Goal: Task Accomplishment & Management: Manage account settings

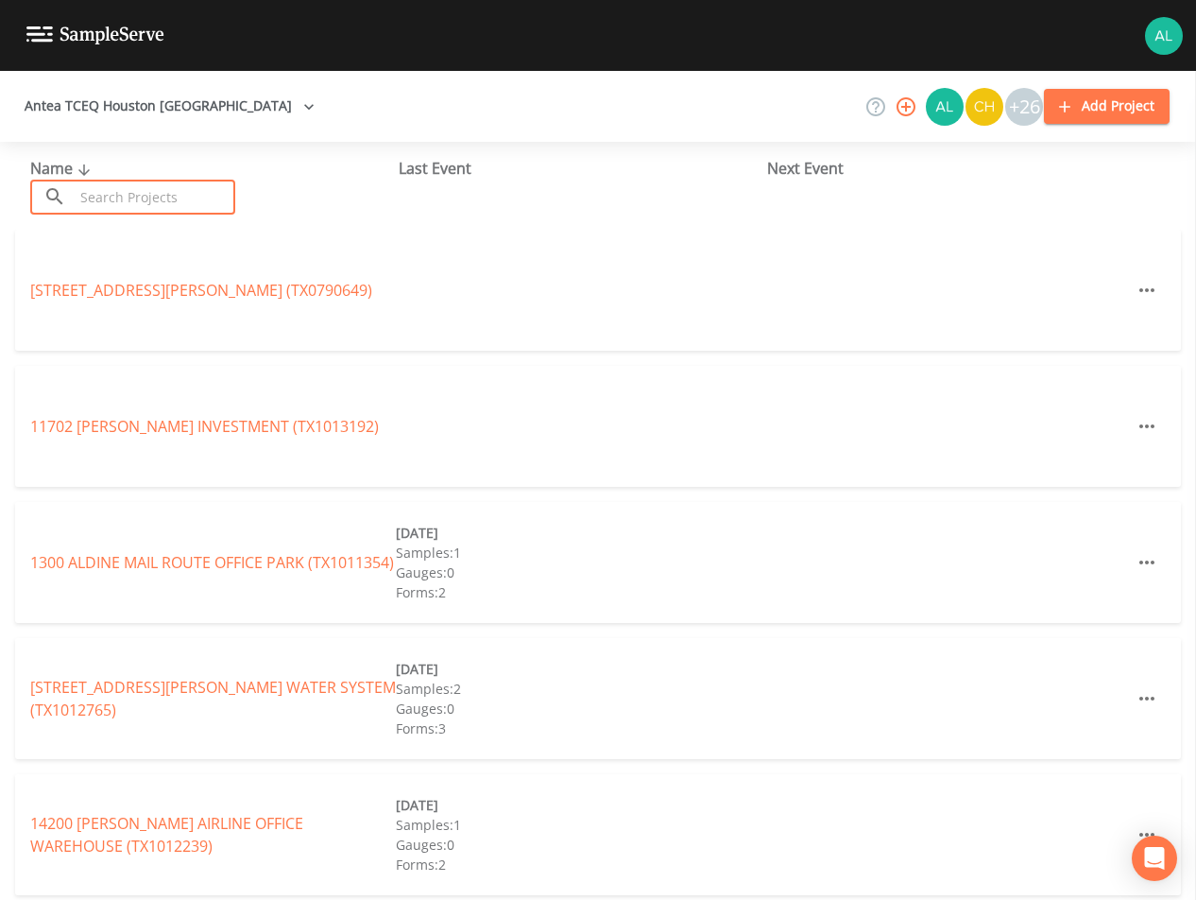
click at [99, 192] on input "text" at bounding box center [155, 197] width 162 height 35
click at [155, 211] on input "text" at bounding box center [155, 197] width 162 height 35
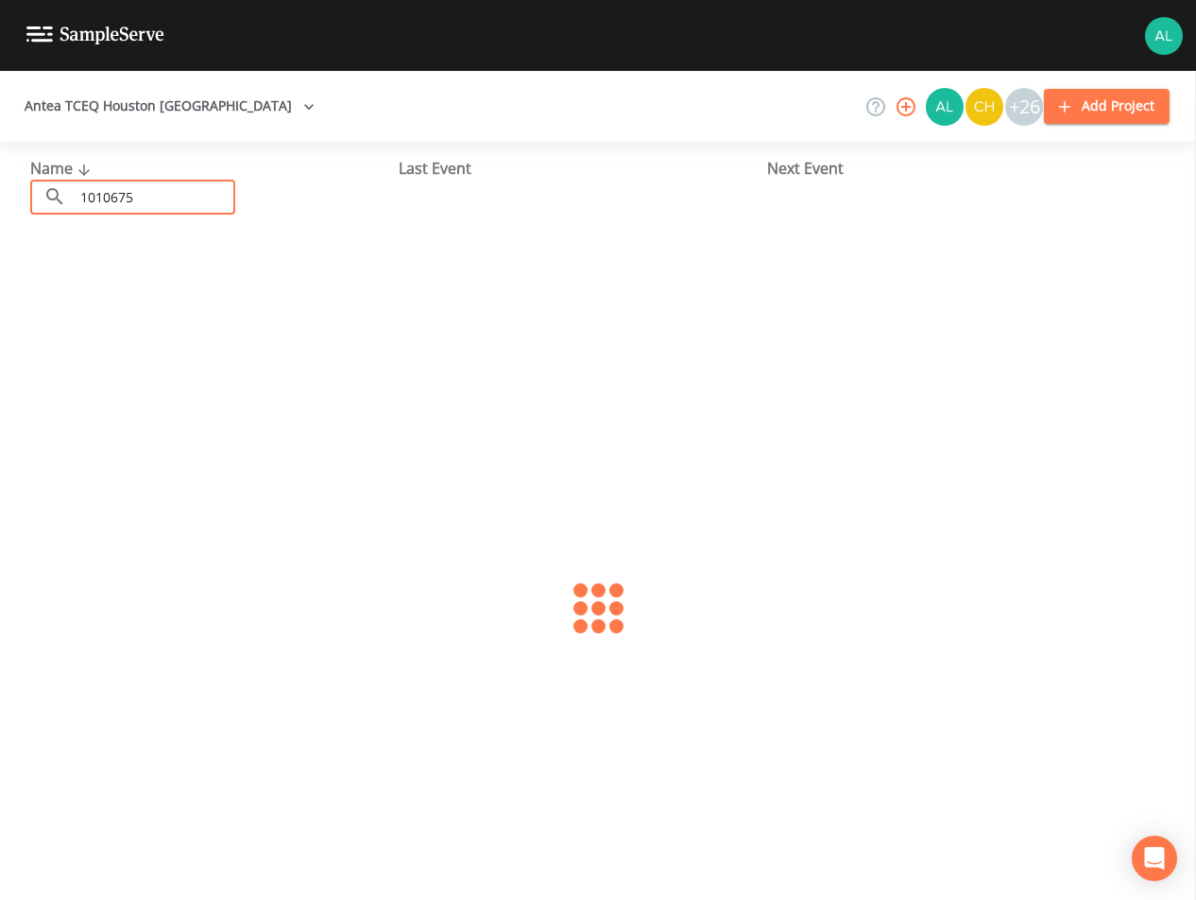
type input "1010675"
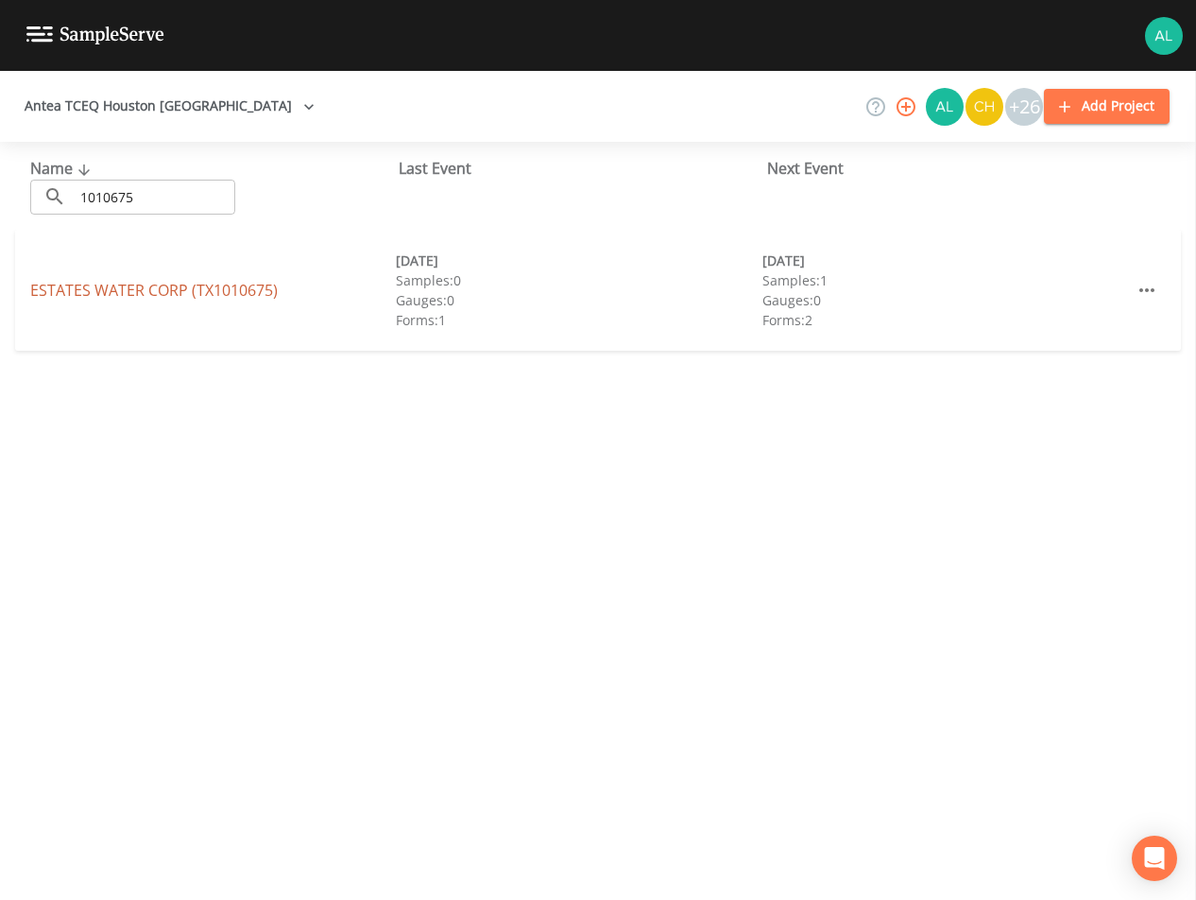
click at [157, 289] on link "ESTATES WATER CORP (TX1010675)" at bounding box center [154, 290] width 248 height 21
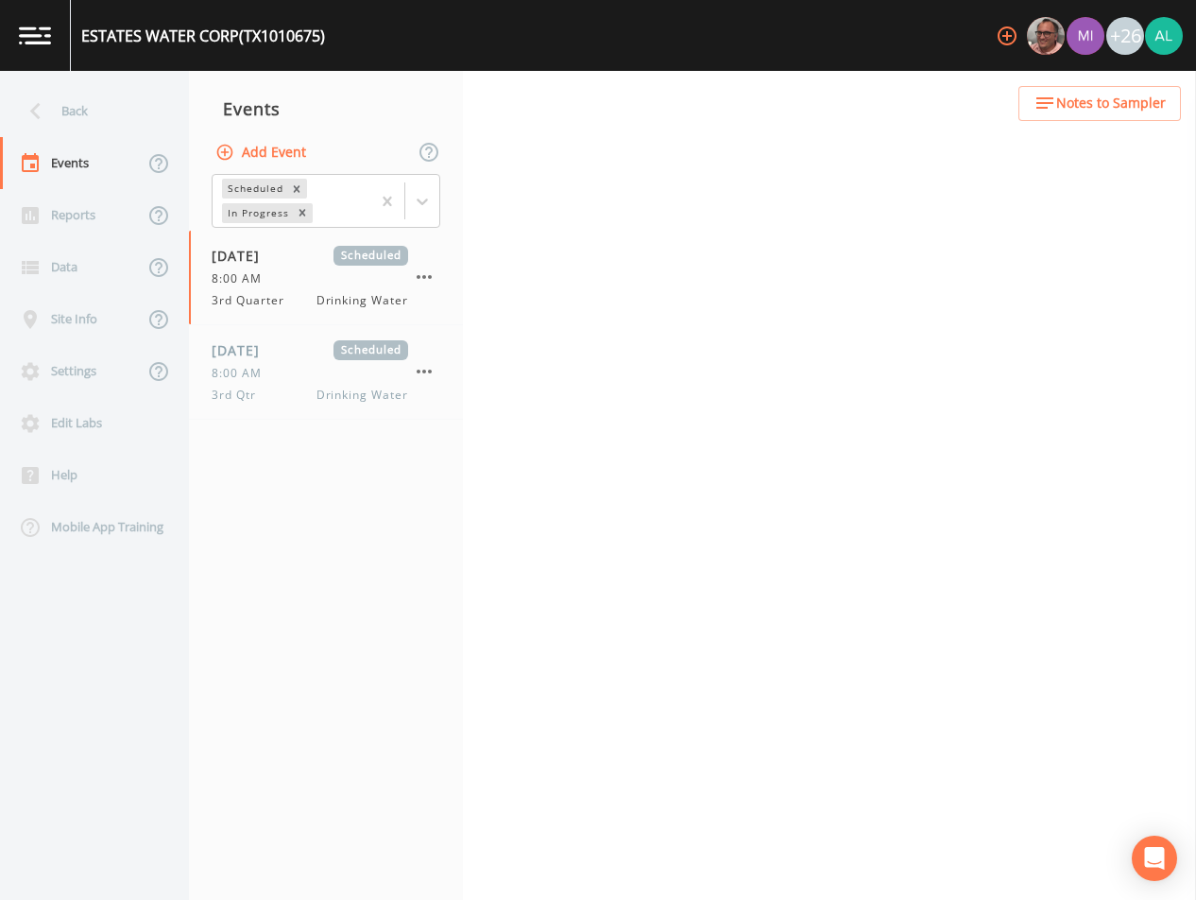
click at [1108, 104] on span "Notes to Sampler" at bounding box center [1111, 104] width 110 height 24
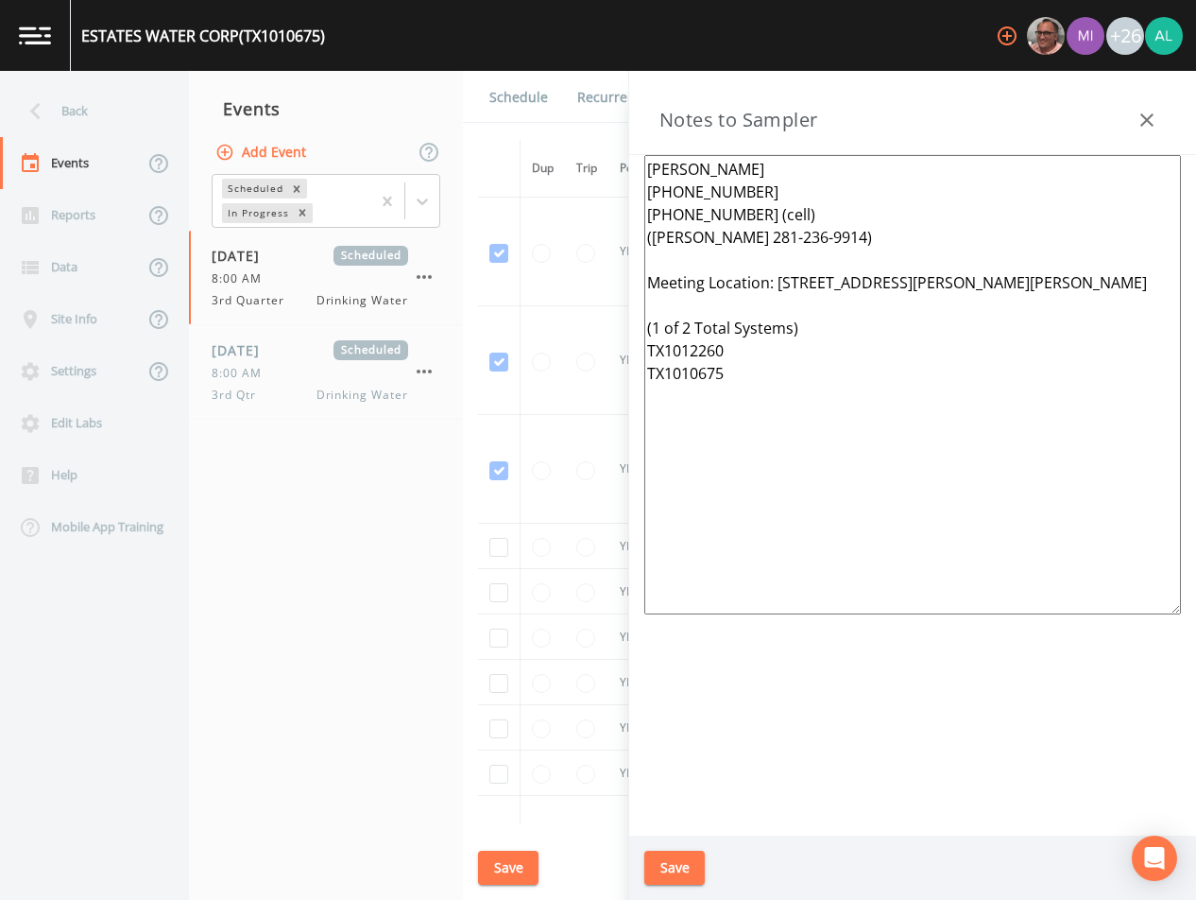
click at [674, 851] on button "Save" at bounding box center [674, 867] width 60 height 35
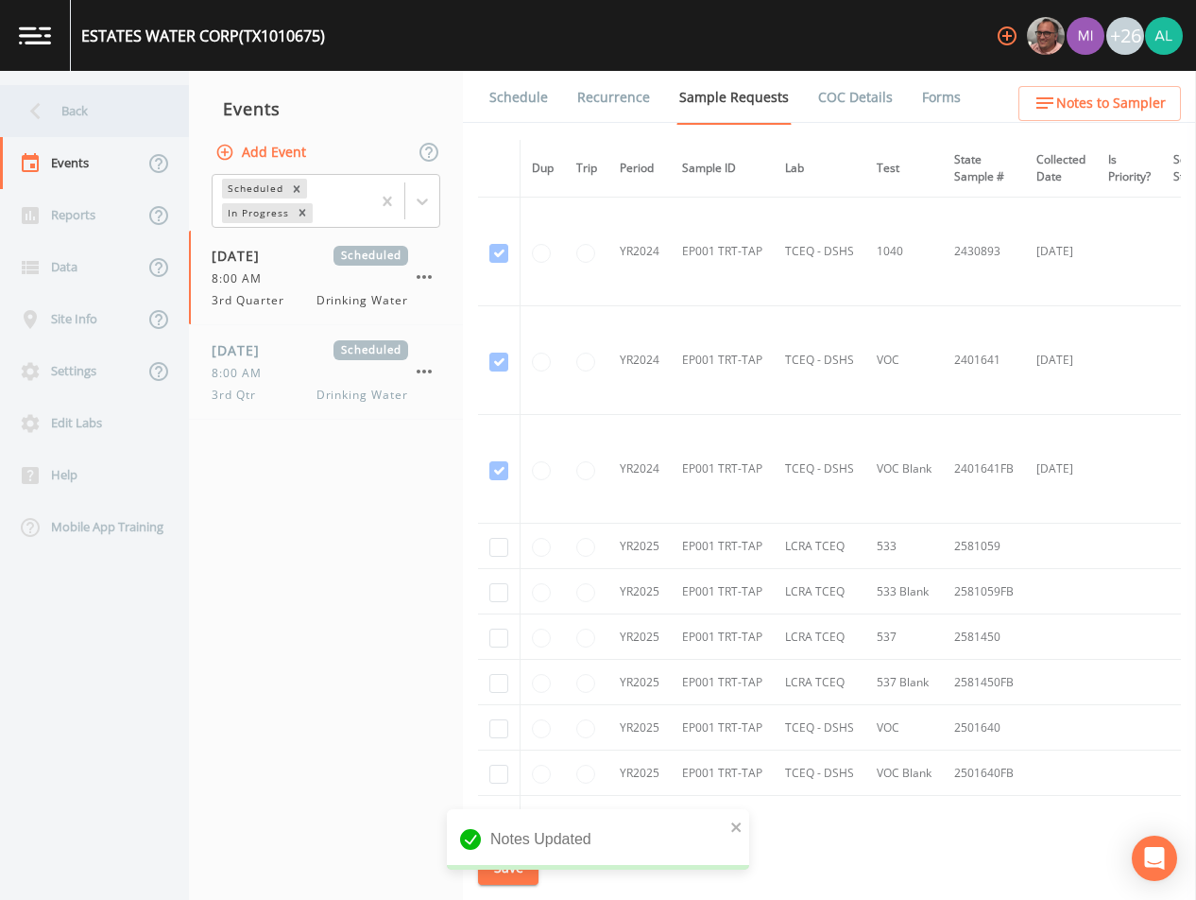
click at [141, 100] on div "Back" at bounding box center [85, 111] width 170 height 52
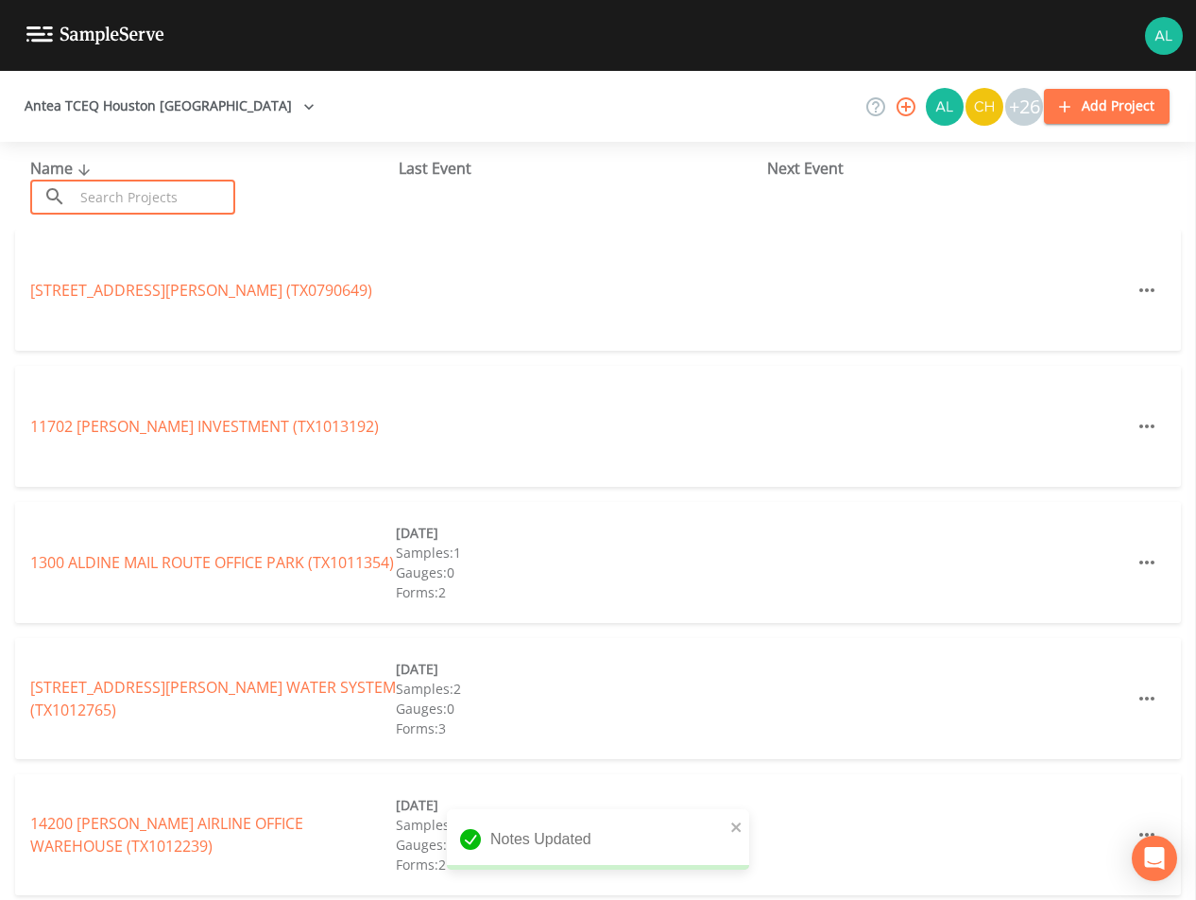
click at [182, 213] on input "text" at bounding box center [155, 197] width 162 height 35
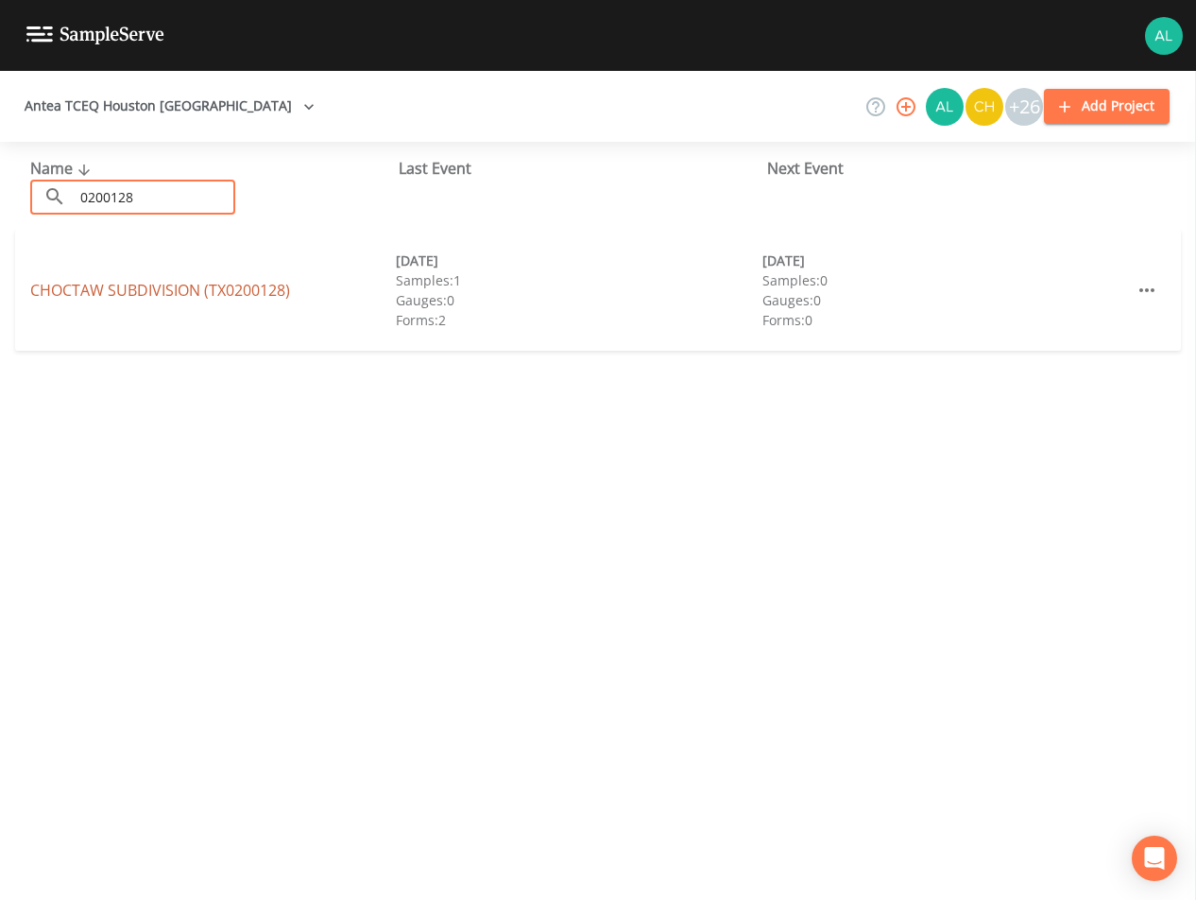
type input "0200128"
click at [94, 279] on div "CHOCTAW SUBDIVISION (TX0200128)" at bounding box center [213, 290] width 366 height 23
click at [247, 283] on link "CHOCTAW SUBDIVISION (TX0200128)" at bounding box center [160, 290] width 260 height 21
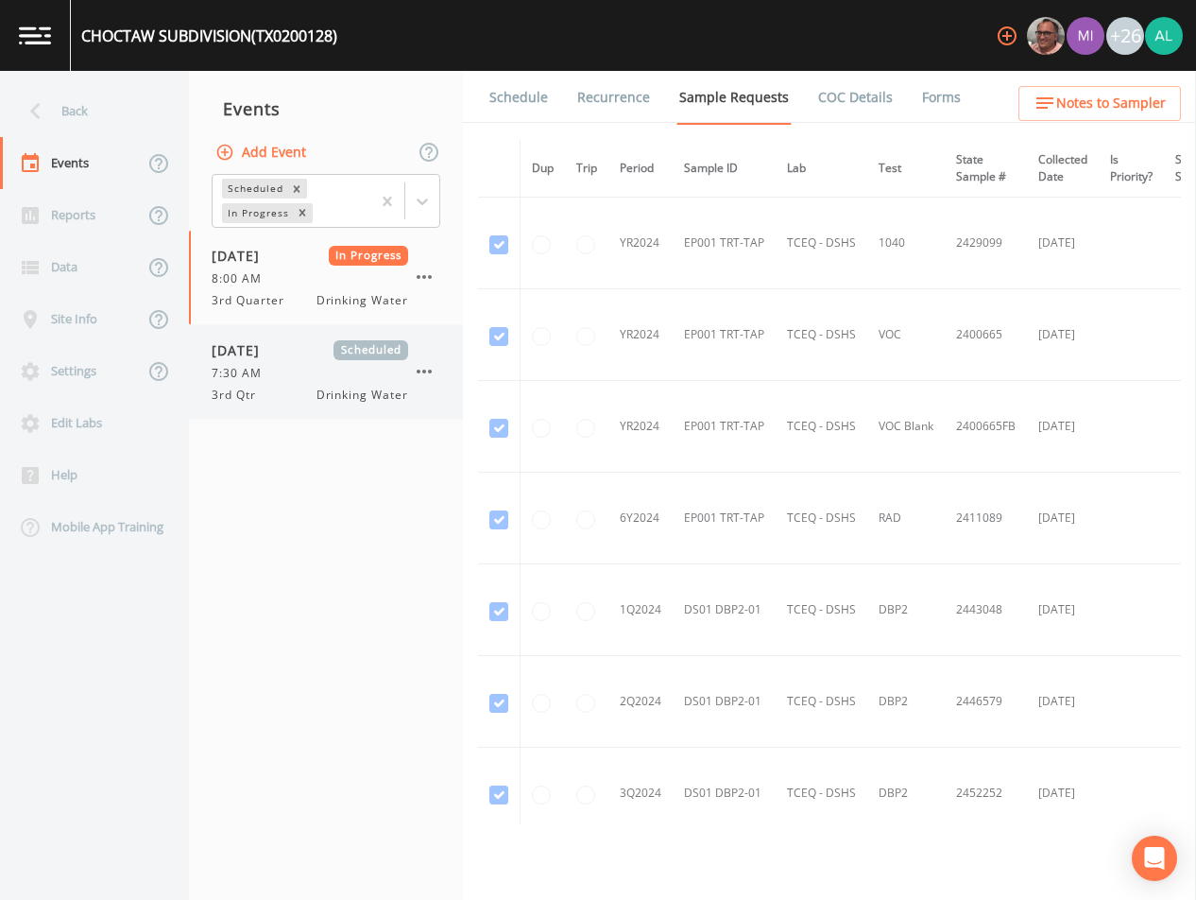
click at [229, 355] on span "[DATE]" at bounding box center [242, 350] width 61 height 20
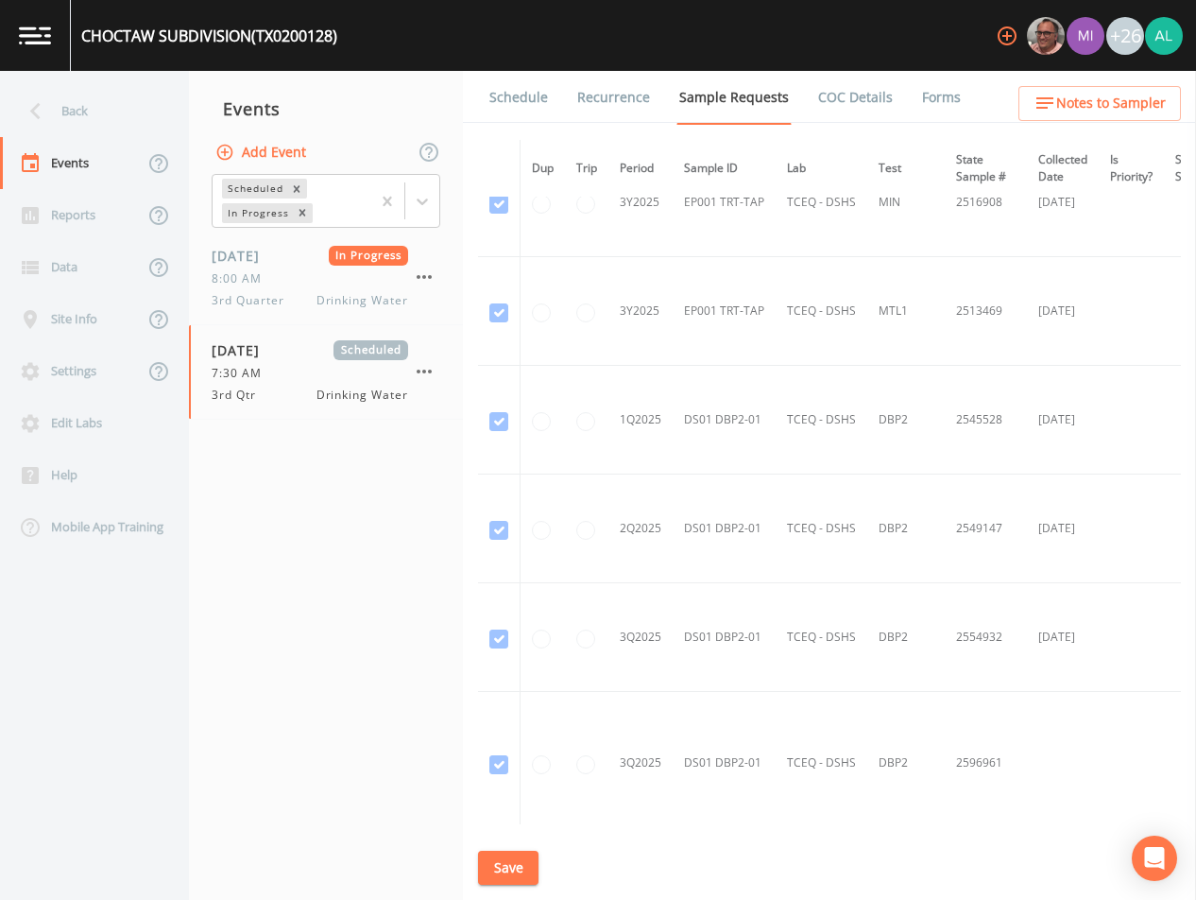
scroll to position [2353, 0]
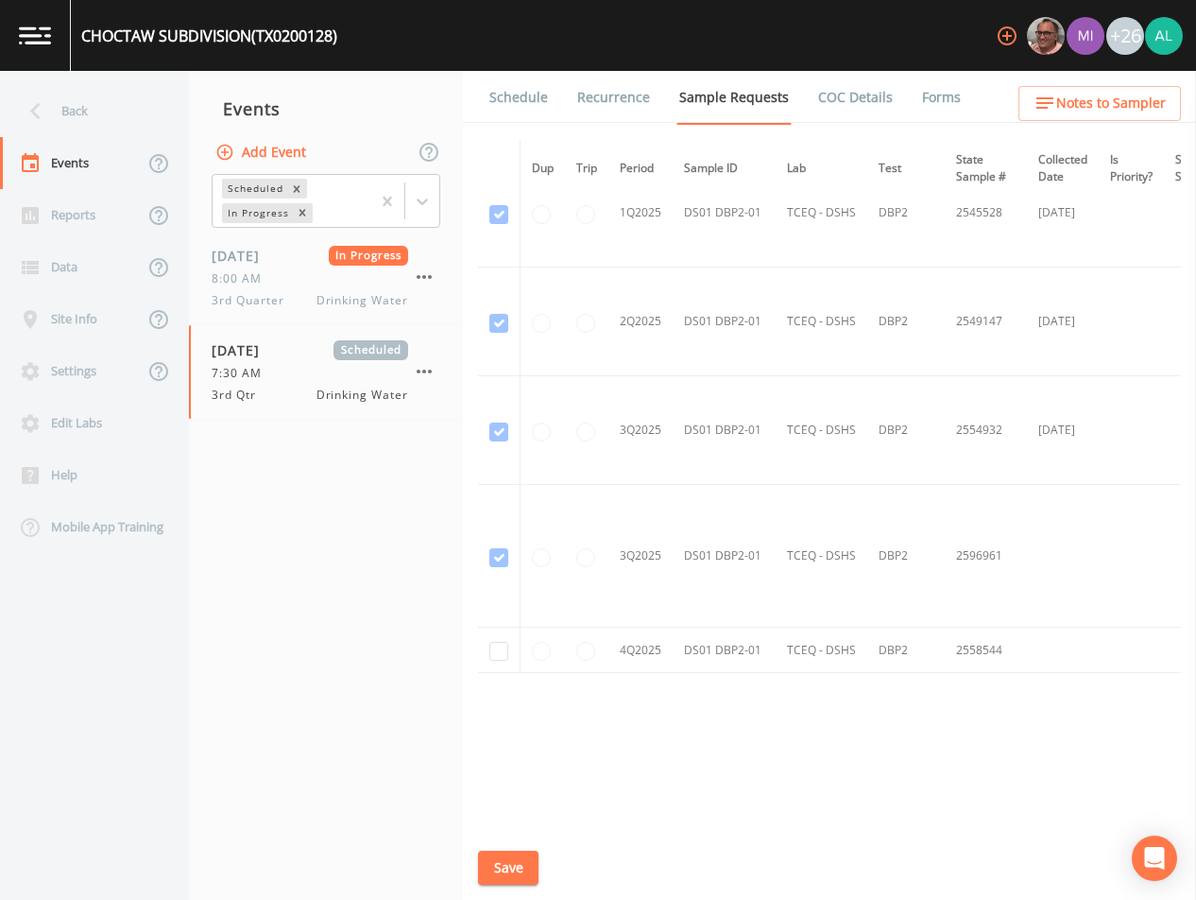
click at [523, 111] on link "Schedule" at bounding box center [519, 97] width 64 height 53
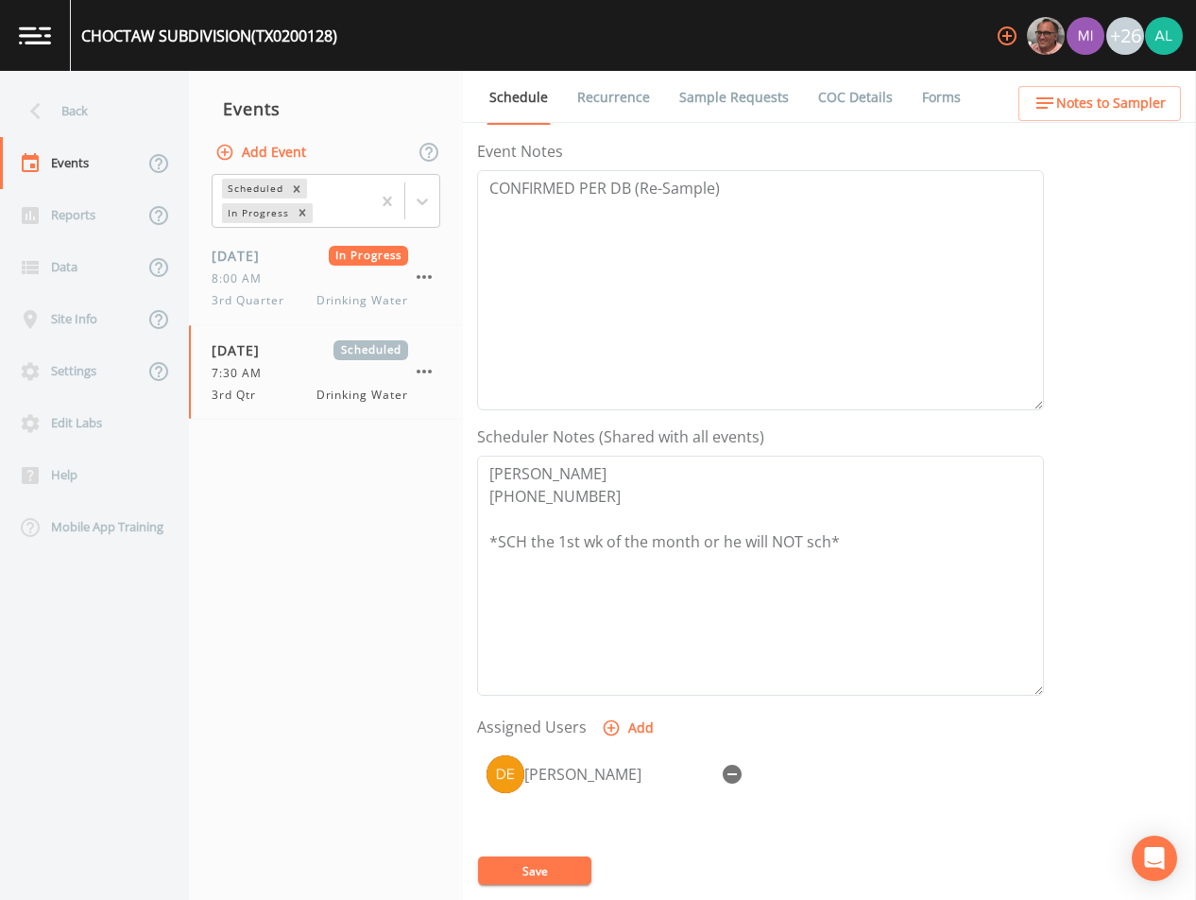
scroll to position [56, 0]
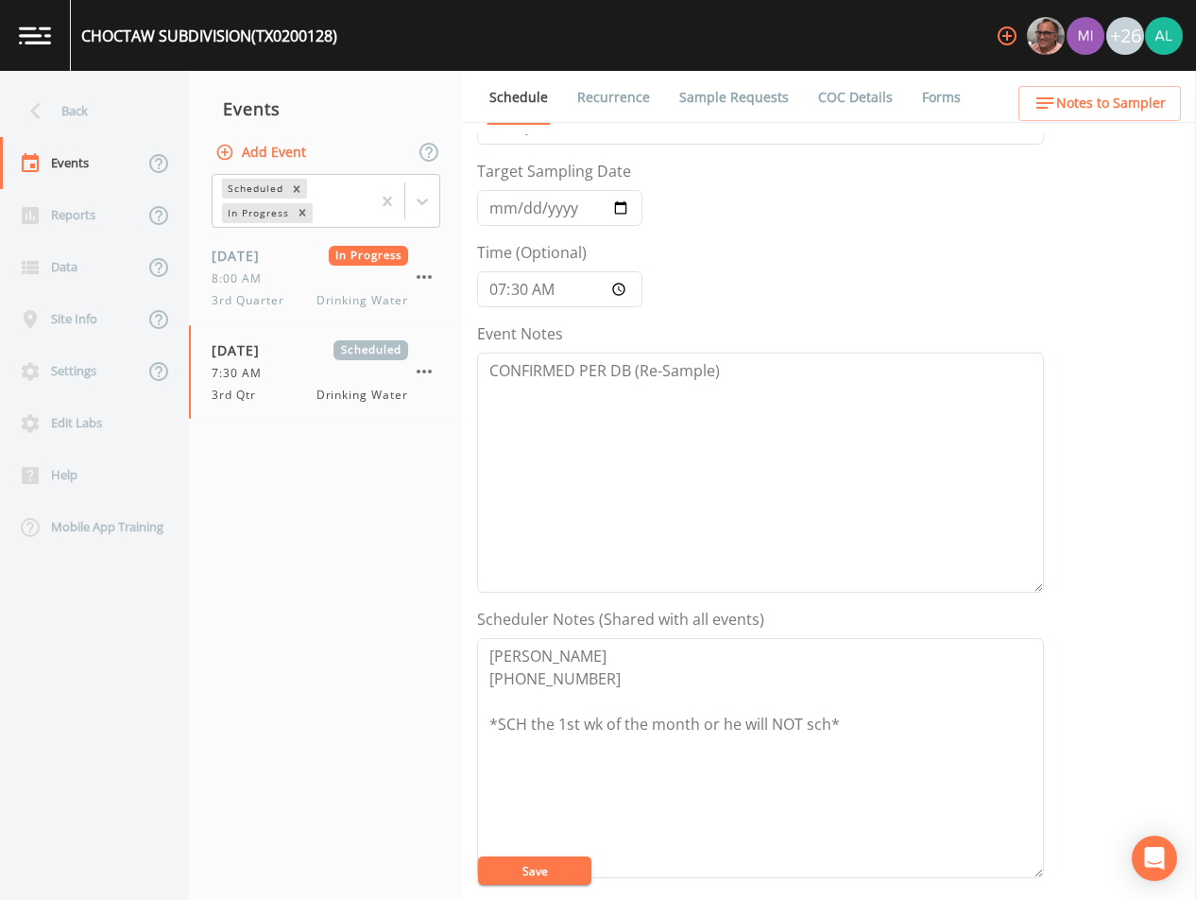
click at [714, 86] on link "Sample Requests" at bounding box center [734, 97] width 115 height 53
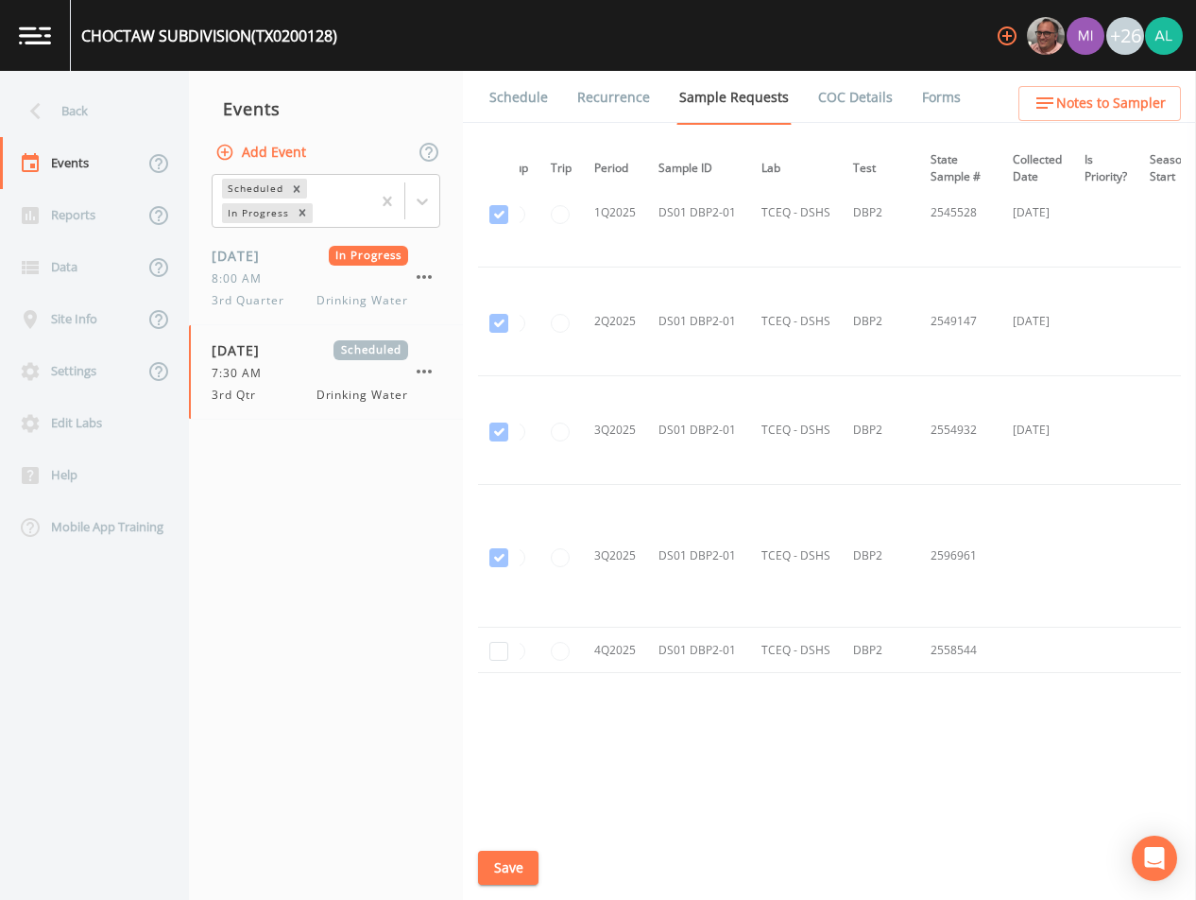
scroll to position [2353, 0]
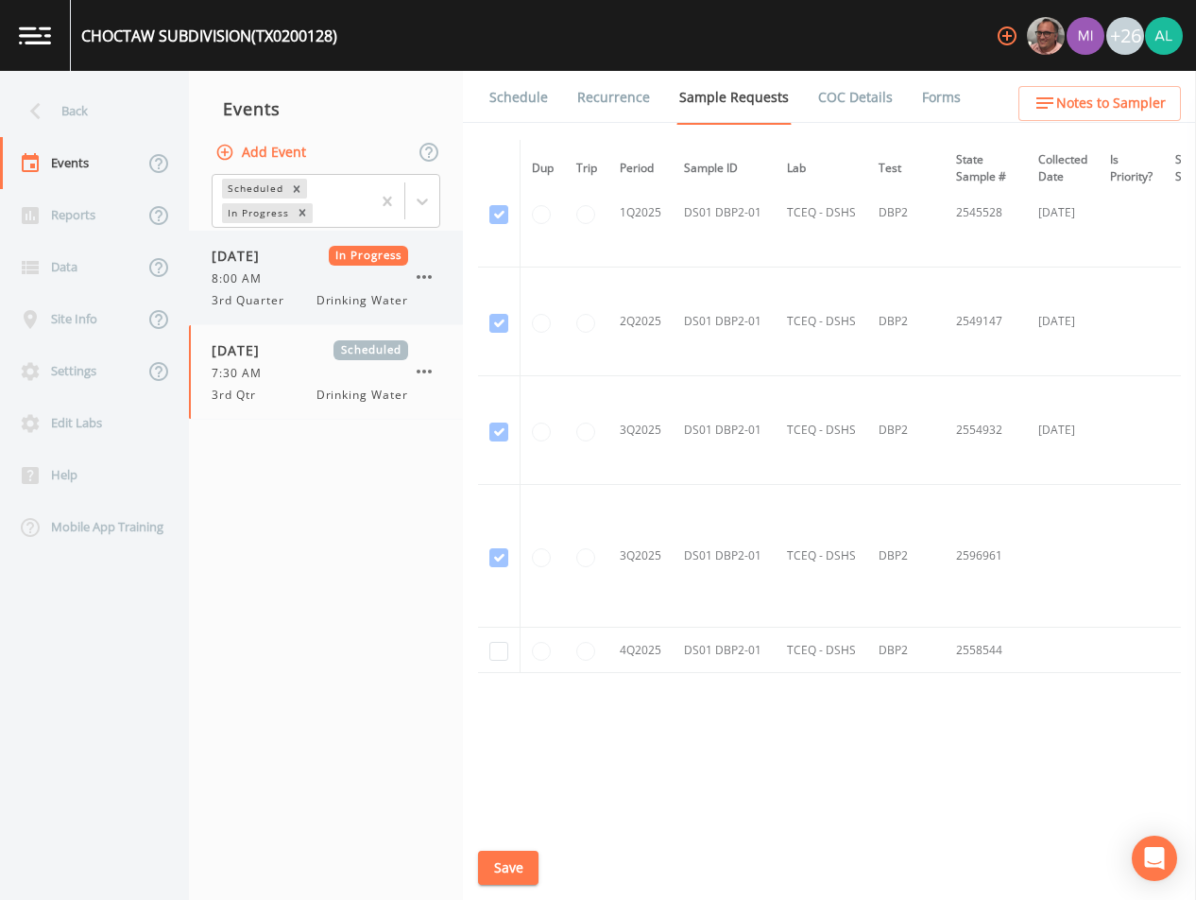
click at [269, 265] on span "[DATE]" at bounding box center [242, 256] width 61 height 20
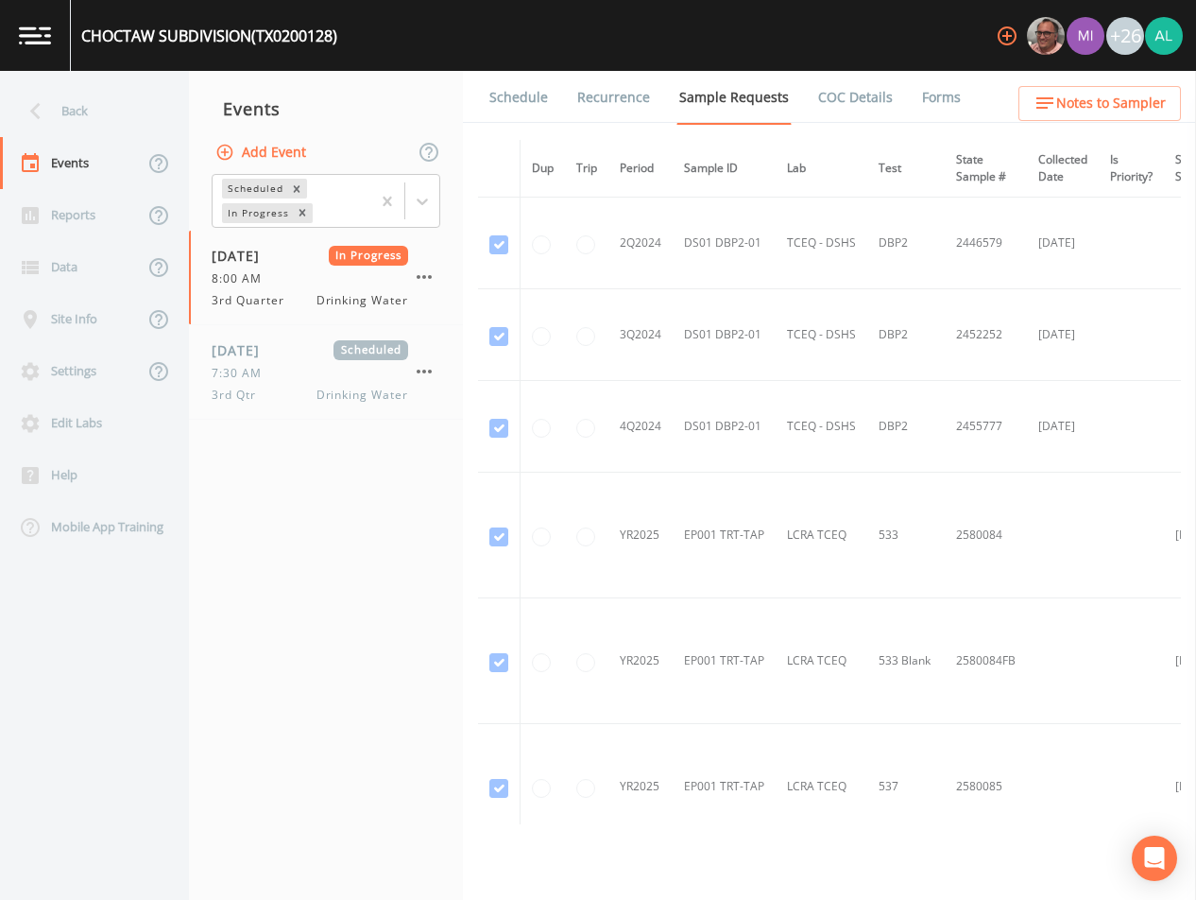
scroll to position [567, 0]
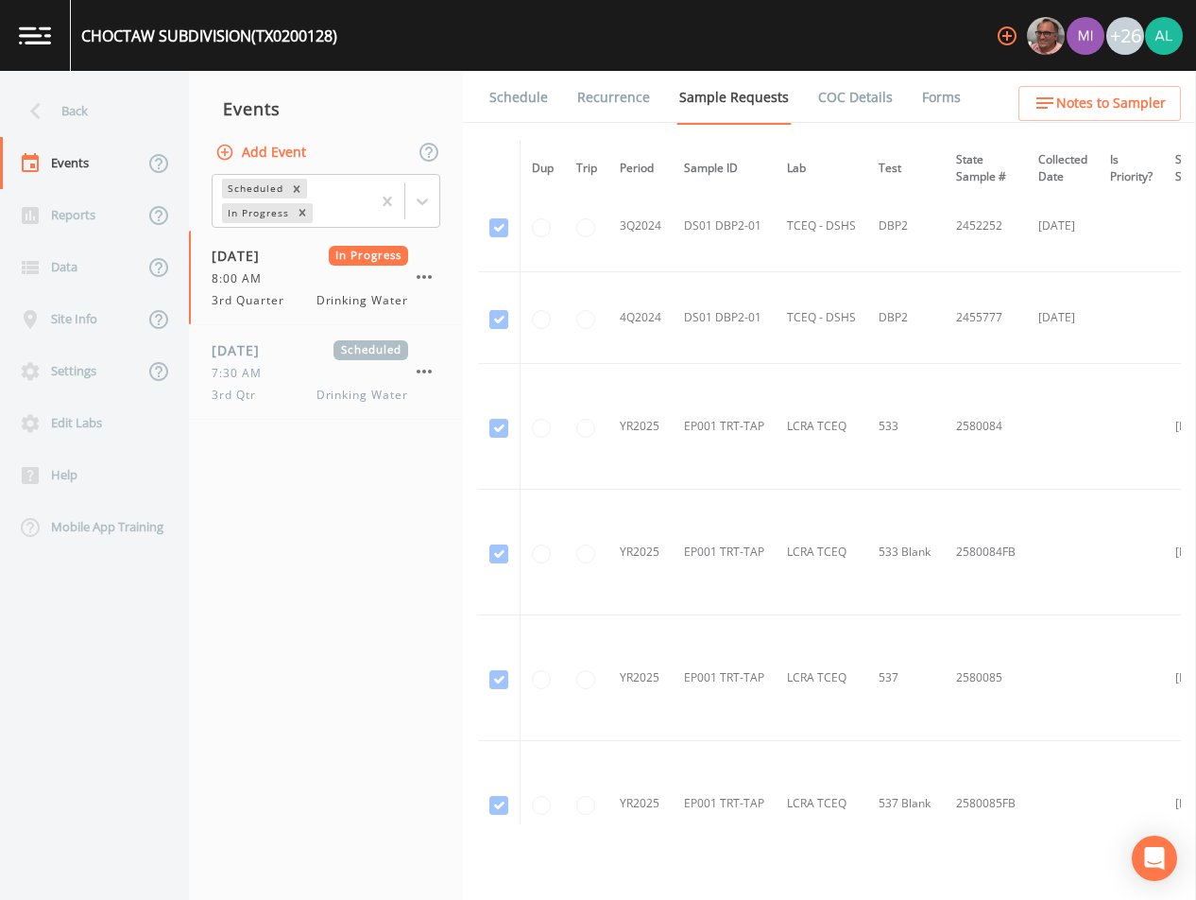
click at [919, 111] on link "Forms" at bounding box center [941, 97] width 44 height 53
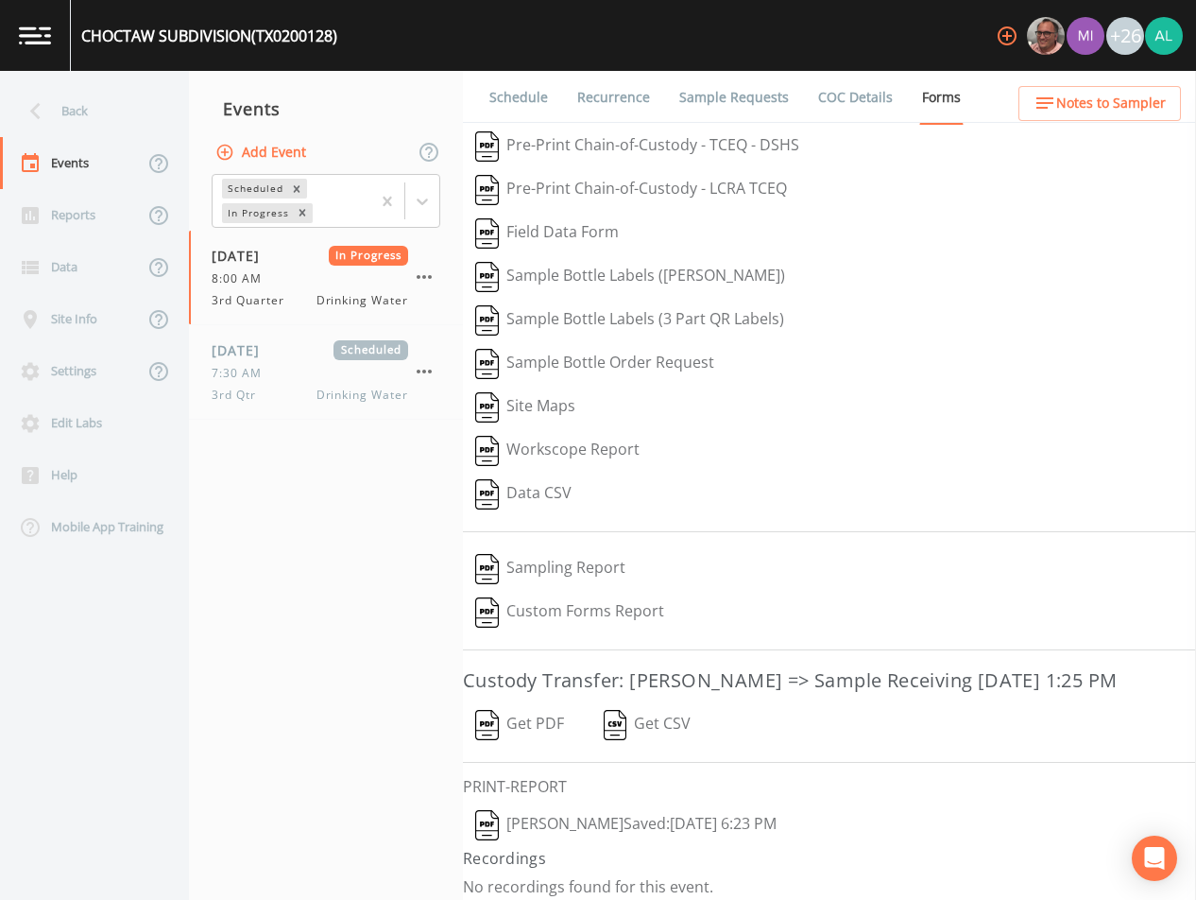
click at [722, 112] on link "Sample Requests" at bounding box center [734, 97] width 115 height 53
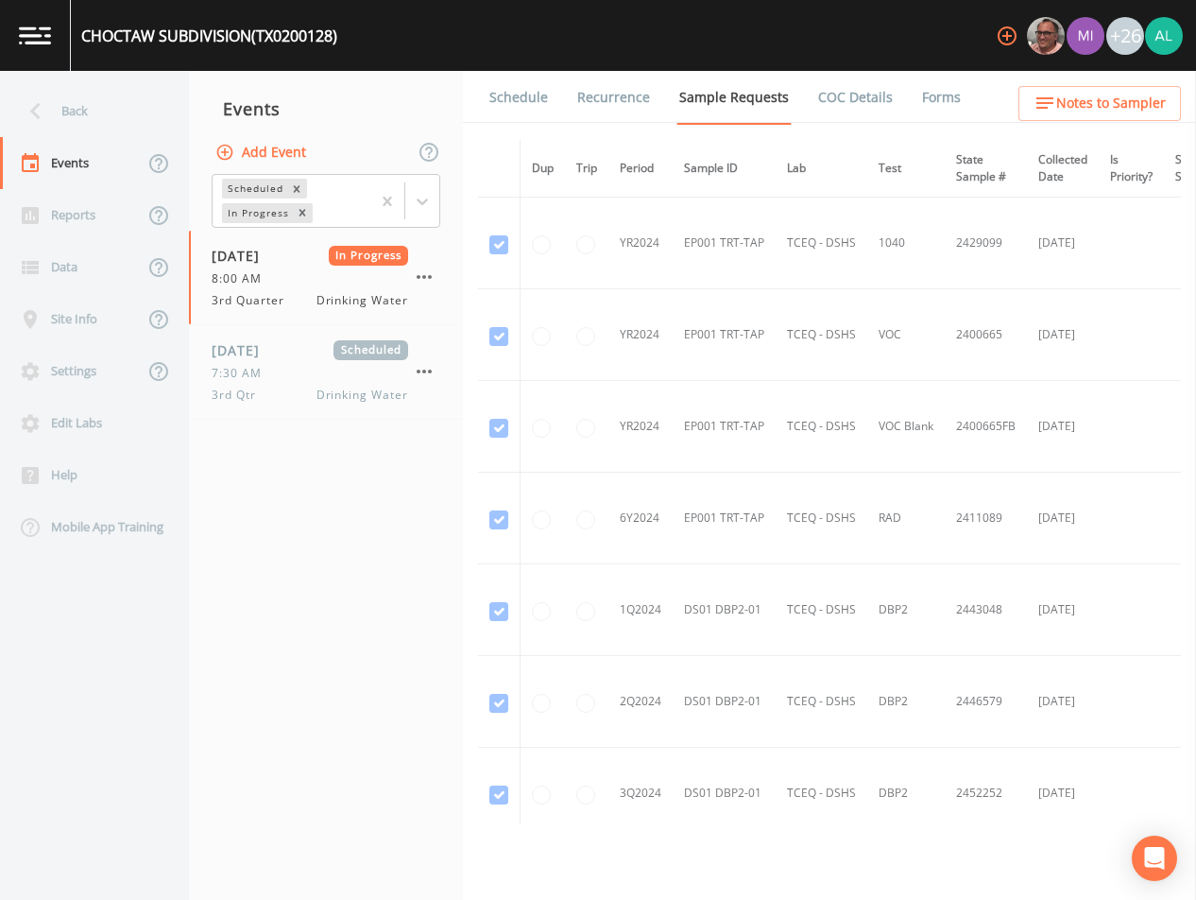
click at [919, 106] on link "Forms" at bounding box center [941, 97] width 44 height 53
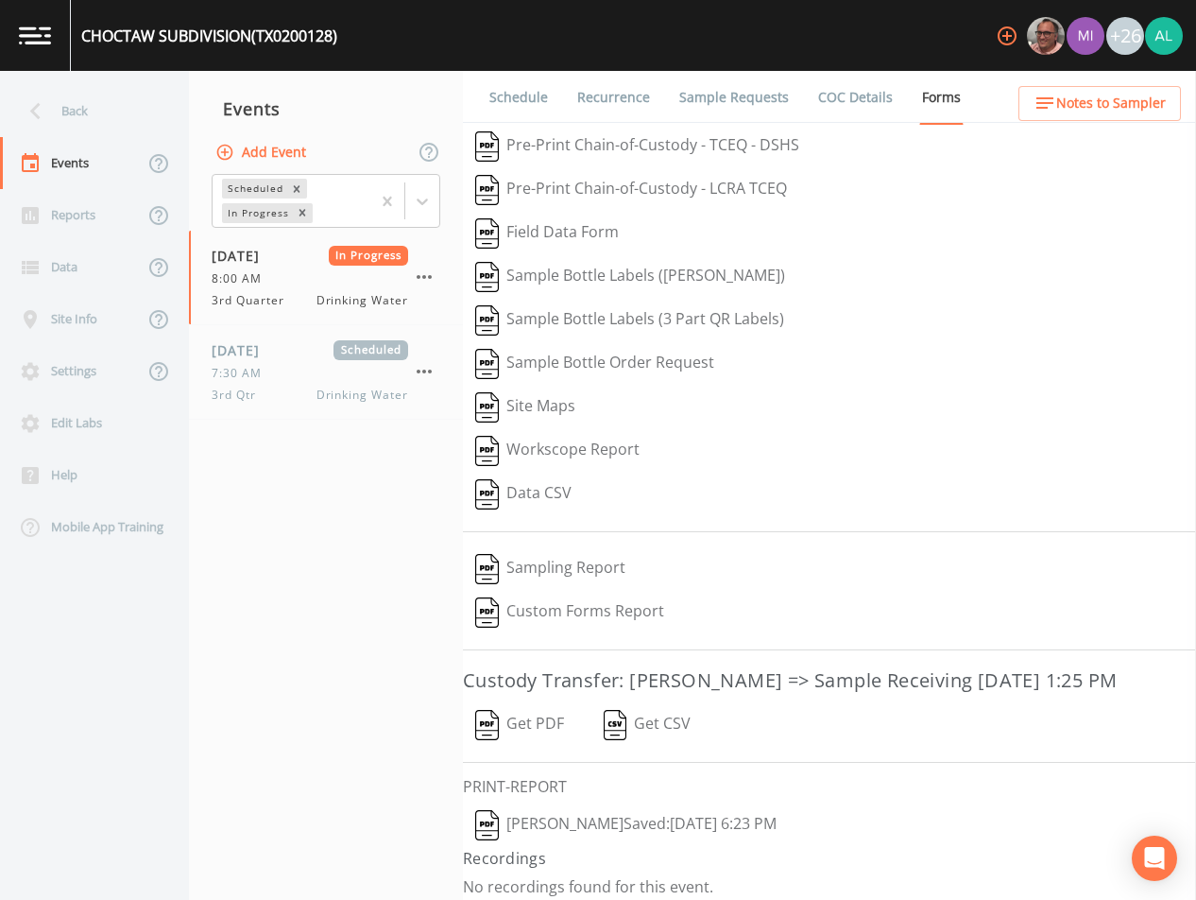
scroll to position [42, 0]
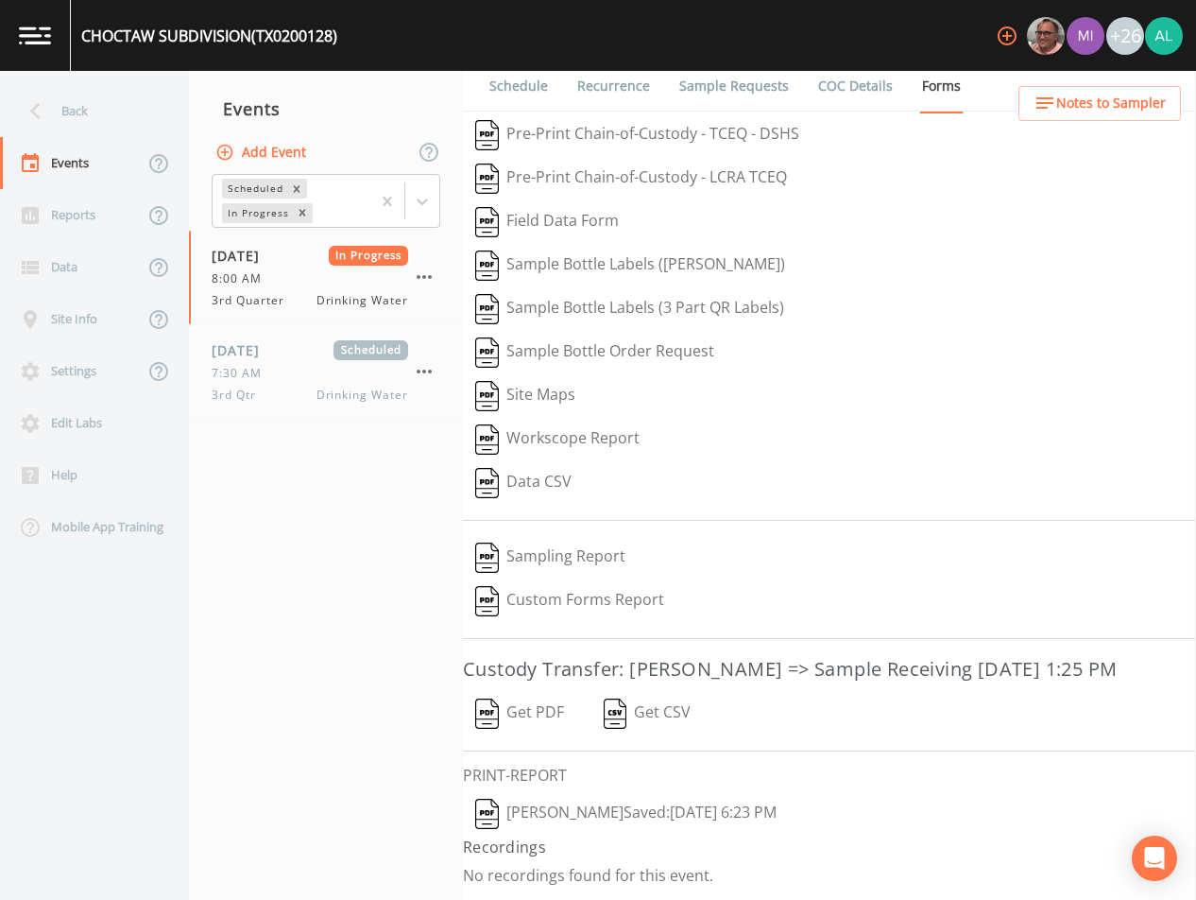
click at [538, 802] on button "[PERSON_NAME]  Saved: [DATE] 6:23 PM" at bounding box center [626, 813] width 326 height 43
click at [272, 385] on div "09/29/2025 Scheduled 7:30 AM 3rd Qtr Drinking Water" at bounding box center [310, 371] width 197 height 63
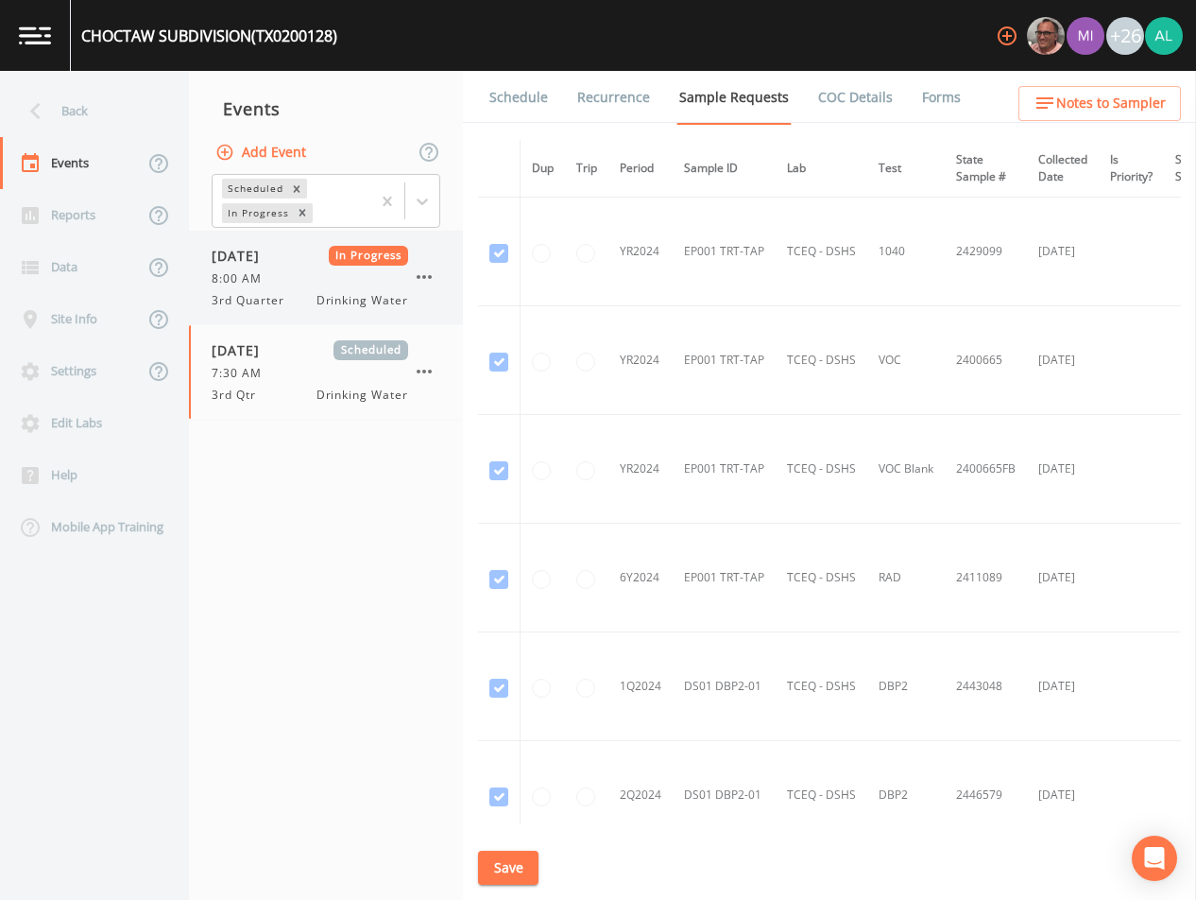
click at [437, 272] on button "button" at bounding box center [424, 277] width 32 height 32
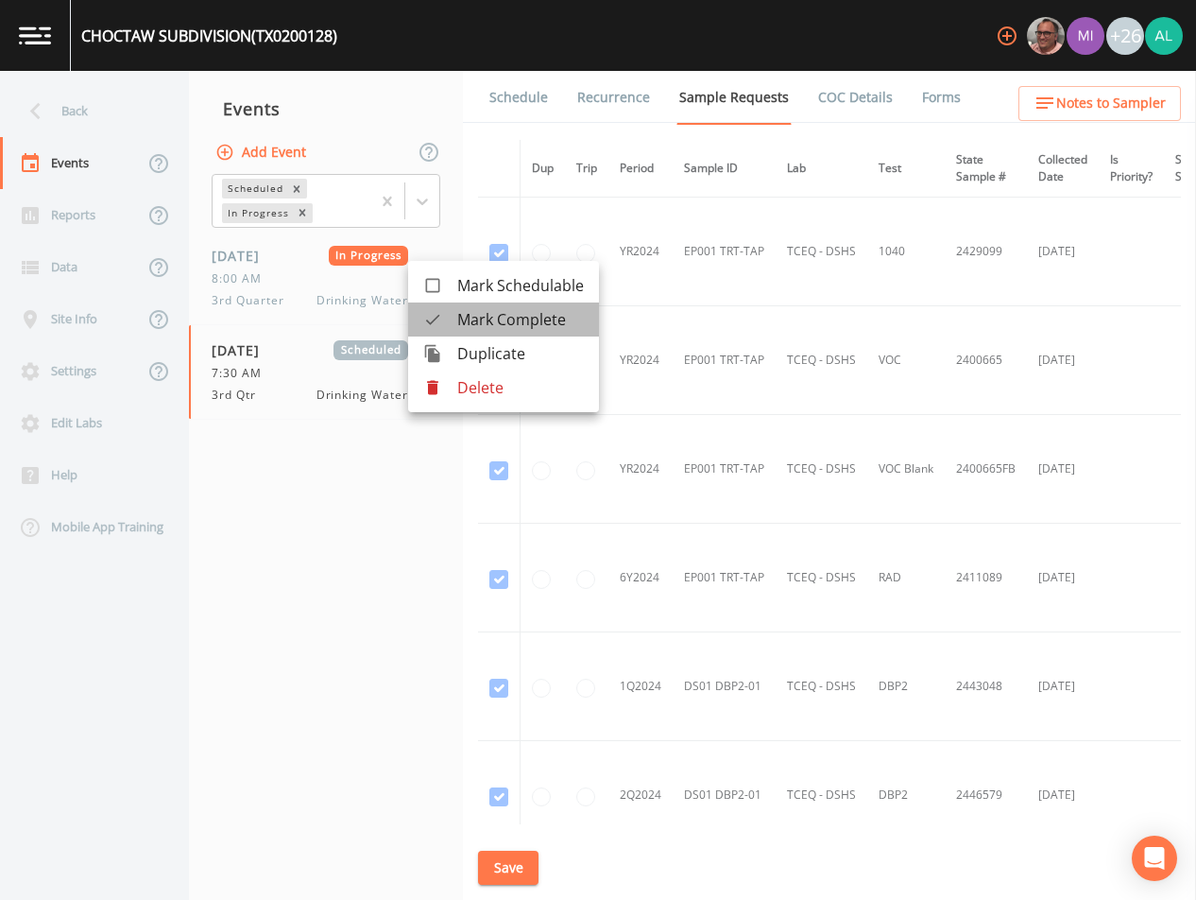
click at [474, 315] on span "Mark Complete" at bounding box center [520, 319] width 127 height 23
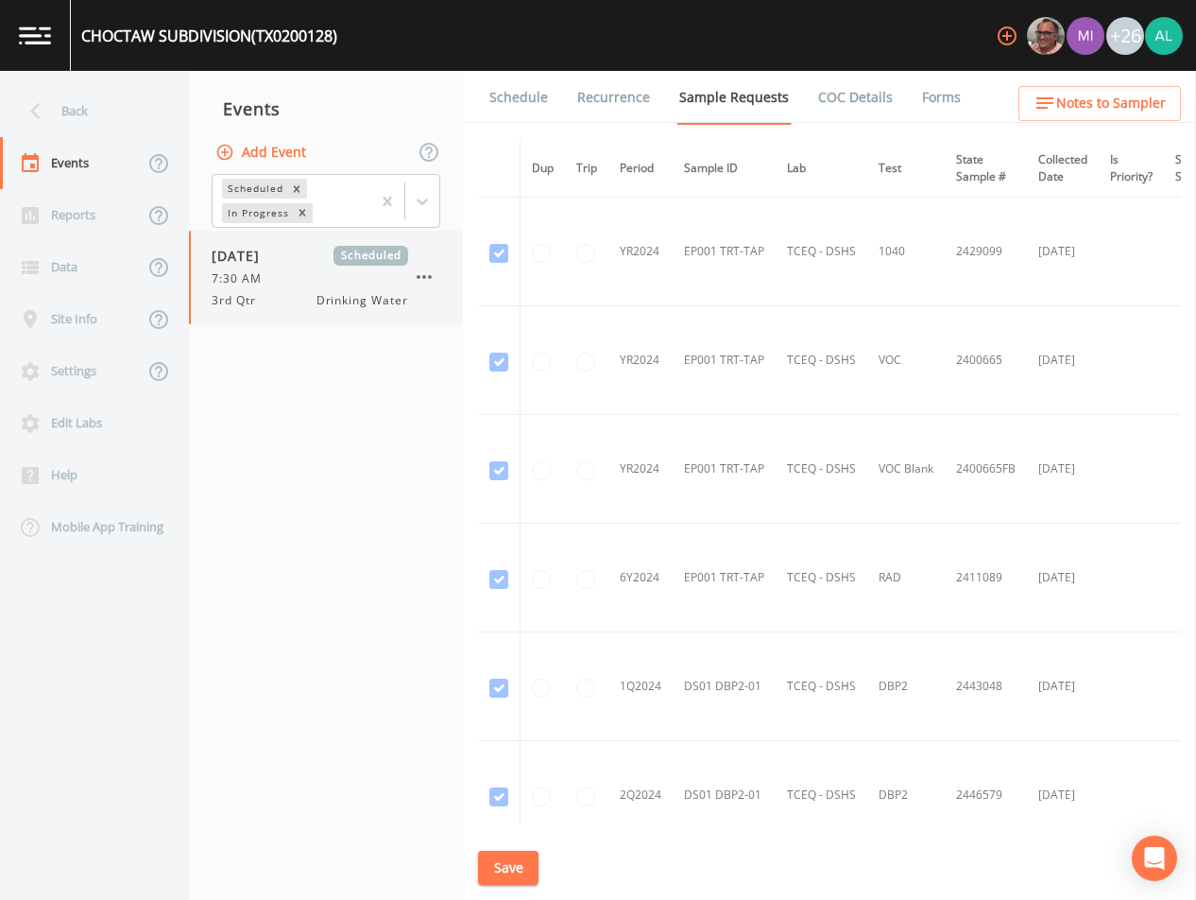
click at [287, 310] on div "09/29/2025 Scheduled 7:30 AM 3rd Qtr Drinking Water" at bounding box center [326, 278] width 274 height 94
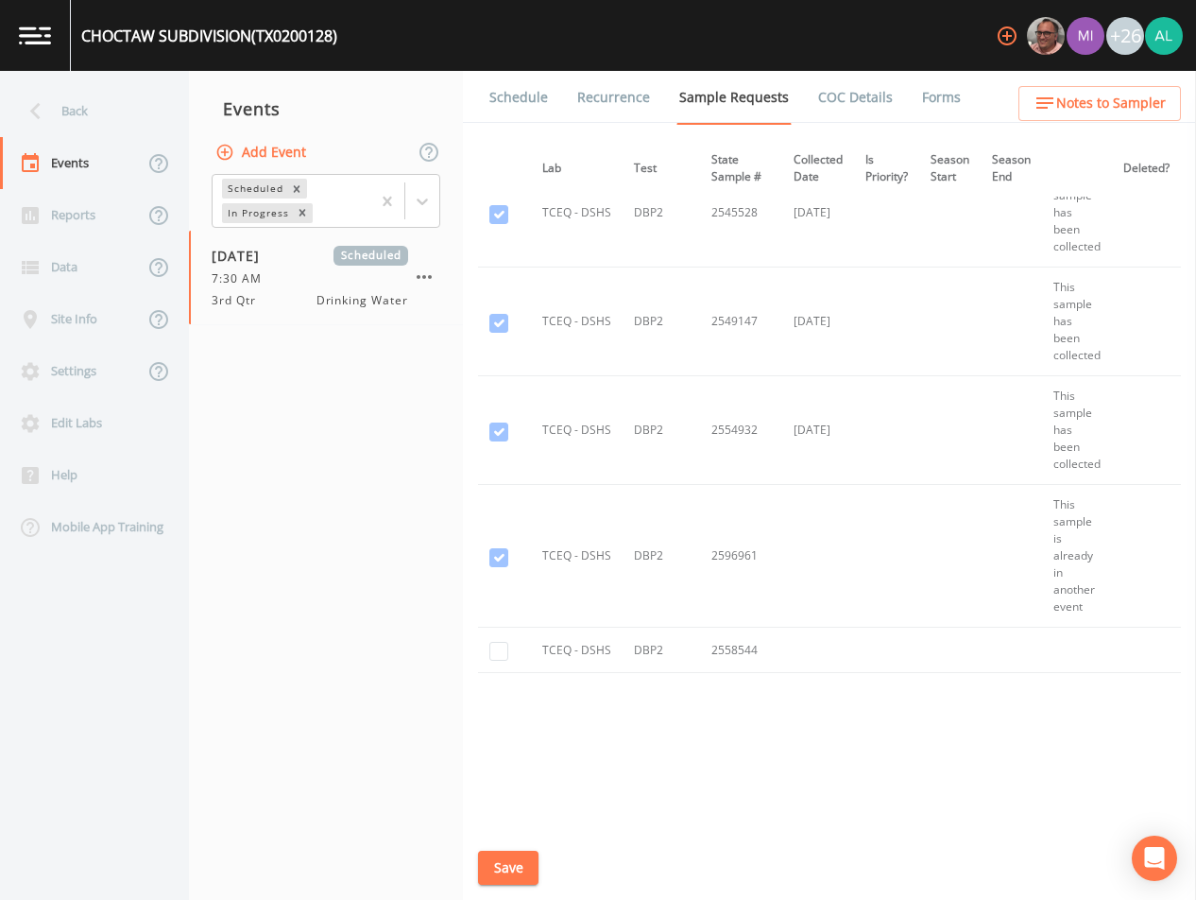
scroll to position [2353, 0]
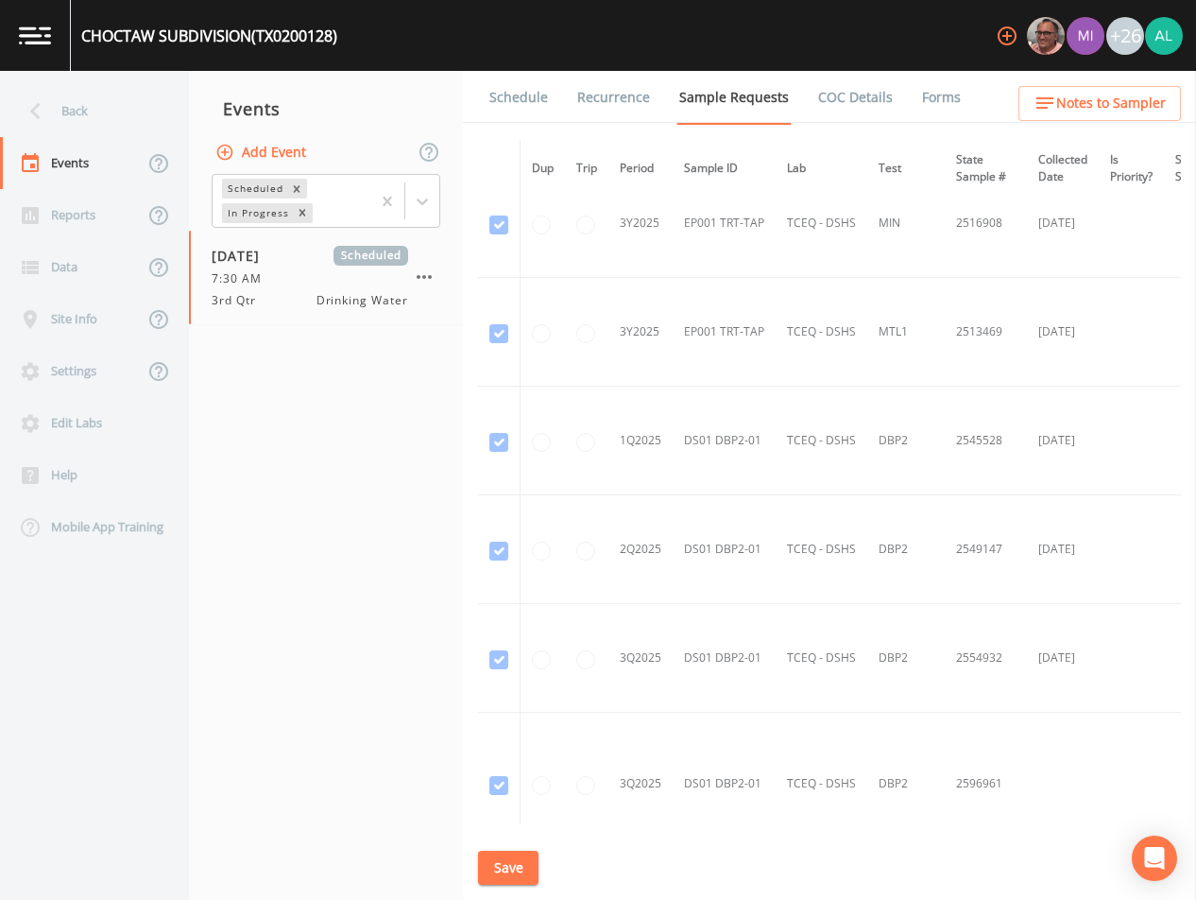
scroll to position [2353, 0]
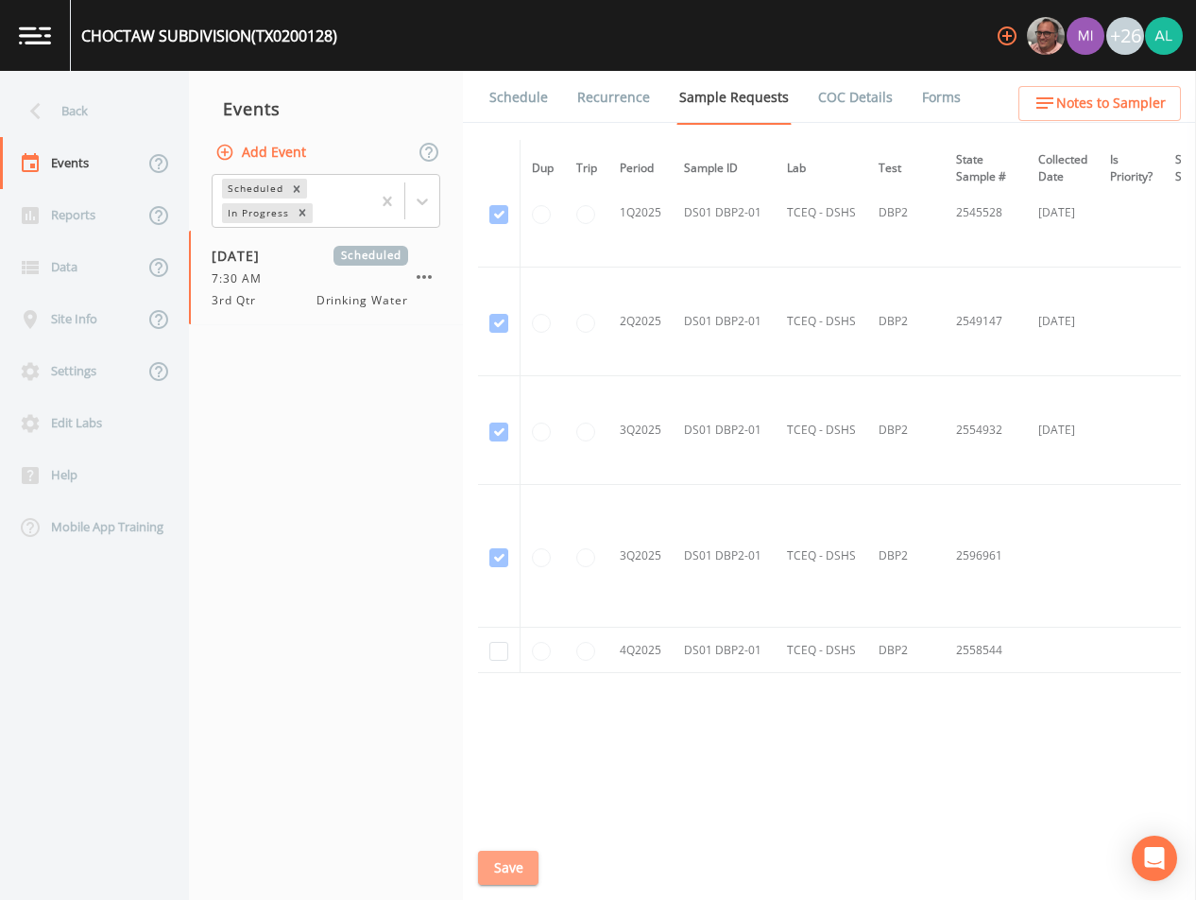
click at [504, 871] on button "Save" at bounding box center [508, 867] width 60 height 35
click at [503, 874] on button "Save" at bounding box center [508, 867] width 60 height 35
click at [156, 143] on div "Events" at bounding box center [94, 163] width 189 height 52
click at [130, 111] on div "Back" at bounding box center [85, 111] width 170 height 52
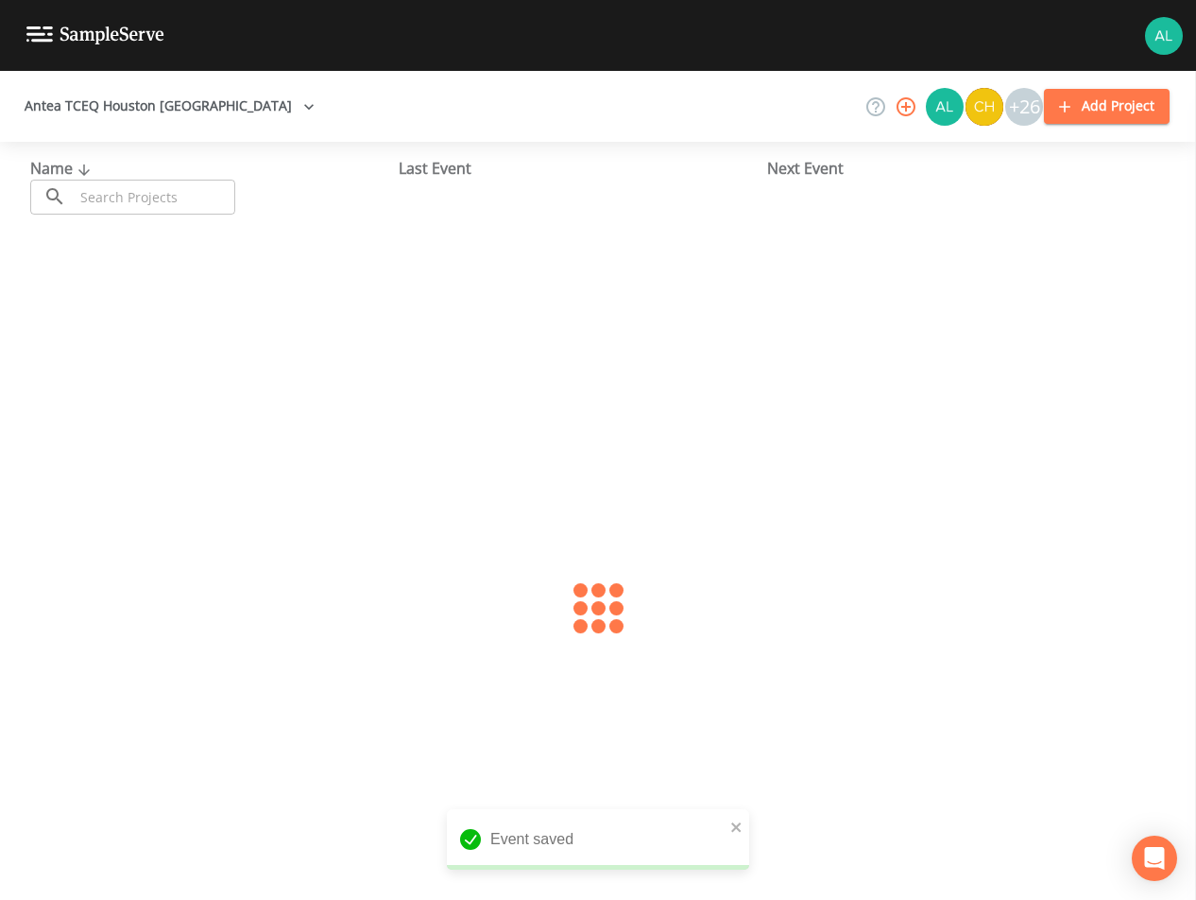
drag, startPoint x: 130, startPoint y: 111, endPoint x: 147, endPoint y: 196, distance: 86.7
click at [163, 189] on input "text" at bounding box center [155, 197] width 162 height 35
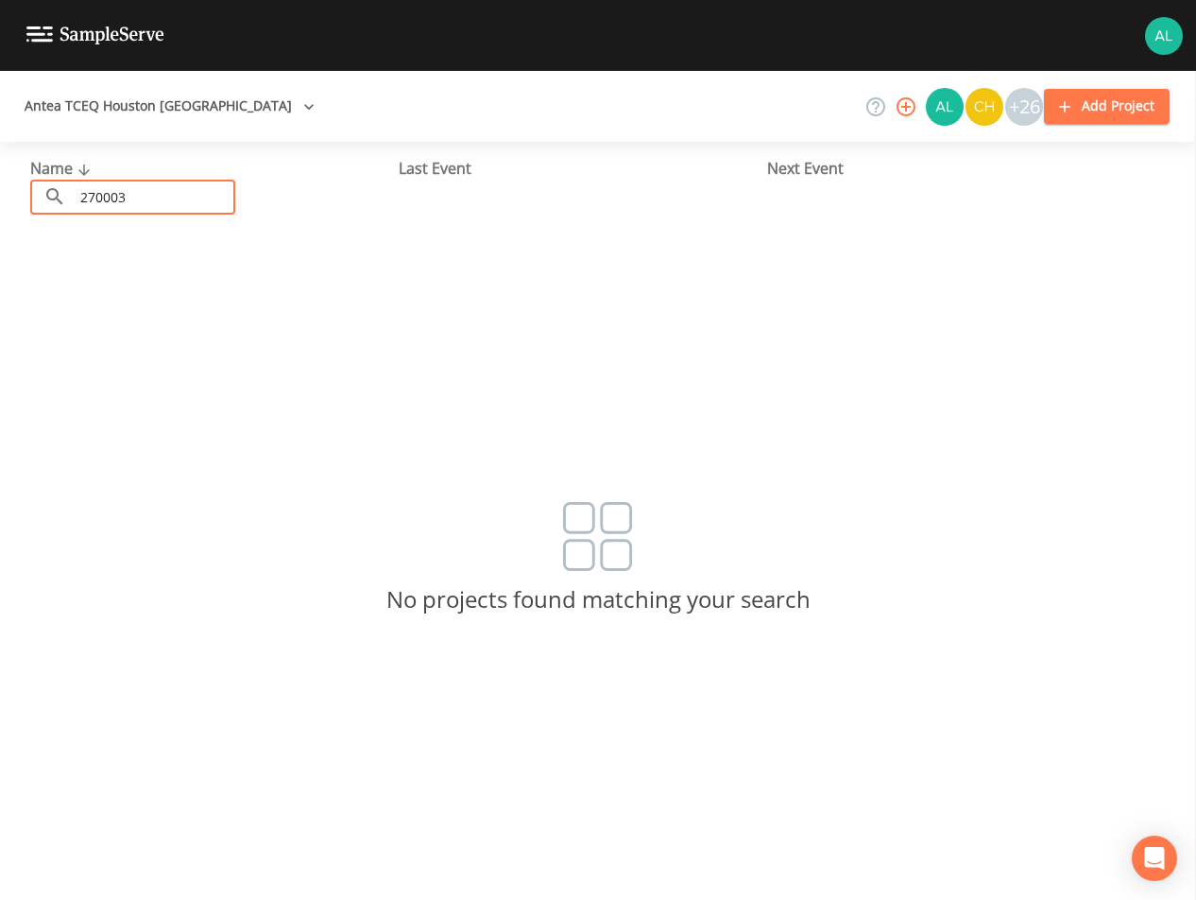
drag, startPoint x: 112, startPoint y: 200, endPoint x: 242, endPoint y: 185, distance: 130.3
click at [121, 200] on input "270003" at bounding box center [155, 197] width 162 height 35
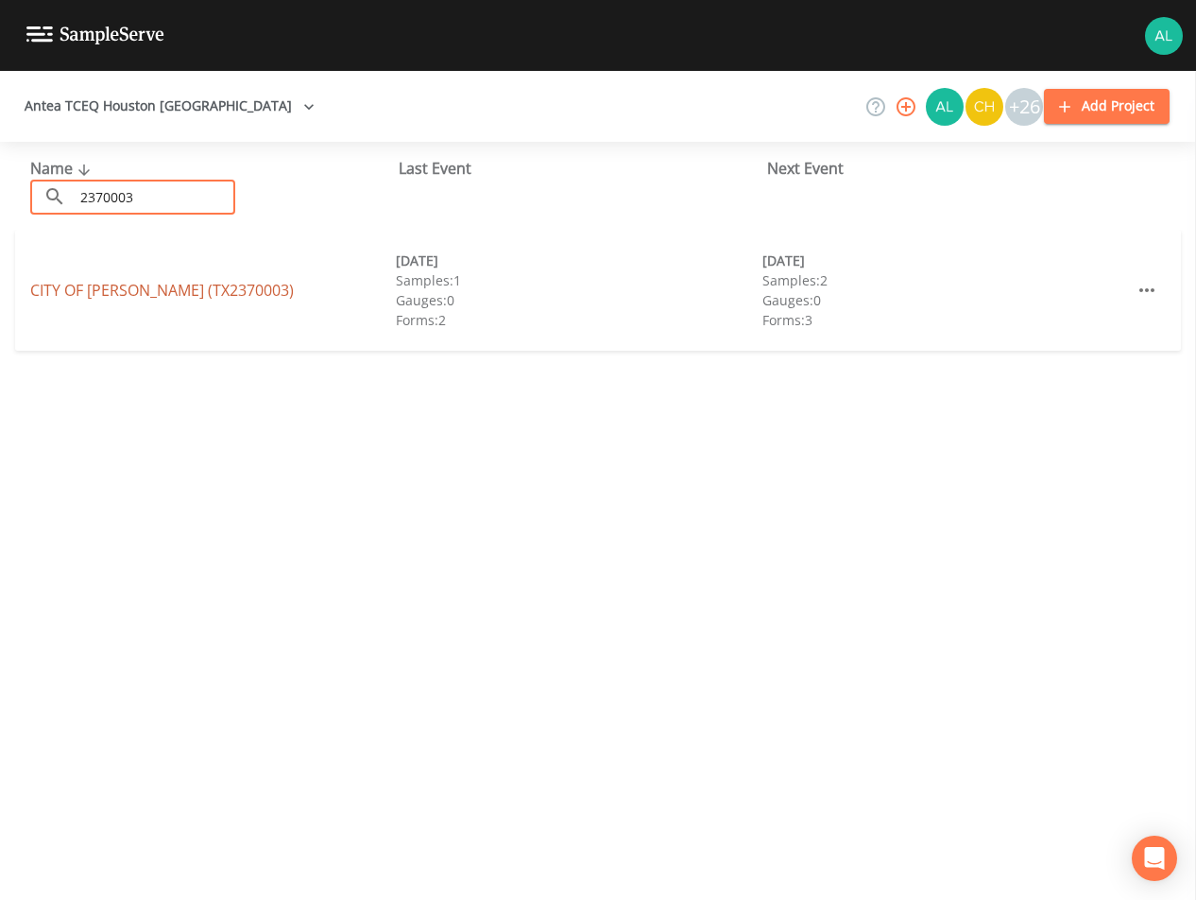
type input "2370003"
click at [64, 290] on link "CITY OF [PERSON_NAME] (TX2370003)" at bounding box center [162, 290] width 264 height 21
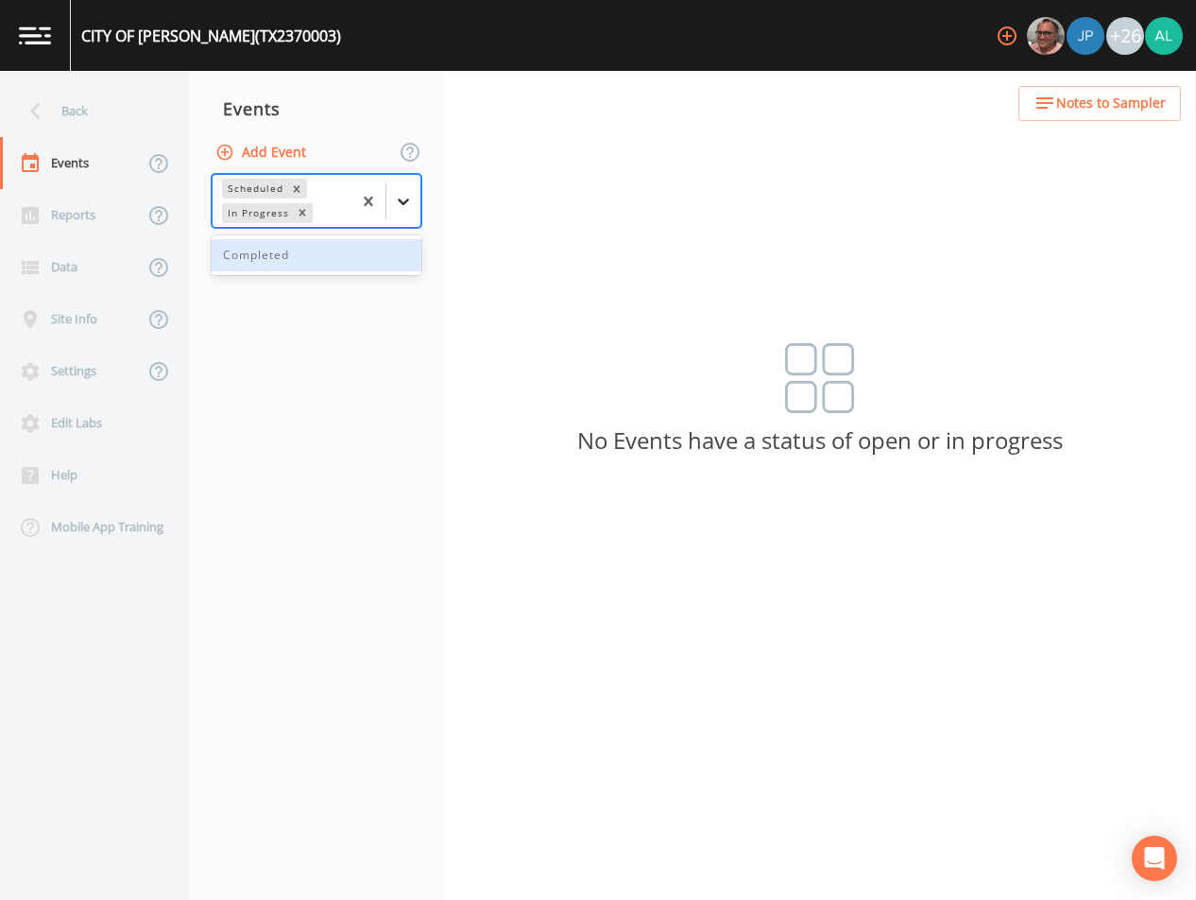
click at [391, 184] on div at bounding box center [403, 201] width 34 height 34
click at [335, 241] on div "Completed" at bounding box center [317, 255] width 210 height 32
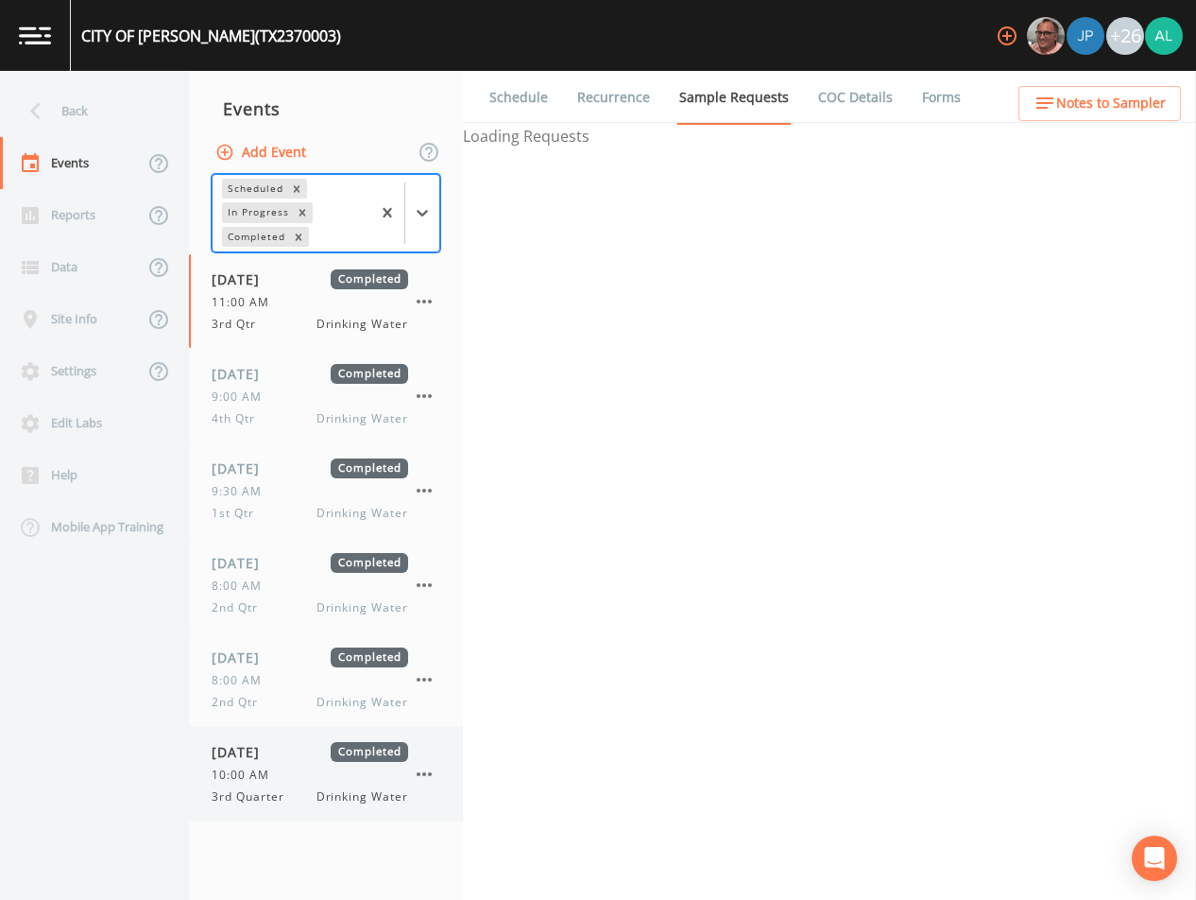
click at [278, 796] on span "3rd Quarter" at bounding box center [254, 796] width 84 height 17
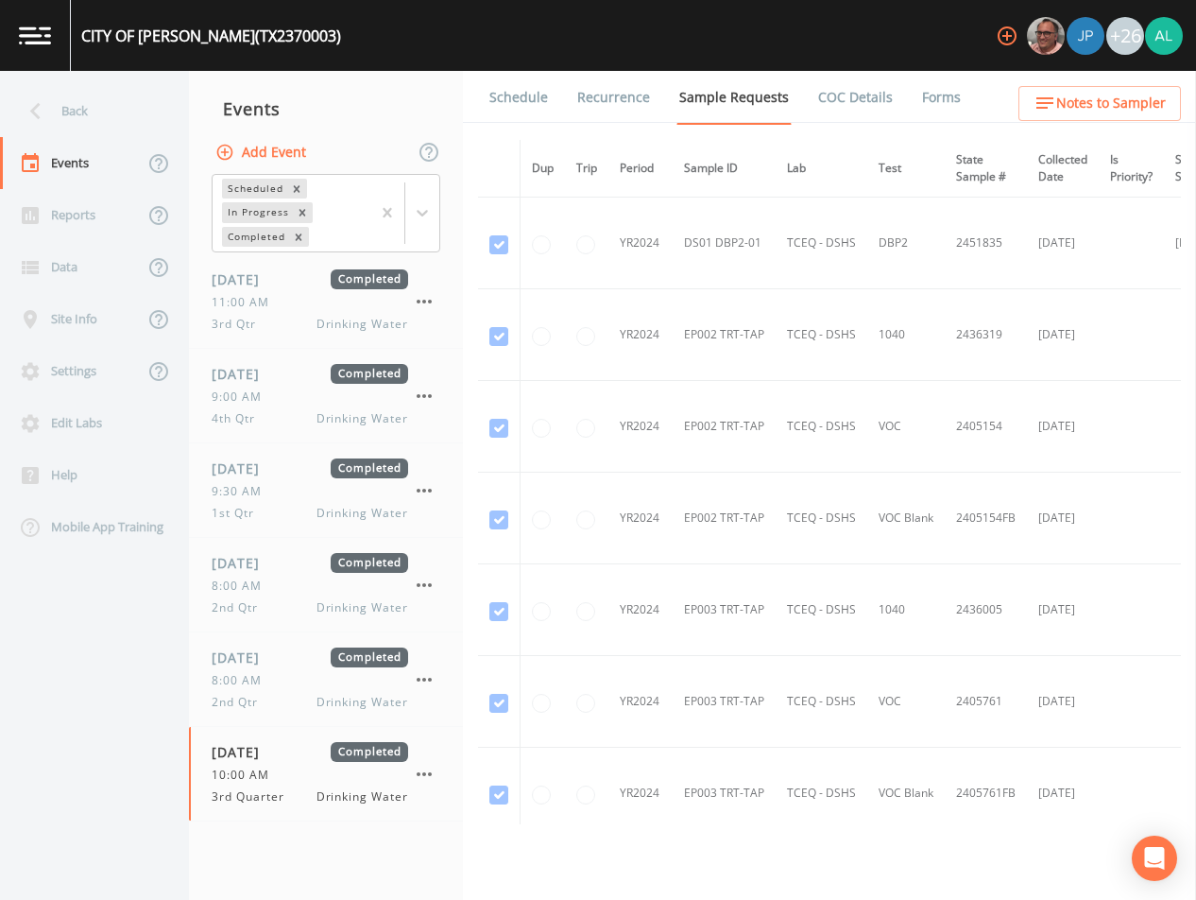
click at [919, 93] on link "Forms" at bounding box center [941, 97] width 44 height 53
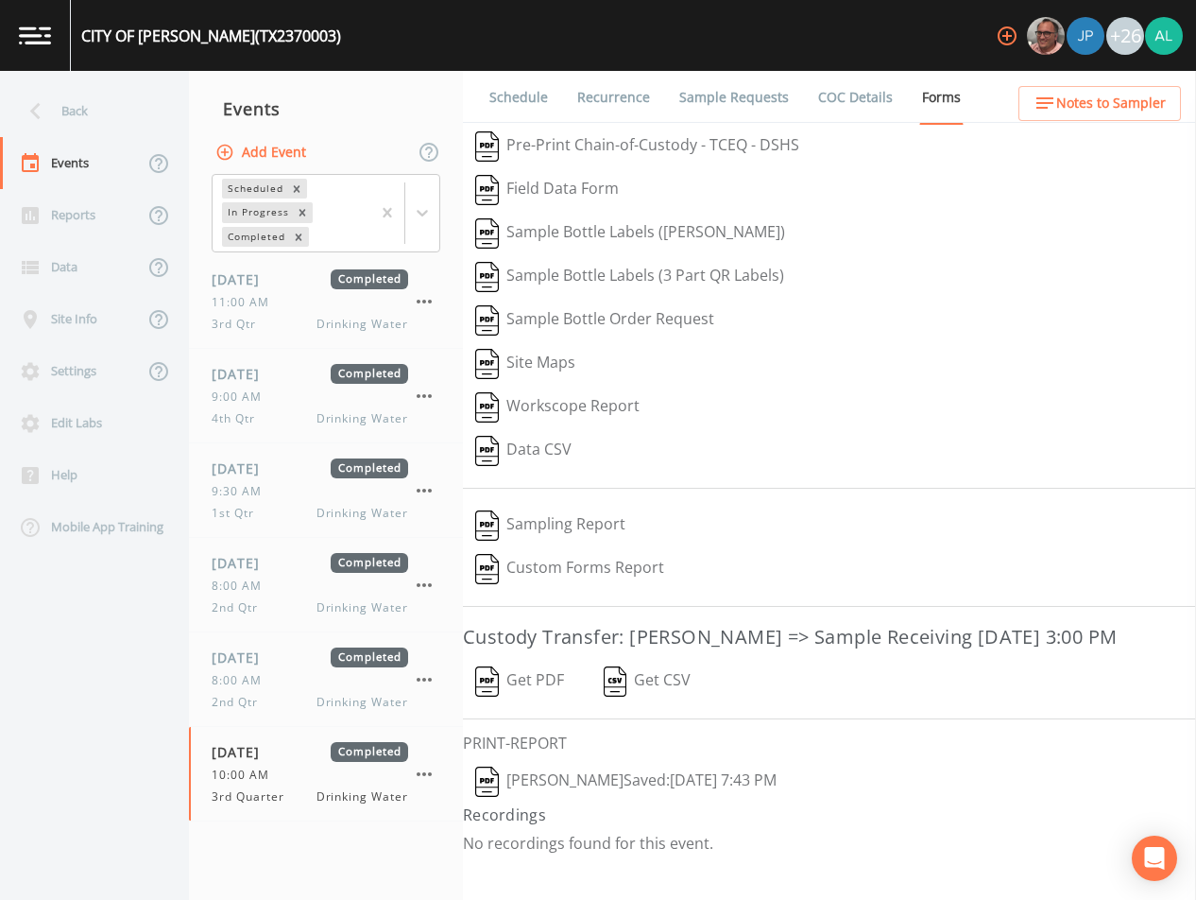
click at [556, 781] on button "[PERSON_NAME]  Saved: [DATE] 7:43 PM" at bounding box center [626, 781] width 326 height 43
click at [61, 94] on div "Back" at bounding box center [85, 111] width 170 height 52
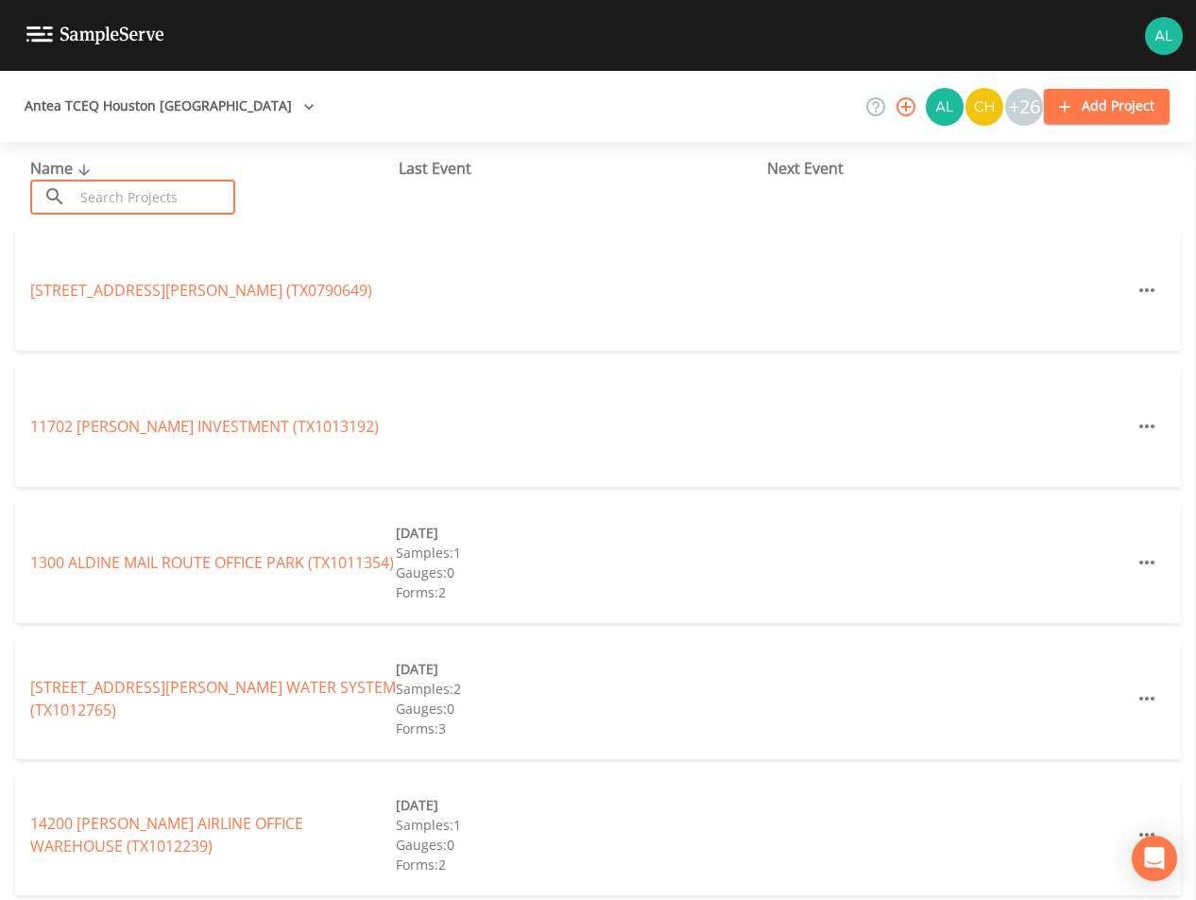
click at [130, 185] on input "text" at bounding box center [155, 197] width 162 height 35
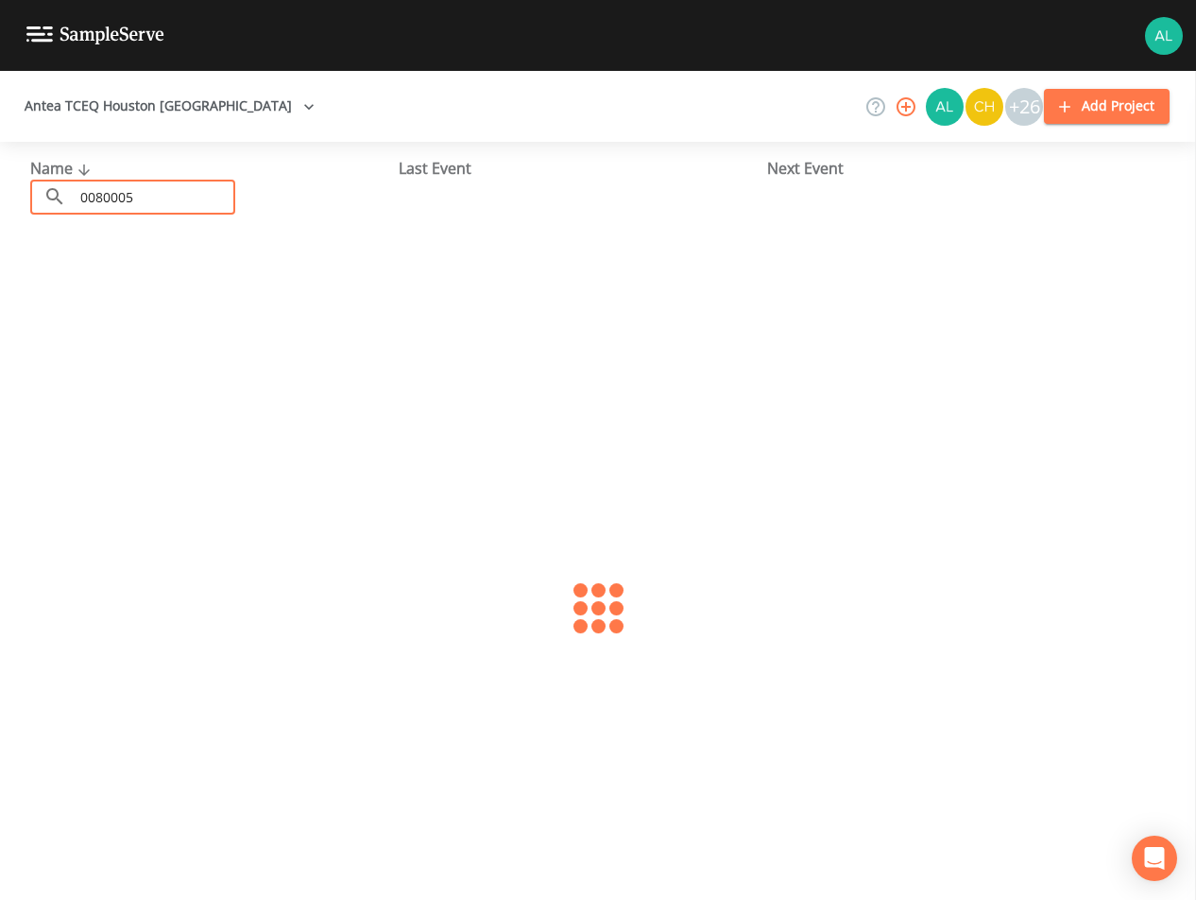
type input "0080005"
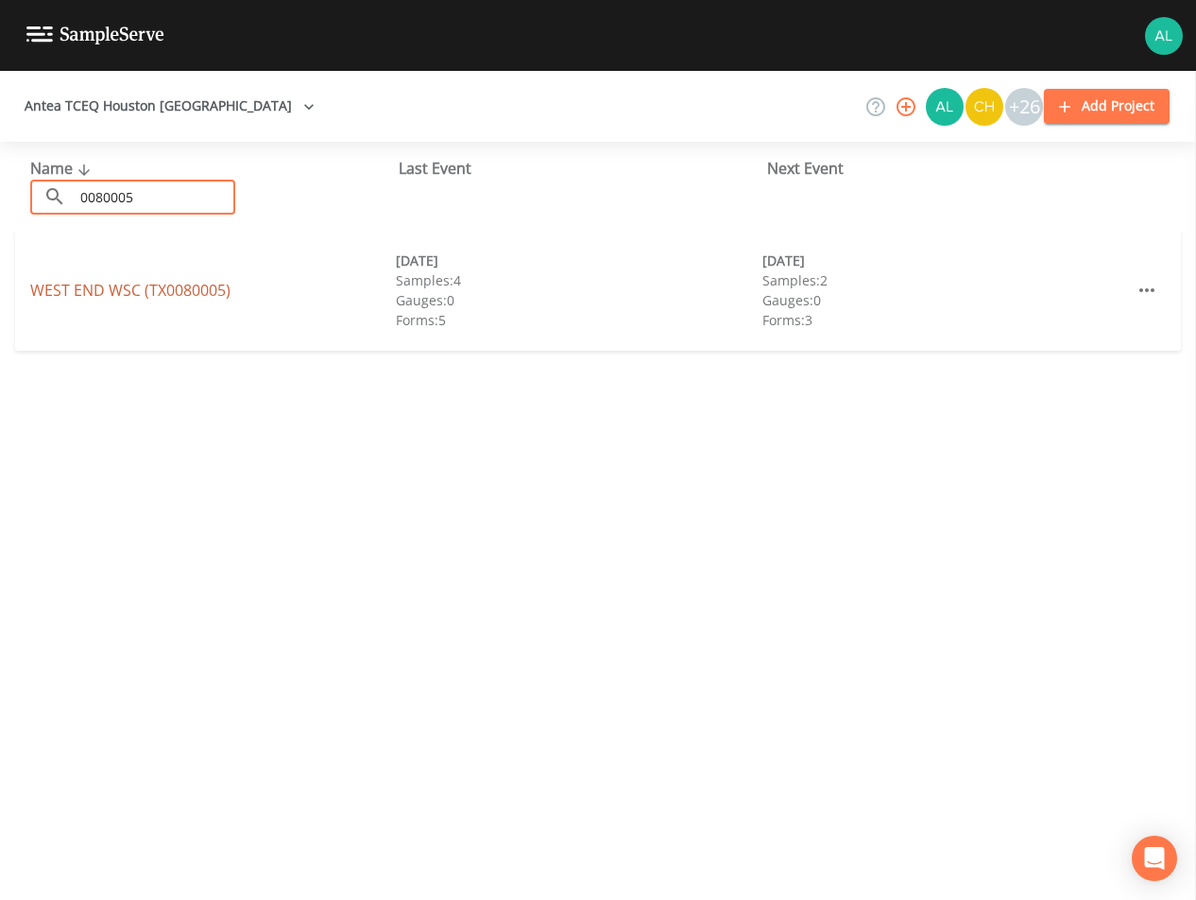
click at [83, 287] on link "WEST END WSC (TX0080005)" at bounding box center [130, 290] width 200 height 21
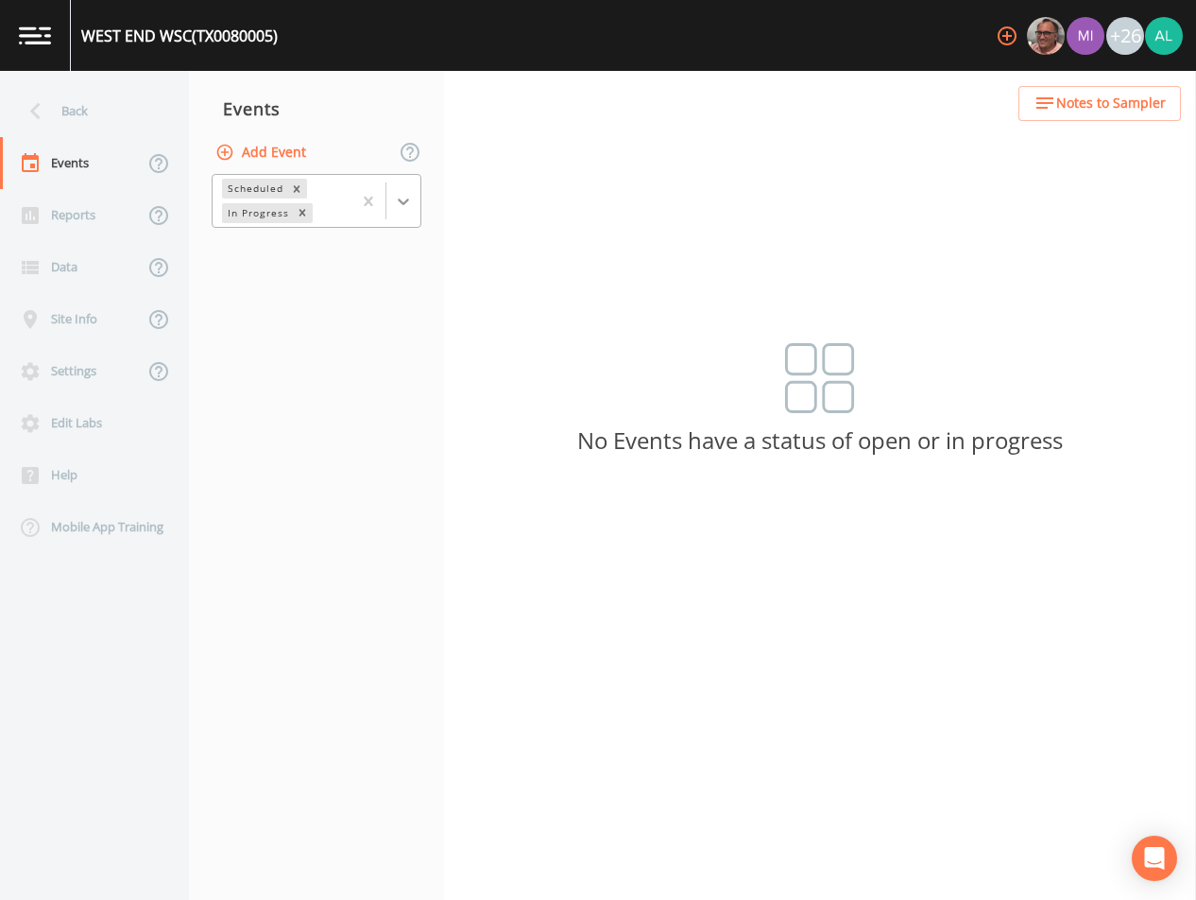
click at [405, 195] on icon at bounding box center [403, 201] width 19 height 19
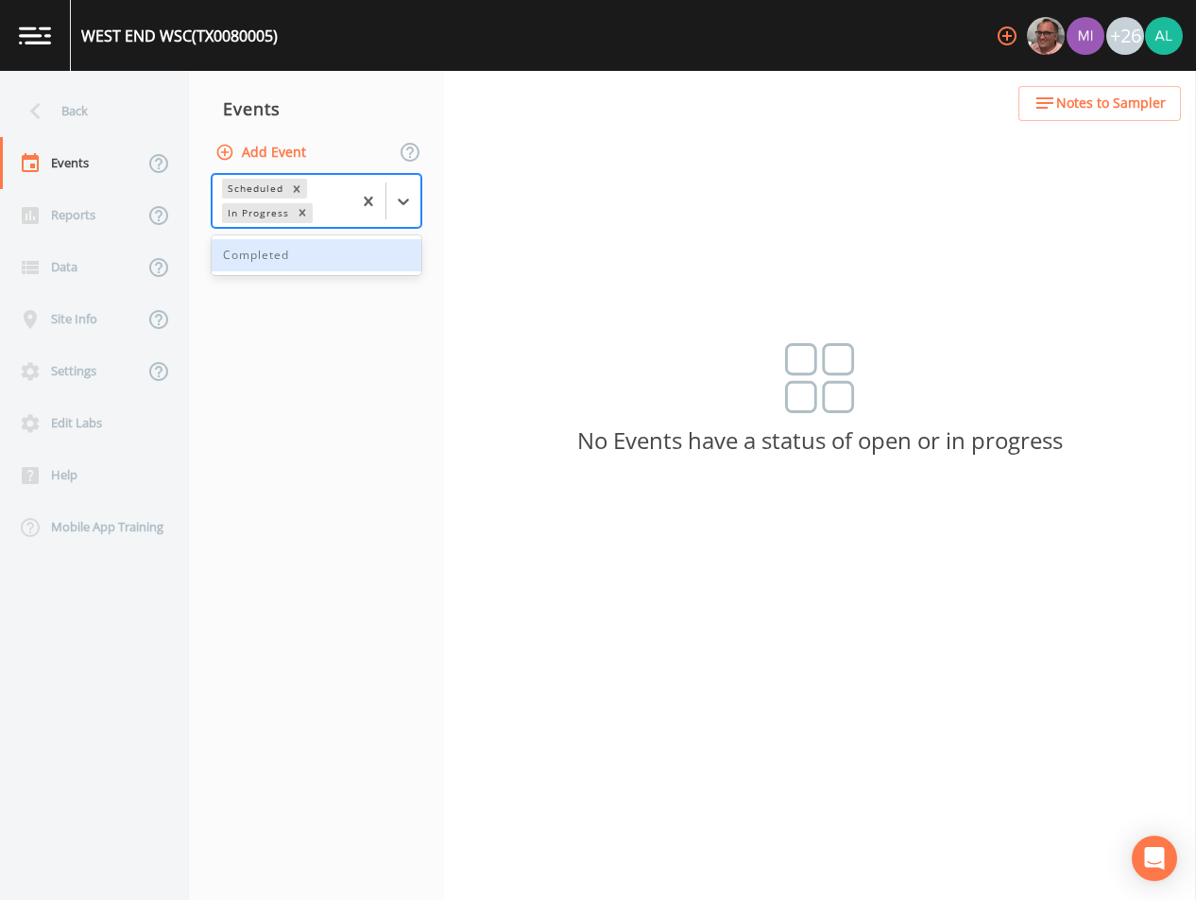
click at [301, 249] on div "Completed" at bounding box center [317, 255] width 210 height 32
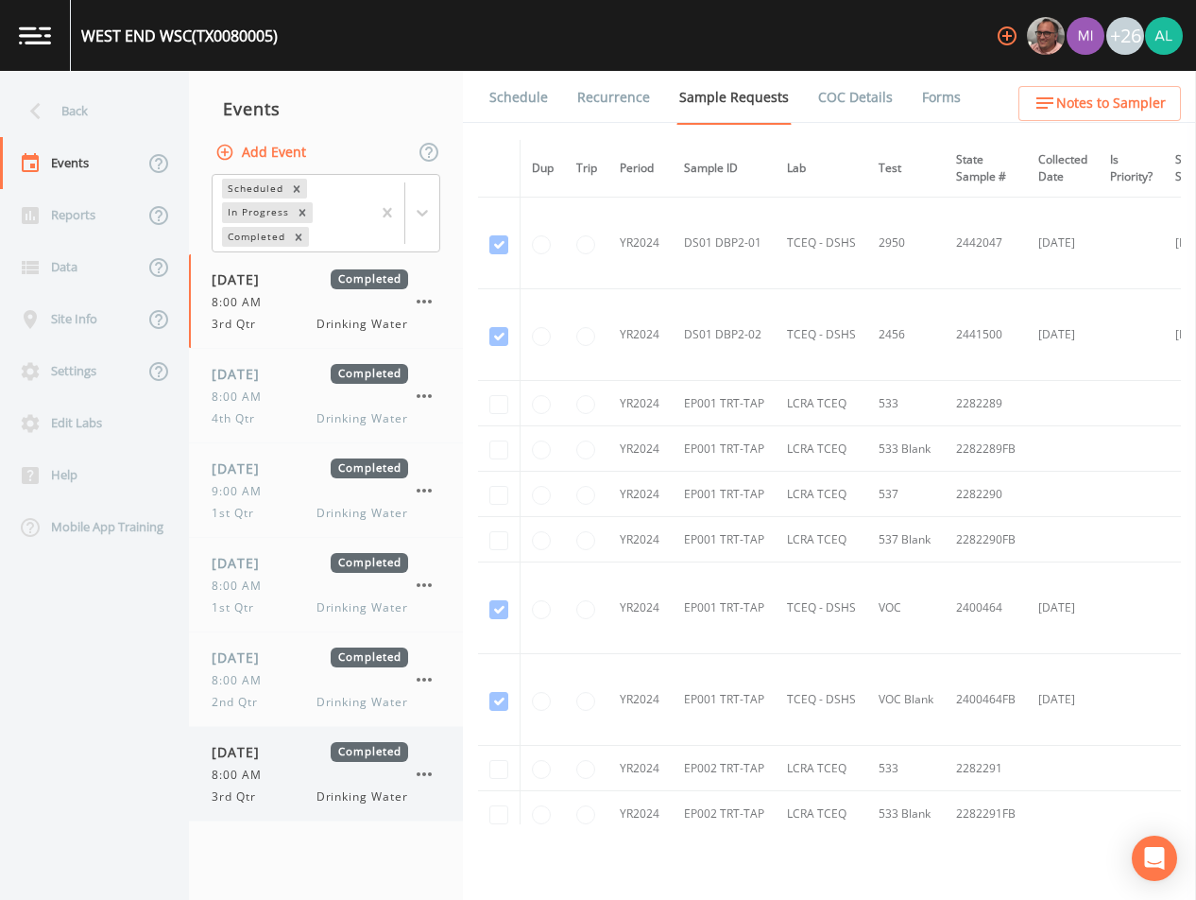
click at [271, 761] on span "[DATE]" at bounding box center [242, 752] width 61 height 20
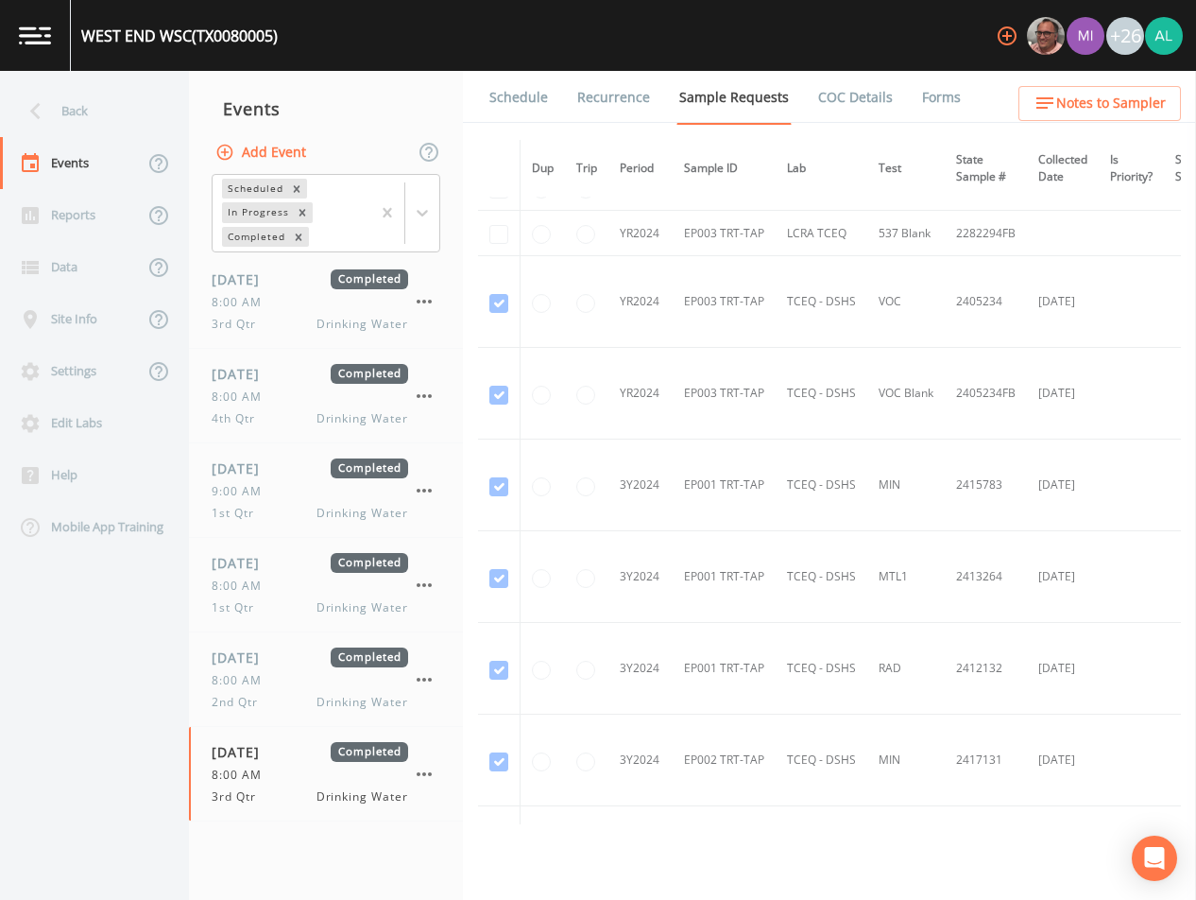
scroll to position [1134, 0]
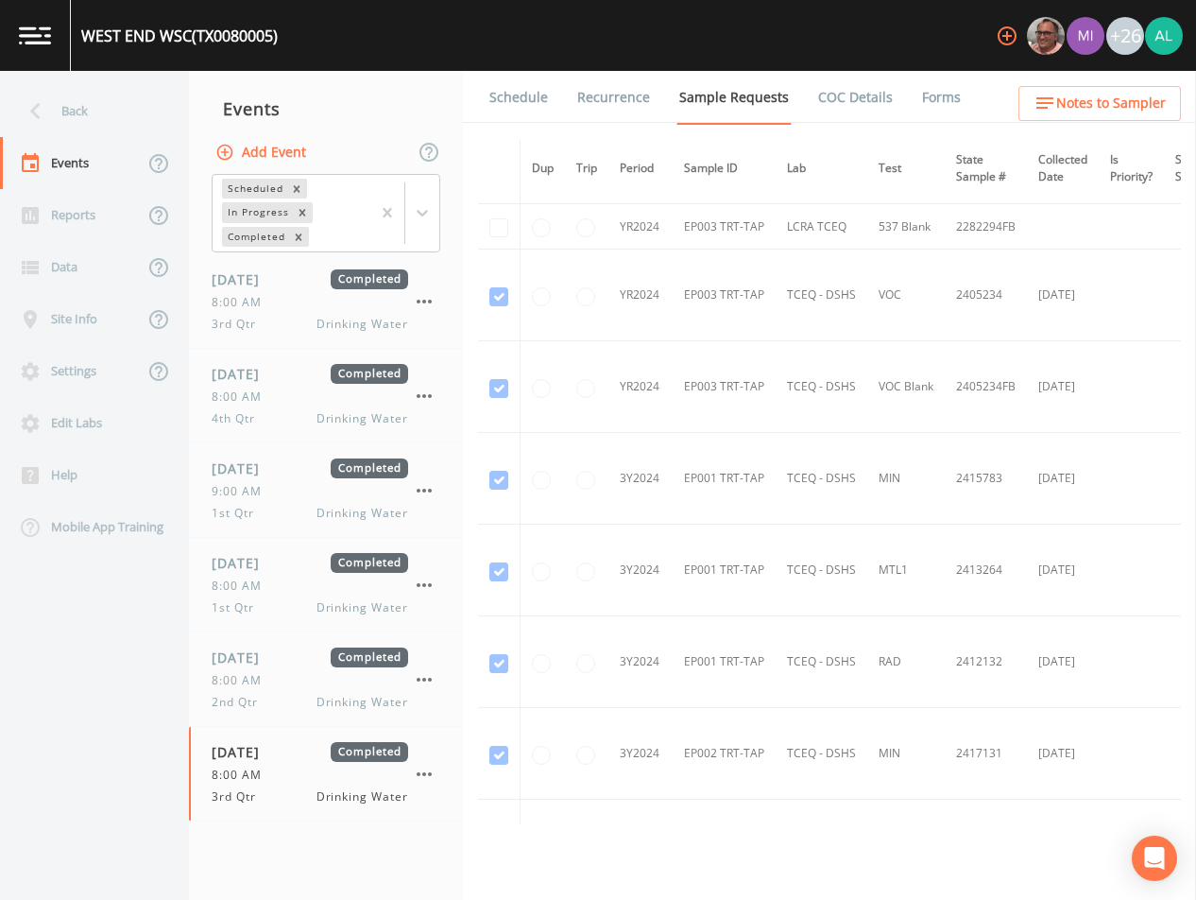
click at [924, 99] on link "Forms" at bounding box center [941, 97] width 44 height 53
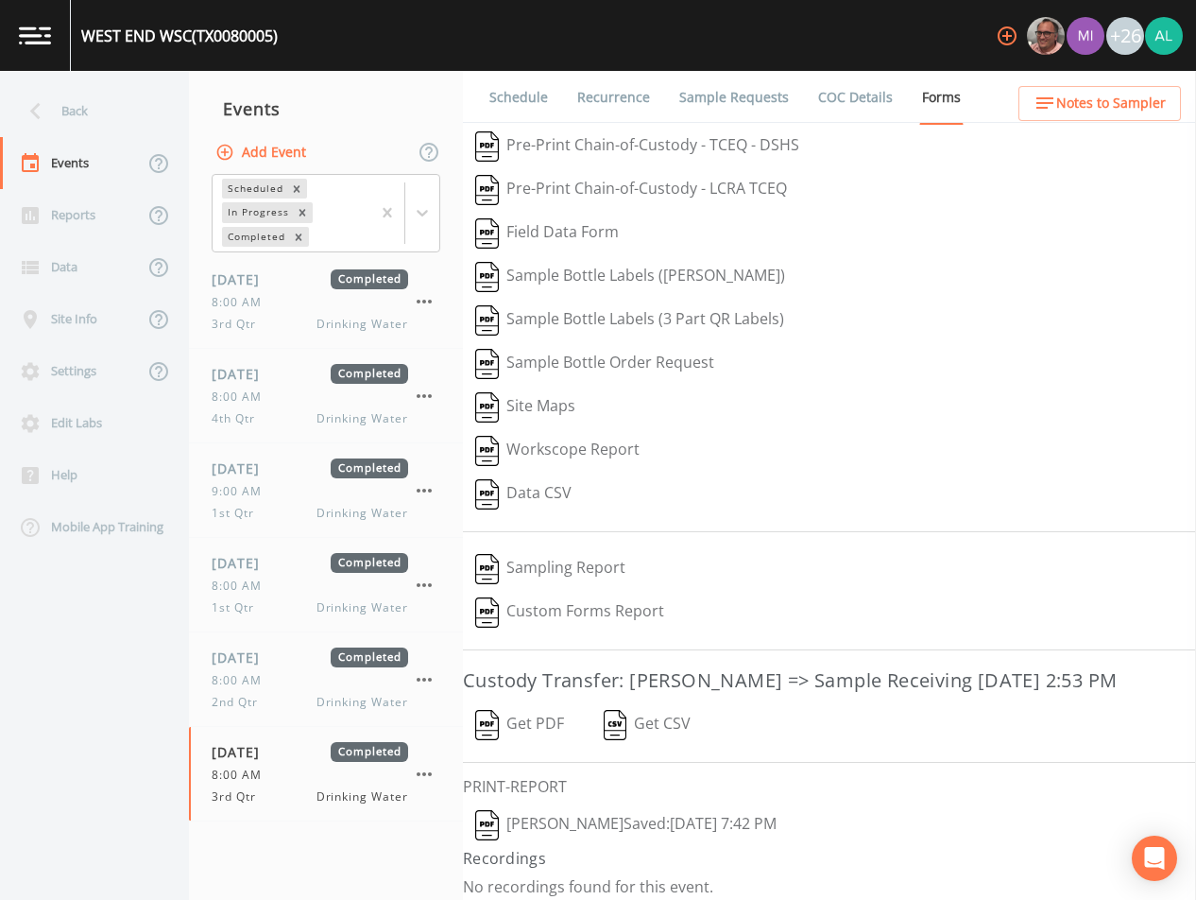
click at [592, 847] on button "[PERSON_NAME]  Saved: [DATE] 7:42 PM" at bounding box center [626, 824] width 326 height 43
click at [76, 92] on div "Back" at bounding box center [85, 111] width 170 height 52
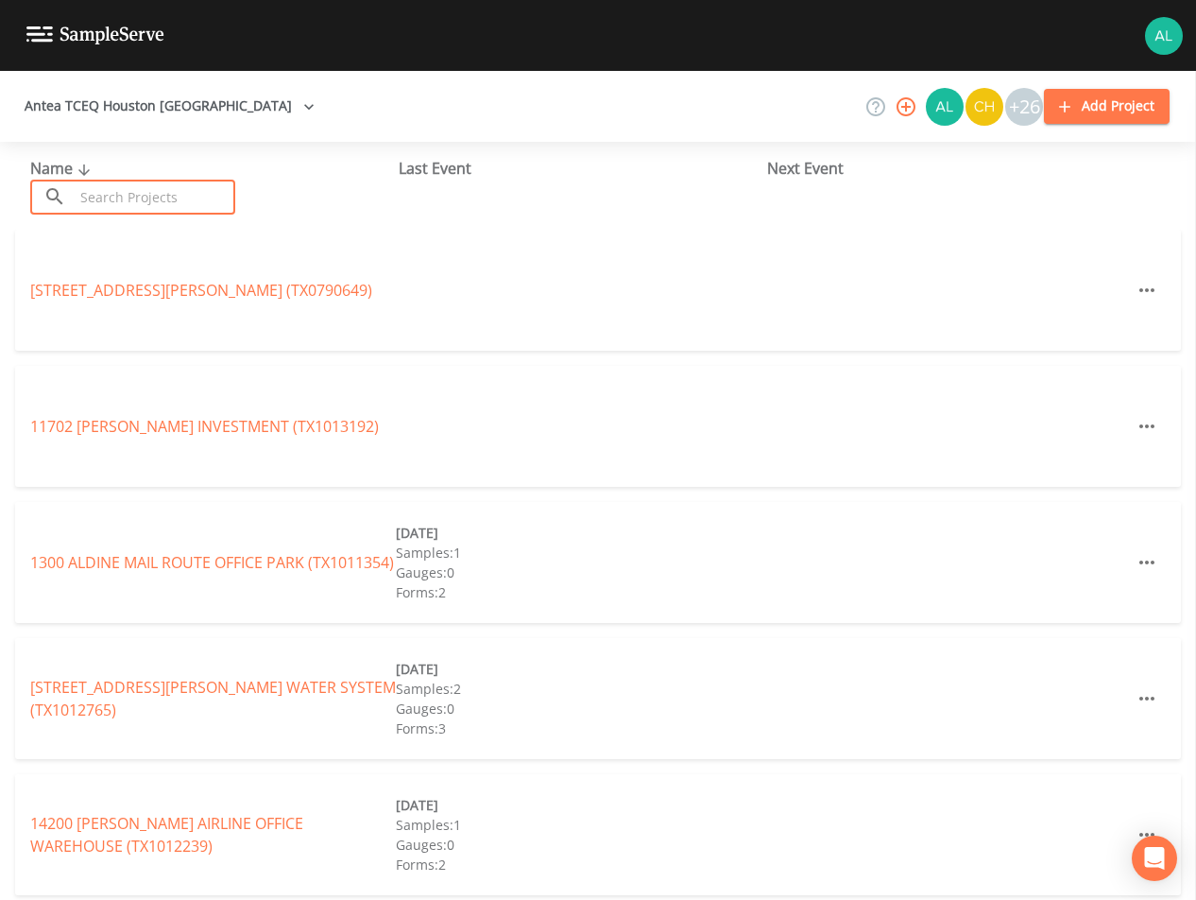
click at [113, 199] on input "text" at bounding box center [155, 197] width 162 height 35
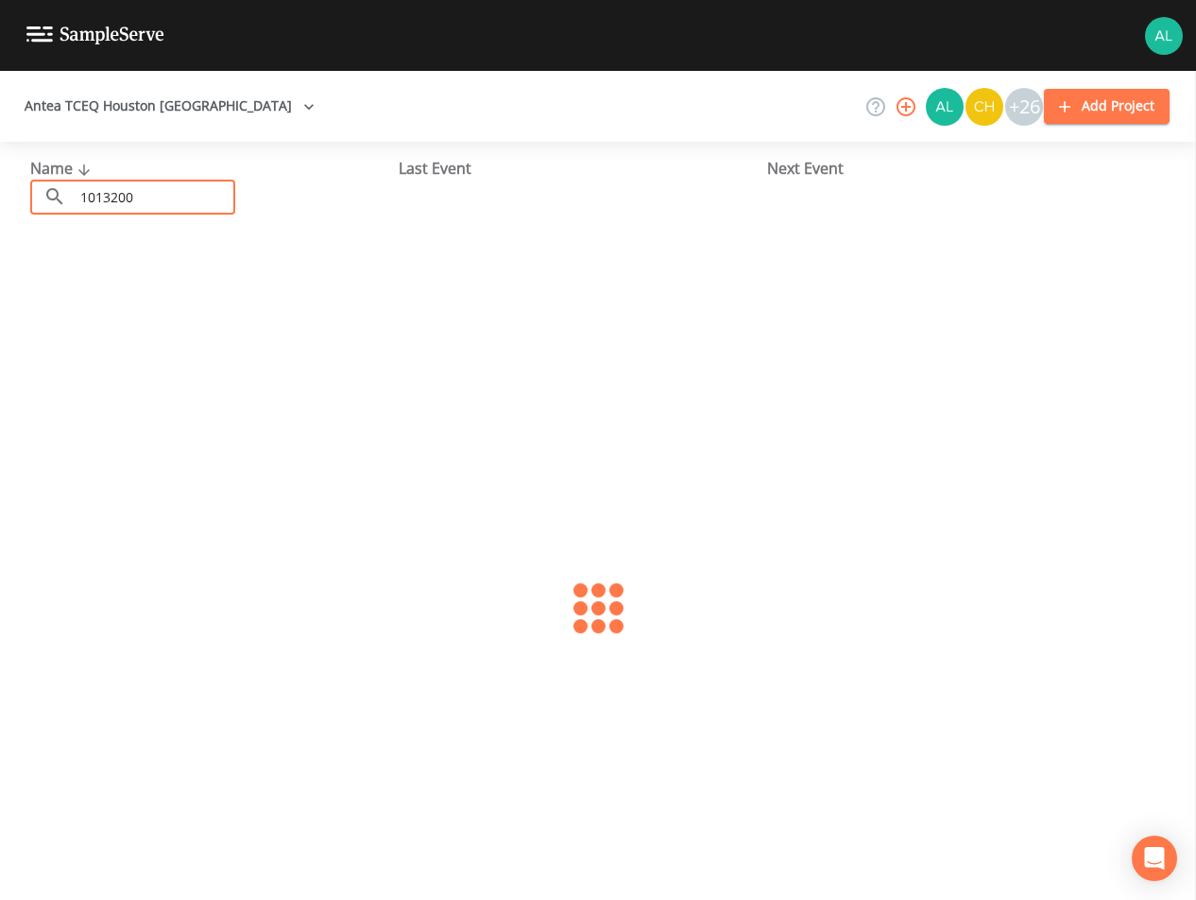
type input "1013200"
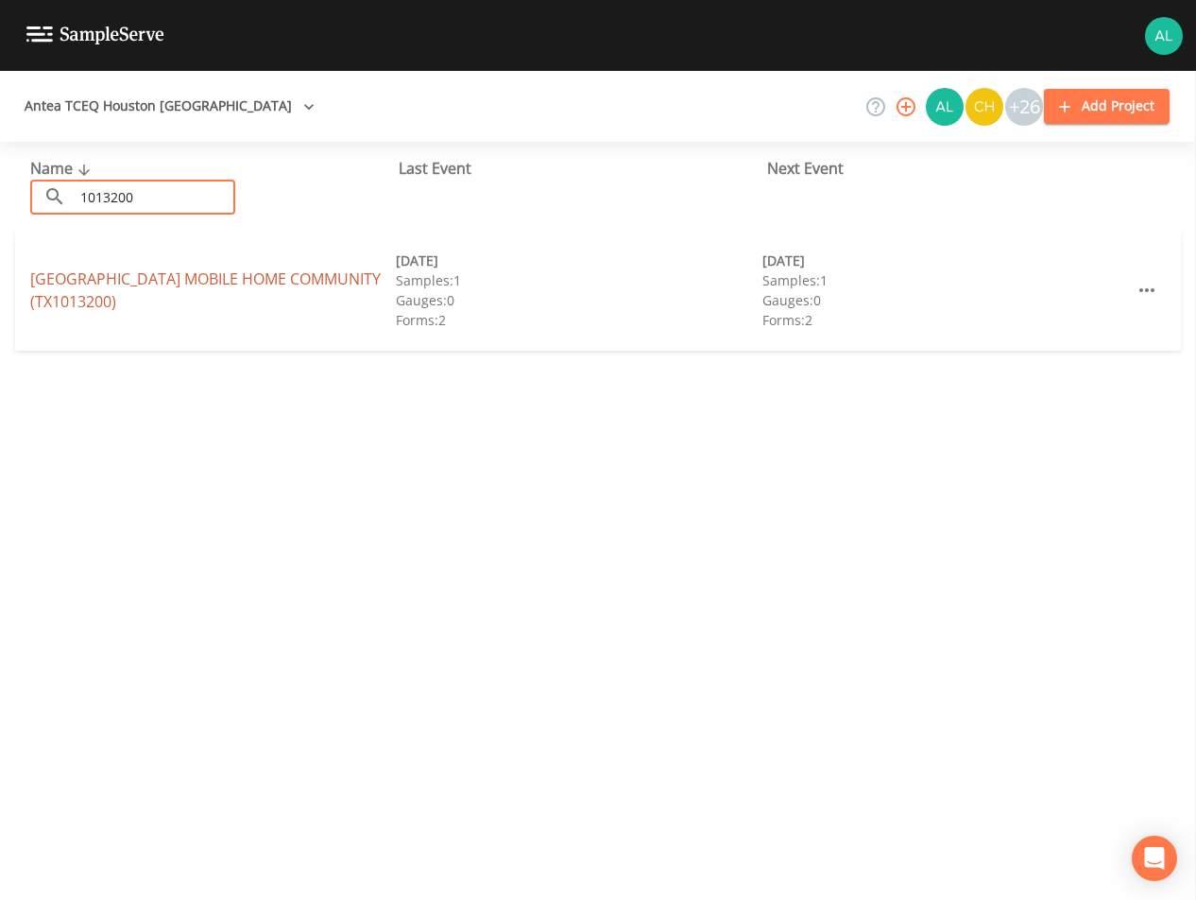
click at [113, 271] on link "[GEOGRAPHIC_DATA] MOBILE HOME COMMUNITY (TX1013200)" at bounding box center [205, 289] width 351 height 43
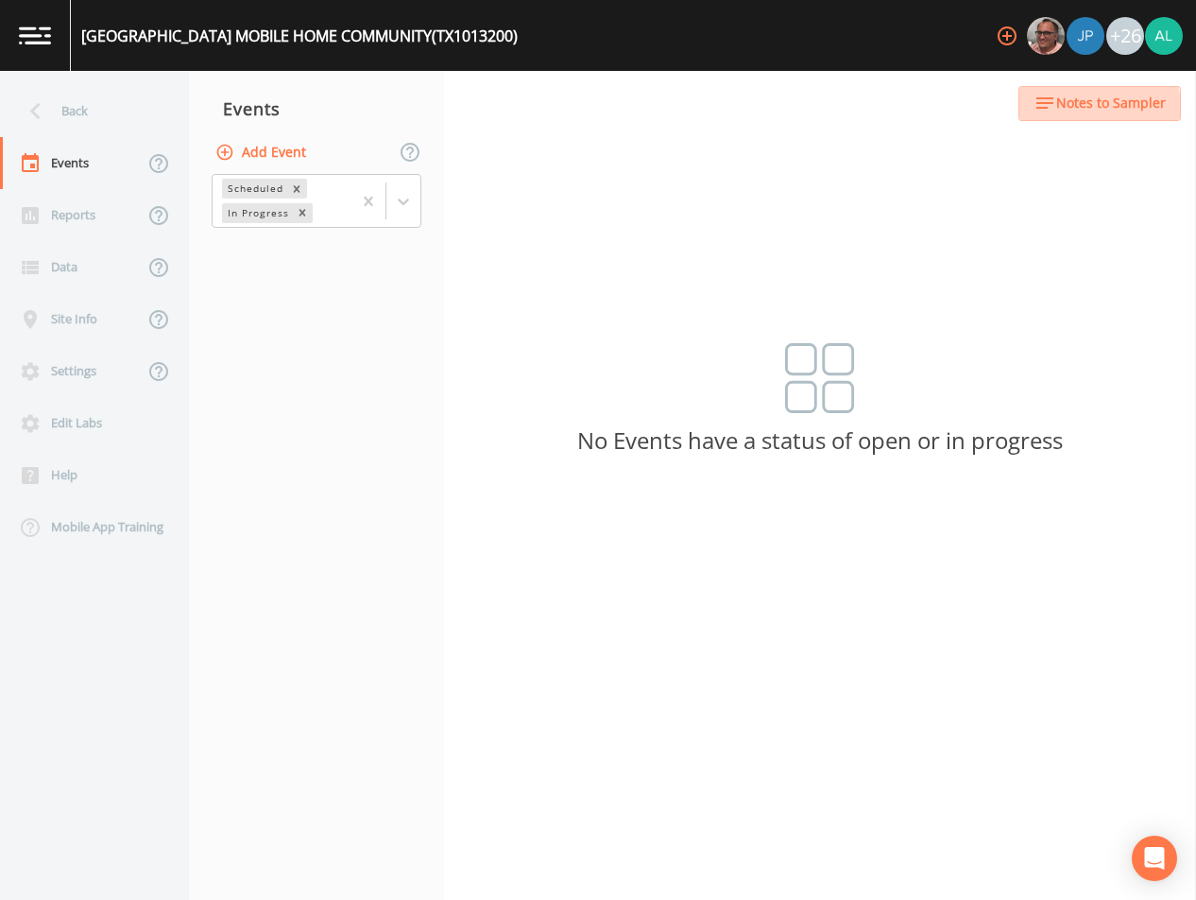
click at [1075, 110] on span "Notes to Sampler" at bounding box center [1111, 104] width 110 height 24
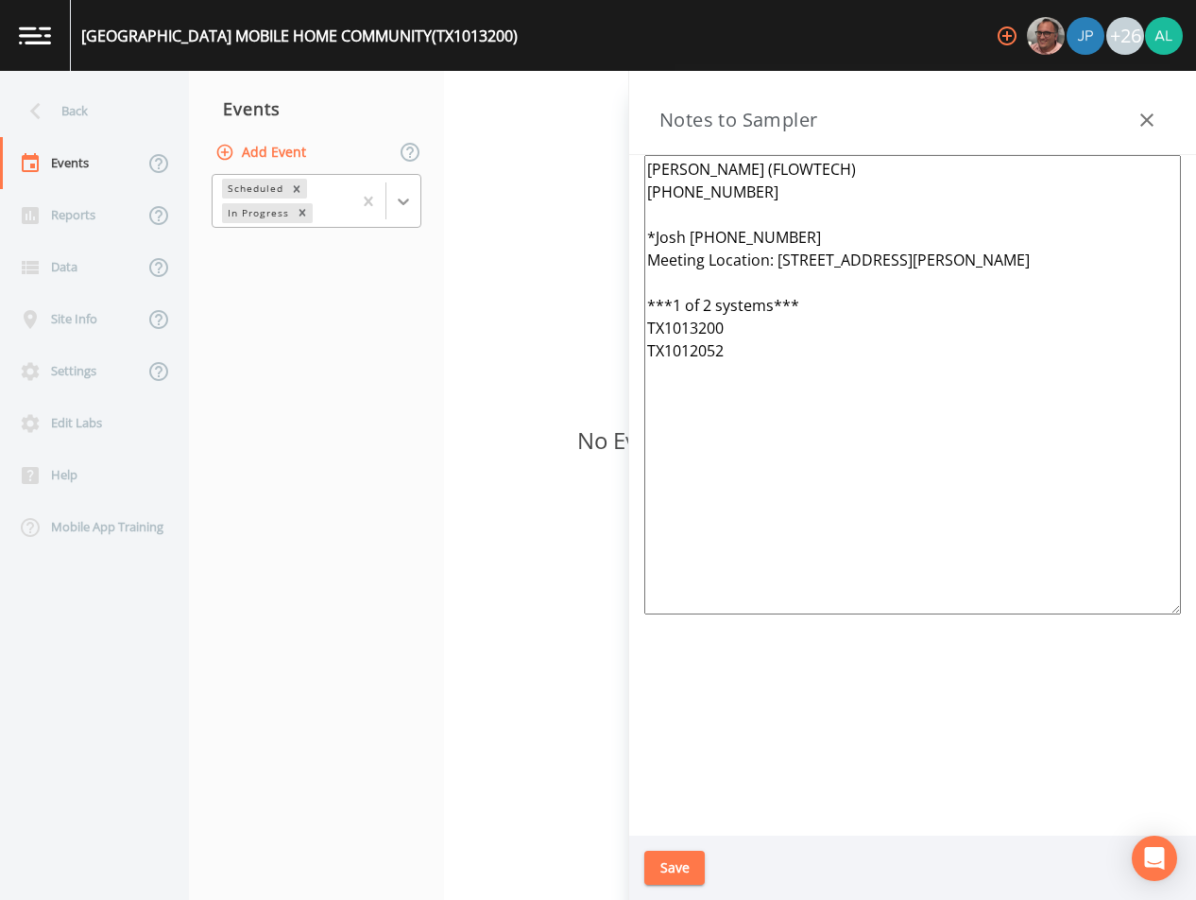
click at [395, 203] on icon at bounding box center [403, 201] width 19 height 19
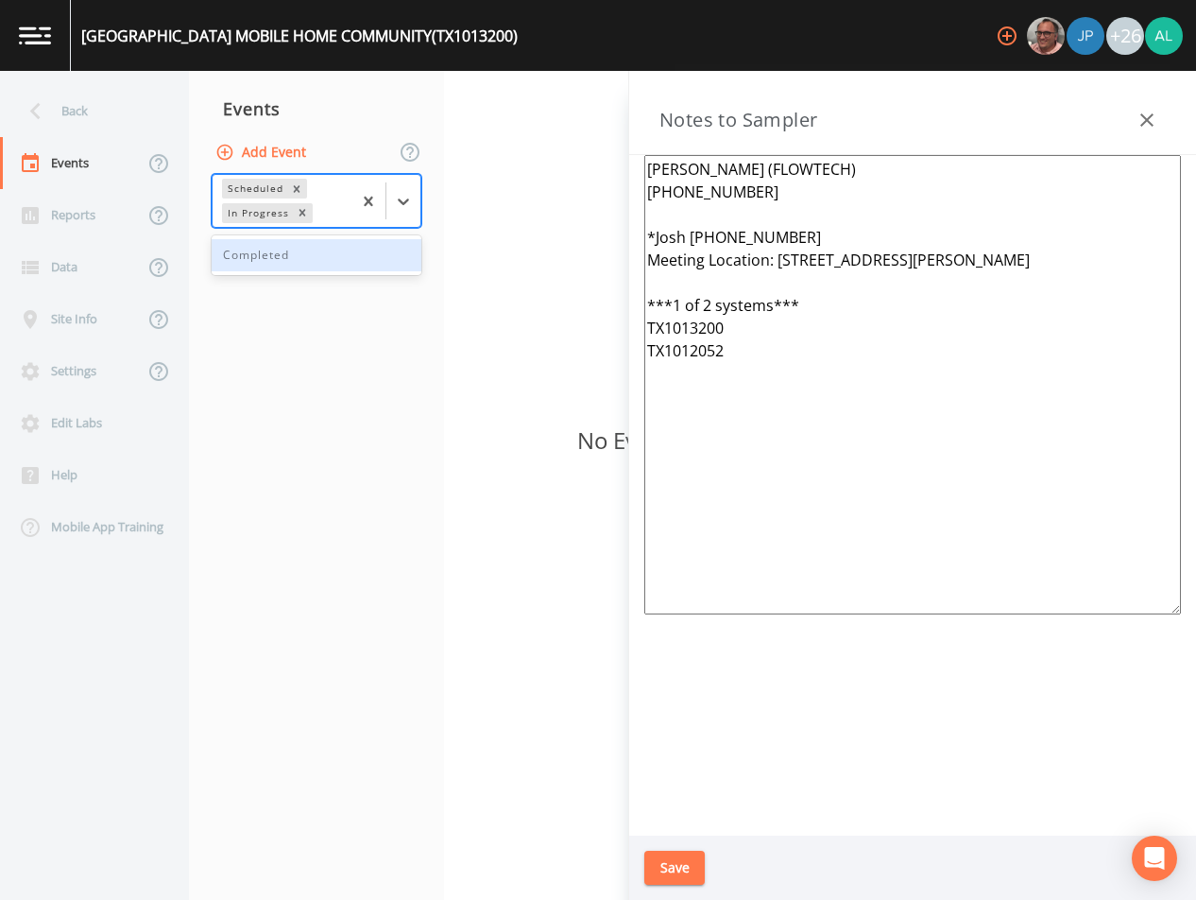
click at [316, 246] on div "Completed" at bounding box center [317, 255] width 210 height 32
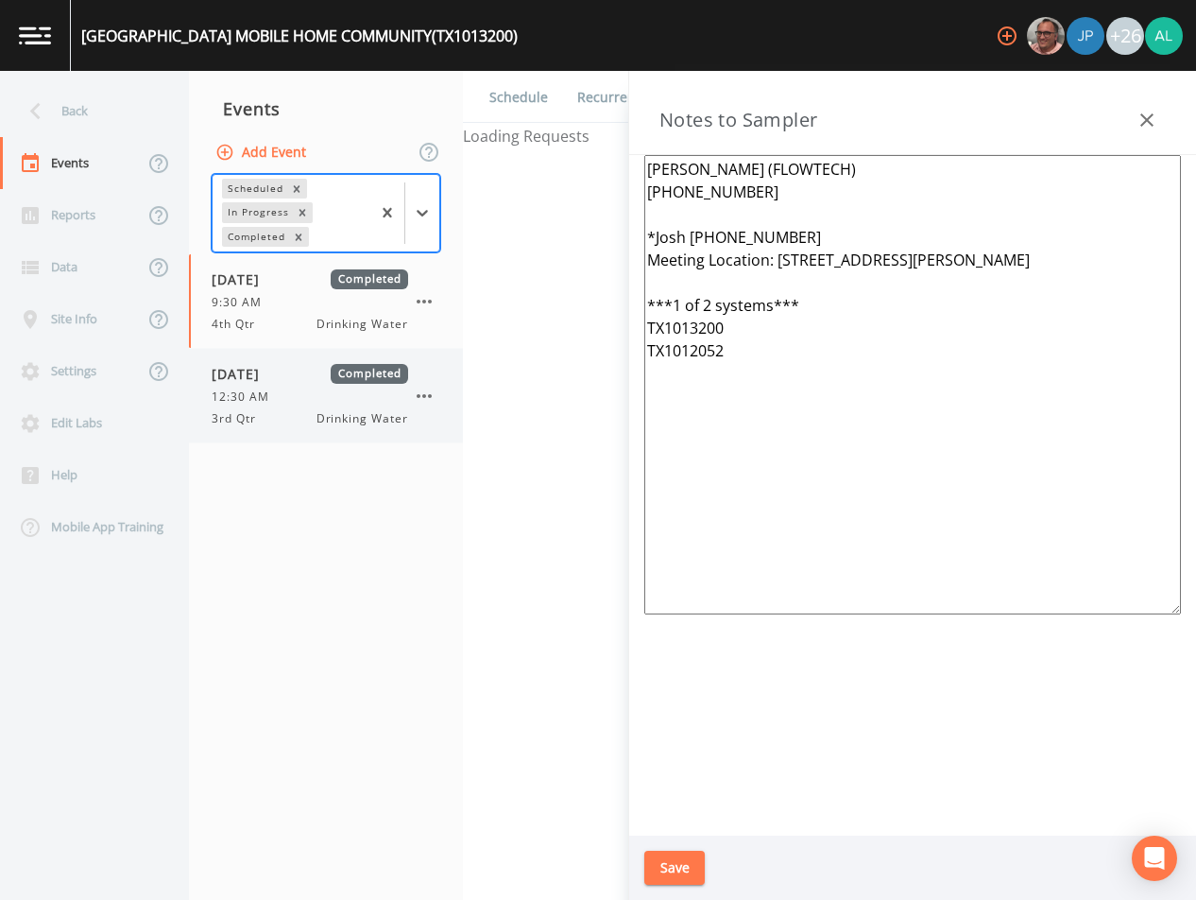
click at [333, 423] on span "Drinking Water" at bounding box center [363, 418] width 92 height 17
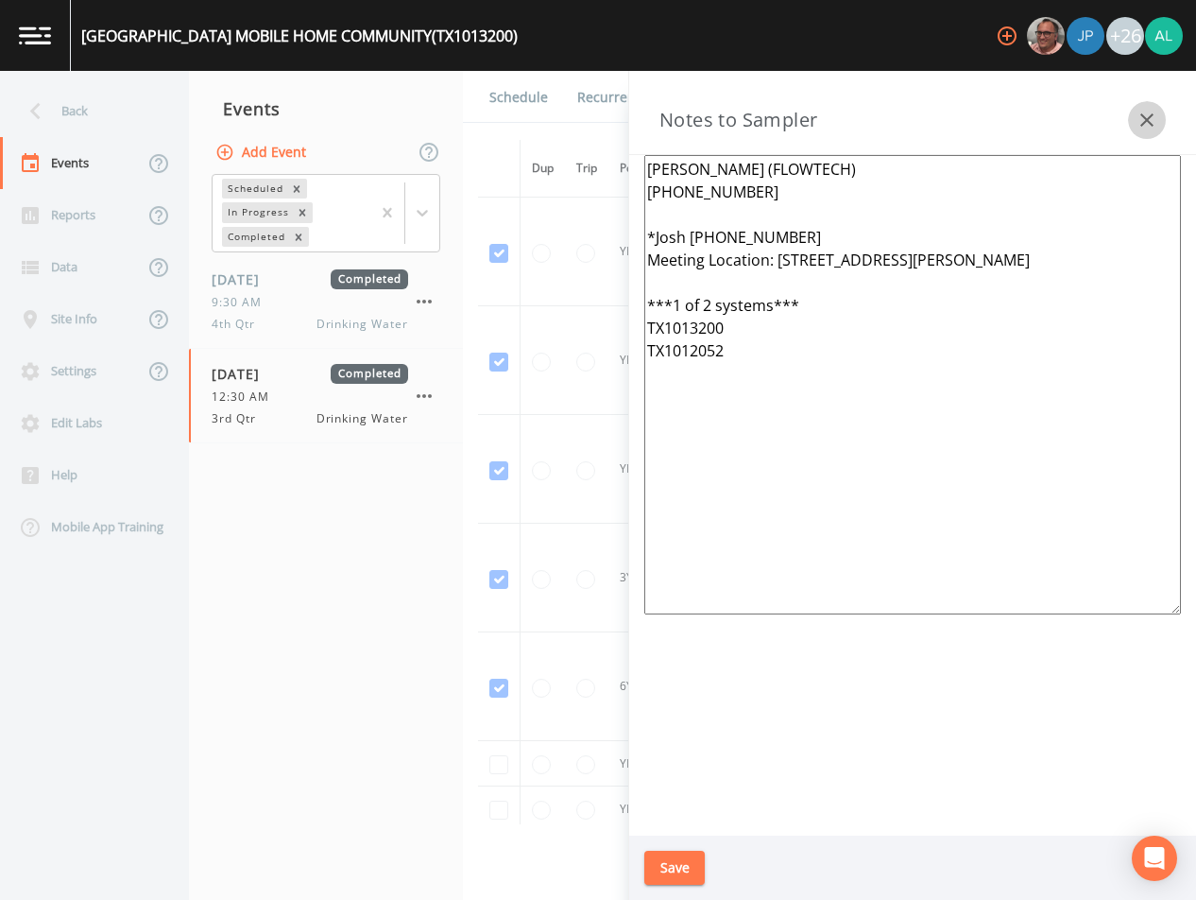
click at [1135, 118] on button "button" at bounding box center [1147, 120] width 38 height 38
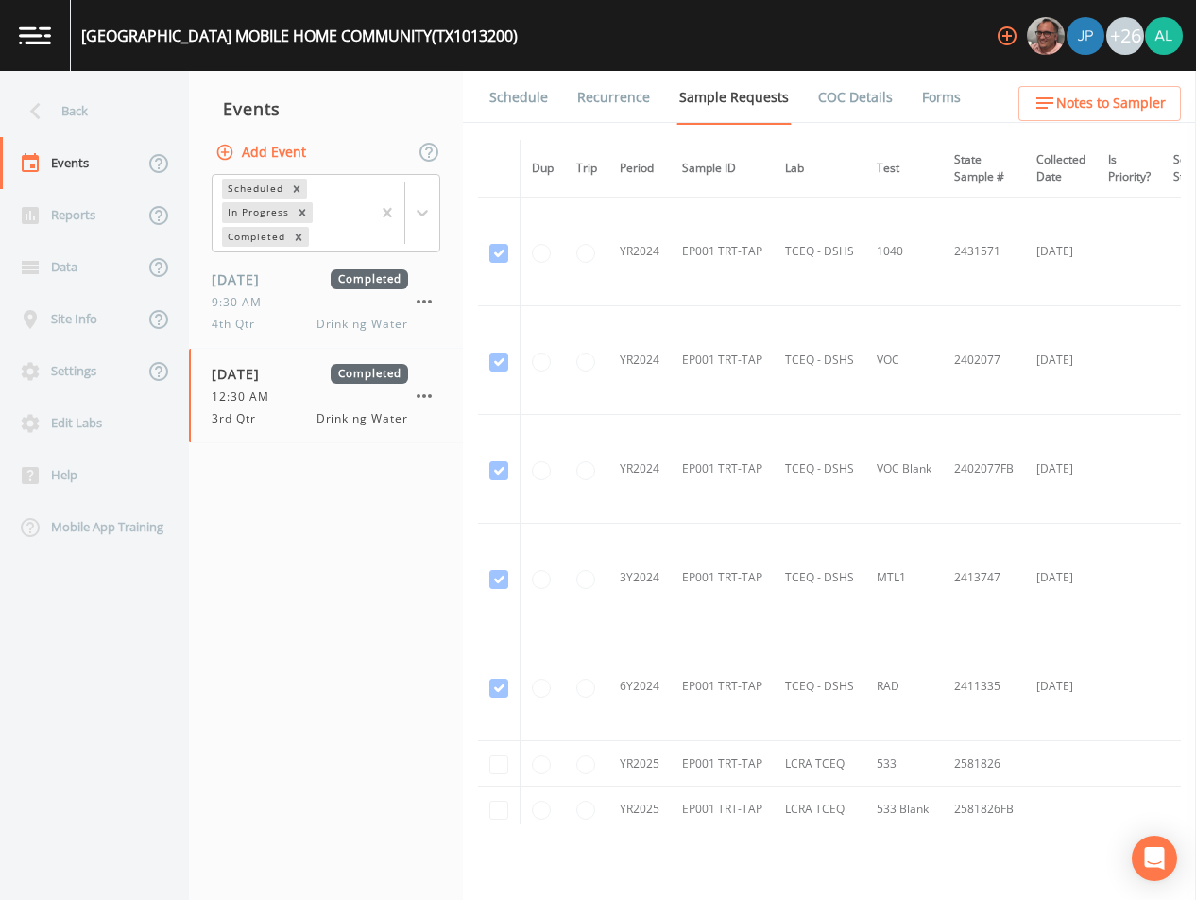
click at [937, 97] on link "Forms" at bounding box center [941, 97] width 44 height 53
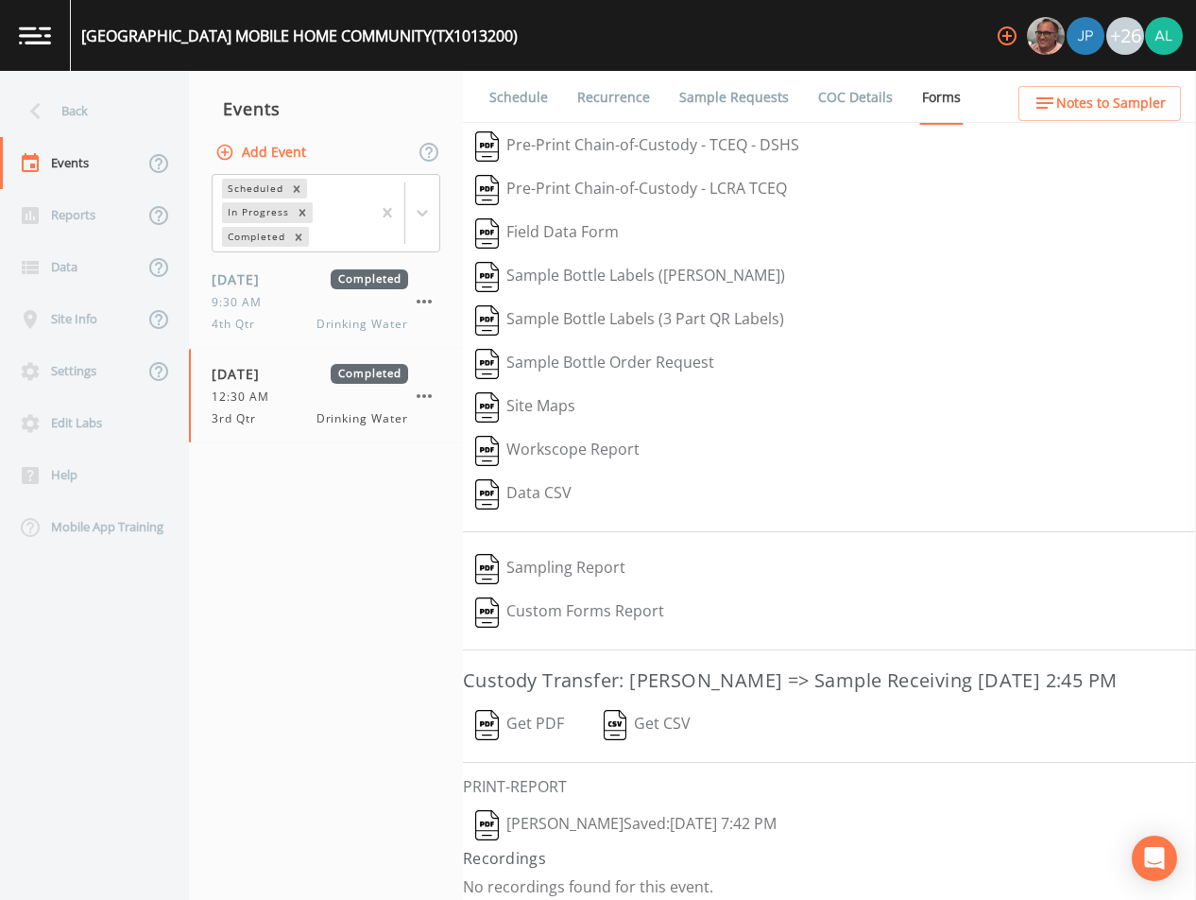
click at [500, 847] on button "[PERSON_NAME]  Saved: [DATE] 7:42 PM" at bounding box center [626, 824] width 326 height 43
click at [522, 847] on button "[PERSON_NAME]  Saved: [DATE] 7:42 PM" at bounding box center [626, 824] width 326 height 43
click at [60, 100] on div "Back" at bounding box center [85, 111] width 170 height 52
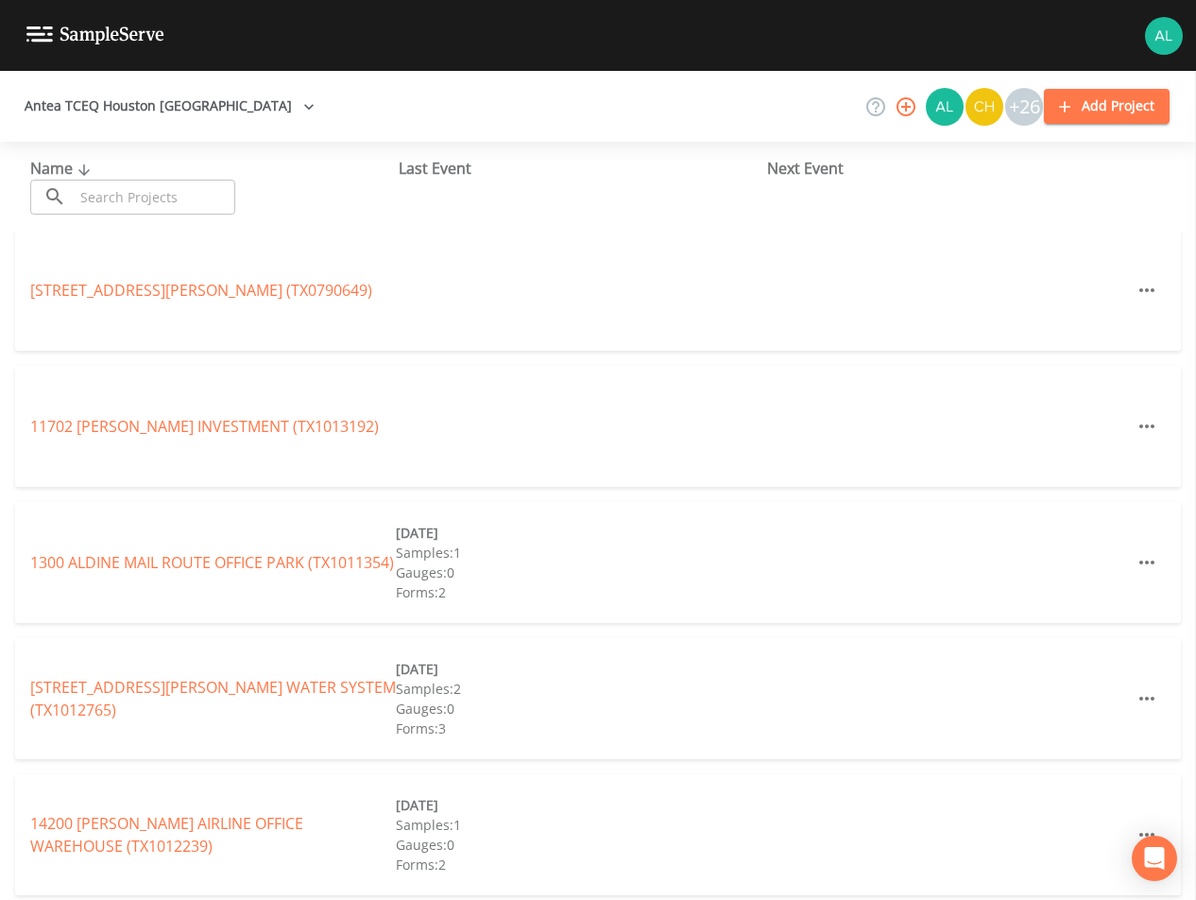
click at [151, 204] on input "text" at bounding box center [155, 197] width 162 height 35
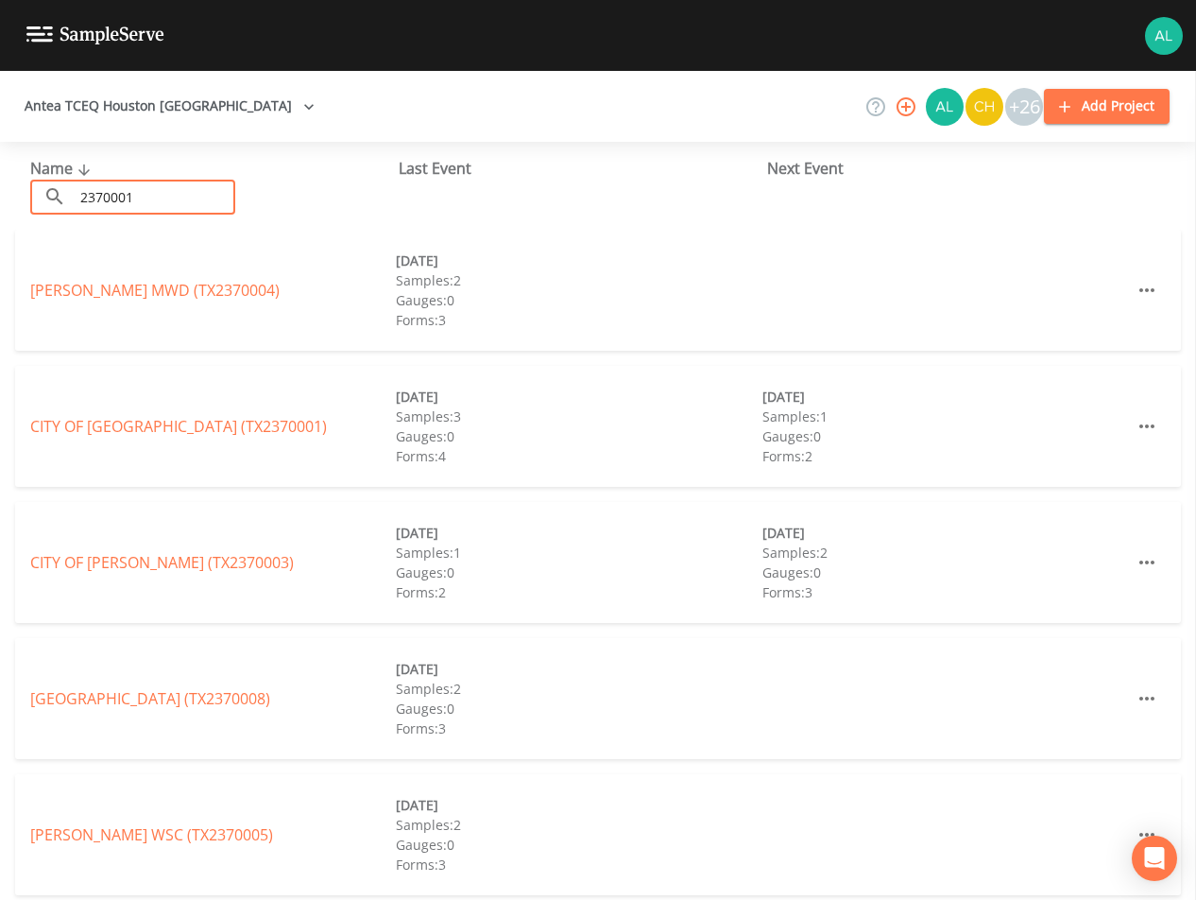
type input "2370001"
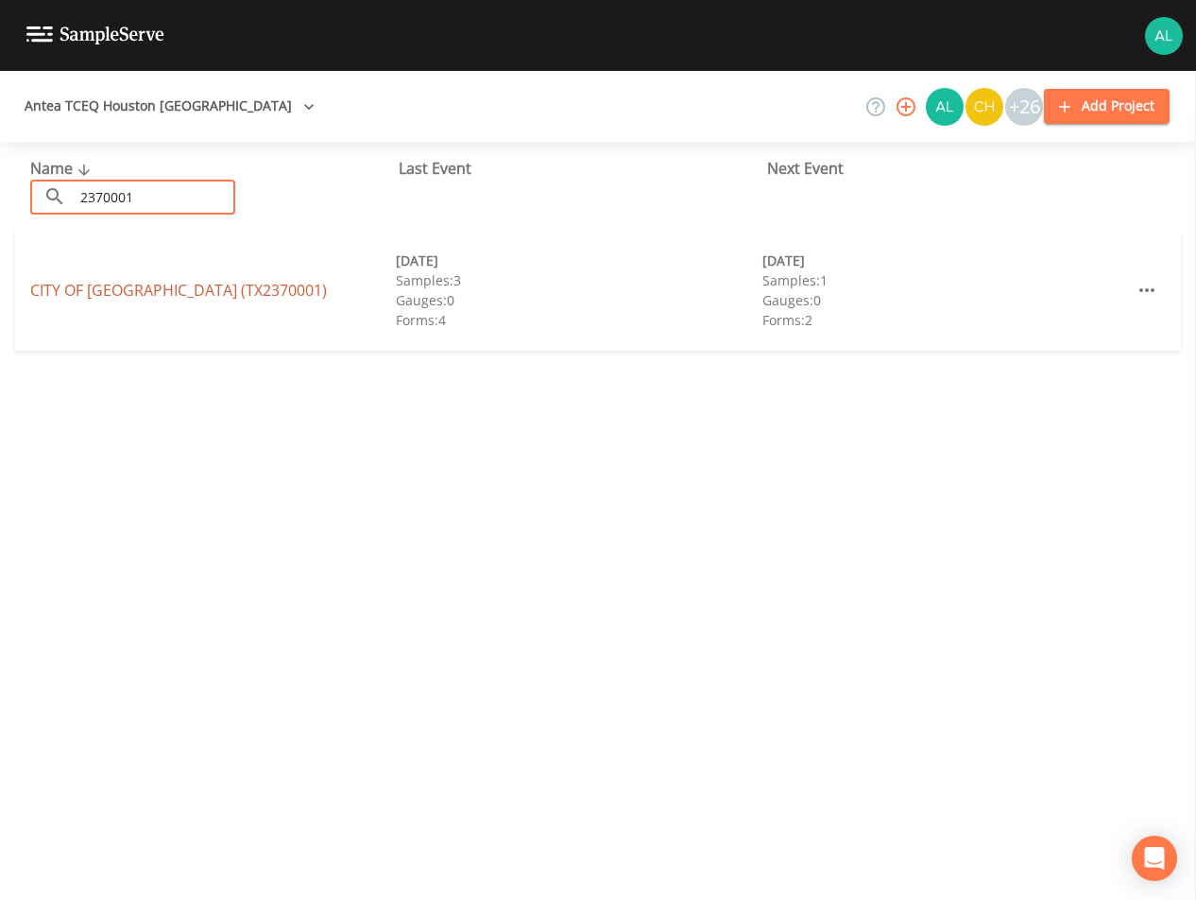
click at [142, 283] on link "CITY OF [GEOGRAPHIC_DATA] (TX2370001)" at bounding box center [178, 290] width 297 height 21
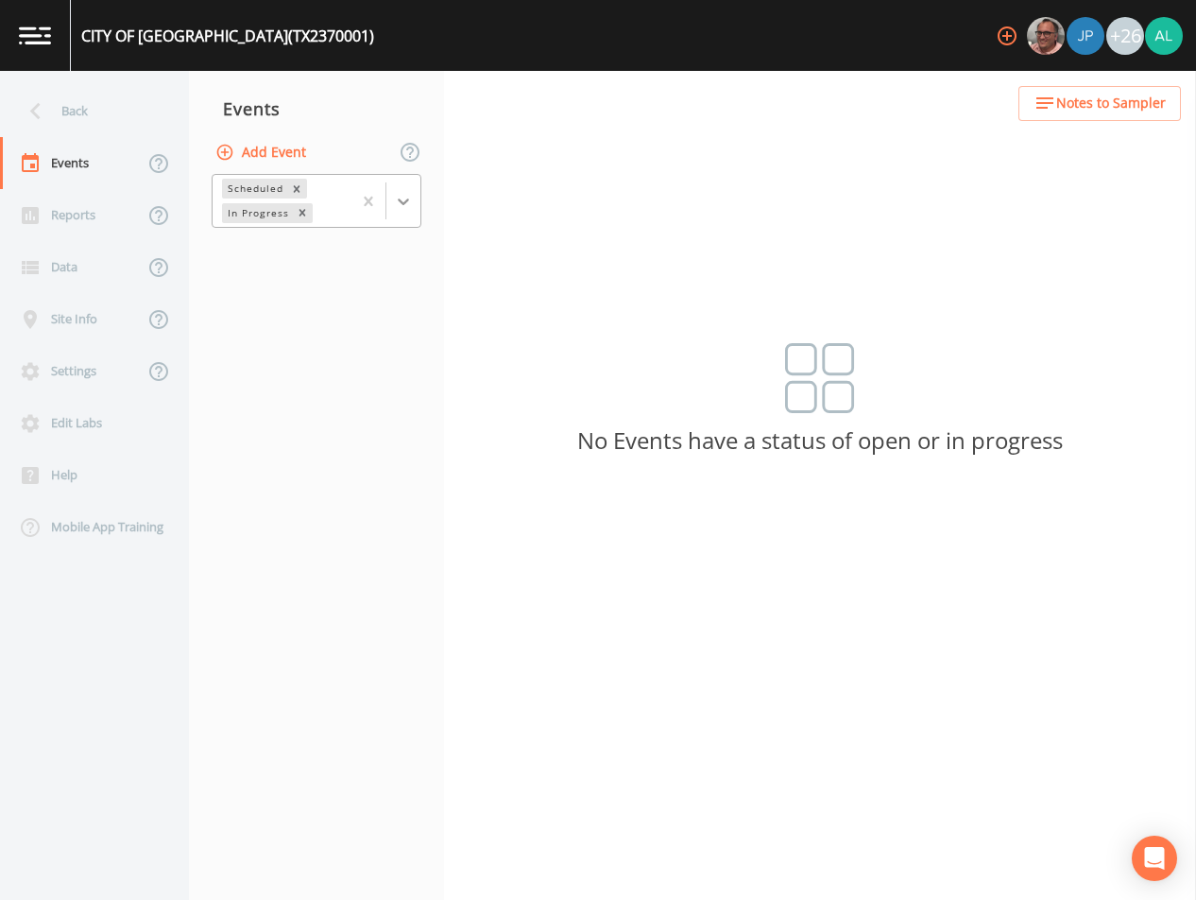
click at [413, 210] on div at bounding box center [403, 201] width 34 height 34
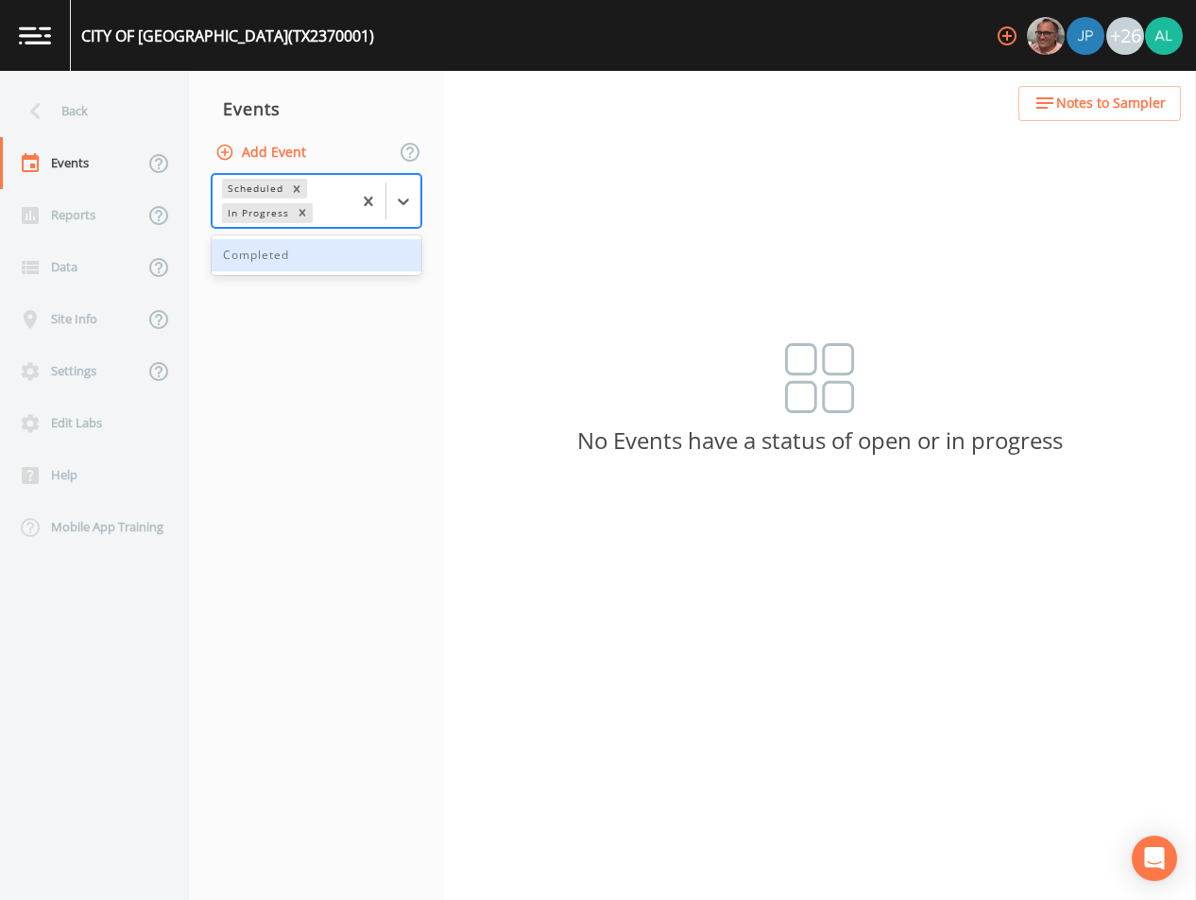
click at [356, 244] on div "Completed" at bounding box center [317, 255] width 210 height 32
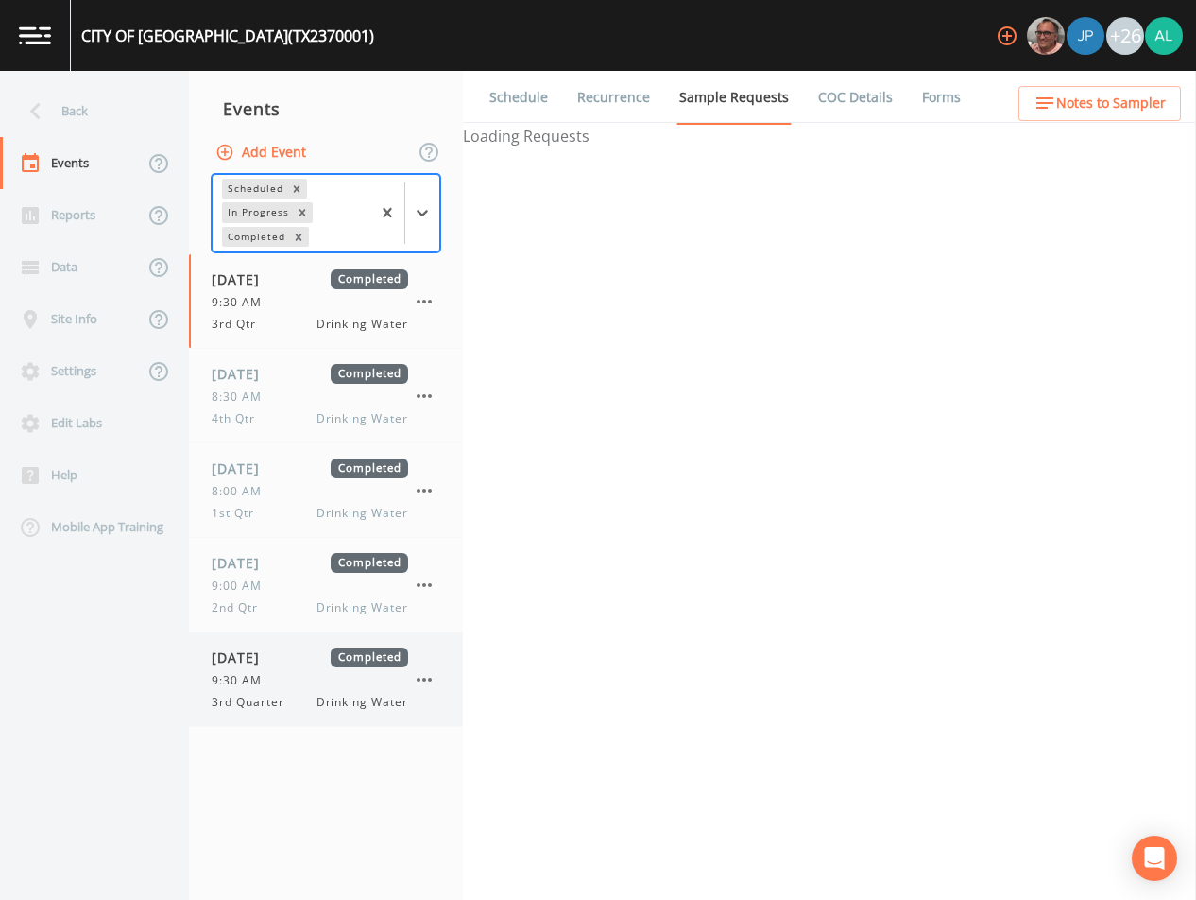
click at [287, 679] on div "9:30 AM" at bounding box center [310, 680] width 197 height 17
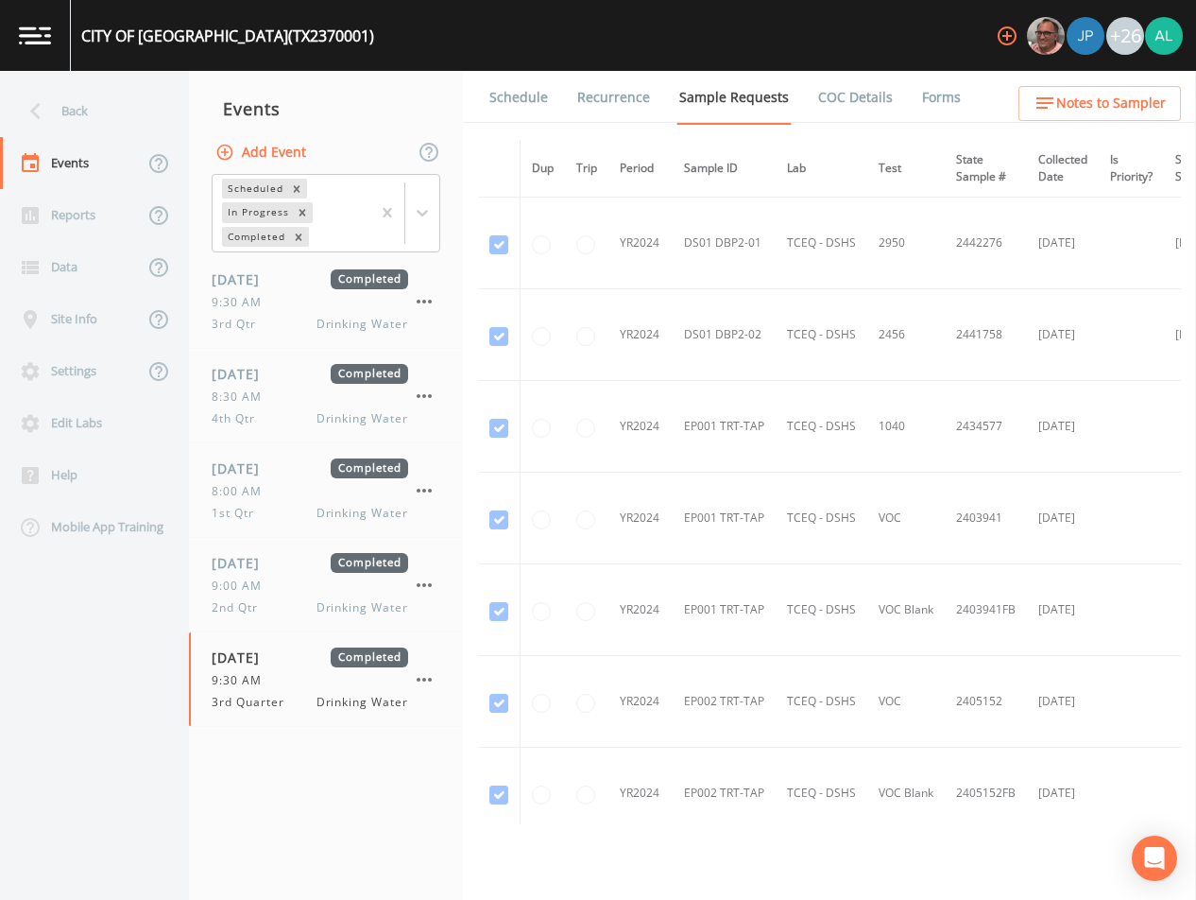
click at [921, 110] on link "Forms" at bounding box center [941, 97] width 44 height 53
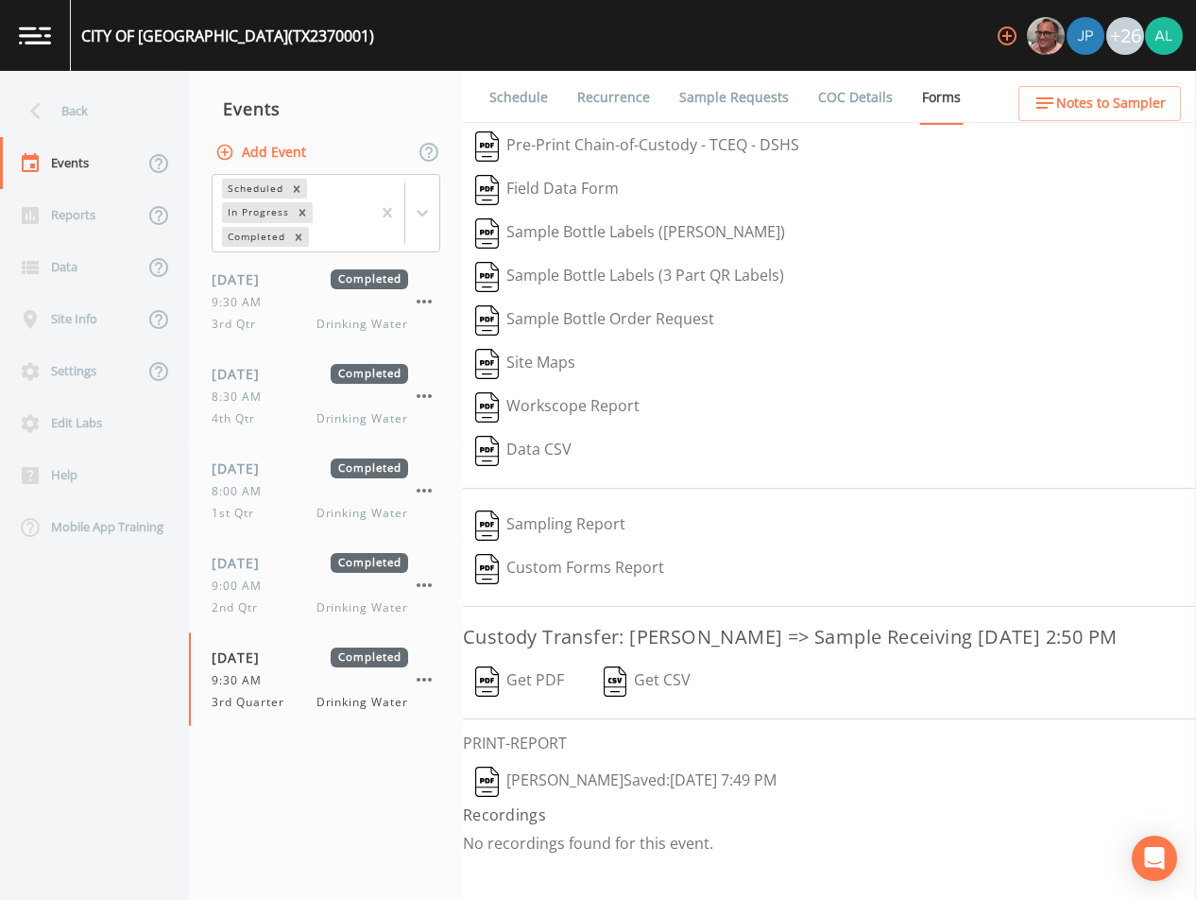
click at [600, 776] on button "[PERSON_NAME]  Saved: [DATE] 7:49 PM" at bounding box center [626, 781] width 326 height 43
click at [98, 99] on div "Back" at bounding box center [85, 111] width 170 height 52
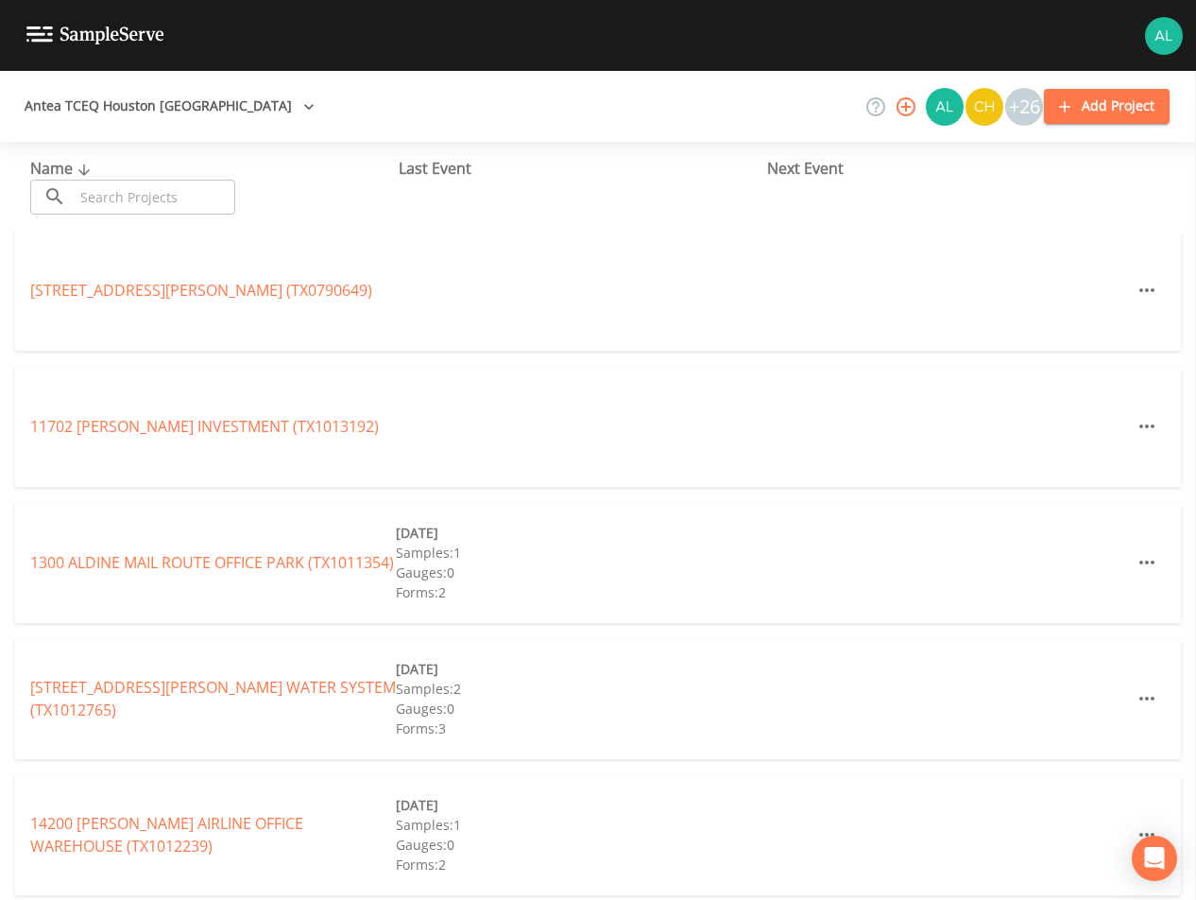
click at [137, 200] on input "text" at bounding box center [155, 197] width 162 height 35
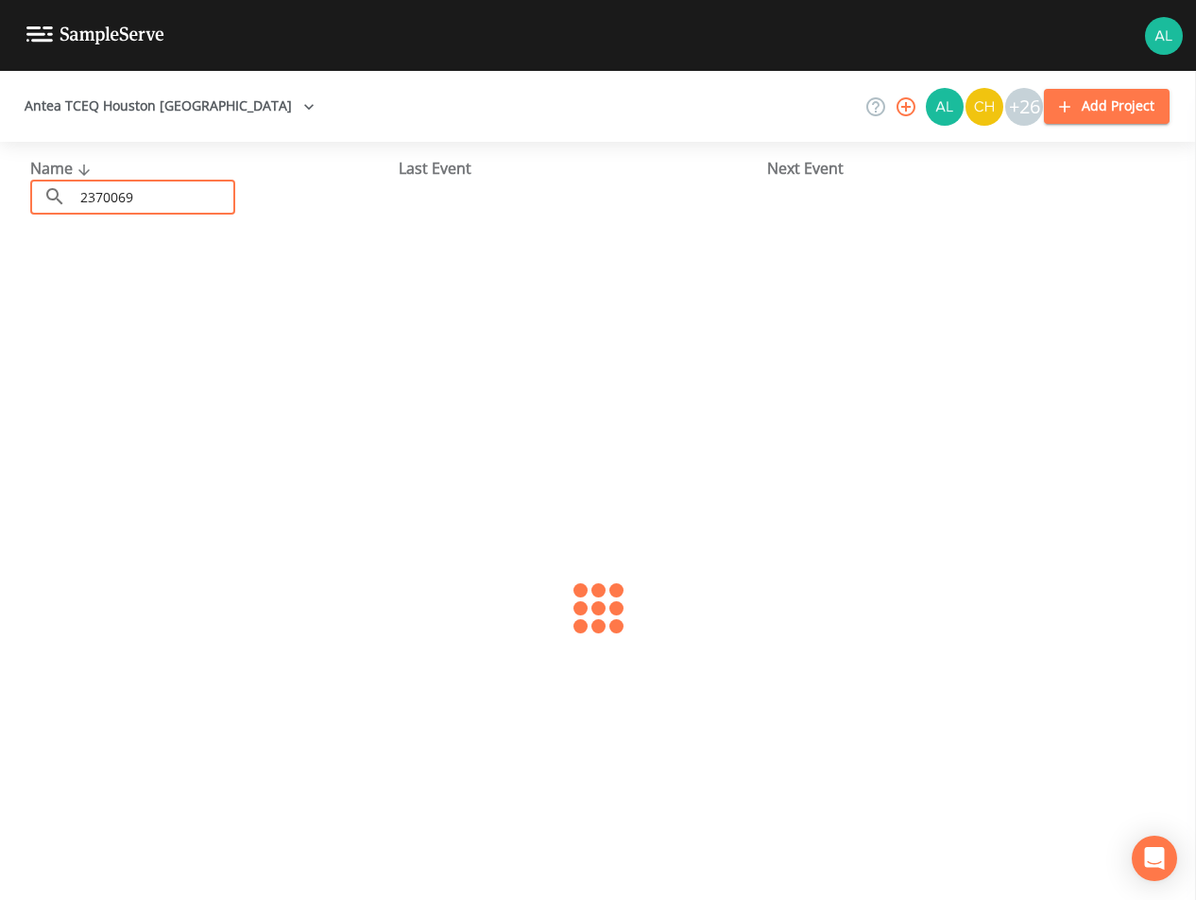
type input "2370069"
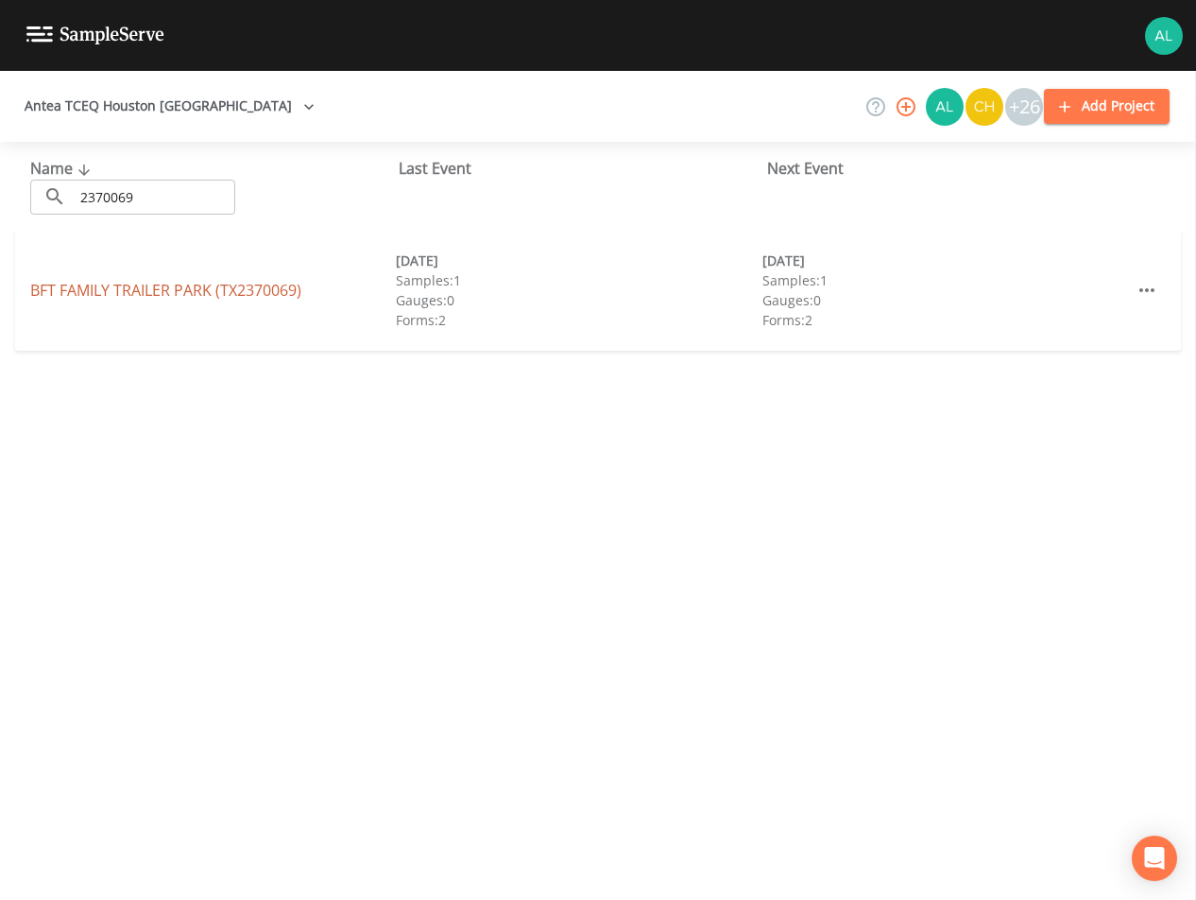
click at [70, 298] on link "BFT FAMILY TRAILER PARK (TX2370069)" at bounding box center [165, 290] width 271 height 21
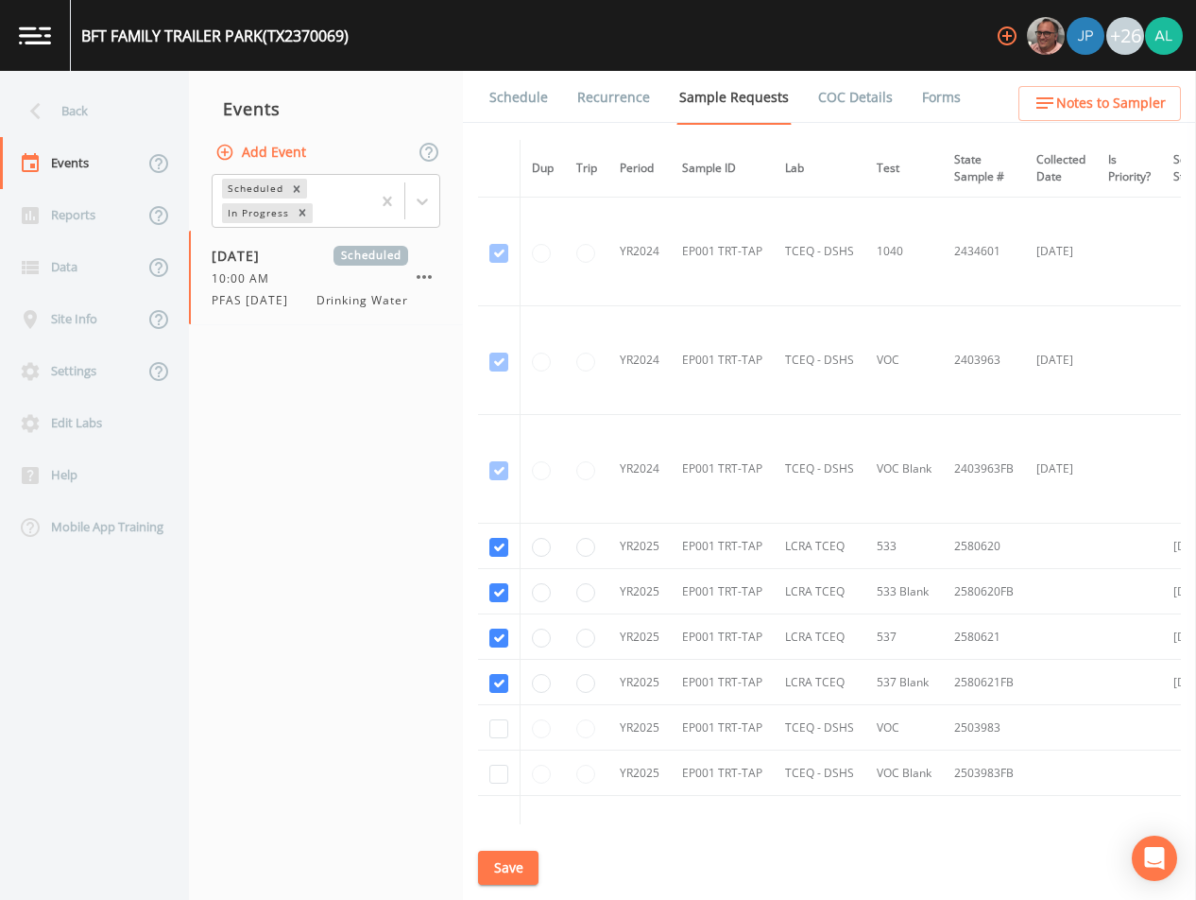
click at [928, 92] on link "Forms" at bounding box center [941, 97] width 44 height 53
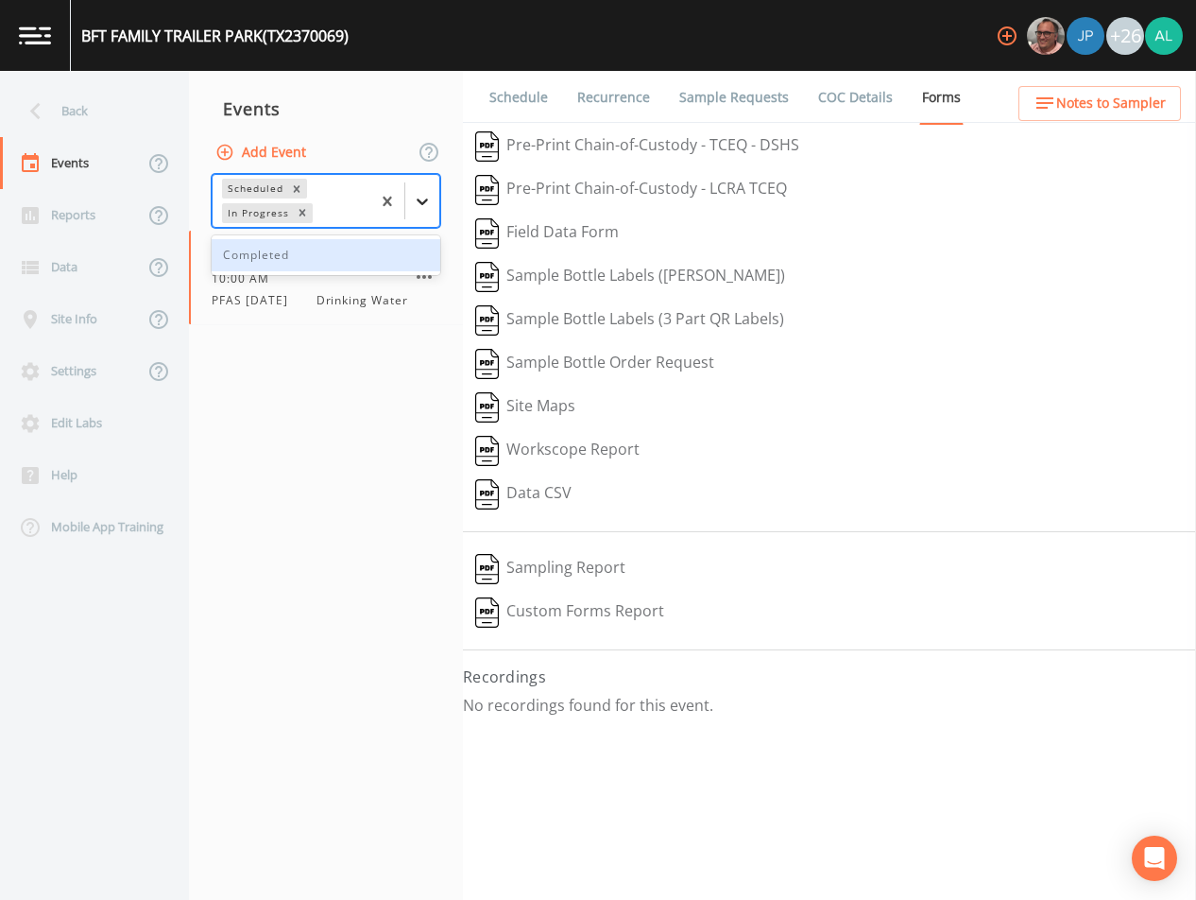
click at [426, 192] on icon at bounding box center [422, 201] width 19 height 19
click at [315, 249] on div "Completed" at bounding box center [326, 255] width 229 height 32
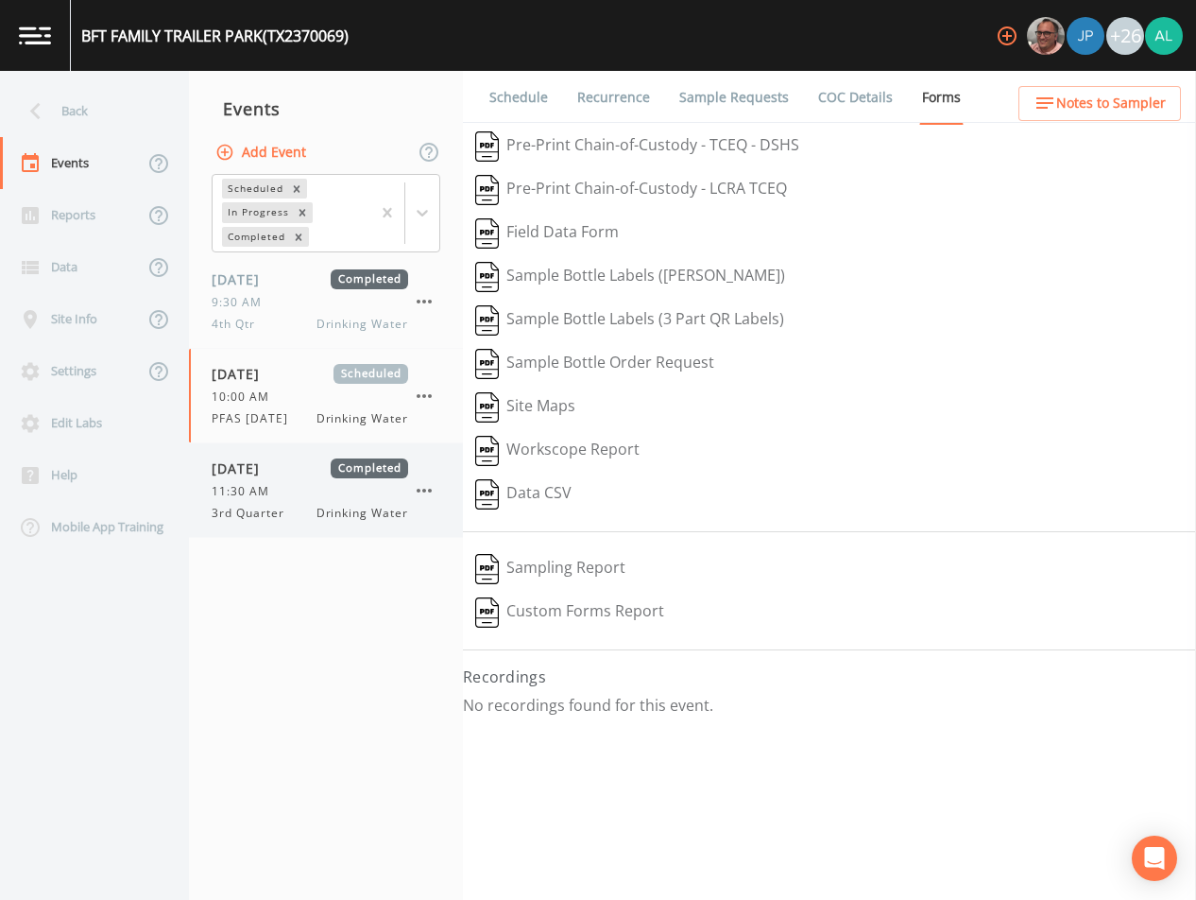
click at [258, 501] on div "[DATE] Completed 11:30 AM 3rd Quarter Drinking Water" at bounding box center [310, 489] width 197 height 63
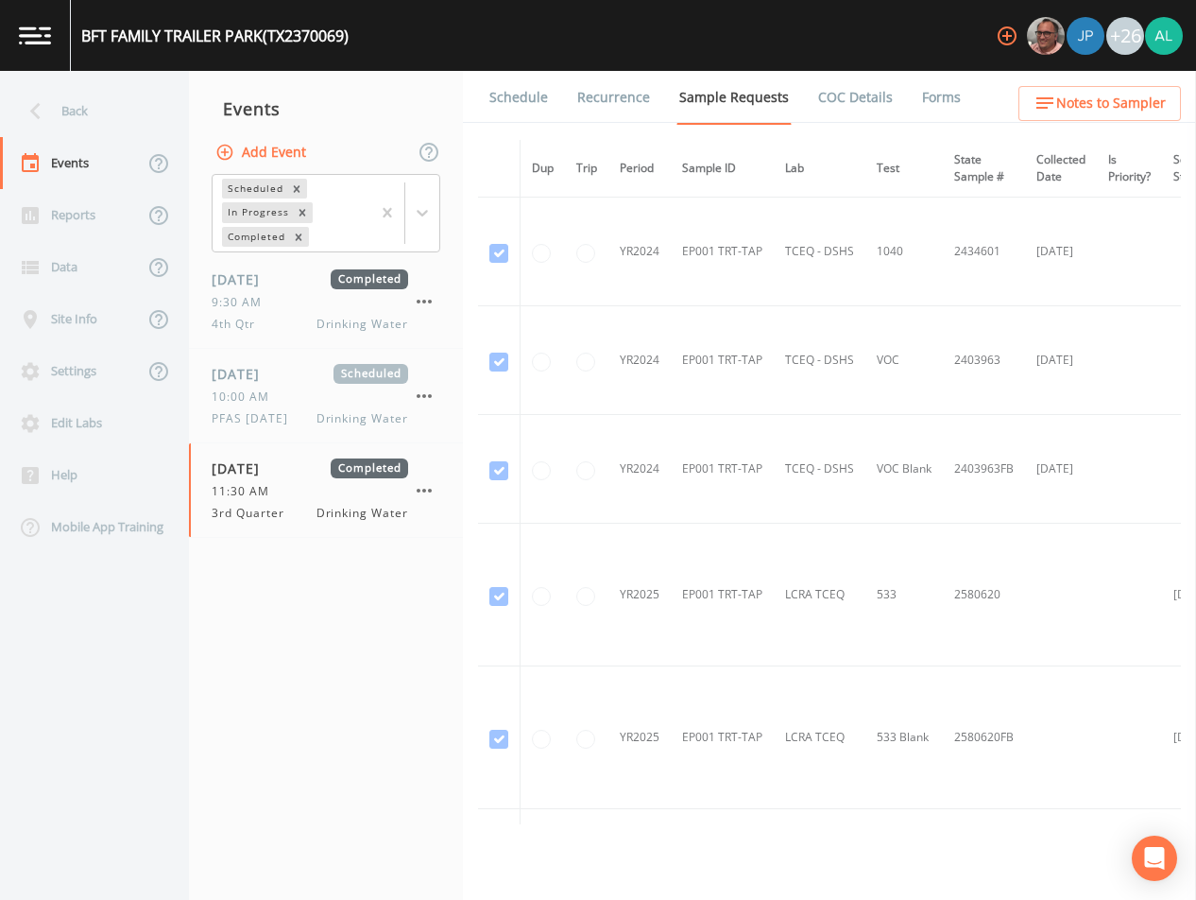
click at [919, 101] on link "Forms" at bounding box center [941, 97] width 44 height 53
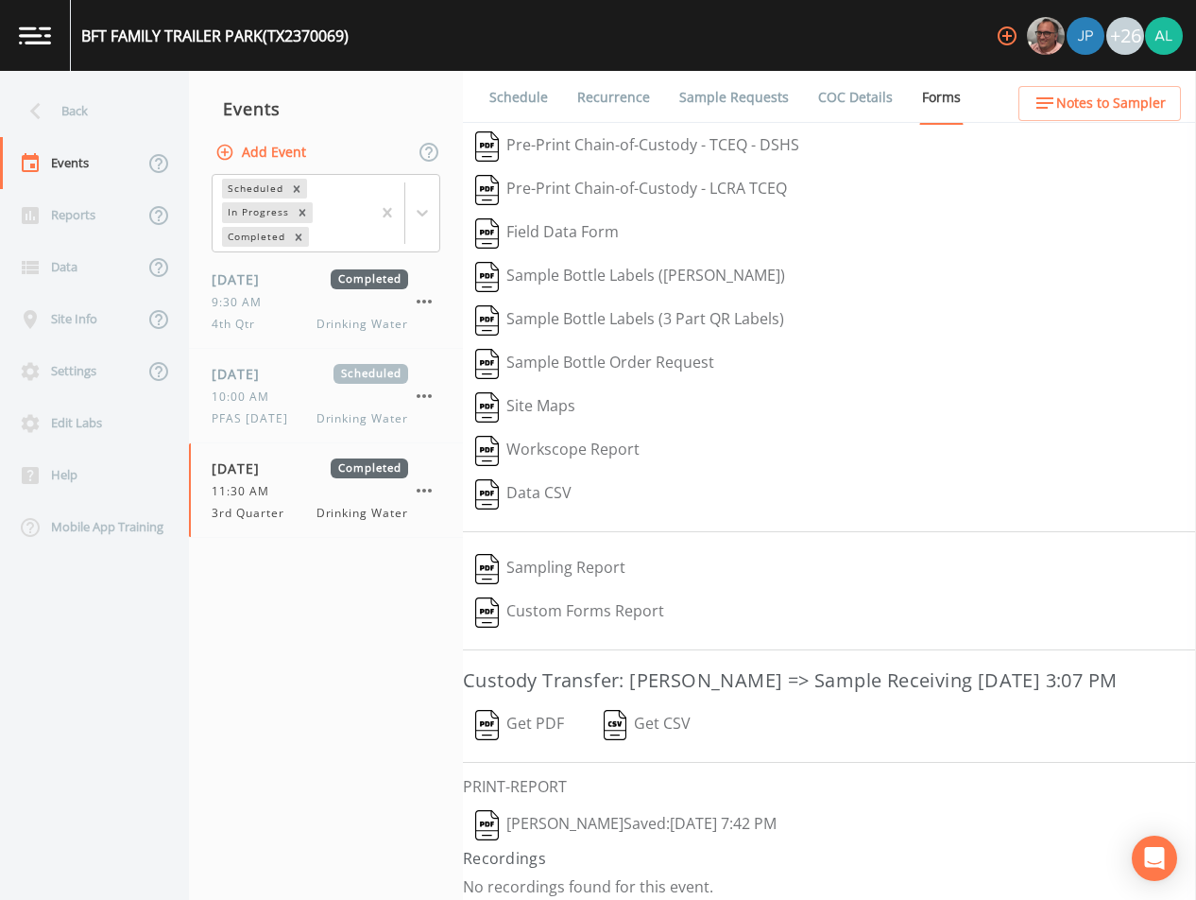
click at [504, 846] on button "[PERSON_NAME]  Saved: [DATE] 7:42 PM" at bounding box center [626, 824] width 326 height 43
click at [69, 110] on div "Back" at bounding box center [85, 111] width 170 height 52
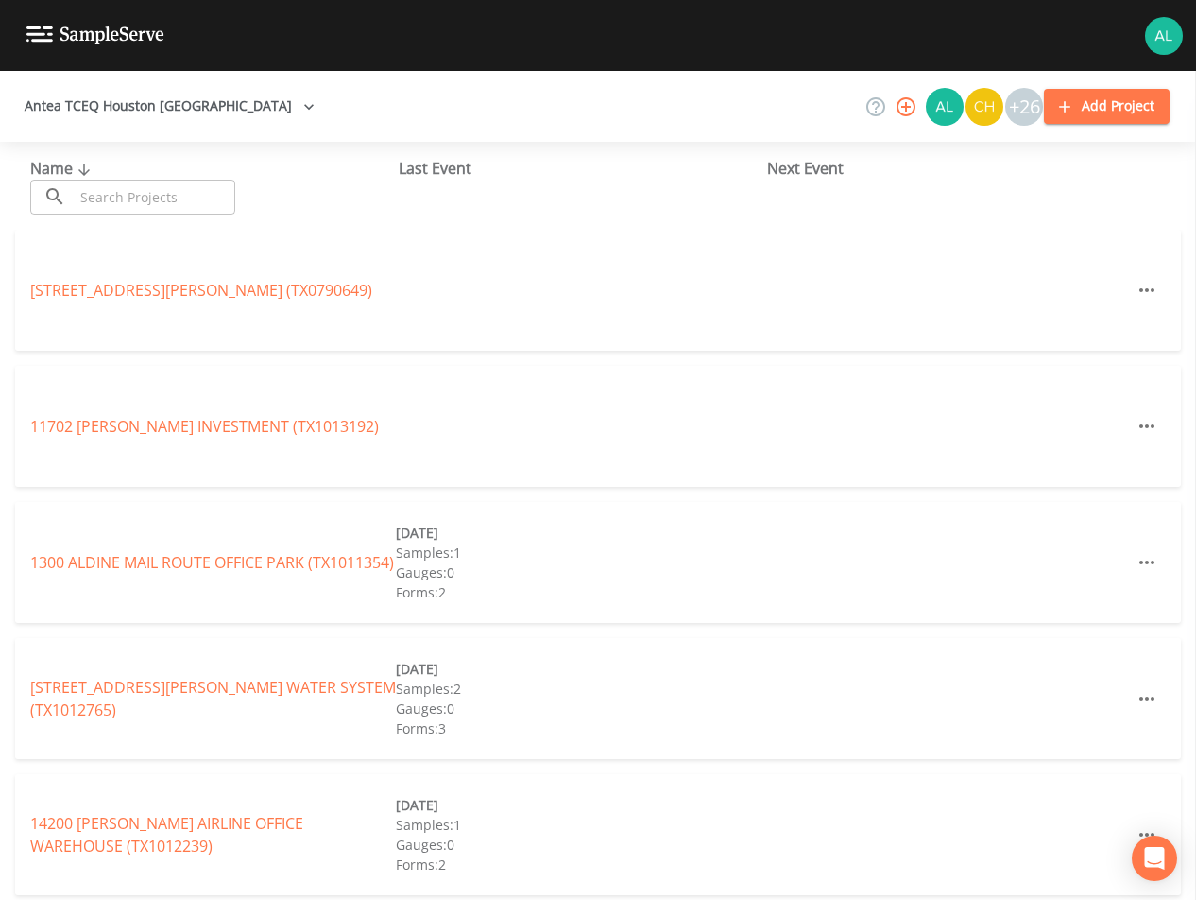
click at [173, 196] on input "text" at bounding box center [155, 197] width 162 height 35
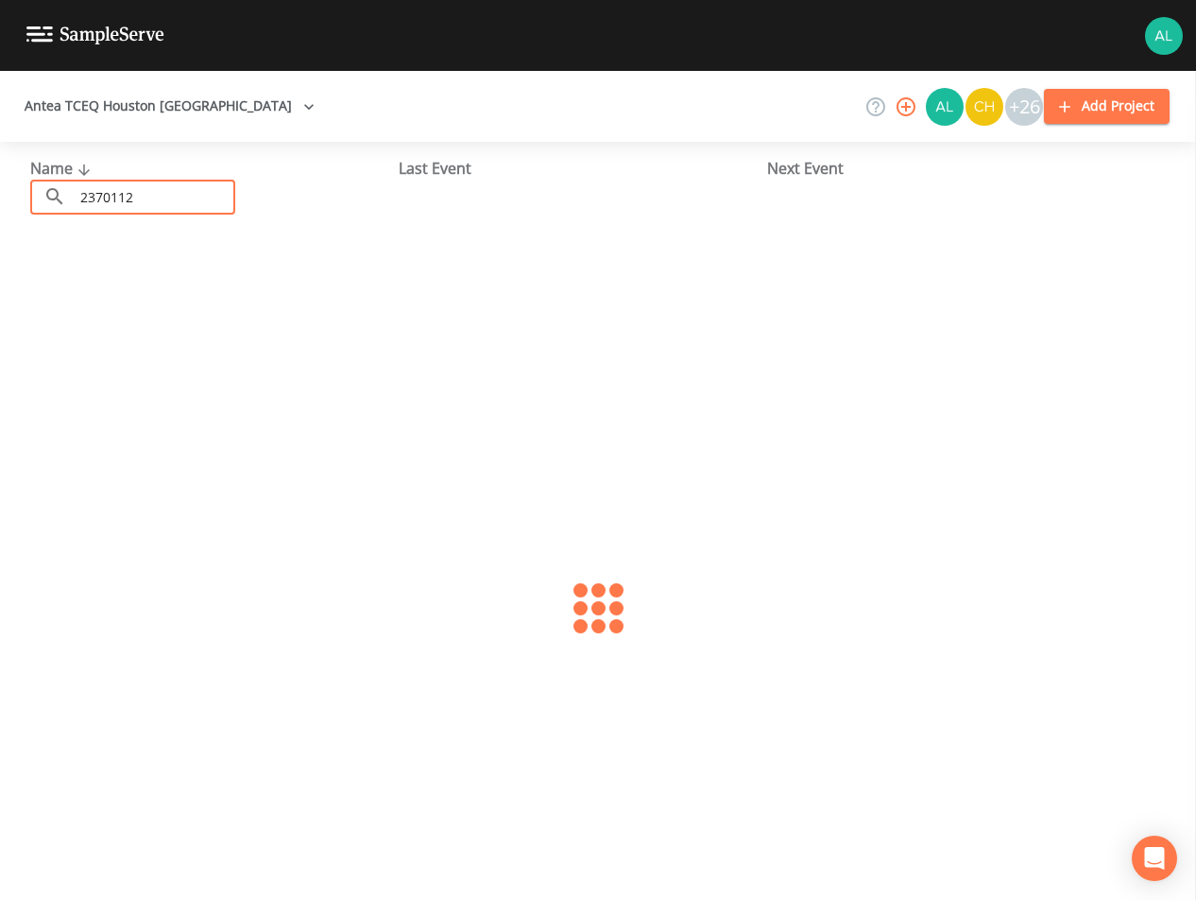
type input "2370112"
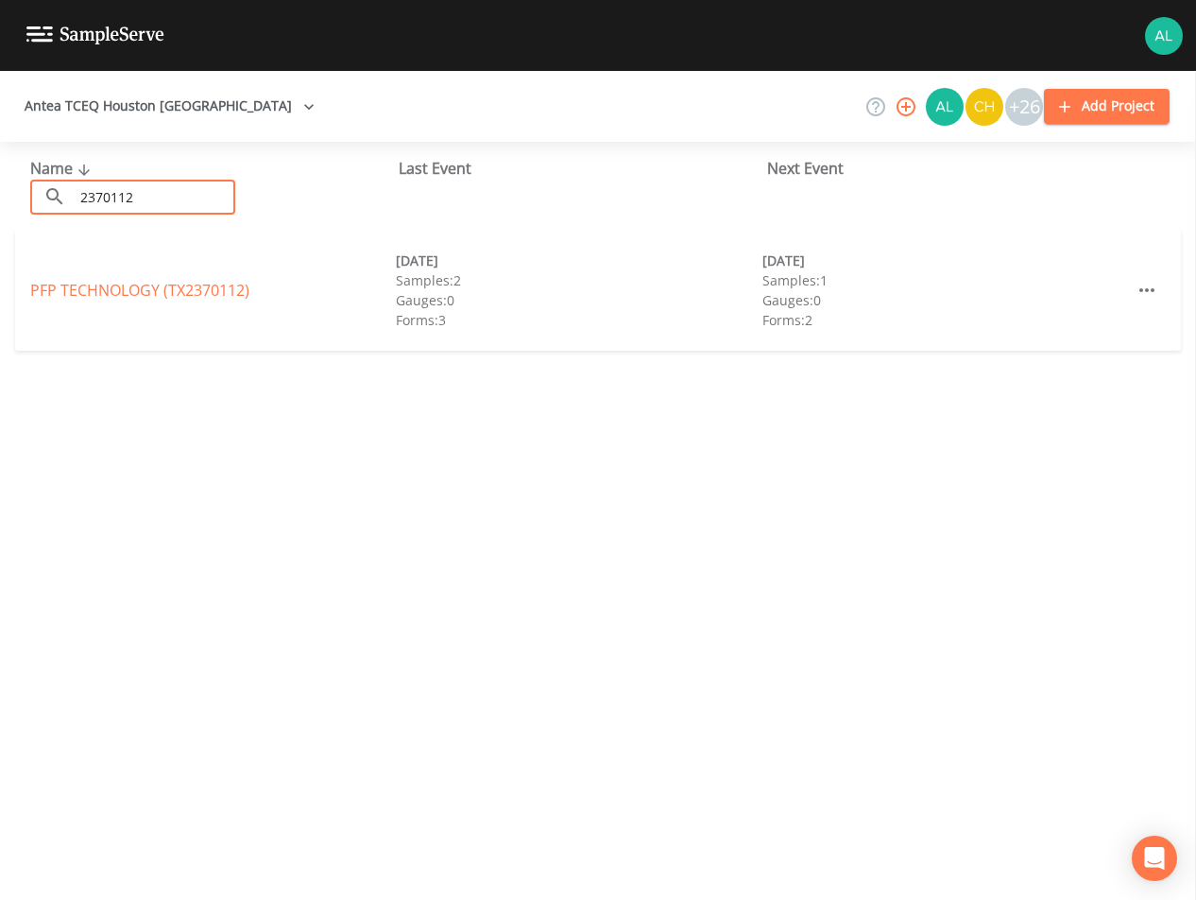
click at [185, 276] on div "PFP TECHNOLOGY (TX2370112) [DATE] Samples: 2 Gauges: 0 Forms: 3 [DATE] Samples:…" at bounding box center [598, 290] width 1166 height 121
click at [172, 297] on link "PFP TECHNOLOGY (TX2370112)" at bounding box center [139, 290] width 219 height 21
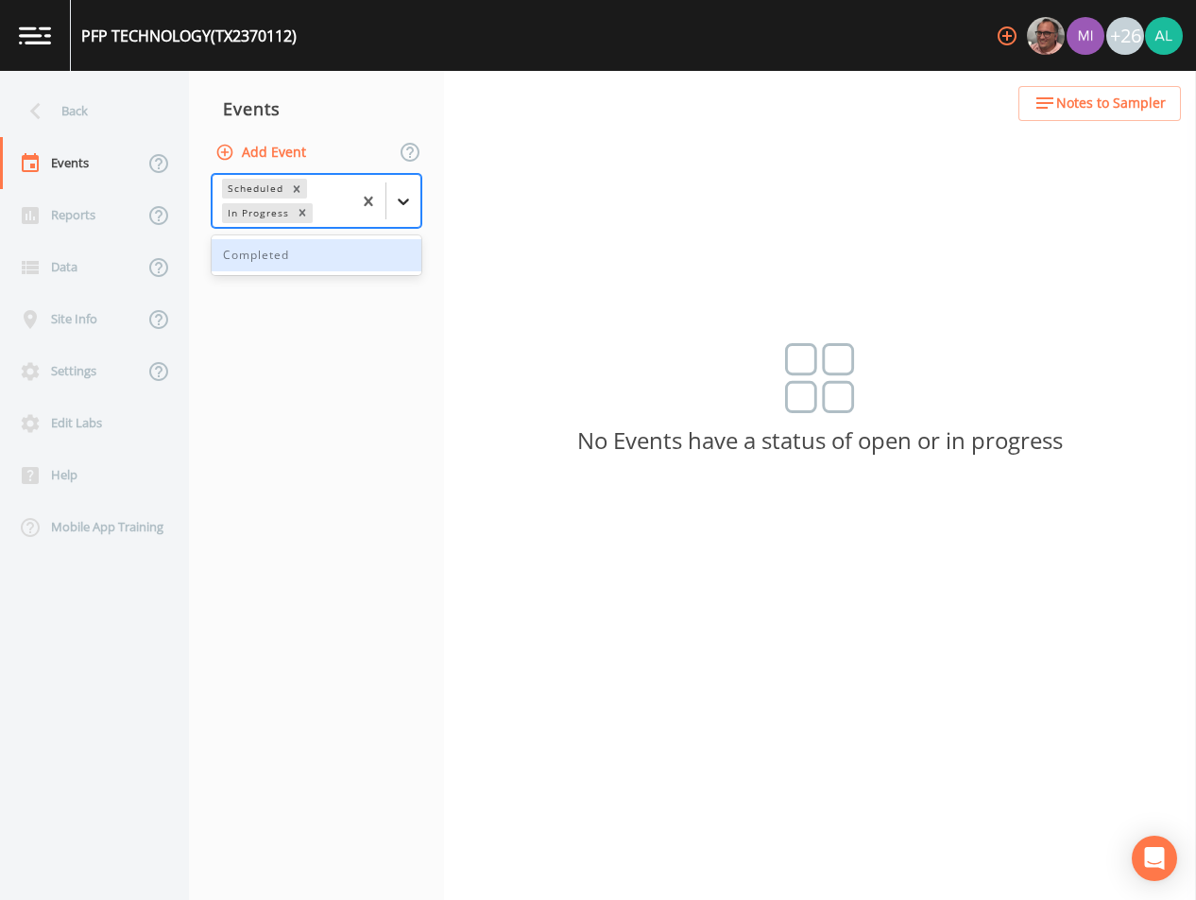
click at [413, 204] on div at bounding box center [403, 201] width 34 height 34
click at [265, 266] on div "Completed" at bounding box center [317, 255] width 210 height 32
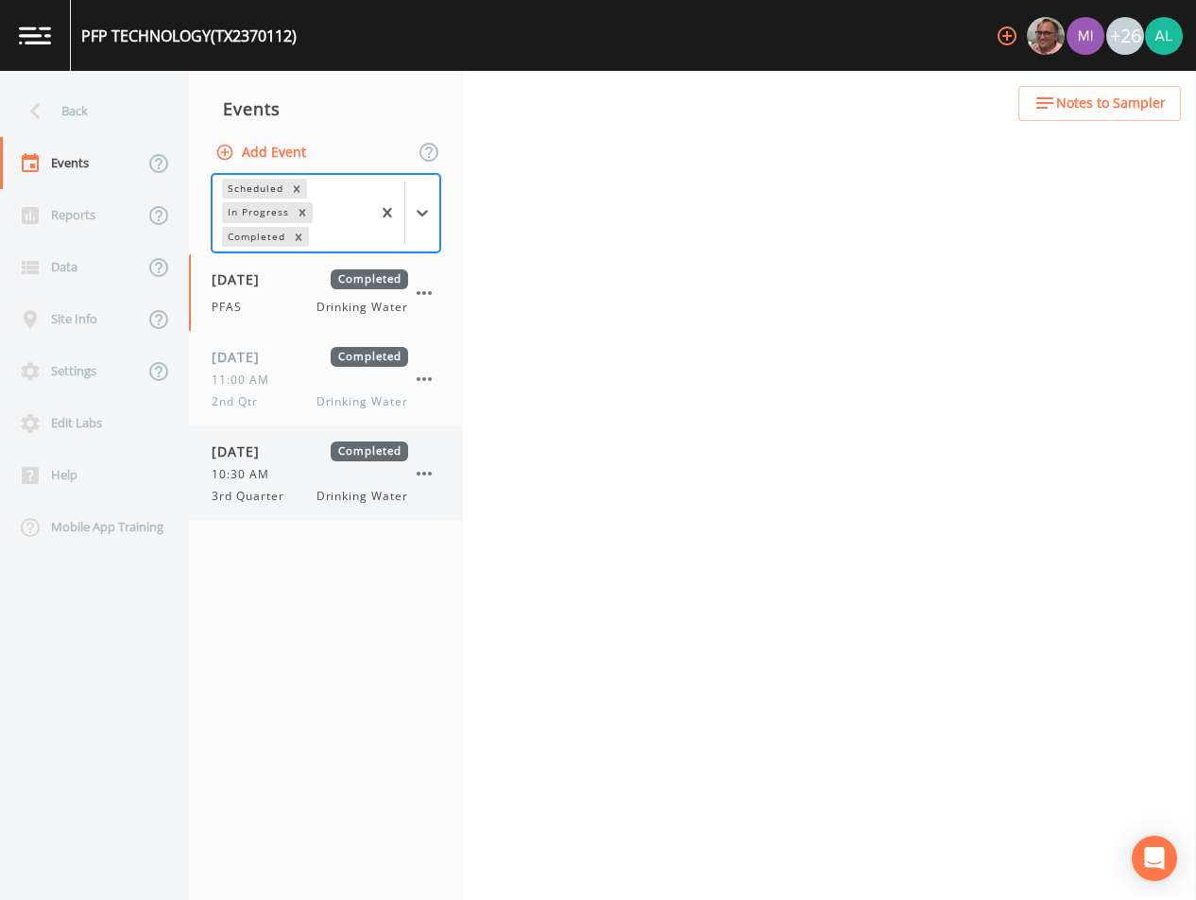
click at [248, 467] on span "10:30 AM" at bounding box center [246, 474] width 69 height 17
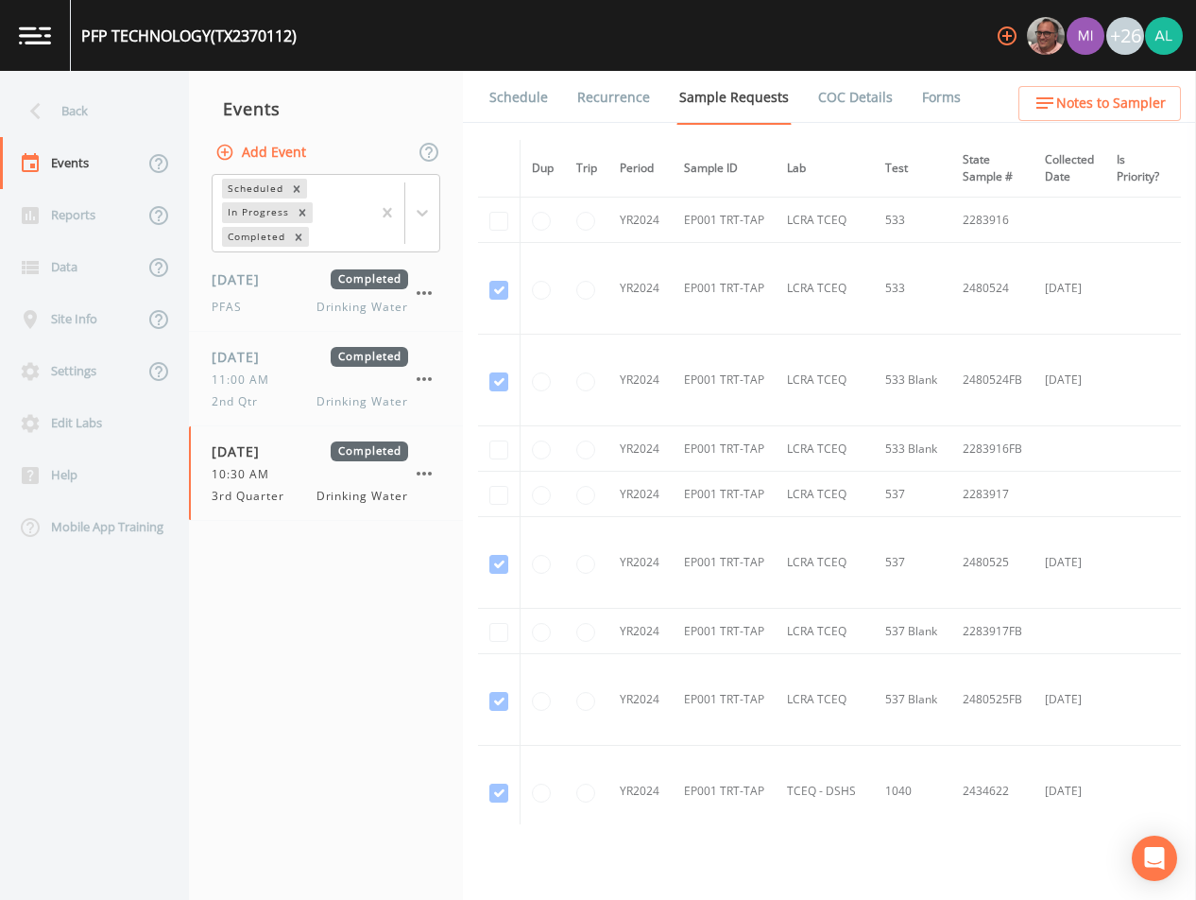
click at [930, 101] on link "Forms" at bounding box center [941, 97] width 44 height 53
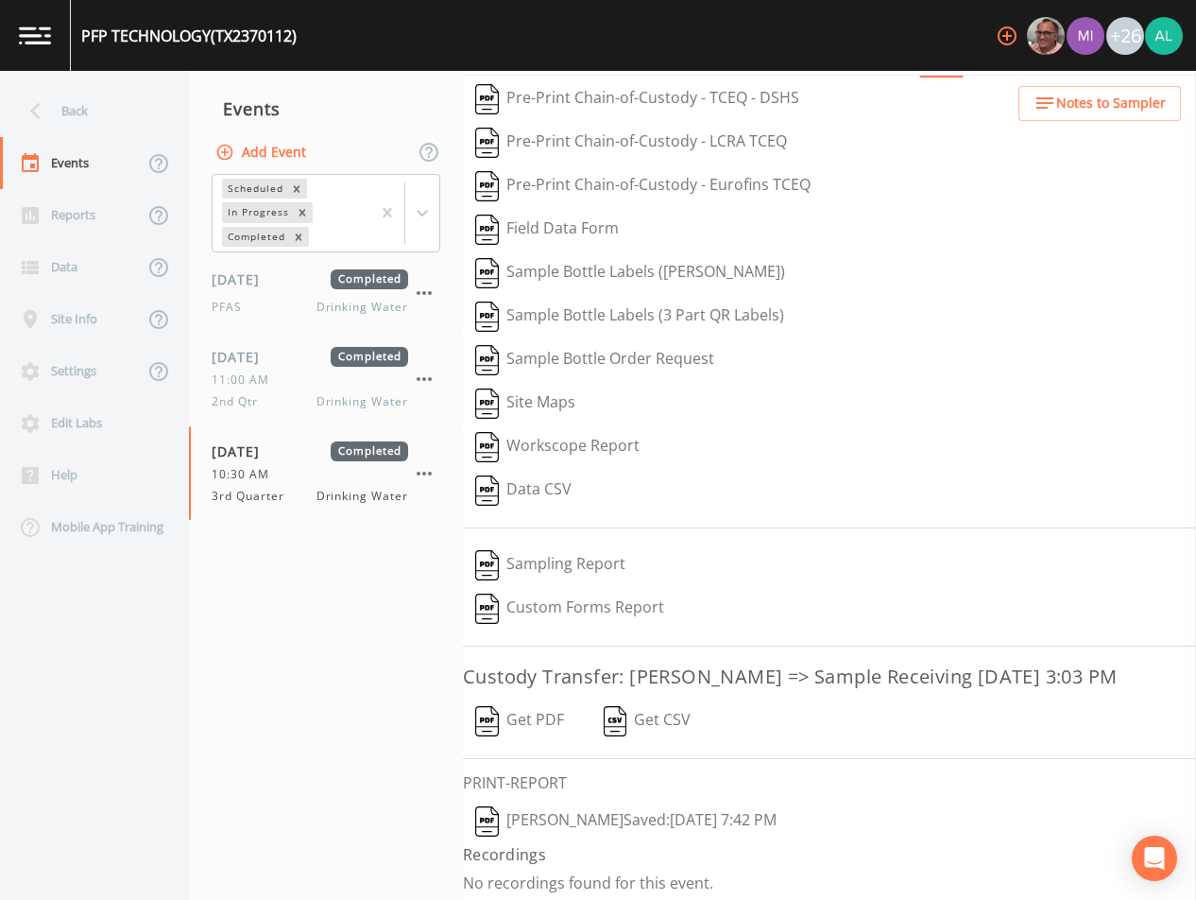
scroll to position [85, 0]
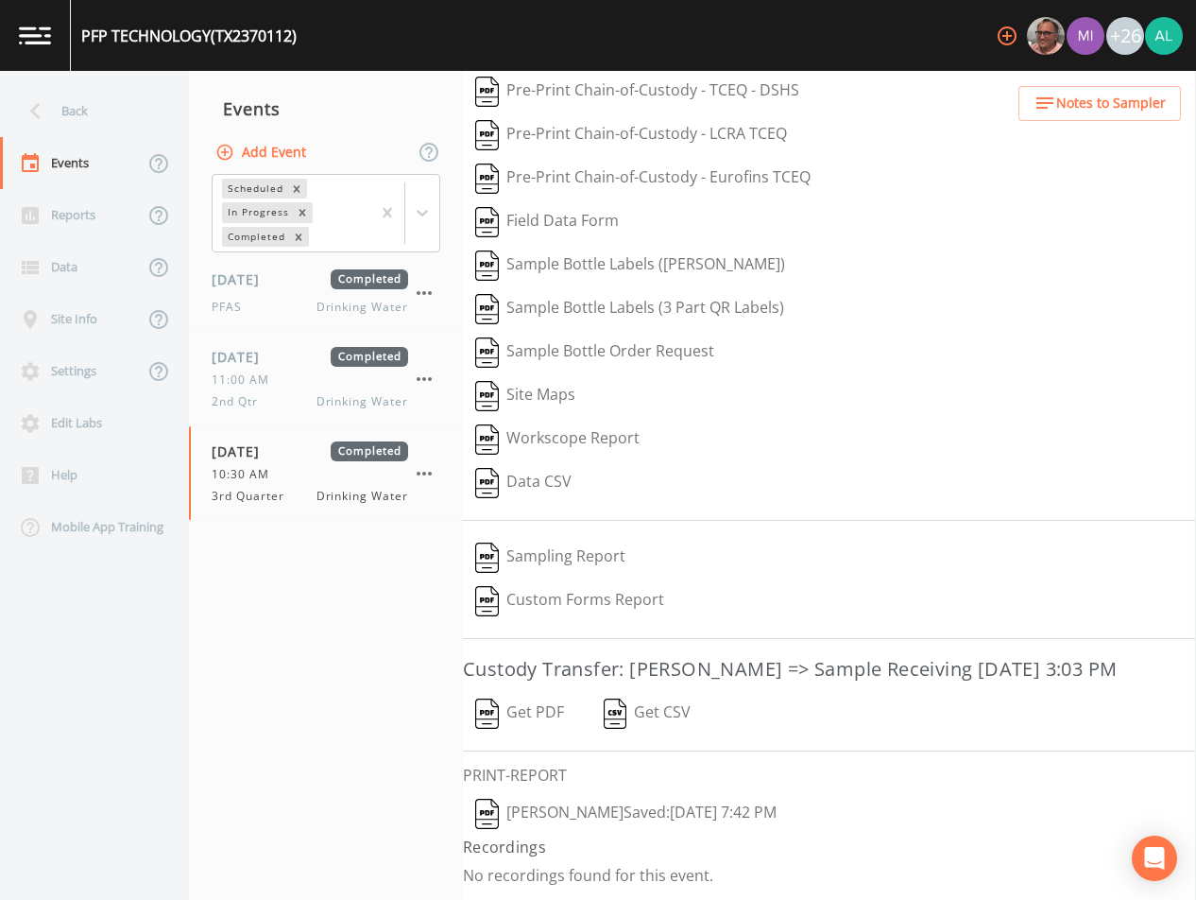
click at [536, 803] on button "[PERSON_NAME]  Saved: [DATE] 7:42 PM" at bounding box center [626, 813] width 326 height 43
click at [103, 94] on div "Back" at bounding box center [85, 111] width 170 height 52
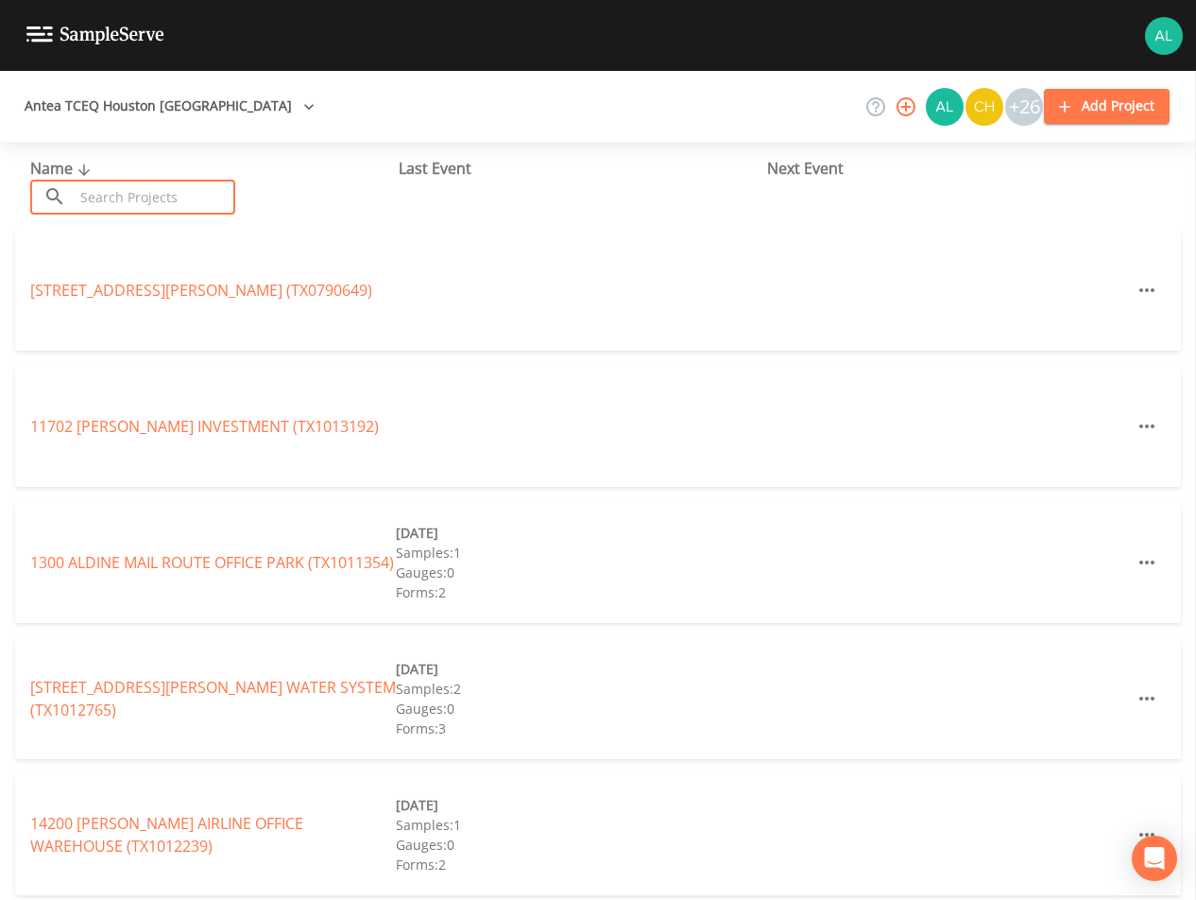
click at [111, 180] on input "text" at bounding box center [155, 197] width 162 height 35
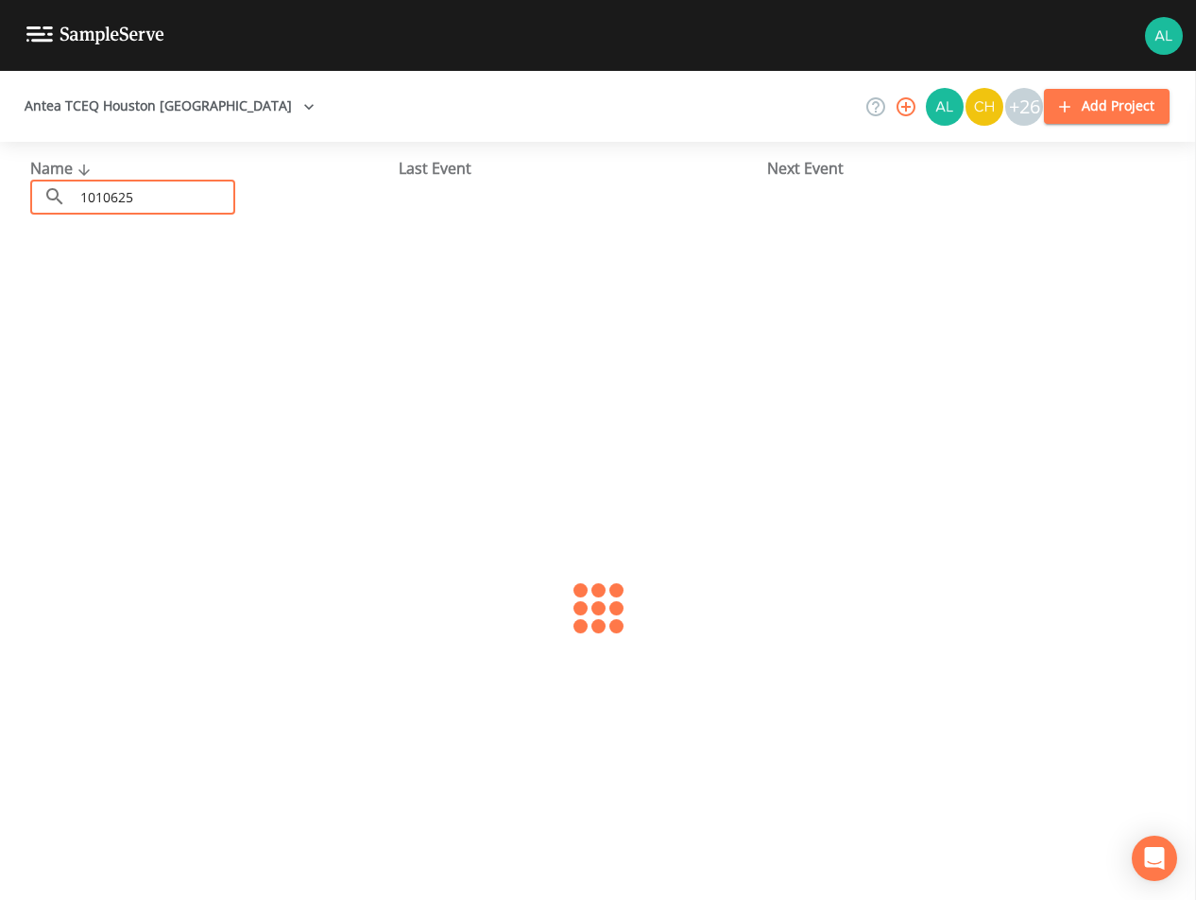
type input "1010625"
click at [92, 296] on link "[GEOGRAPHIC_DATA] (TX1010625)" at bounding box center [145, 290] width 231 height 21
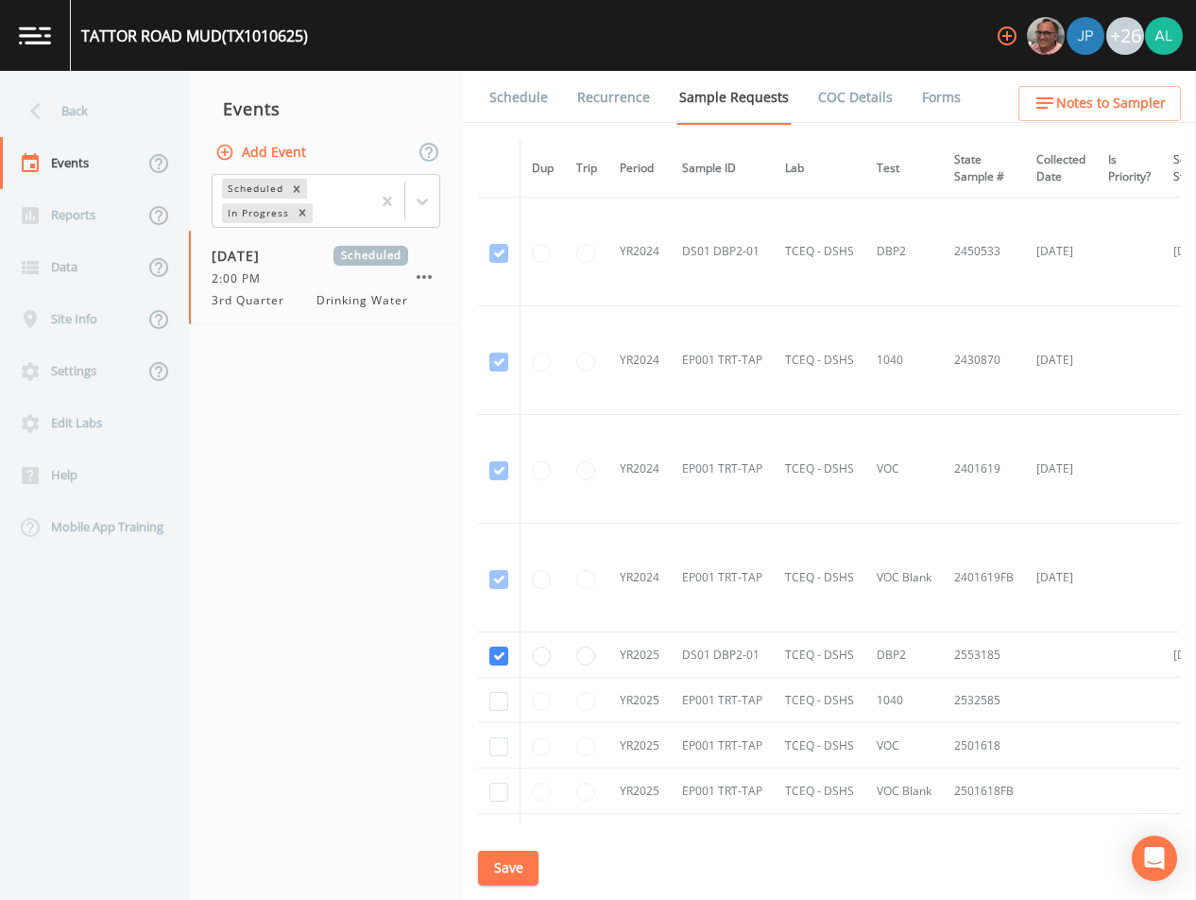
click at [904, 98] on li "Forms" at bounding box center [930, 97] width 68 height 53
click at [926, 88] on link "Forms" at bounding box center [941, 97] width 44 height 53
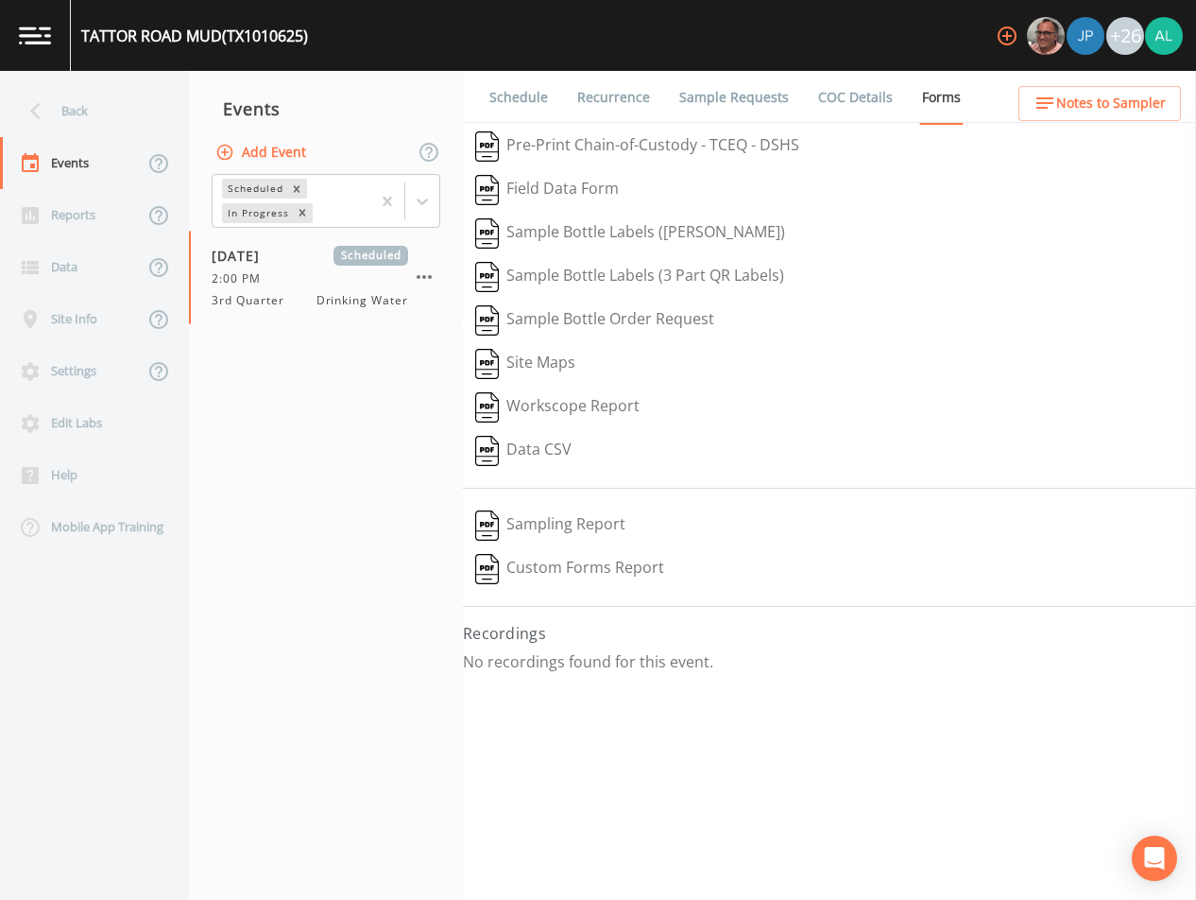
click at [551, 94] on li "Recurrence" at bounding box center [602, 97] width 102 height 53
click at [525, 94] on link "Schedule" at bounding box center [519, 97] width 64 height 53
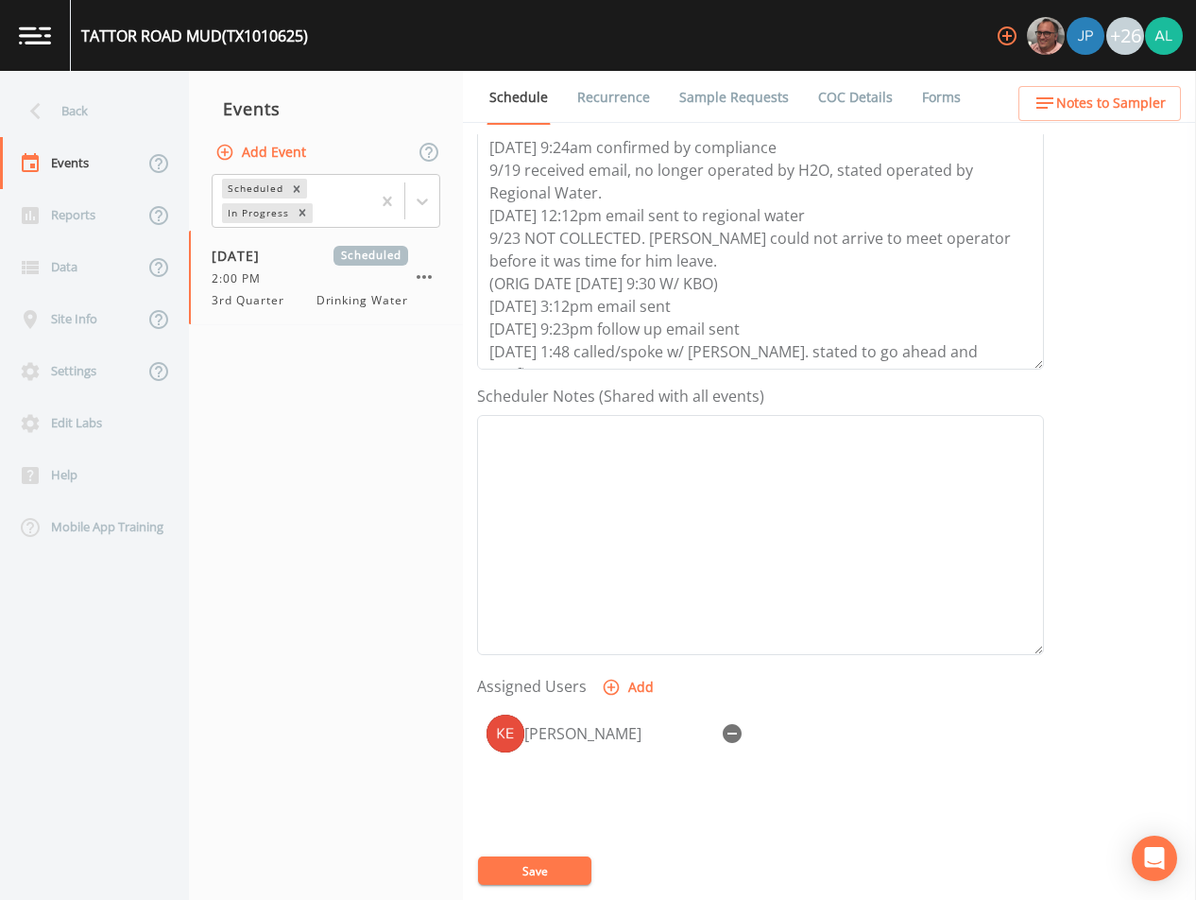
scroll to position [283, 0]
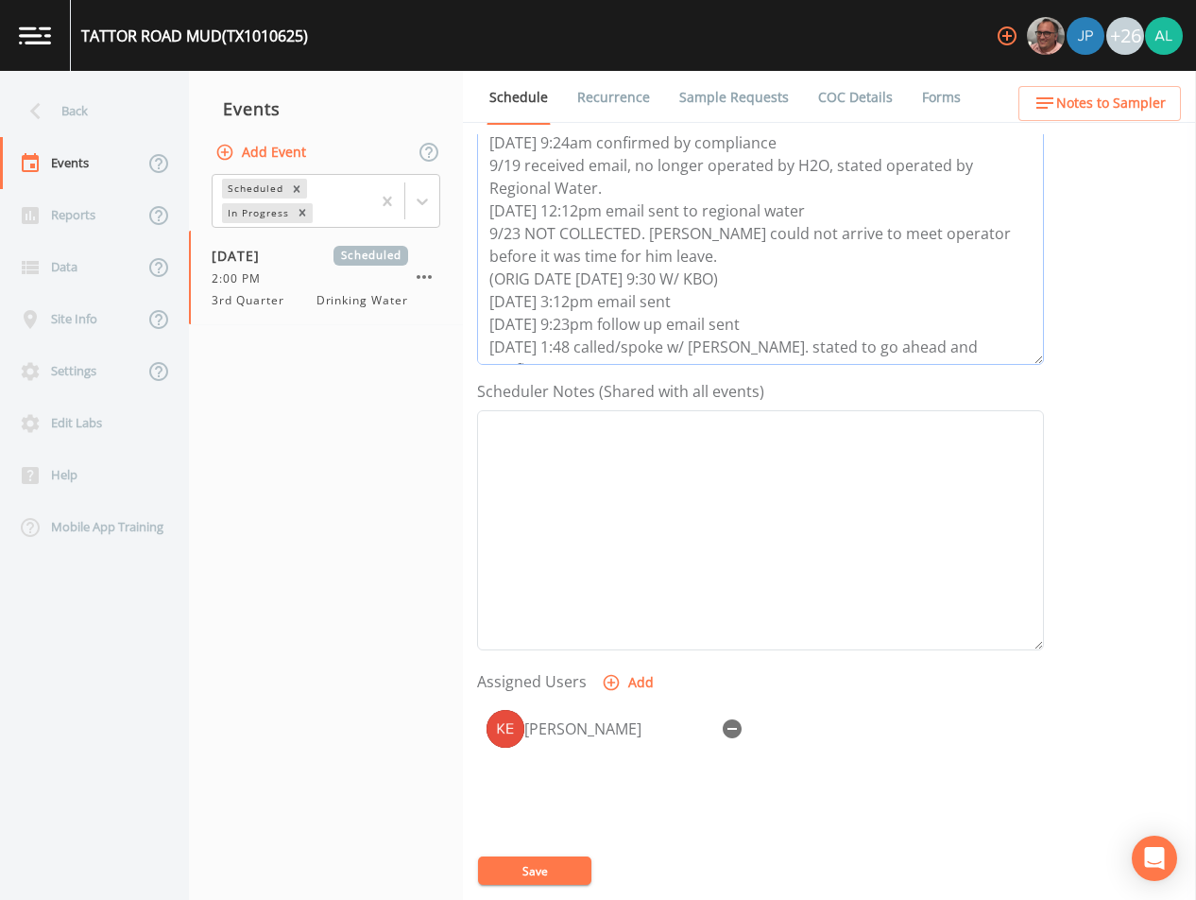
click at [958, 354] on textarea "[DATE] 3:09am email sent [DATE] 3:12pm follow up email sent [DATE] 9:24am confi…" at bounding box center [760, 245] width 567 height 240
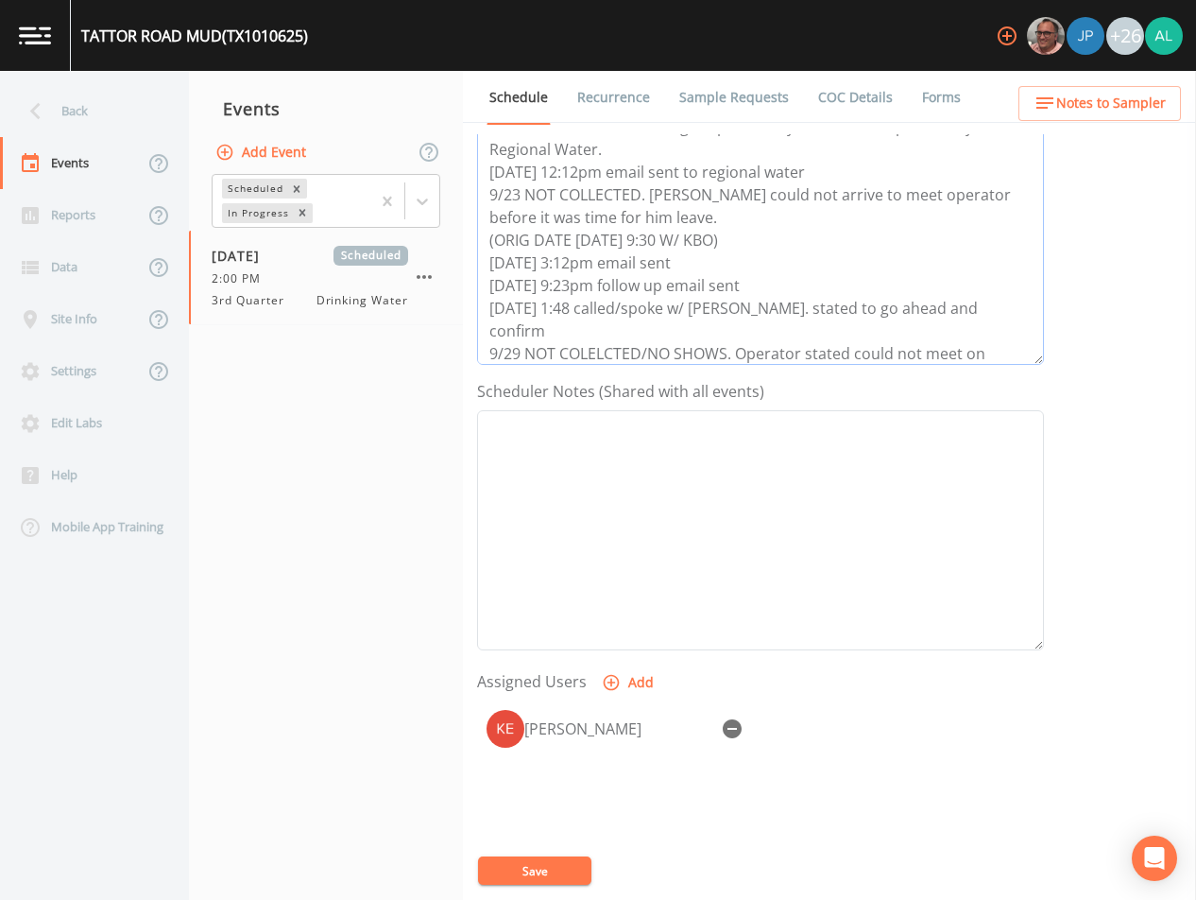
scroll to position [107, 0]
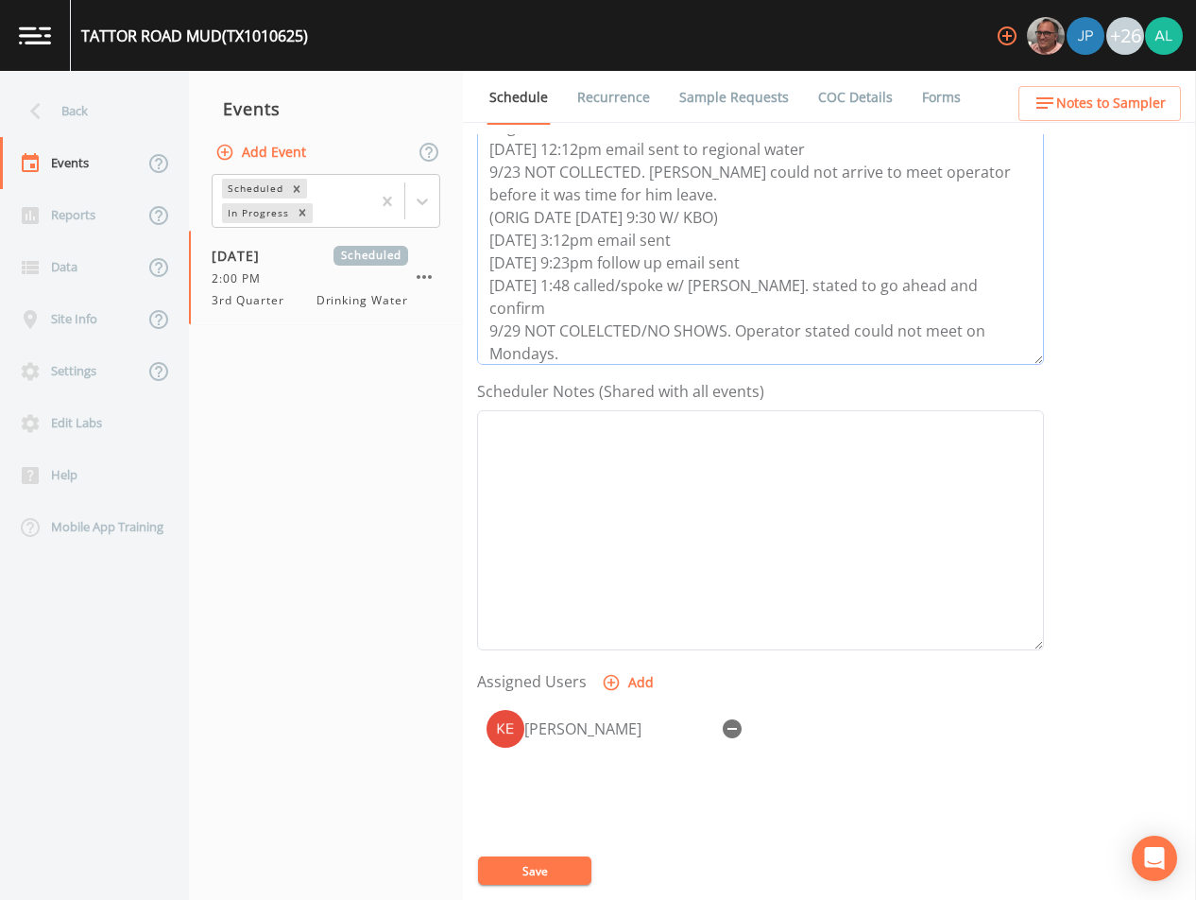
type textarea "[DATE] 3:09am email sent [DATE] 3:12pm follow up email sent [DATE] 9:24am confi…"
click at [532, 876] on button "Save" at bounding box center [534, 870] width 113 height 28
click at [548, 858] on button "Save" at bounding box center [534, 870] width 113 height 28
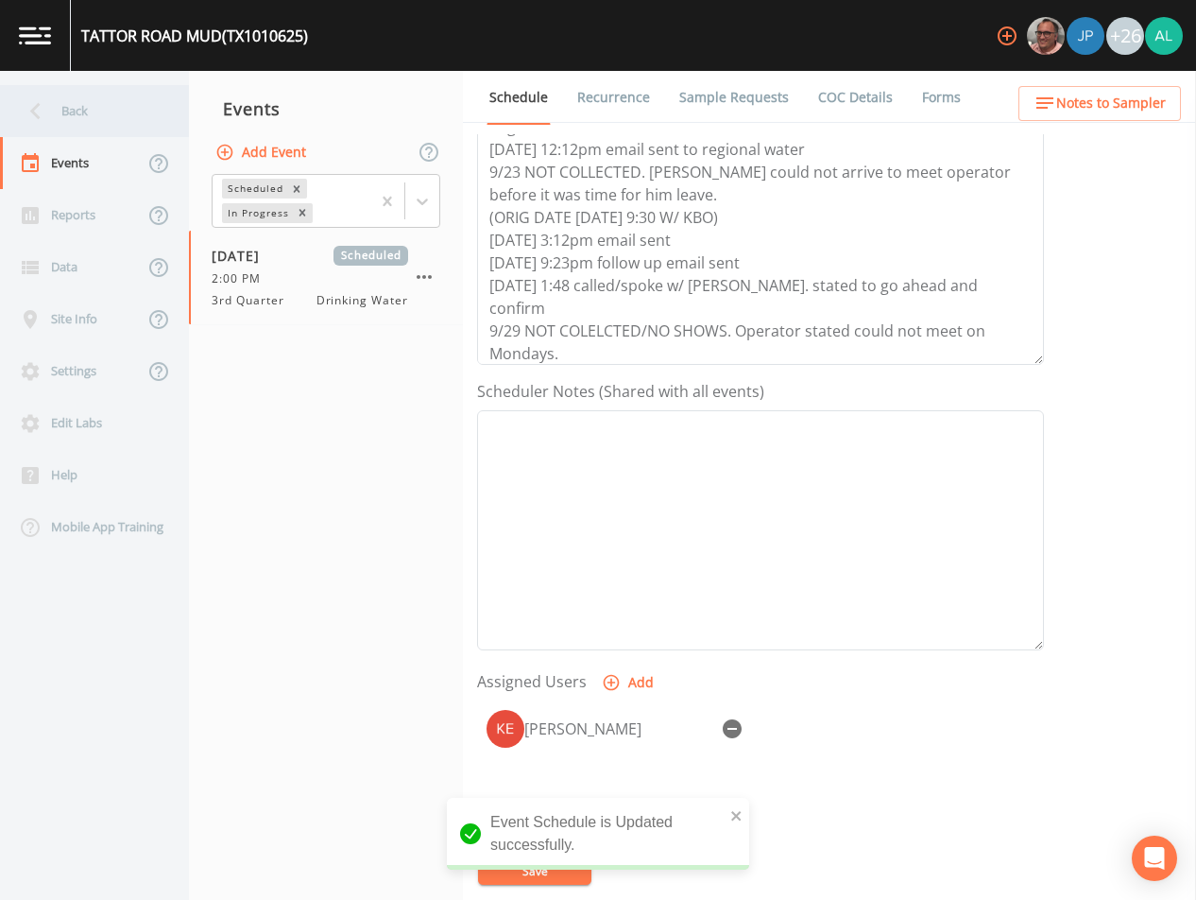
click at [59, 98] on div "Back" at bounding box center [85, 111] width 170 height 52
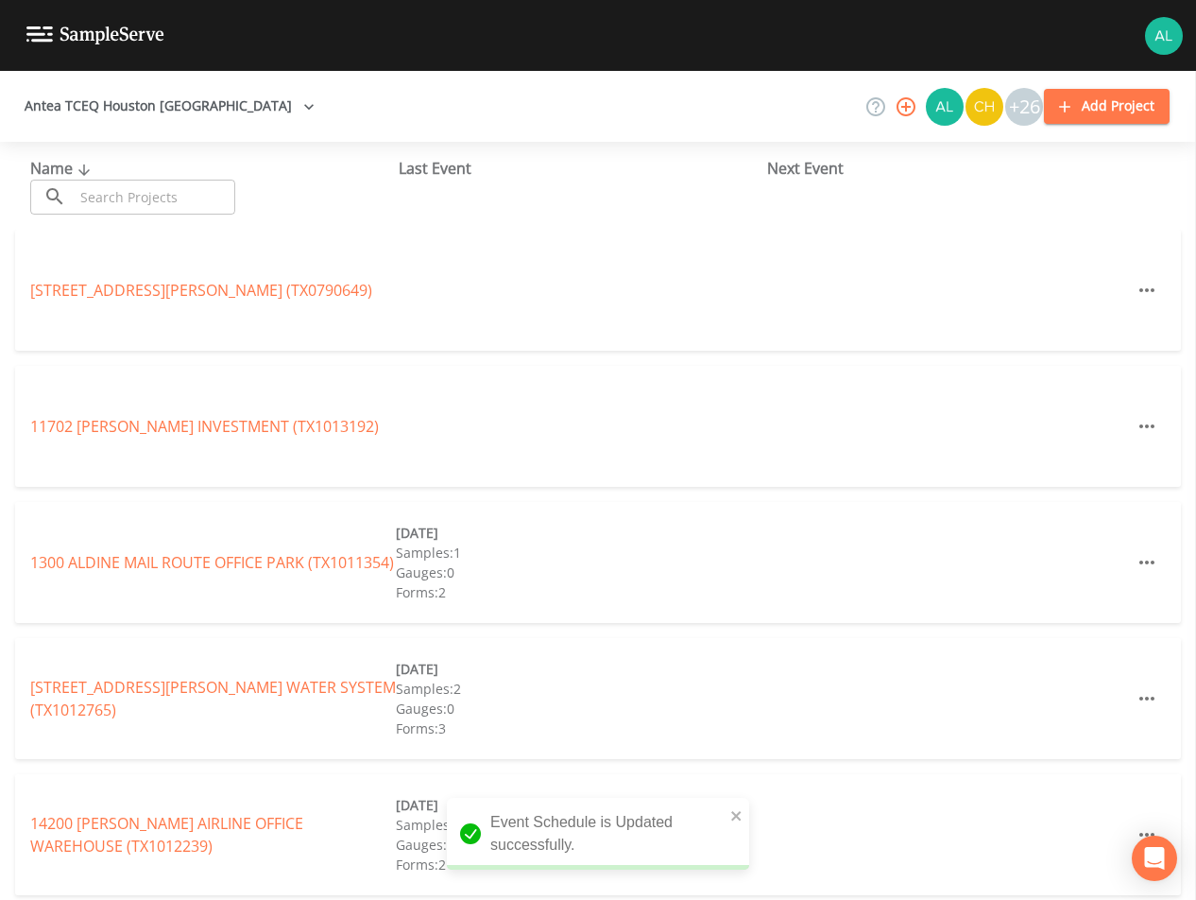
click at [232, 178] on div "Name ​ ​" at bounding box center [214, 186] width 369 height 58
click at [225, 180] on input "text" at bounding box center [155, 197] width 162 height 35
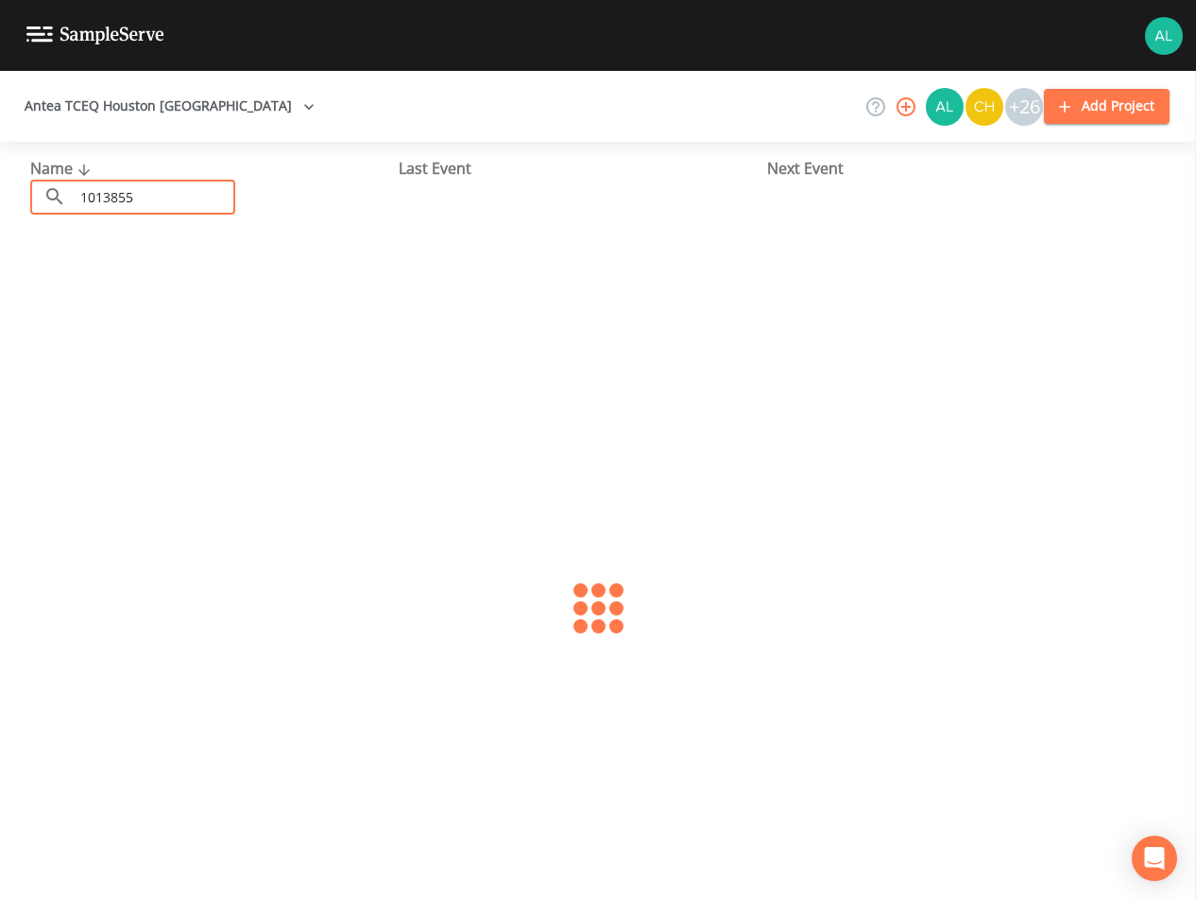
type input "1013855"
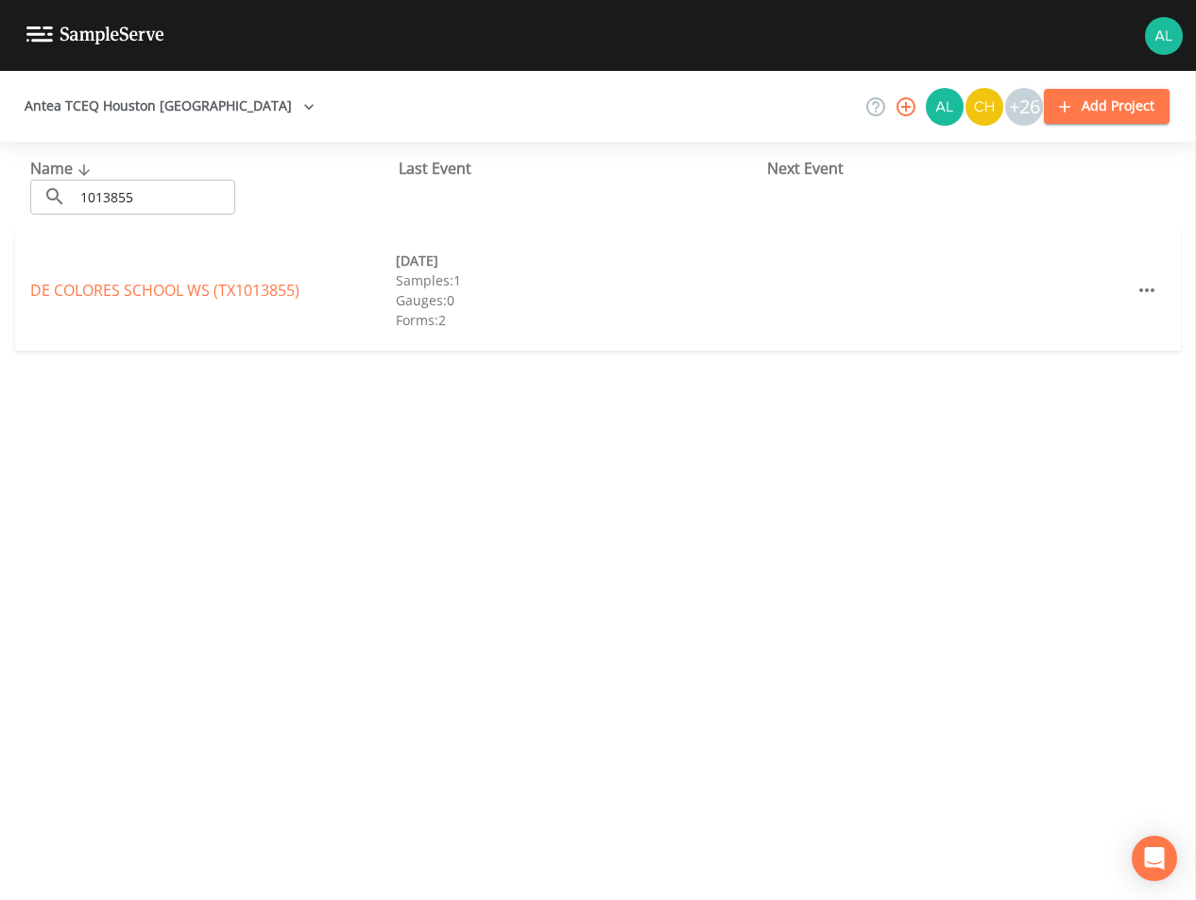
click at [203, 291] on link "DE COLORES SCHOOL WS (TX1013855)" at bounding box center [164, 290] width 269 height 21
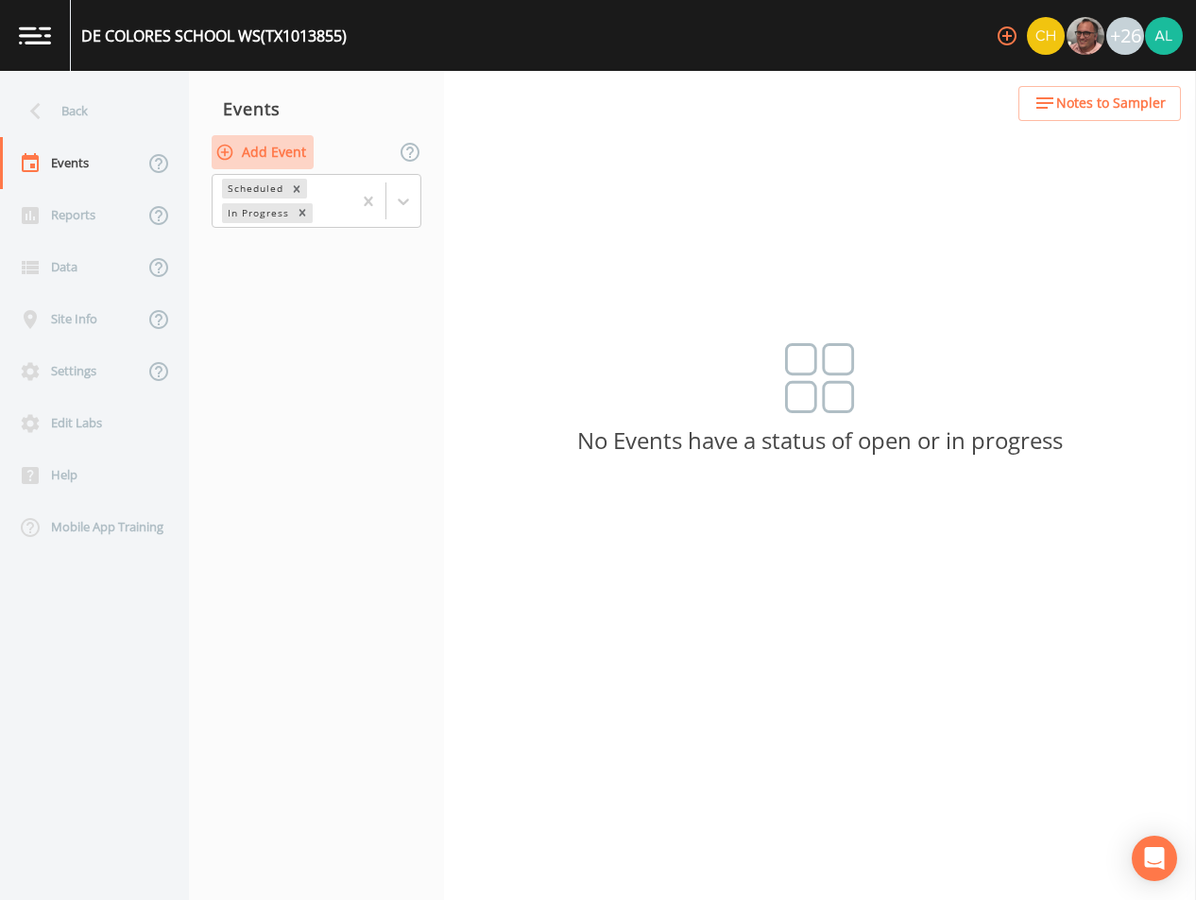
click at [300, 149] on button "Add Event" at bounding box center [263, 152] width 102 height 35
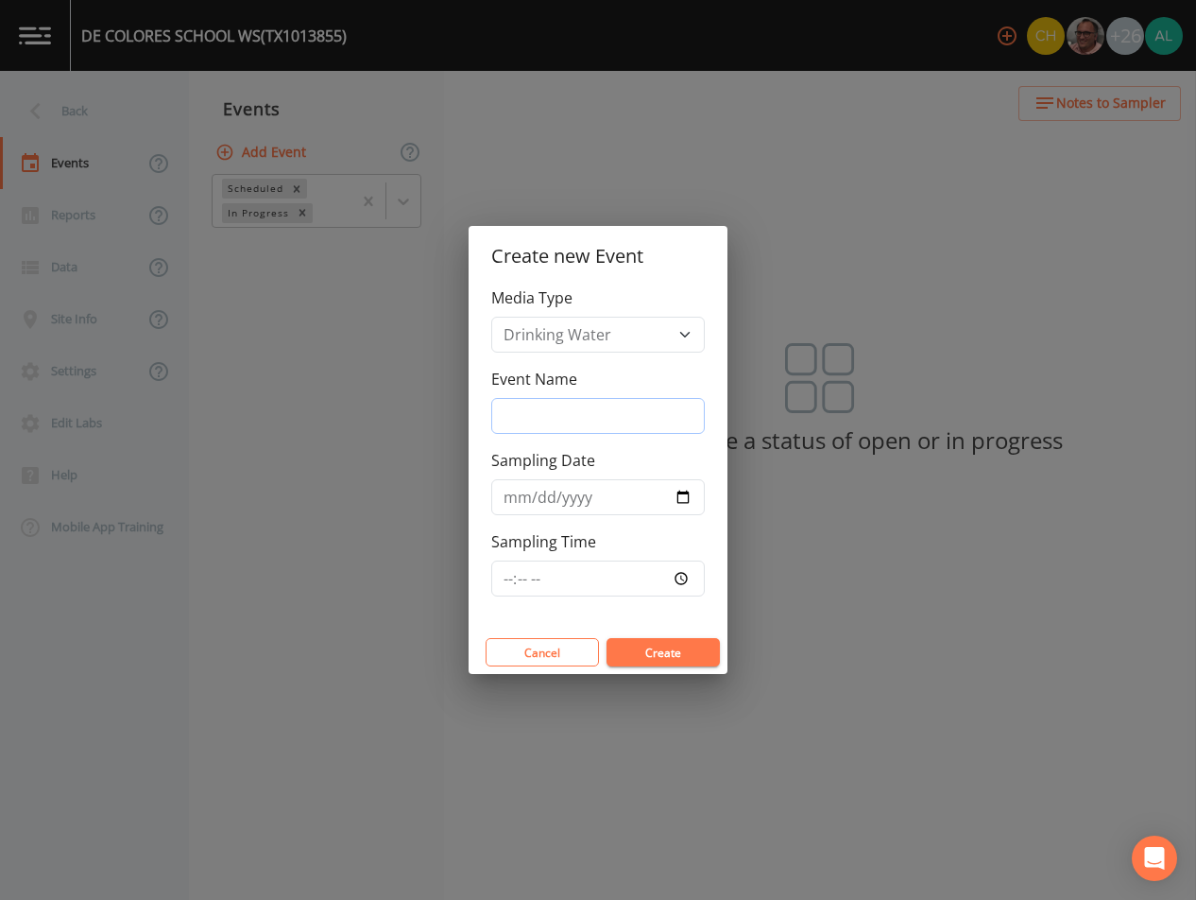
click at [563, 419] on input "Event Name" at bounding box center [598, 416] width 214 height 36
type input "4th Quarter"
type input "[DATE]"
click at [509, 572] on input "Sampling Time" at bounding box center [598, 578] width 214 height 36
type input "08:00"
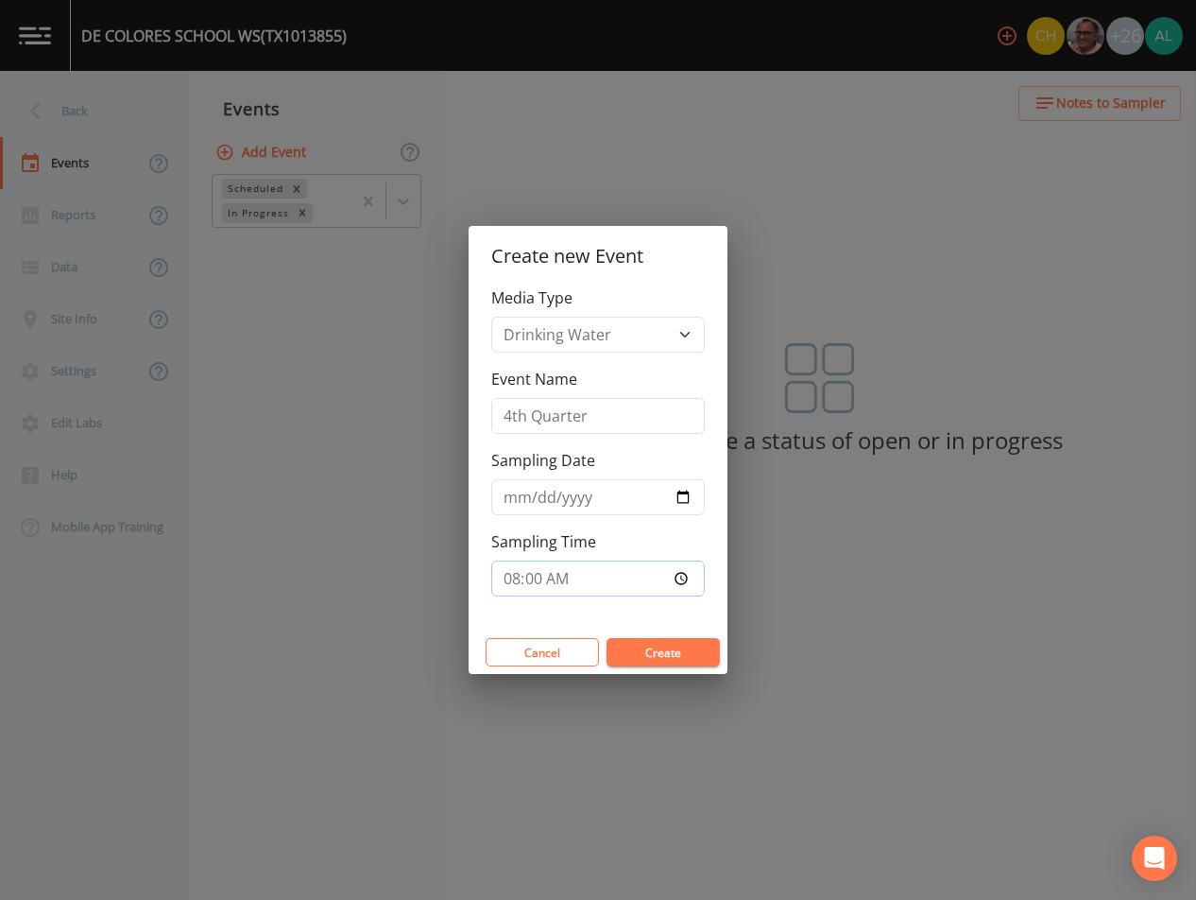
click at [607, 638] on button "Create" at bounding box center [663, 652] width 113 height 28
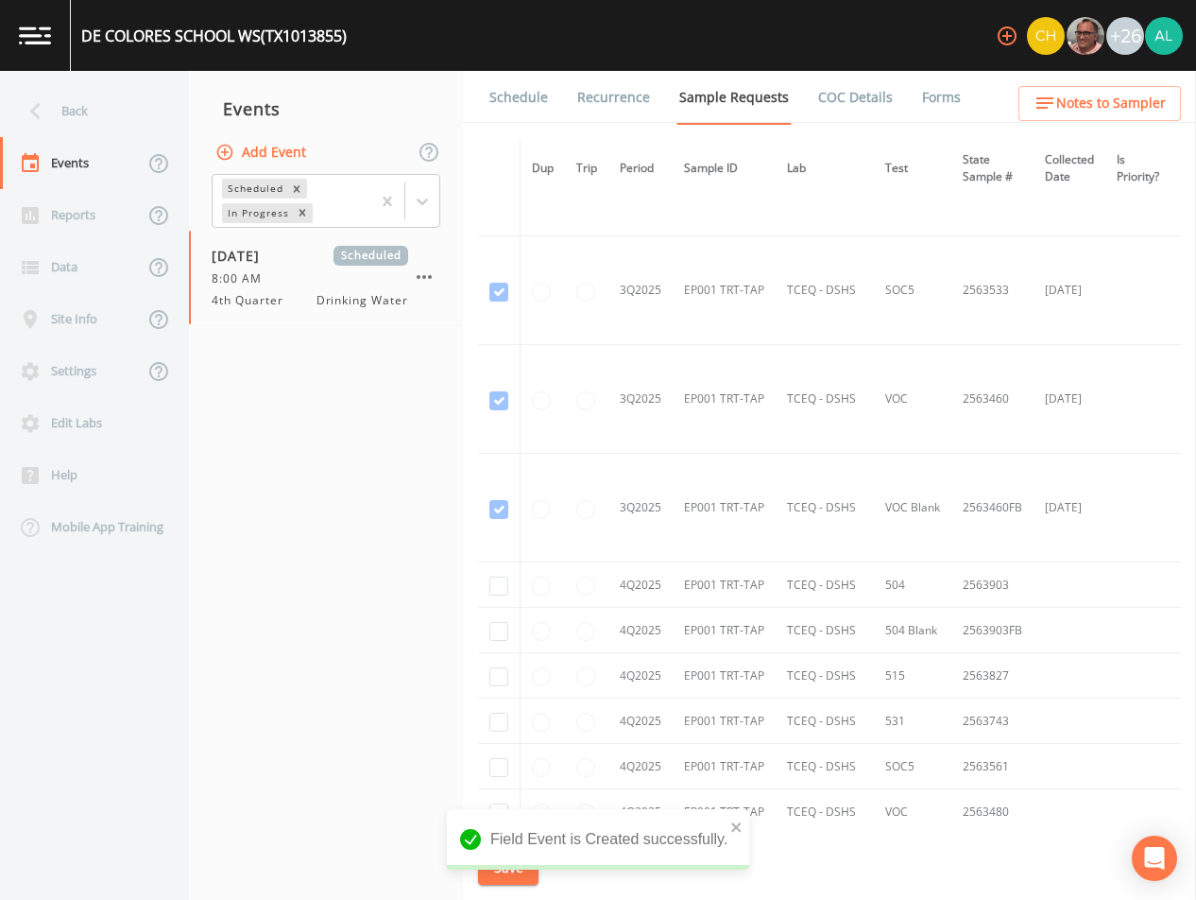
scroll to position [2020, 0]
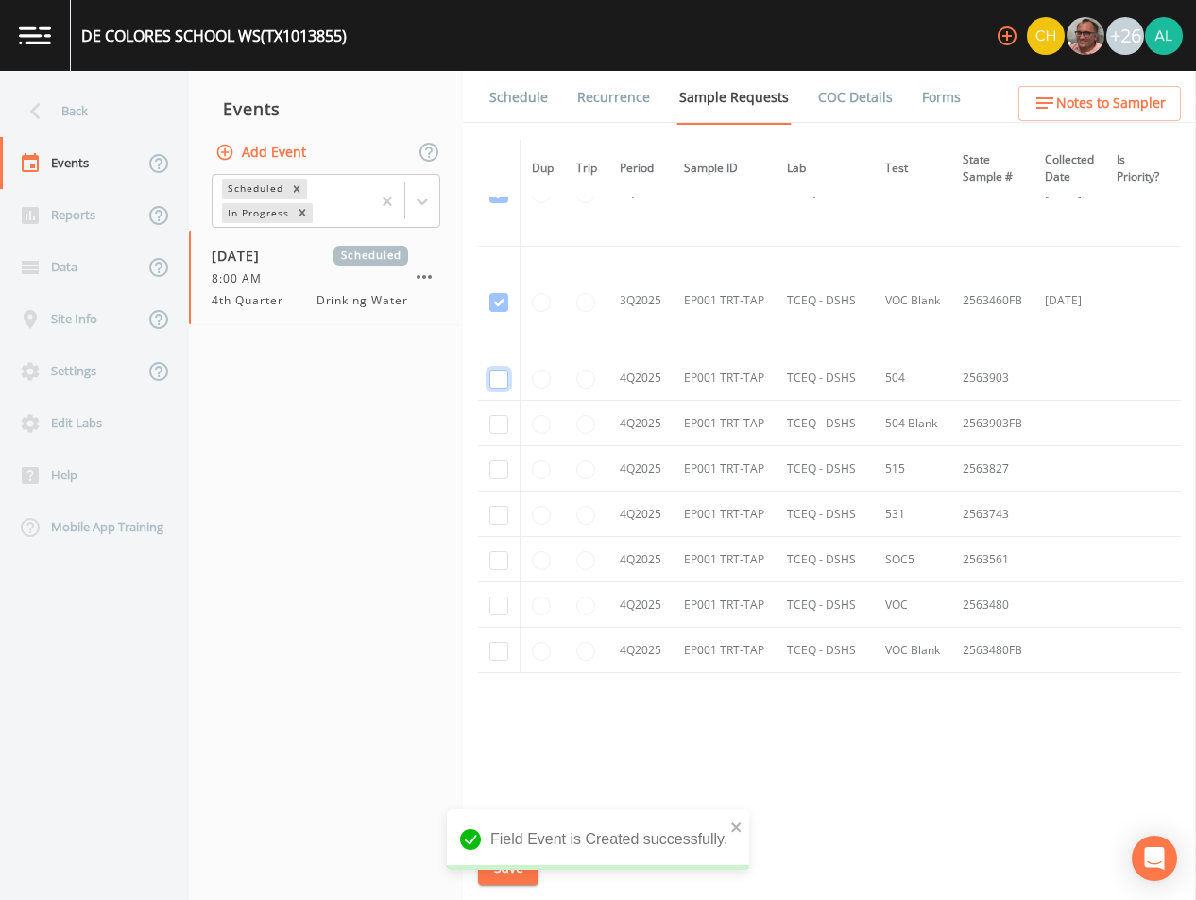
click at [500, 380] on input "checkbox" at bounding box center [498, 378] width 19 height 19
checkbox input "true"
click at [500, 415] on input "checkbox" at bounding box center [498, 424] width 19 height 19
checkbox input "true"
click at [497, 464] on input "checkbox" at bounding box center [498, 469] width 19 height 19
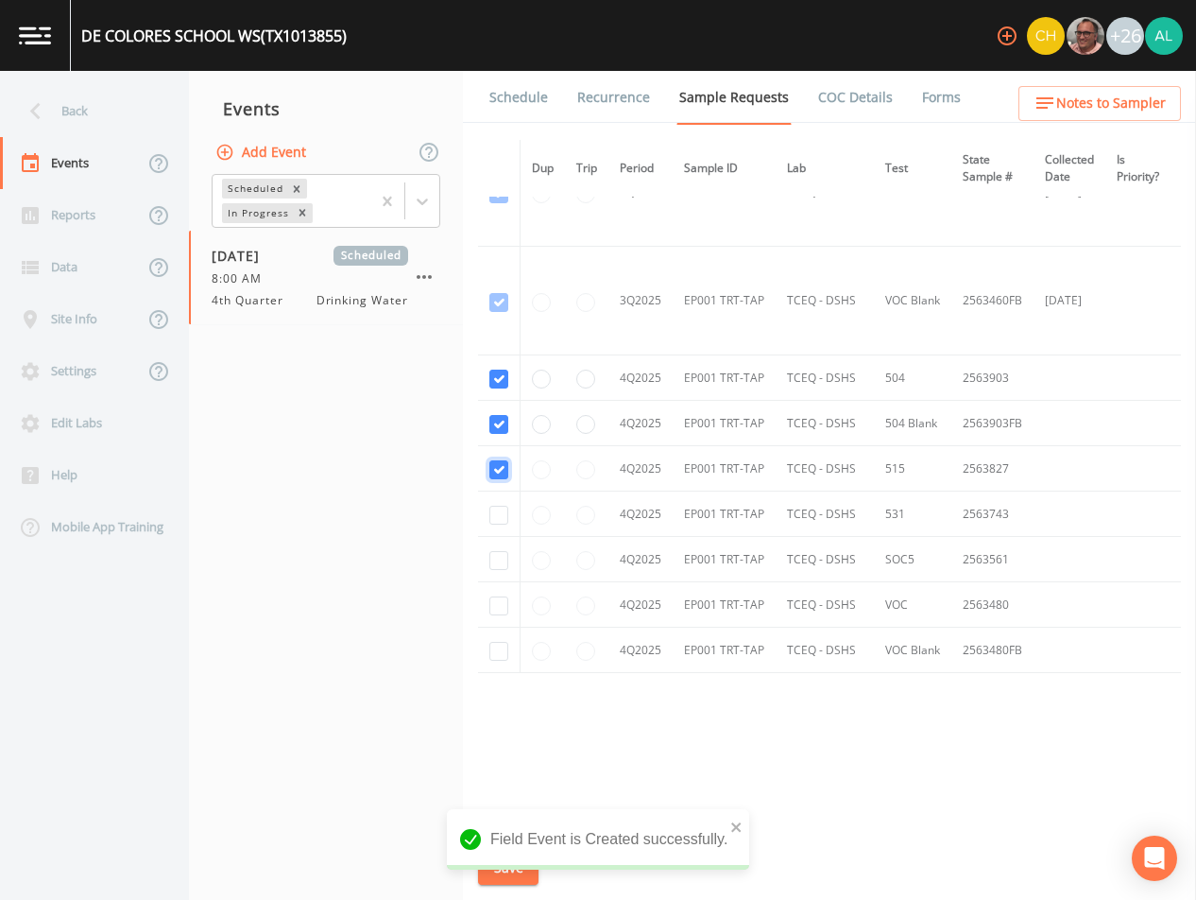
checkbox input "true"
click at [500, 511] on input "checkbox" at bounding box center [498, 515] width 19 height 19
checkbox input "true"
click at [502, 561] on input "checkbox" at bounding box center [498, 560] width 19 height 19
checkbox input "true"
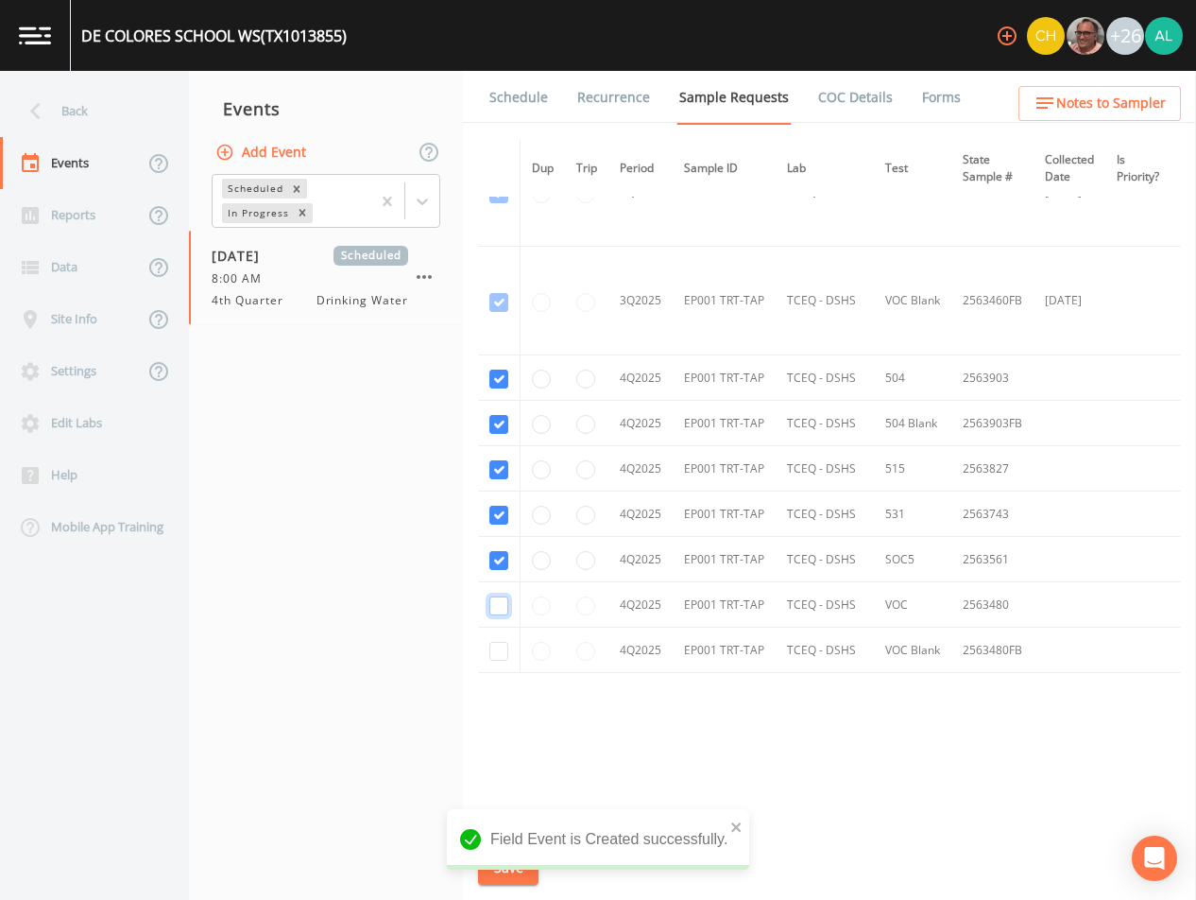
click at [503, 608] on input "checkbox" at bounding box center [498, 605] width 19 height 19
checkbox input "true"
click at [498, 643] on input "checkbox" at bounding box center [498, 651] width 19 height 19
checkbox input "true"
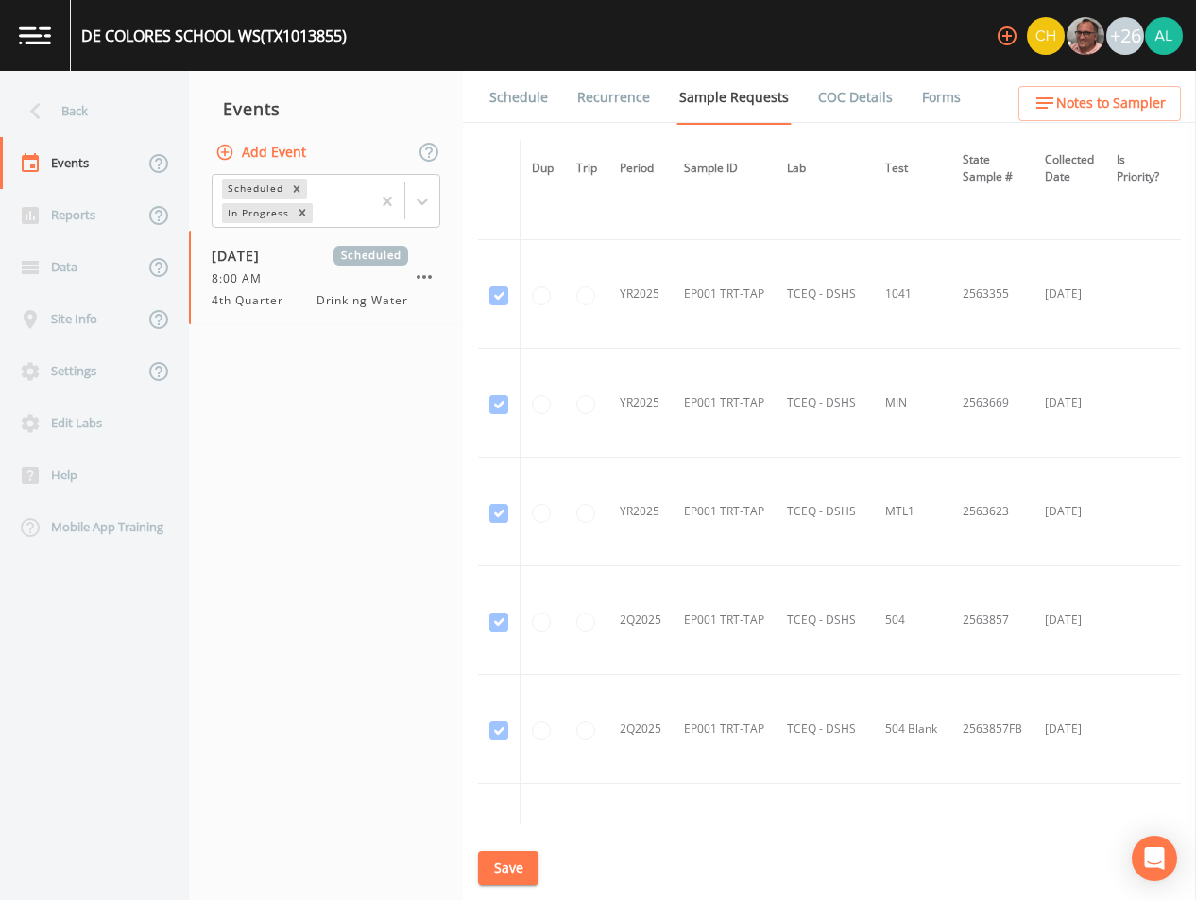
scroll to position [283, 284]
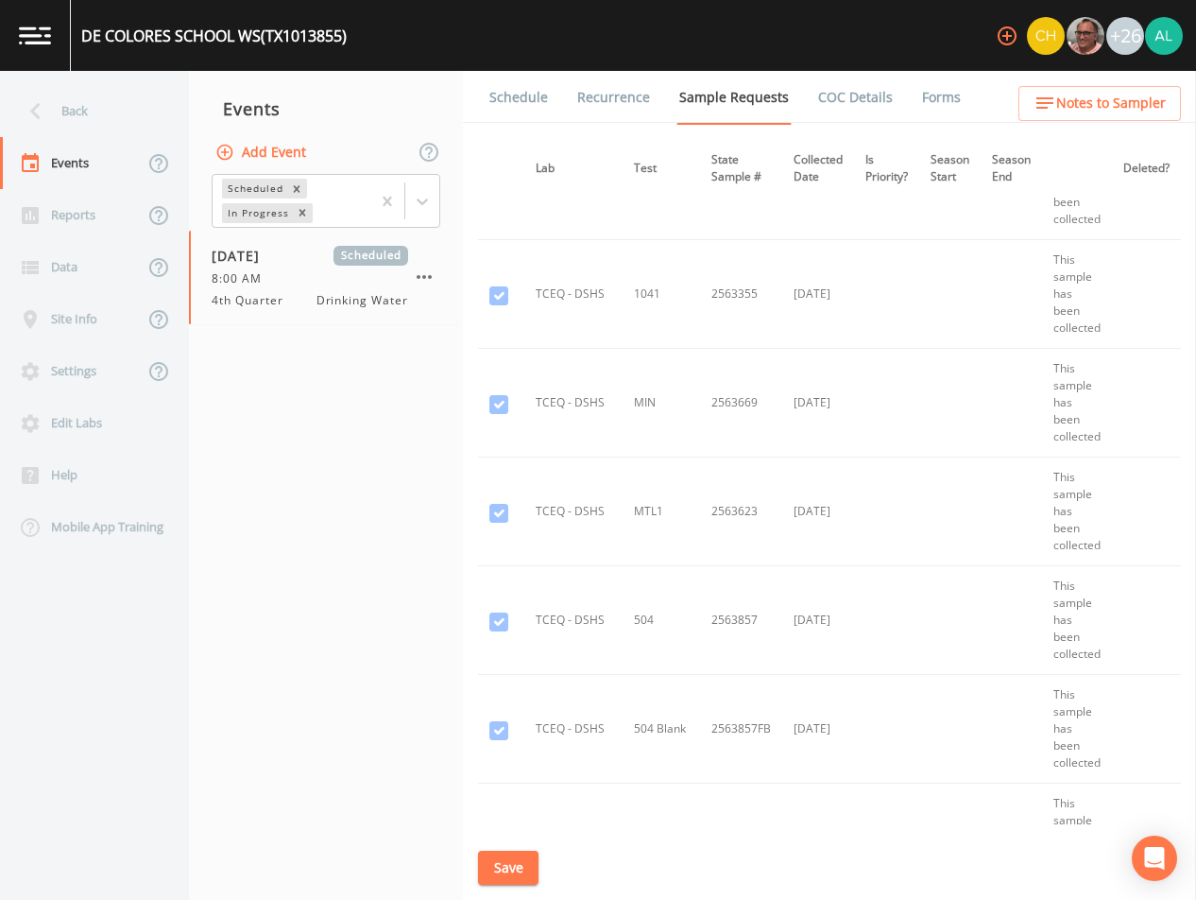
click at [497, 851] on button "Save" at bounding box center [508, 867] width 60 height 35
click at [77, 118] on div "Back" at bounding box center [85, 111] width 170 height 52
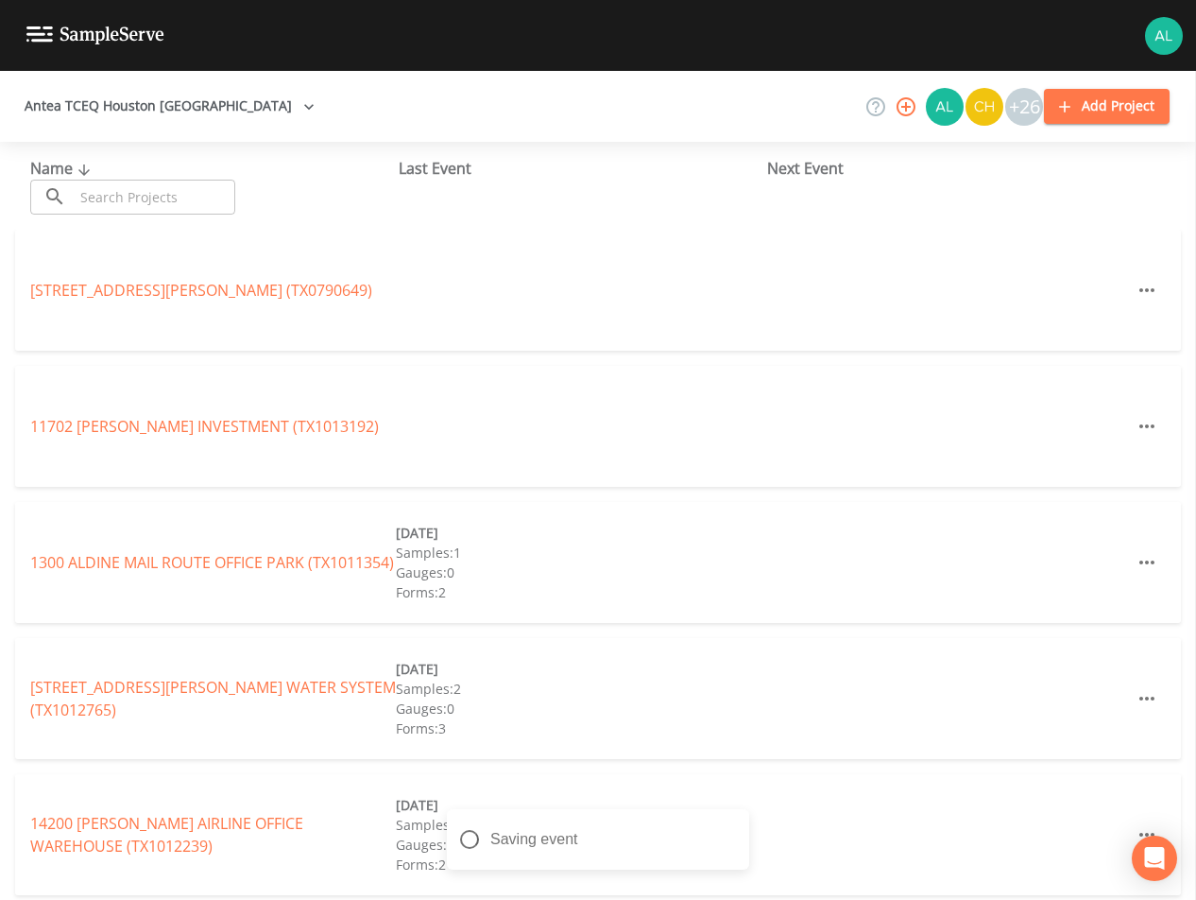
click at [113, 214] on input "text" at bounding box center [155, 197] width 162 height 35
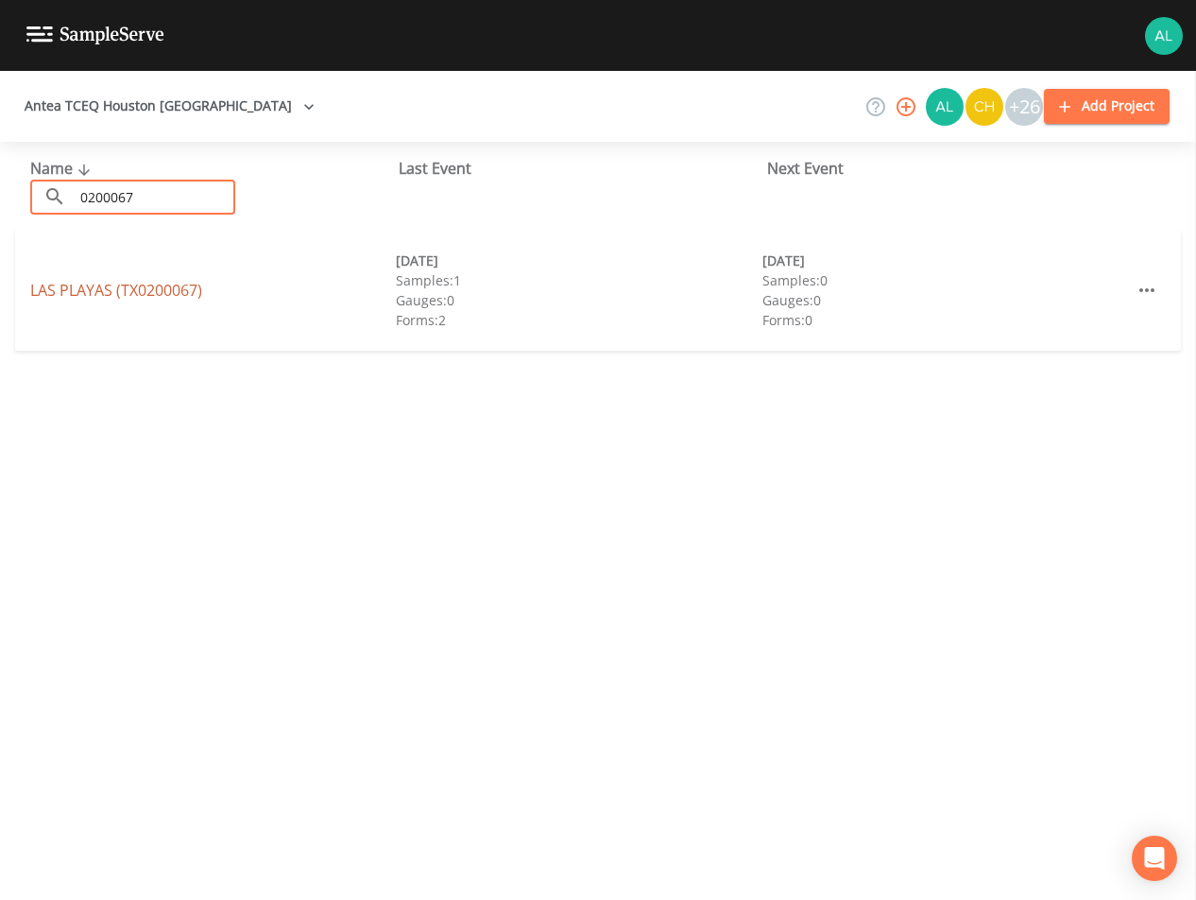
type input "0200067"
click at [76, 288] on link "LAS PLAYAS (TX0200067)" at bounding box center [116, 290] width 172 height 21
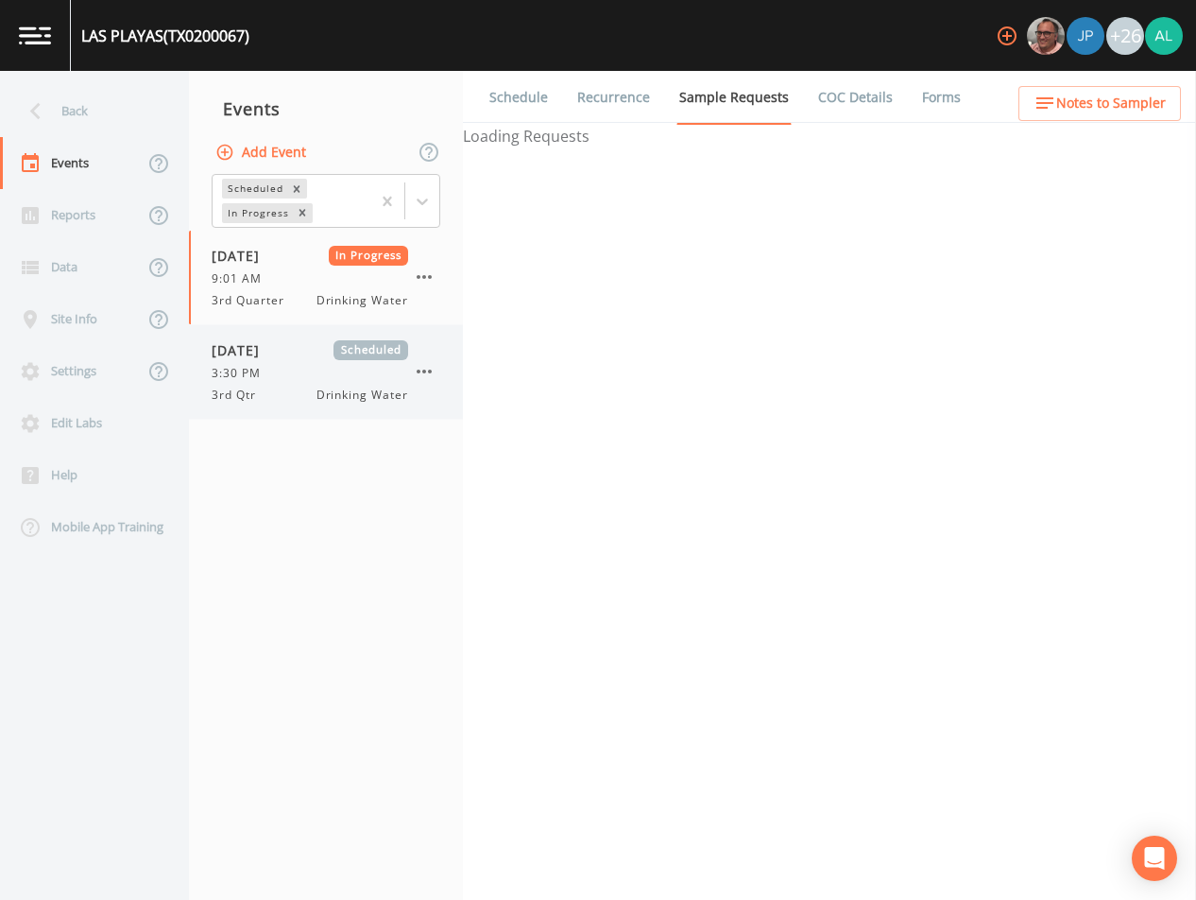
click at [274, 371] on div "3:30 PM" at bounding box center [310, 373] width 197 height 17
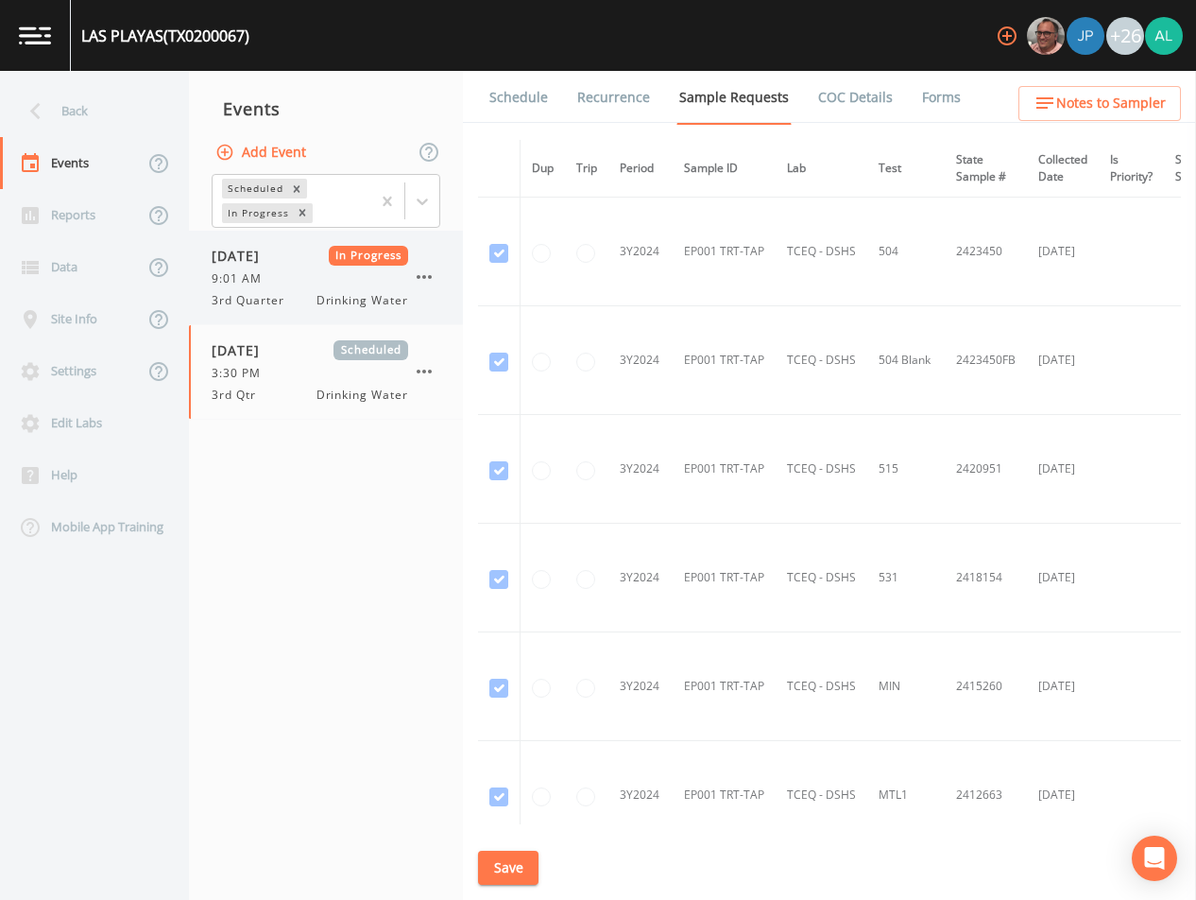
click at [313, 267] on div "[DATE] In Progress 9:01 AM 3rd Quarter Drinking Water" at bounding box center [310, 277] width 197 height 63
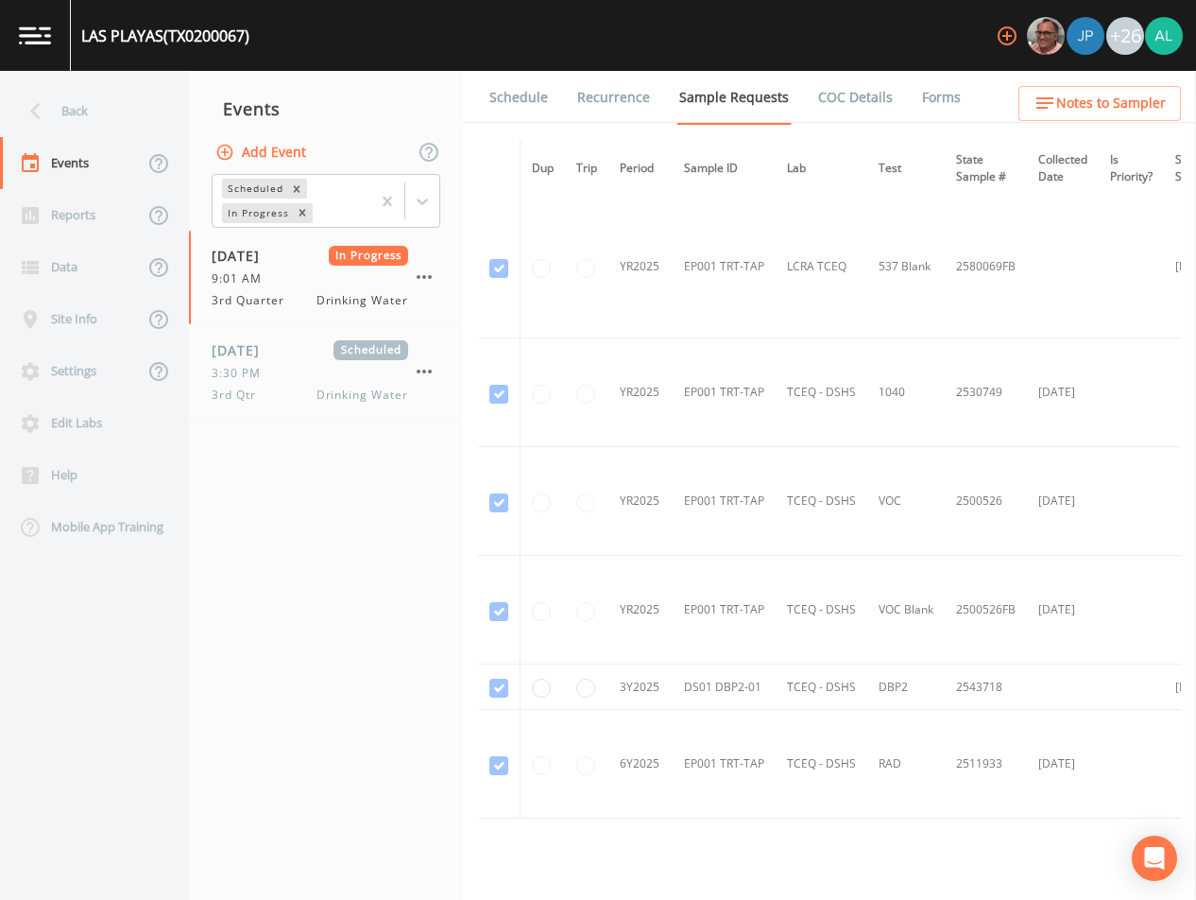
scroll to position [1450, 0]
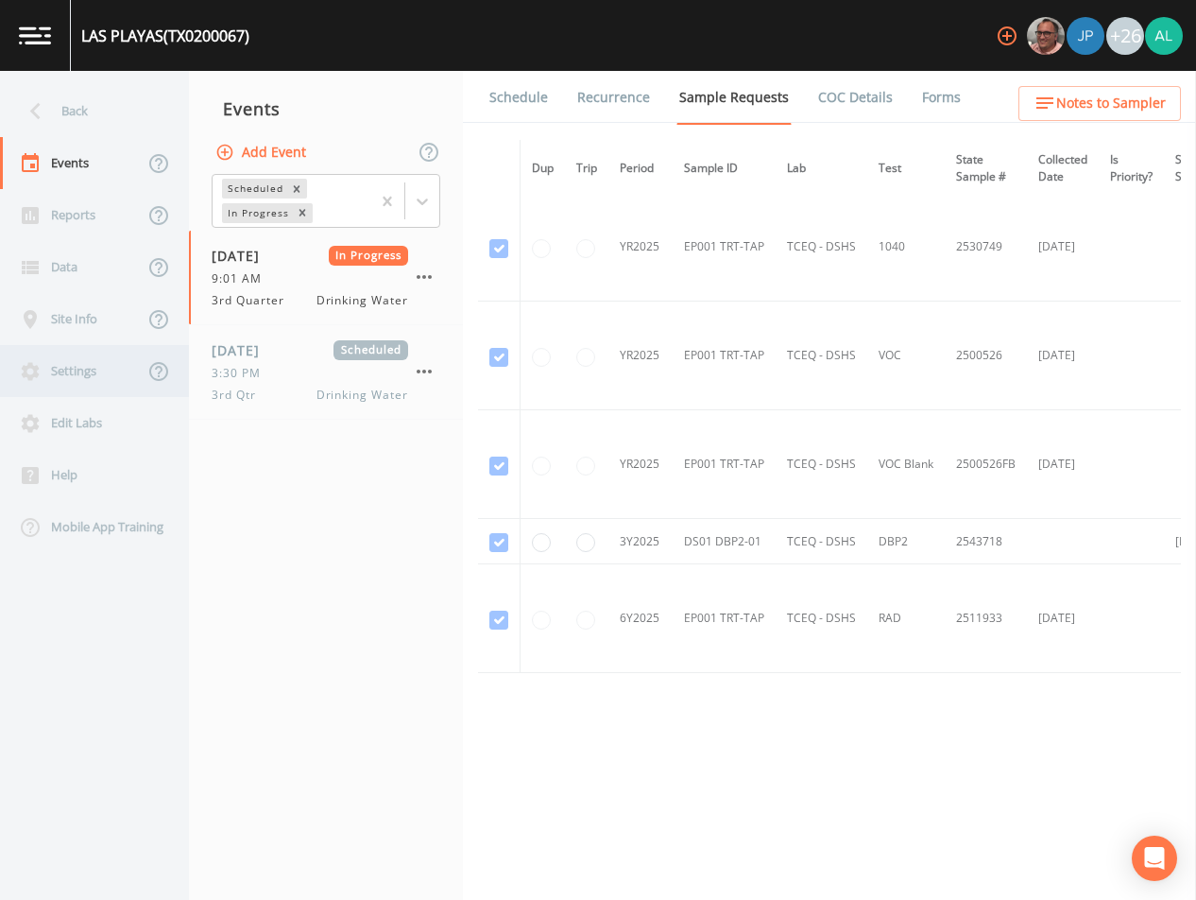
click at [56, 392] on div "Settings" at bounding box center [72, 371] width 144 height 52
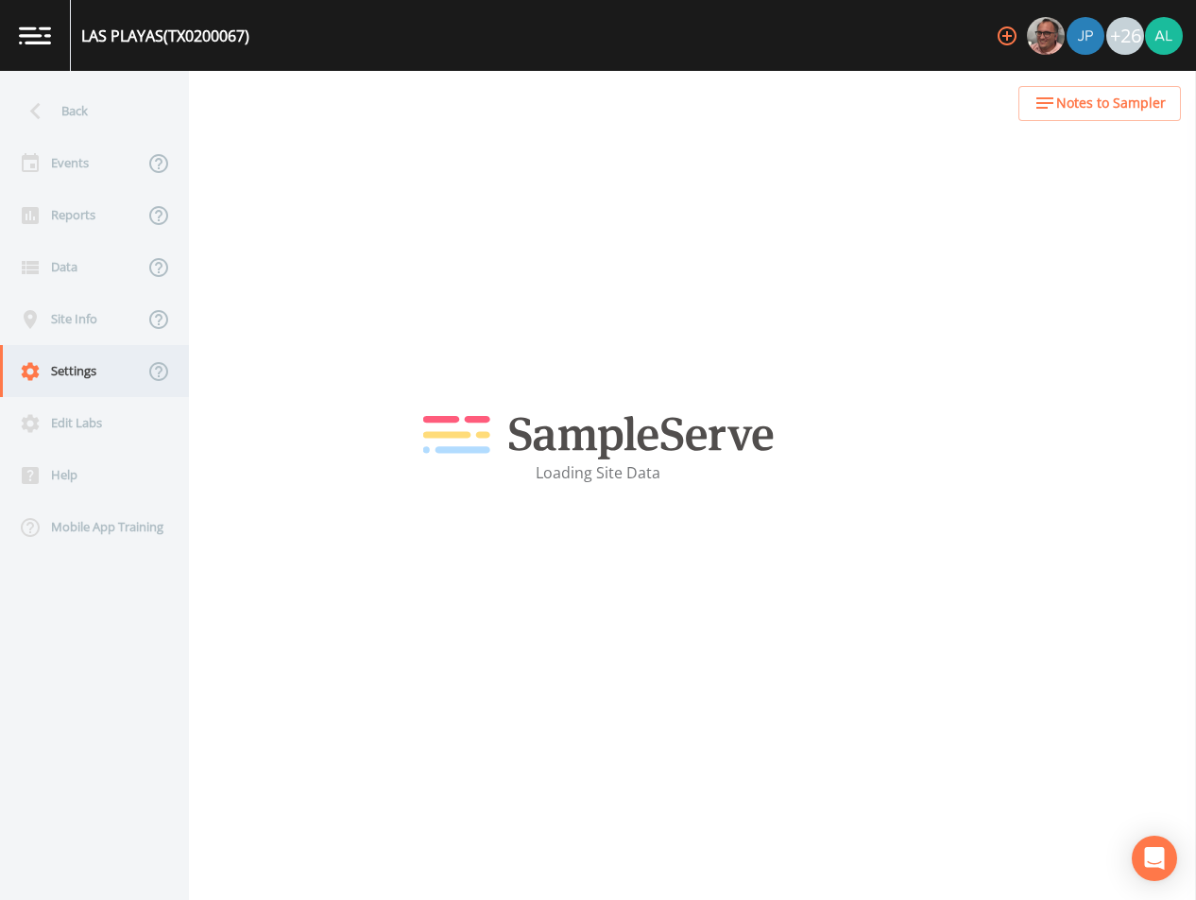
select select "63a62983-7786-4128-bc37-a0183837ca1e"
select select "[GEOGRAPHIC_DATA]"
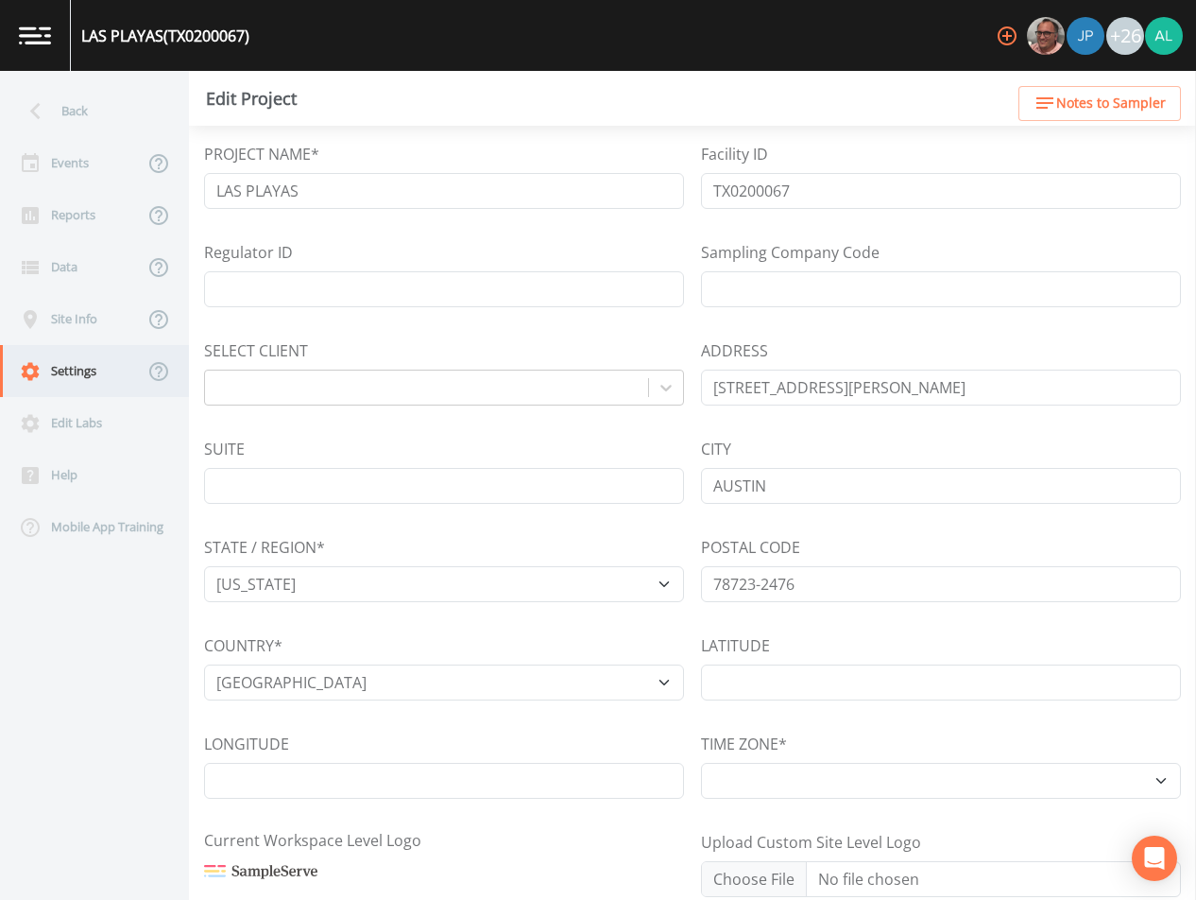
select select "America/[GEOGRAPHIC_DATA]"
click at [59, 382] on div "Settings" at bounding box center [72, 371] width 144 height 52
click at [63, 348] on div "Settings" at bounding box center [72, 371] width 144 height 52
click at [88, 306] on div "Site Info" at bounding box center [72, 319] width 144 height 52
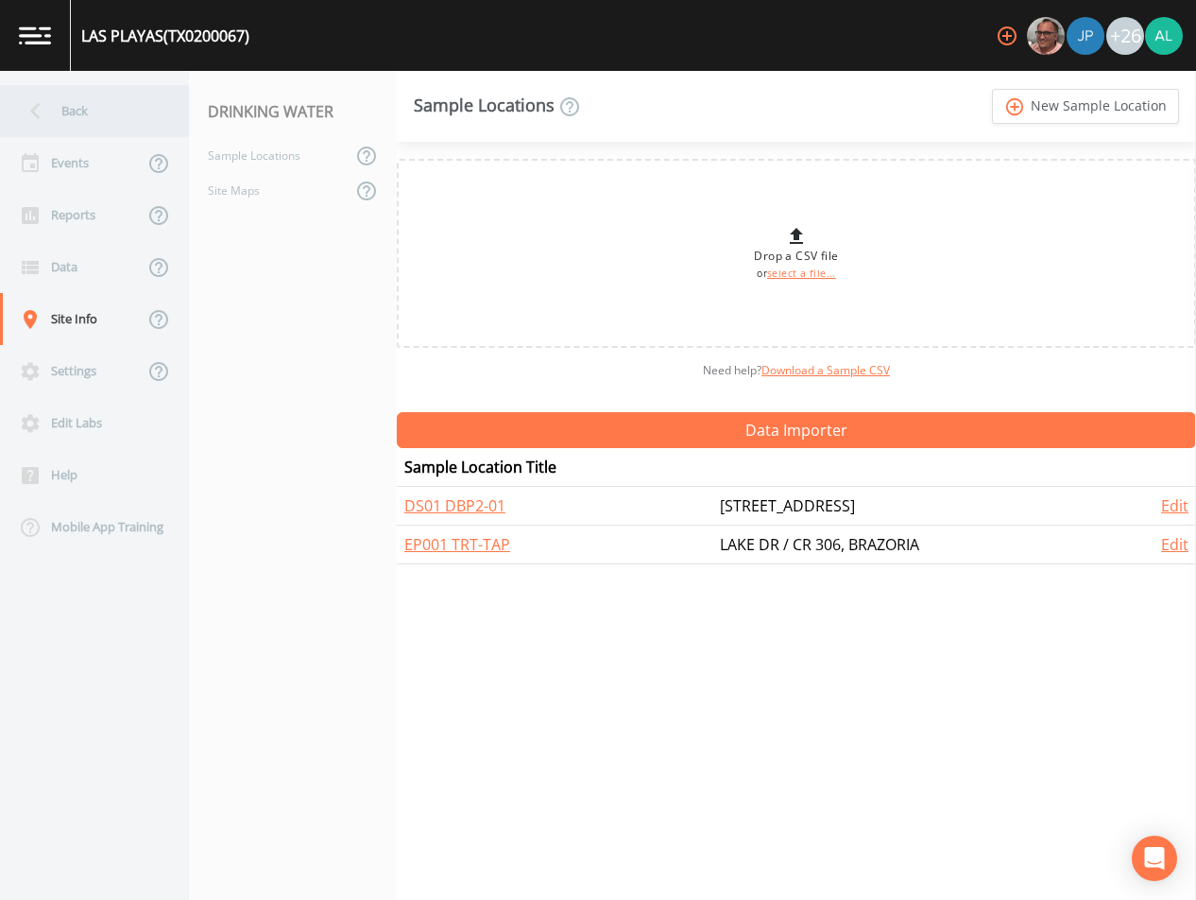
click at [53, 117] on div "Back" at bounding box center [85, 111] width 170 height 52
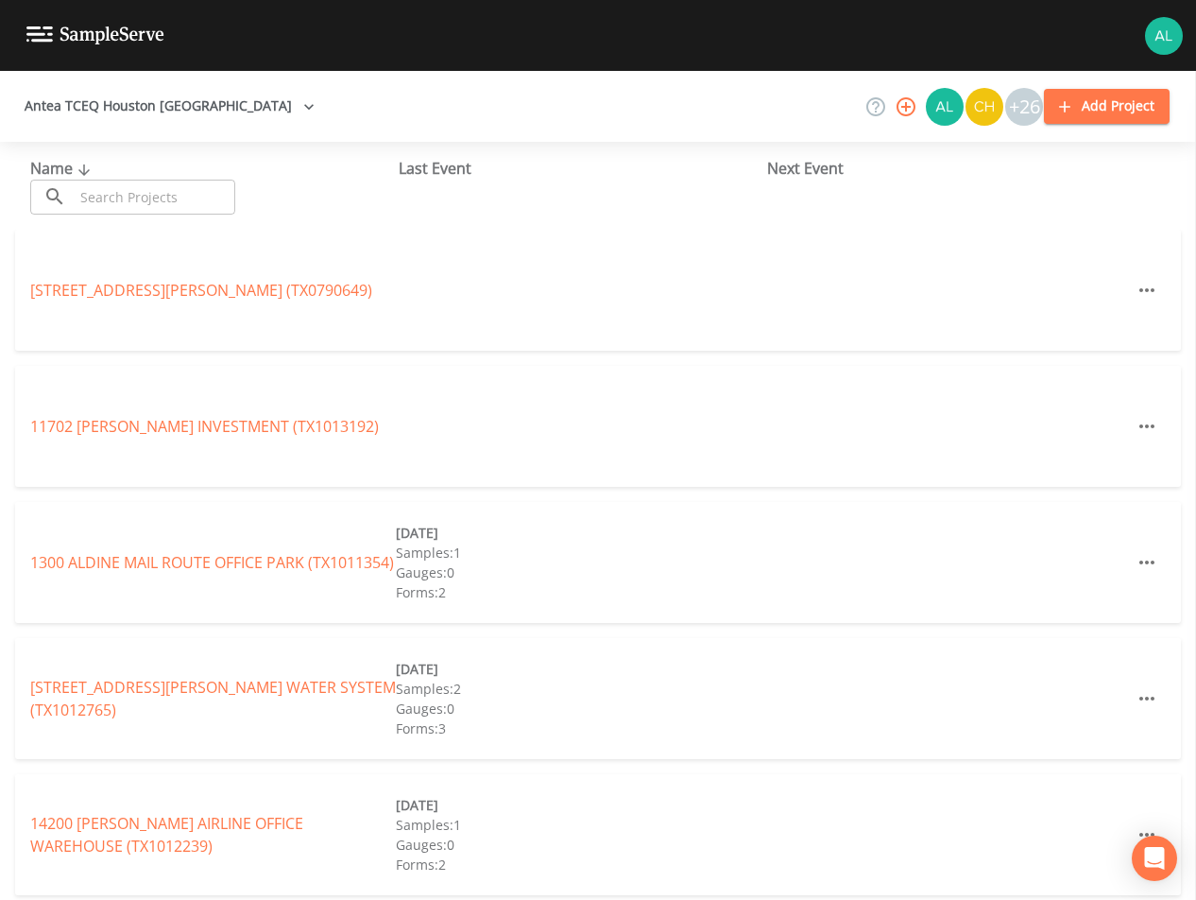
click at [154, 186] on input "text" at bounding box center [155, 197] width 162 height 35
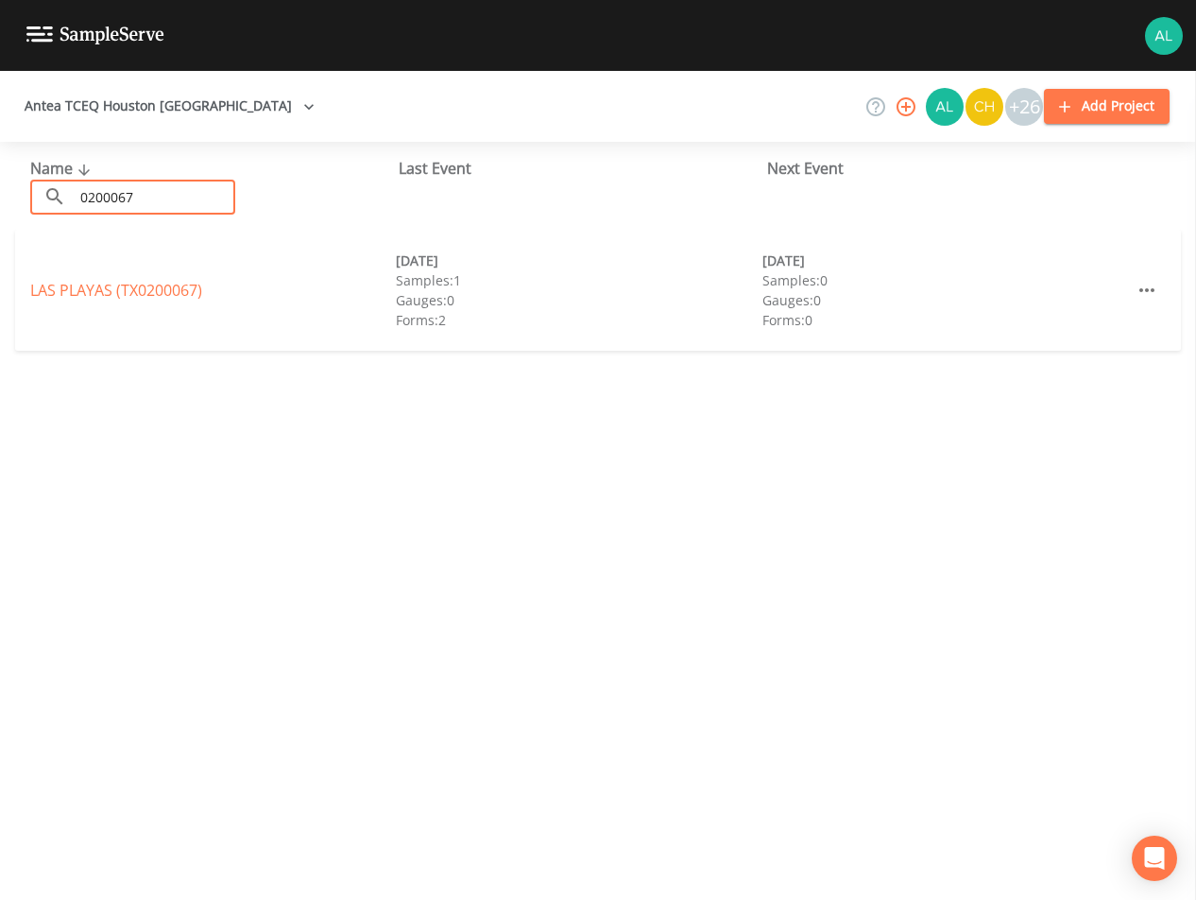
type input "0200067"
click at [92, 298] on link "LAS PLAYAS (TX0200067)" at bounding box center [116, 290] width 172 height 21
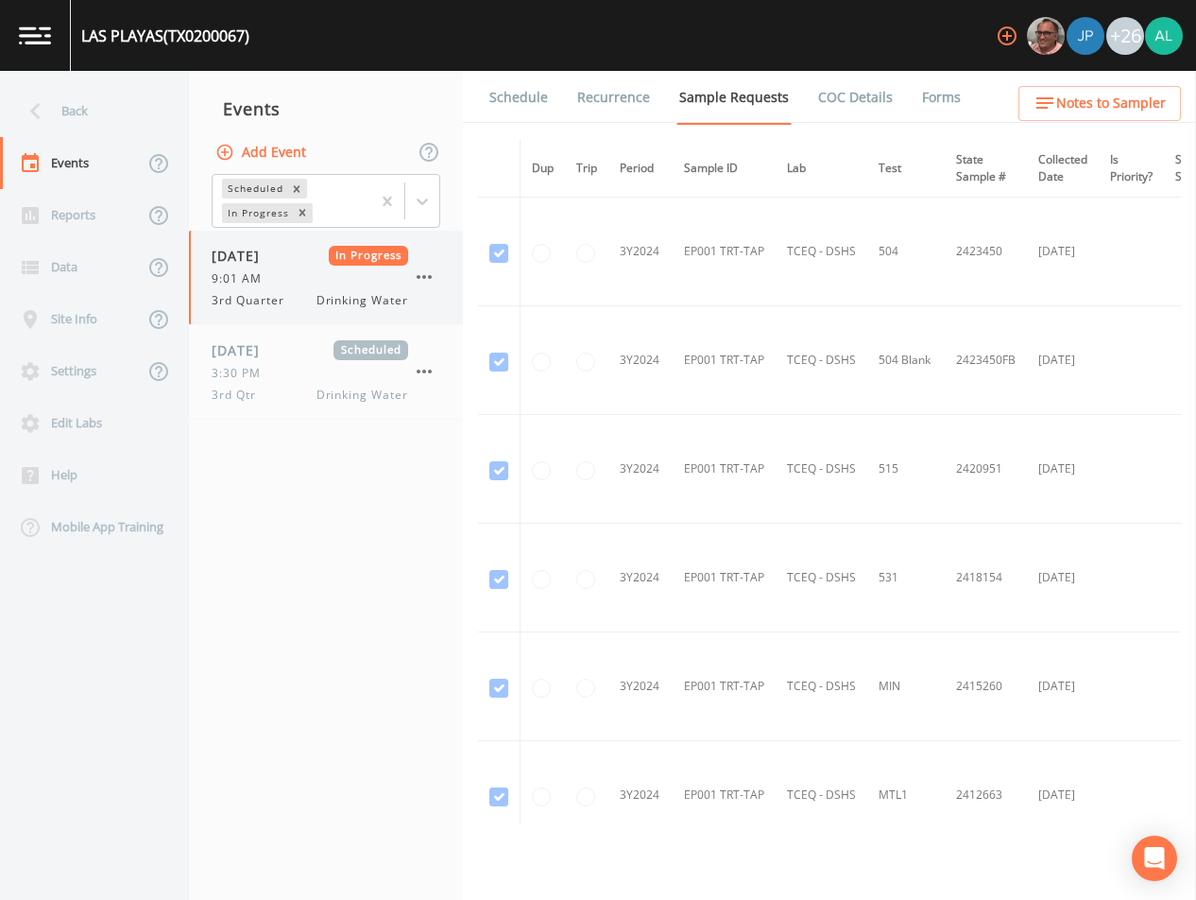
click at [306, 281] on div "9:01 AM" at bounding box center [310, 278] width 197 height 17
click at [945, 94] on link "Forms" at bounding box center [941, 97] width 44 height 53
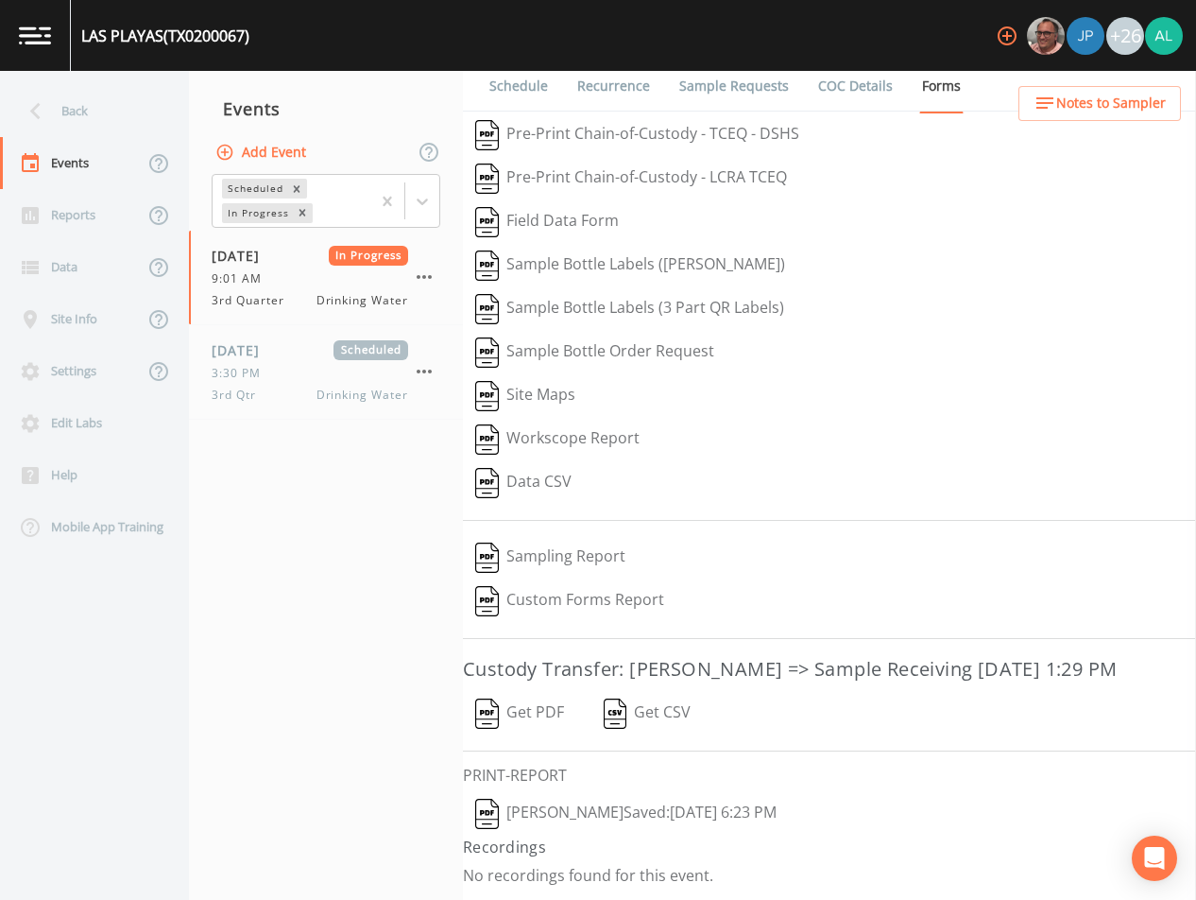
scroll to position [42, 0]
click at [538, 814] on button "[PERSON_NAME]  Saved: [DATE] 6:23 PM" at bounding box center [626, 813] width 326 height 43
click at [424, 200] on icon at bounding box center [422, 201] width 19 height 19
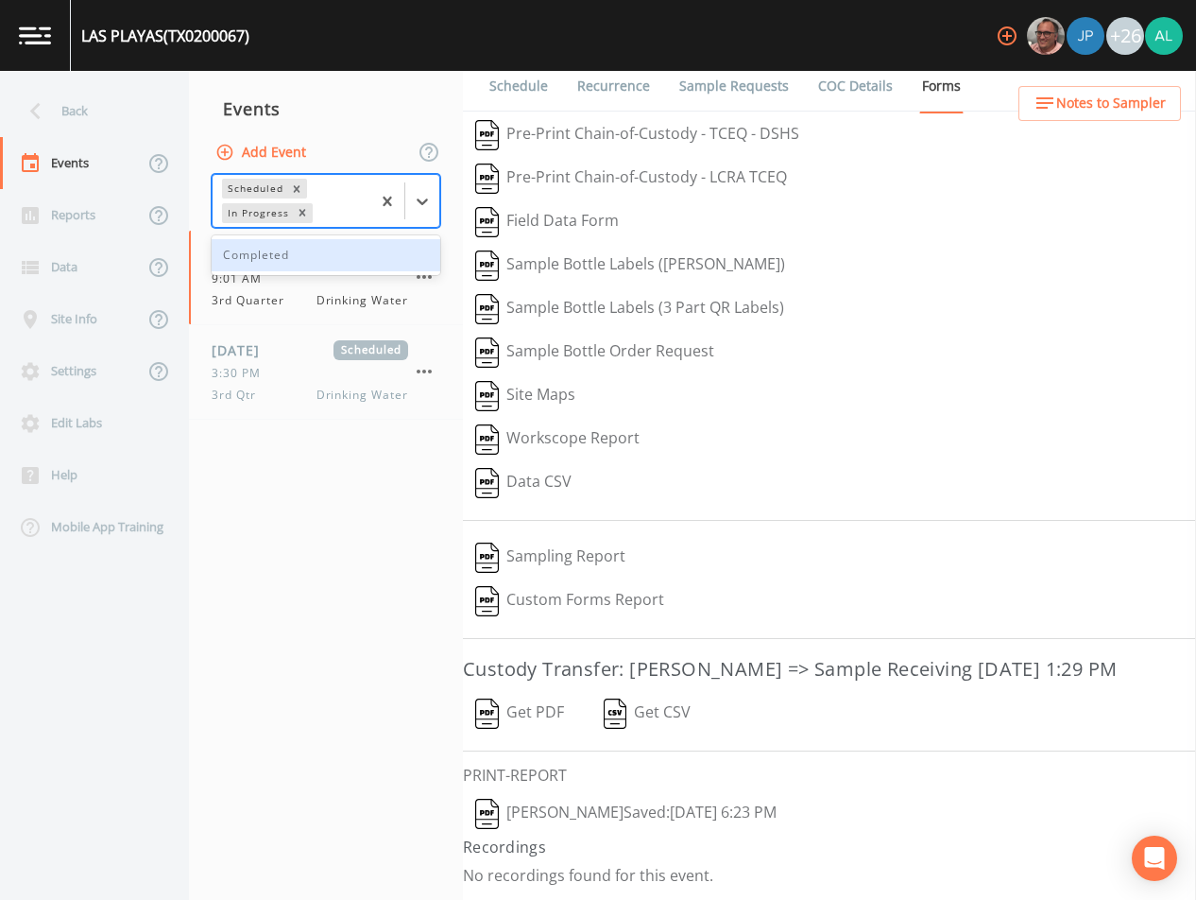
click at [377, 239] on div "Completed" at bounding box center [326, 255] width 229 height 32
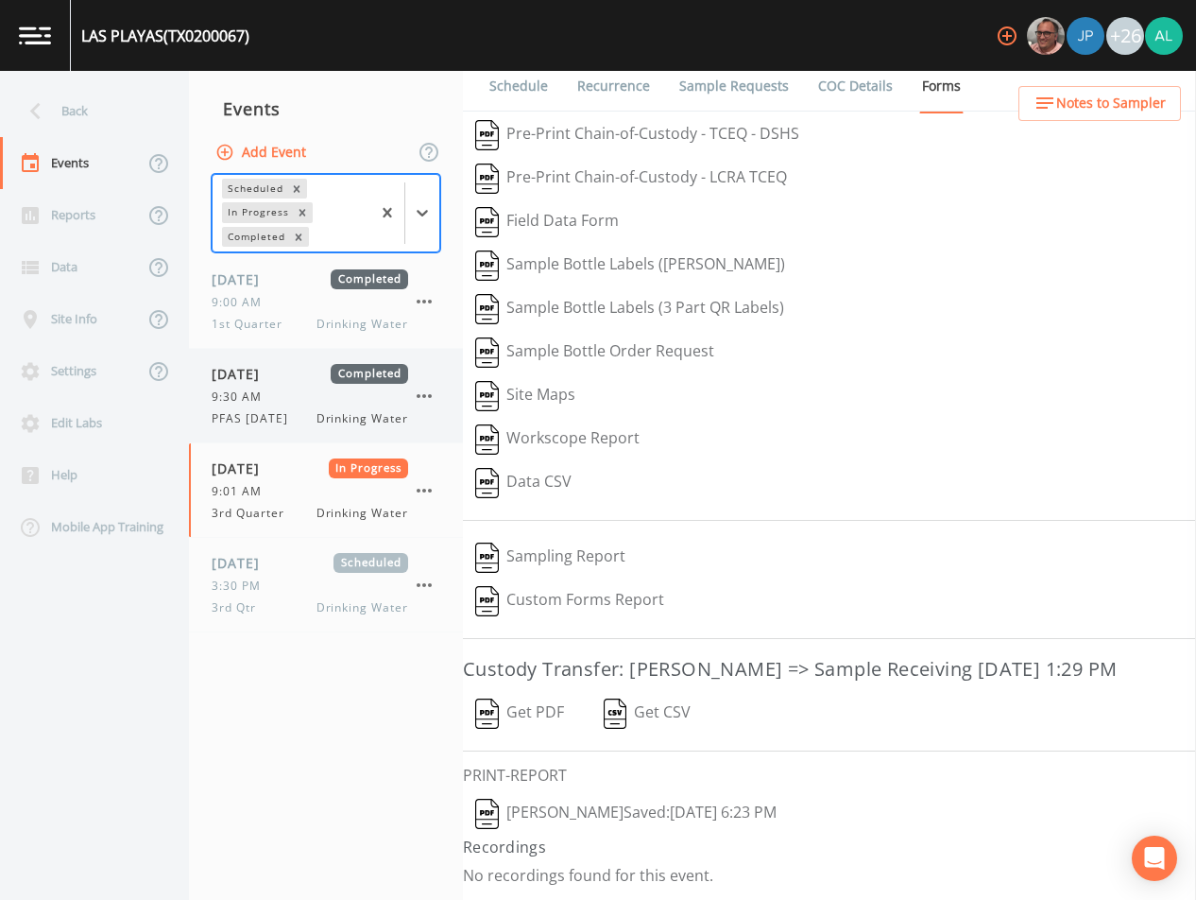
click at [298, 399] on div "9:30 AM" at bounding box center [310, 396] width 197 height 17
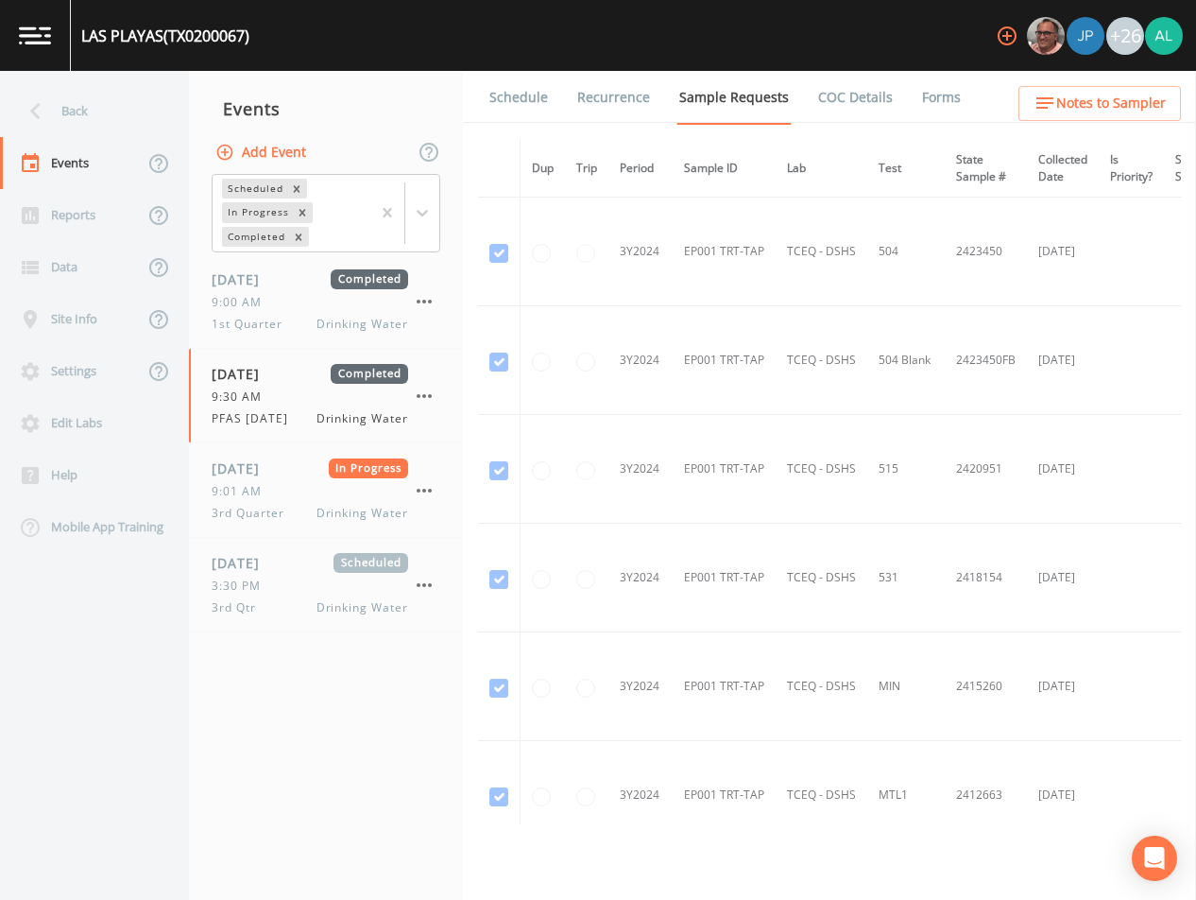
click at [919, 103] on link "Forms" at bounding box center [941, 97] width 44 height 53
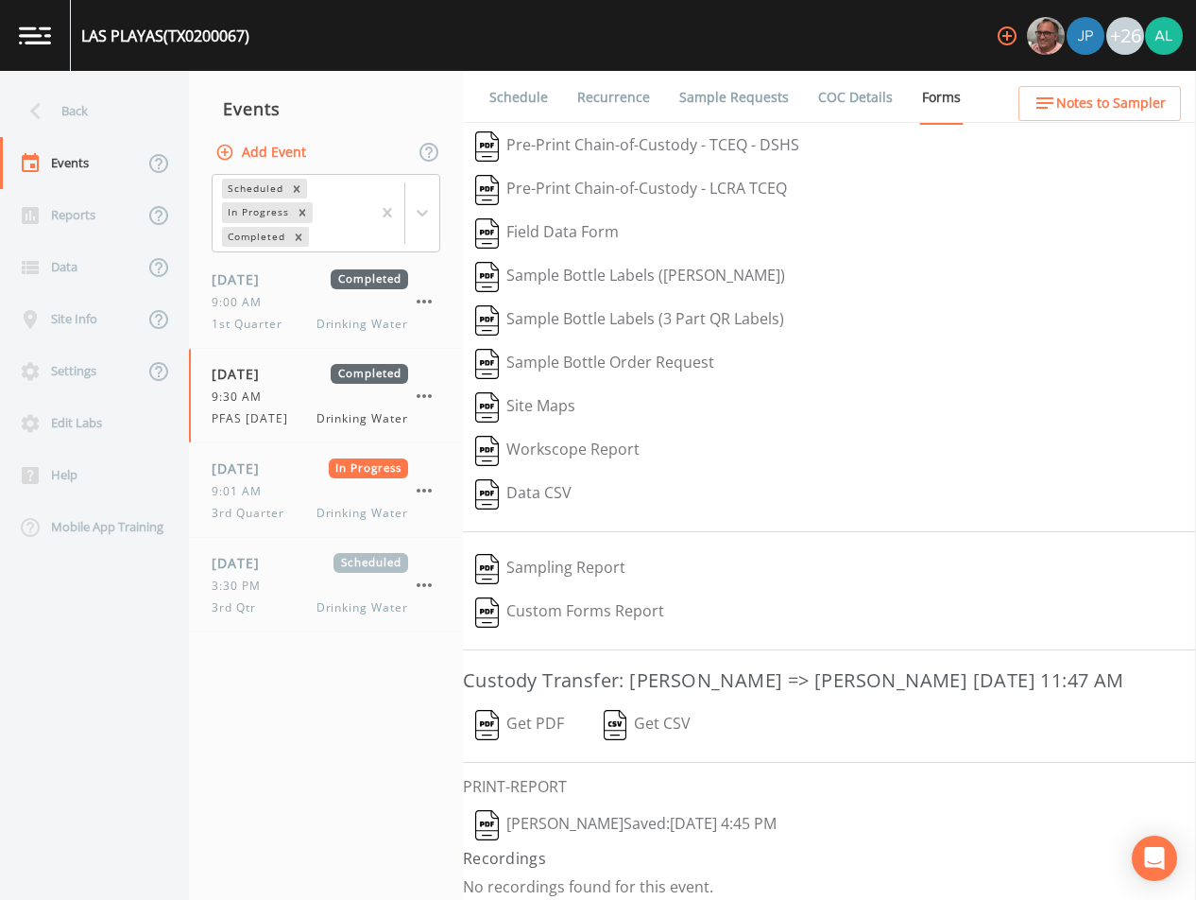
click at [570, 817] on button "[PERSON_NAME]  Saved: [DATE] 4:45 PM" at bounding box center [626, 824] width 326 height 43
click at [253, 290] on div "[DATE] Completed 9:00 AM 1st Quarter Drinking Water" at bounding box center [310, 300] width 197 height 63
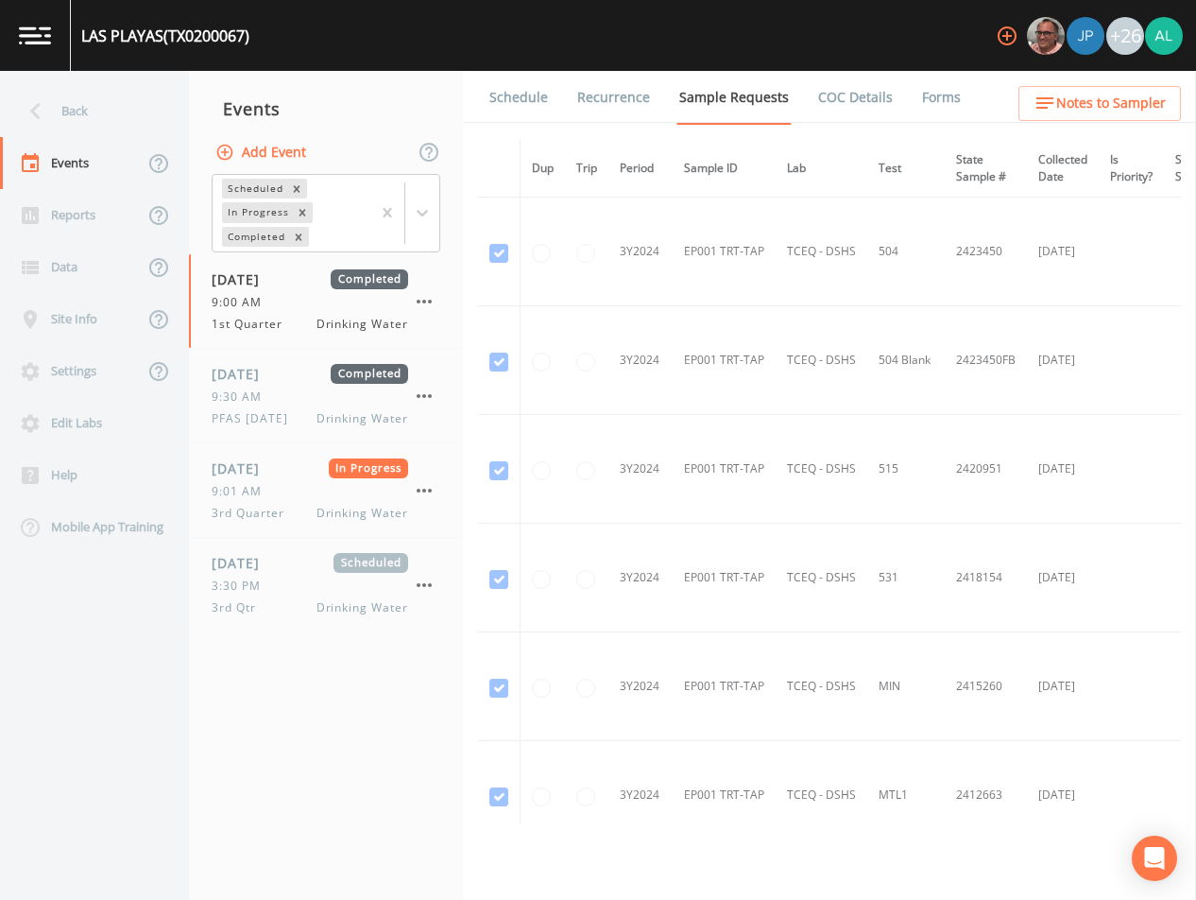
click at [904, 99] on li "Forms" at bounding box center [930, 97] width 68 height 53
click at [919, 96] on link "Forms" at bounding box center [941, 97] width 44 height 53
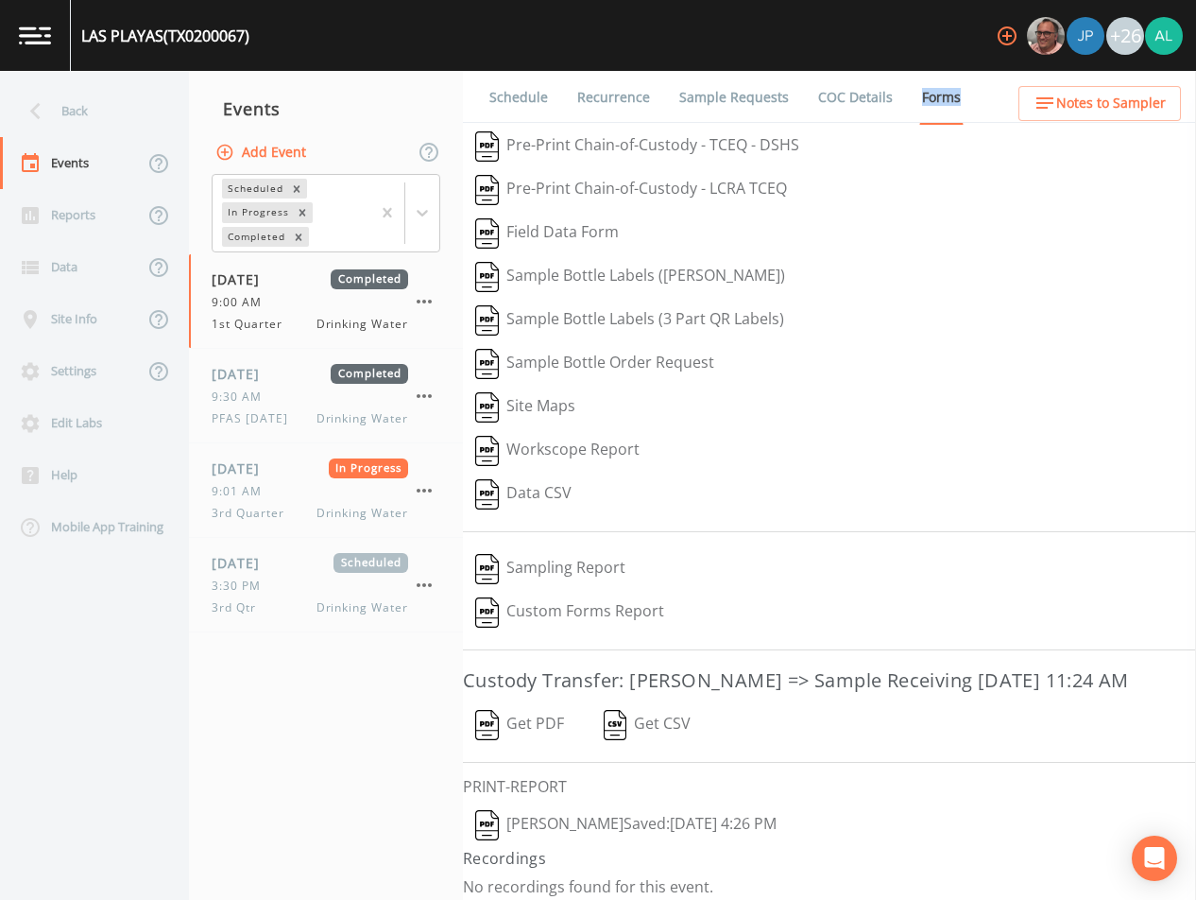
click at [583, 838] on button "[PERSON_NAME]  Saved: [DATE] 4:26 PM" at bounding box center [626, 824] width 326 height 43
click at [418, 488] on icon "button" at bounding box center [424, 490] width 23 height 23
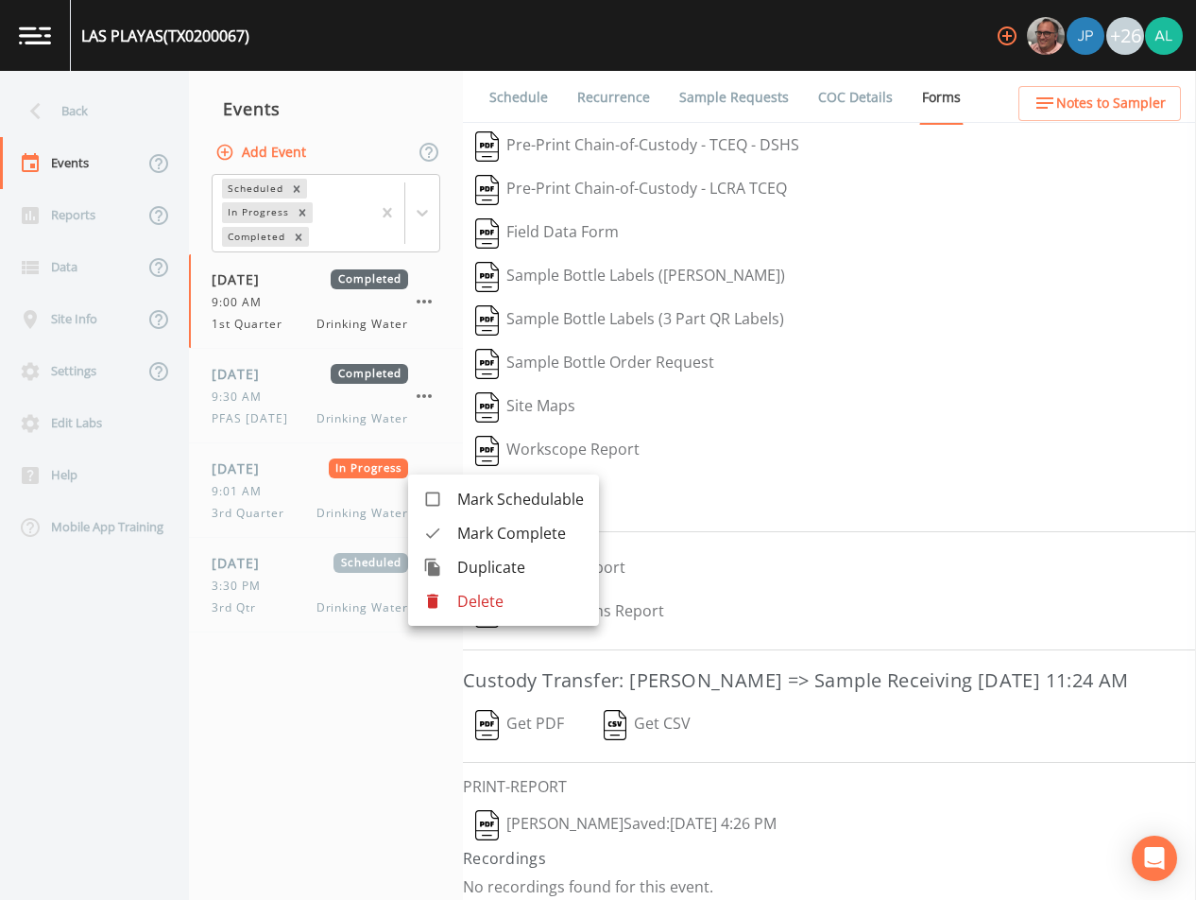
click at [295, 473] on div at bounding box center [598, 450] width 1196 height 900
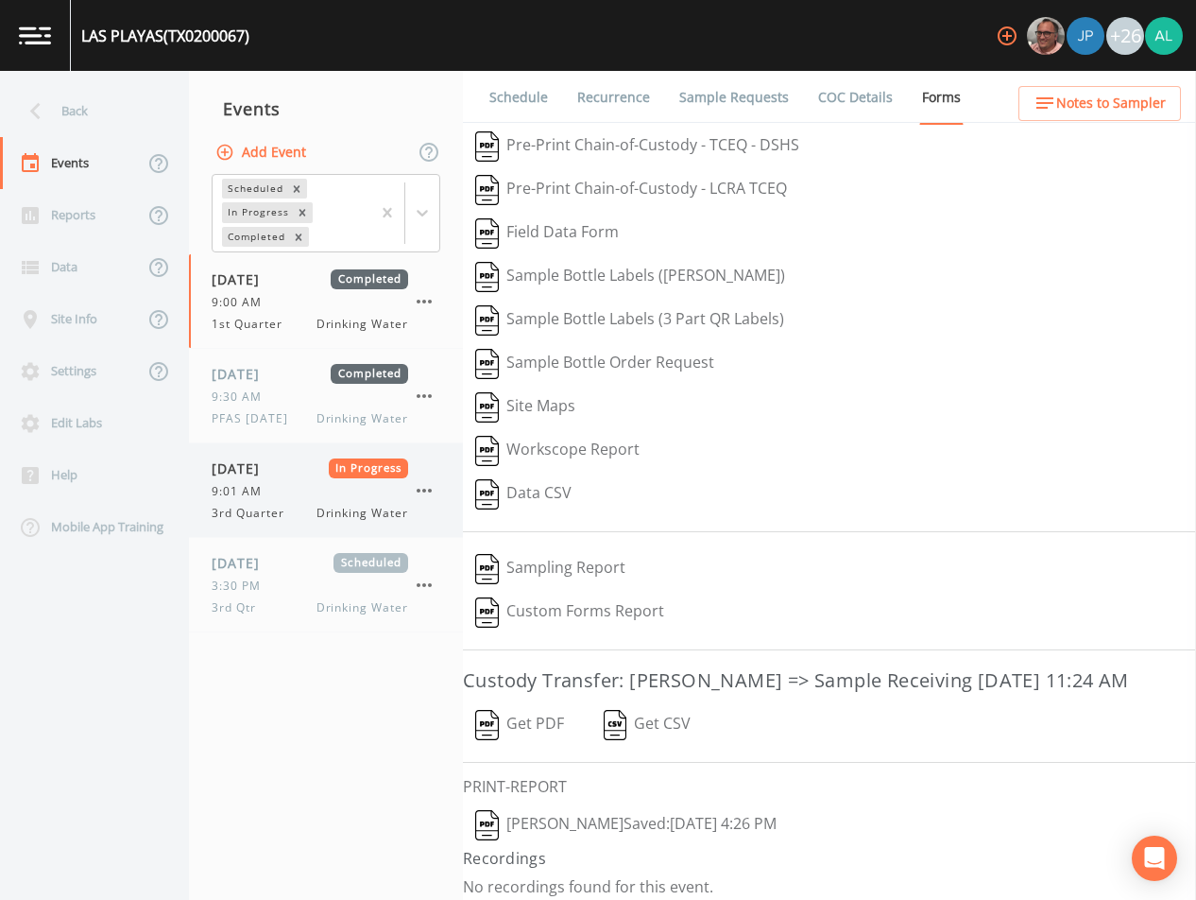
click at [283, 481] on div "[DATE] In Progress 9:01 AM 3rd Quarter Drinking Water" at bounding box center [310, 489] width 197 height 63
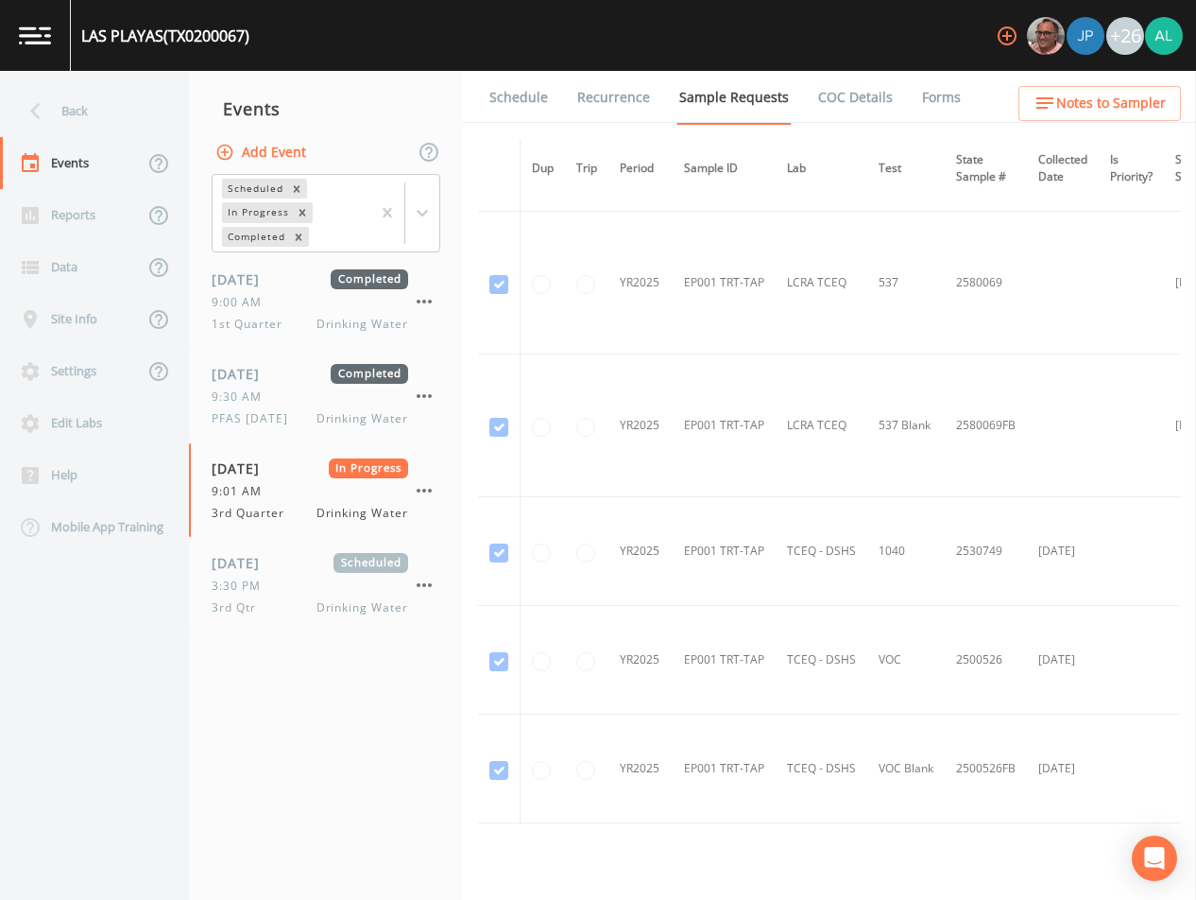
scroll to position [1323, 0]
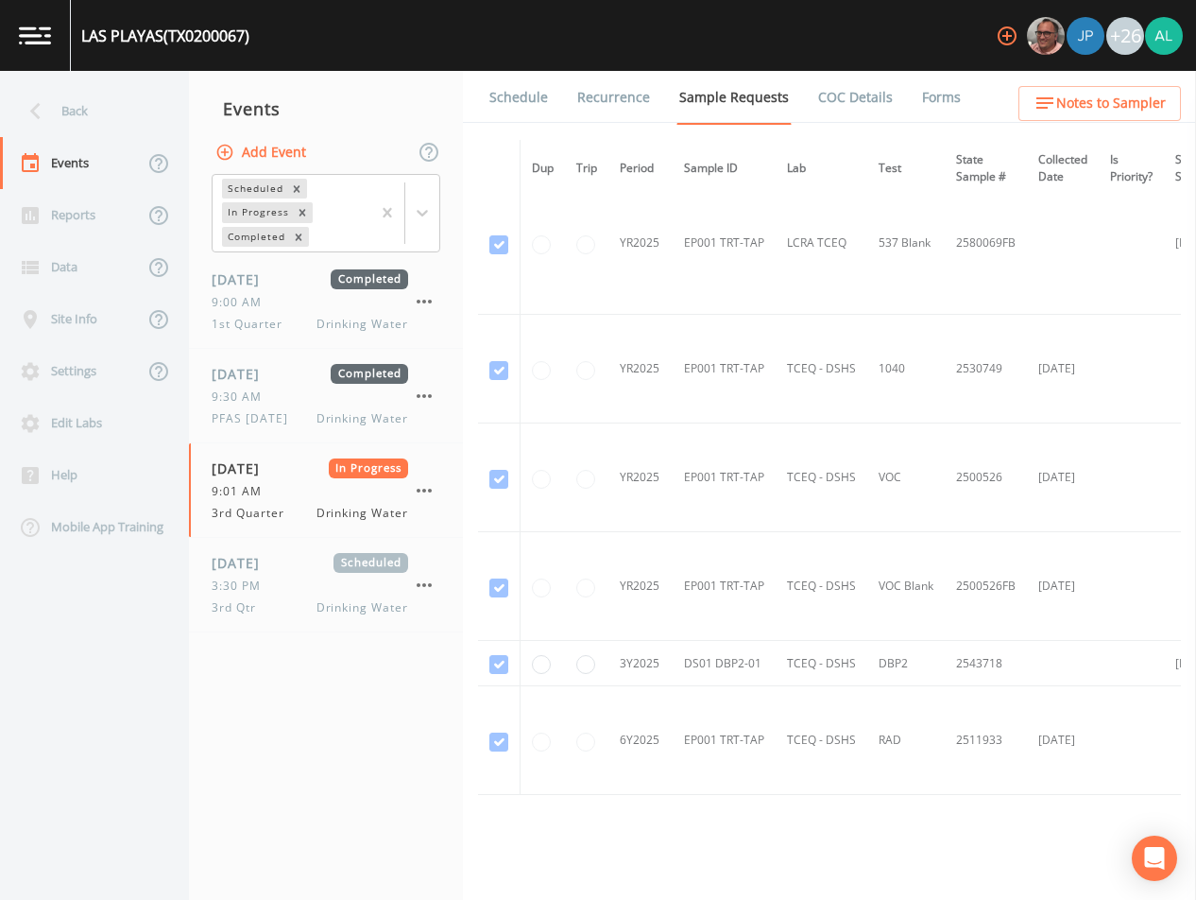
click at [924, 91] on link "Forms" at bounding box center [941, 97] width 44 height 53
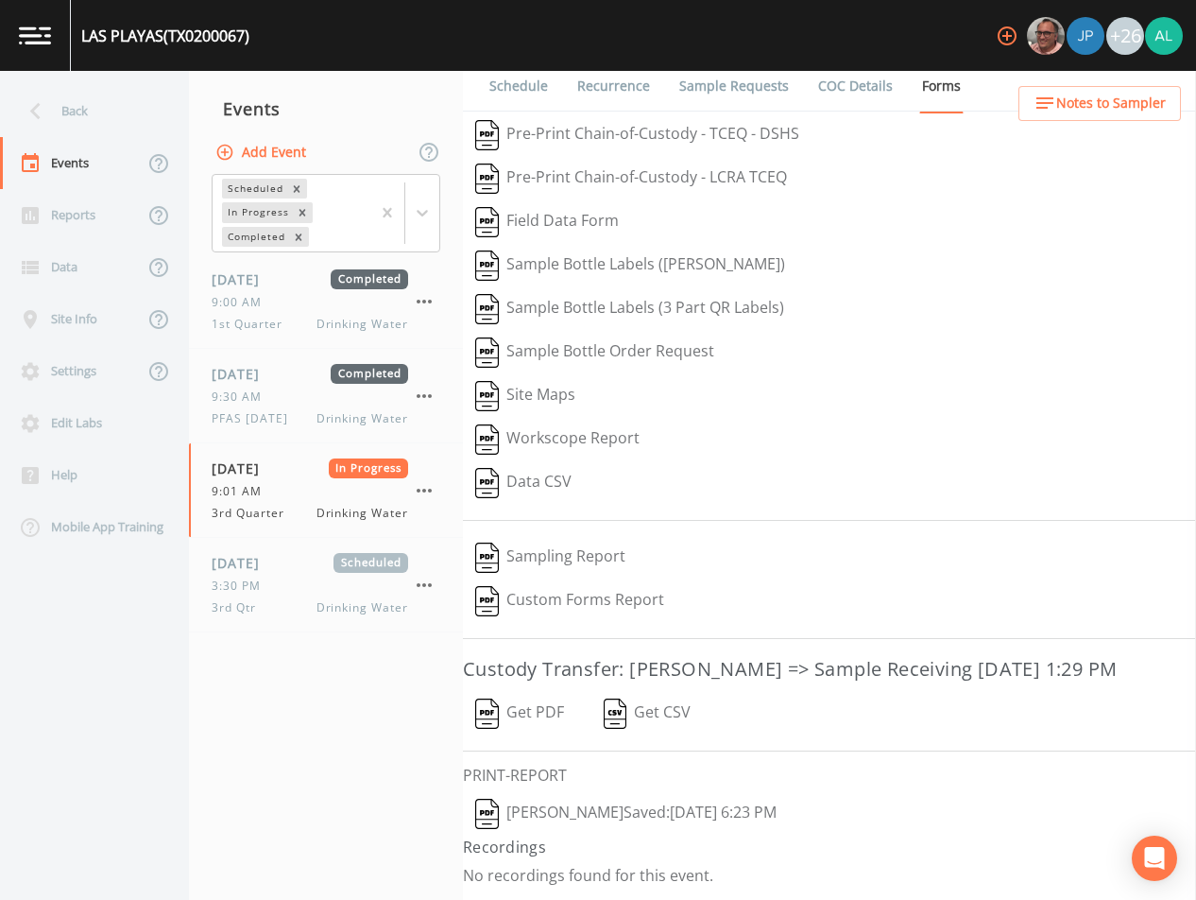
scroll to position [42, 0]
click at [414, 491] on icon "button" at bounding box center [424, 490] width 23 height 23
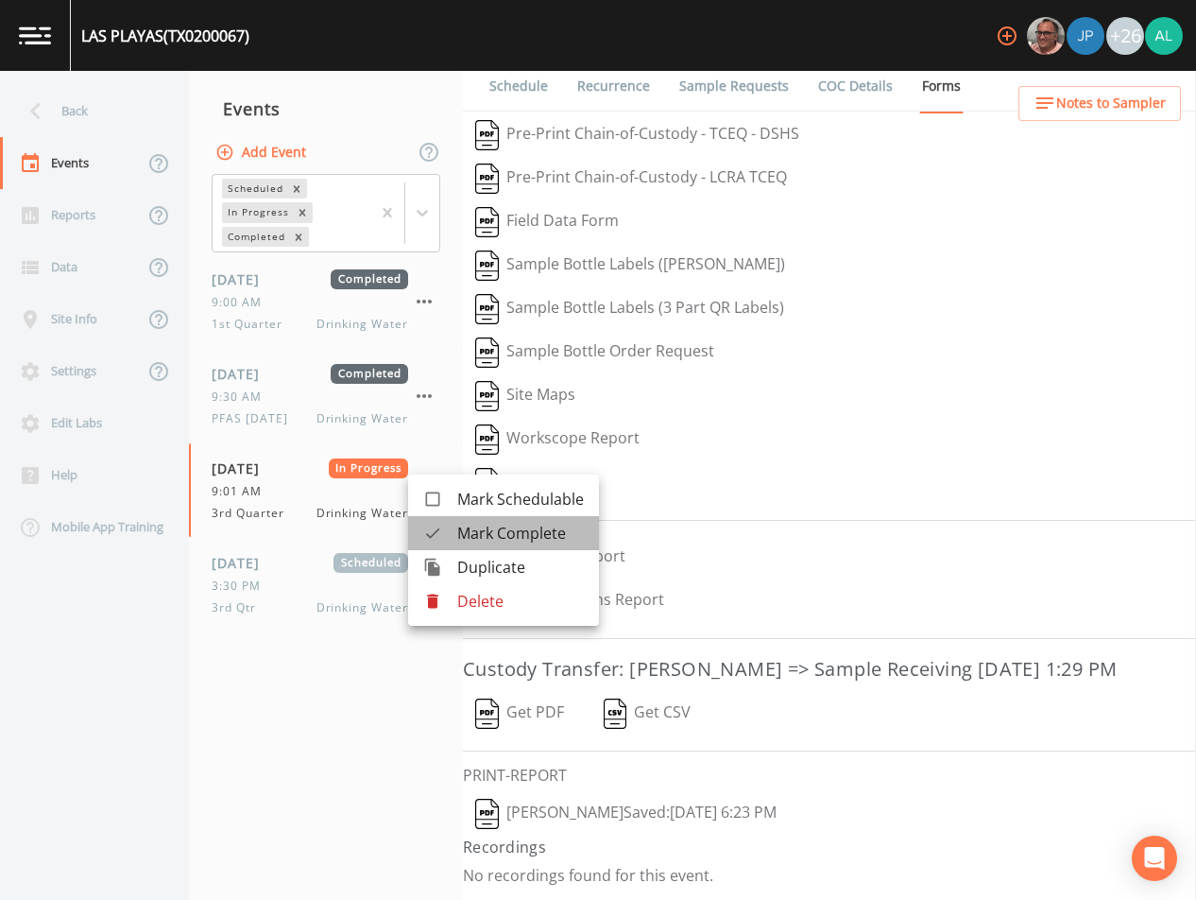
click at [472, 538] on span "Mark Complete" at bounding box center [520, 533] width 127 height 23
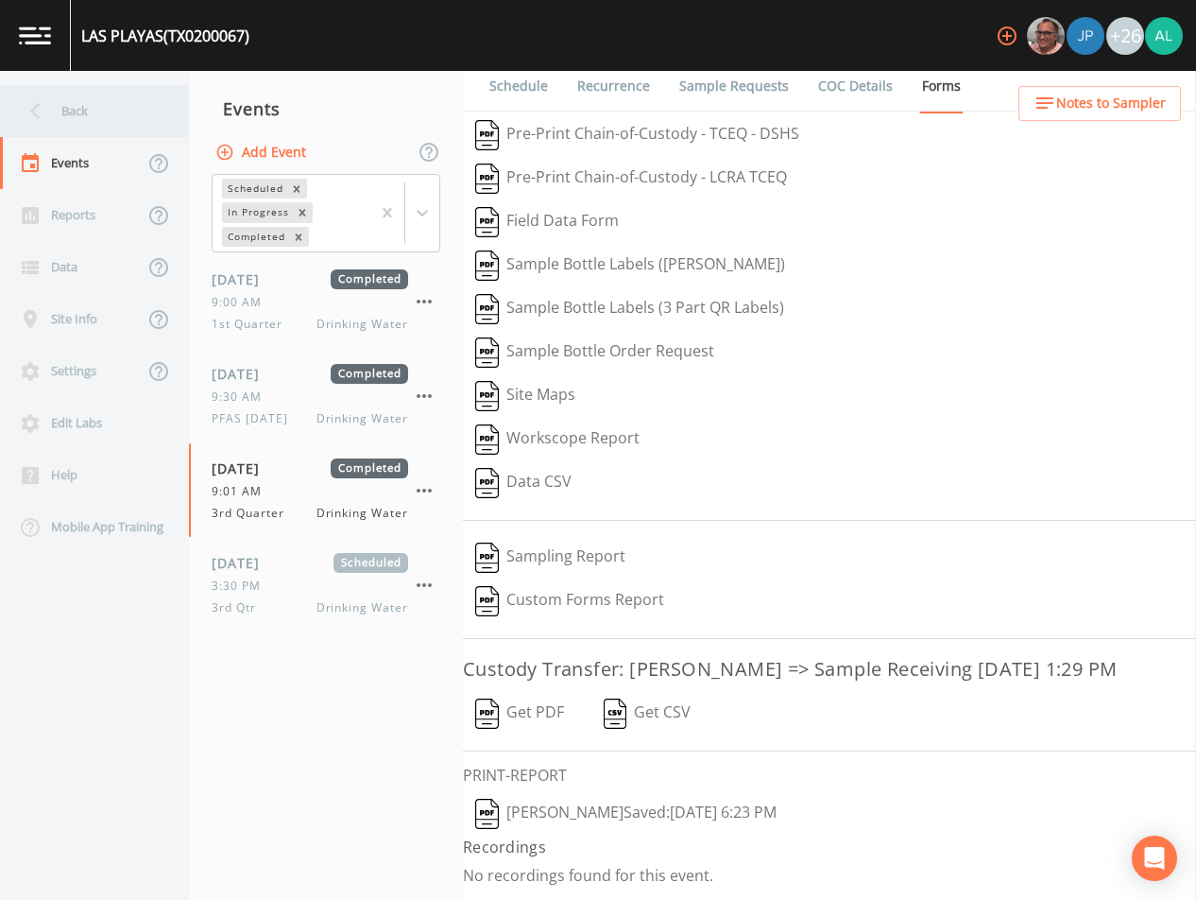
click at [123, 110] on div "Back" at bounding box center [85, 111] width 170 height 52
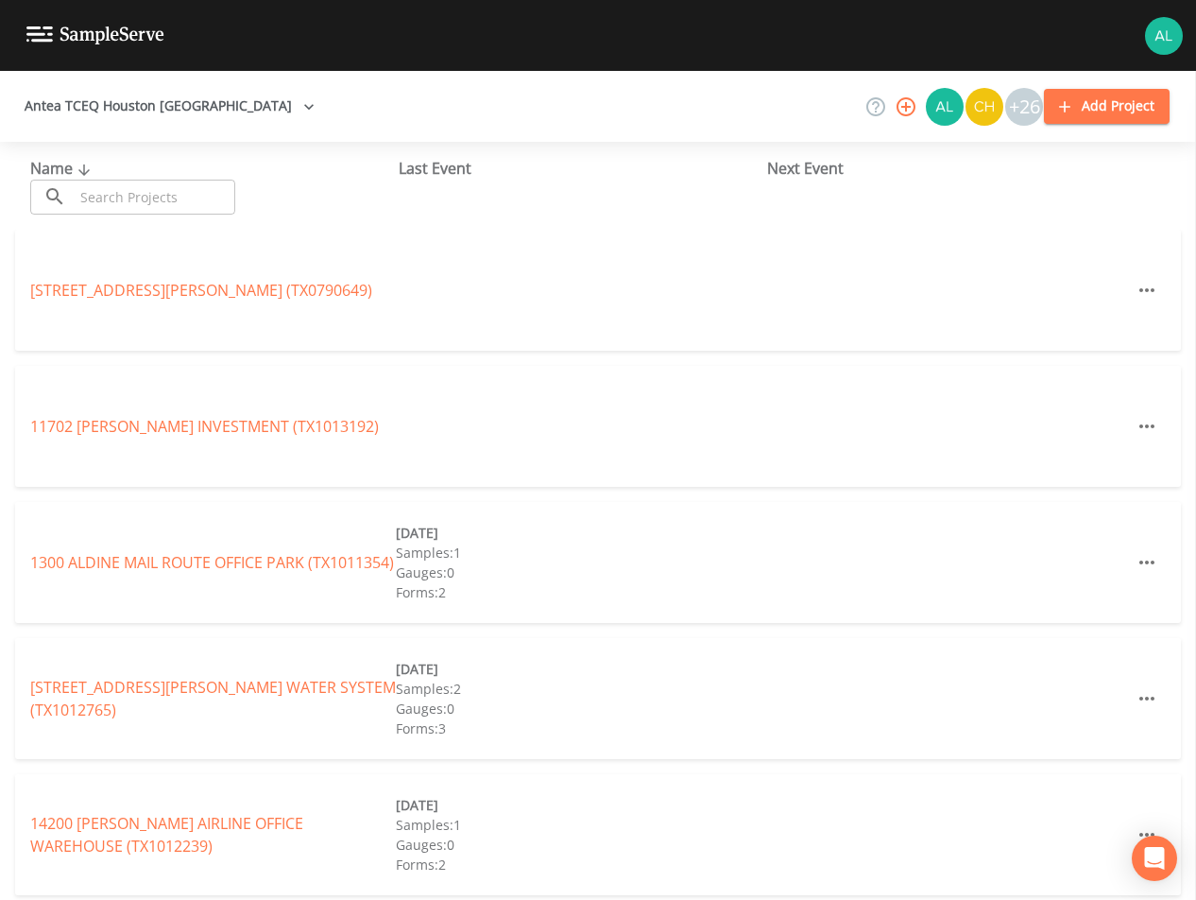
click at [97, 223] on div "Name ​ ​ Last Event Next Event" at bounding box center [598, 186] width 1196 height 88
click at [109, 214] on input "text" at bounding box center [155, 197] width 162 height 35
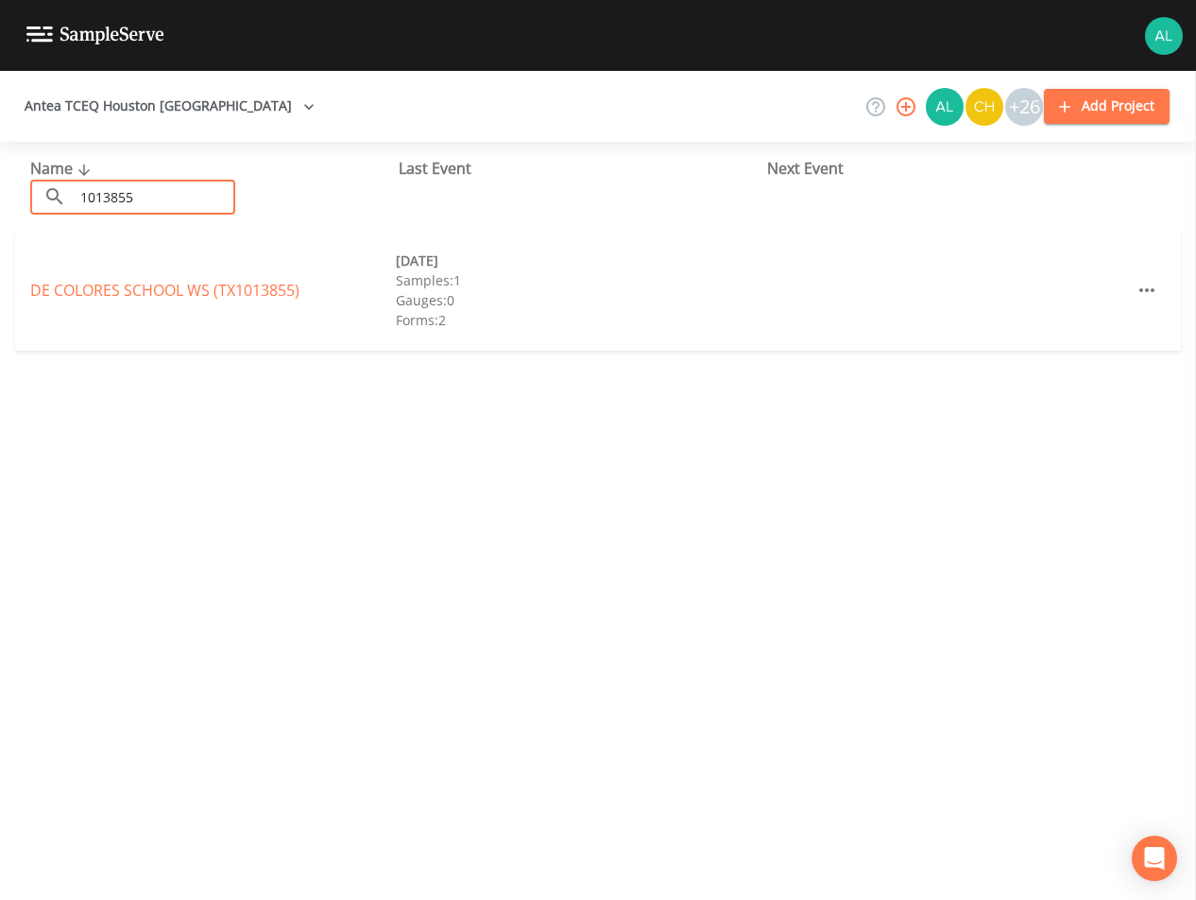
type input "1013855"
click at [234, 306] on div "DE COLORES SCHOOL WS (TX1013855) [DATE] Samples: 1 Gauges: 0 Forms: 2 [DATE] Sa…" at bounding box center [598, 290] width 1166 height 121
click at [234, 292] on link "DE COLORES SCHOOL WS (TX1013855)" at bounding box center [164, 290] width 269 height 21
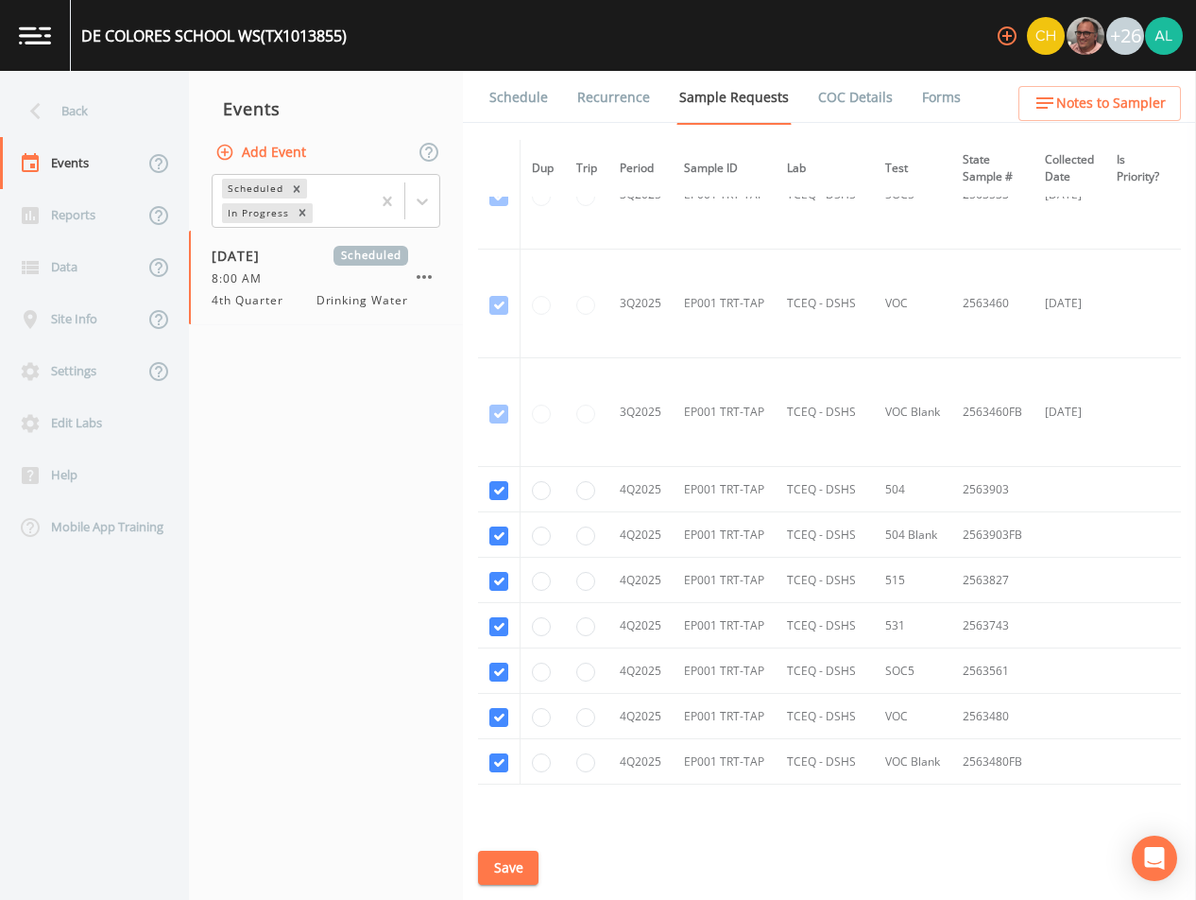
scroll to position [2020, 0]
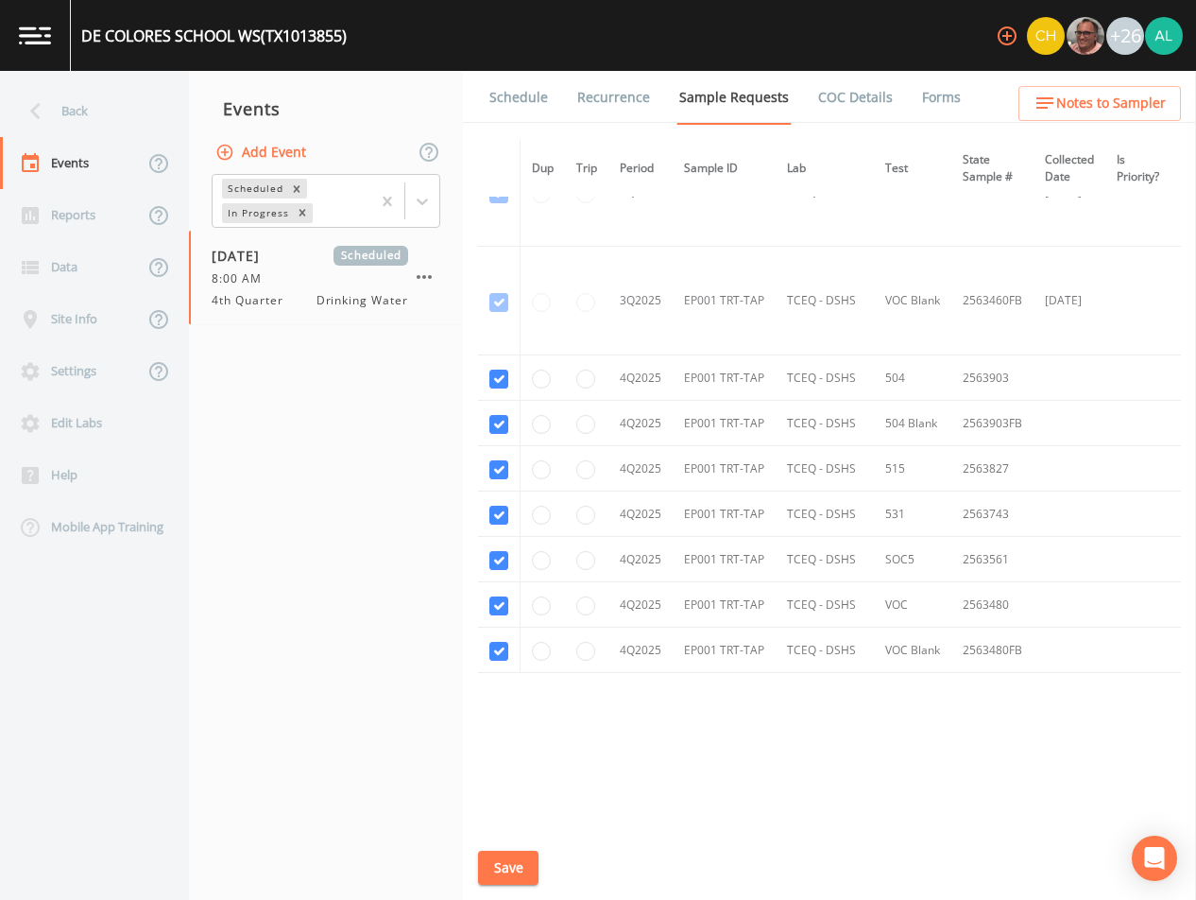
click at [508, 865] on button "Save" at bounding box center [508, 867] width 60 height 35
click at [497, 874] on button "Save" at bounding box center [508, 867] width 60 height 35
click at [530, 96] on link "Schedule" at bounding box center [519, 97] width 64 height 53
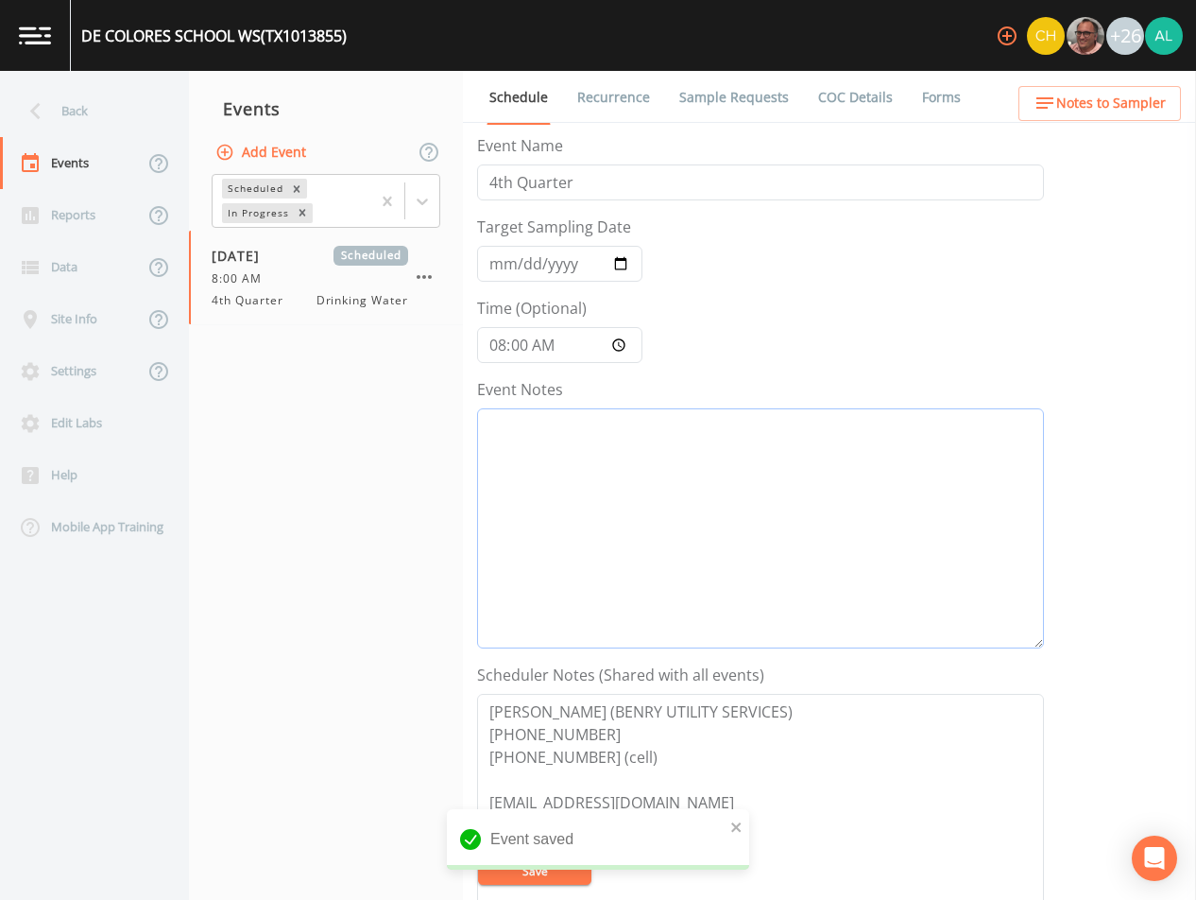
click at [630, 549] on textarea "Event Notes" at bounding box center [760, 528] width 567 height 240
click at [1056, 100] on icon "button" at bounding box center [1045, 103] width 23 height 23
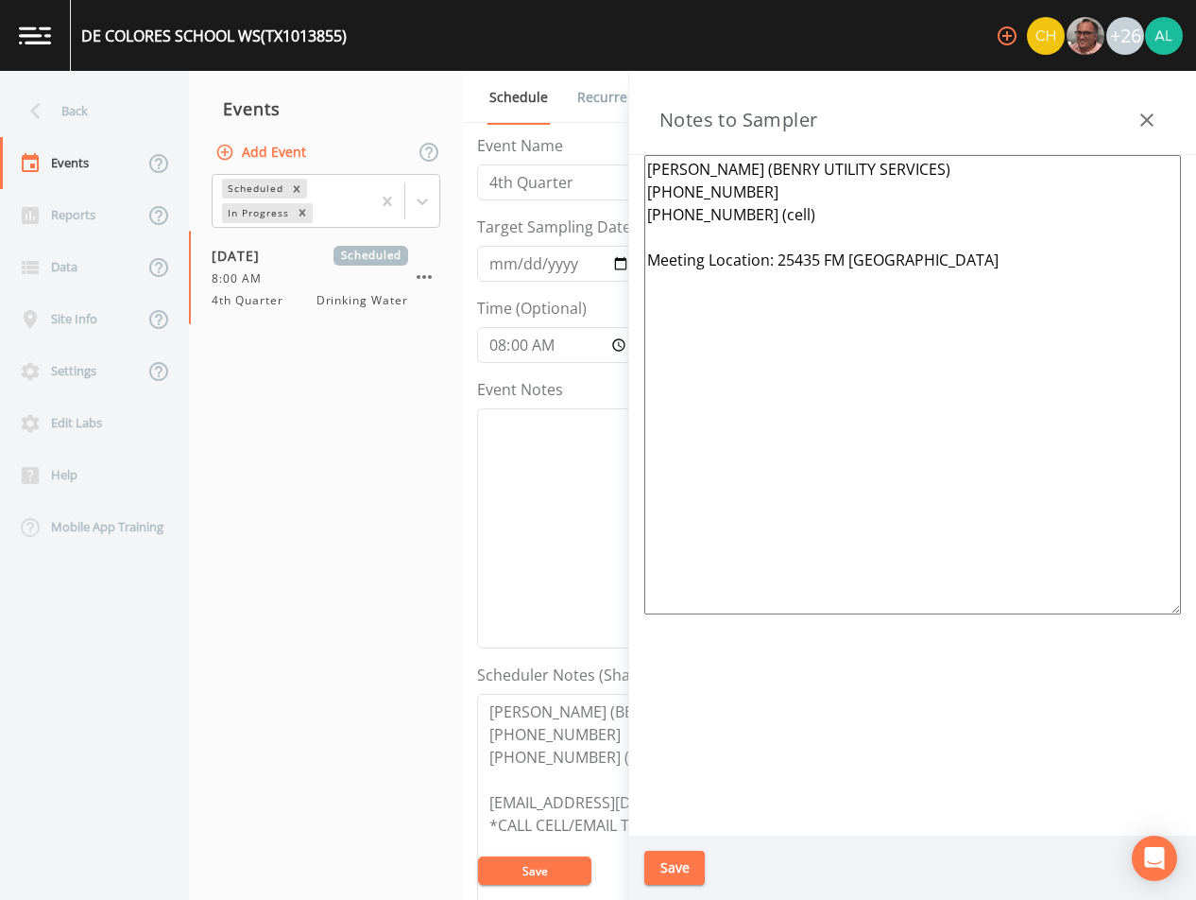
drag, startPoint x: 1022, startPoint y: 261, endPoint x: 779, endPoint y: 257, distance: 243.8
click at [779, 257] on textarea "[PERSON_NAME] (BENRY UTILITY SERVICES) [PHONE_NUMBER] [PHONE_NUMBER] (cell) Mee…" at bounding box center [912, 384] width 537 height 459
paste textarea "[STREET_ADDRESS]"
drag, startPoint x: 1042, startPoint y: 253, endPoint x: 779, endPoint y: 259, distance: 263.7
click at [779, 259] on textarea "[PERSON_NAME] (BENRY UTILITY SERVICES) [PHONE_NUMBER] [PHONE_NUMBER] (cell) Mee…" at bounding box center [912, 384] width 537 height 459
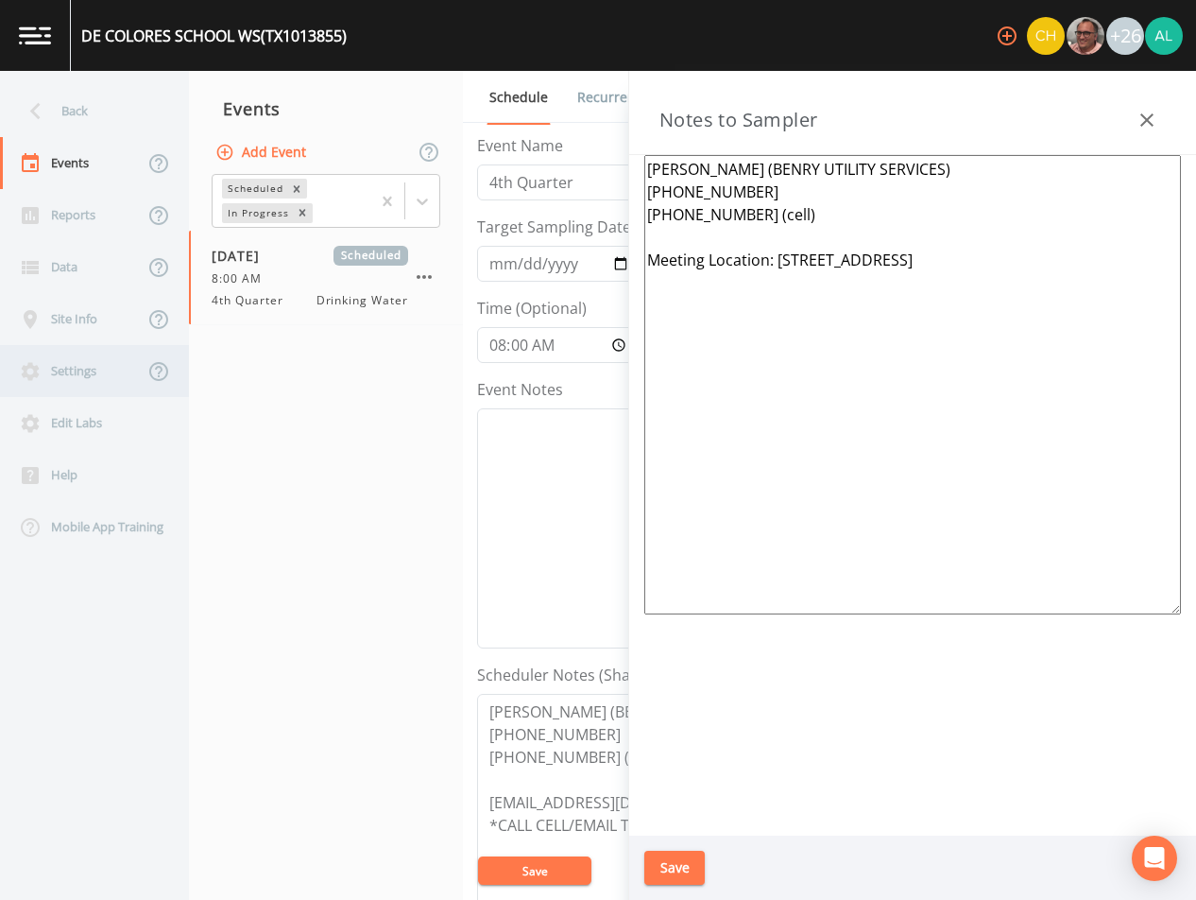
type textarea "[PERSON_NAME] (BENRY UTILITY SERVICES) [PHONE_NUMBER] [PHONE_NUMBER] (cell) Mee…"
click at [656, 856] on button "Save" at bounding box center [674, 867] width 60 height 35
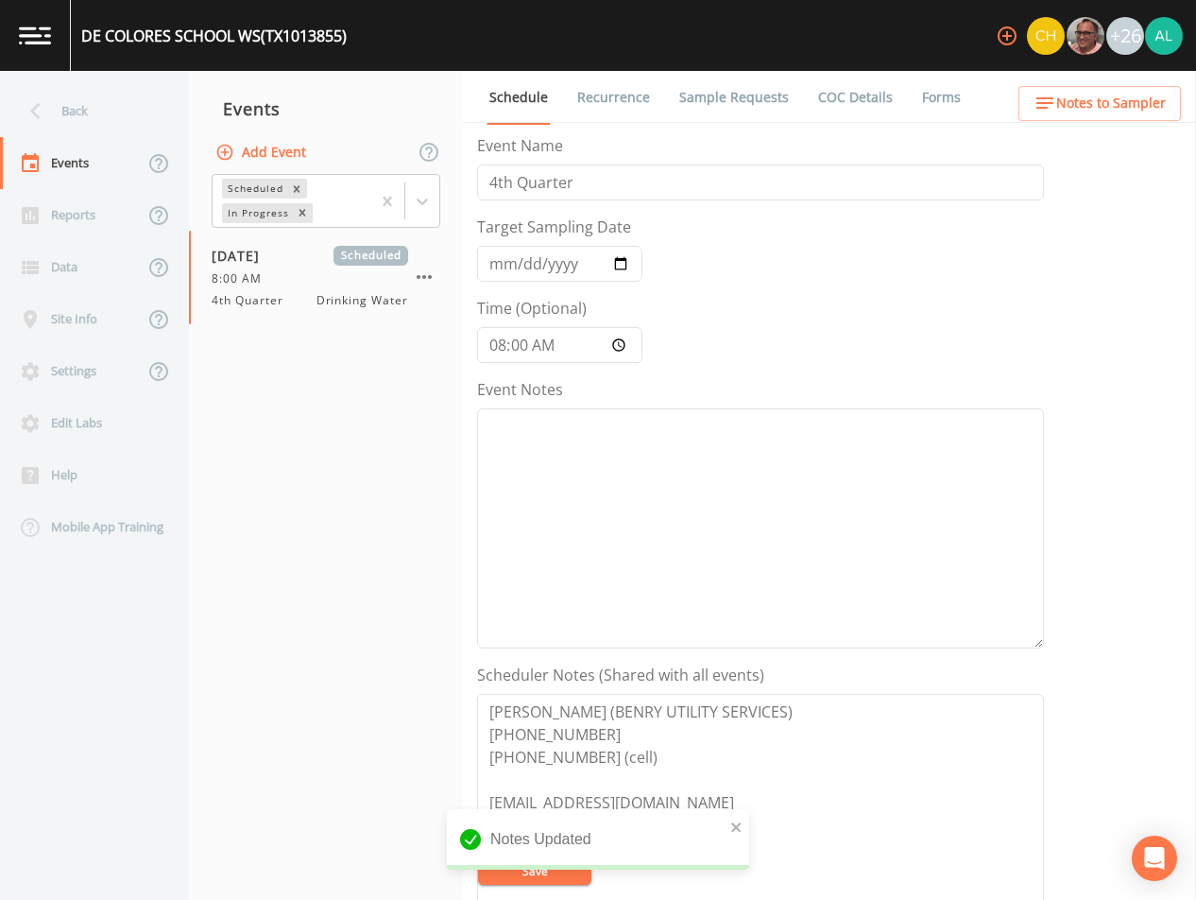
click at [472, 474] on div "Schedule Recurrence Sample Requests COC Details Forms Event Name 4th Quarter Ta…" at bounding box center [829, 485] width 733 height 829
click at [703, 443] on textarea "Event Notes" at bounding box center [760, 528] width 567 height 240
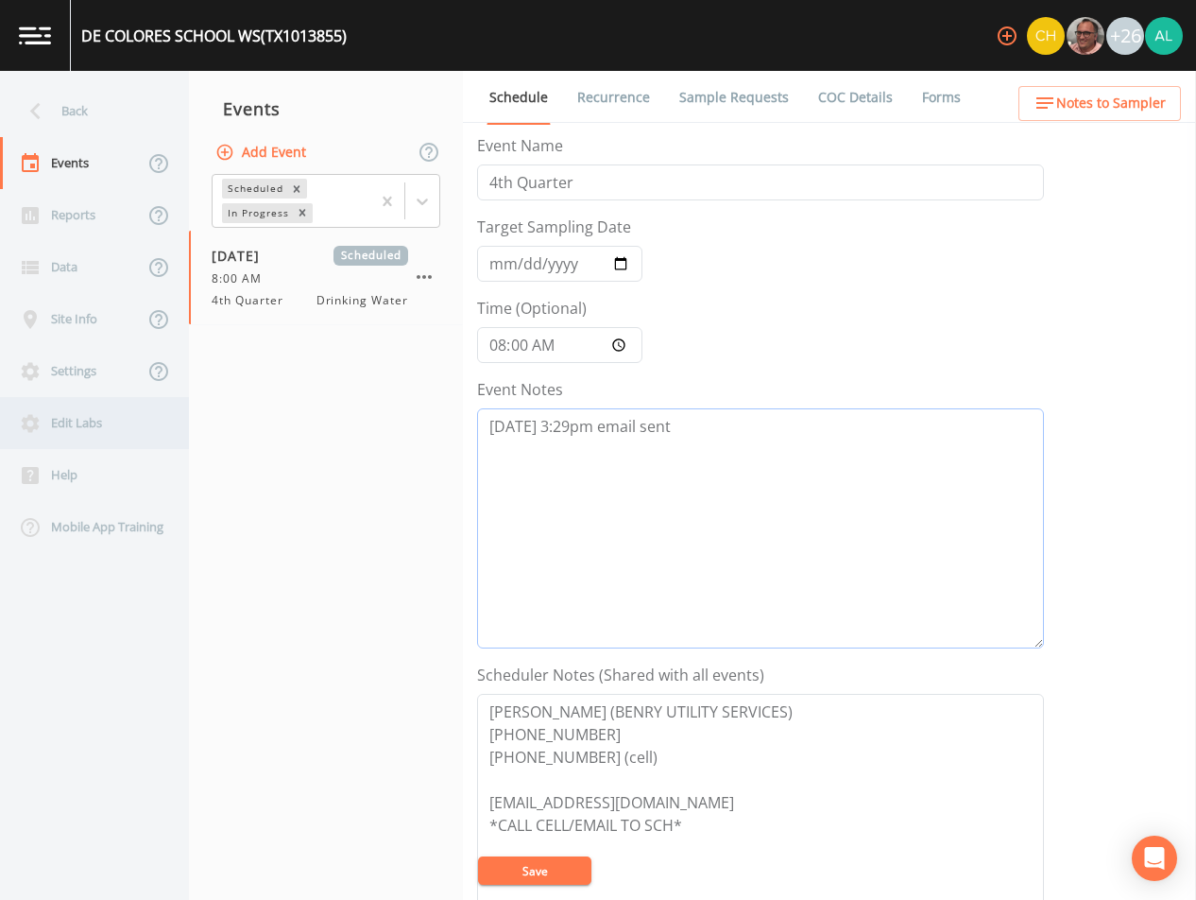
type textarea "[DATE] 3:29pm email sent"
click at [546, 884] on button "Save" at bounding box center [534, 870] width 113 height 28
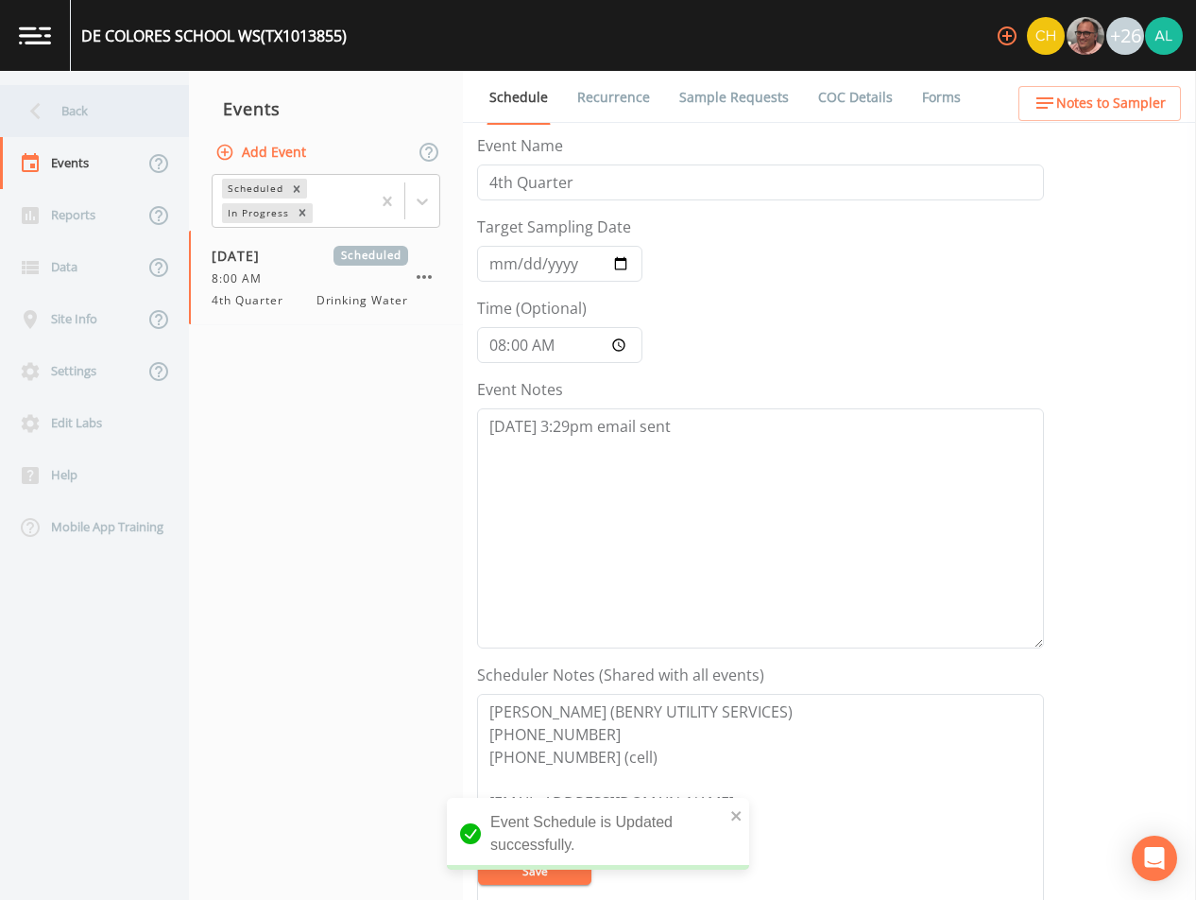
click at [108, 100] on div "Back" at bounding box center [85, 111] width 170 height 52
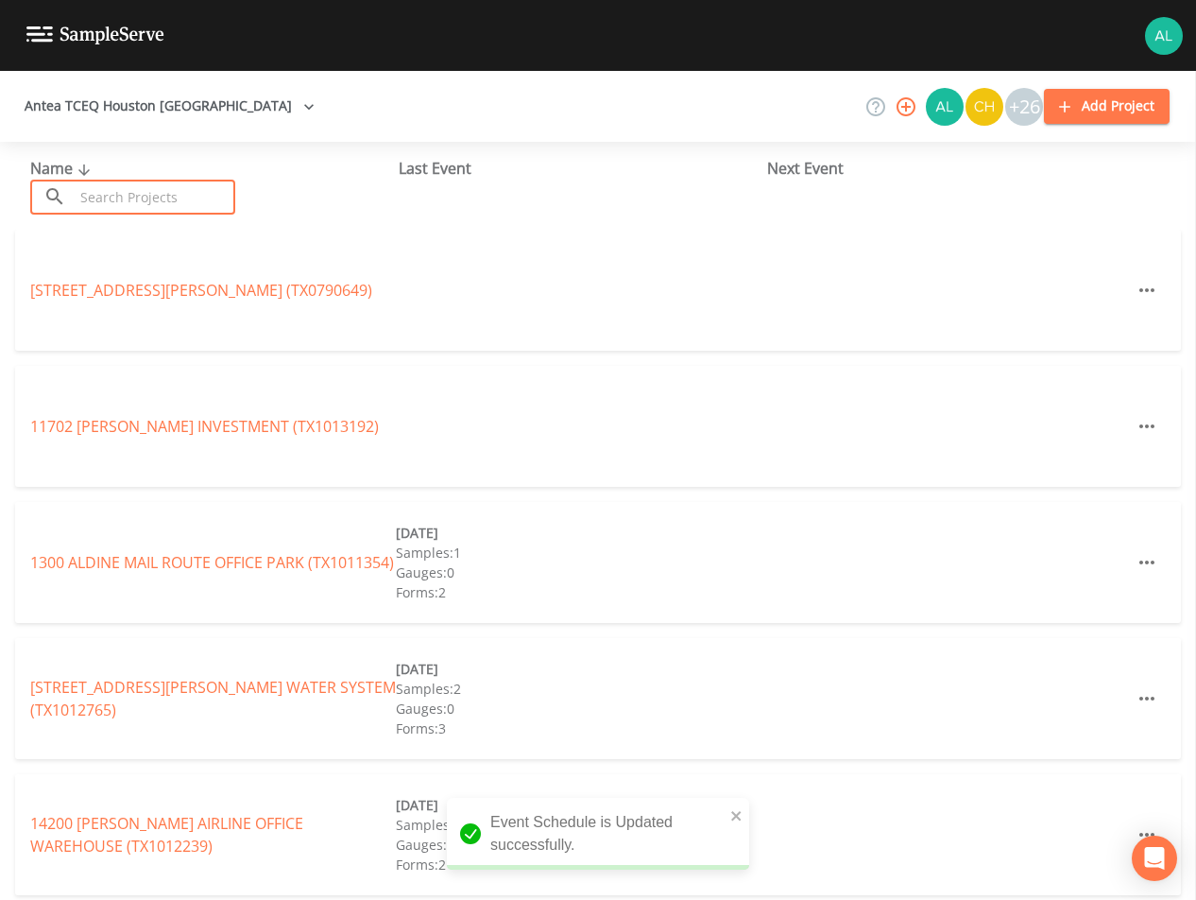
click at [121, 194] on input "text" at bounding box center [155, 197] width 162 height 35
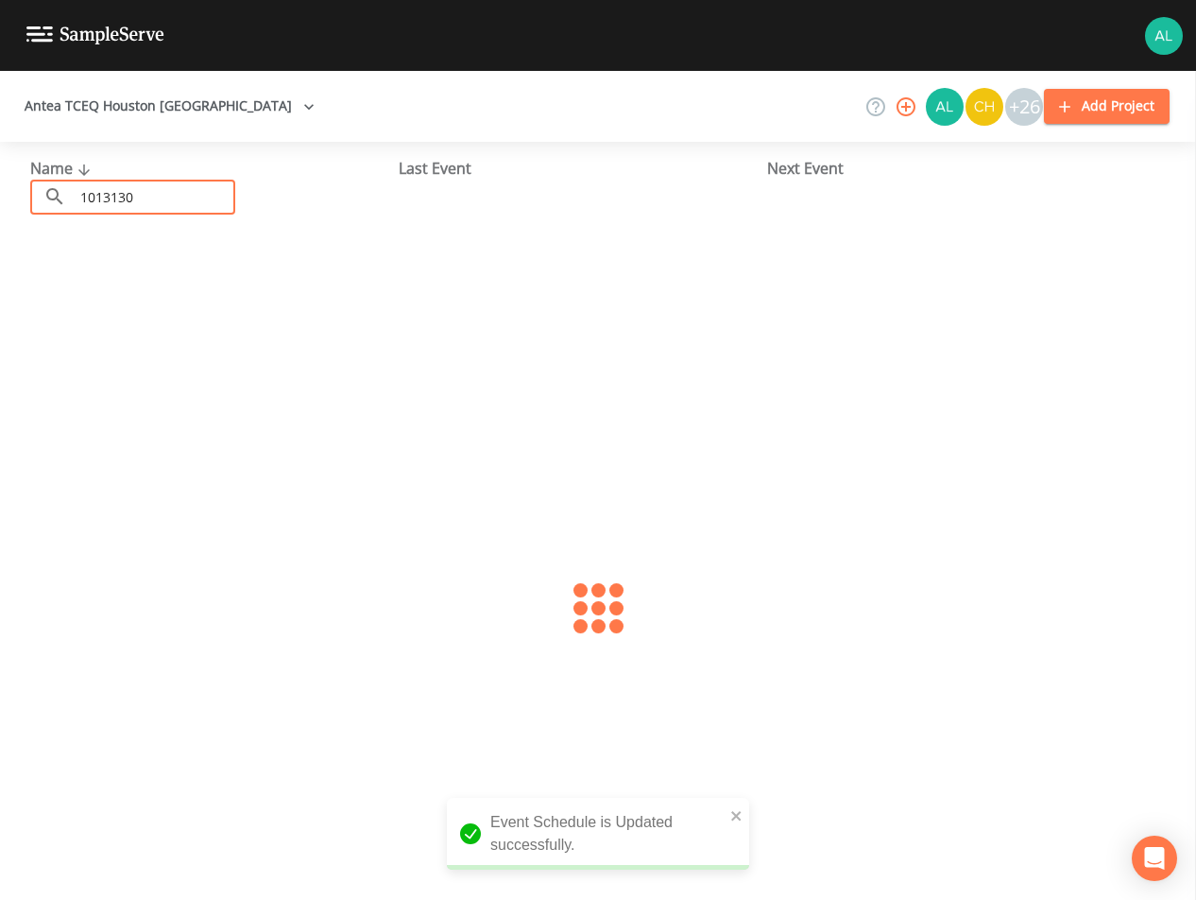
type input "1013130"
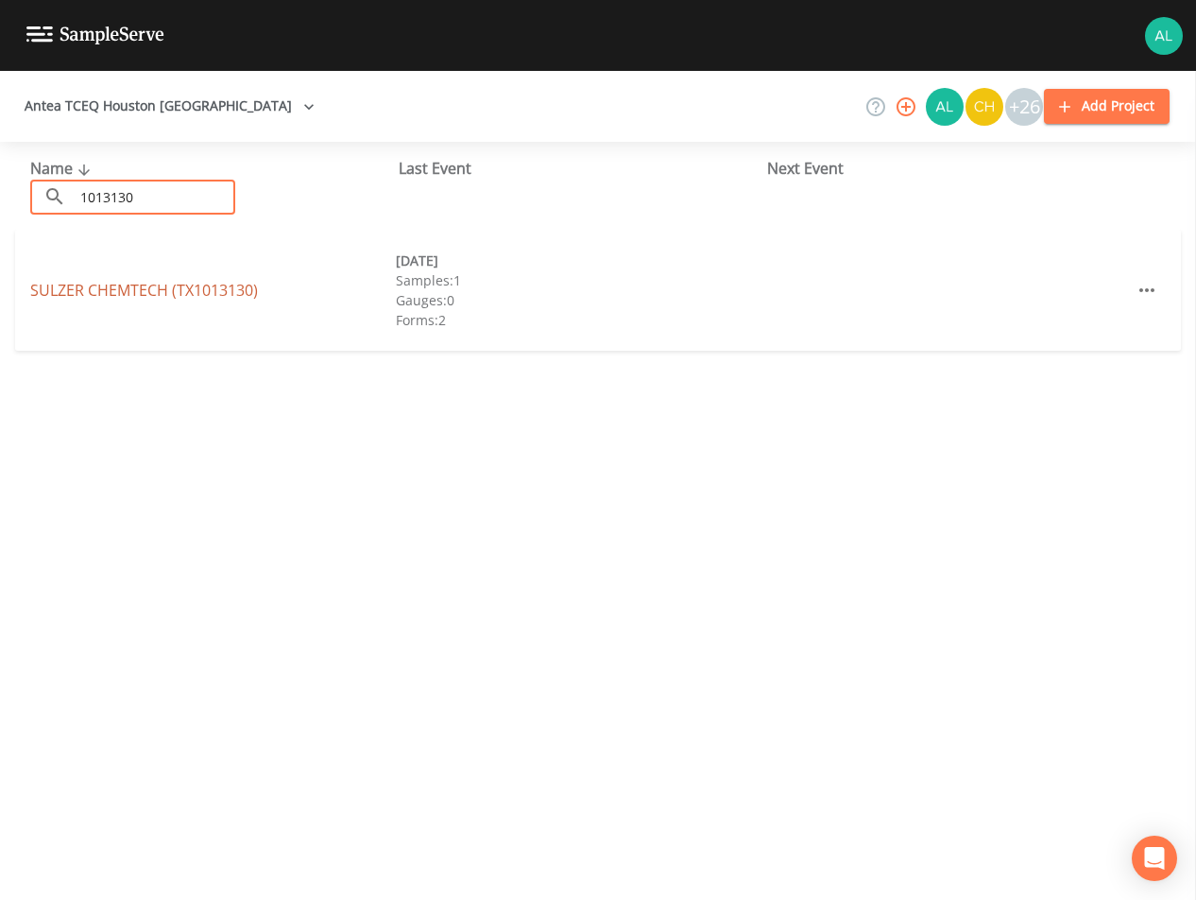
click at [71, 292] on link "SULZER CHEMTECH (TX1013130)" at bounding box center [144, 290] width 228 height 21
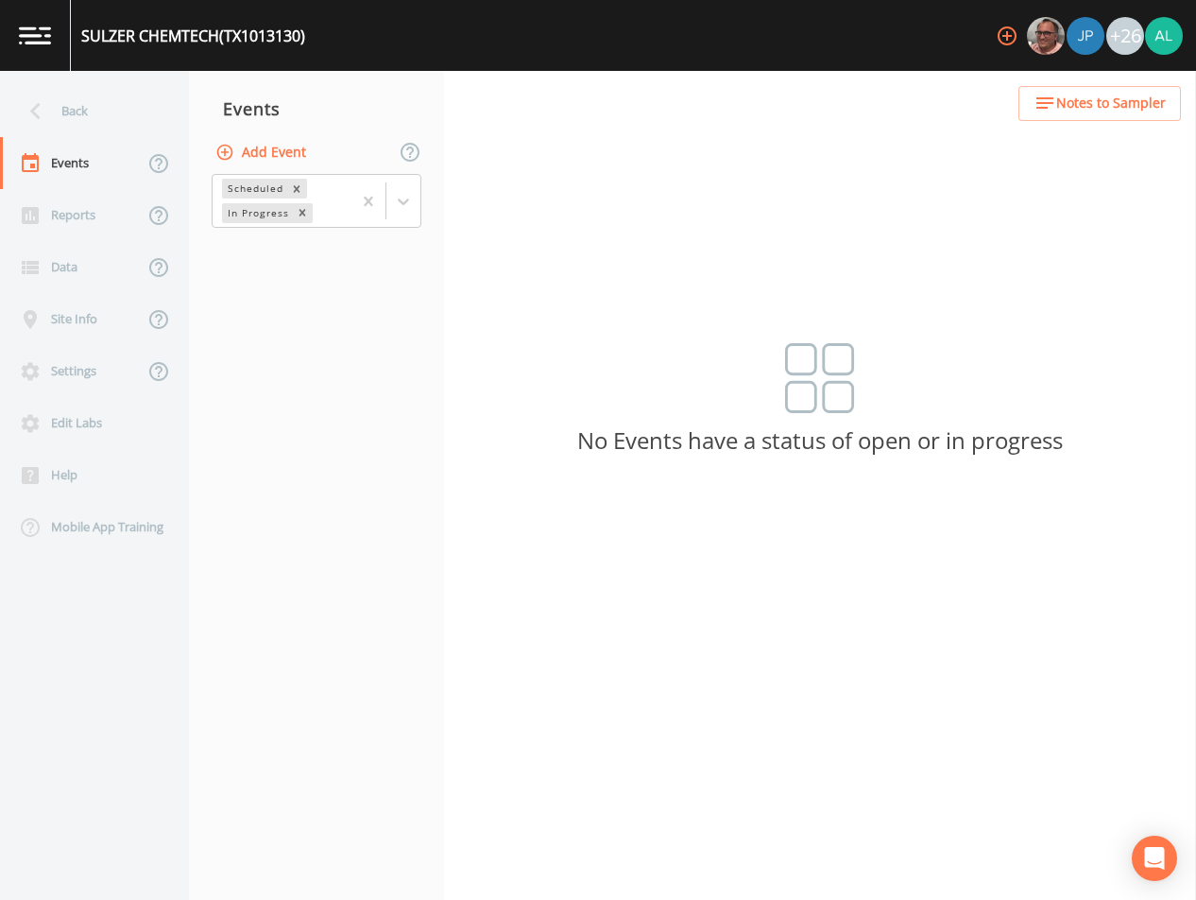
click at [259, 133] on div "Add Event" at bounding box center [316, 152] width 255 height 40
click at [258, 145] on button "Add Event" at bounding box center [263, 152] width 102 height 35
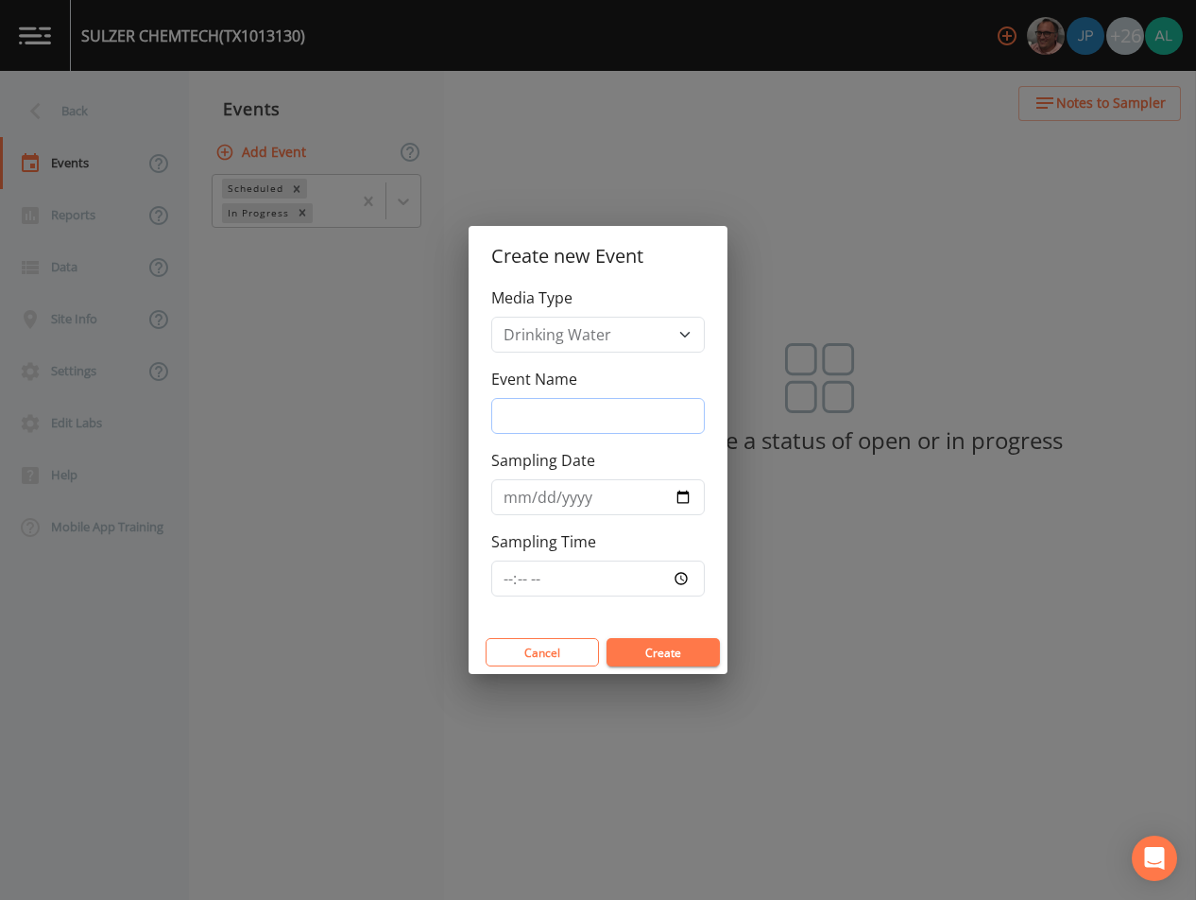
click at [549, 426] on input "Event Name" at bounding box center [598, 416] width 214 height 36
type input "4th Quarter"
type input "[DATE]"
click at [504, 580] on input "Sampling Time" at bounding box center [598, 578] width 214 height 36
click at [607, 638] on button "Create" at bounding box center [663, 652] width 113 height 28
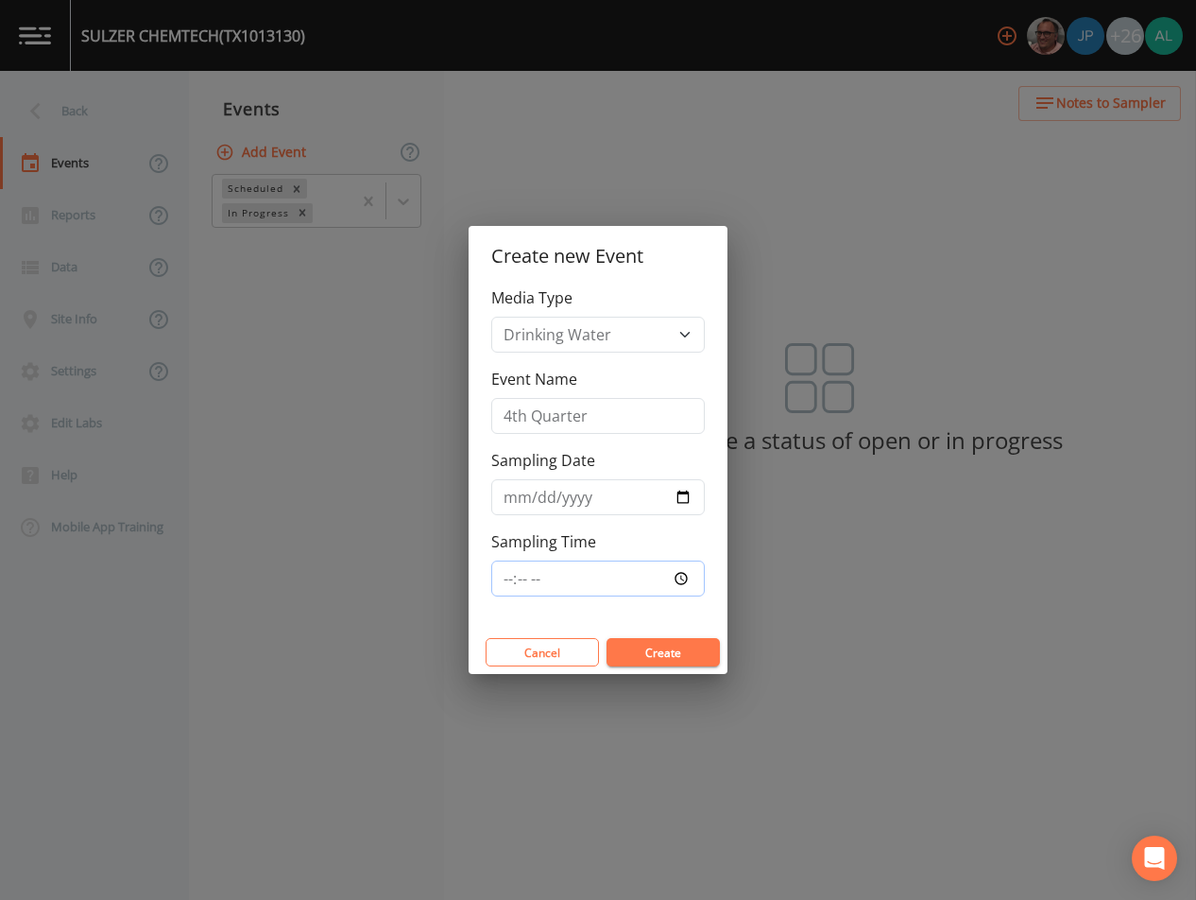
type input "09:30"
click at [607, 638] on button "Create" at bounding box center [663, 652] width 113 height 28
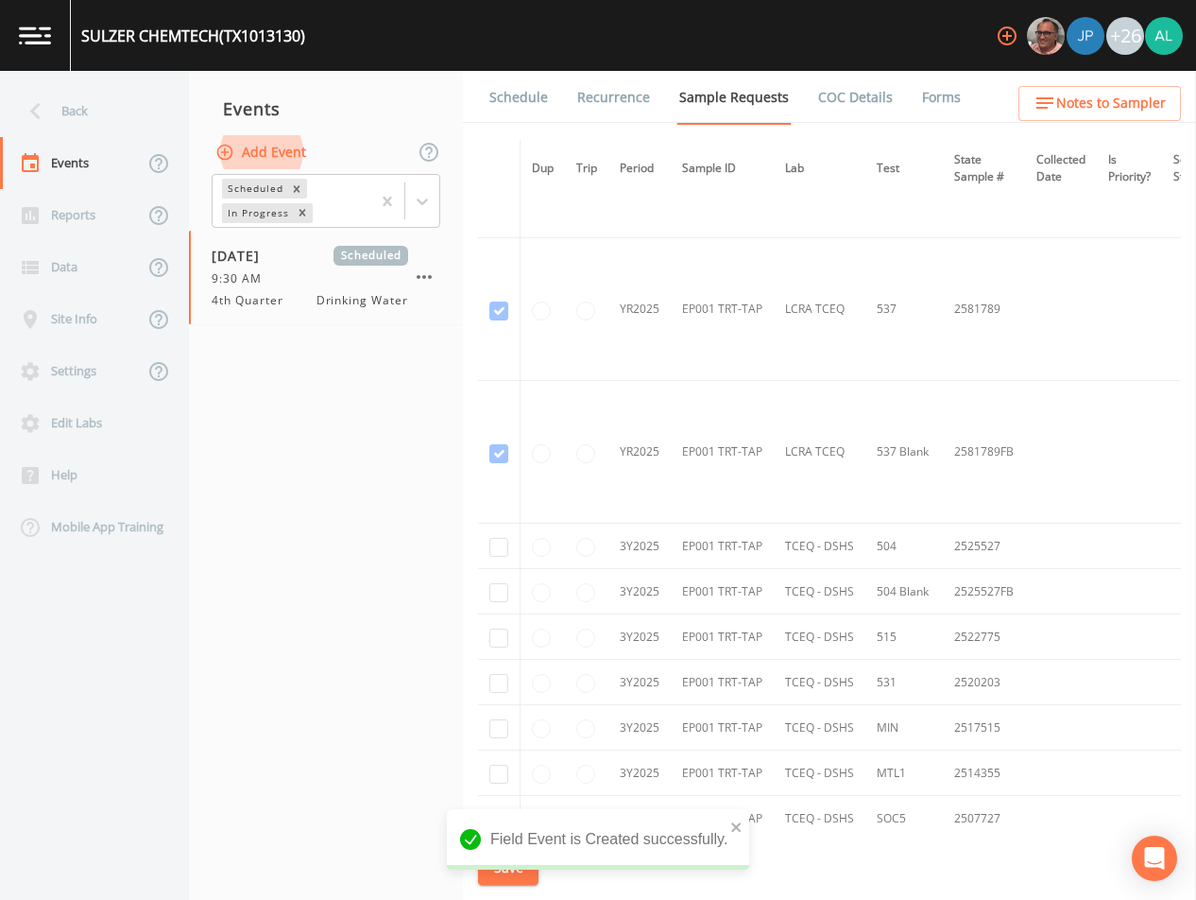
scroll to position [852, 0]
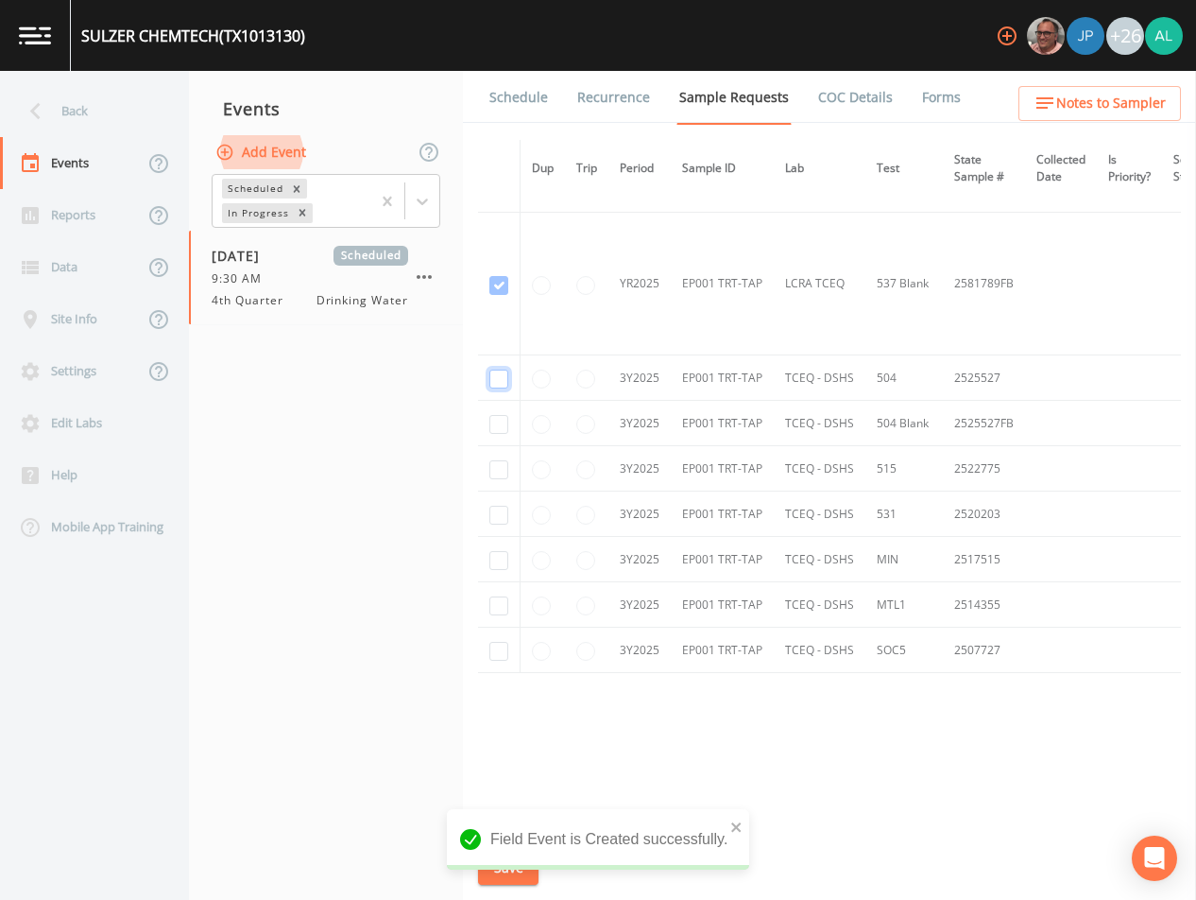
click at [501, 374] on input "checkbox" at bounding box center [498, 378] width 19 height 19
checkbox input "true"
click at [502, 421] on input "checkbox" at bounding box center [498, 424] width 19 height 19
checkbox input "true"
click at [496, 473] on input "checkbox" at bounding box center [498, 469] width 19 height 19
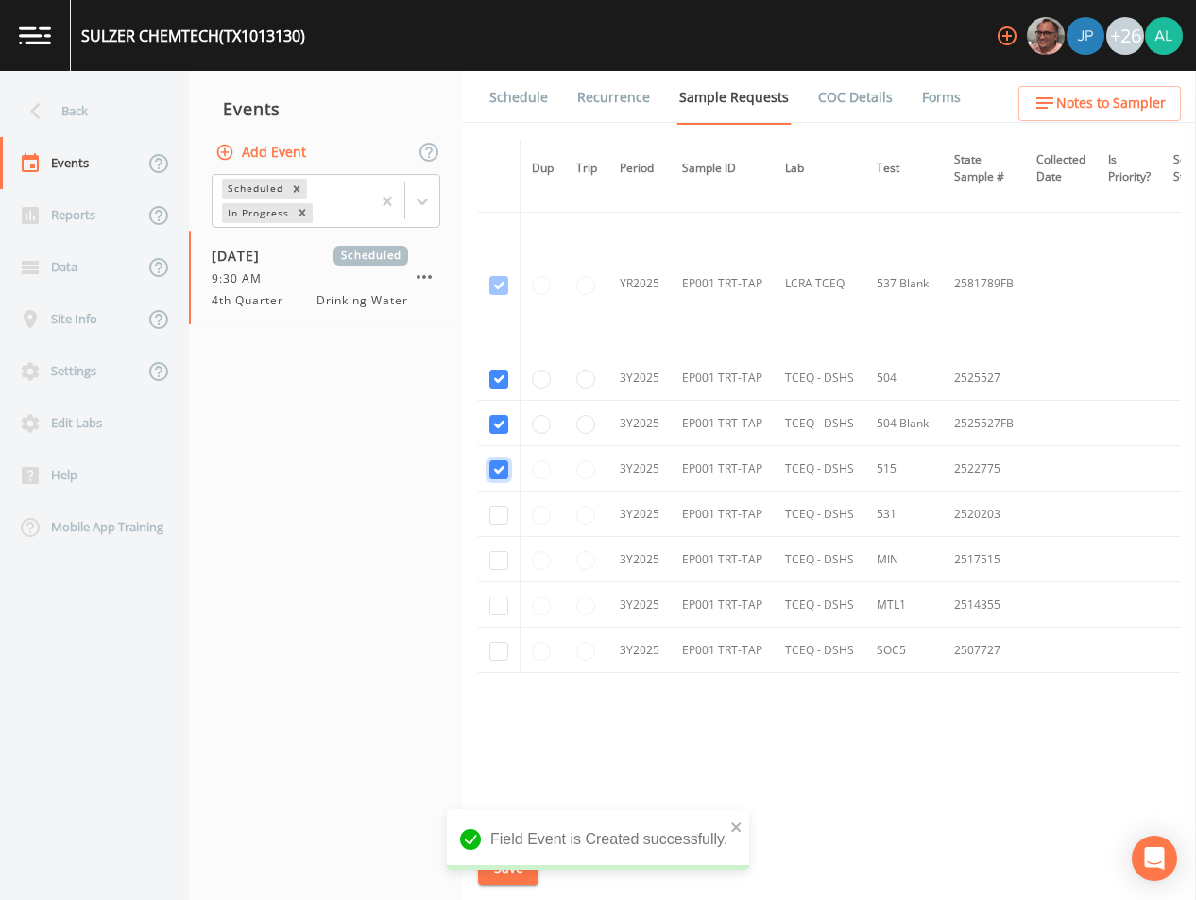
checkbox input "true"
click at [505, 506] on input "checkbox" at bounding box center [498, 515] width 19 height 19
checkbox input "true"
click at [499, 558] on input "checkbox" at bounding box center [498, 560] width 19 height 19
checkbox input "true"
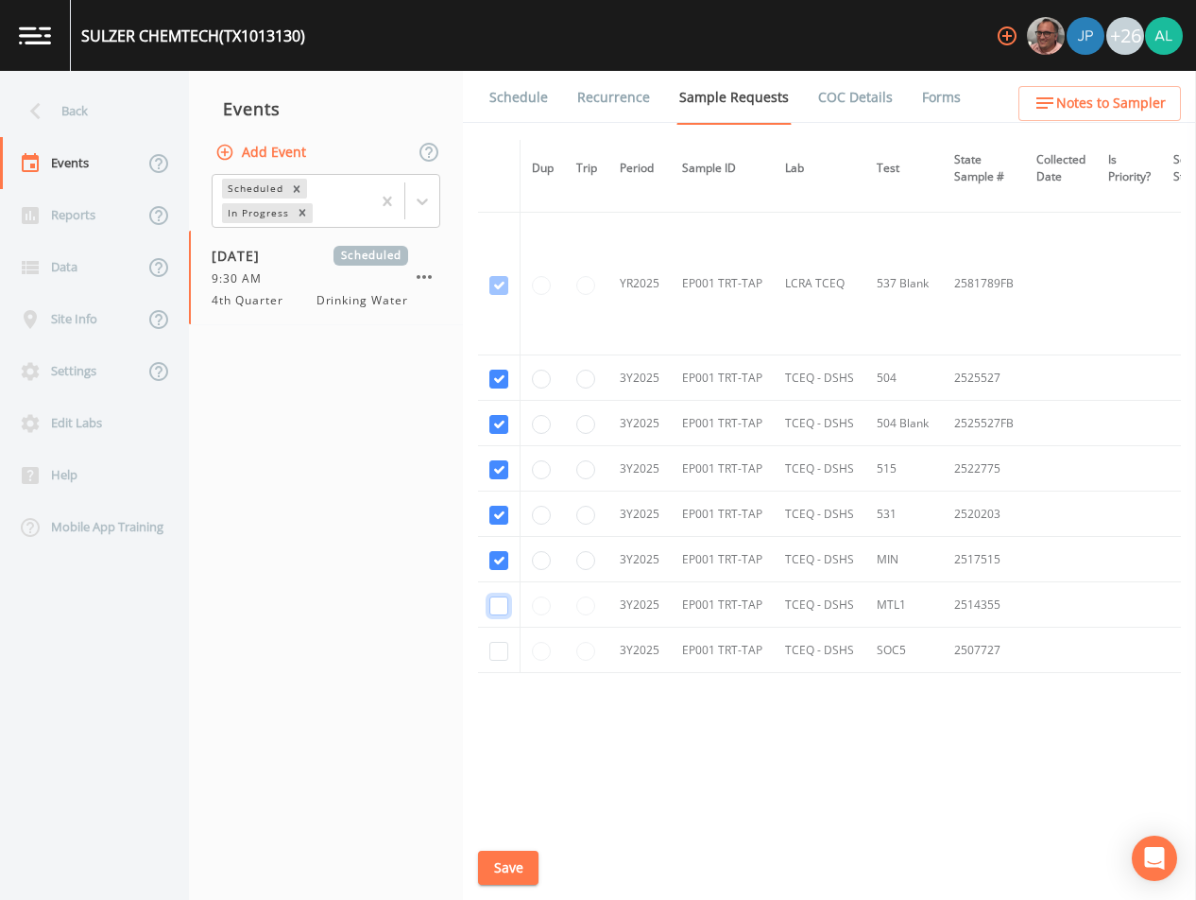
click at [505, 597] on input "checkbox" at bounding box center [498, 605] width 19 height 19
checkbox input "true"
click at [493, 652] on input "checkbox" at bounding box center [498, 651] width 19 height 19
checkbox input "true"
click at [508, 853] on button "Save" at bounding box center [508, 867] width 60 height 35
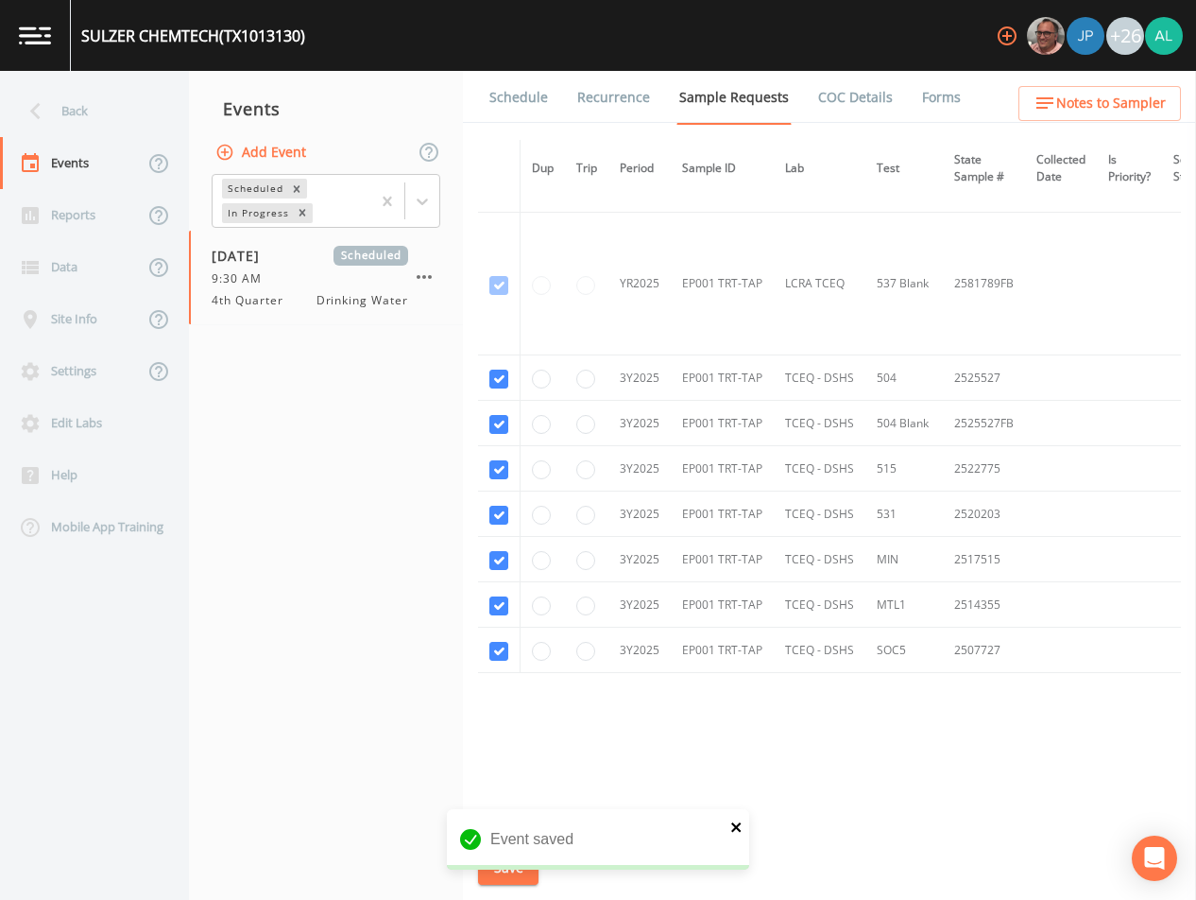
click at [750, 825] on div "Schedule Recurrence Sample Requests COC Details Forms Dup Trip Period Sample ID…" at bounding box center [829, 485] width 733 height 829
click at [740, 826] on icon "close" at bounding box center [736, 826] width 13 height 15
click at [496, 867] on div "SULZER CHEMTECH (TX1013130) +26 Back Events Reports Data Site Info Settings Edi…" at bounding box center [598, 450] width 1196 height 900
drag, startPoint x: 501, startPoint y: 845, endPoint x: 501, endPoint y: 863, distance: 18.0
click at [501, 846] on div "Schedule Recurrence Sample Requests COC Details Forms Dup Trip Period Sample ID…" at bounding box center [829, 485] width 733 height 829
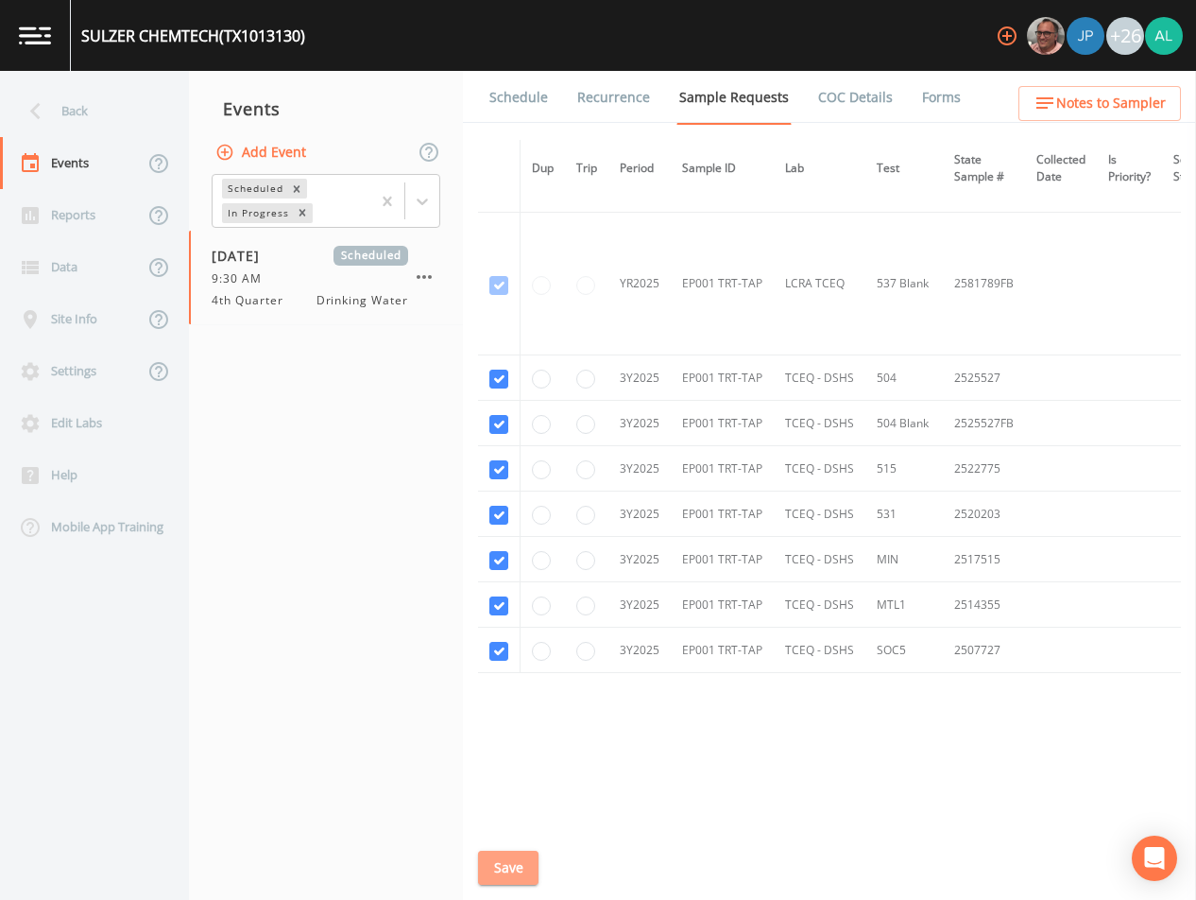
click at [501, 863] on button "Save" at bounding box center [508, 867] width 60 height 35
click at [527, 104] on link "Schedule" at bounding box center [519, 97] width 64 height 53
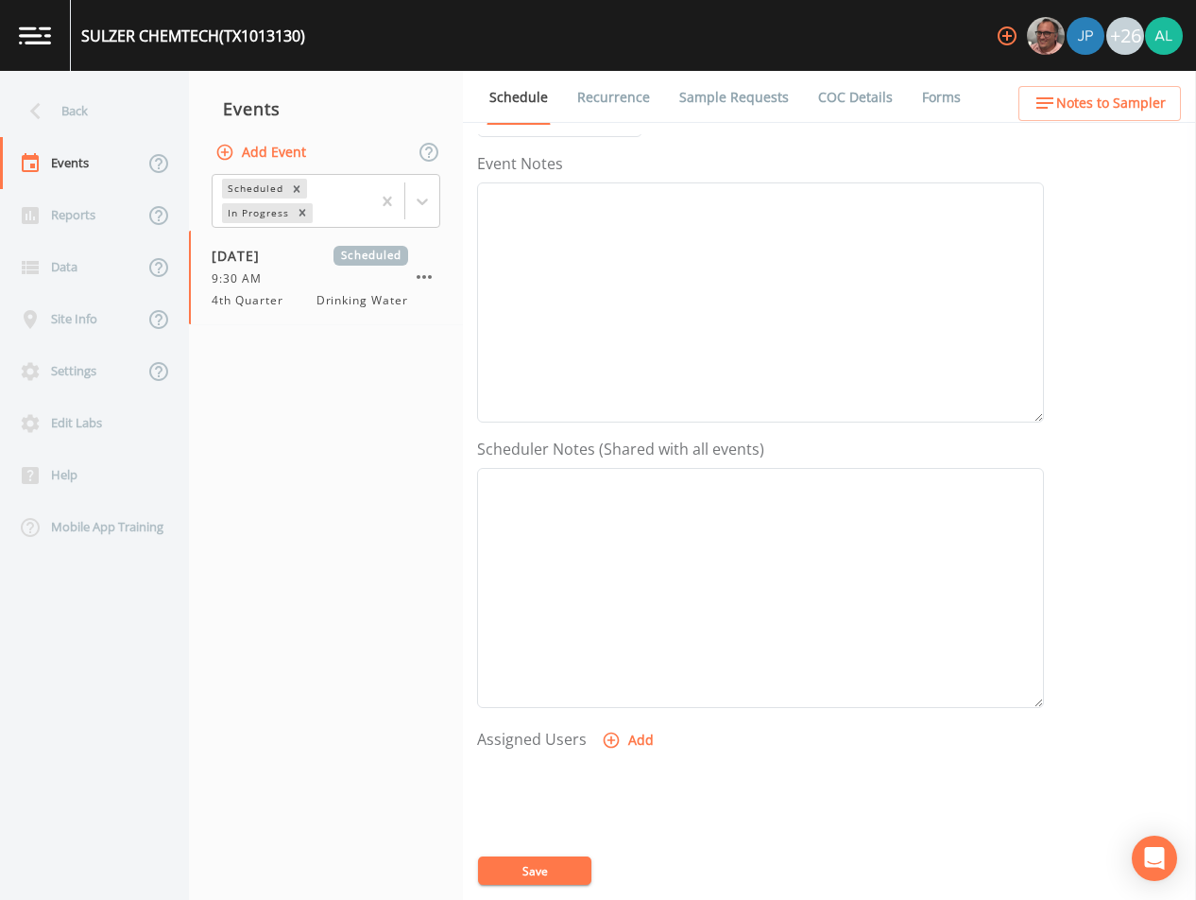
scroll to position [434, 0]
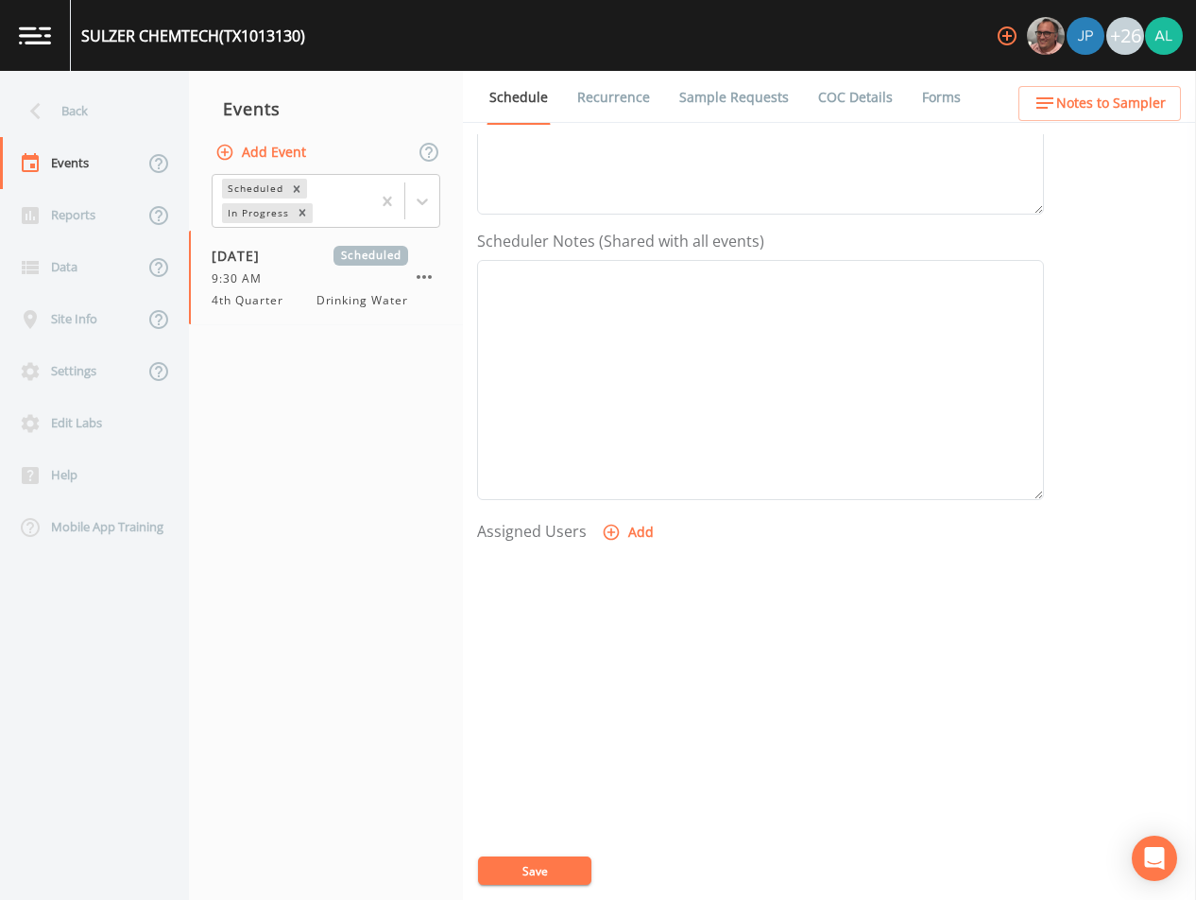
click at [1111, 96] on span "Notes to Sampler" at bounding box center [1111, 104] width 110 height 24
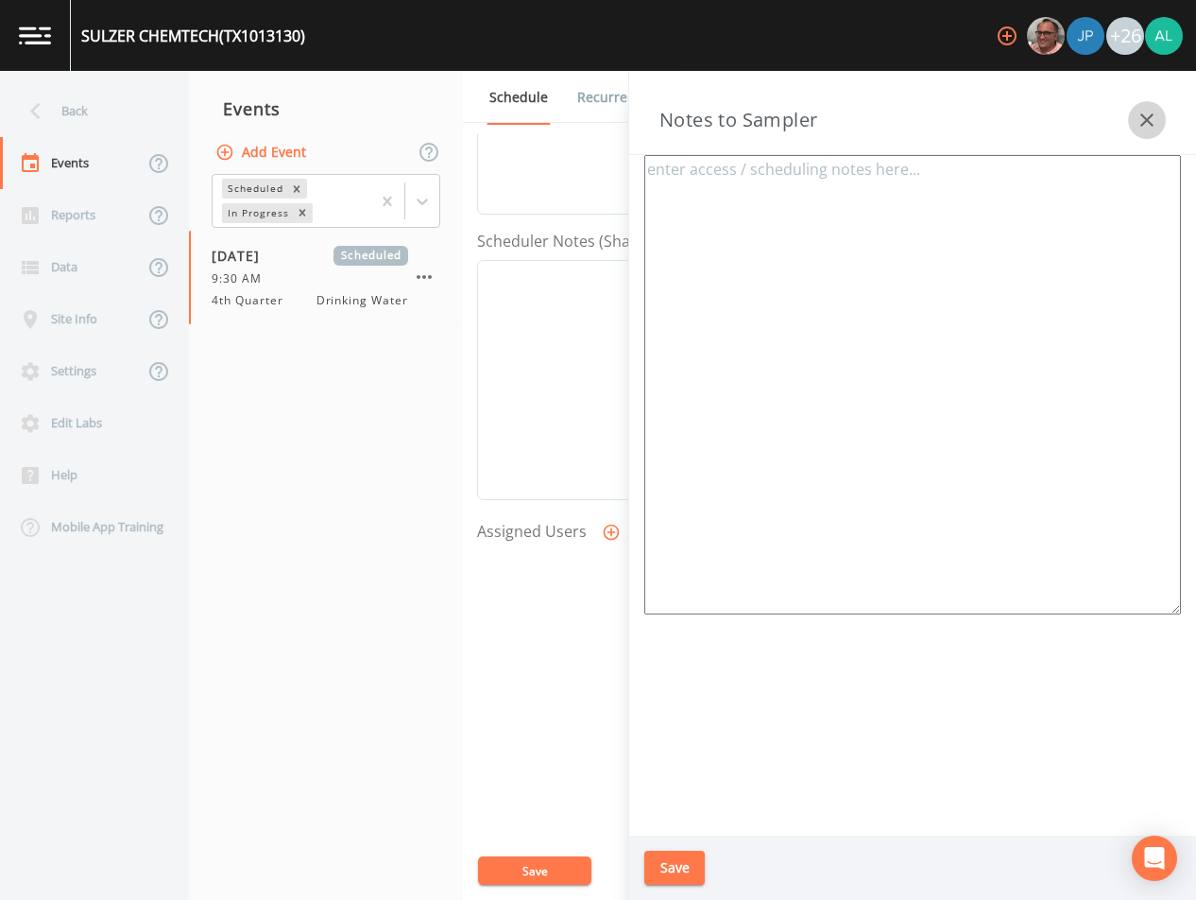
click at [1158, 128] on icon "button" at bounding box center [1147, 120] width 23 height 23
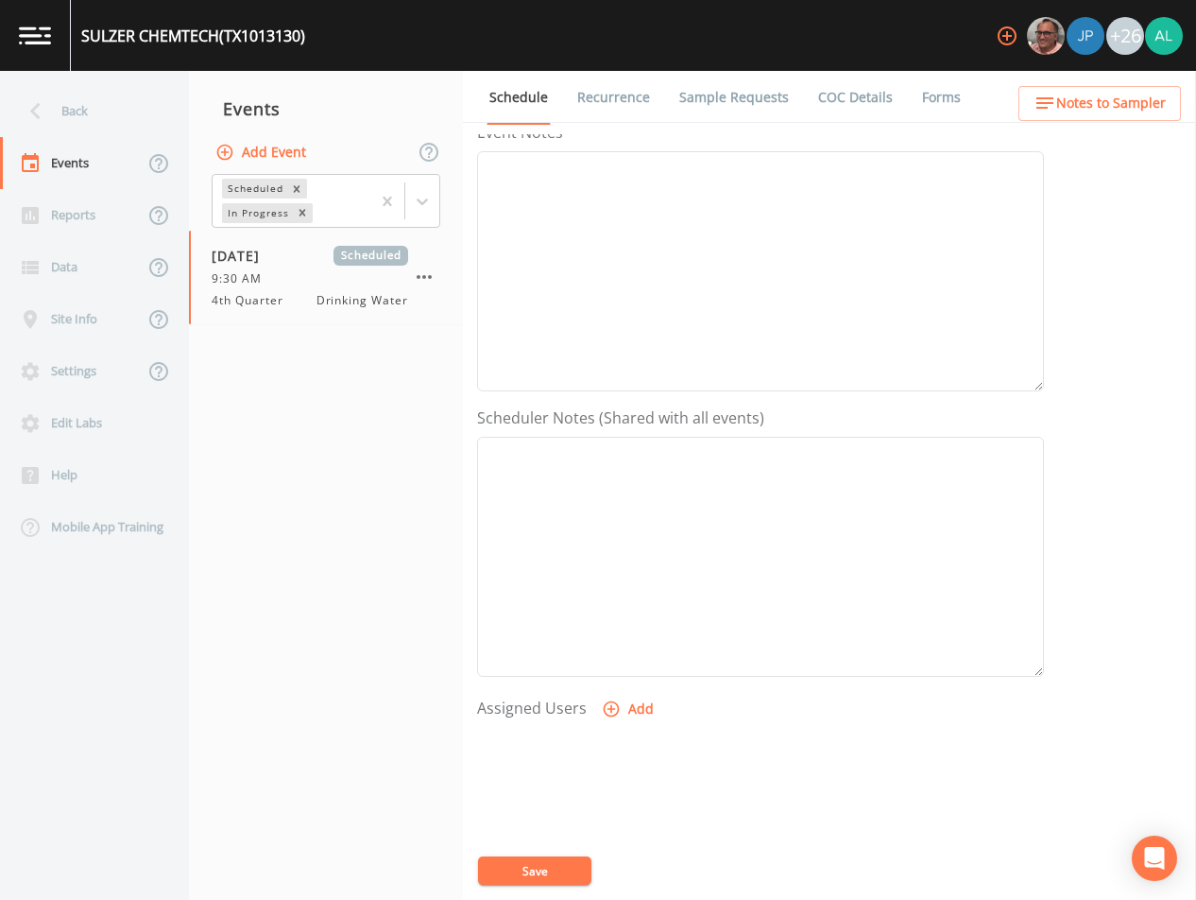
scroll to position [56, 0]
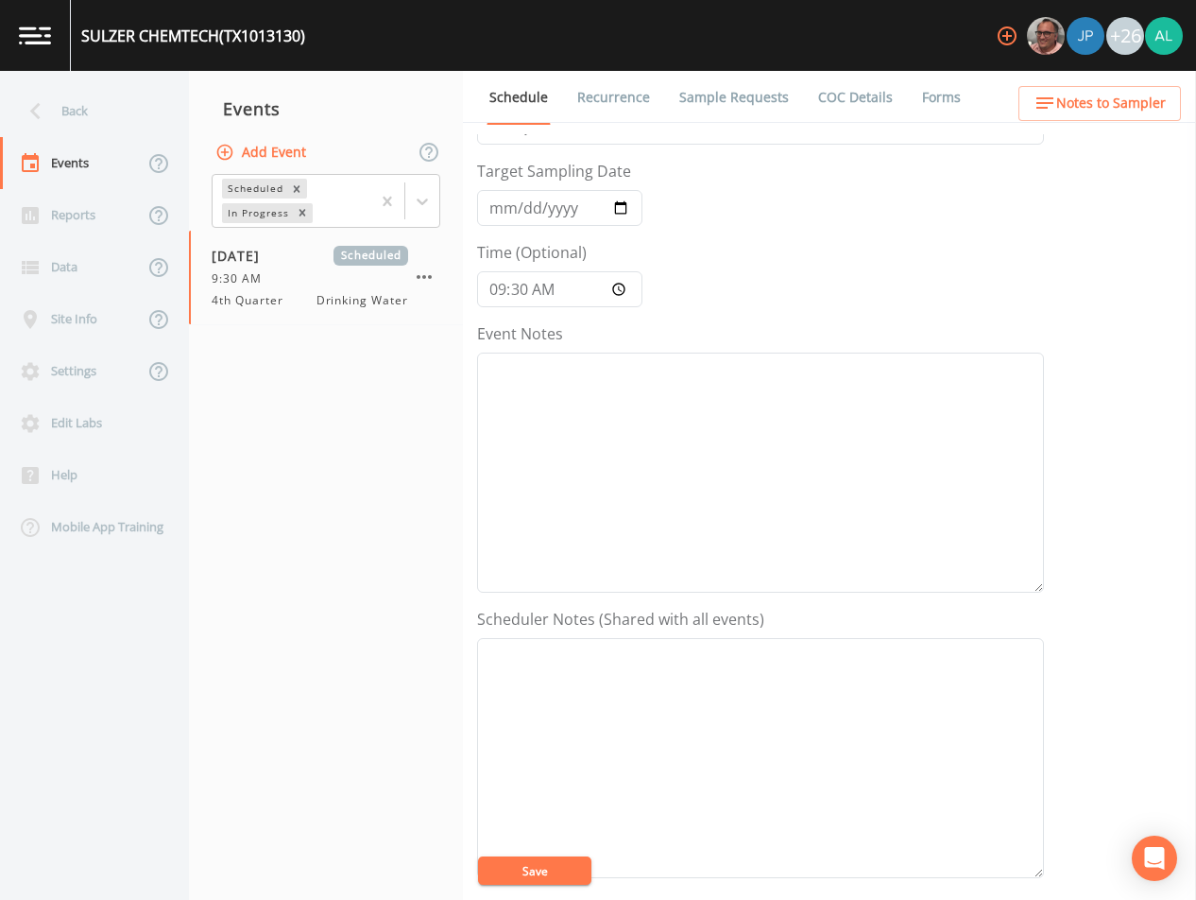
click at [616, 594] on form "Event Name 4th Quarter Target Sampling Date [DATE] Time (Optional) 09:30:00 Eve…" at bounding box center [760, 602] width 567 height 1048
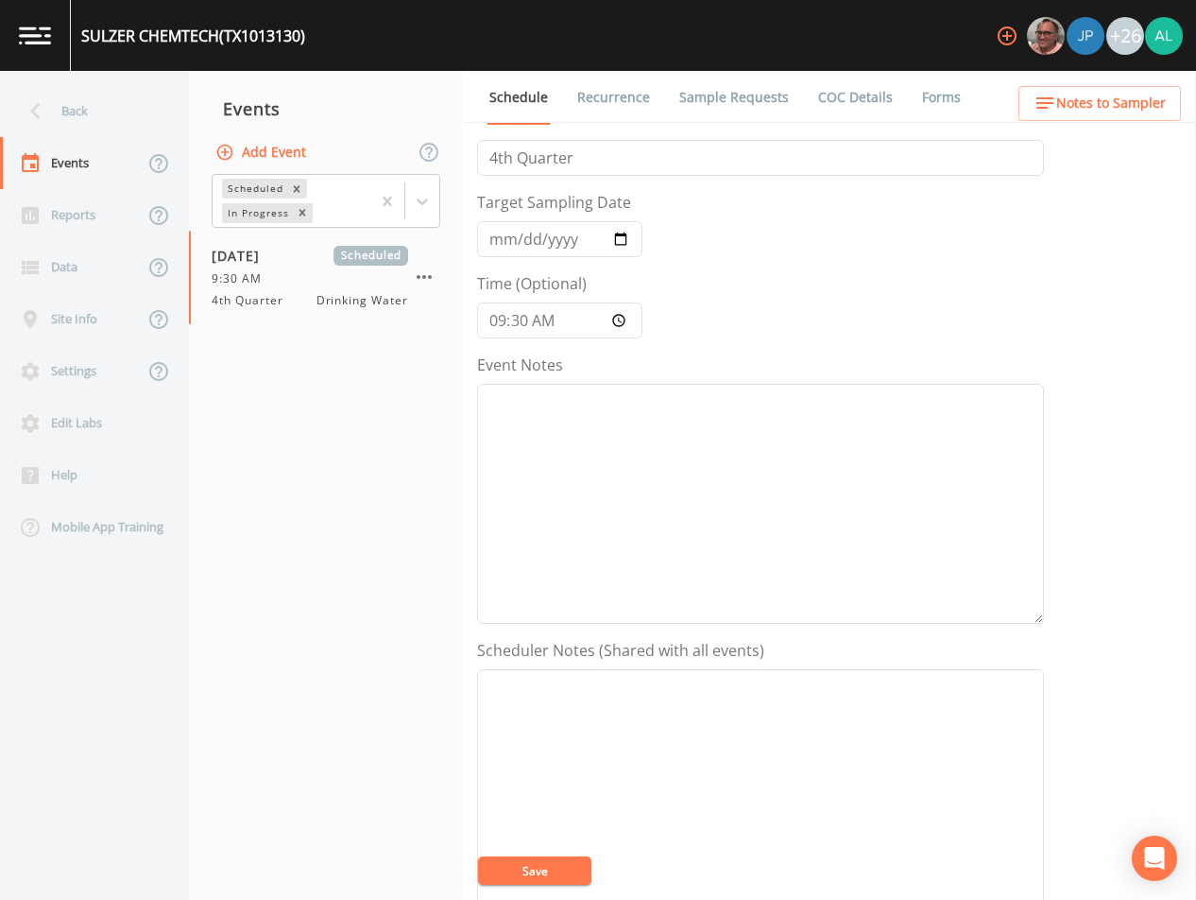
scroll to position [0, 0]
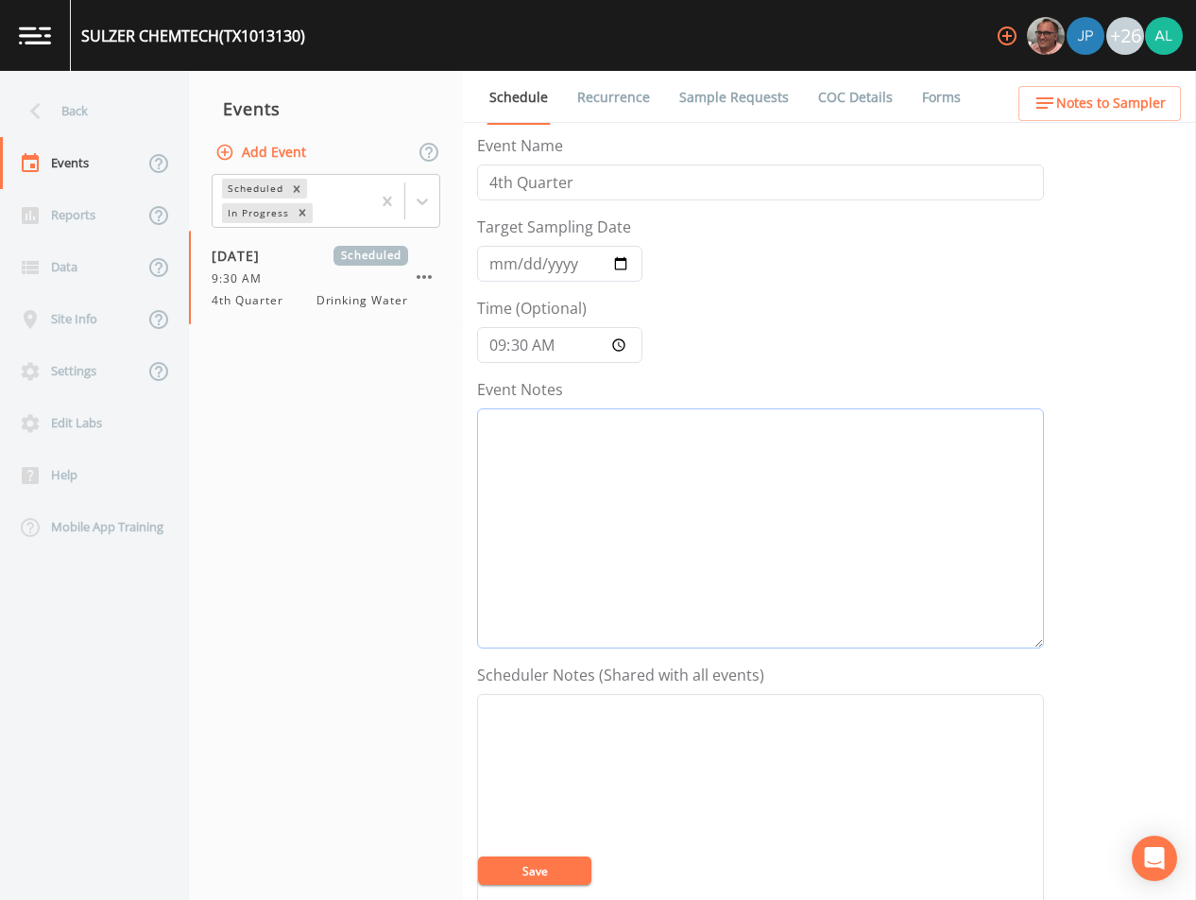
click at [652, 536] on textarea "Event Notes" at bounding box center [760, 528] width 567 height 240
type textarea "[DATE] 3:33pm email sent"
click at [530, 864] on button "Save" at bounding box center [534, 870] width 113 height 28
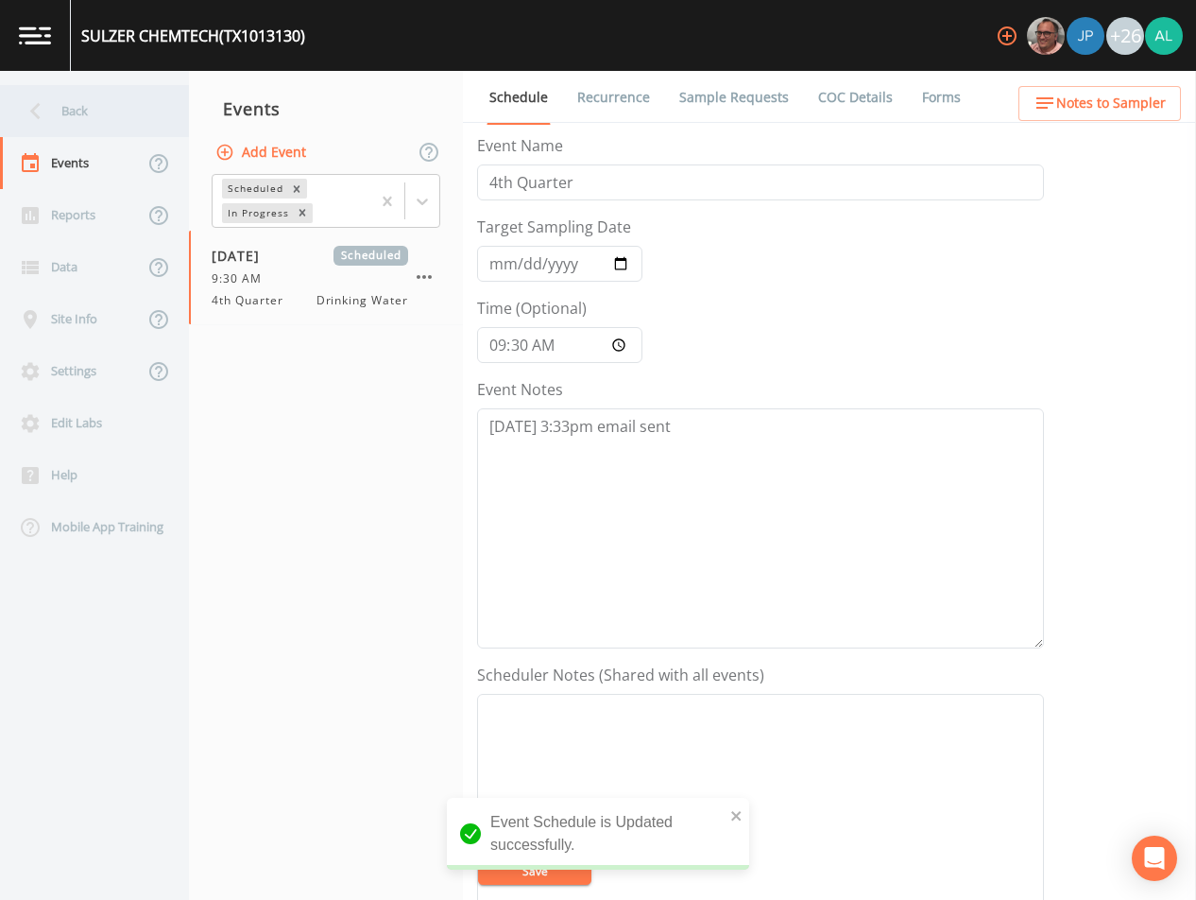
click at [97, 87] on div "Back" at bounding box center [85, 111] width 170 height 52
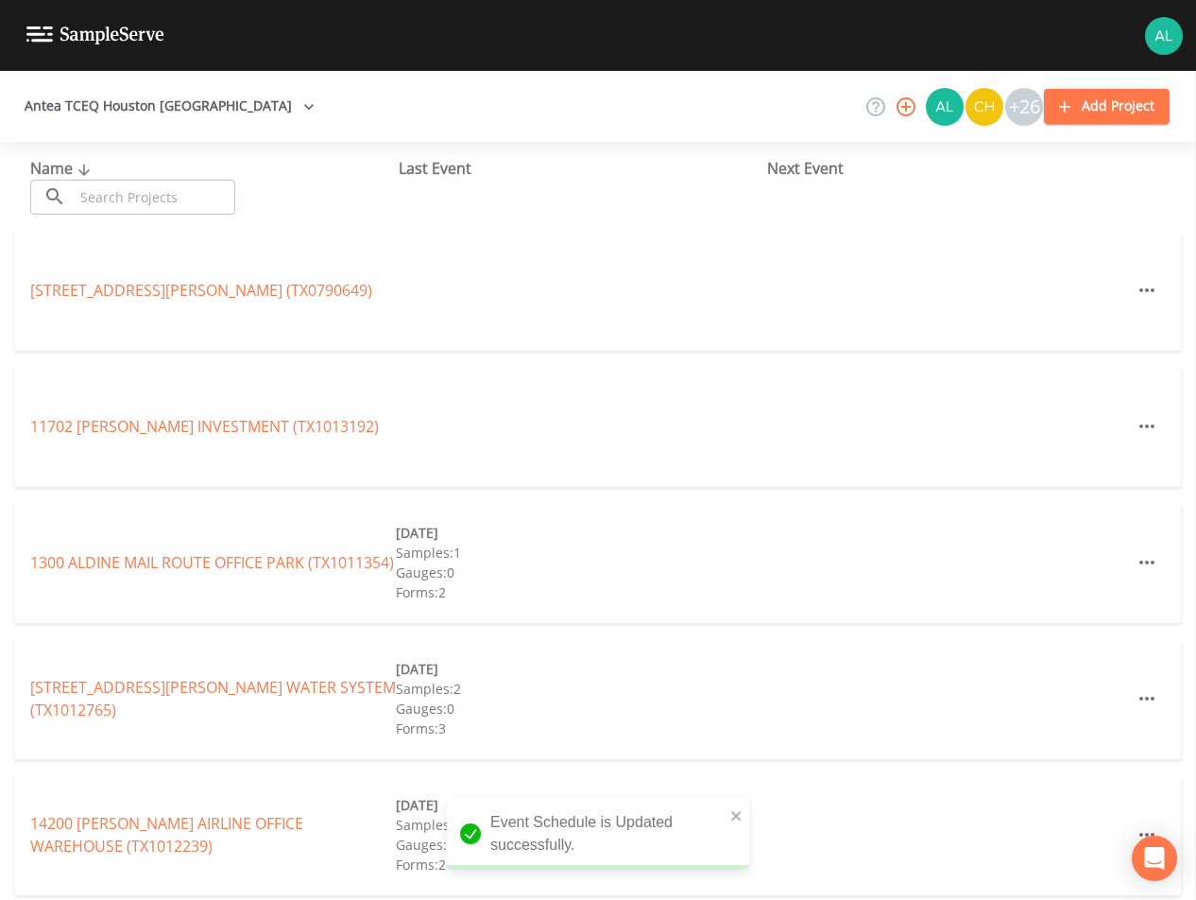
click at [109, 199] on input "text" at bounding box center [155, 197] width 162 height 35
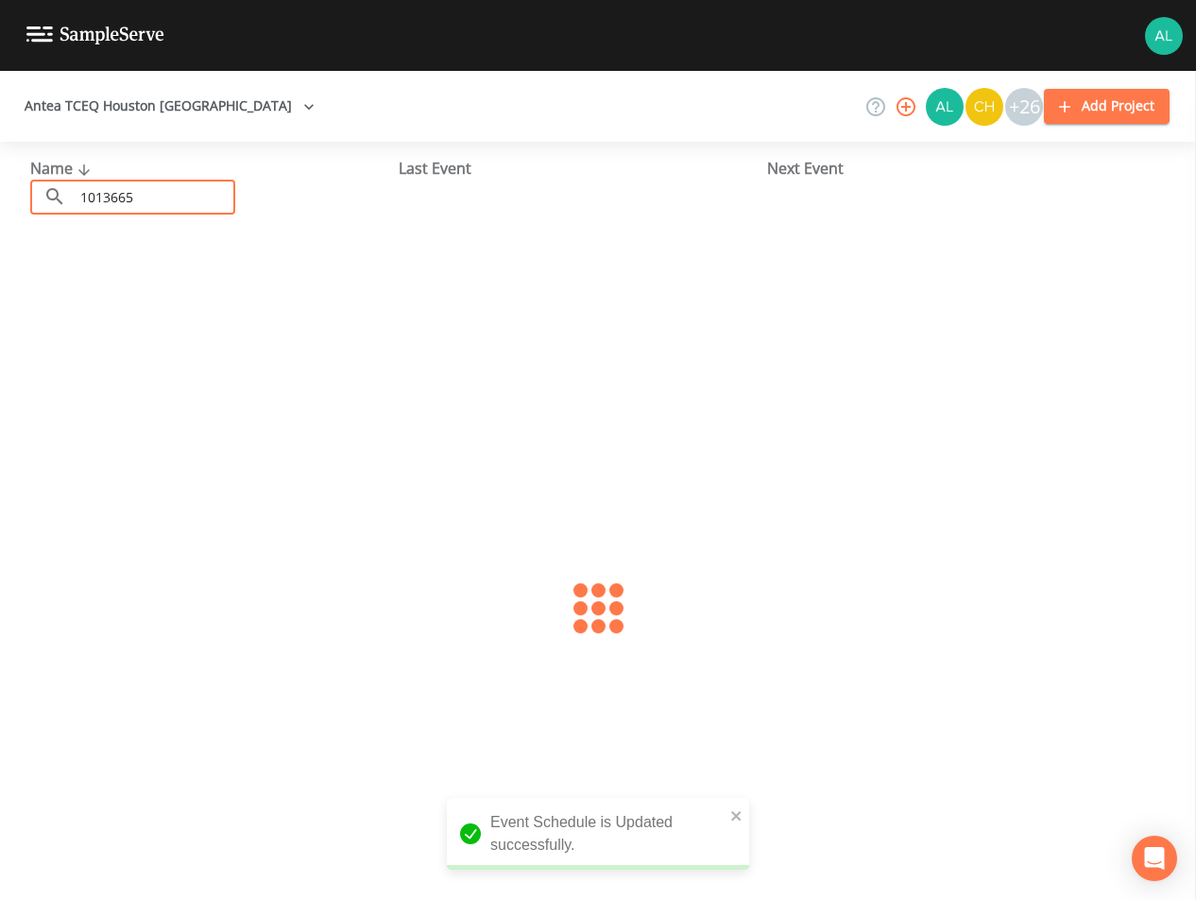
type input "1013665"
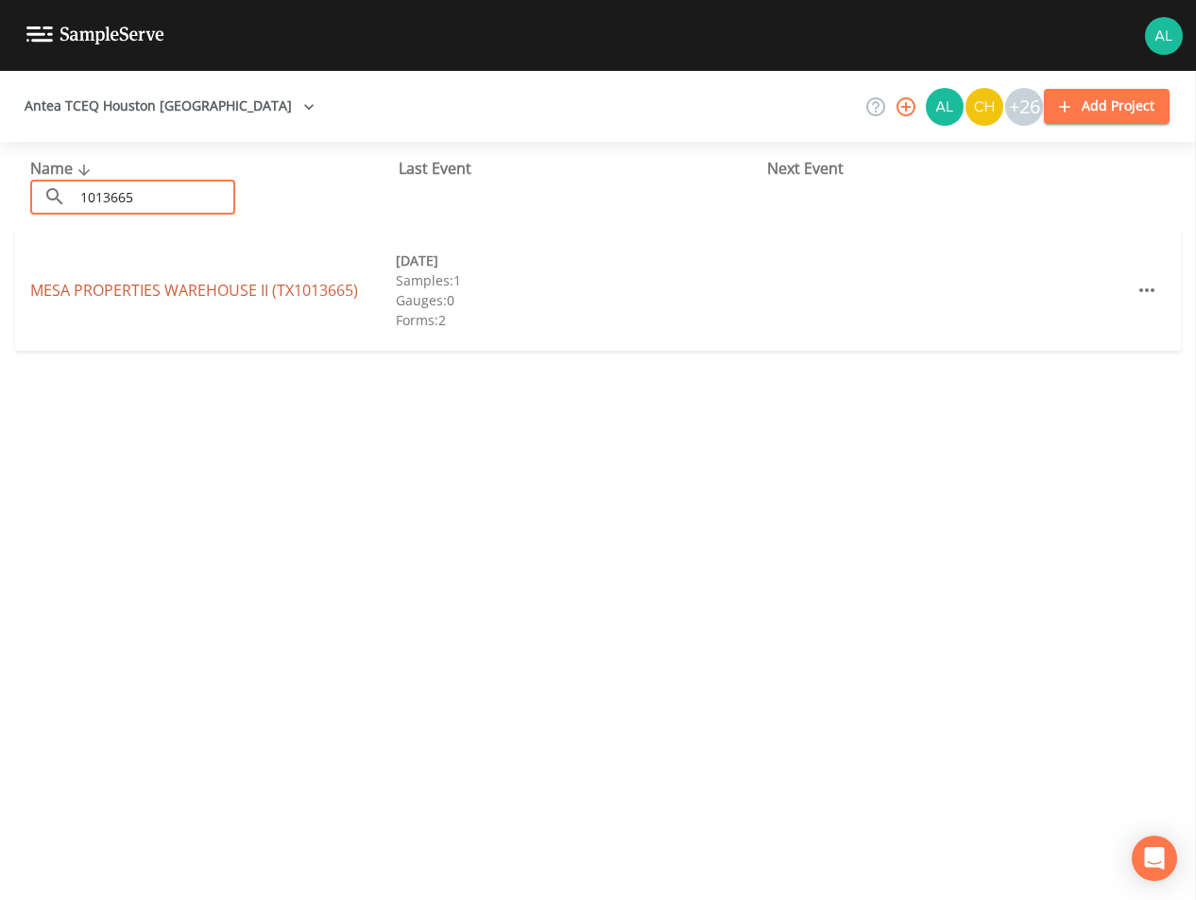
drag, startPoint x: 149, startPoint y: 309, endPoint x: 162, endPoint y: 295, distance: 18.8
click at [149, 310] on div "MESA PROPERTIES [GEOGRAPHIC_DATA] (TX1013665) [DATE] Samples: 1 Gauges: 0 Forms…" at bounding box center [598, 290] width 1166 height 121
click at [162, 295] on link "MESA PROPERTIES [GEOGRAPHIC_DATA] (TX1013665)" at bounding box center [194, 290] width 328 height 21
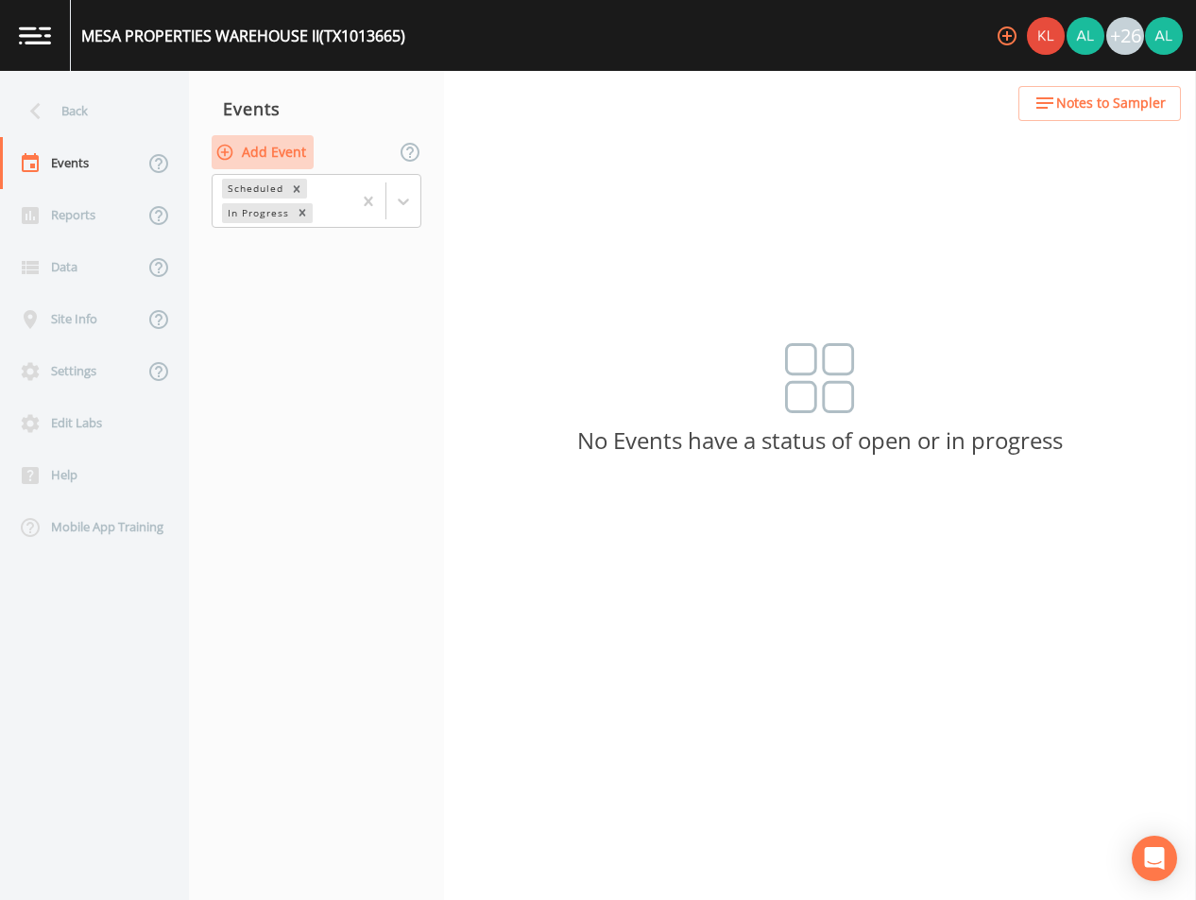
click at [297, 158] on button "Add Event" at bounding box center [263, 152] width 102 height 35
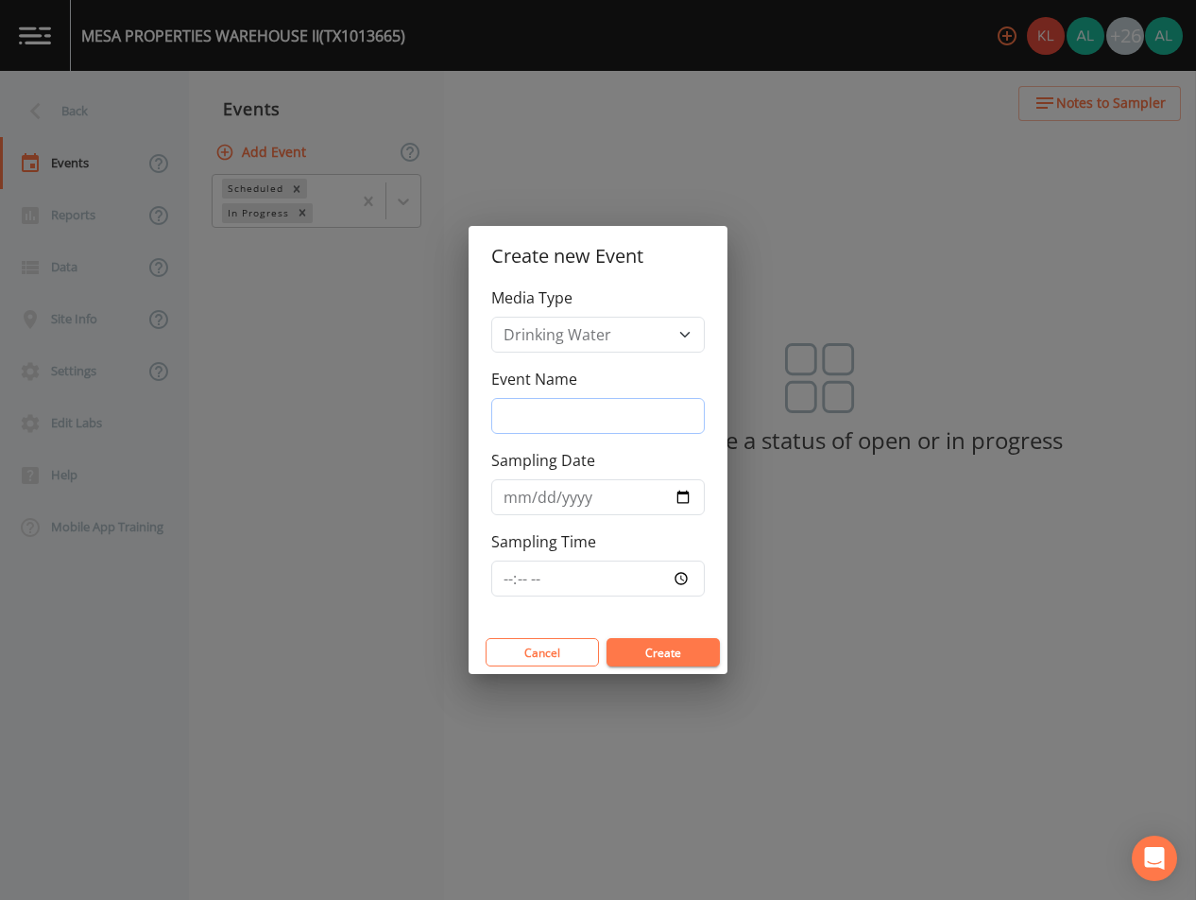
click at [553, 403] on input "Event Name" at bounding box center [598, 416] width 214 height 36
type input "4th Quarter"
type input "[DATE]"
click at [507, 586] on input "Sampling Time" at bounding box center [598, 578] width 214 height 36
type input "10:30"
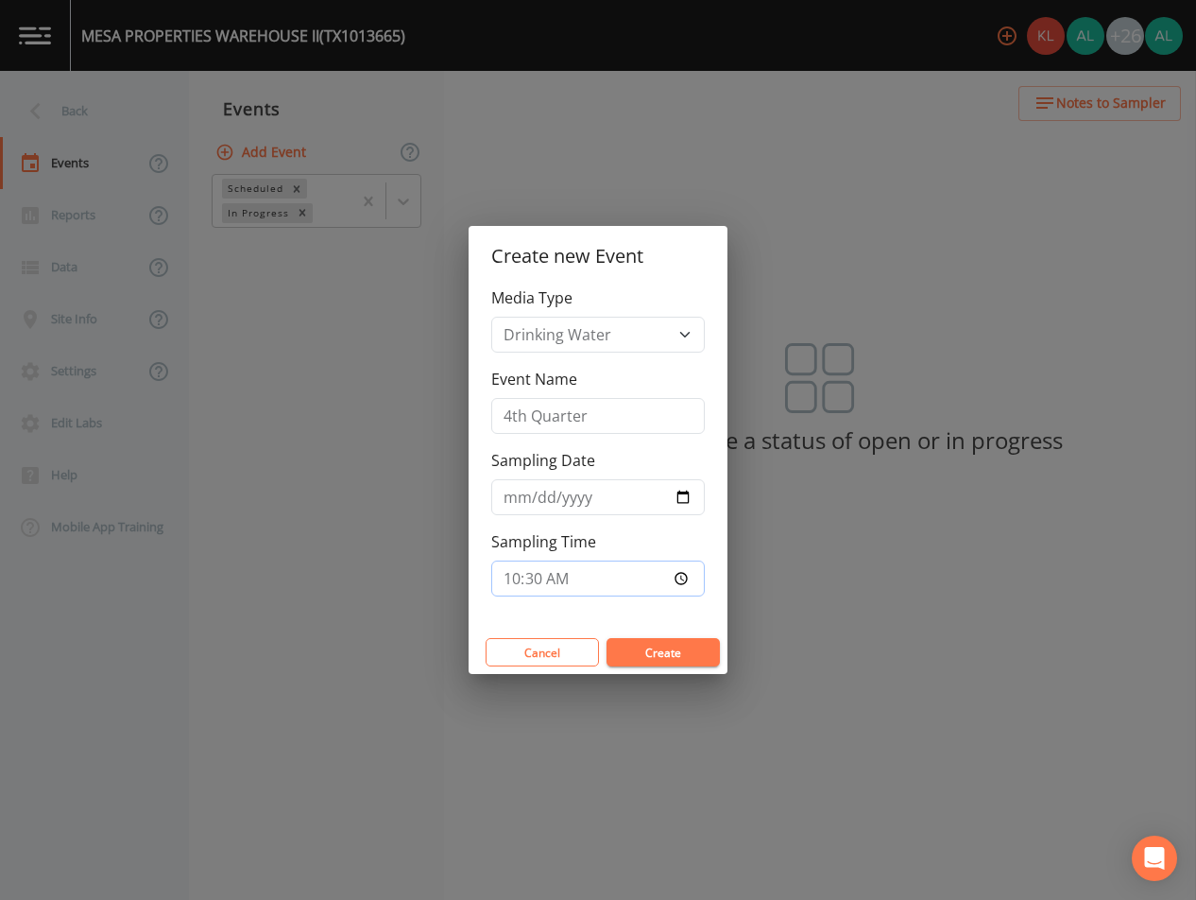
click at [607, 638] on button "Create" at bounding box center [663, 652] width 113 height 28
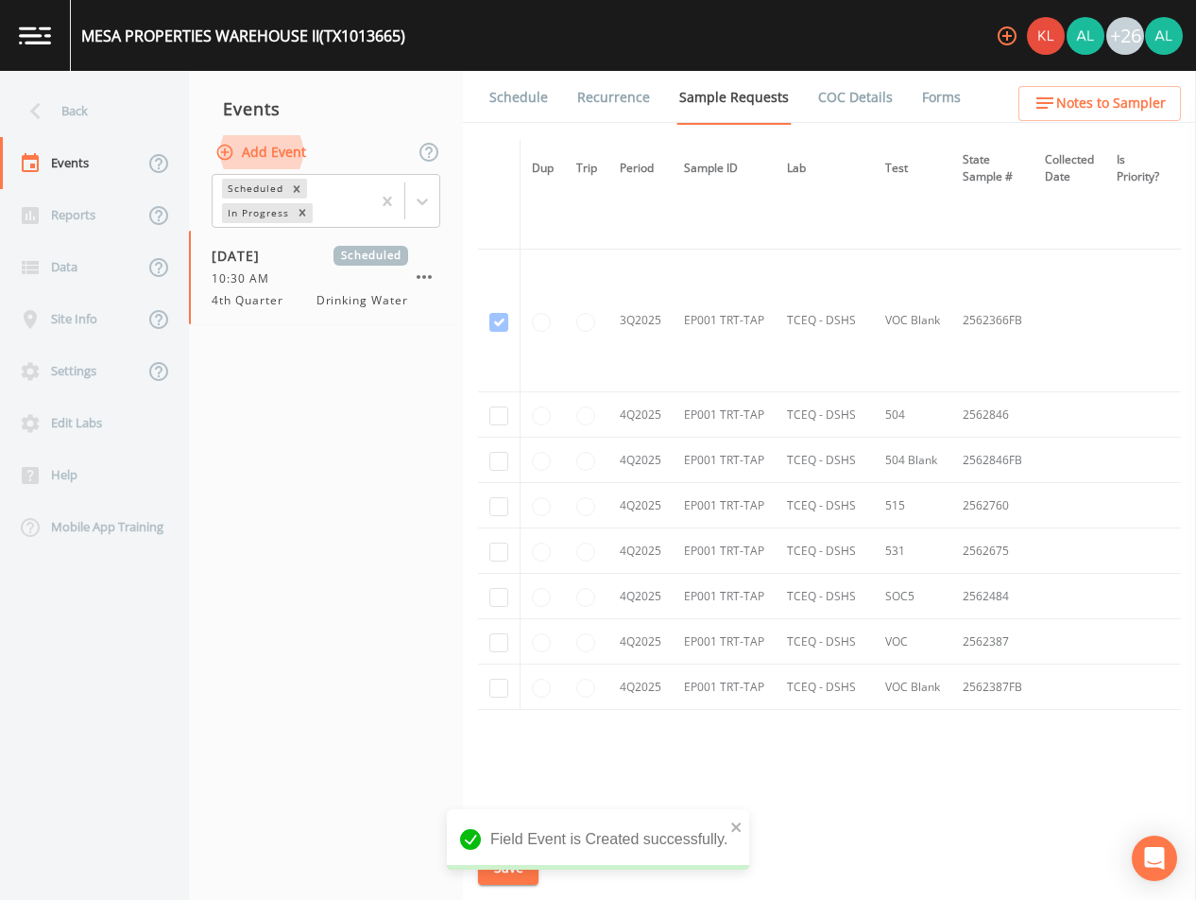
scroll to position [3019, 0]
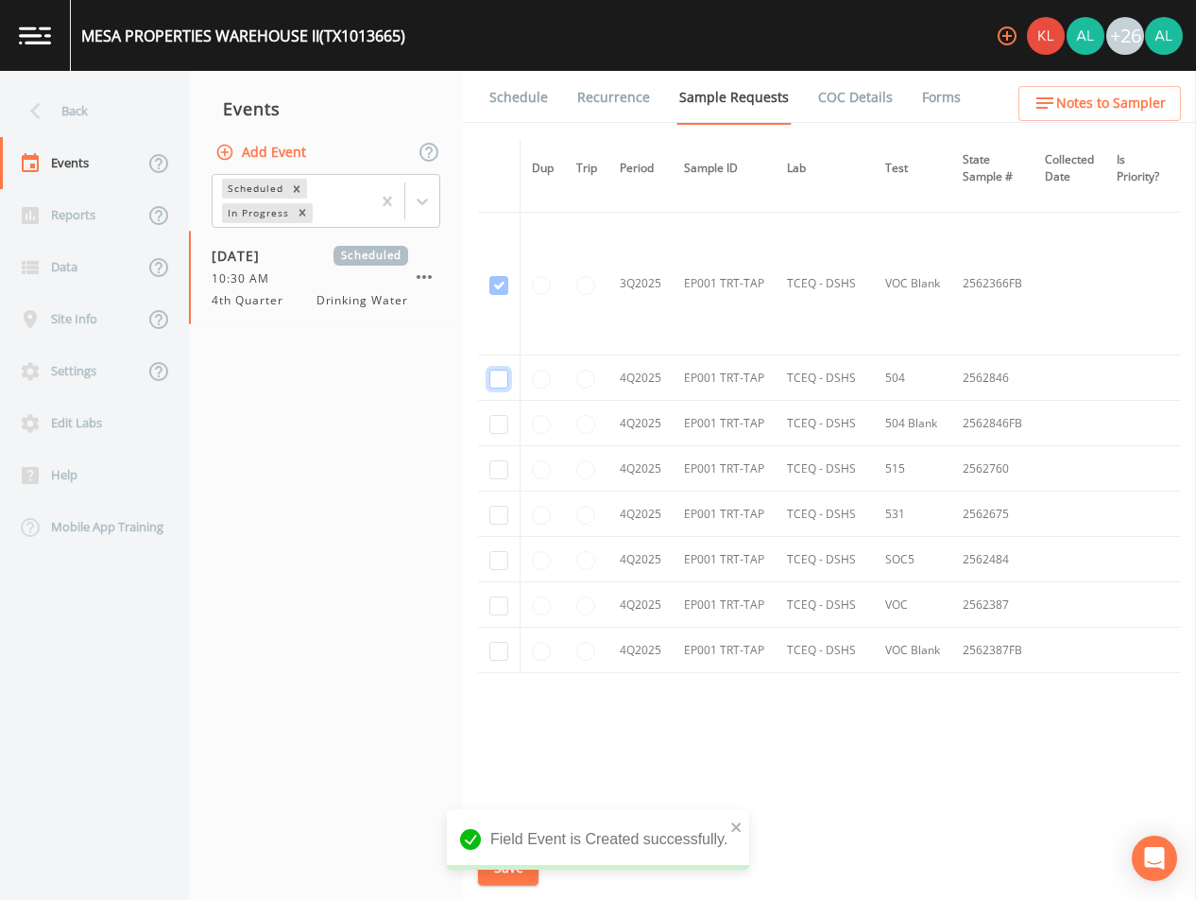
click at [495, 381] on input "checkbox" at bounding box center [498, 378] width 19 height 19
checkbox input "true"
click at [512, 415] on td at bounding box center [499, 423] width 43 height 45
drag, startPoint x: 497, startPoint y: 417, endPoint x: 499, endPoint y: 454, distance: 36.9
click at [496, 418] on input "checkbox" at bounding box center [498, 424] width 19 height 19
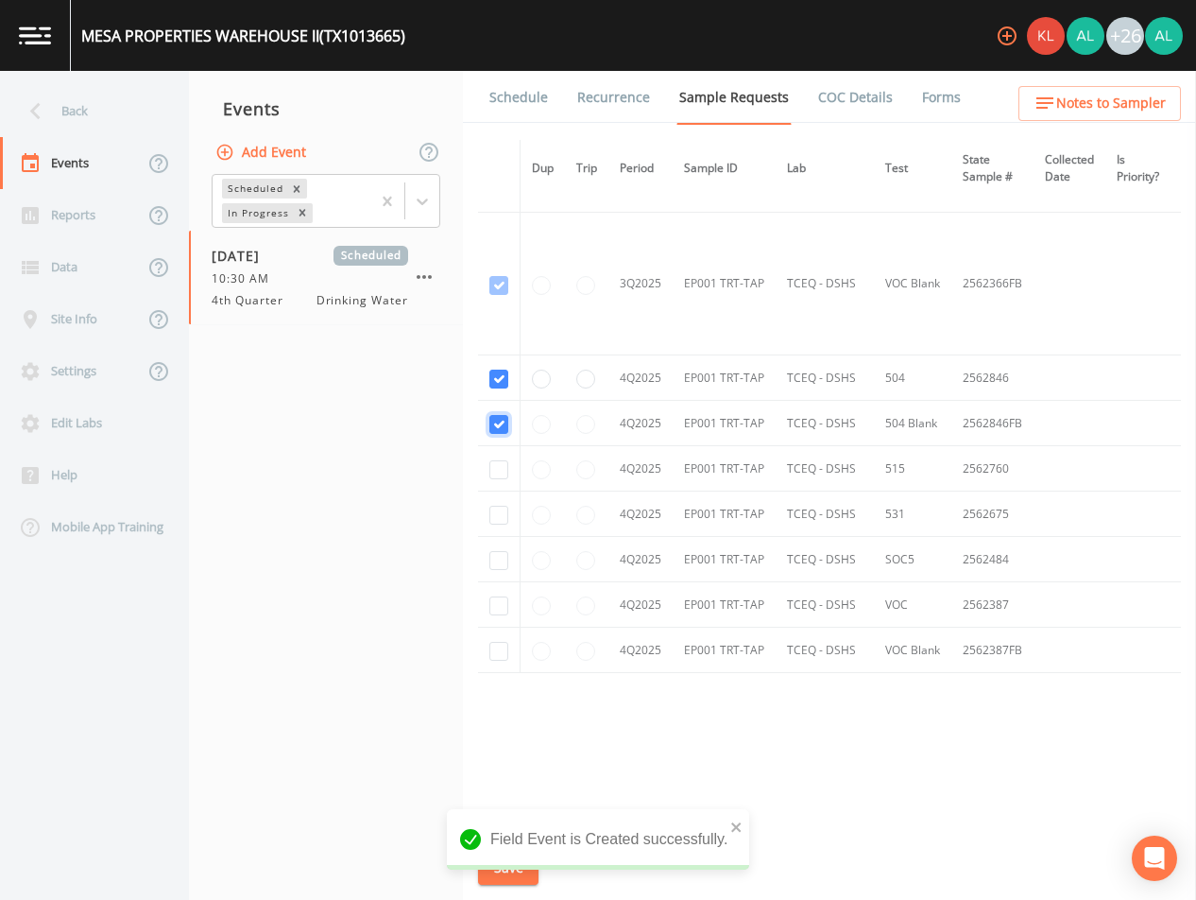
checkbox input "true"
click at [499, 469] on input "checkbox" at bounding box center [498, 469] width 19 height 19
checkbox input "true"
click at [499, 506] on input "checkbox" at bounding box center [498, 515] width 19 height 19
checkbox input "true"
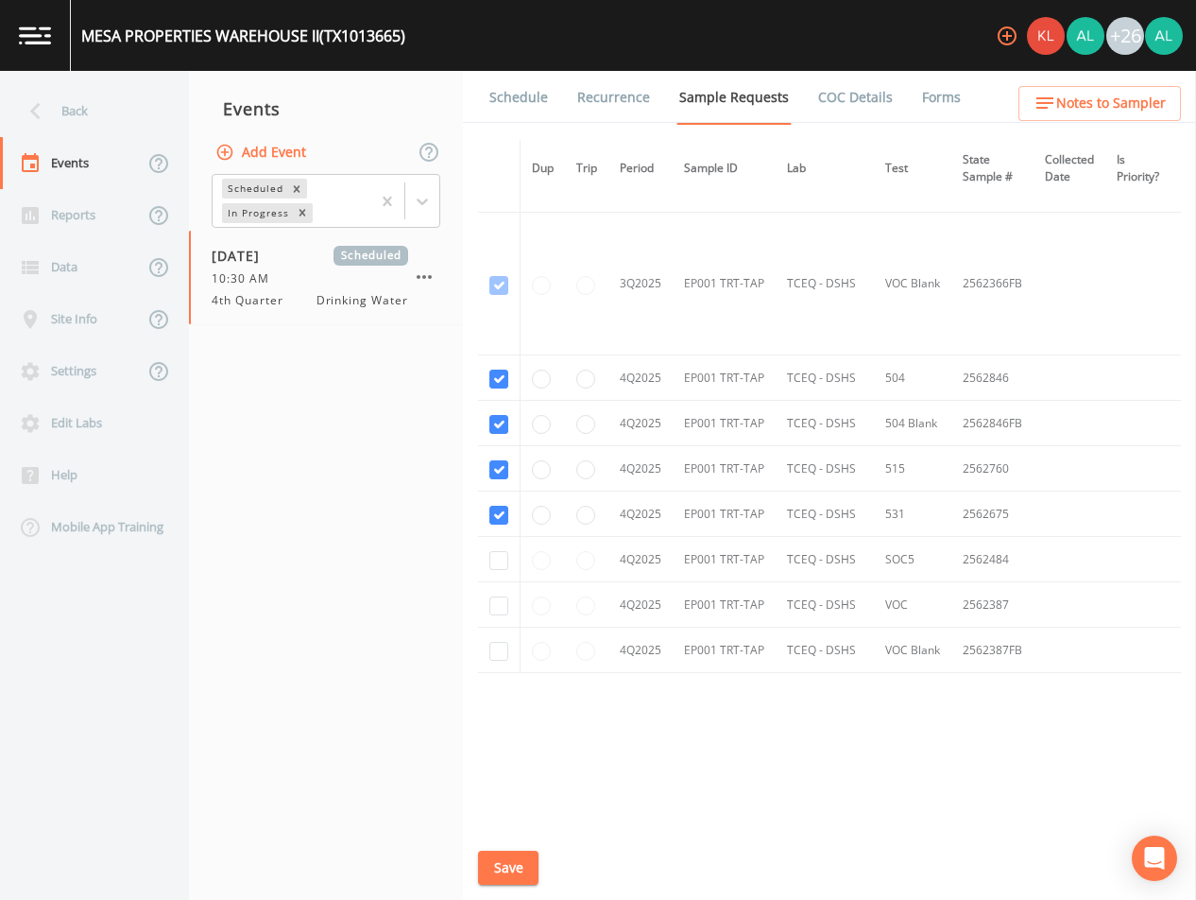
click at [498, 541] on td at bounding box center [499, 559] width 43 height 45
click at [491, 566] on td at bounding box center [499, 559] width 43 height 45
click at [492, 560] on input "checkbox" at bounding box center [498, 560] width 19 height 19
checkbox input "true"
click at [501, 600] on input "checkbox" at bounding box center [498, 605] width 19 height 19
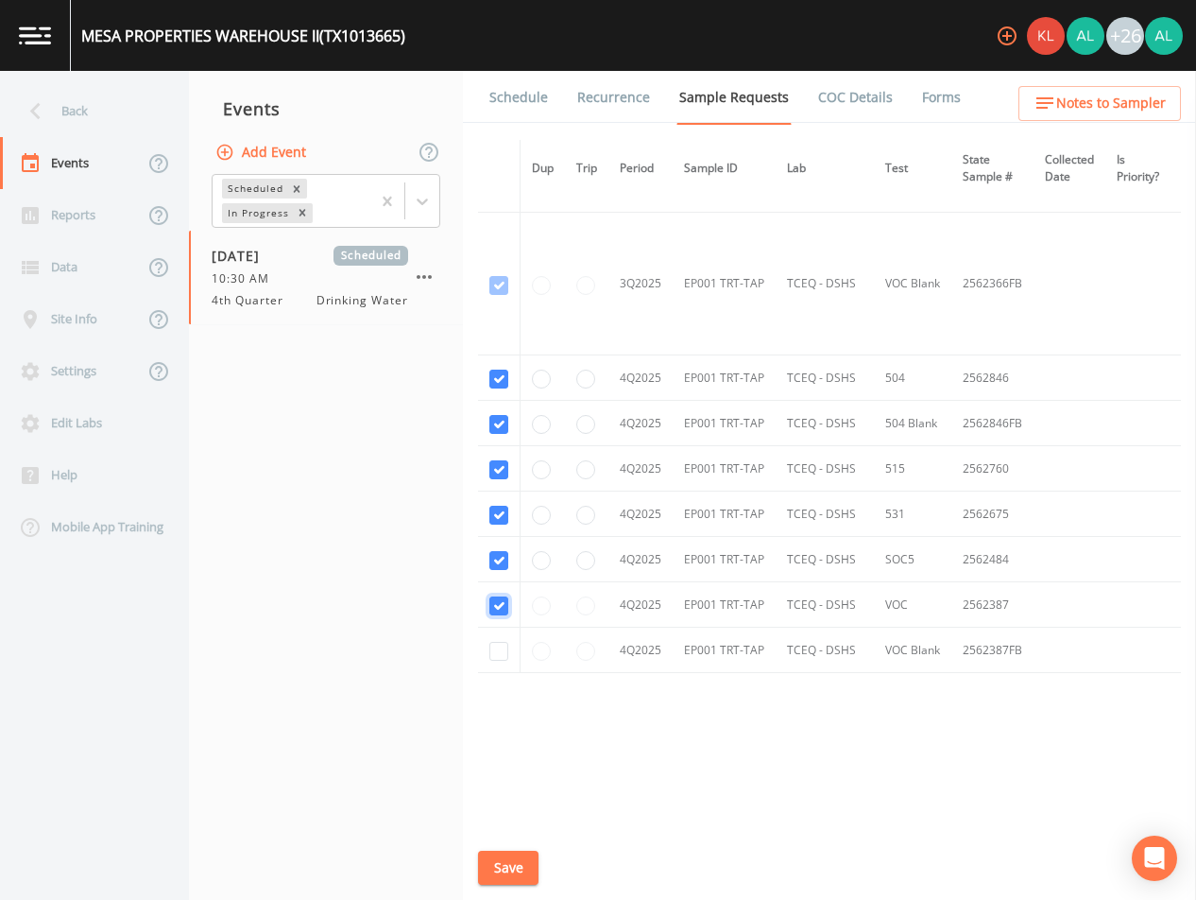
checkbox input "true"
click at [505, 630] on td at bounding box center [499, 649] width 43 height 45
click at [501, 643] on input "checkbox" at bounding box center [498, 651] width 19 height 19
checkbox input "true"
click at [1031, 111] on button "Notes to Sampler" at bounding box center [1100, 103] width 163 height 35
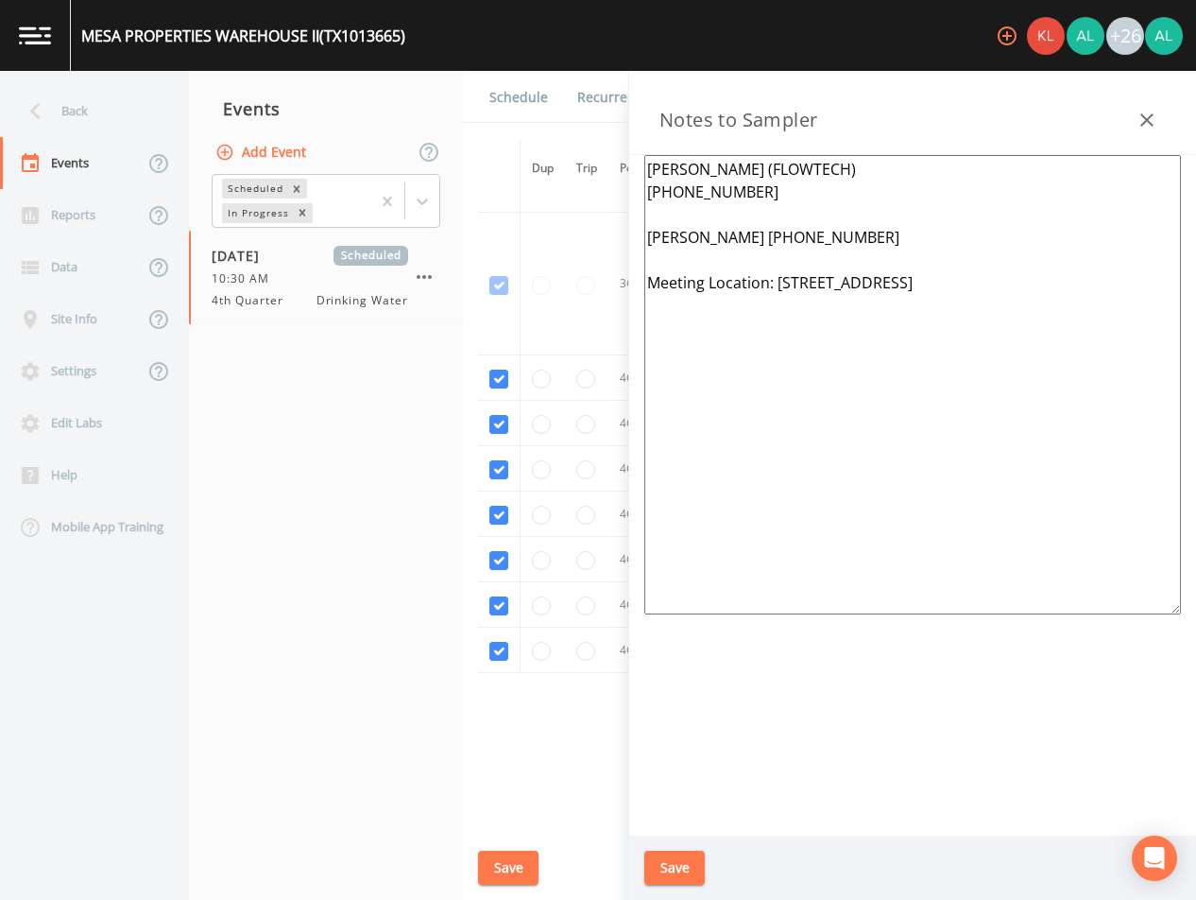
drag, startPoint x: 1043, startPoint y: 292, endPoint x: 777, endPoint y: 278, distance: 266.9
click at [777, 278] on textarea "[PERSON_NAME] (FLOWTECH) [PHONE_NUMBER] [PERSON_NAME] [PHONE_NUMBER] Meeting Lo…" at bounding box center [912, 384] width 537 height 459
click at [681, 854] on button "Save" at bounding box center [674, 867] width 60 height 35
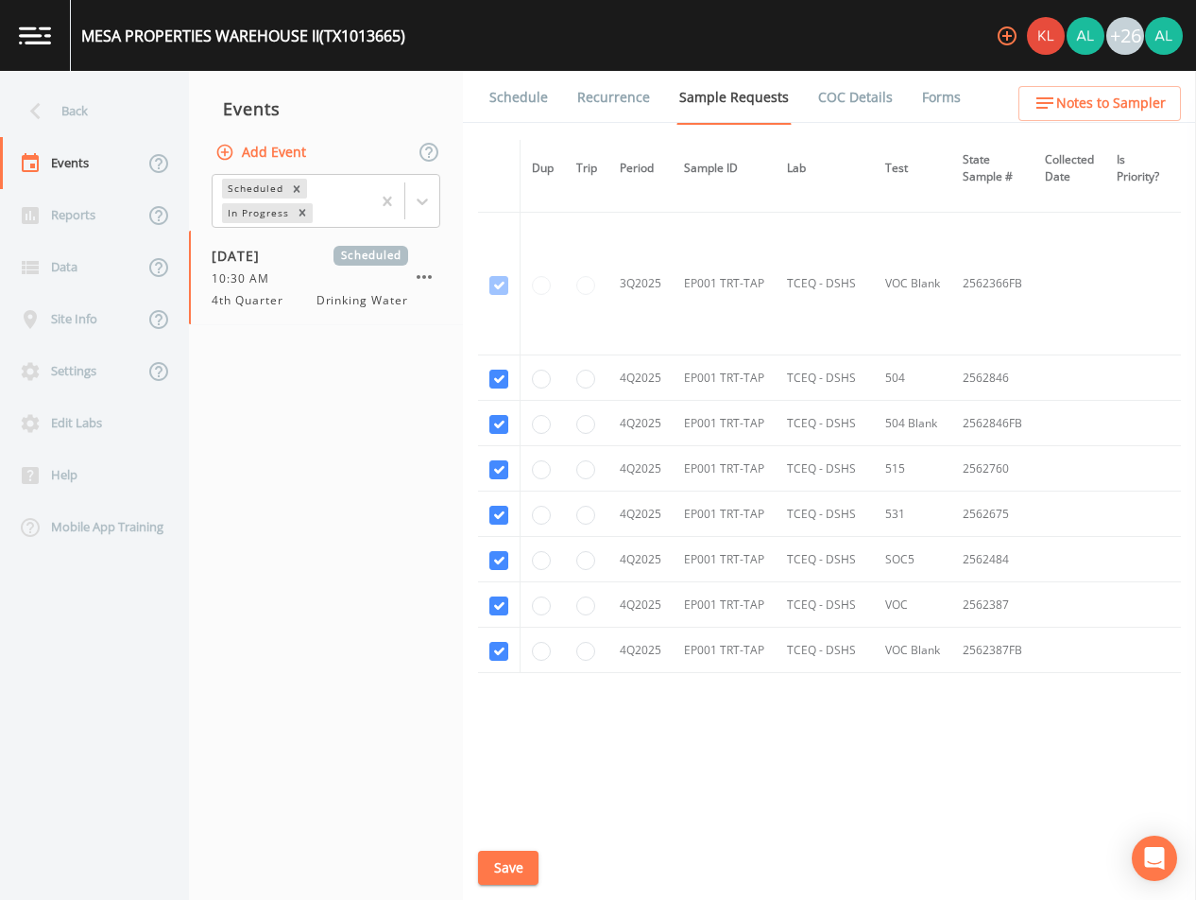
click at [496, 873] on button "Save" at bounding box center [508, 867] width 60 height 35
click at [96, 97] on div "Back" at bounding box center [85, 111] width 170 height 52
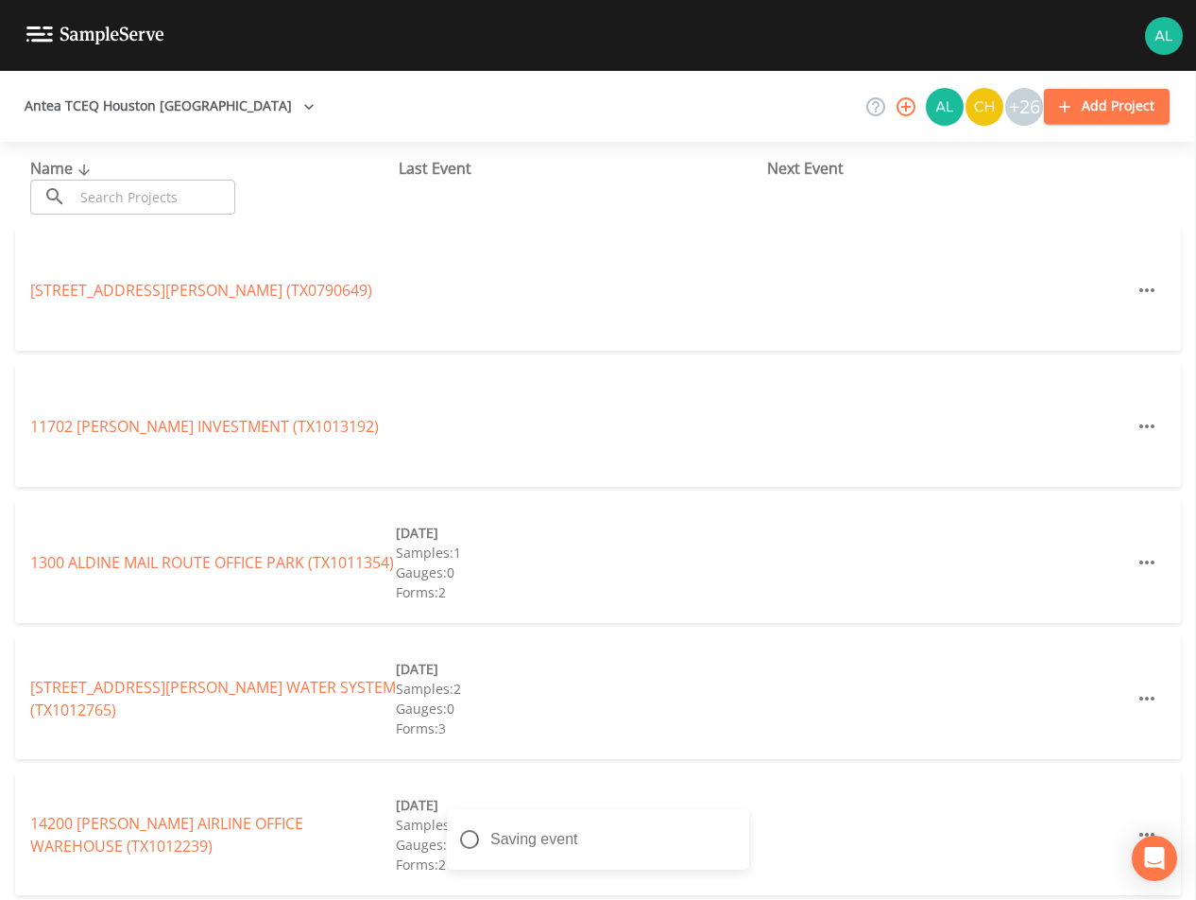
click at [128, 184] on input "text" at bounding box center [155, 197] width 162 height 35
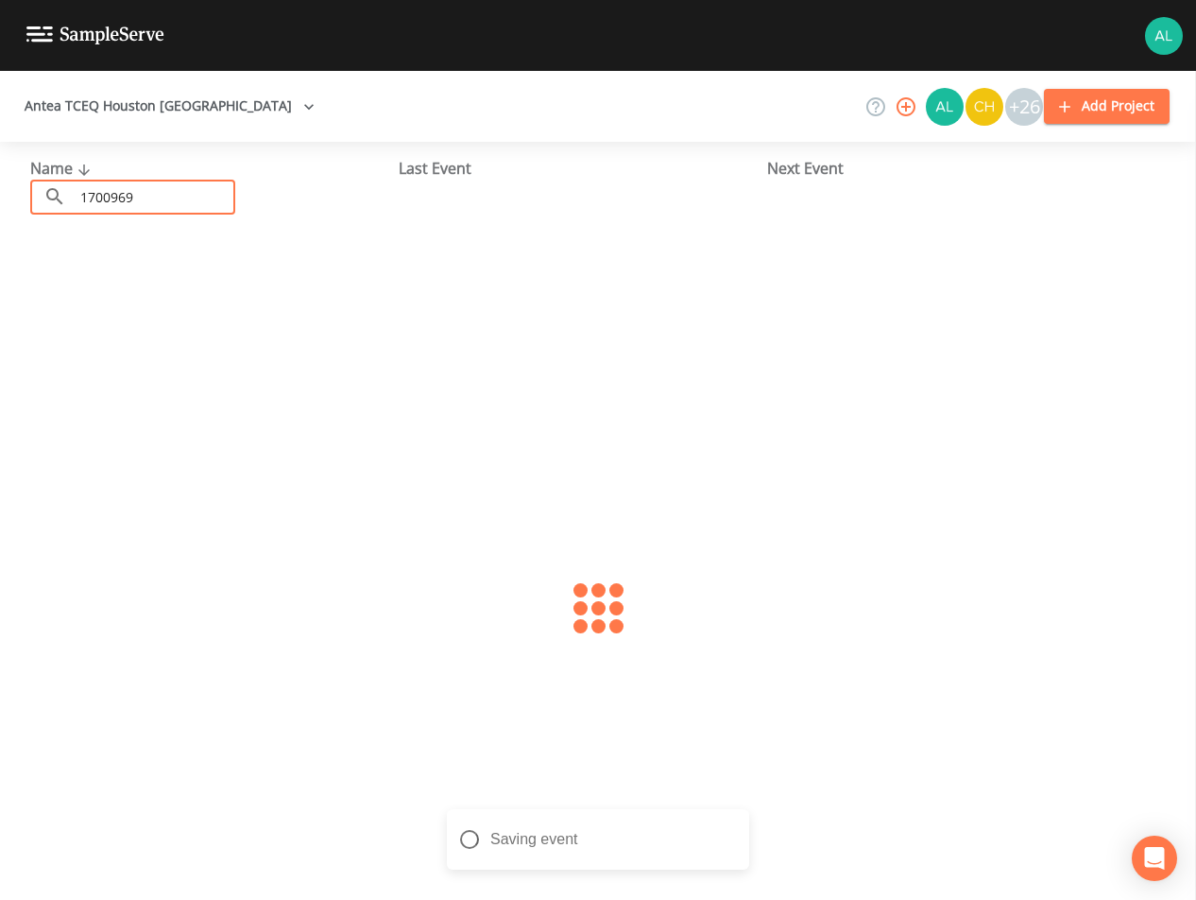
type input "1700969"
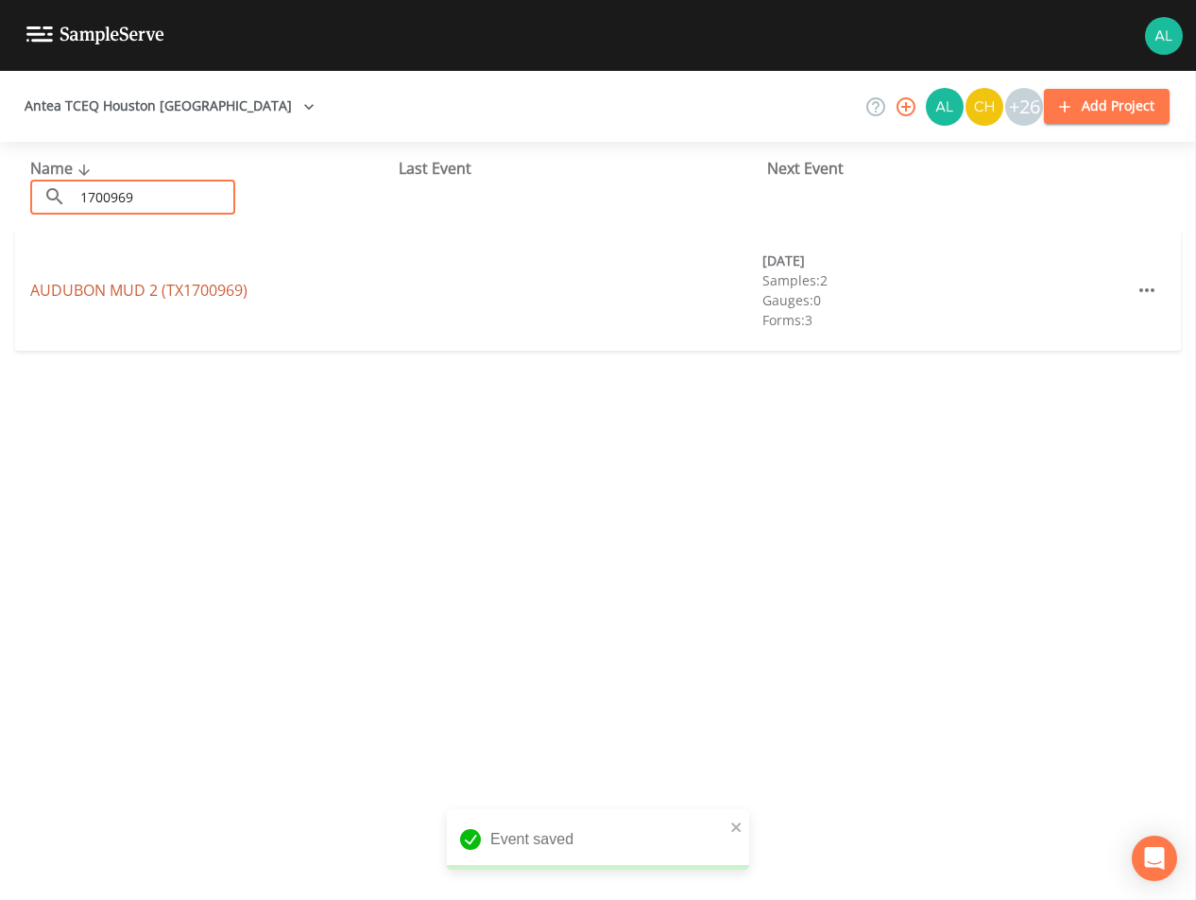
click at [116, 287] on link "AUDUBON MUD 2 (TX1700969)" at bounding box center [138, 290] width 217 height 21
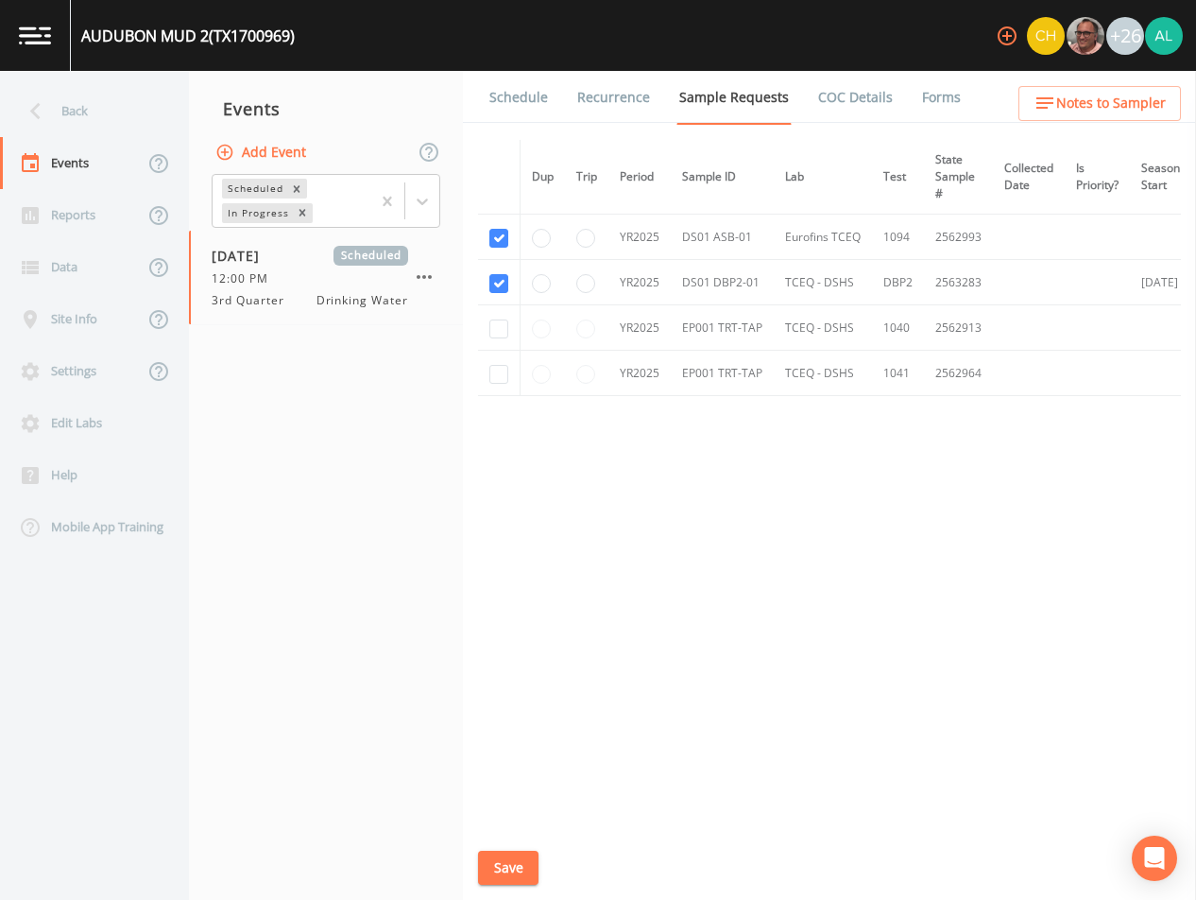
click at [535, 870] on button "Save" at bounding box center [508, 867] width 60 height 35
click at [82, 93] on div "Back" at bounding box center [85, 111] width 170 height 52
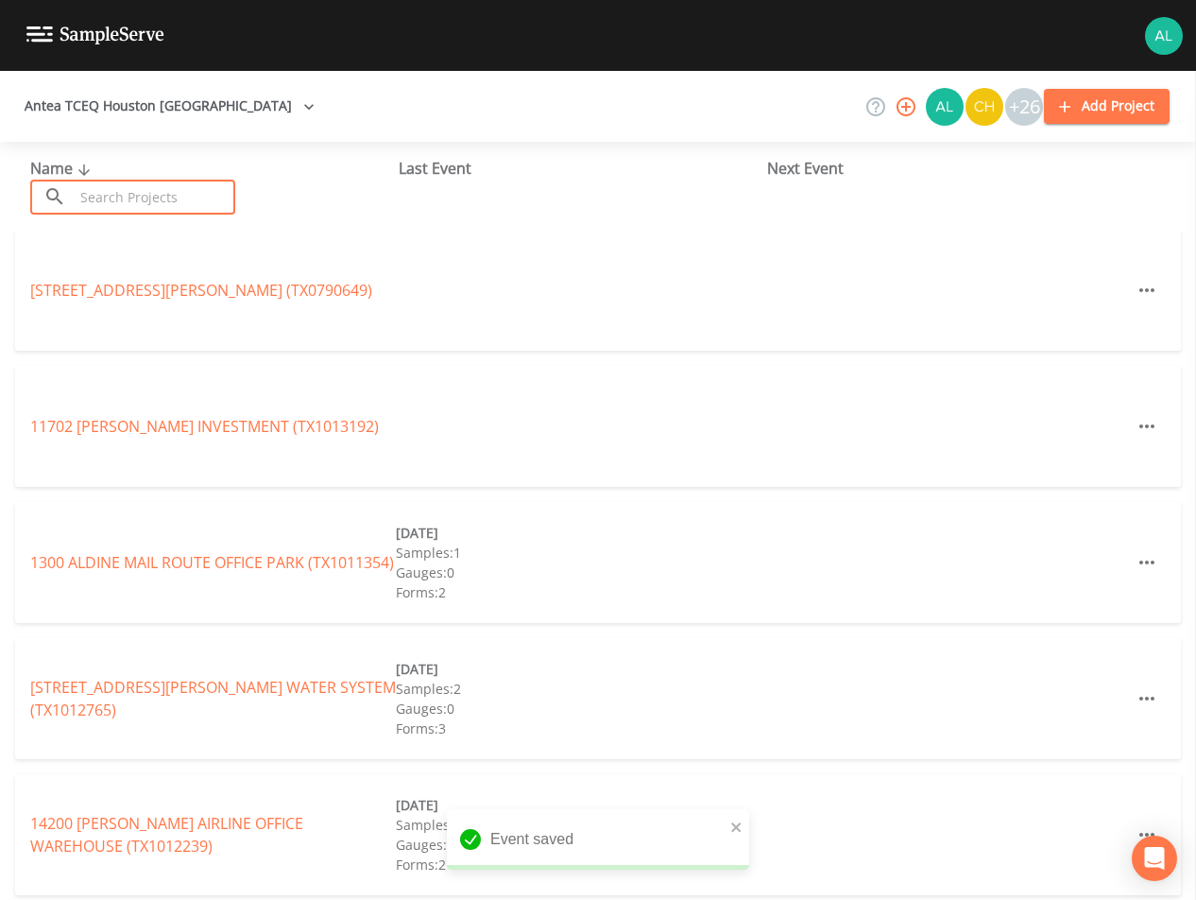
click at [116, 192] on input "text" at bounding box center [155, 197] width 162 height 35
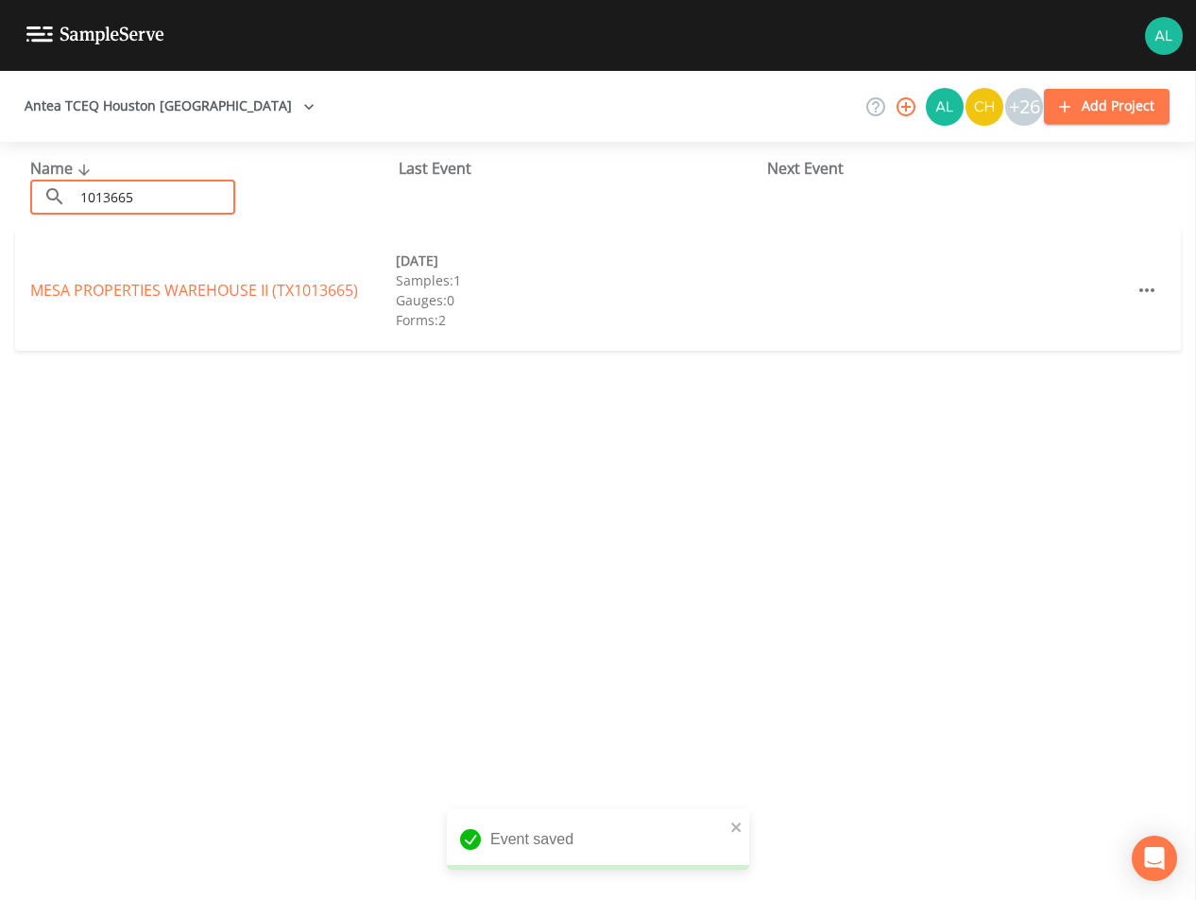
type input "1013665"
click at [157, 302] on div "MESA PROPERTIES [GEOGRAPHIC_DATA] (TX1013665) [DATE] Samples: 1 Gauges: 0 Forms…" at bounding box center [598, 290] width 1166 height 121
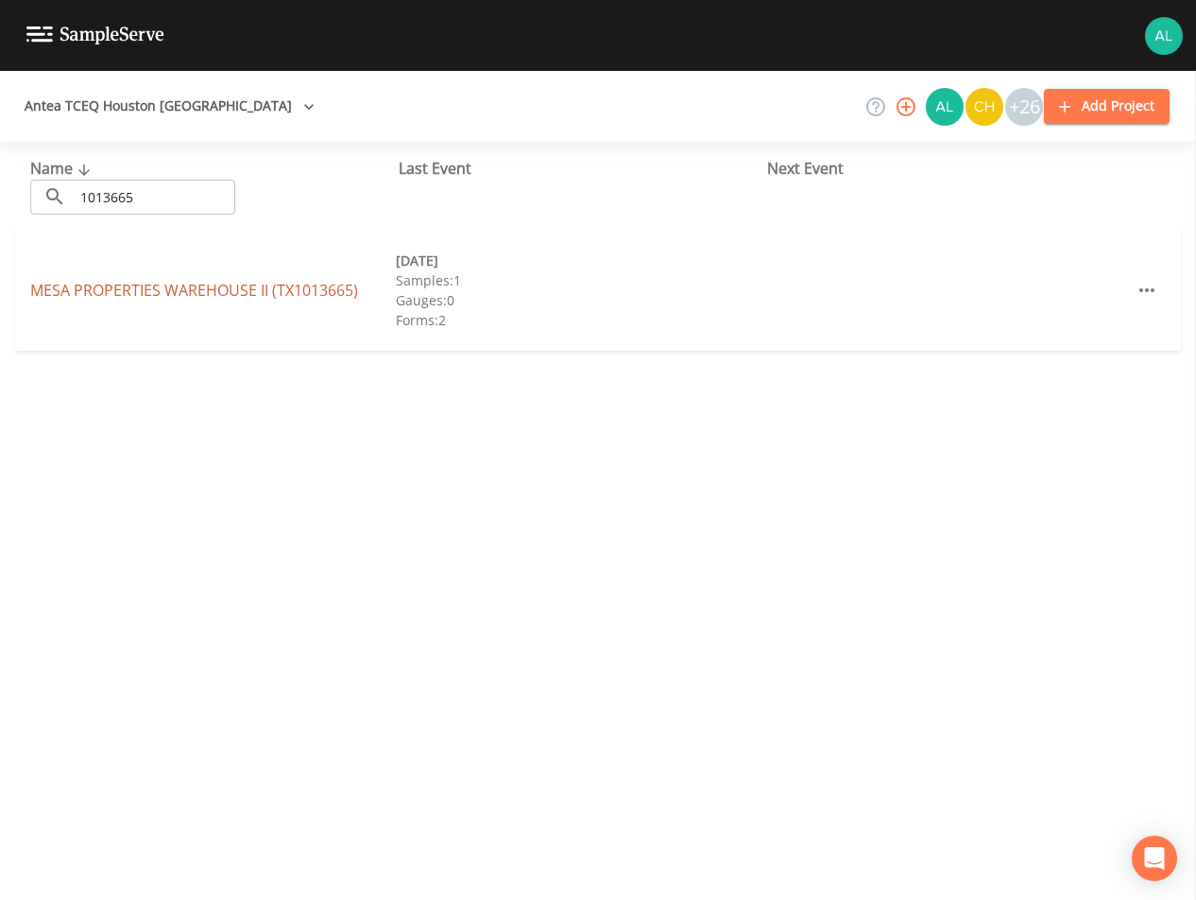
click at [131, 300] on link "MESA PROPERTIES [GEOGRAPHIC_DATA] (TX1013665)" at bounding box center [194, 290] width 328 height 21
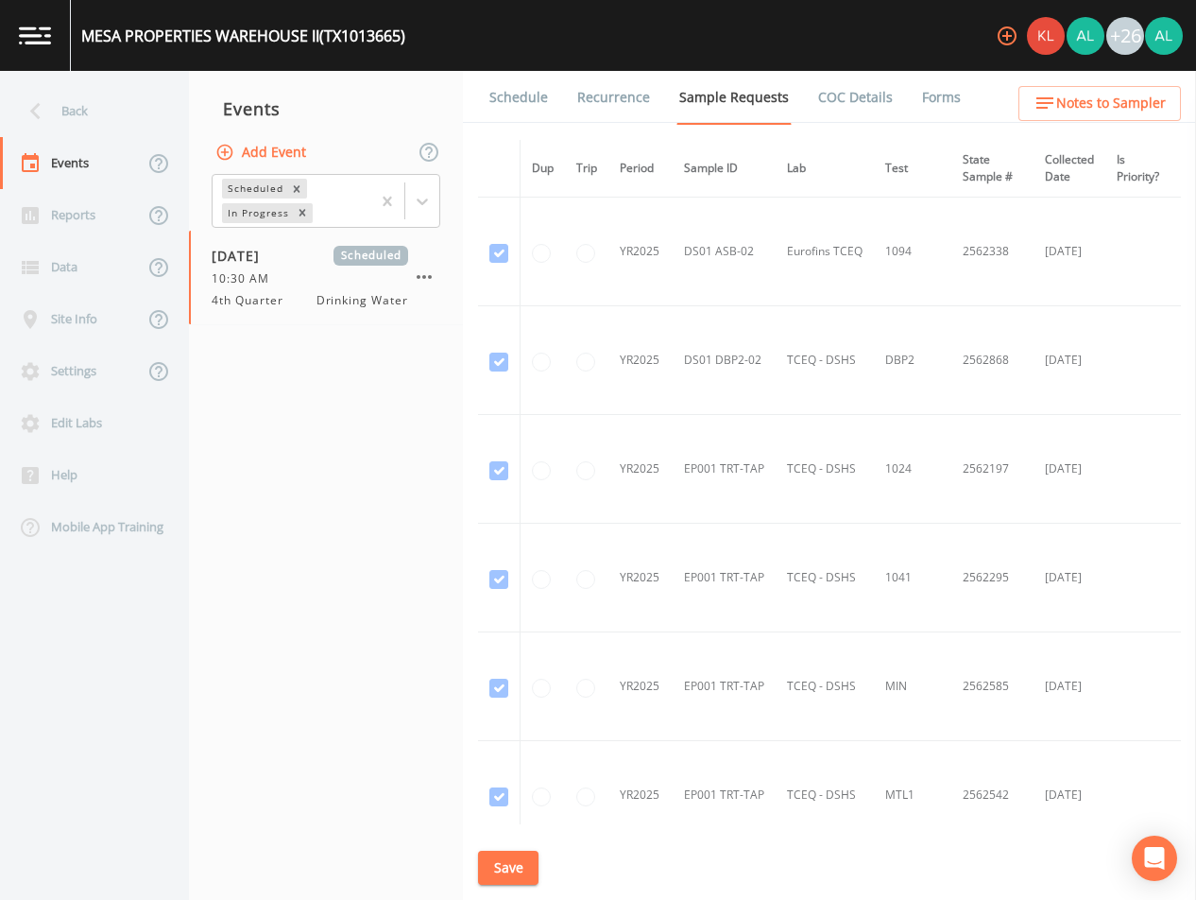
drag, startPoint x: 478, startPoint y: 98, endPoint x: 469, endPoint y: 103, distance: 10.6
click at [478, 98] on li "Schedule" at bounding box center [507, 97] width 88 height 53
click at [533, 103] on link "Schedule" at bounding box center [519, 97] width 64 height 53
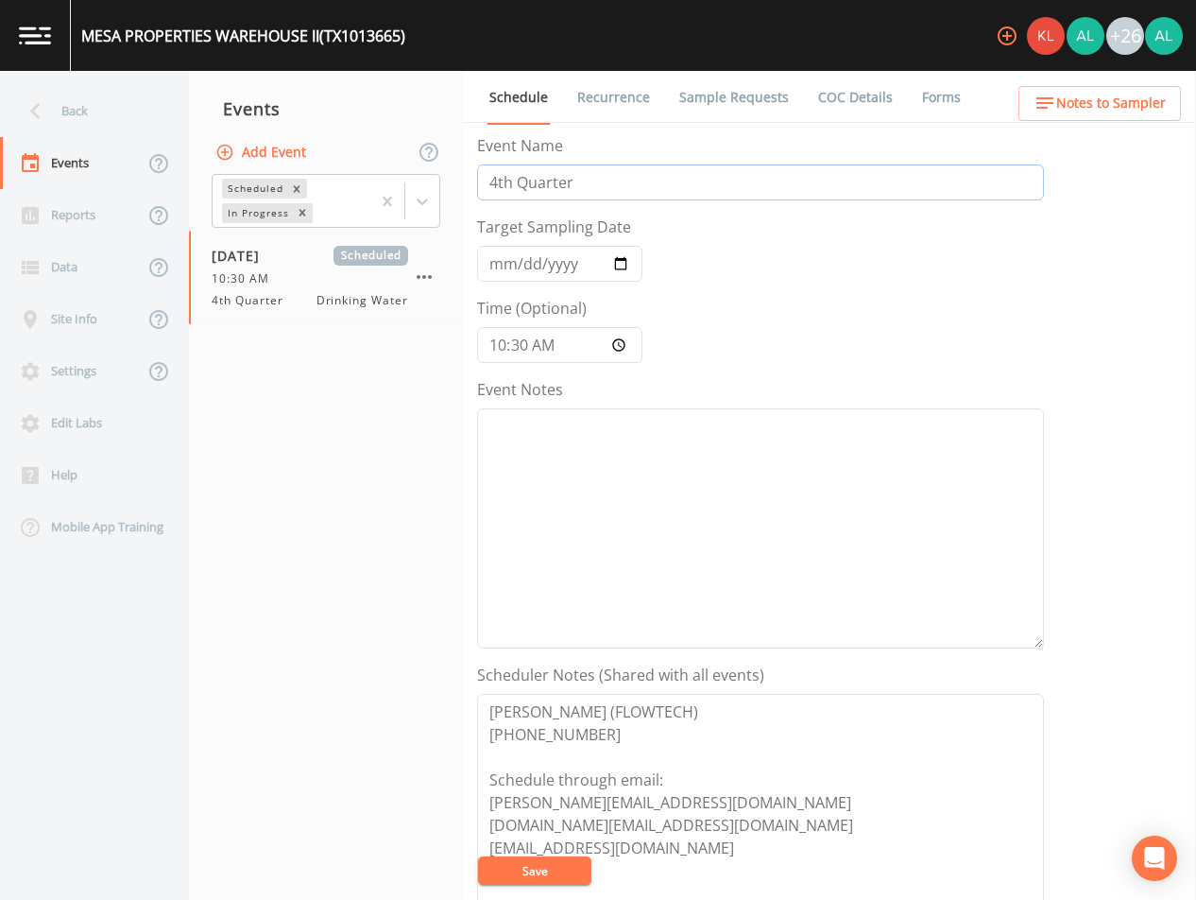
click at [504, 164] on input "4th Quarter" at bounding box center [760, 182] width 567 height 36
click at [493, 183] on input "4th Quarter" at bounding box center [760, 182] width 567 height 36
click at [504, 176] on input "4th Quarter" at bounding box center [760, 182] width 567 height 36
click at [550, 427] on textarea "Event Notes" at bounding box center [760, 528] width 567 height 240
click at [719, 544] on textarea "Event Notes" at bounding box center [760, 528] width 567 height 240
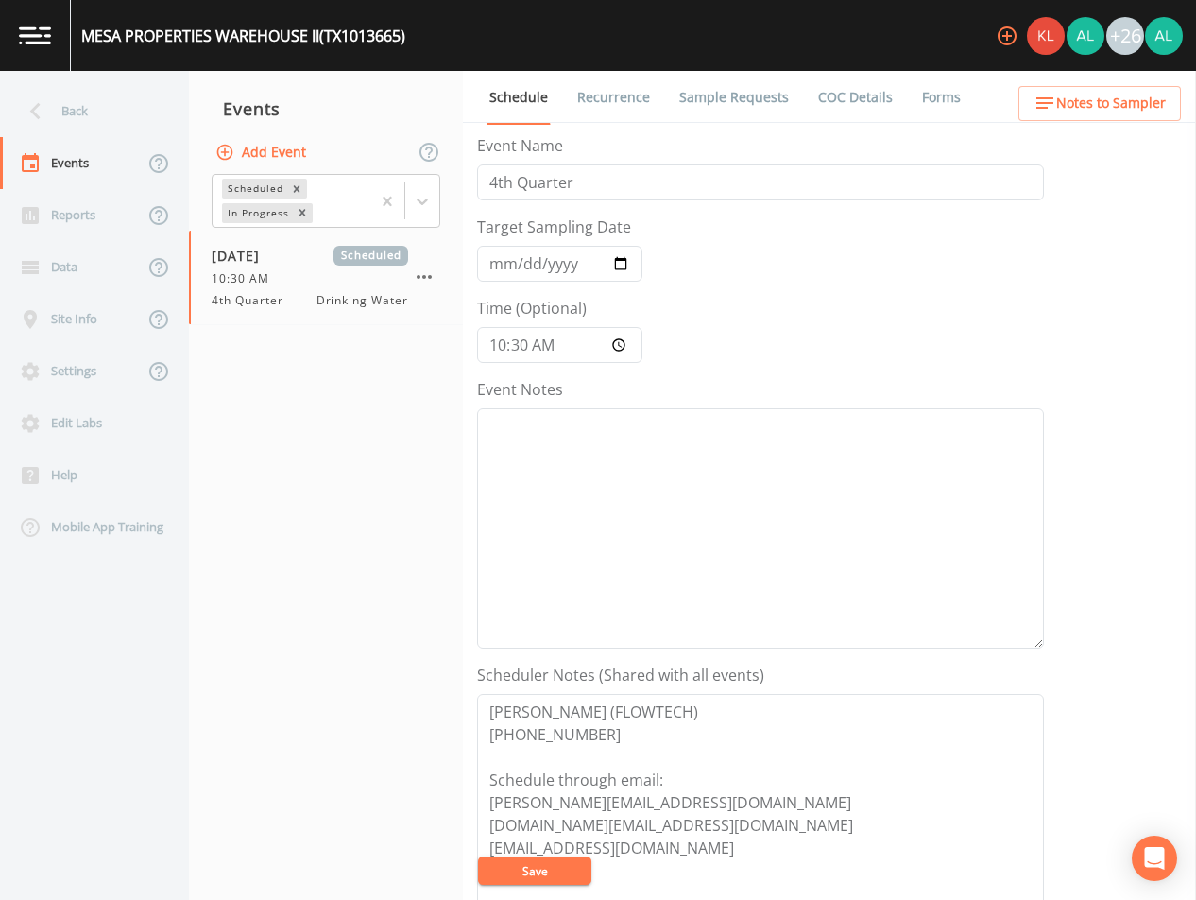
click at [1078, 107] on span "Notes to Sampler" at bounding box center [1111, 104] width 110 height 24
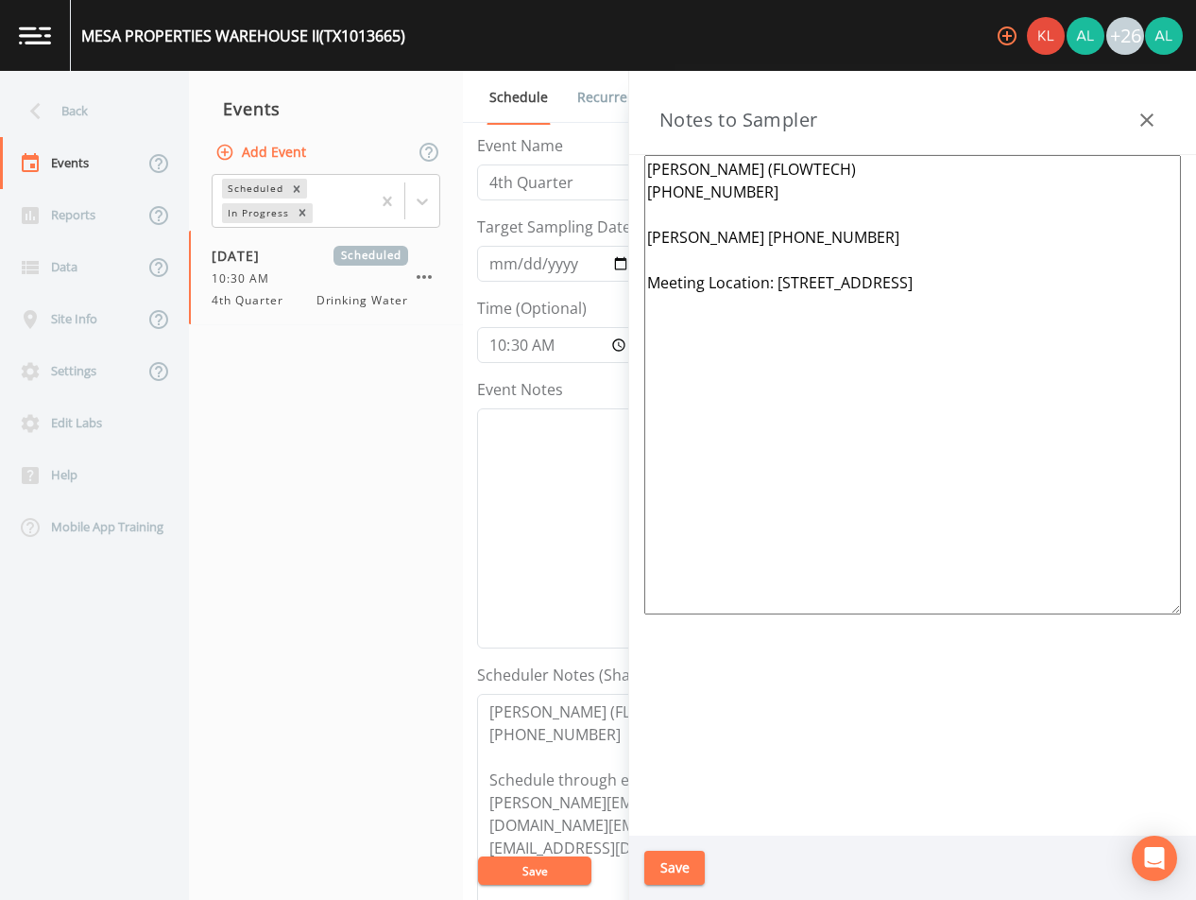
drag, startPoint x: 1089, startPoint y: 272, endPoint x: 775, endPoint y: 283, distance: 313.9
click at [775, 283] on textarea "[PERSON_NAME] (FLOWTECH) [PHONE_NUMBER] [PERSON_NAME] [PHONE_NUMBER] Meeting Lo…" at bounding box center [912, 384] width 537 height 459
click at [697, 886] on div "Save" at bounding box center [912, 867] width 567 height 65
click at [697, 869] on button "Save" at bounding box center [674, 867] width 60 height 35
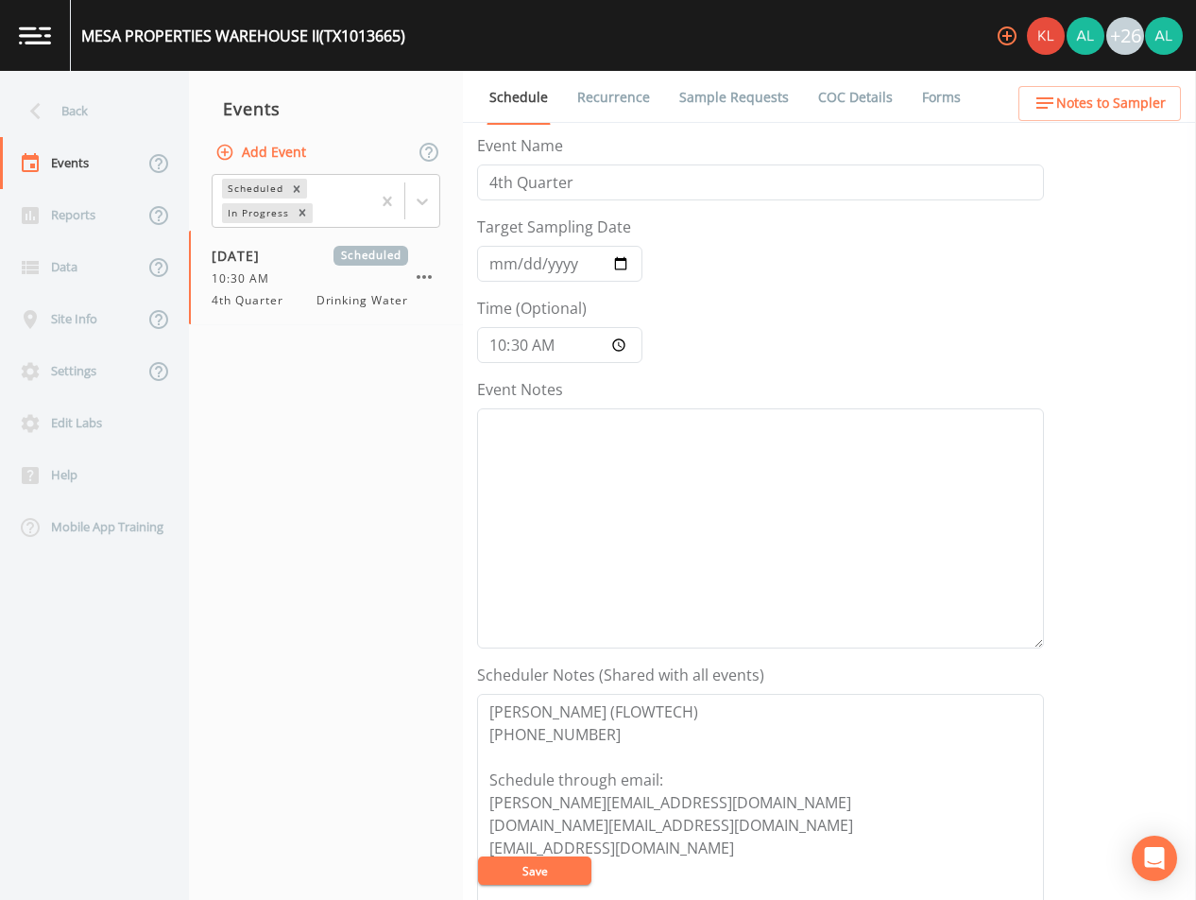
click at [73, 682] on nav "Back Events Reports Data Site Info Settings Edit Labs Help Mobile App Training" at bounding box center [94, 485] width 189 height 829
click at [114, 118] on div "Back" at bounding box center [85, 111] width 170 height 52
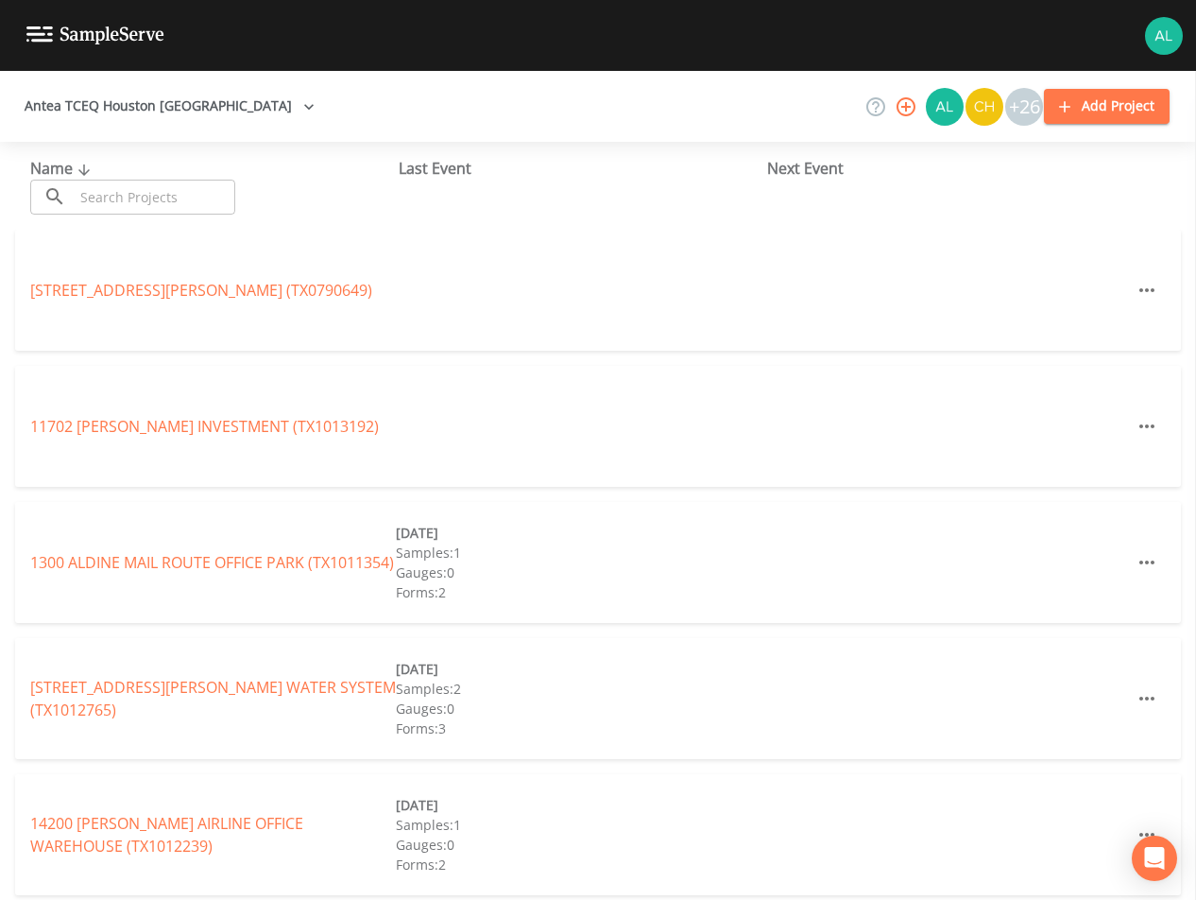
click at [126, 200] on input "text" at bounding box center [155, 197] width 162 height 35
click at [132, 209] on input "text" at bounding box center [155, 197] width 162 height 35
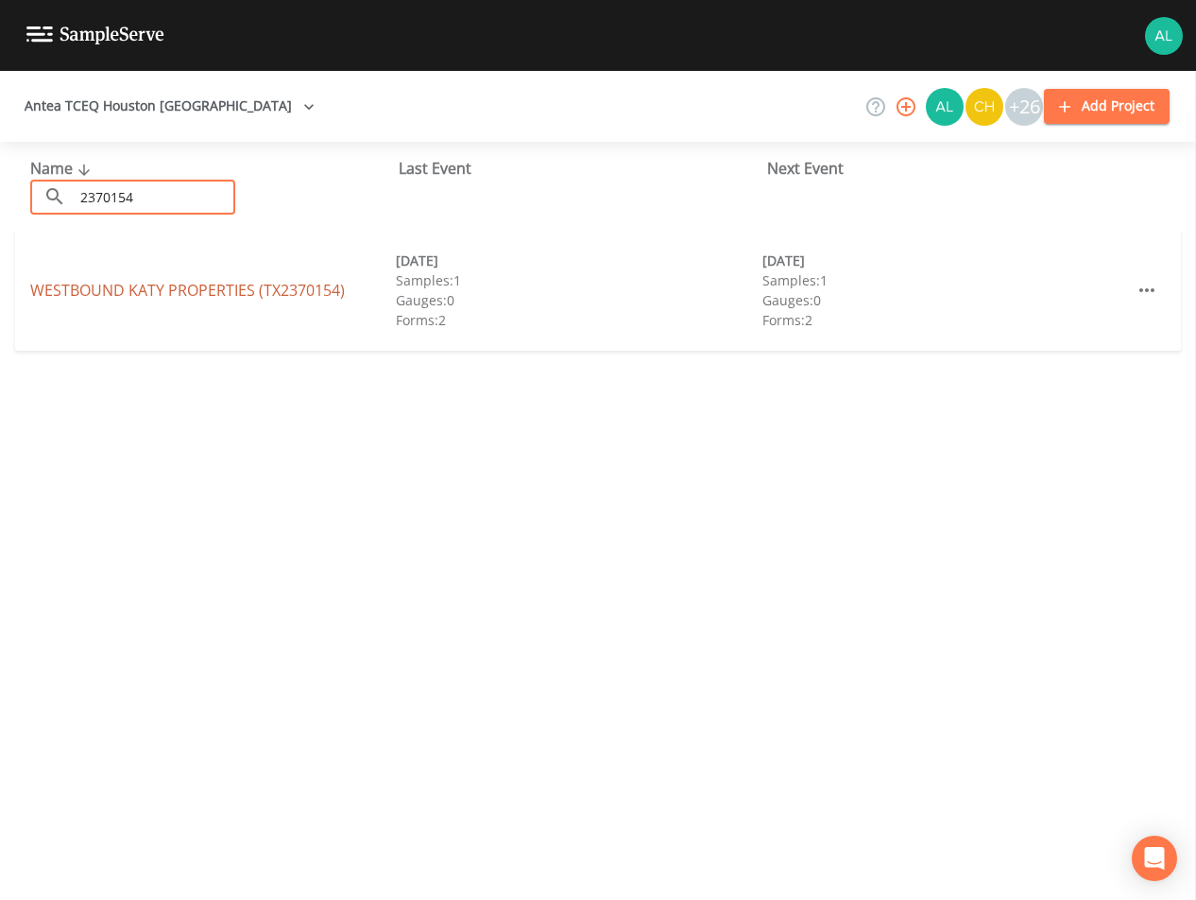
type input "2370154"
click at [171, 292] on link "WESTBOUND KATY PROPERTIES (TX2370154)" at bounding box center [187, 290] width 315 height 21
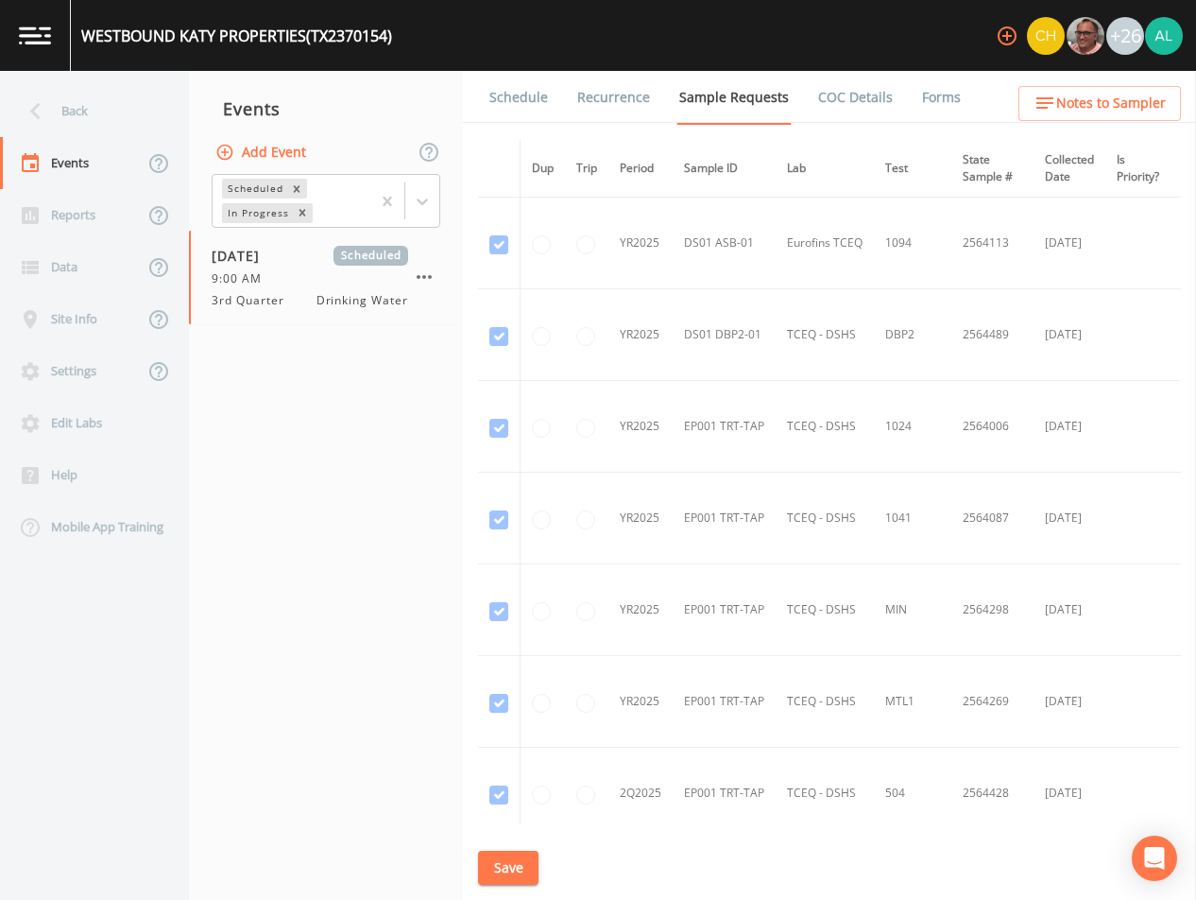
click at [510, 107] on link "Schedule" at bounding box center [519, 97] width 64 height 53
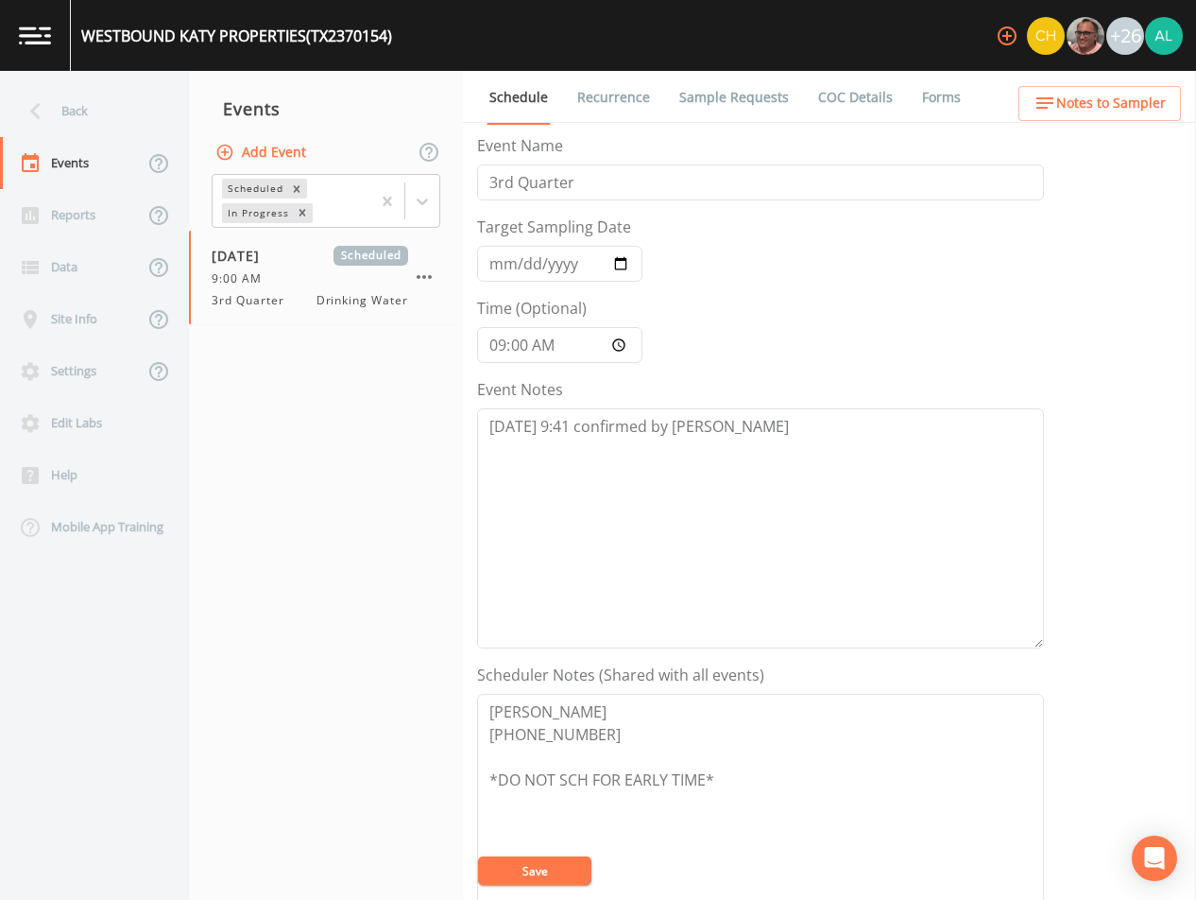
click at [696, 101] on link "Sample Requests" at bounding box center [734, 97] width 115 height 53
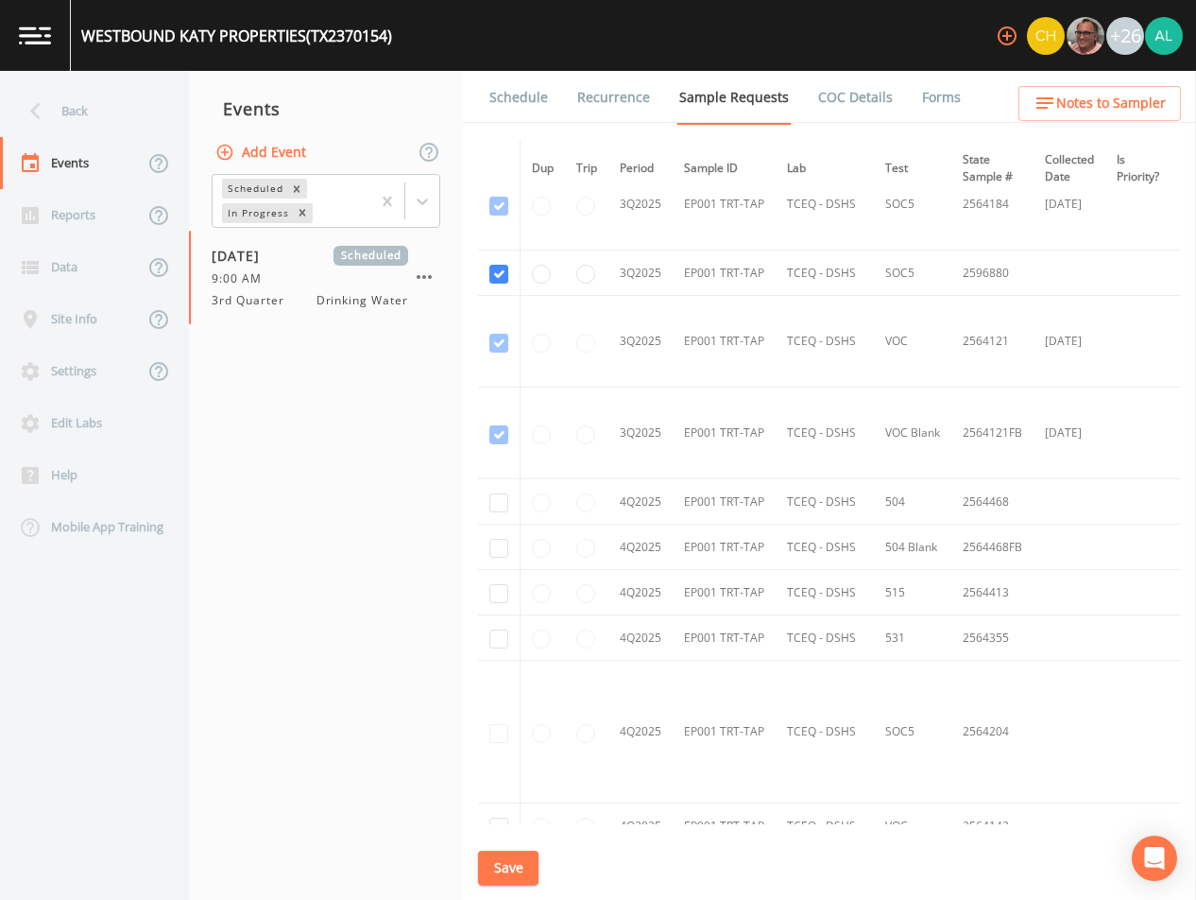
scroll to position [1445, 0]
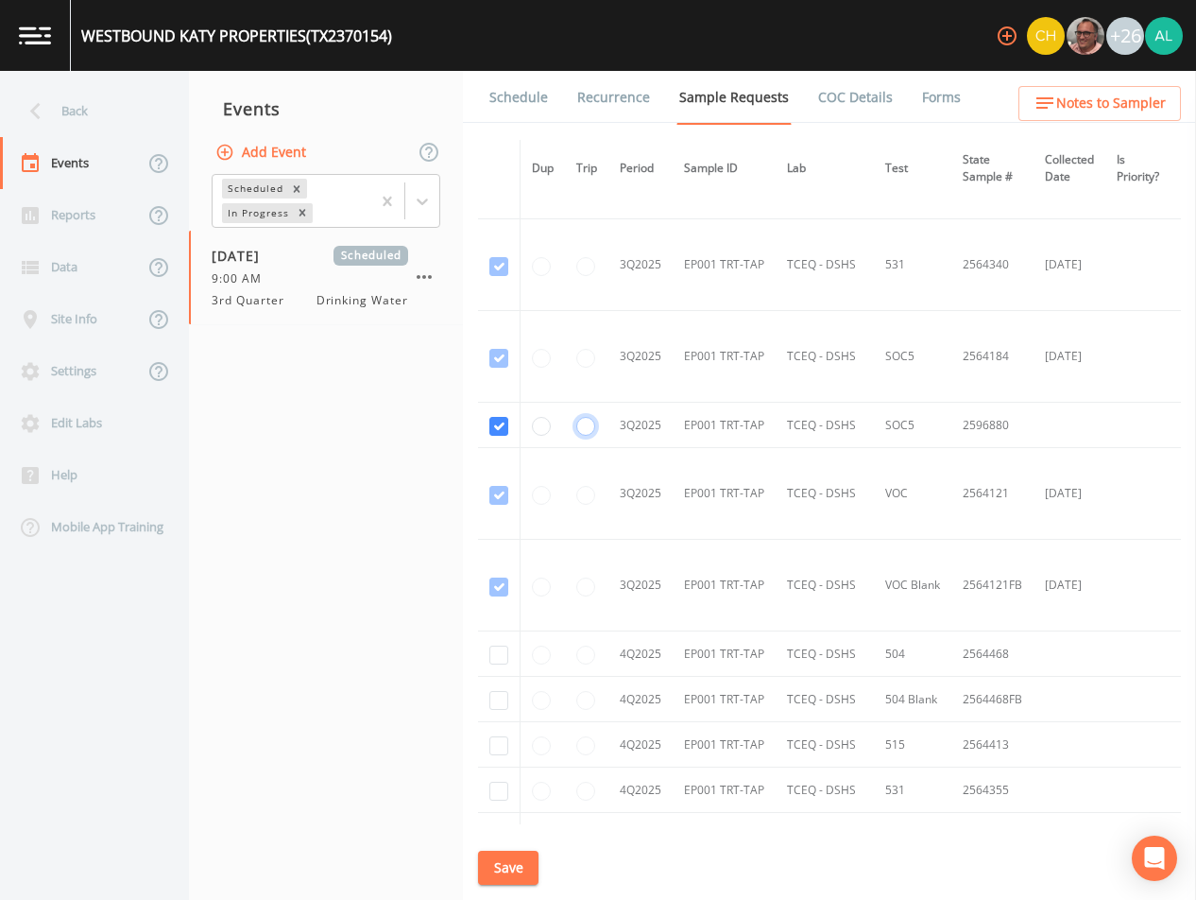
click at [584, 424] on input "radio" at bounding box center [585, 426] width 19 height 19
radio input "true"
click at [511, 855] on button "Save" at bounding box center [508, 867] width 60 height 35
click at [63, 112] on div "Back" at bounding box center [85, 111] width 170 height 52
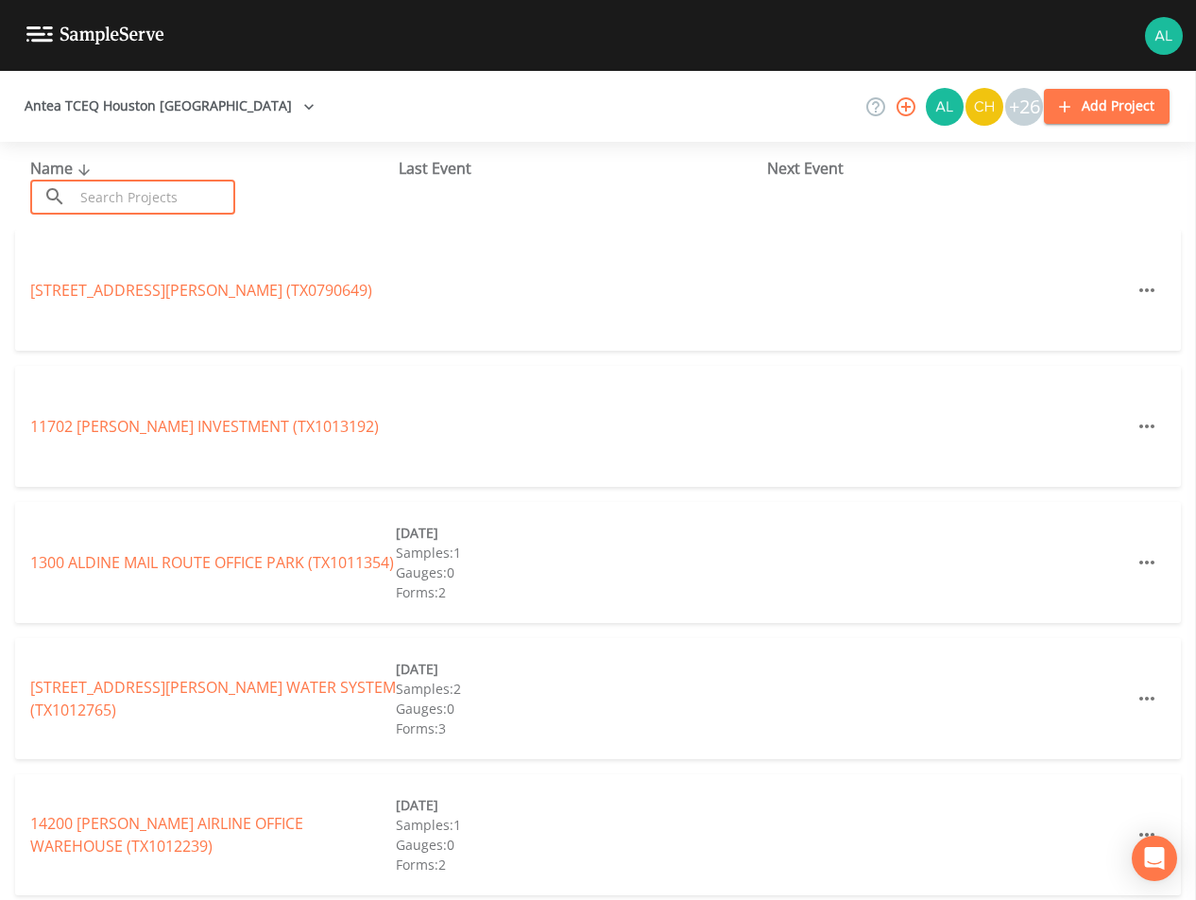
click at [189, 206] on input "text" at bounding box center [155, 197] width 162 height 35
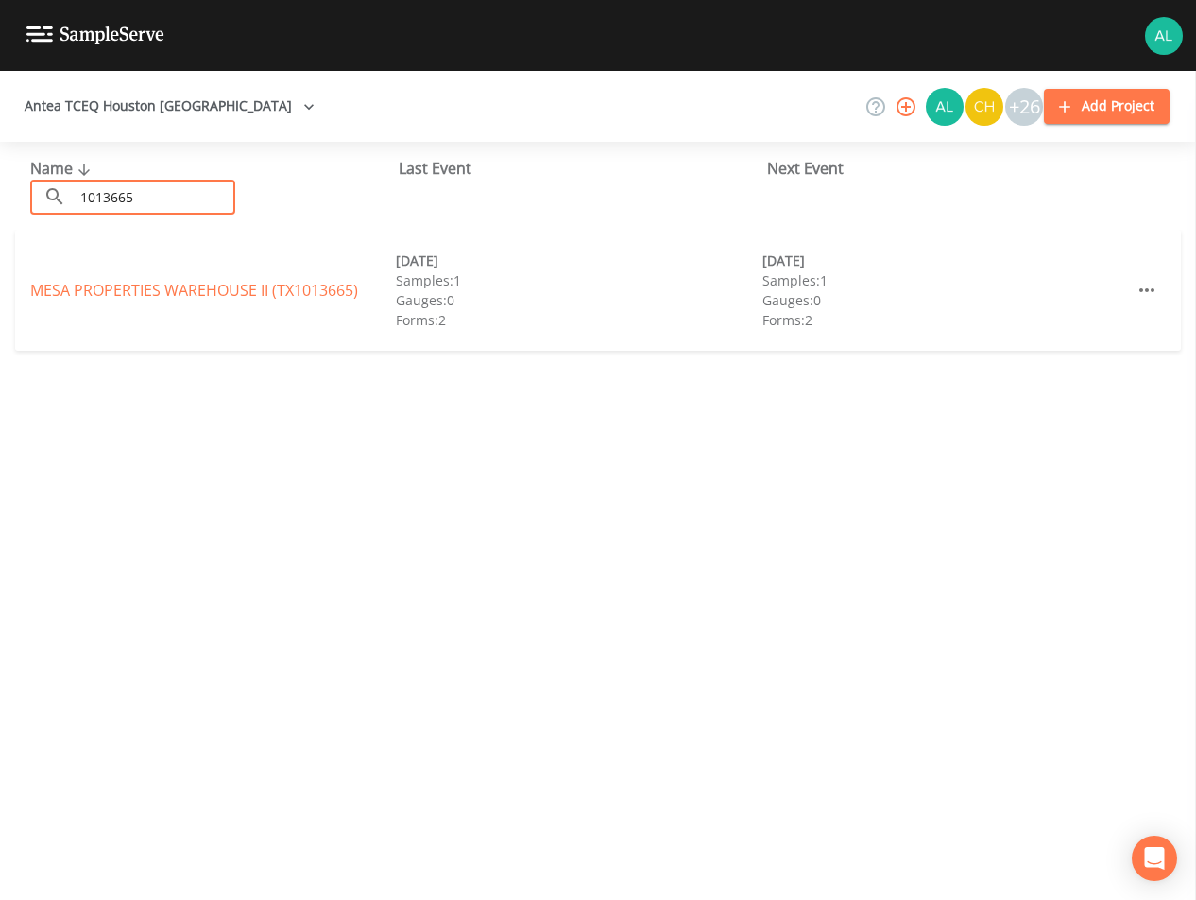
type input "1013665"
click at [242, 290] on link "MESA PROPERTIES [GEOGRAPHIC_DATA] (TX1013665)" at bounding box center [194, 290] width 328 height 21
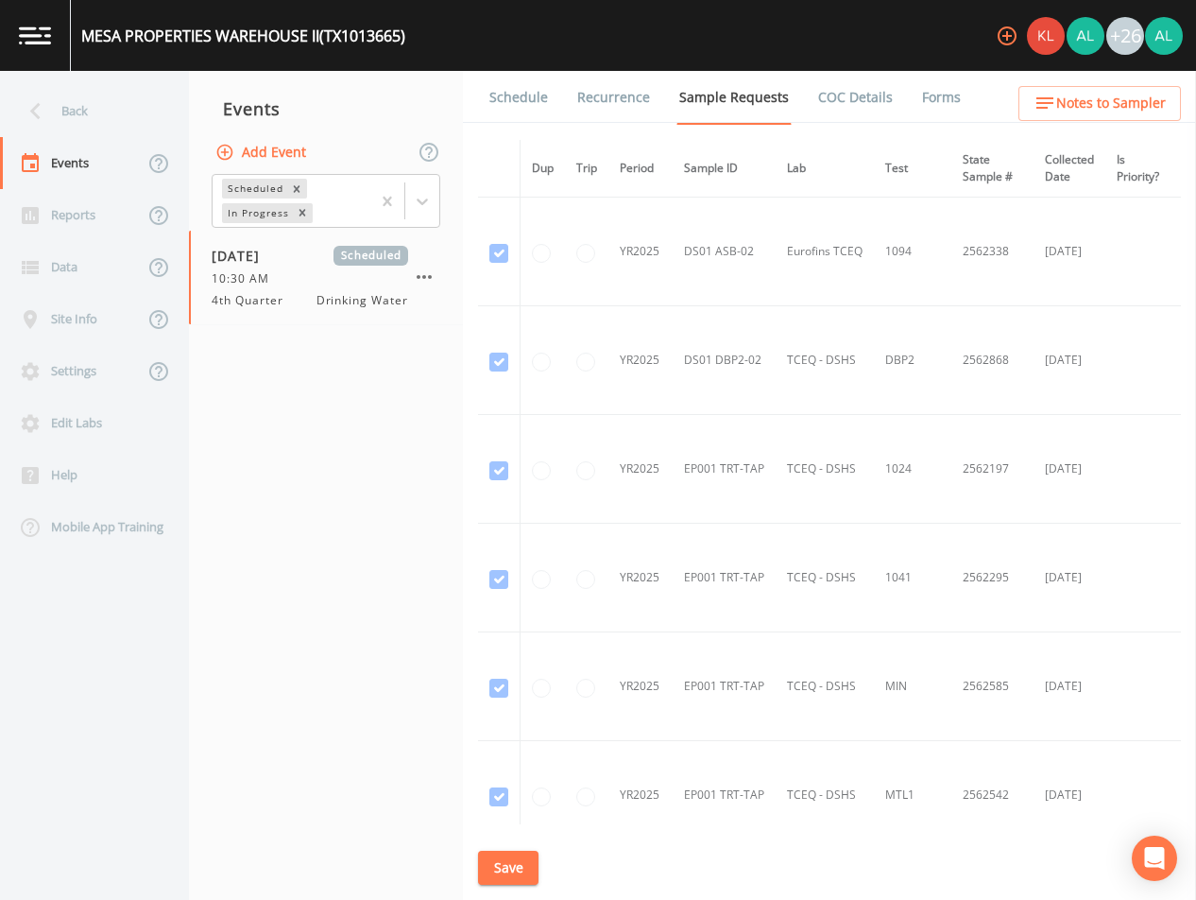
click at [1066, 99] on span "Notes to Sampler" at bounding box center [1111, 104] width 110 height 24
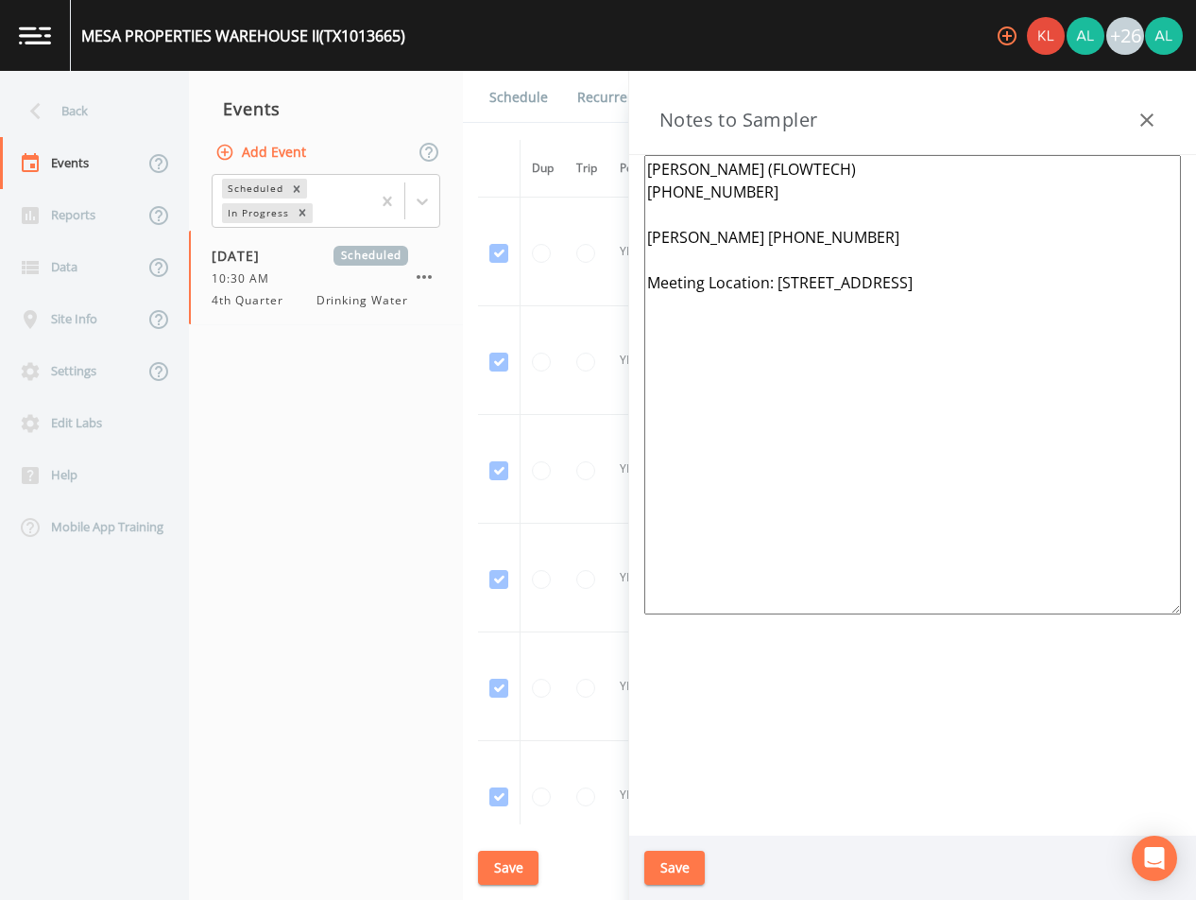
drag, startPoint x: 1022, startPoint y: 277, endPoint x: 776, endPoint y: 283, distance: 245.8
click at [776, 283] on textarea "[PERSON_NAME] (FLOWTECH) [PHONE_NUMBER] [PERSON_NAME] [PHONE_NUMBER] Meeting Lo…" at bounding box center [912, 384] width 537 height 459
click at [651, 867] on button "Save" at bounding box center [674, 867] width 60 height 35
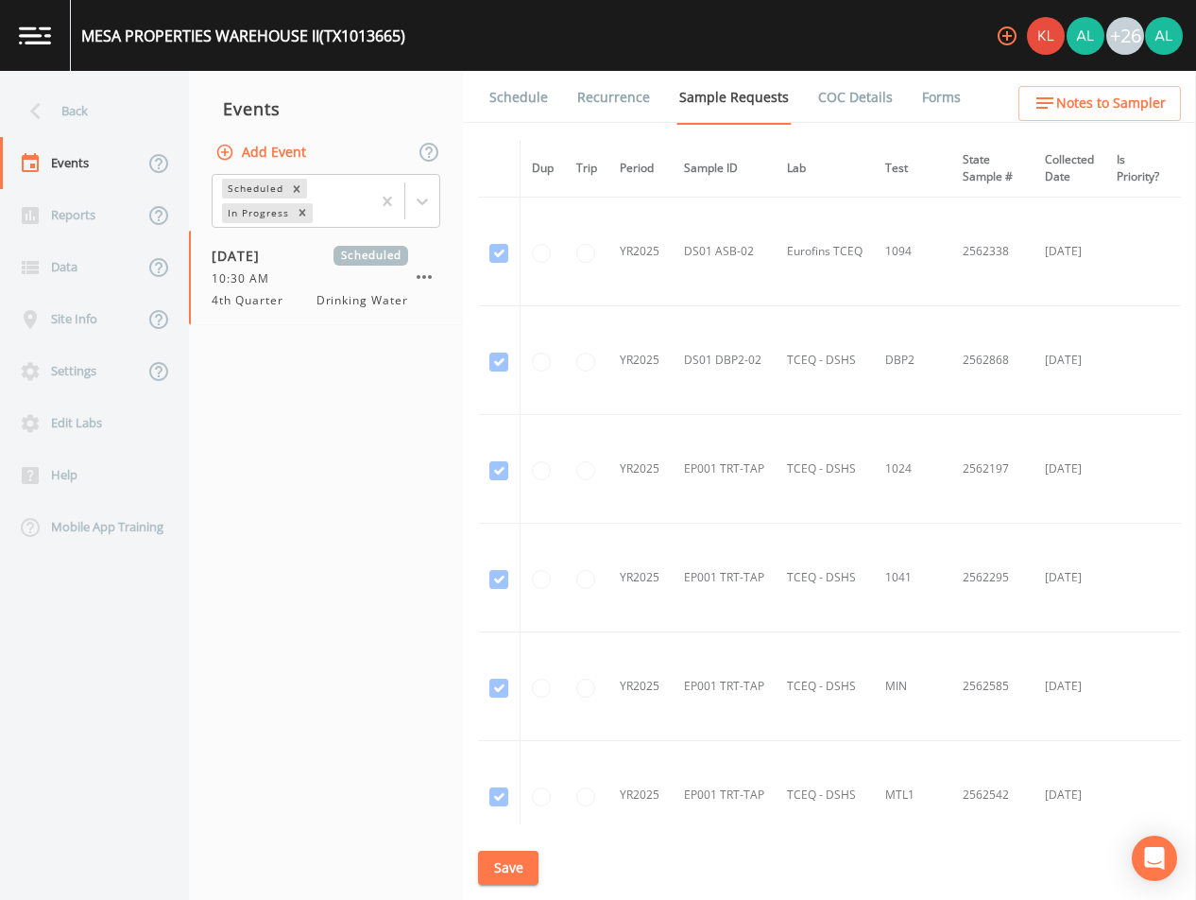
click at [524, 849] on div "Schedule Recurrence Sample Requests COC Details Forms Dup Trip Period Sample ID…" at bounding box center [829, 485] width 733 height 829
drag, startPoint x: 525, startPoint y: 857, endPoint x: 542, endPoint y: 509, distance: 348.2
click at [525, 852] on button "Save" at bounding box center [508, 867] width 60 height 35
click at [525, 99] on link "Schedule" at bounding box center [519, 97] width 64 height 53
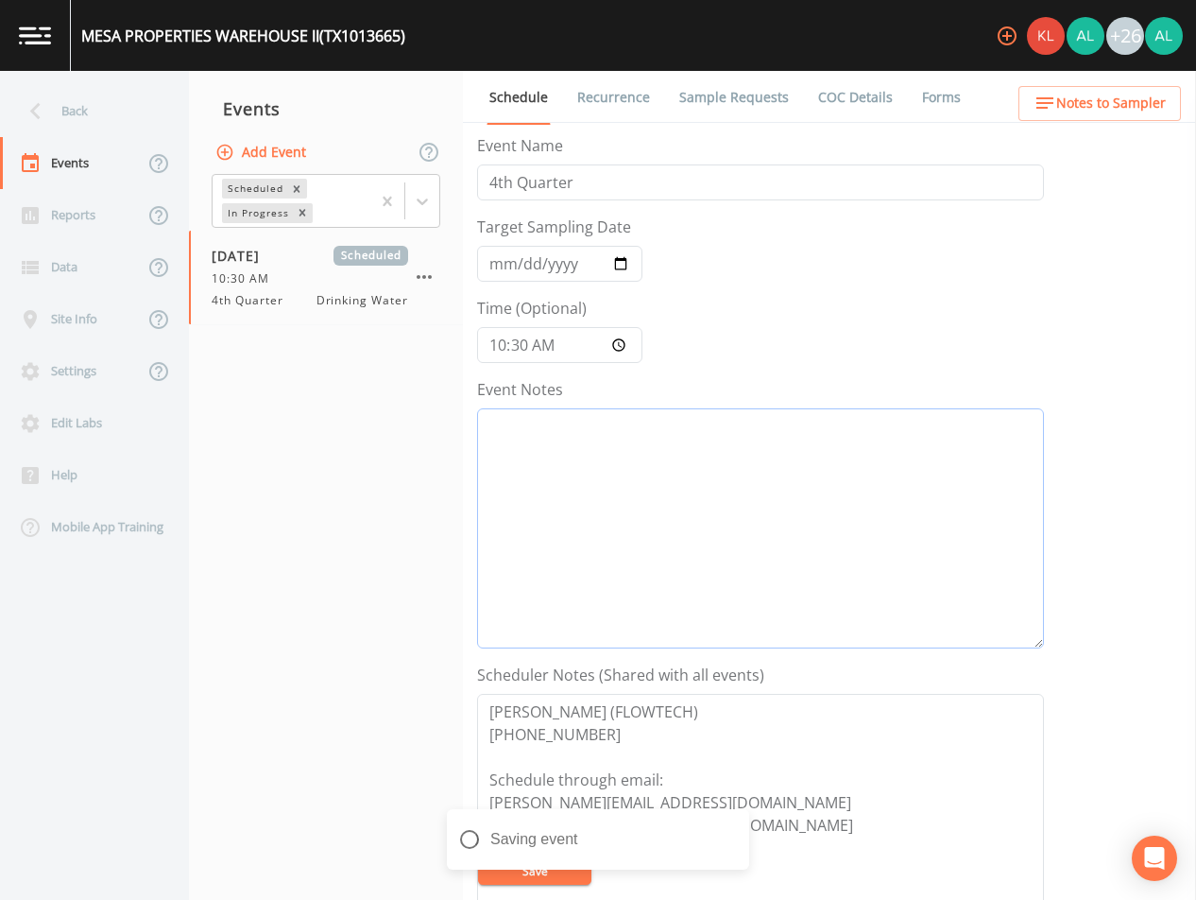
click at [654, 514] on textarea "Event Notes" at bounding box center [760, 528] width 567 height 240
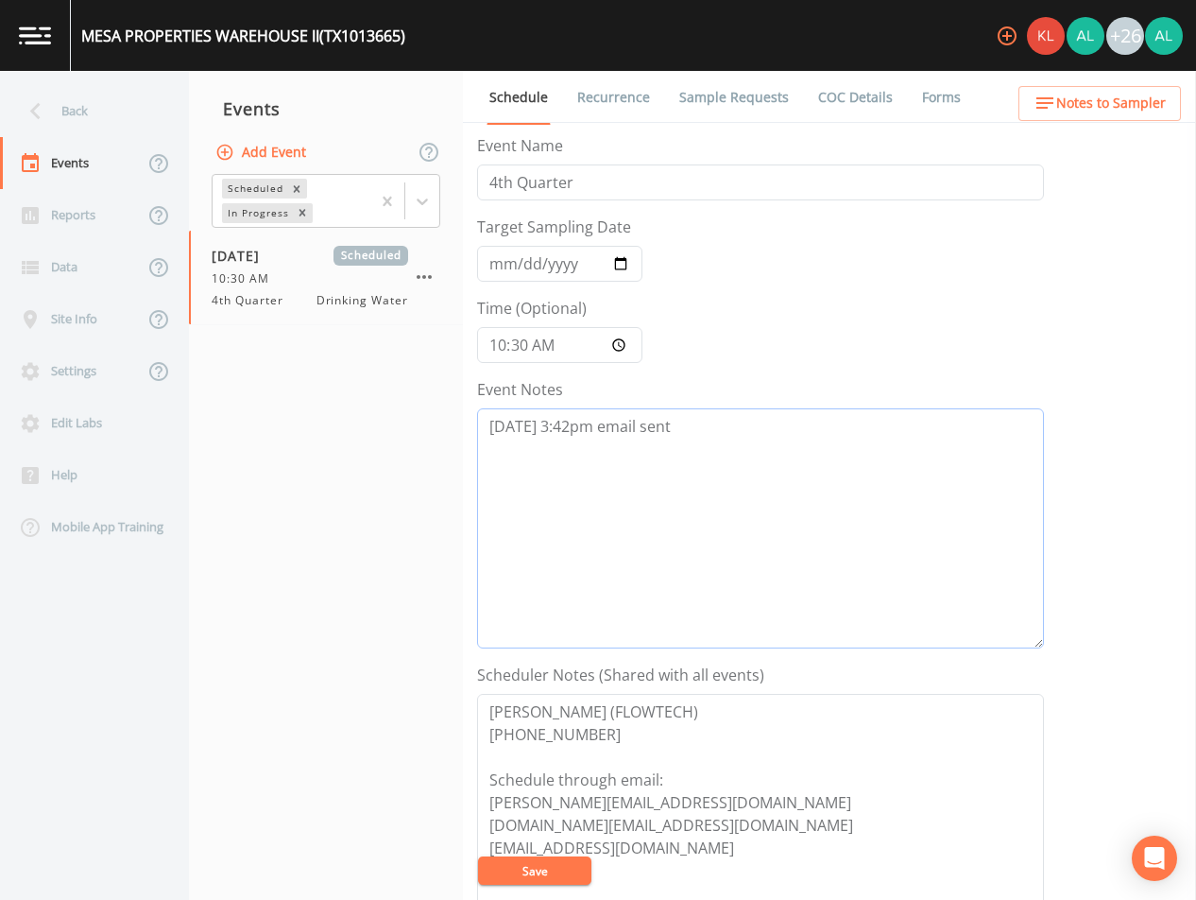
type textarea "[DATE] 3:42pm email sent"
click at [532, 880] on button "Save" at bounding box center [534, 870] width 113 height 28
click at [544, 867] on button "Save" at bounding box center [534, 870] width 113 height 28
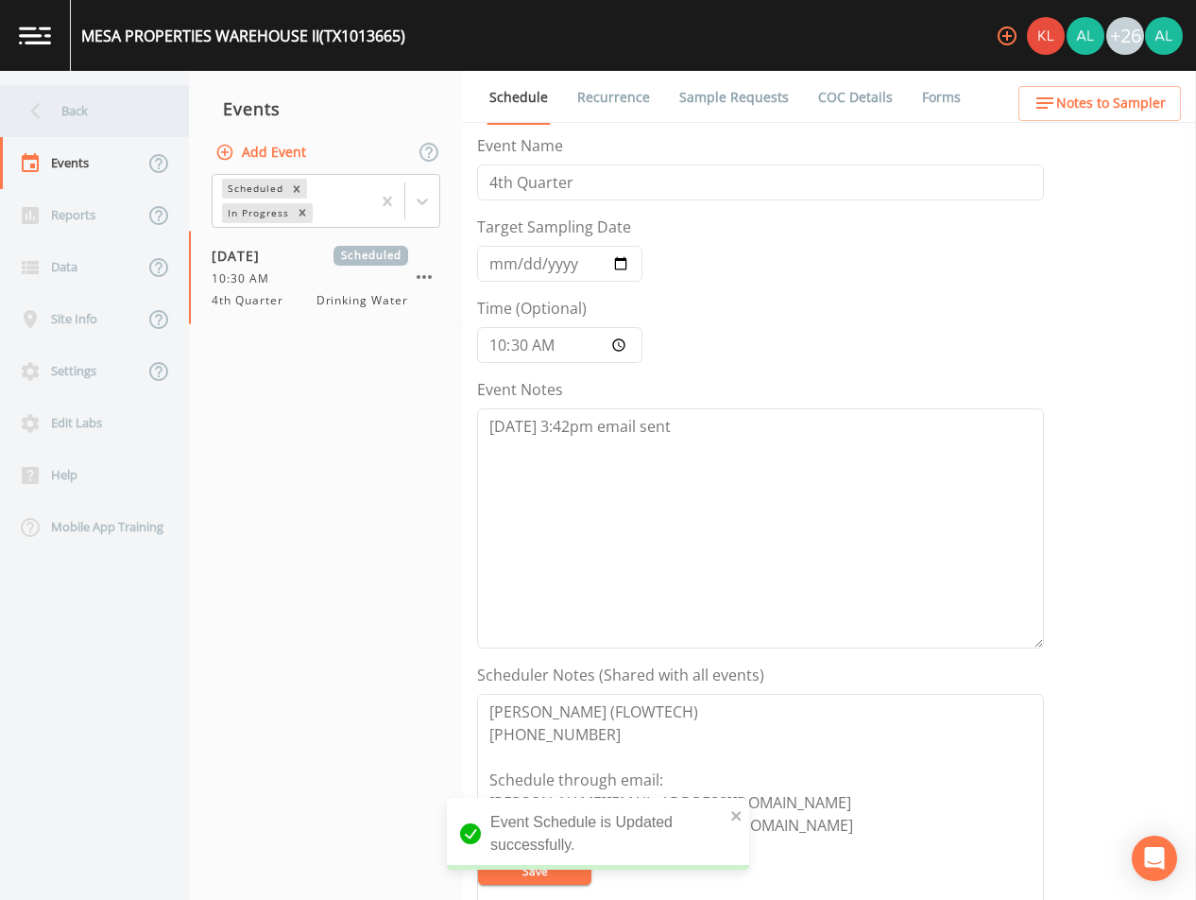
click at [104, 119] on div "Back" at bounding box center [85, 111] width 170 height 52
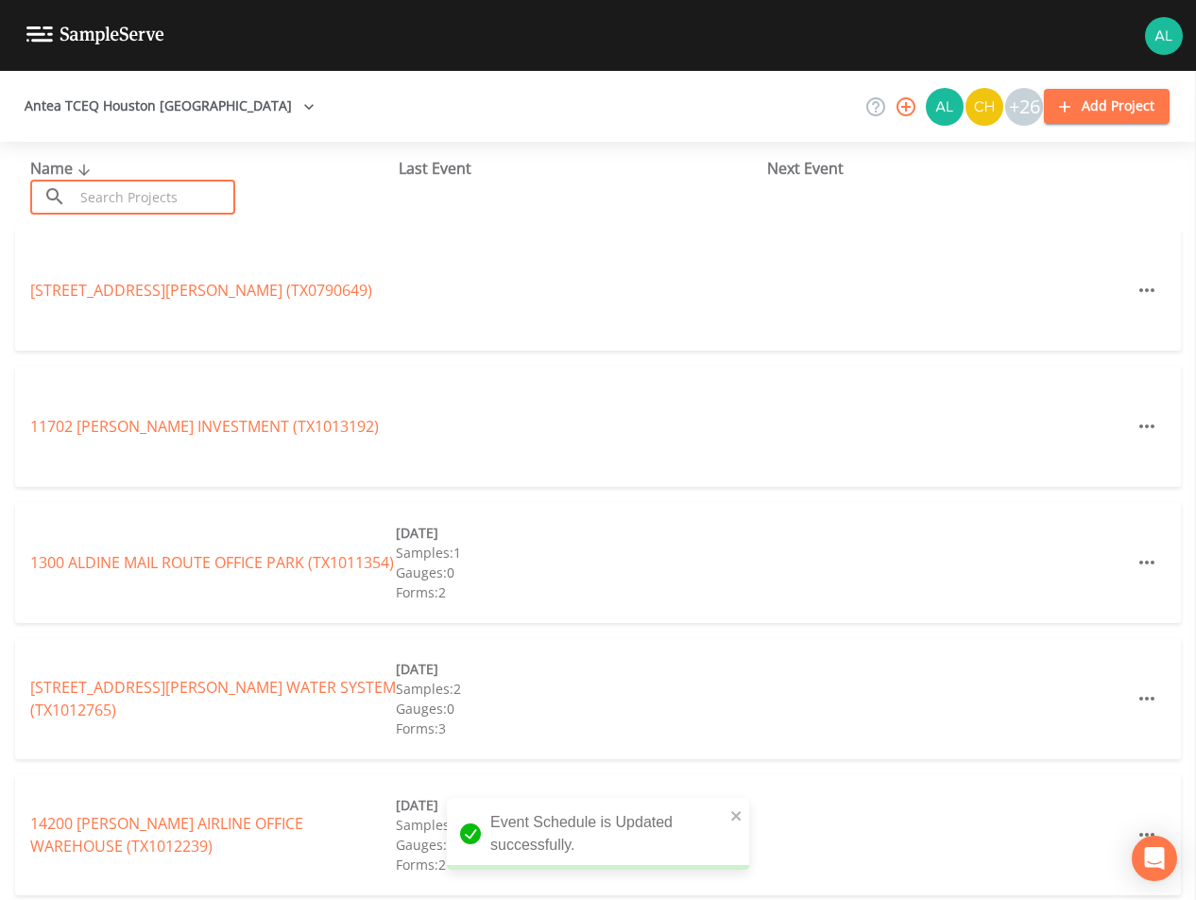
click at [111, 187] on input "text" at bounding box center [155, 197] width 162 height 35
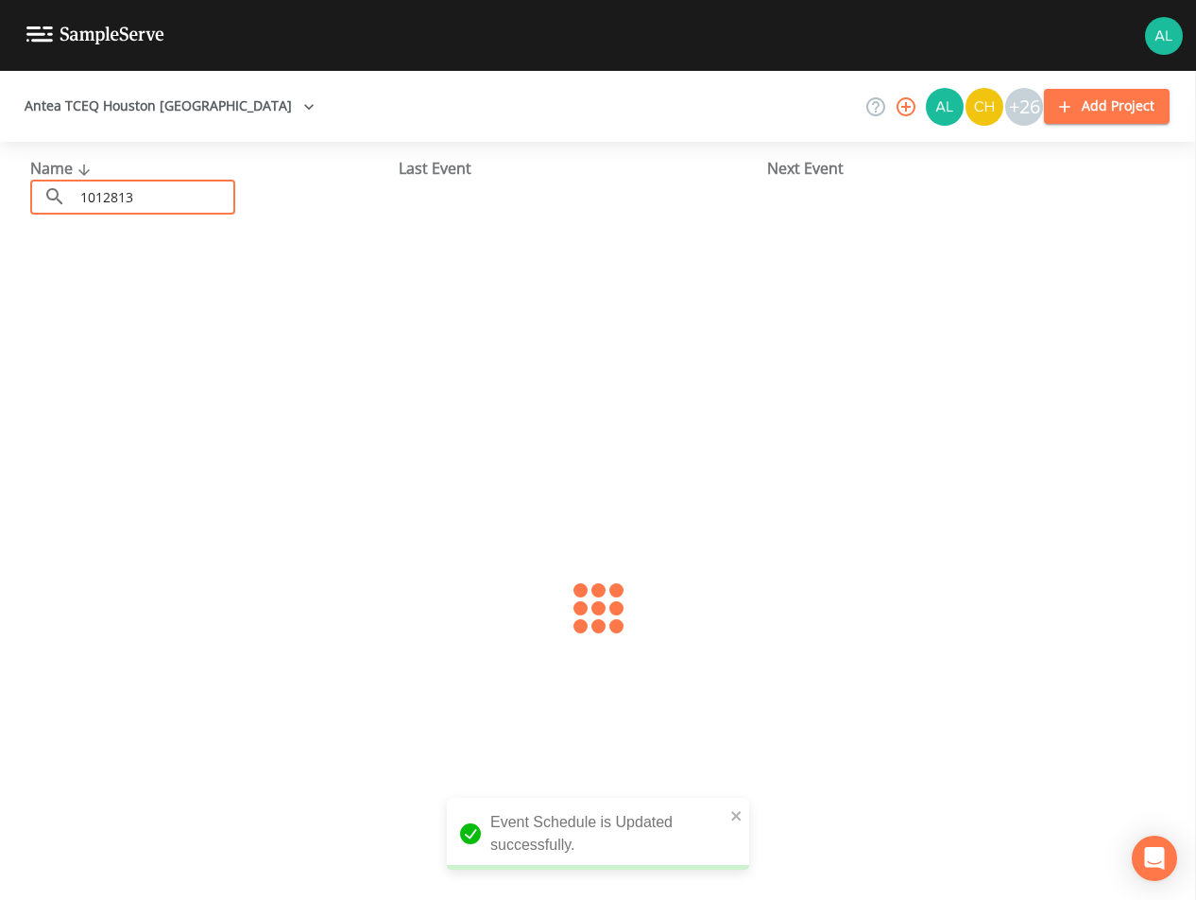
type input "1012813"
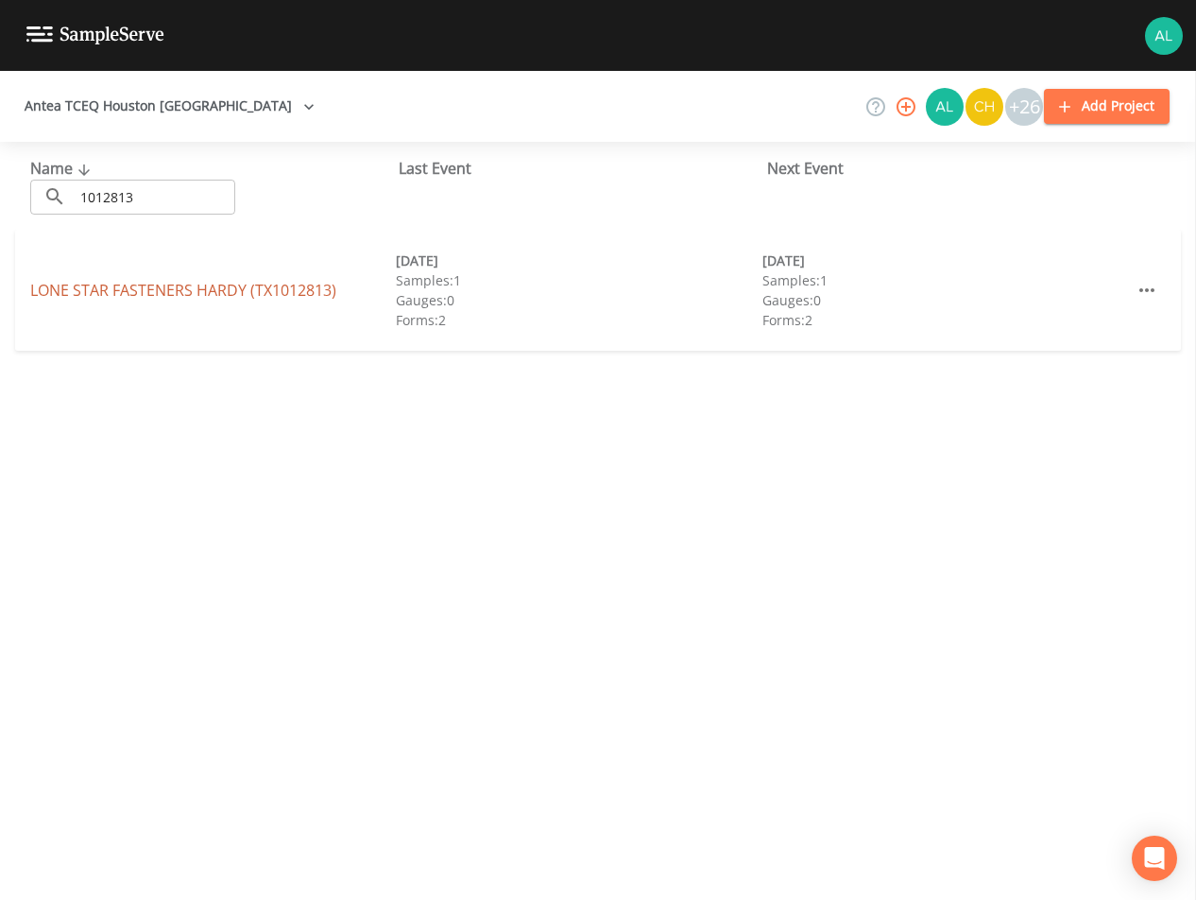
click at [94, 292] on link "LONE STAR FASTENERS HARDY (TX1012813)" at bounding box center [183, 290] width 306 height 21
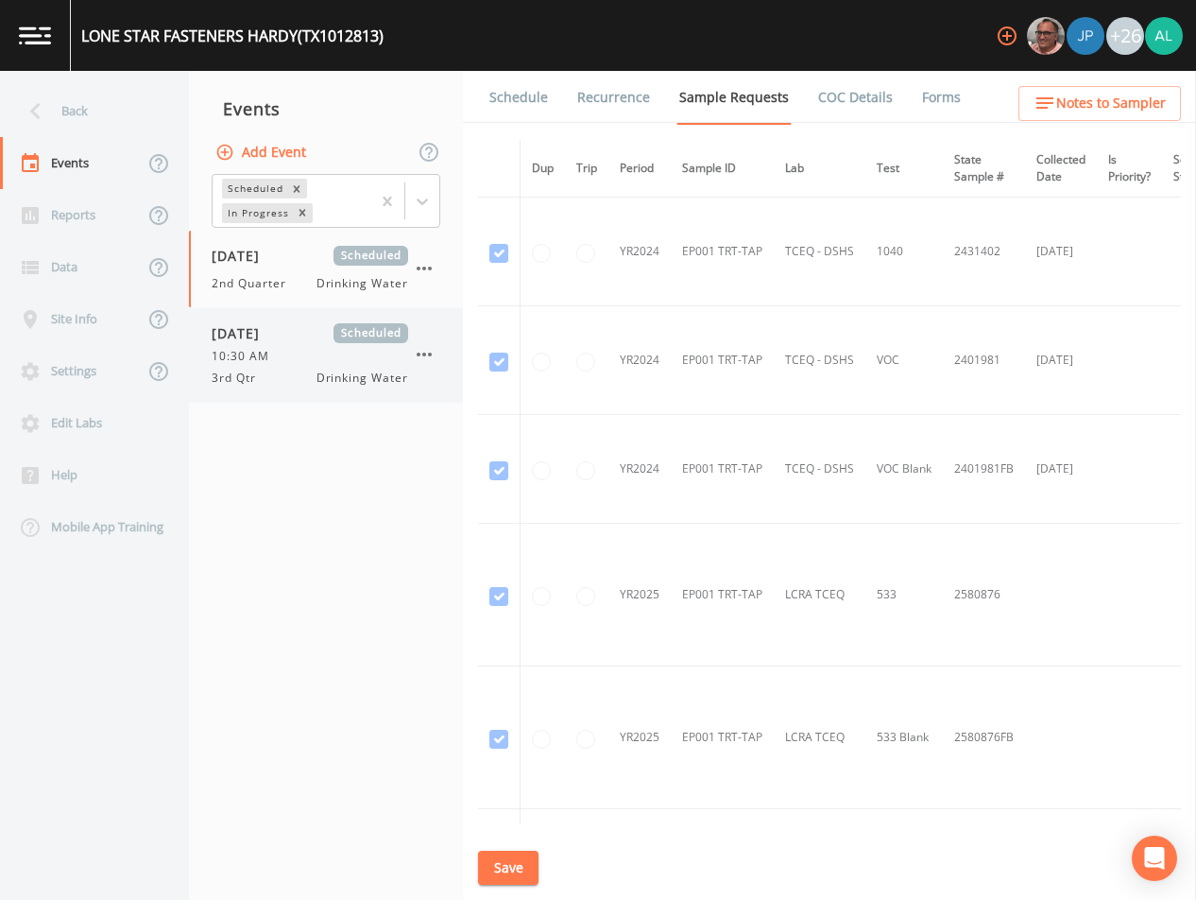
click at [313, 328] on div "[DATE] Scheduled" at bounding box center [310, 333] width 197 height 20
click at [507, 98] on link "Schedule" at bounding box center [519, 97] width 64 height 53
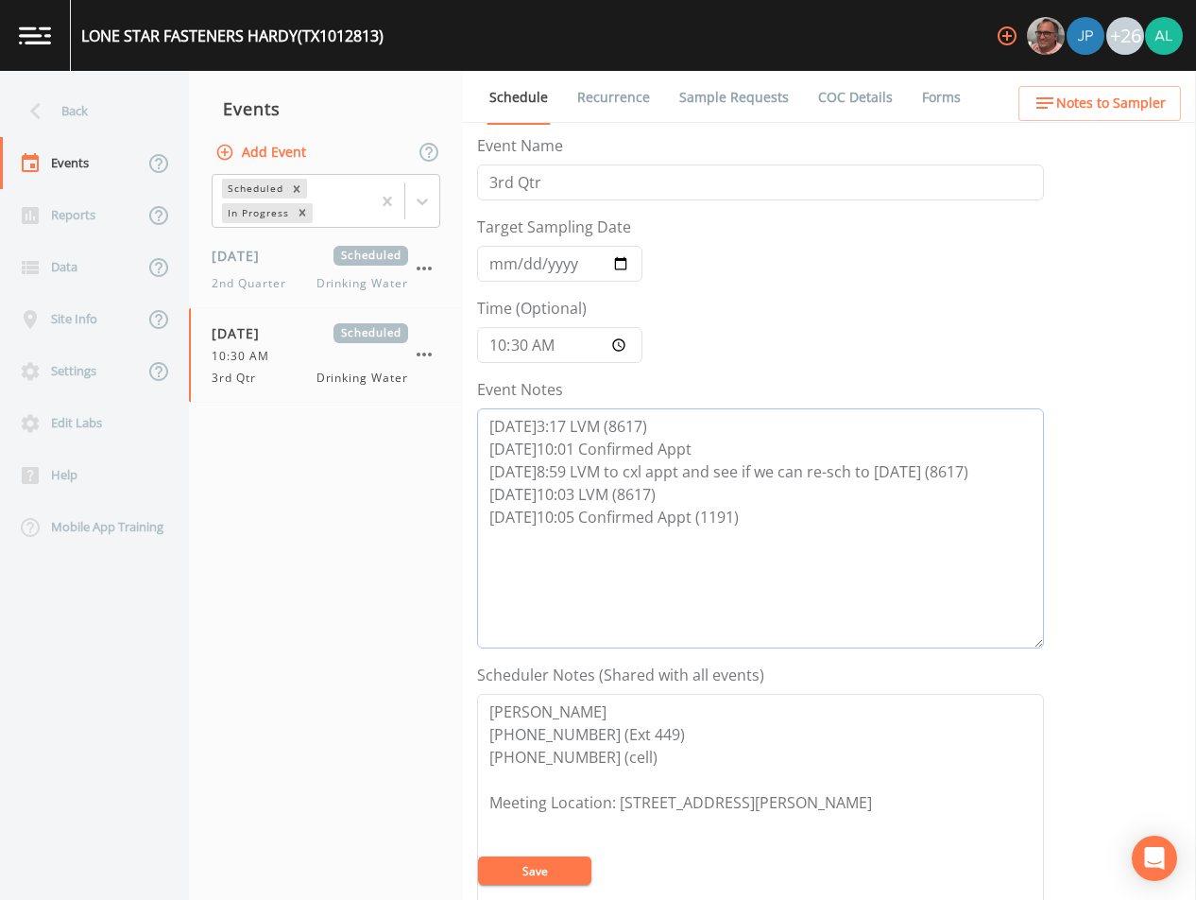
click at [775, 523] on textarea "[DATE]3:17 LVM (8617) [DATE]10:01 Confirmed Appt [DATE]8:59 LVM to cxl appt and…" at bounding box center [760, 528] width 567 height 240
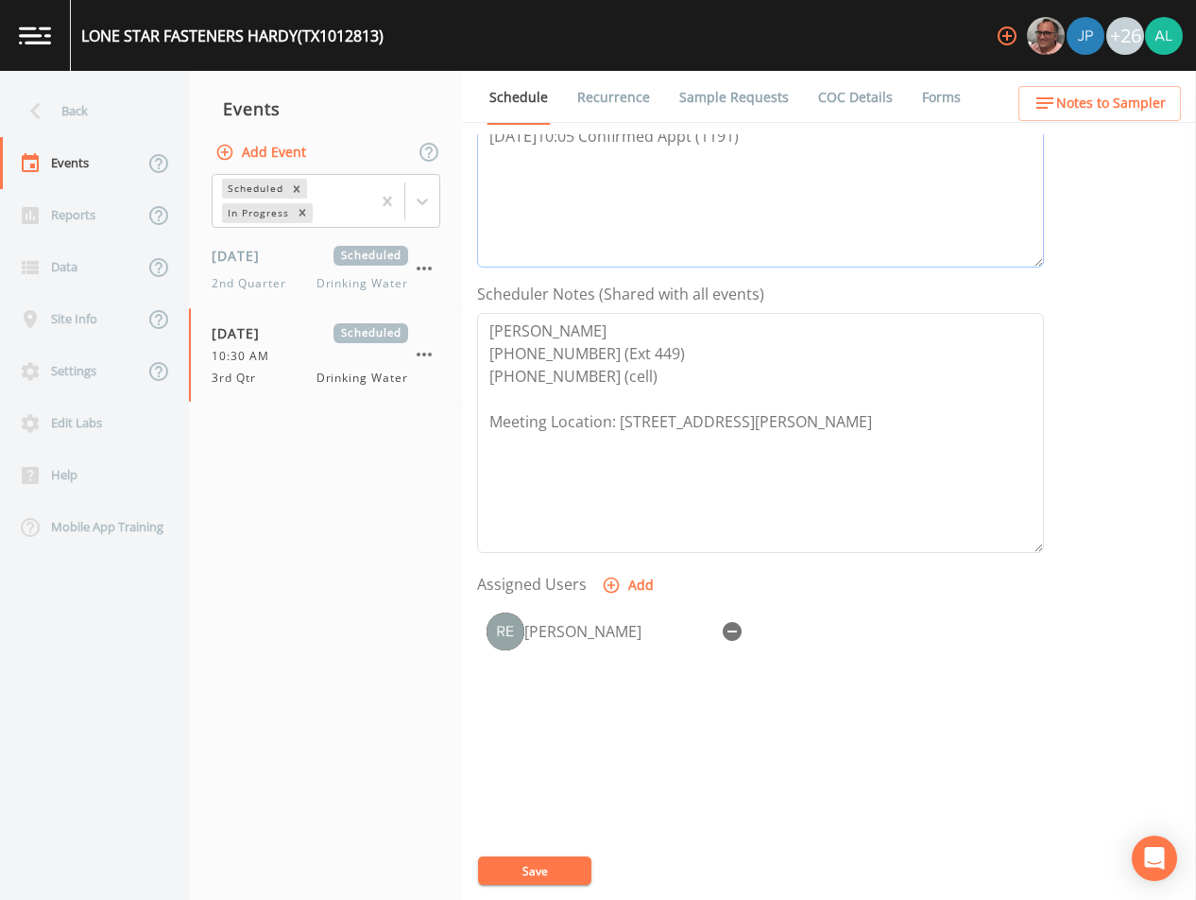
scroll to position [434, 0]
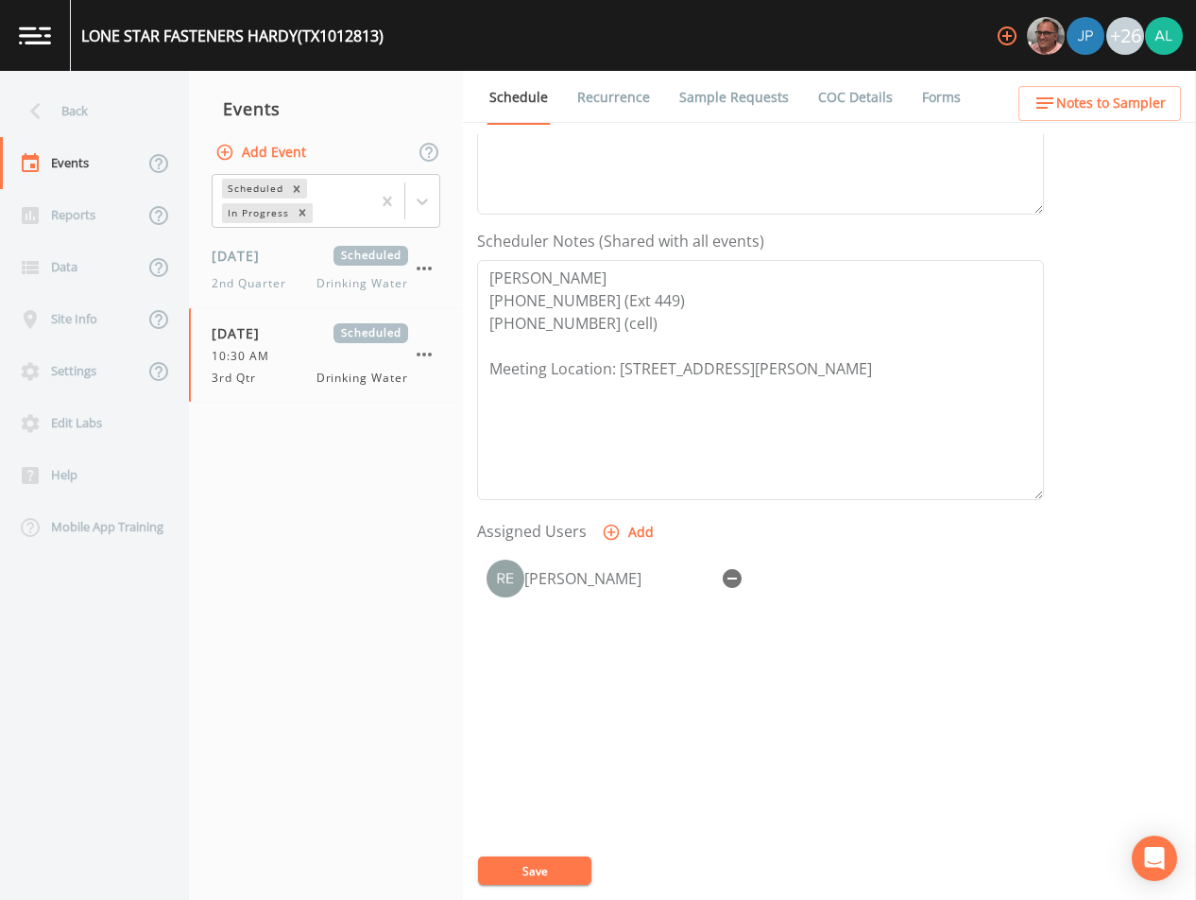
click at [754, 118] on link "Sample Requests" at bounding box center [734, 97] width 115 height 53
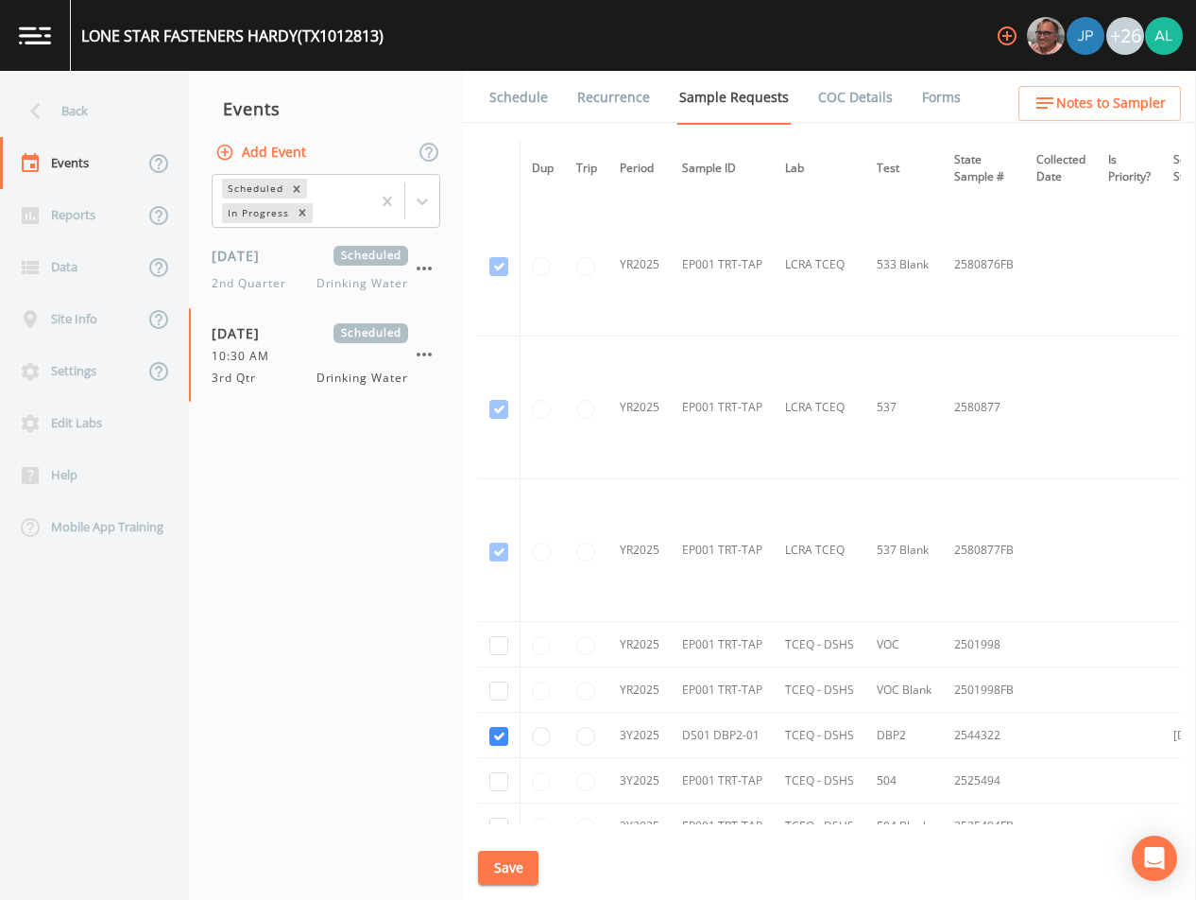
scroll to position [834, 0]
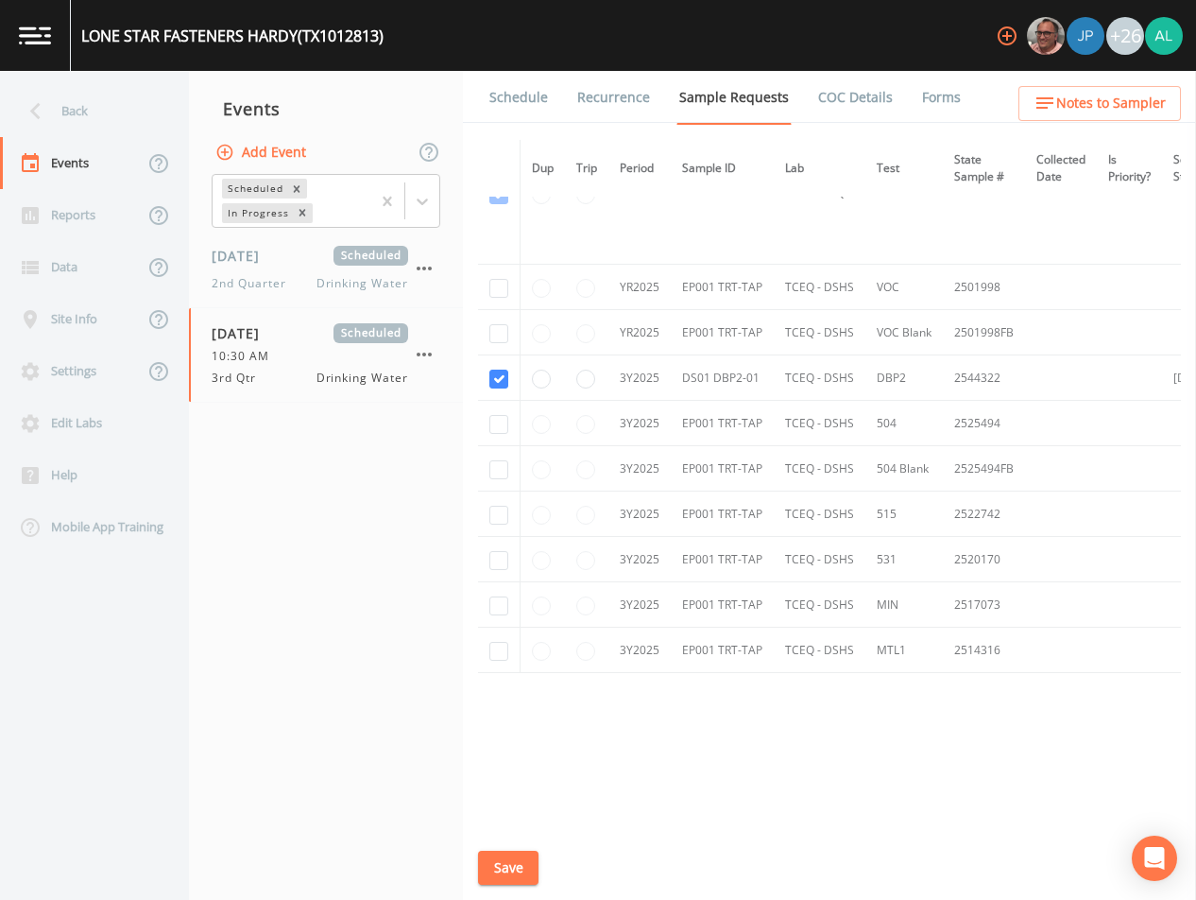
click at [526, 855] on button "Save" at bounding box center [508, 867] width 60 height 35
click at [596, 707] on div "Dup Trip Period Sample ID Lab Test State Sample # Collected Date Is Priority? S…" at bounding box center [829, 482] width 703 height 684
click at [263, 155] on button "Add Event" at bounding box center [263, 152] width 102 height 35
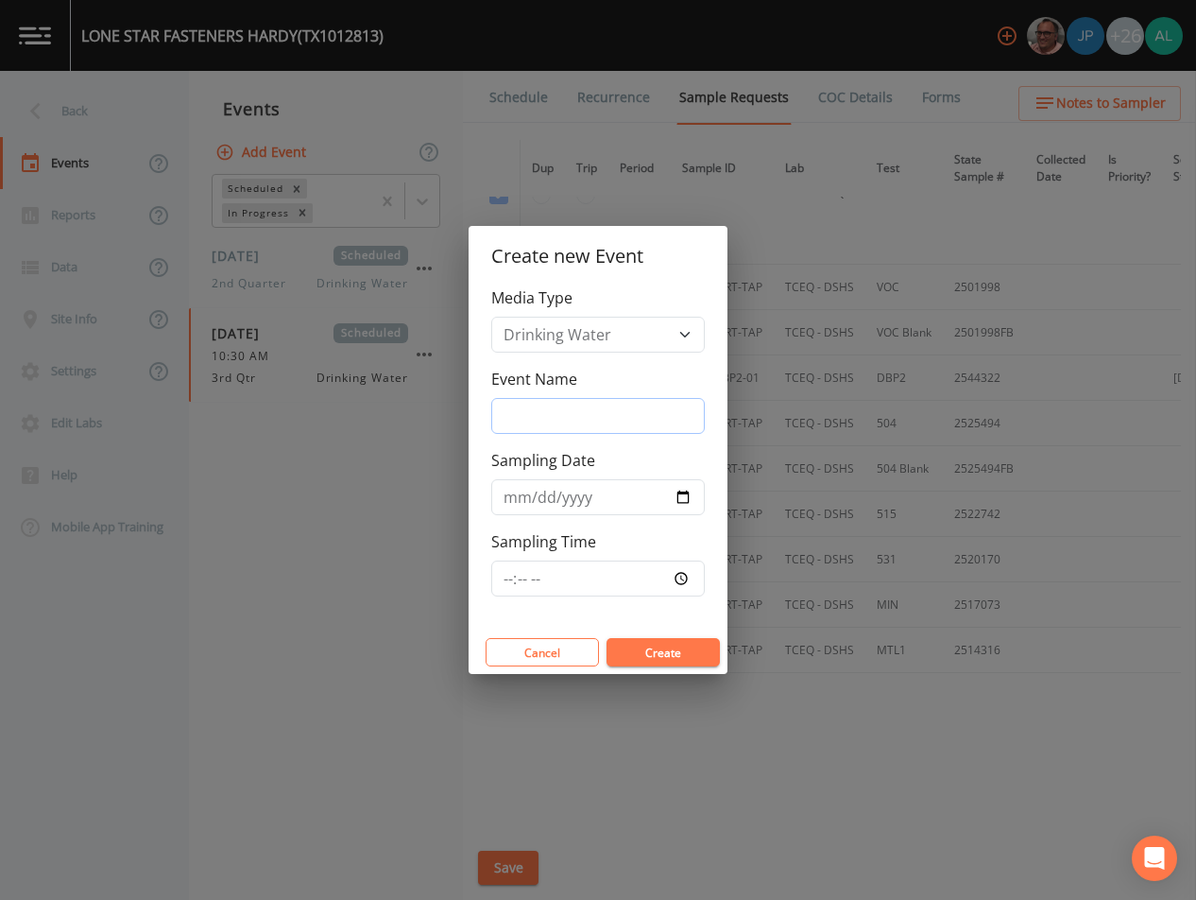
click at [529, 406] on input "Event Name" at bounding box center [598, 416] width 214 height 36
type input "4th Quarter"
type input "[DATE]"
click at [508, 581] on input "Sampling Time" at bounding box center [598, 578] width 214 height 36
type input "11:30"
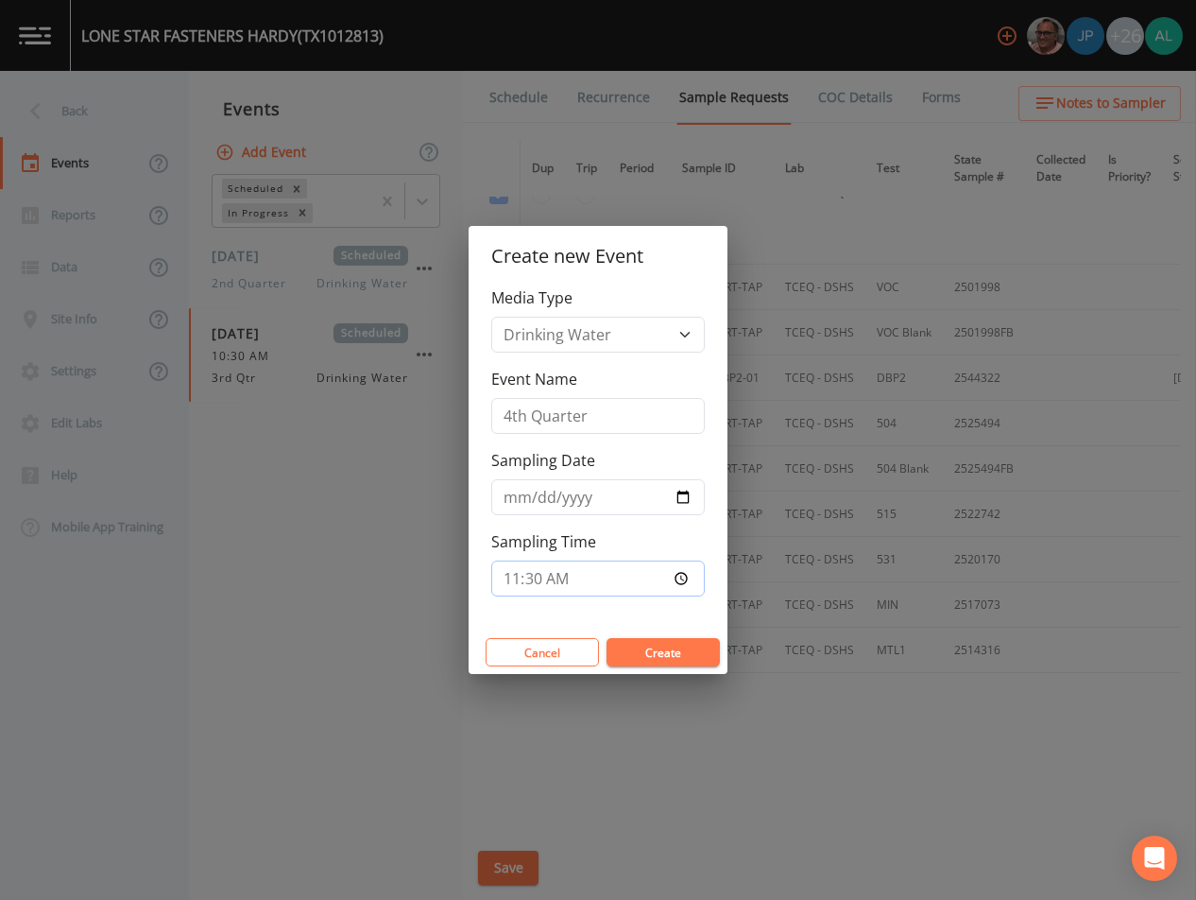
click at [607, 638] on button "Create" at bounding box center [663, 652] width 113 height 28
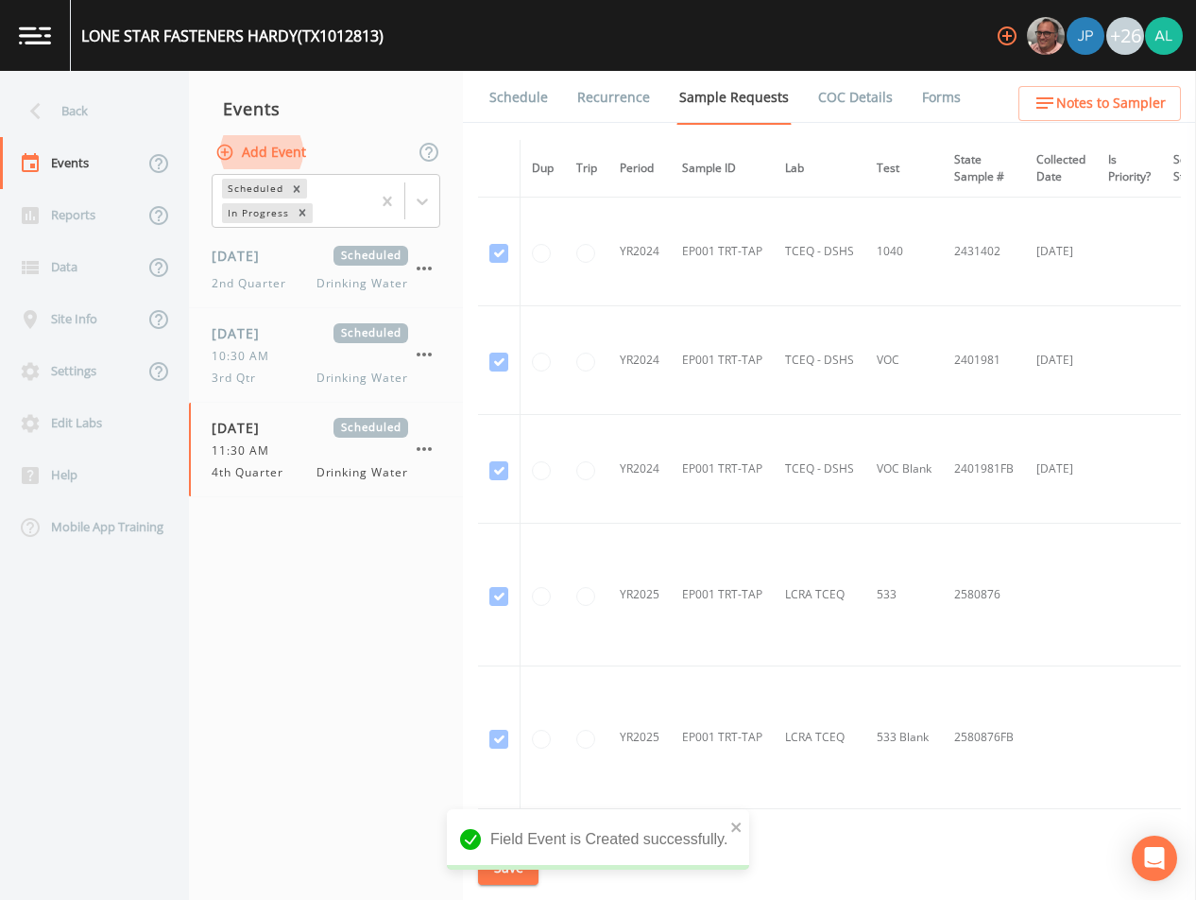
click at [551, 96] on li "Recurrence" at bounding box center [602, 97] width 102 height 53
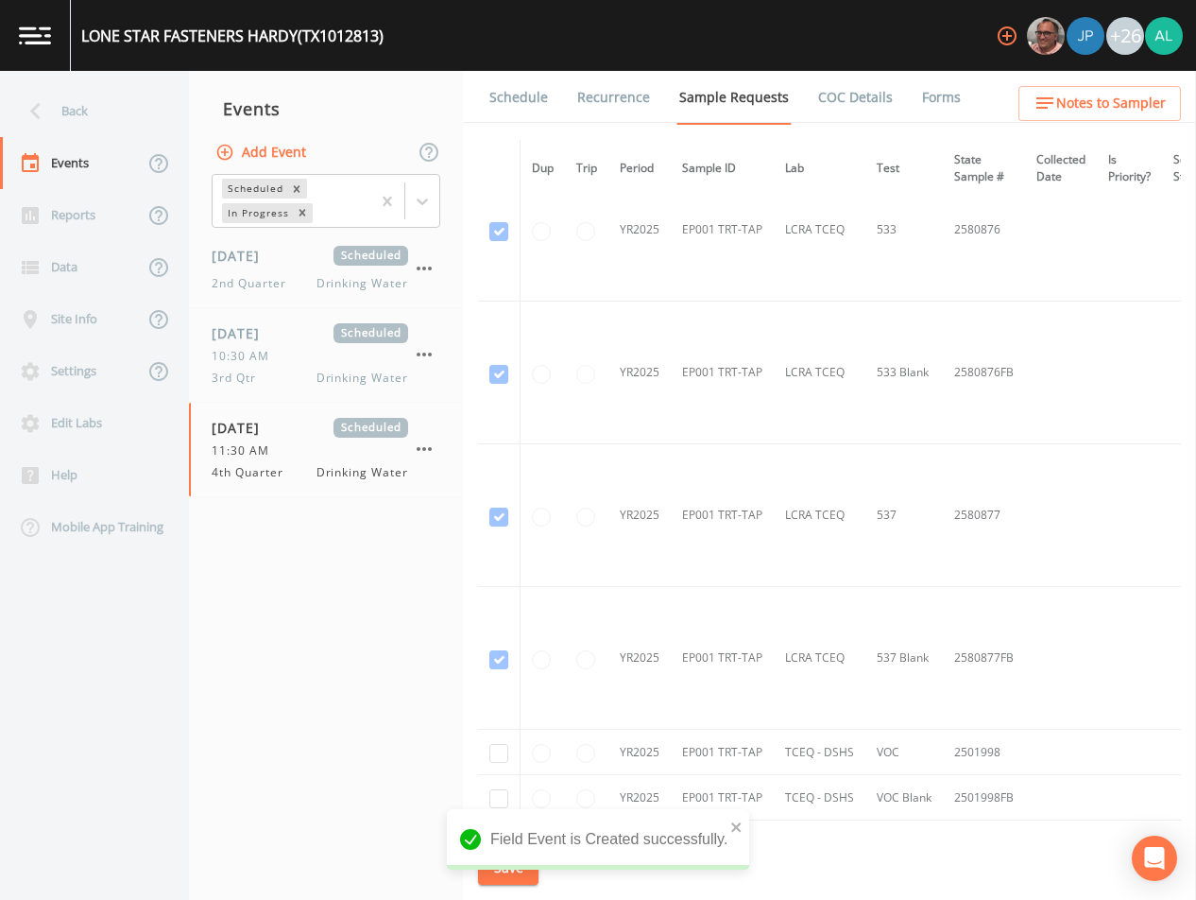
scroll to position [554, 0]
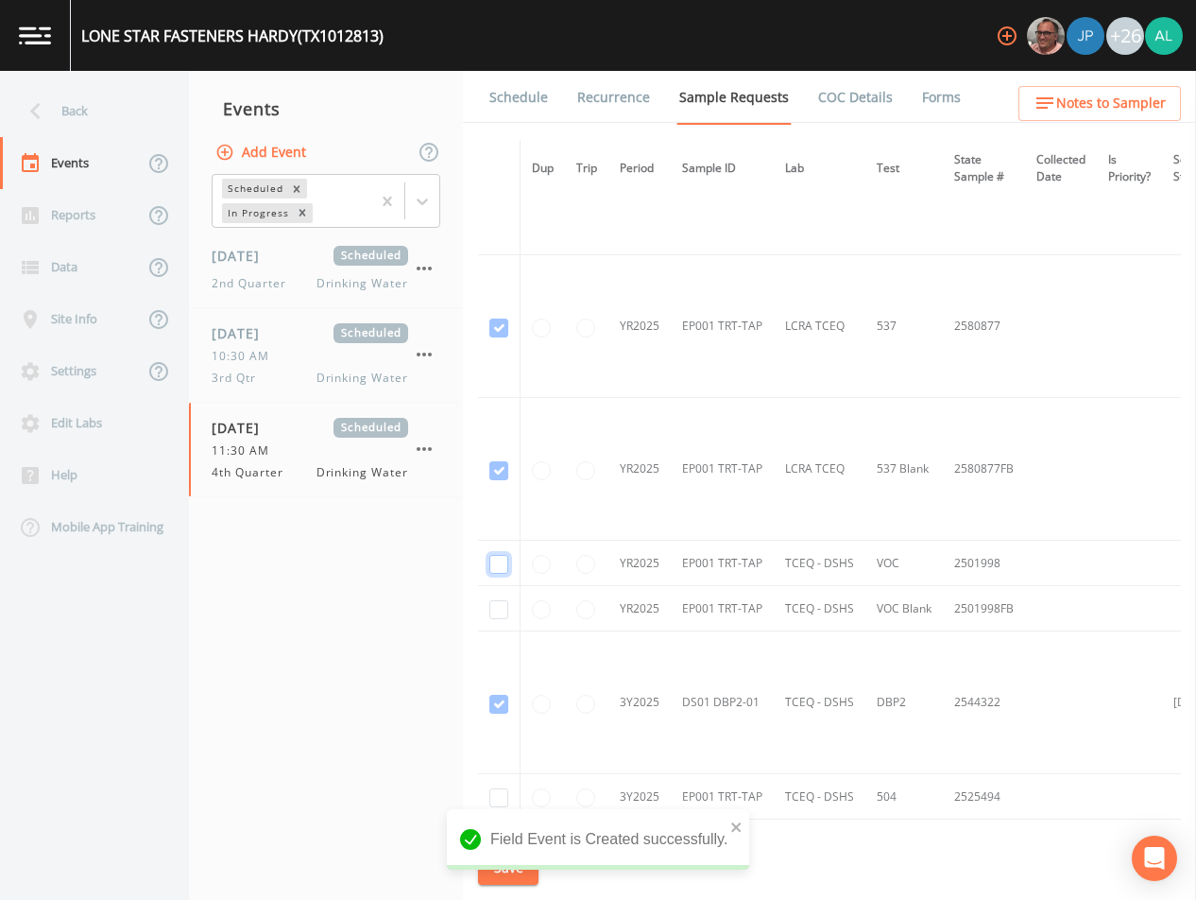
click at [494, 566] on input "checkbox" at bounding box center [498, 564] width 19 height 19
checkbox input "true"
click at [505, 603] on input "checkbox" at bounding box center [498, 609] width 19 height 19
checkbox input "true"
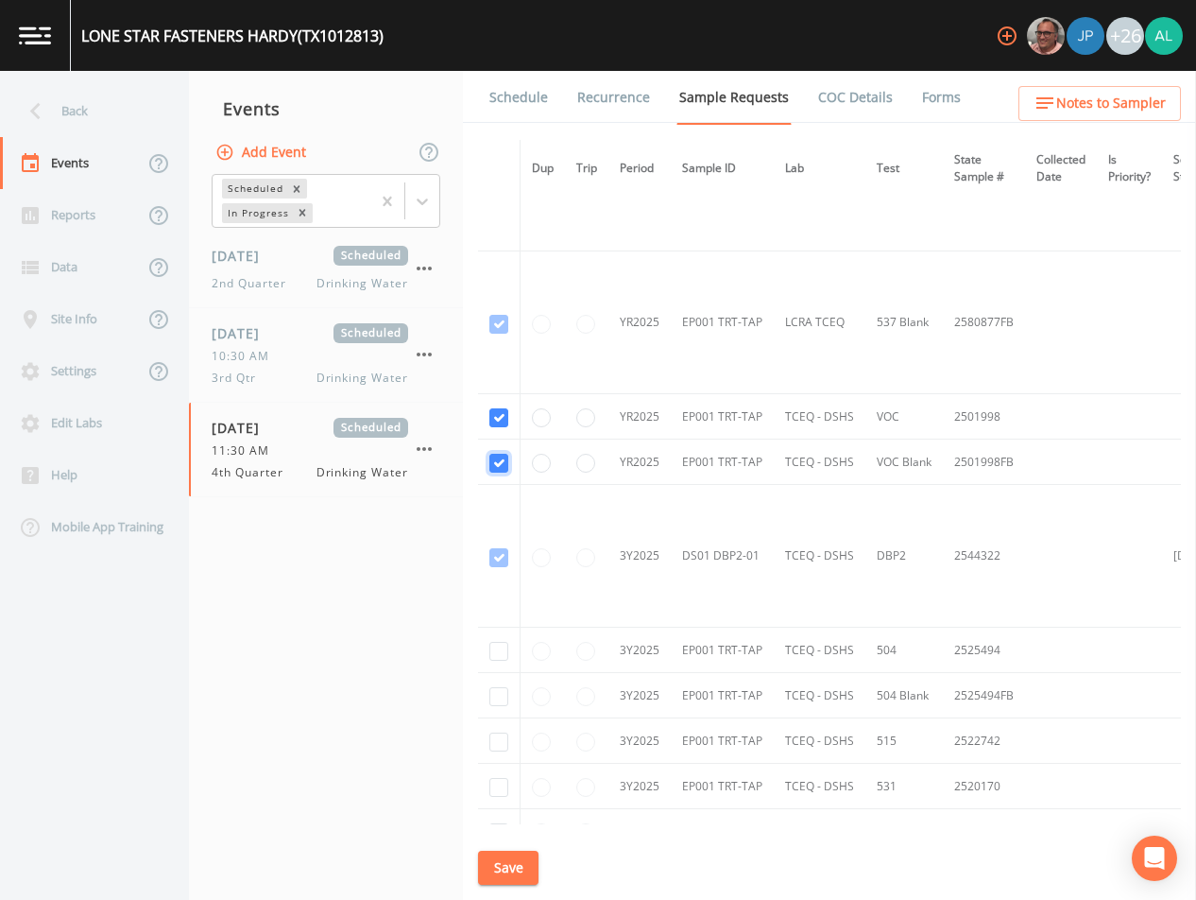
scroll to position [932, 0]
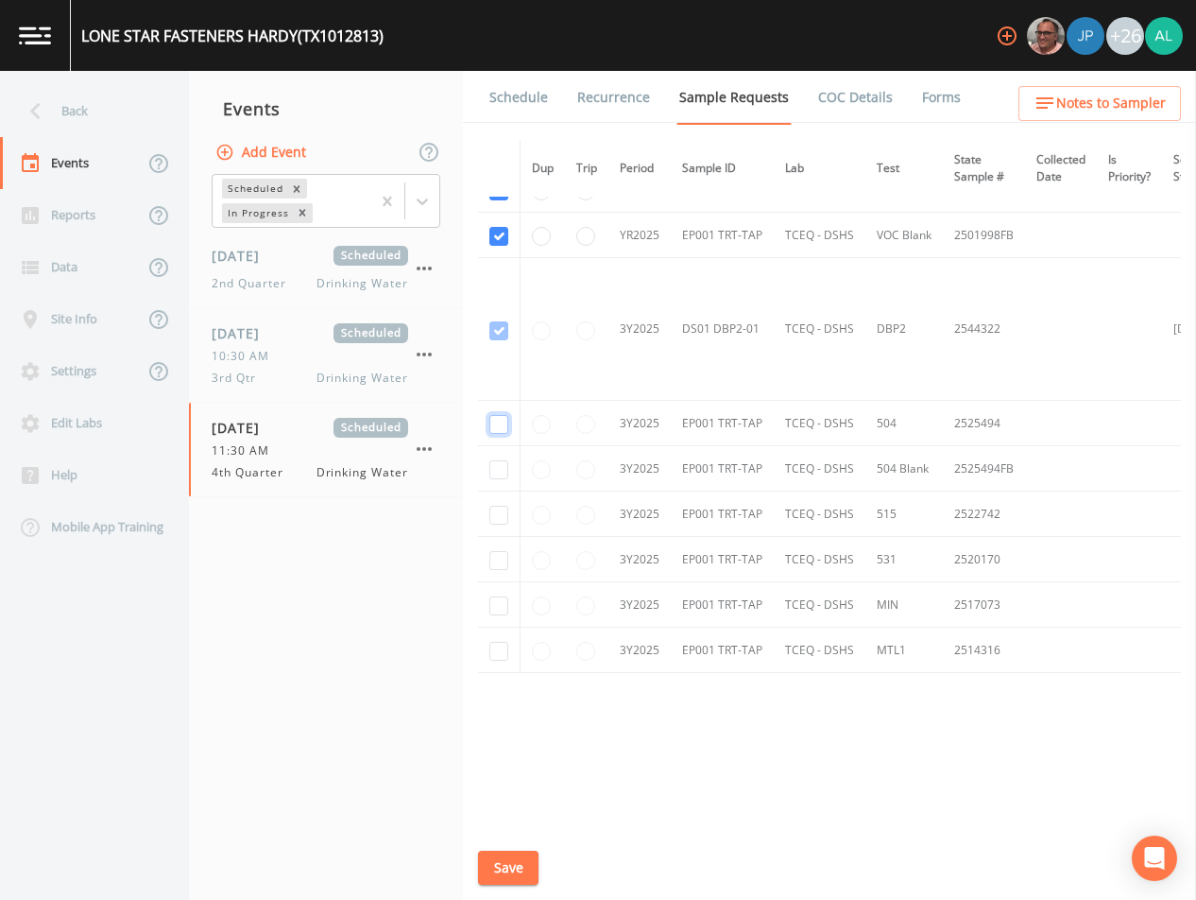
click at [507, 415] on input "checkbox" at bounding box center [498, 424] width 19 height 19
checkbox input "true"
click at [495, 467] on input "checkbox" at bounding box center [498, 469] width 19 height 19
checkbox input "true"
click at [495, 507] on input "checkbox" at bounding box center [498, 515] width 19 height 19
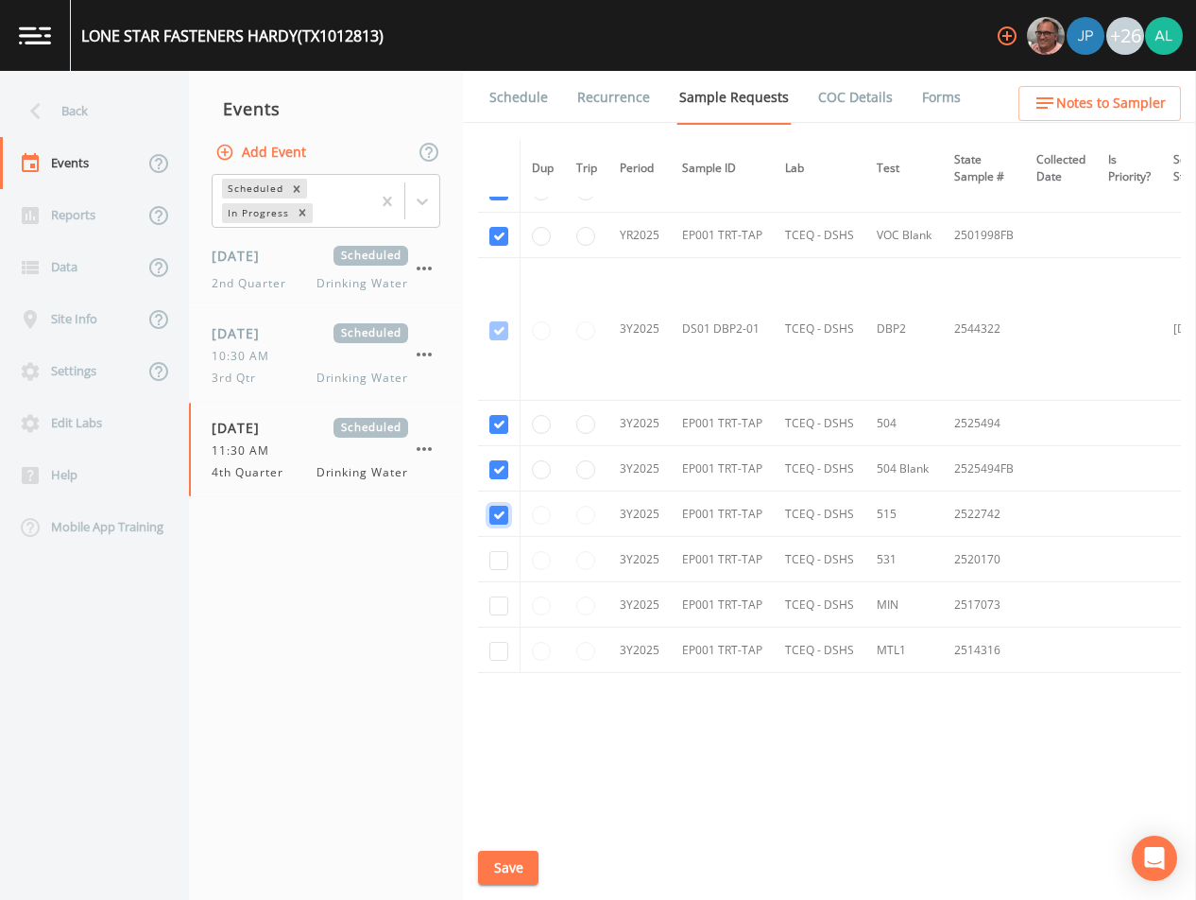
checkbox input "true"
click at [505, 551] on input "checkbox" at bounding box center [498, 560] width 19 height 19
checkbox input "true"
click at [488, 606] on td at bounding box center [499, 604] width 43 height 45
click at [508, 603] on td at bounding box center [499, 604] width 43 height 45
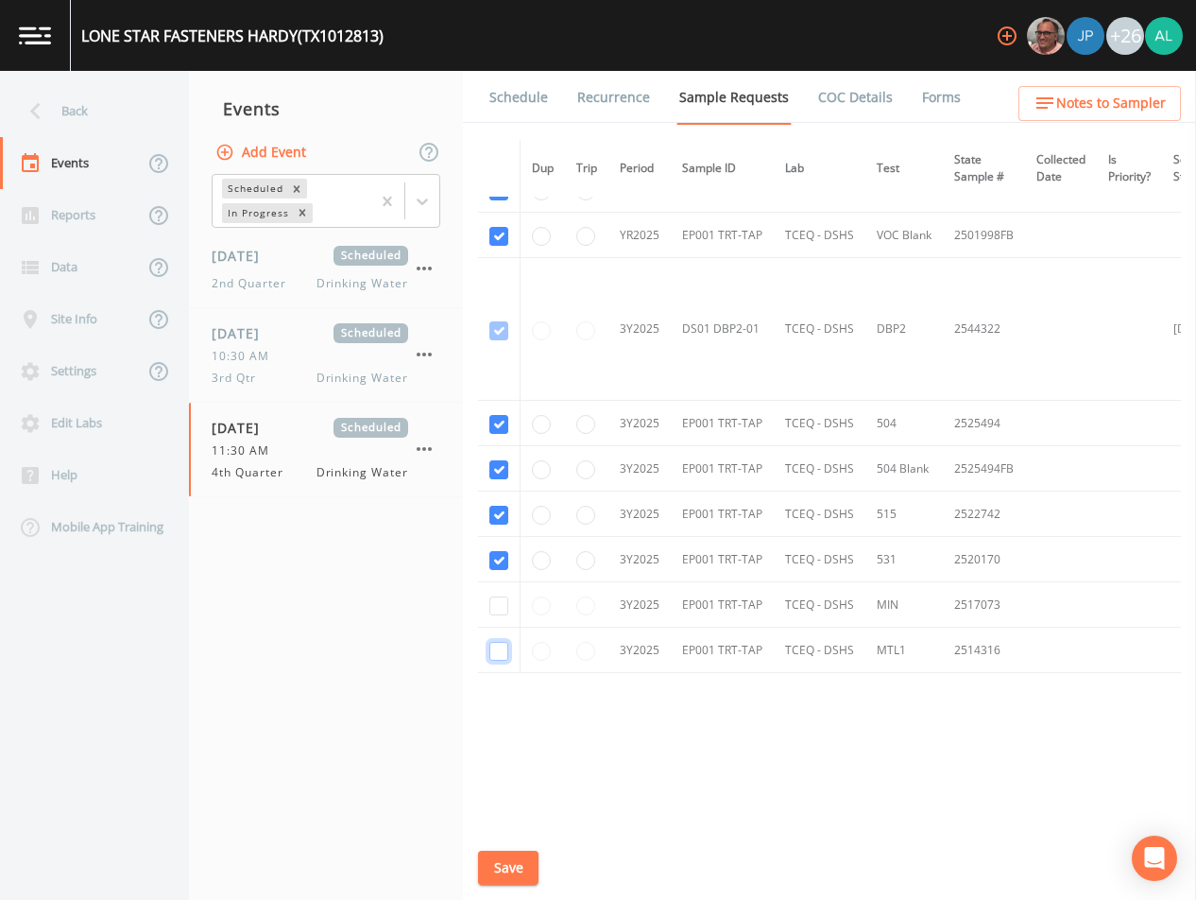
click at [501, 650] on input "checkbox" at bounding box center [498, 651] width 19 height 19
checkbox input "true"
click at [511, 592] on td at bounding box center [499, 604] width 43 height 45
click at [497, 607] on input "checkbox" at bounding box center [498, 605] width 19 height 19
checkbox input "true"
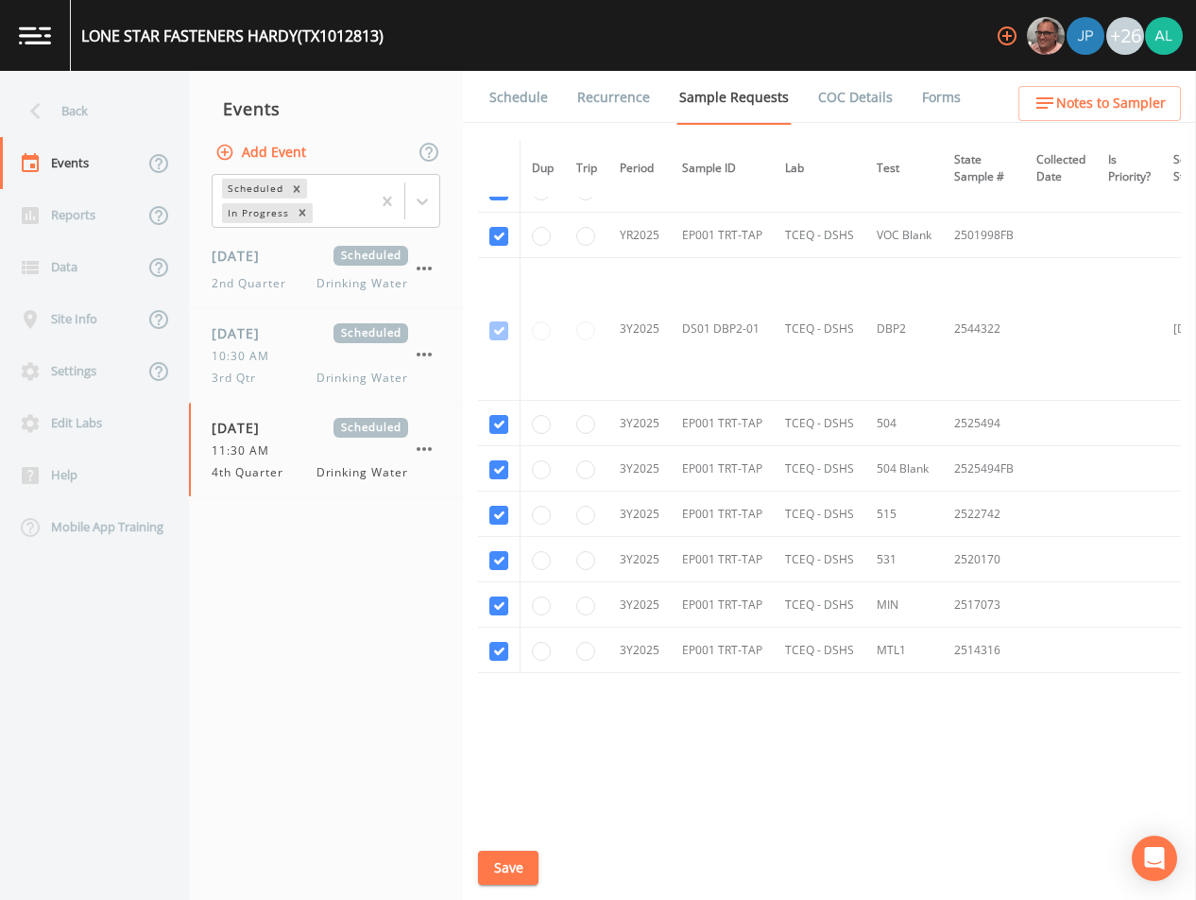
drag, startPoint x: 522, startPoint y: 863, endPoint x: 526, endPoint y: 892, distance: 29.7
click at [524, 873] on button "Save" at bounding box center [508, 867] width 60 height 35
click at [502, 852] on button "Save" at bounding box center [508, 867] width 60 height 35
click at [75, 125] on div "Back" at bounding box center [85, 111] width 170 height 52
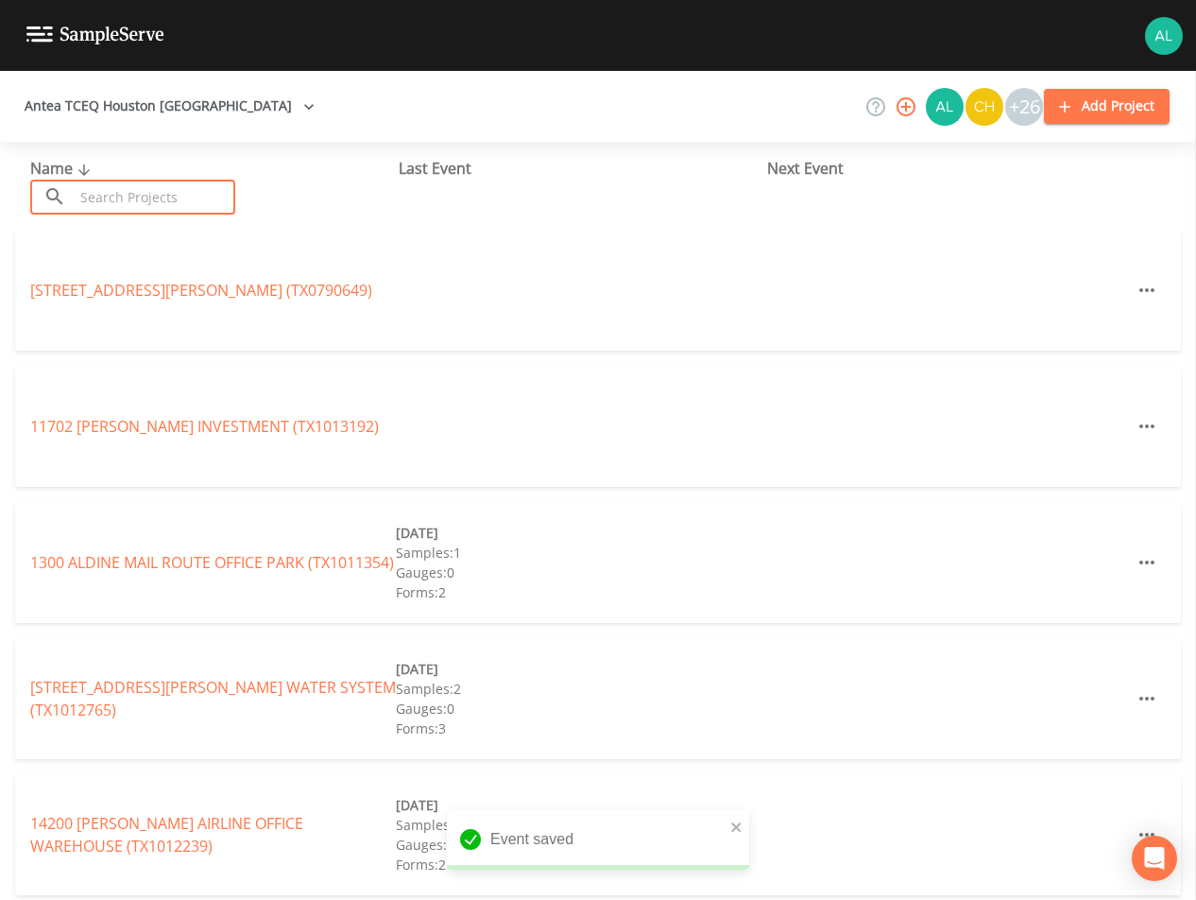
click at [107, 209] on input "text" at bounding box center [155, 197] width 162 height 35
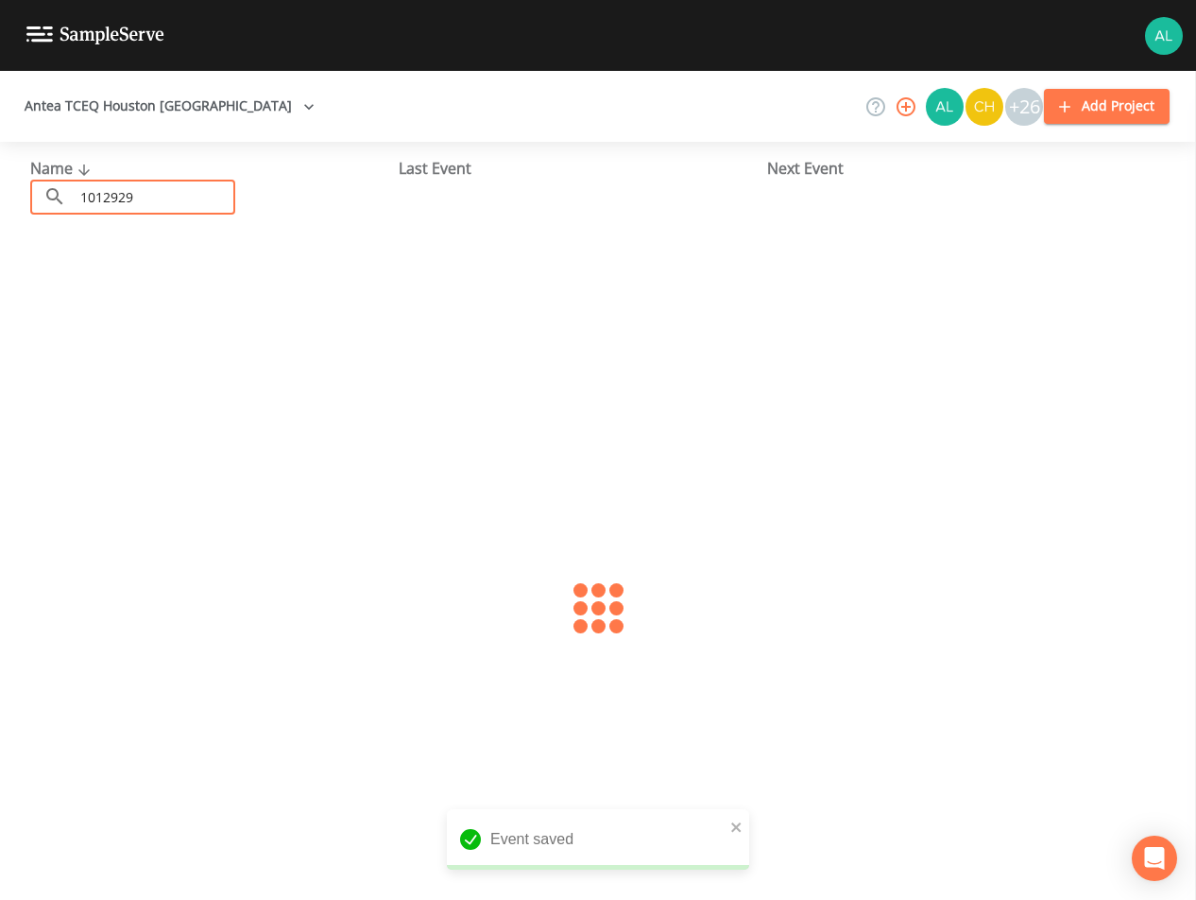
type input "1012929"
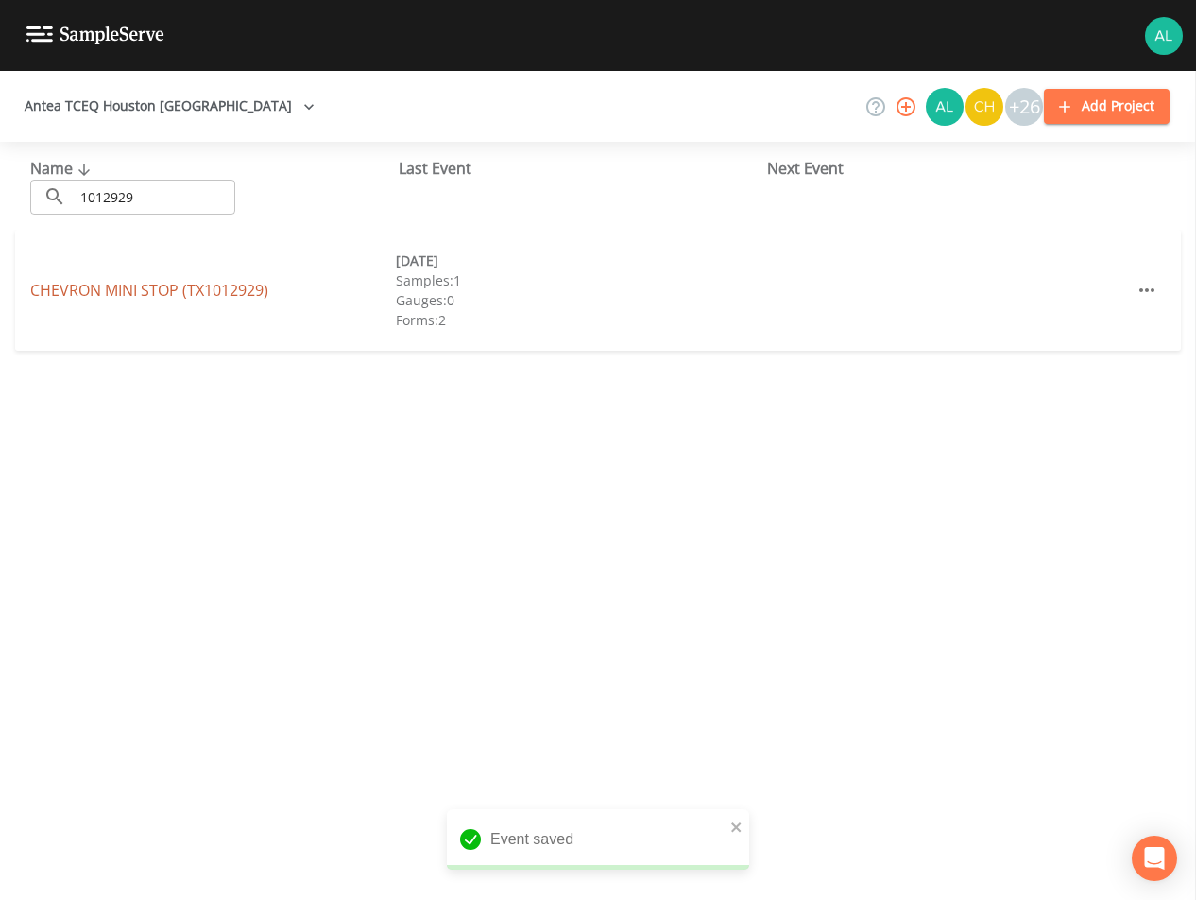
click at [77, 294] on link "CHEVRON MINI STOP (TX1012929)" at bounding box center [149, 290] width 238 height 21
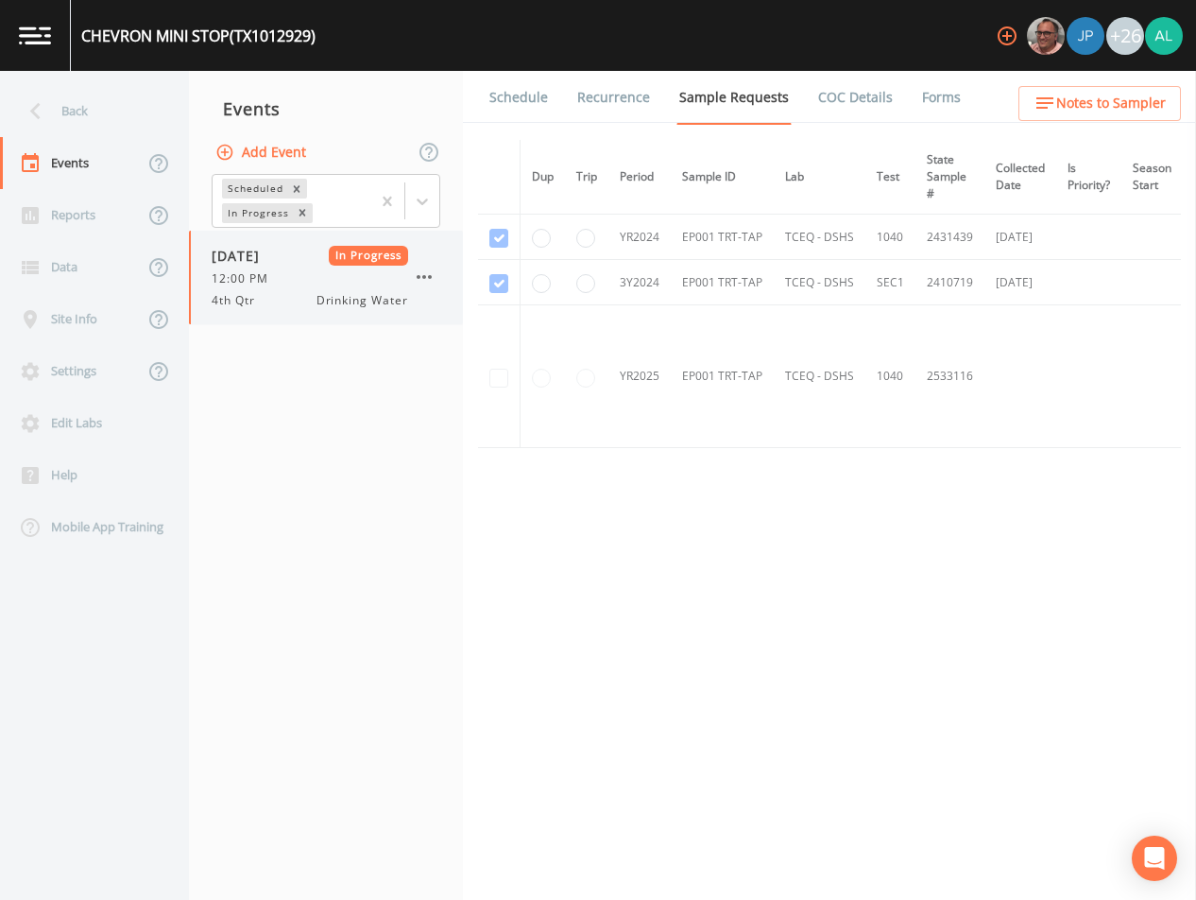
click at [437, 276] on button "button" at bounding box center [424, 277] width 32 height 32
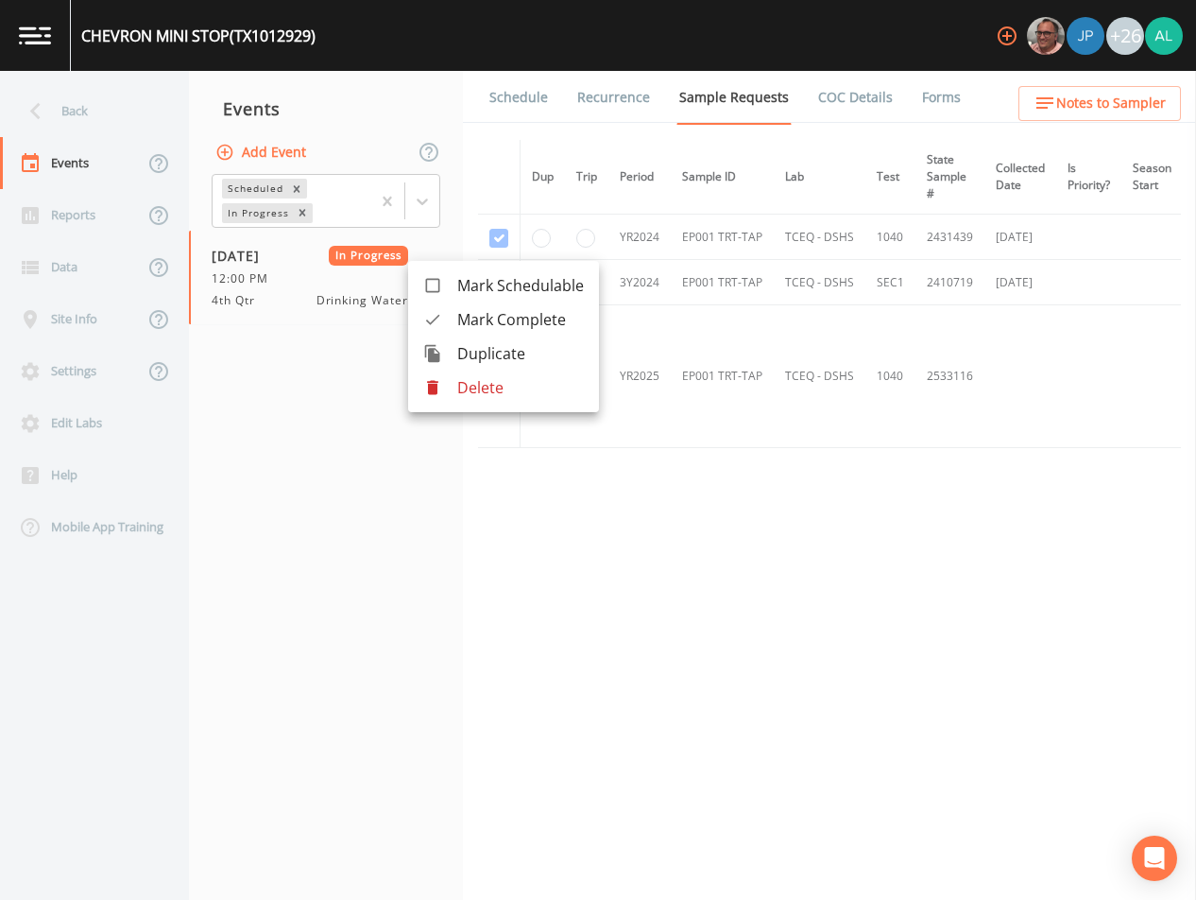
click at [537, 323] on span "Mark Complete" at bounding box center [520, 319] width 127 height 23
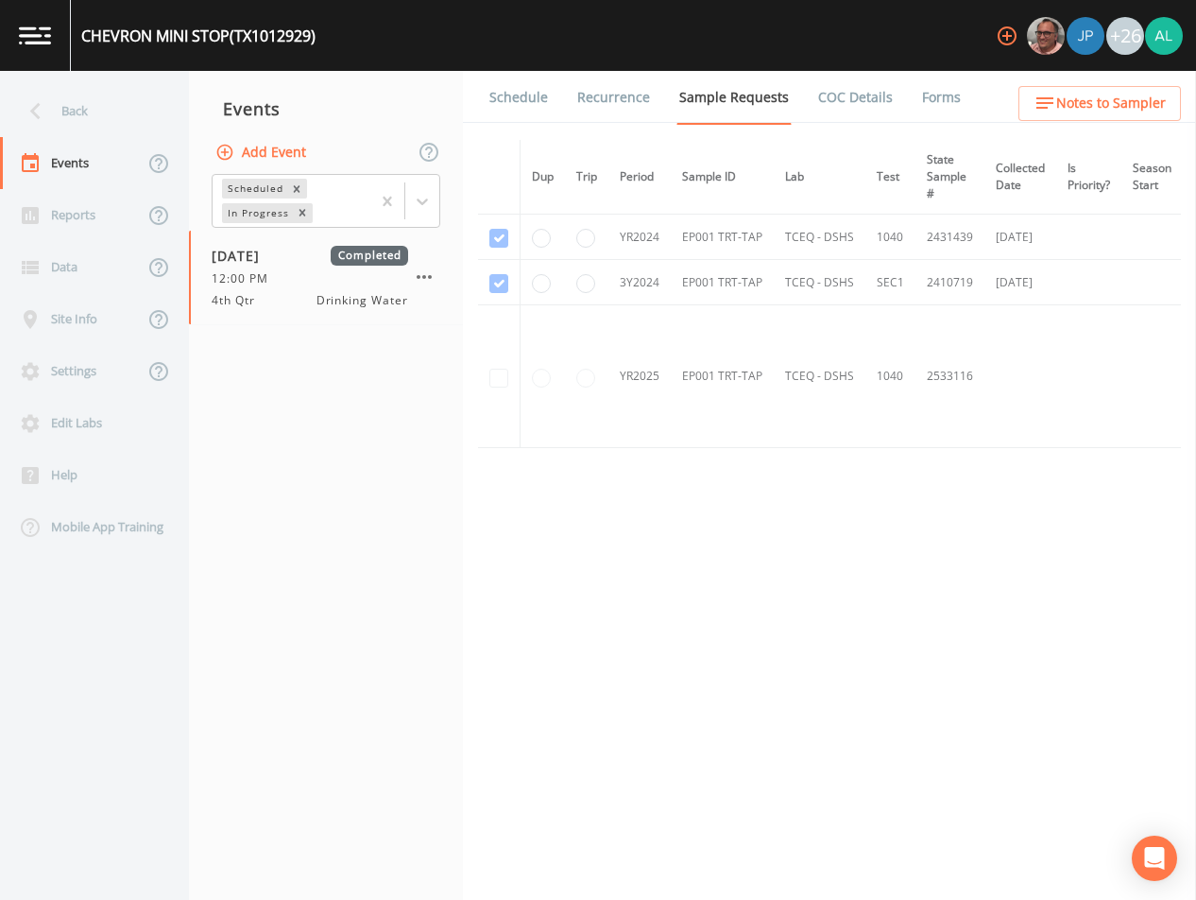
click at [330, 153] on div "Add Event" at bounding box center [326, 152] width 274 height 40
click at [309, 148] on button "Add Event" at bounding box center [263, 152] width 102 height 35
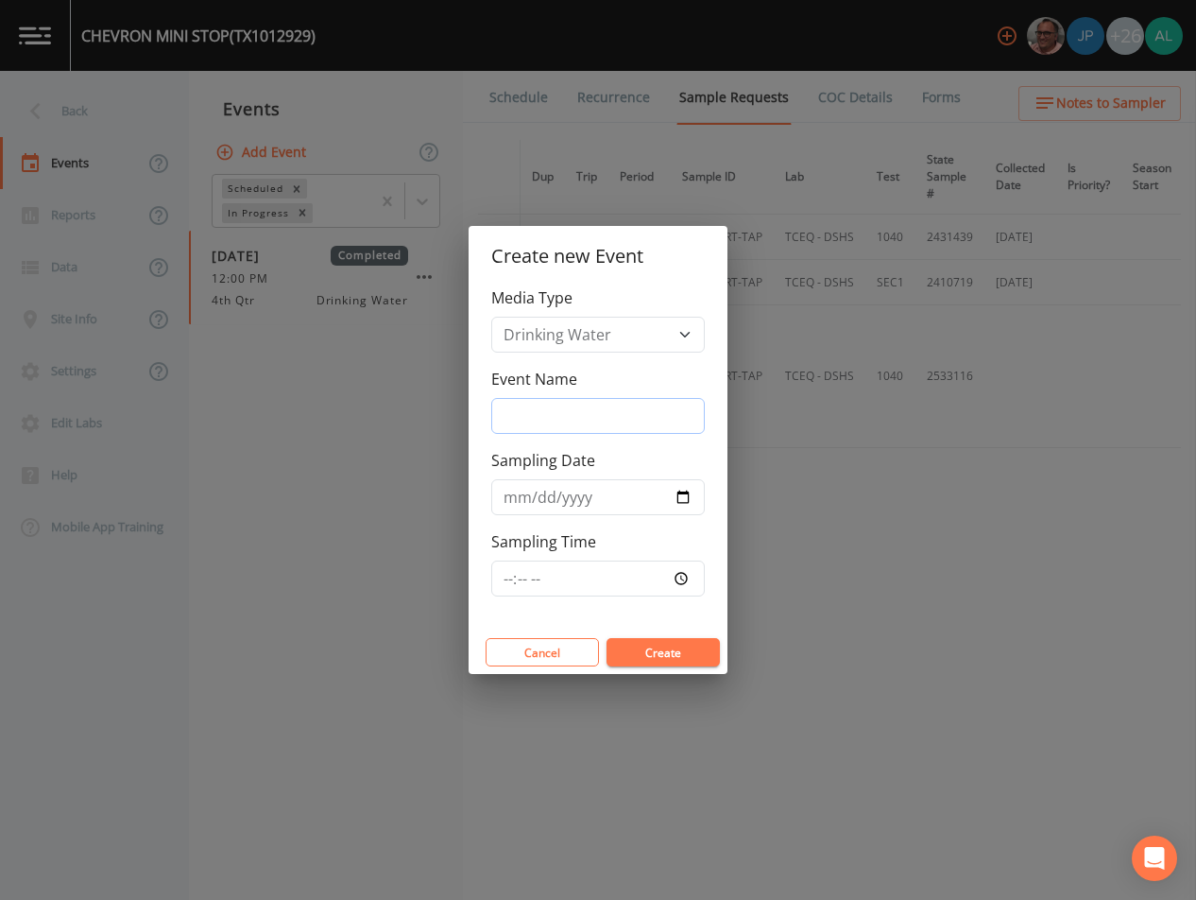
click at [507, 412] on input "Event Name" at bounding box center [598, 416] width 214 height 36
type input "4th Quarter"
type input "[DATE]"
click at [498, 578] on input "Sampling Time" at bounding box center [598, 578] width 214 height 36
type input "12:30"
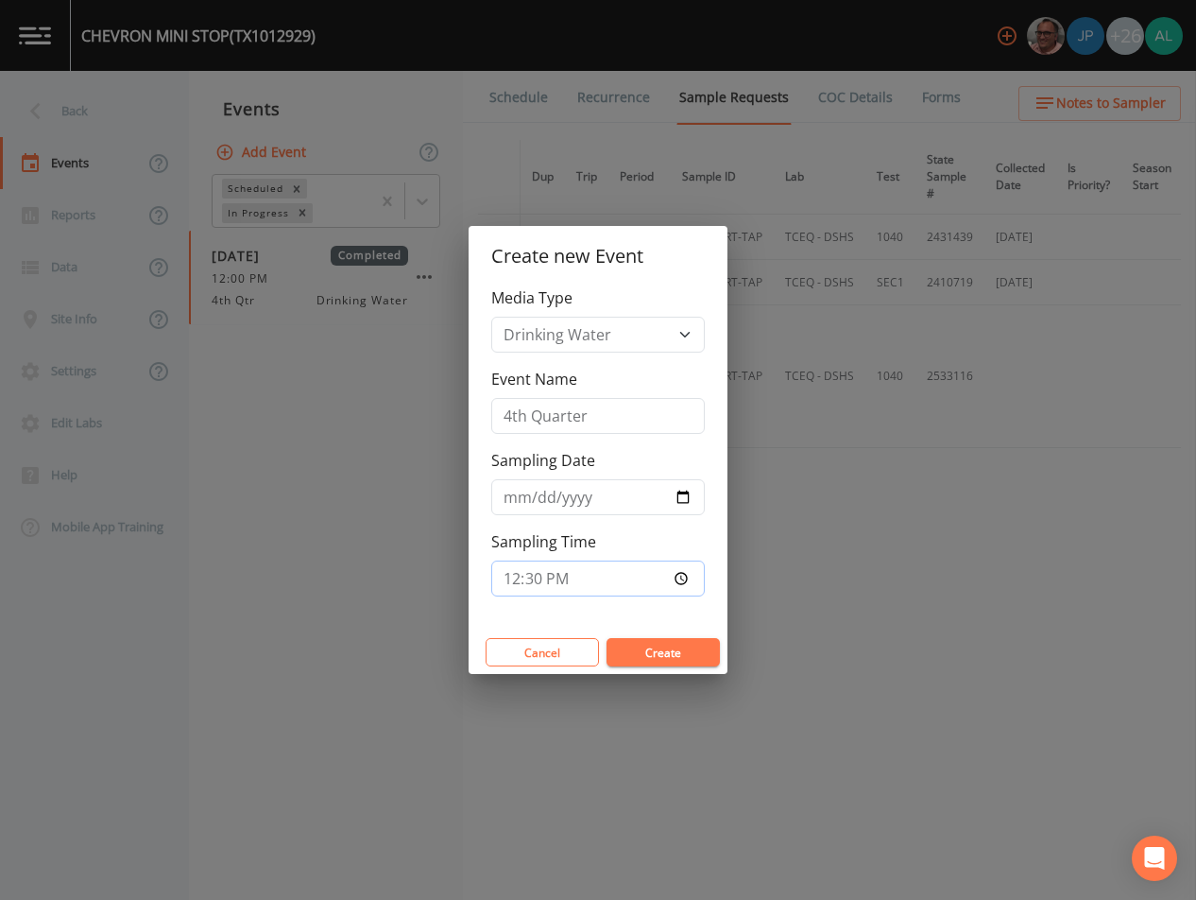
click at [607, 638] on button "Create" at bounding box center [663, 652] width 113 height 28
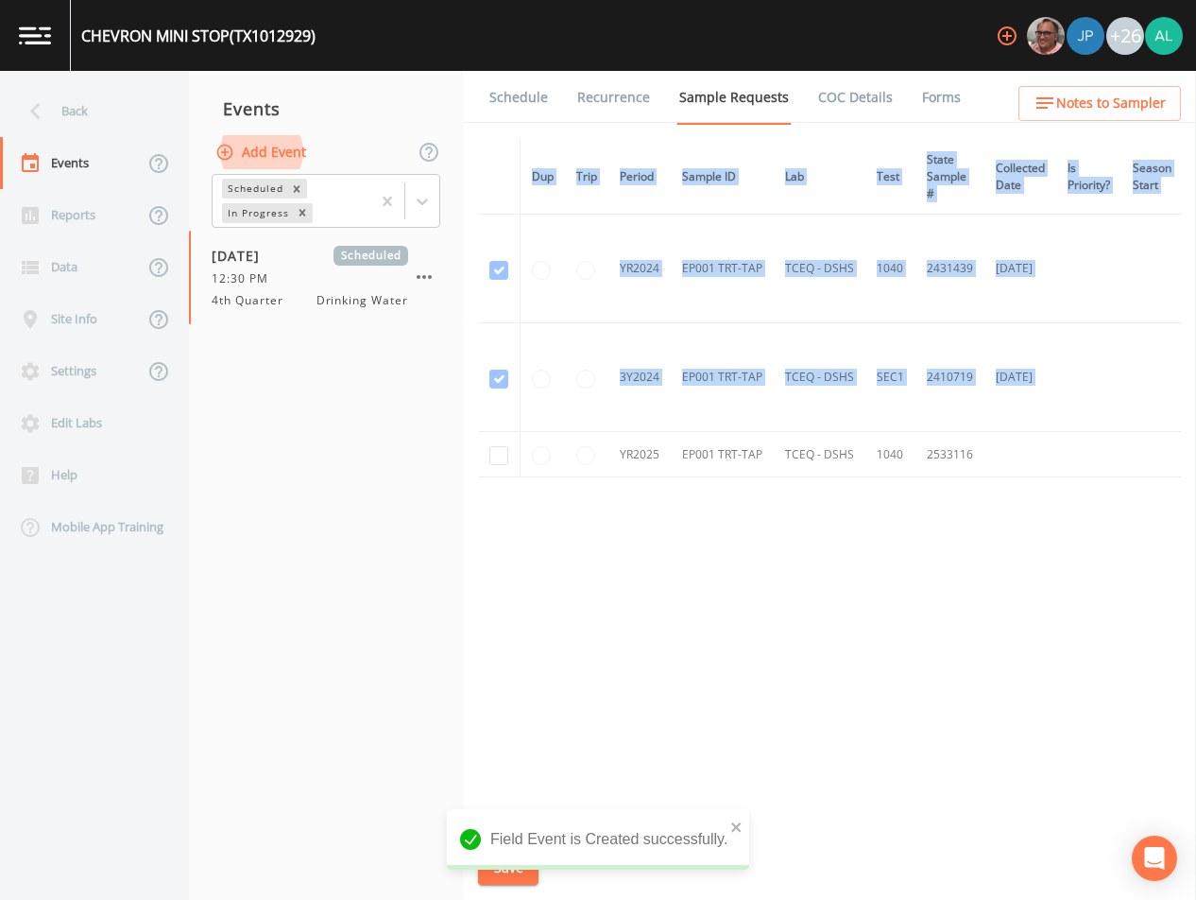
click at [489, 468] on div "Schedule Recurrence Sample Requests COC Details Forms Dup Trip Period Sample ID…" at bounding box center [829, 485] width 733 height 829
click at [497, 462] on input "checkbox" at bounding box center [498, 455] width 19 height 19
checkbox input "true"
drag, startPoint x: 771, startPoint y: 569, endPoint x: 730, endPoint y: 460, distance: 116.0
click at [771, 569] on div "Dup Trip Period Sample ID Lab Test State Sample # Collected Date Is Priority? S…" at bounding box center [829, 482] width 703 height 684
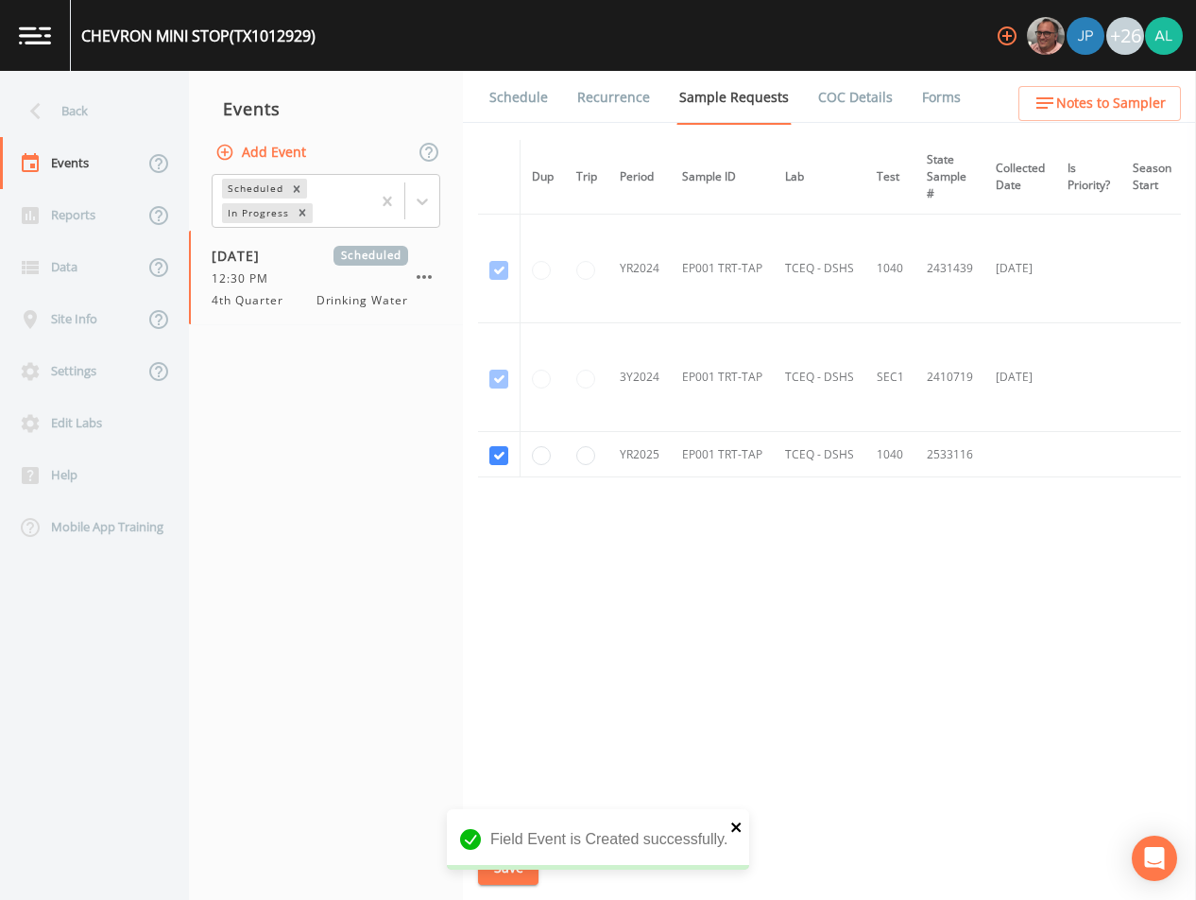
click at [738, 834] on button "close" at bounding box center [736, 826] width 13 height 23
click at [485, 884] on div "Field Event is Created successfully." at bounding box center [598, 884] width 302 height 0
click at [511, 864] on button "Save" at bounding box center [508, 867] width 60 height 35
click at [524, 91] on link "Schedule" at bounding box center [519, 97] width 64 height 53
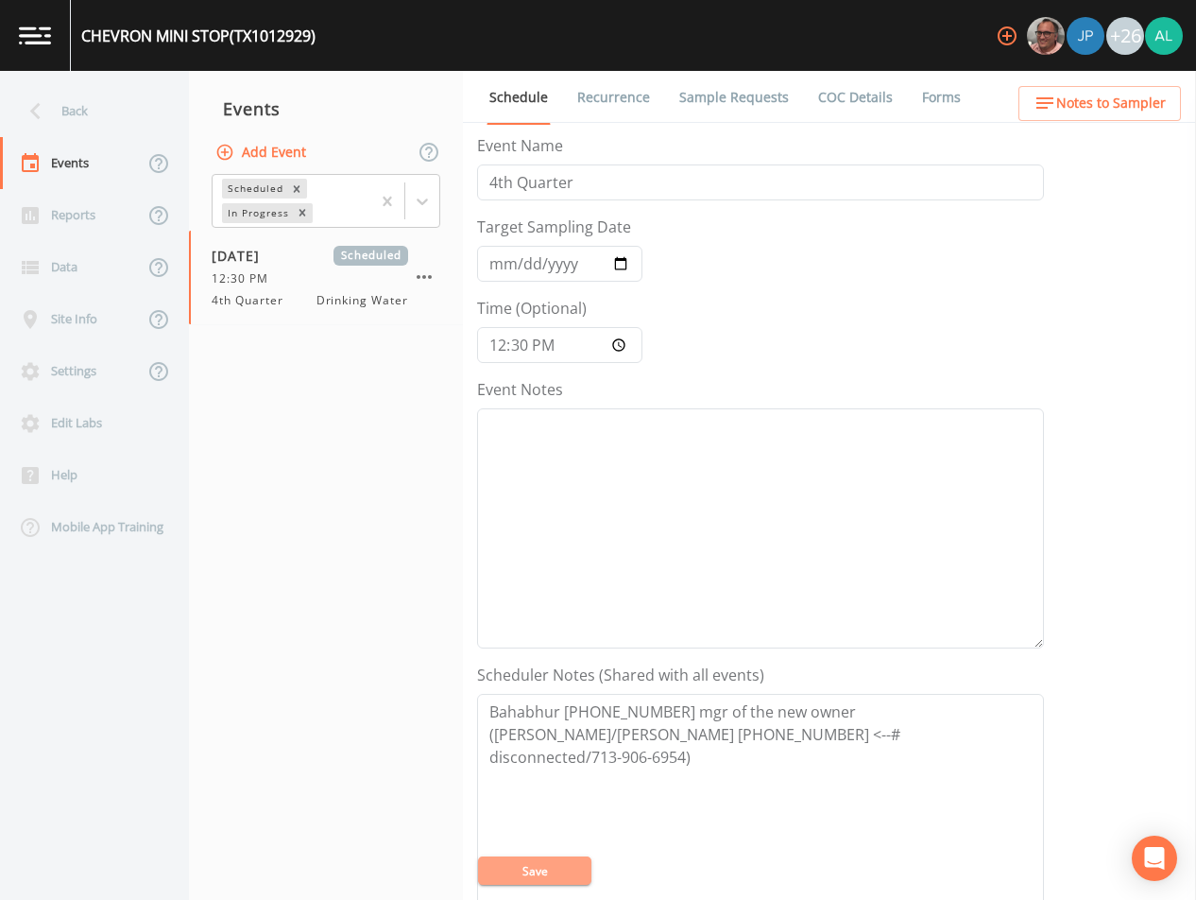
click at [544, 860] on button "Save" at bounding box center [534, 870] width 113 height 28
click at [751, 453] on textarea "Event Notes" at bounding box center [760, 528] width 567 height 240
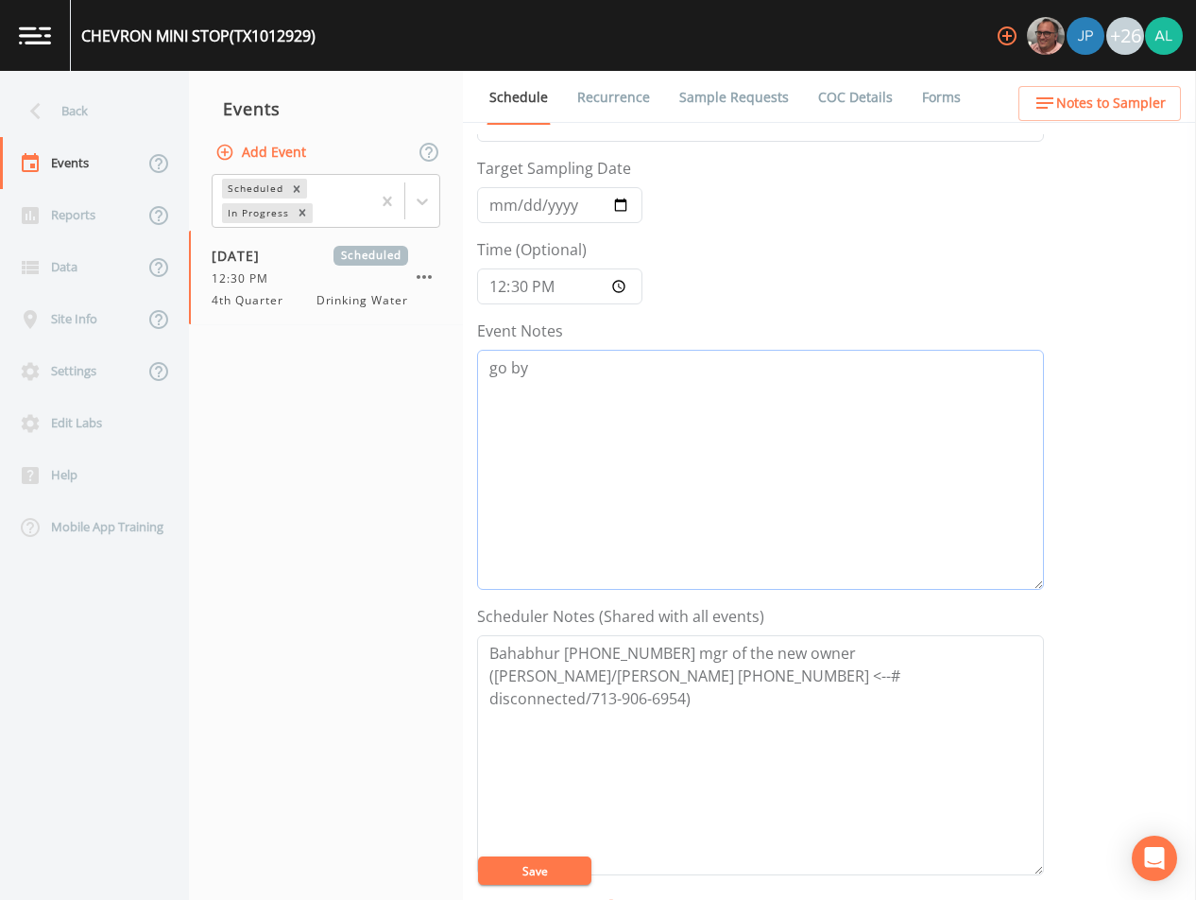
scroll to position [283, 0]
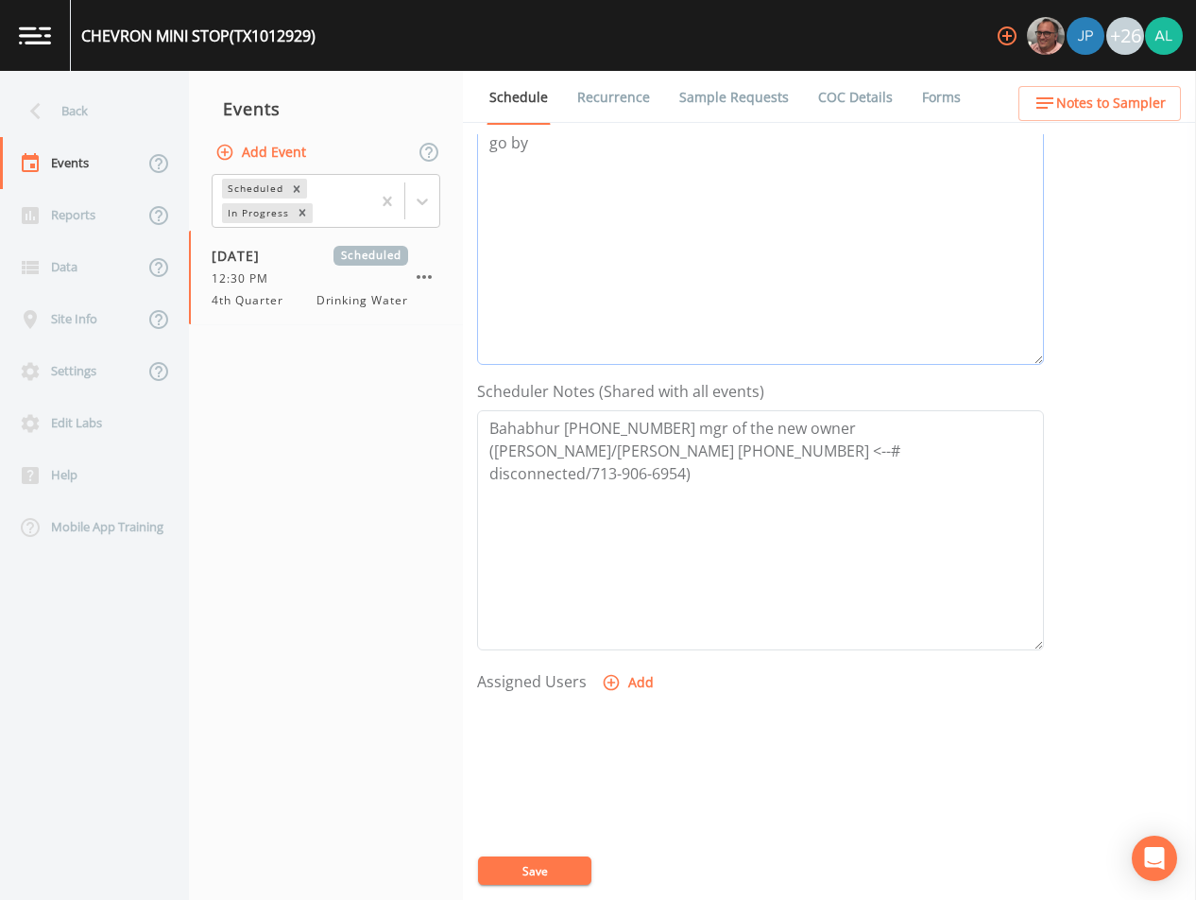
type textarea "go by"
click at [628, 693] on button "Add" at bounding box center [629, 682] width 63 height 35
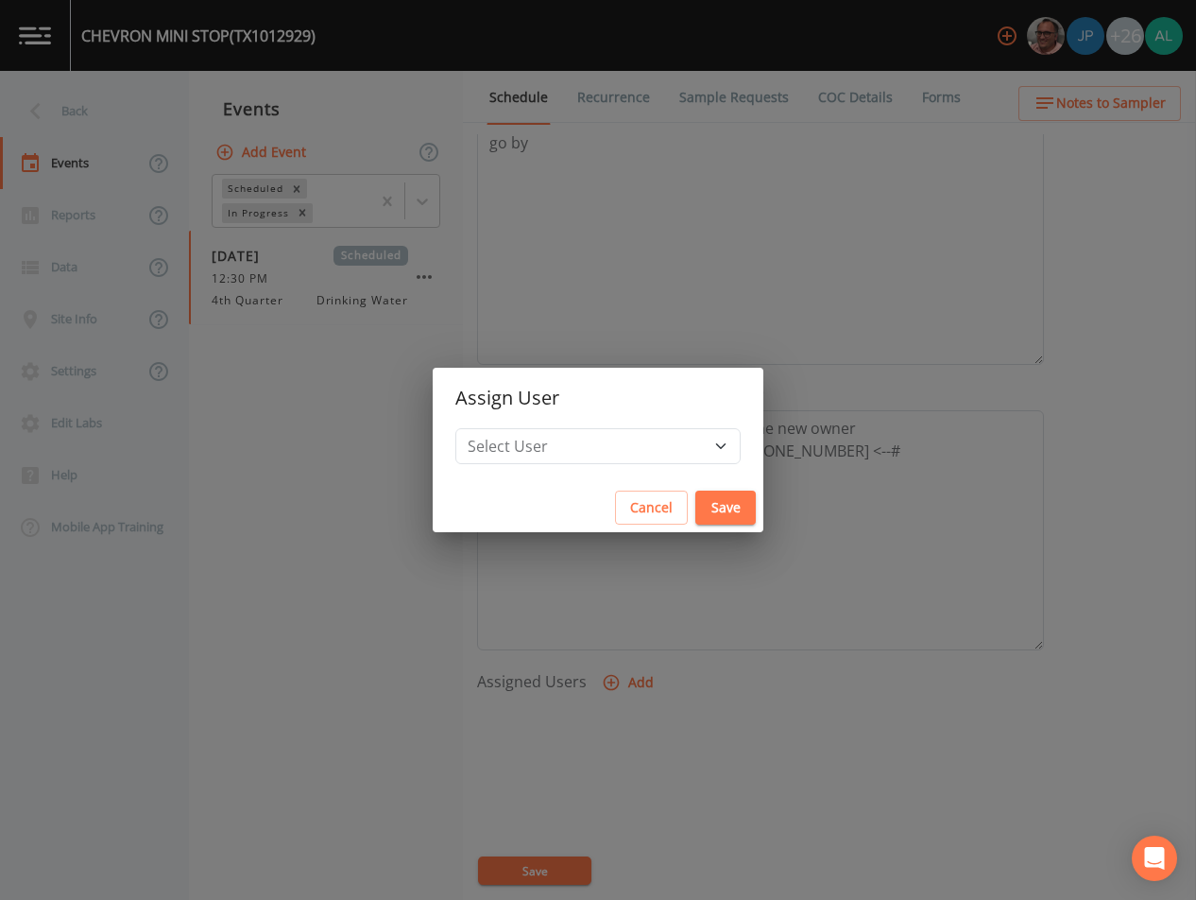
click at [576, 421] on h2 "Assign User" at bounding box center [598, 398] width 331 height 60
click at [579, 439] on select "Select User [PERSON_NAME] [PERSON_NAME] [PERSON_NAME] [PERSON_NAME] [PERSON_NAM…" at bounding box center [597, 446] width 285 height 36
click at [628, 463] on select "Select User [PERSON_NAME] [PERSON_NAME] [PERSON_NAME] [PERSON_NAME] [PERSON_NAM…" at bounding box center [597, 446] width 285 height 36
click at [574, 430] on select "Select User [PERSON_NAME] [PERSON_NAME] [PERSON_NAME] [PERSON_NAME] [PERSON_NAM…" at bounding box center [597, 446] width 285 height 36
select select "914a0f29-56c2-4065-8e52-23905ef40f2e"
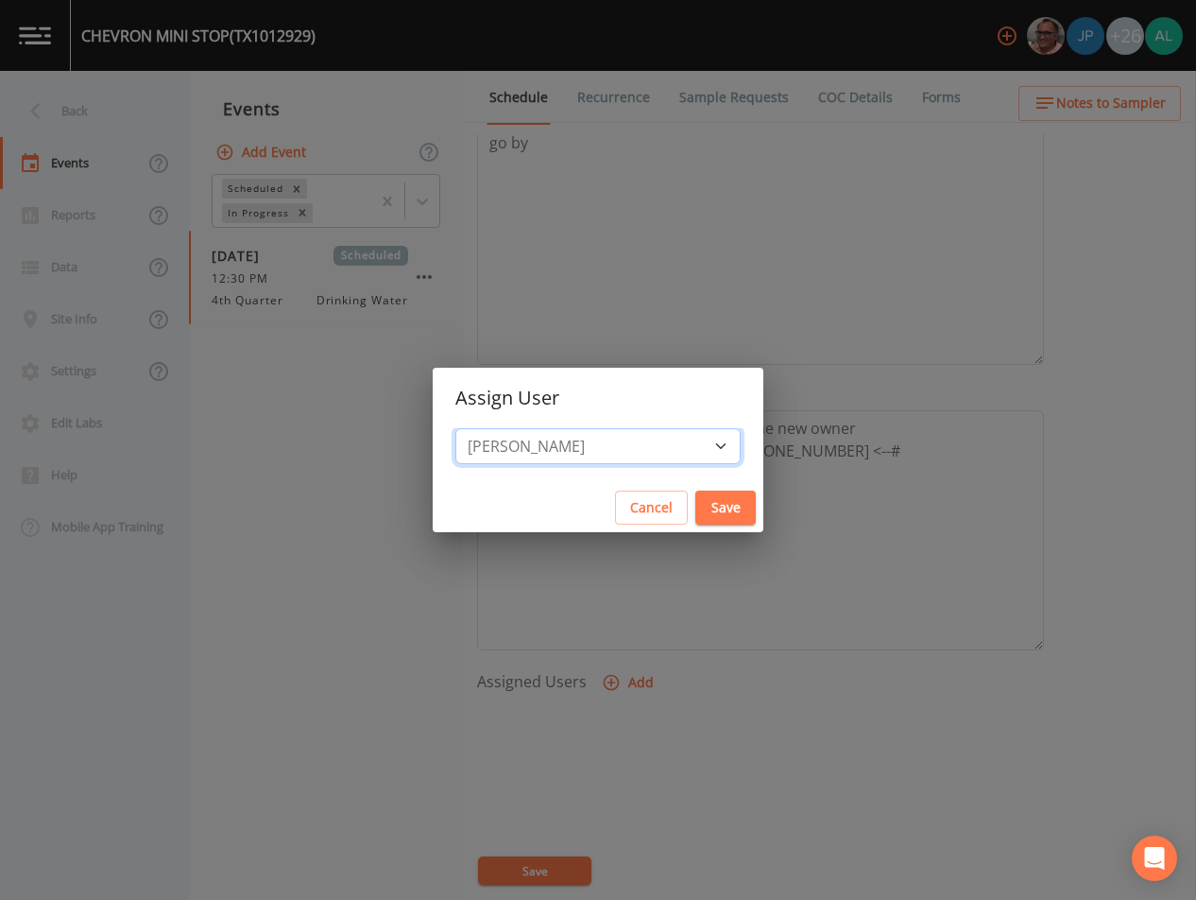
click at [498, 428] on select "Select User [PERSON_NAME] [PERSON_NAME] [PERSON_NAME] [PERSON_NAME] [PERSON_NAM…" at bounding box center [597, 446] width 285 height 36
click at [696, 507] on button "Save" at bounding box center [726, 507] width 60 height 35
select select
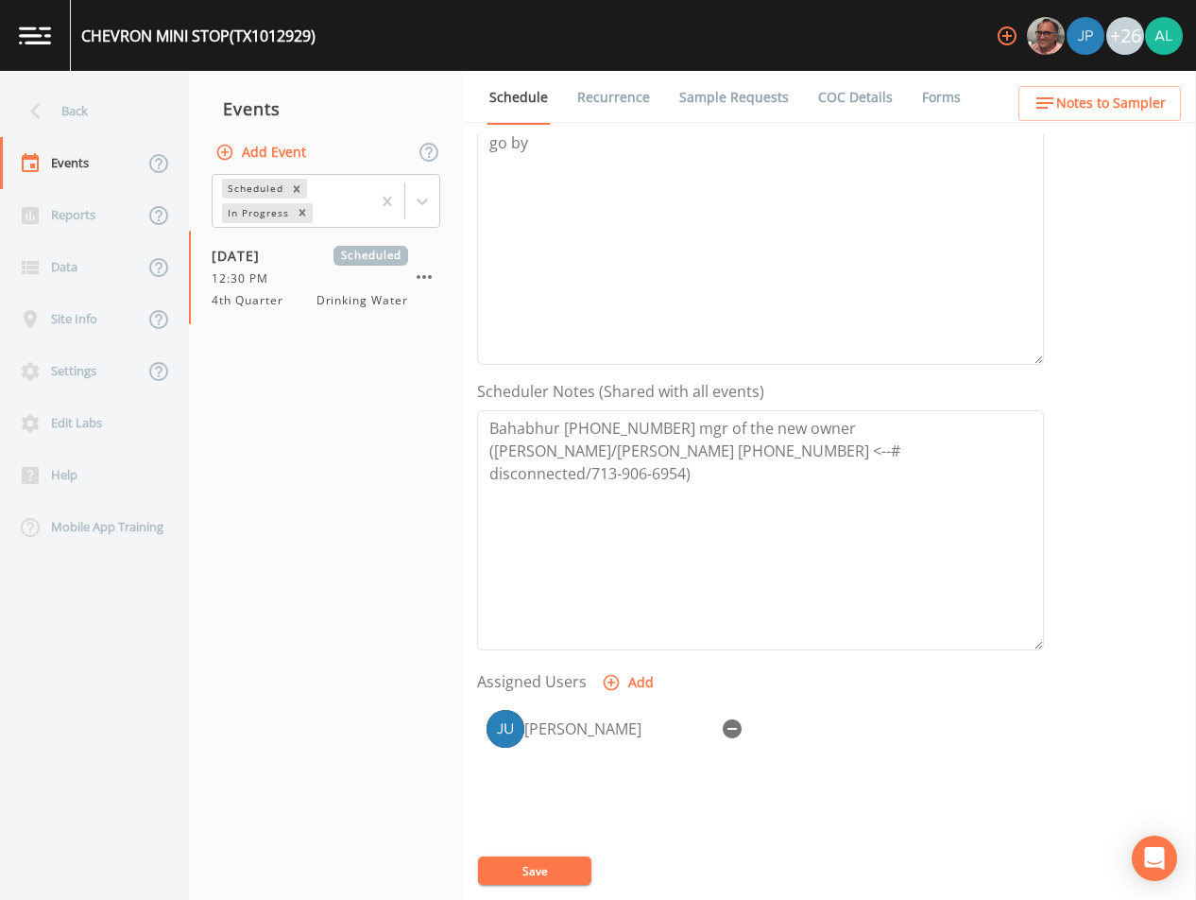
click at [515, 864] on button "Save" at bounding box center [534, 870] width 113 height 28
click at [1094, 116] on button "Notes to Sampler" at bounding box center [1100, 103] width 163 height 35
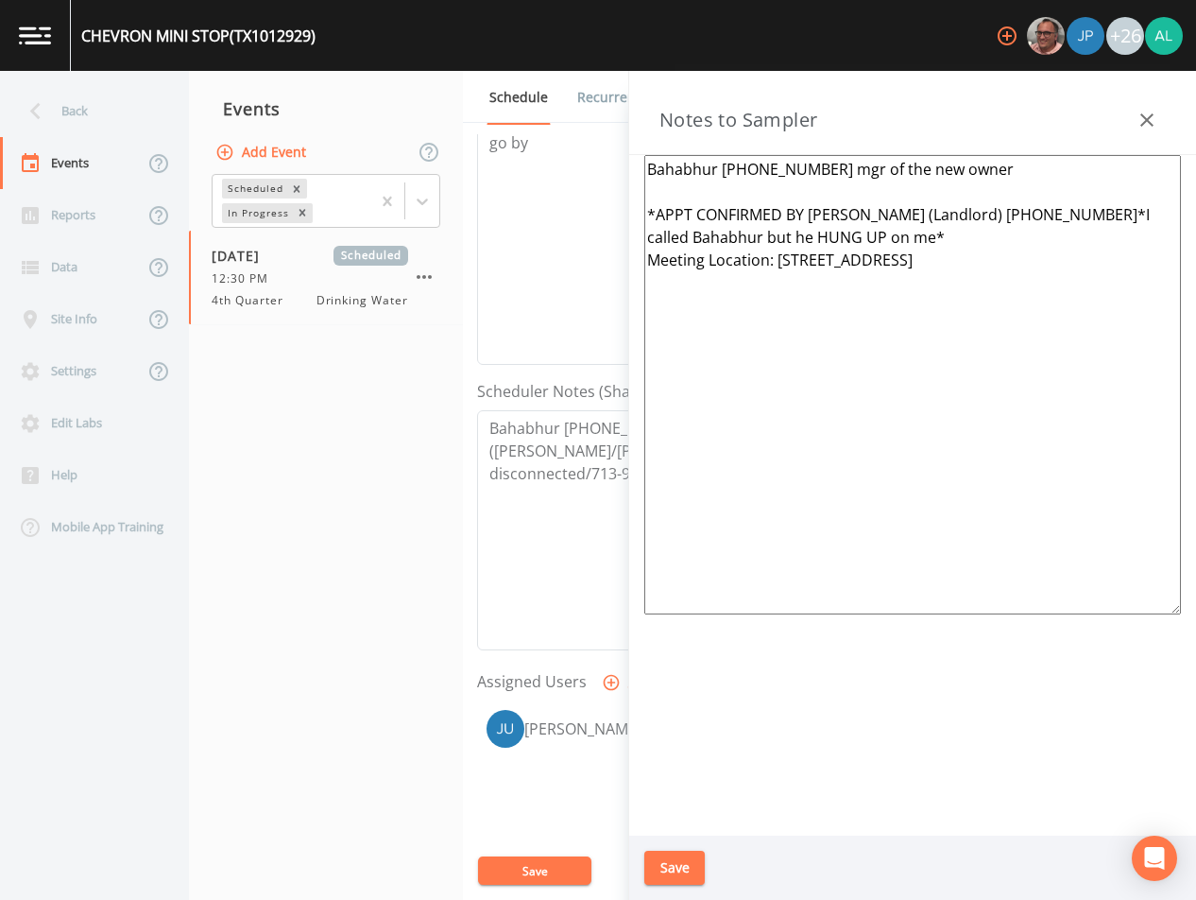
drag, startPoint x: 903, startPoint y: 230, endPoint x: 627, endPoint y: 215, distance: 276.3
click at [627, 215] on div "Back Events Reports Data Site Info Settings Edit Labs Help Mobile App Training …" at bounding box center [598, 485] width 1196 height 829
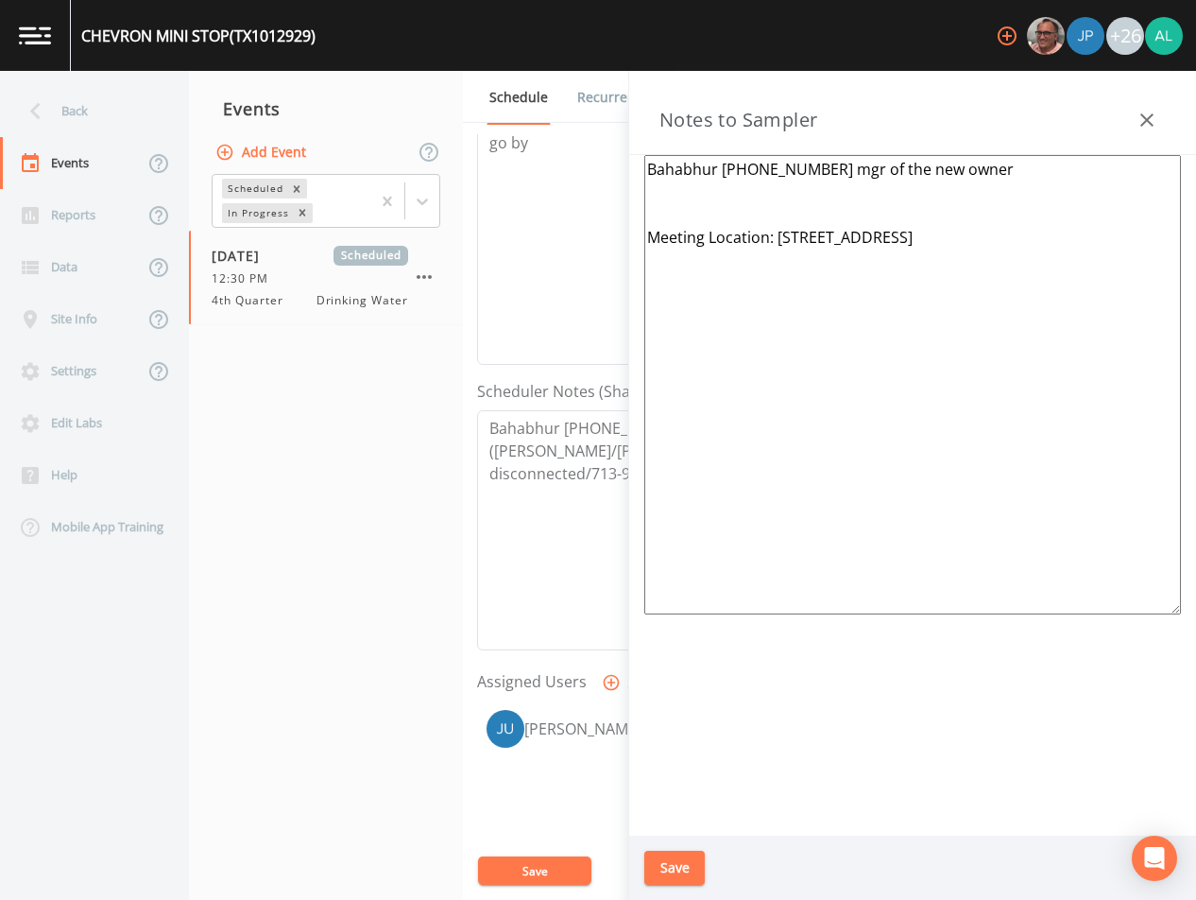
click at [726, 168] on textarea "Bahabhur [PHONE_NUMBER] mgr of the new owner Meeting Location: [STREET_ADDRESS]" at bounding box center [912, 384] width 537 height 459
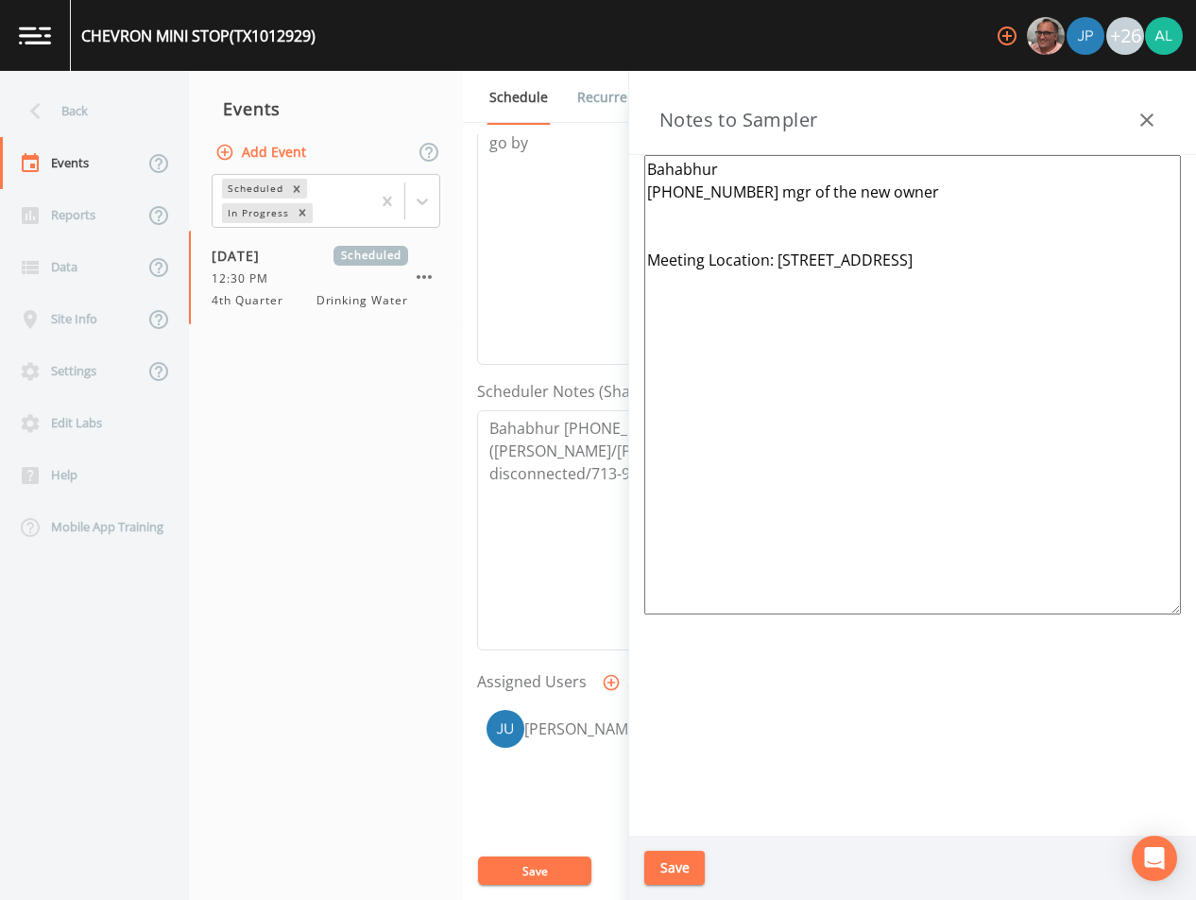
drag, startPoint x: 938, startPoint y: 201, endPoint x: 747, endPoint y: 197, distance: 191.9
click at [747, 197] on textarea "Bahabhur [PHONE_NUMBER] mgr of the new owner Meeting Location: [STREET_ADDRESS]" at bounding box center [912, 384] width 537 height 459
click at [669, 233] on textarea "Bahabhur [PHONE_NUMBER] Meeting Location: [STREET_ADDRESS]" at bounding box center [912, 384] width 537 height 459
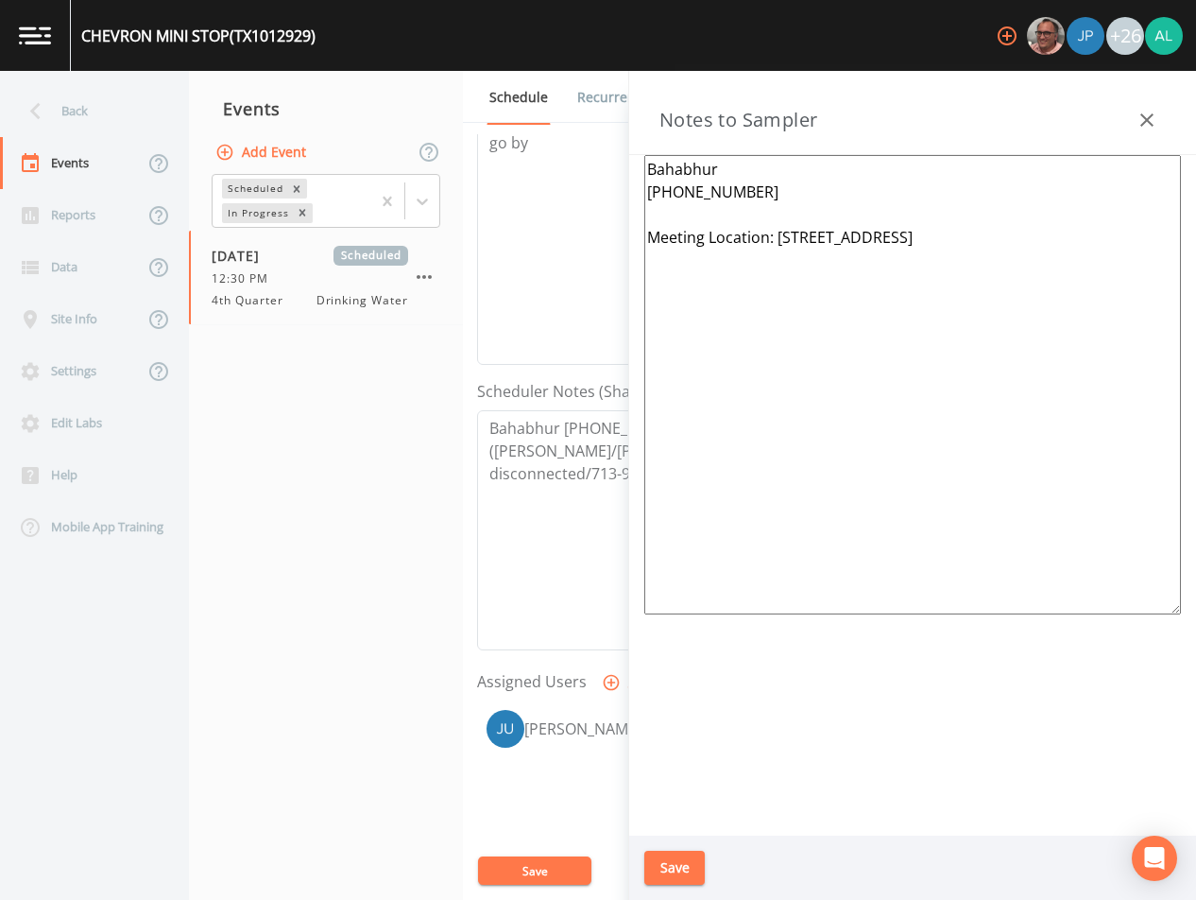
drag, startPoint x: 759, startPoint y: 200, endPoint x: 579, endPoint y: 152, distance: 185.9
click at [586, 168] on div "Back Events Reports Data Site Info Settings Edit Labs Help Mobile App Training …" at bounding box center [598, 485] width 1196 height 829
drag, startPoint x: 755, startPoint y: 206, endPoint x: 612, endPoint y: 143, distance: 156.1
click at [612, 143] on div "Back Events Reports Data Site Info Settings Edit Labs Help Mobile App Training …" at bounding box center [598, 485] width 1196 height 829
type textarea "[PERSON_NAME] [PHONE_NUMBER] Meeting Location: [STREET_ADDRESS]"
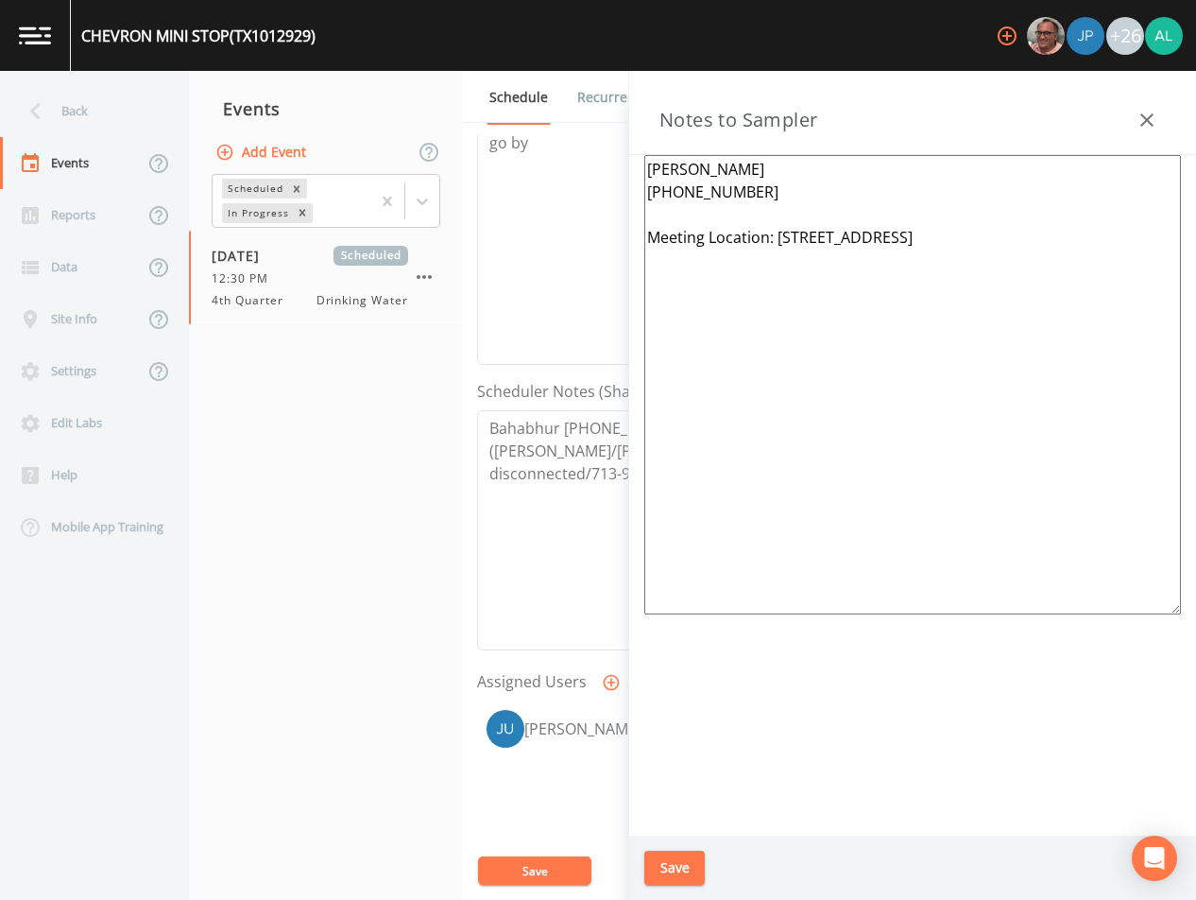
click at [670, 850] on button "Save" at bounding box center [674, 867] width 60 height 35
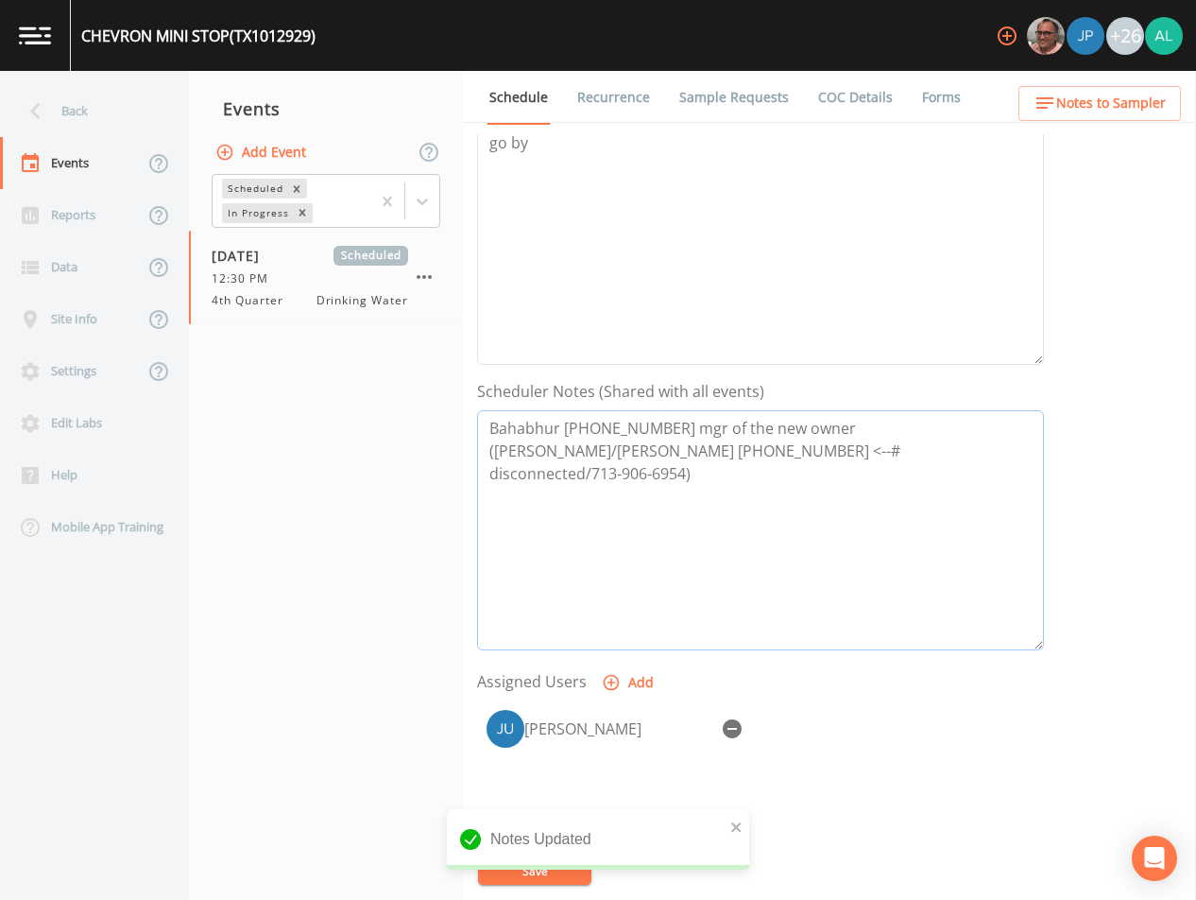
drag, startPoint x: 990, startPoint y: 454, endPoint x: 379, endPoint y: 409, distance: 613.0
click at [379, 409] on div "Back Events Reports Data Site Info Settings Edit Labs Help Mobile App Training …" at bounding box center [598, 485] width 1196 height 829
paste textarea "[PERSON_NAME] [PHONE_NUMBER]"
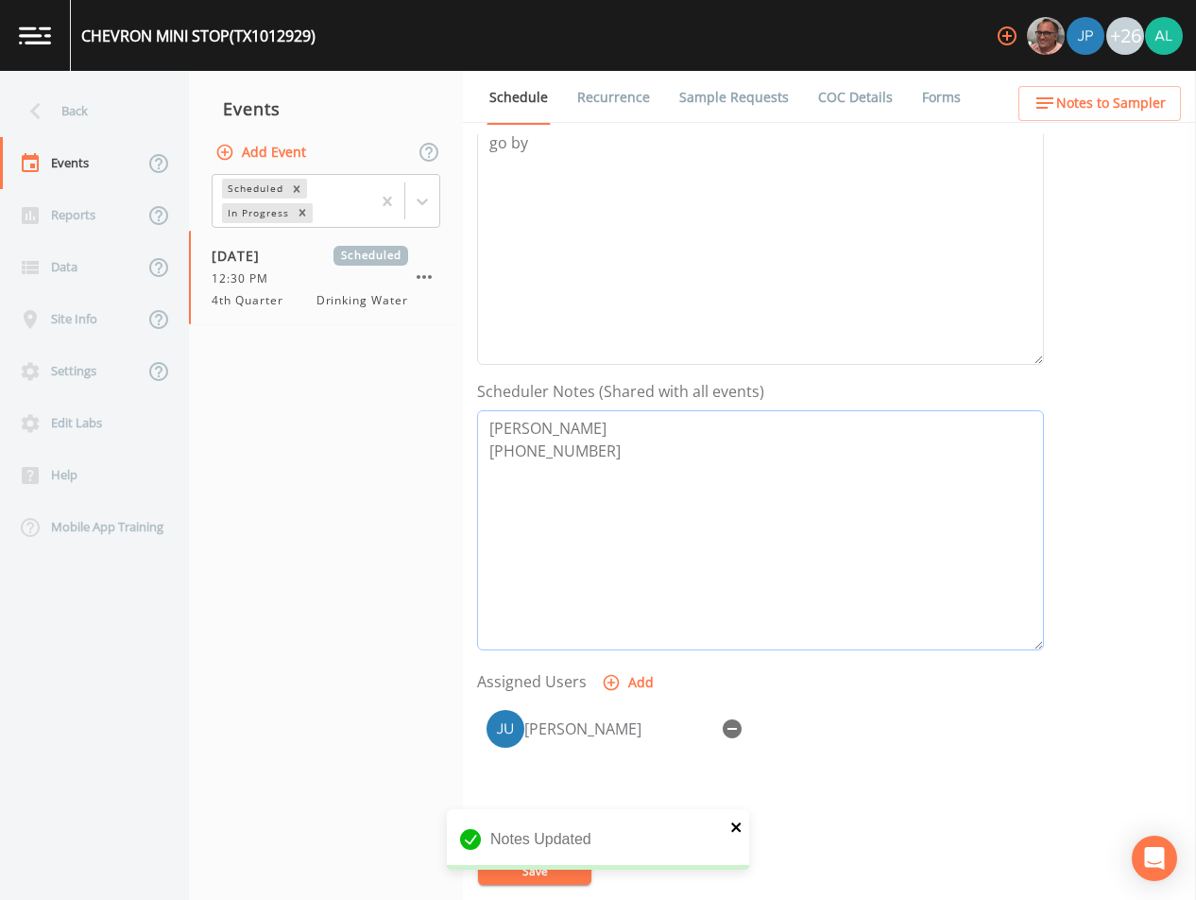
type textarea "[PERSON_NAME] [PHONE_NUMBER]"
click at [730, 824] on icon "close" at bounding box center [736, 826] width 13 height 15
click at [548, 871] on div "Notes Updated" at bounding box center [598, 847] width 302 height 76
click at [547, 867] on div "CHEVRON MINI STOP (TX1012929) +26 Back Events Reports Data Site Info Settings E…" at bounding box center [598, 450] width 1196 height 900
click at [547, 867] on button "Save" at bounding box center [534, 870] width 113 height 28
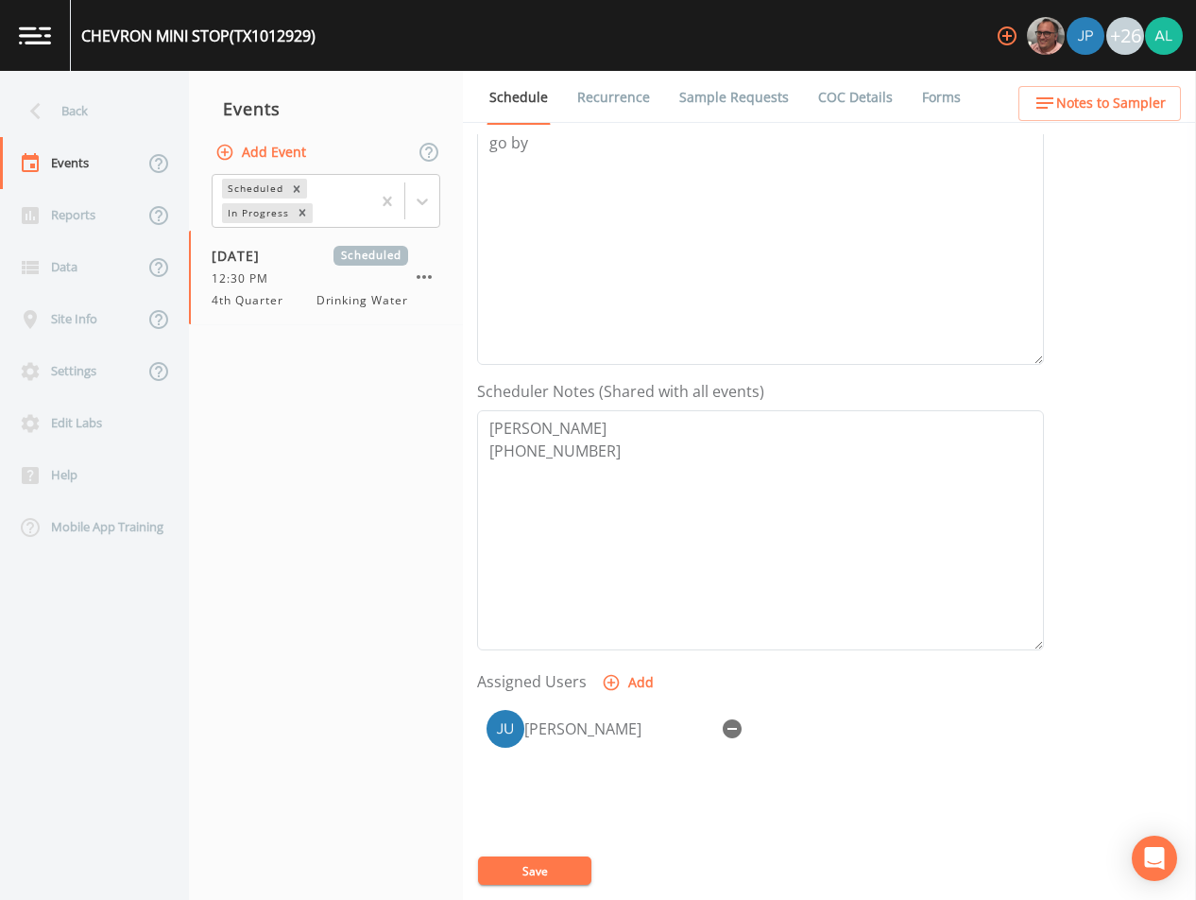
click at [541, 884] on button "Save" at bounding box center [534, 870] width 113 height 28
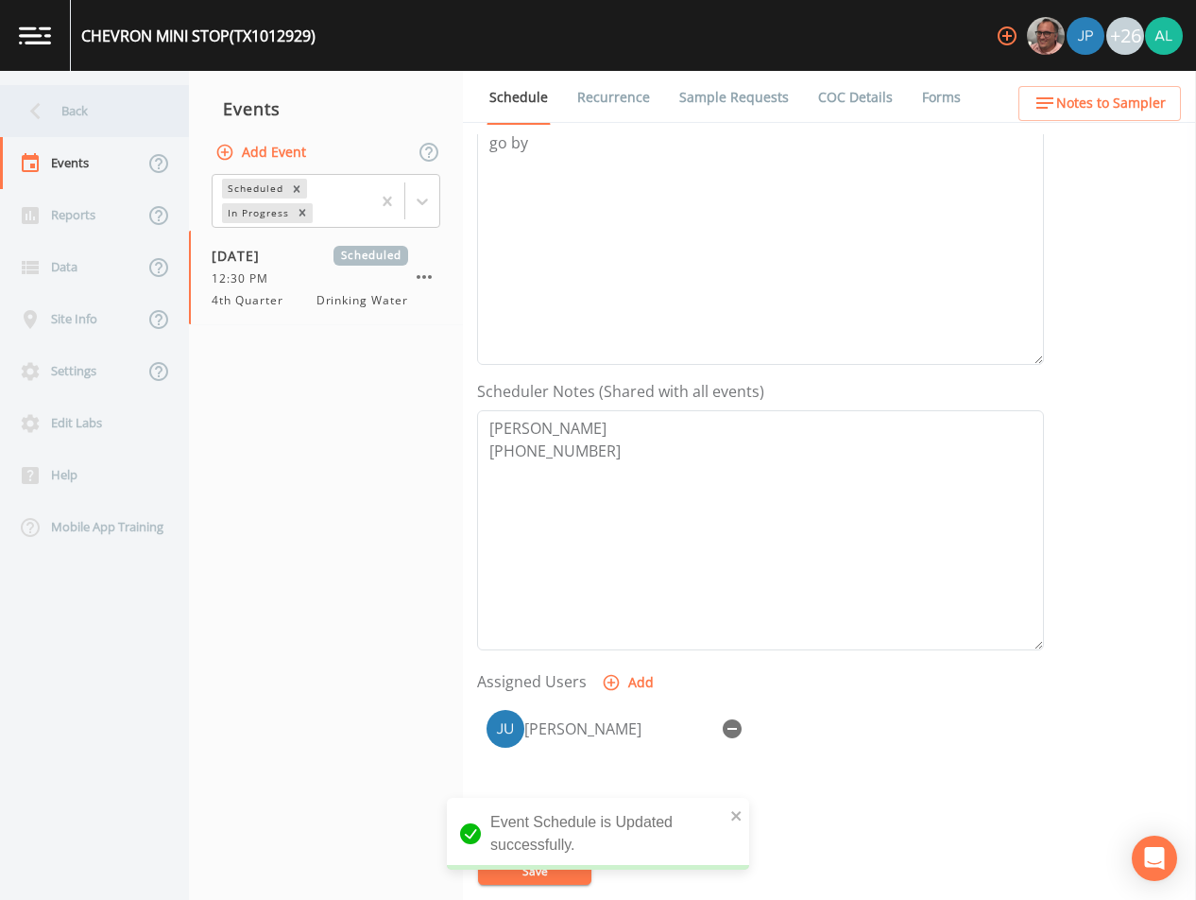
click at [88, 135] on div "Back" at bounding box center [85, 111] width 170 height 52
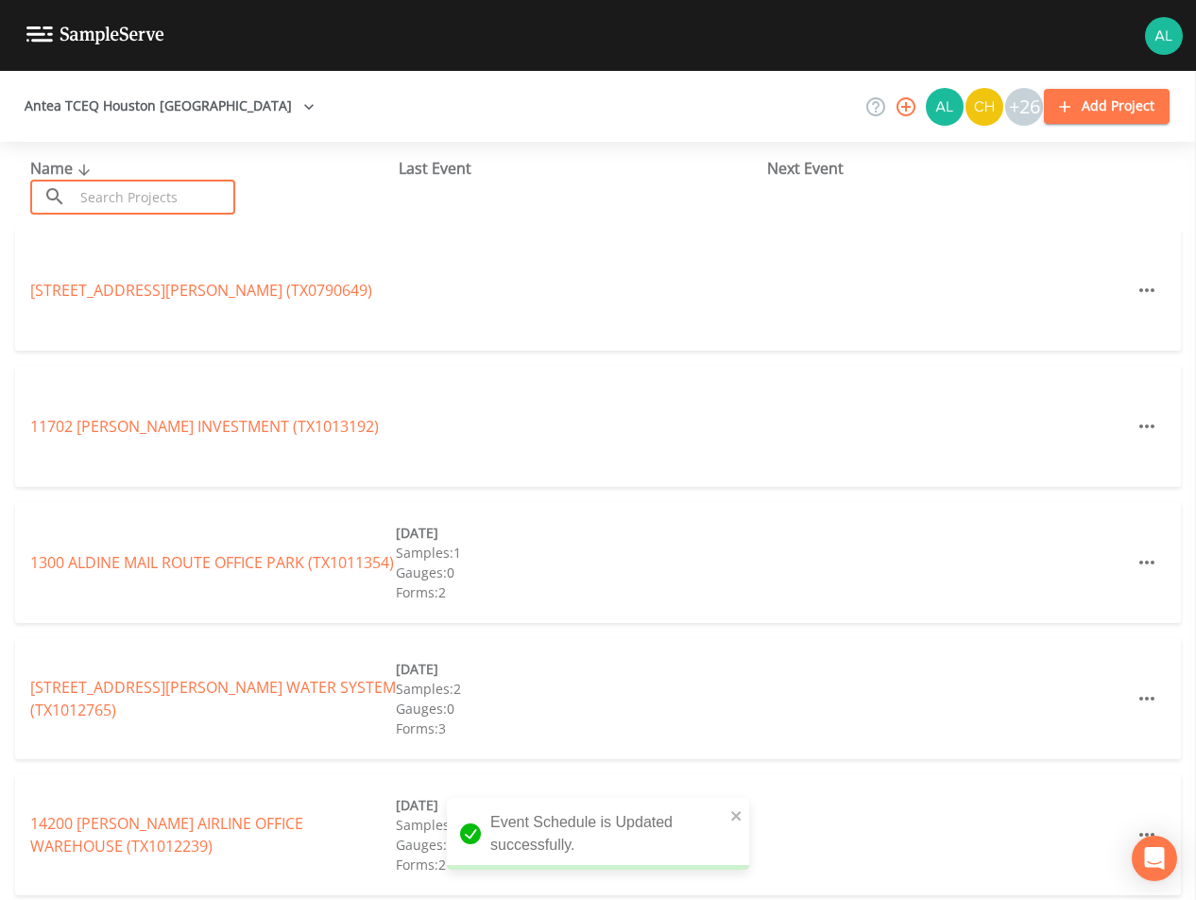
click at [120, 204] on input "text" at bounding box center [155, 197] width 162 height 35
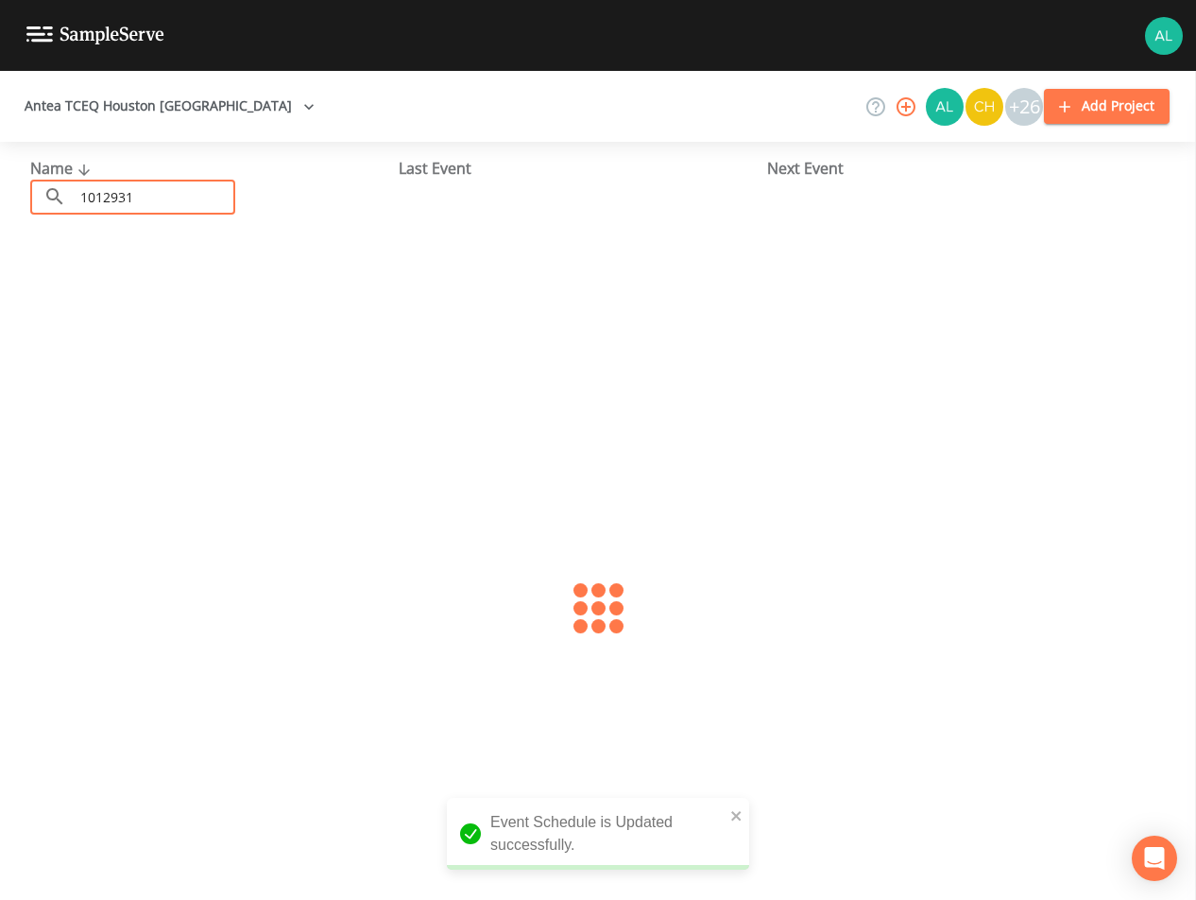
type input "1012931"
click at [122, 289] on link "[PERSON_NAME] SIGN SHOP (TX1012931)" at bounding box center [175, 290] width 290 height 21
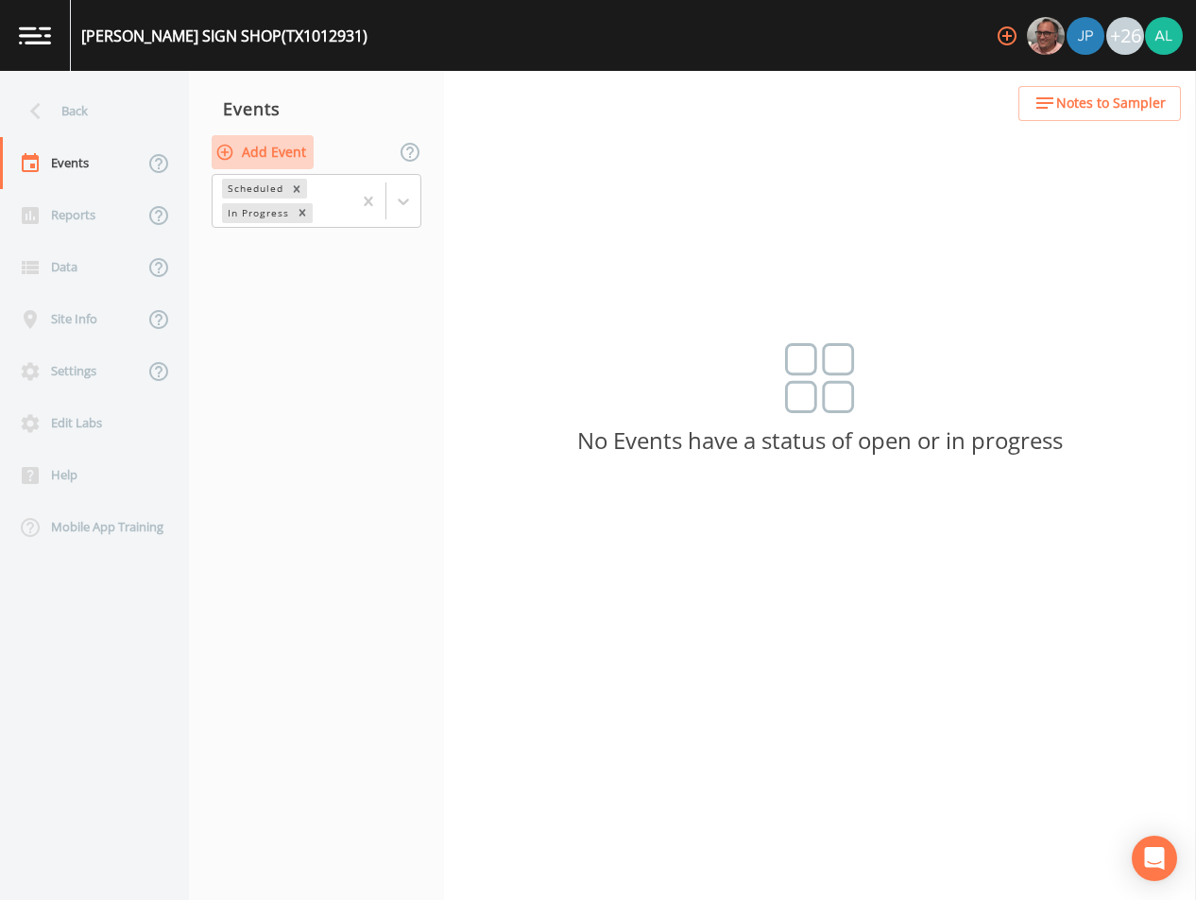
click at [287, 163] on button "Add Event" at bounding box center [263, 152] width 102 height 35
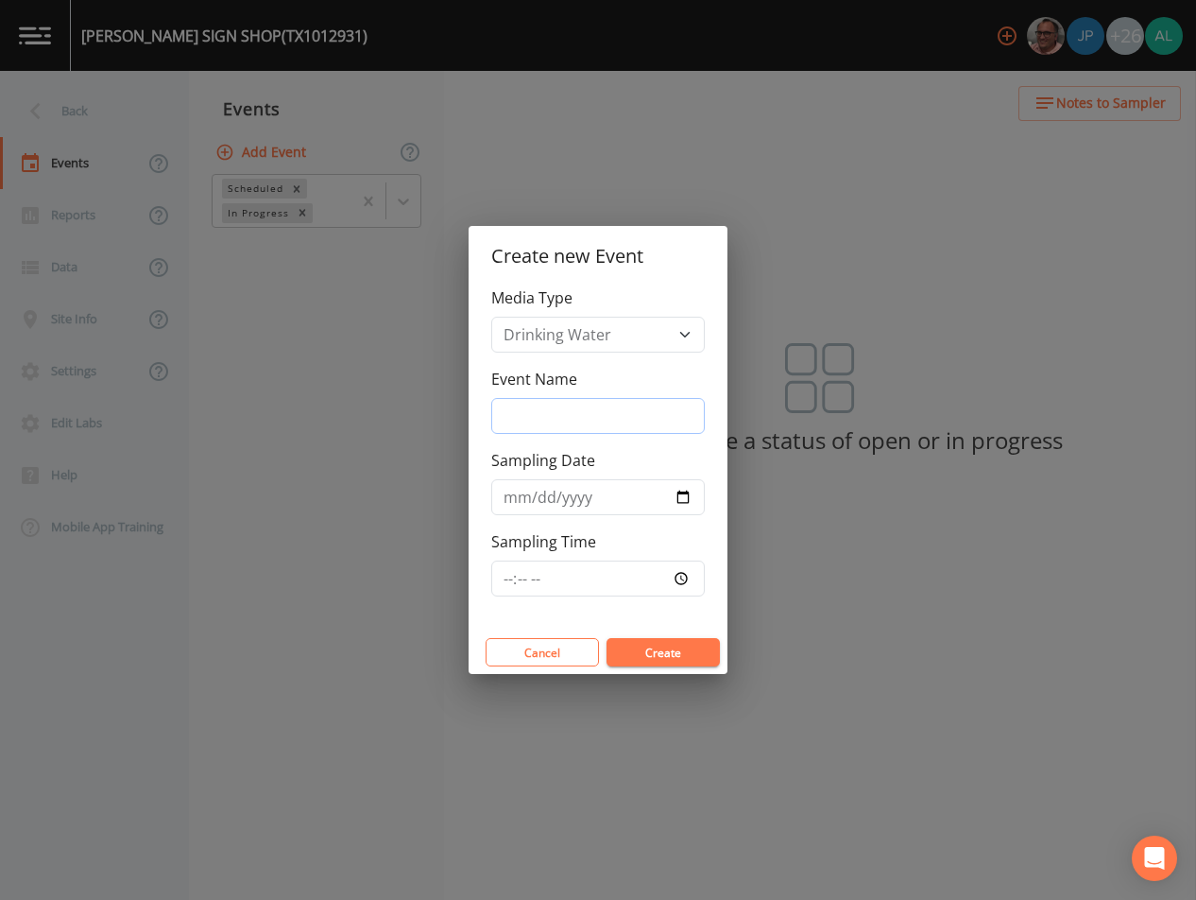
click at [555, 424] on input "Event Name" at bounding box center [598, 416] width 214 height 36
type input "4th Quarter"
type input "[DATE]"
click at [507, 586] on input "Sampling Time" at bounding box center [598, 578] width 214 height 36
type input "13:00"
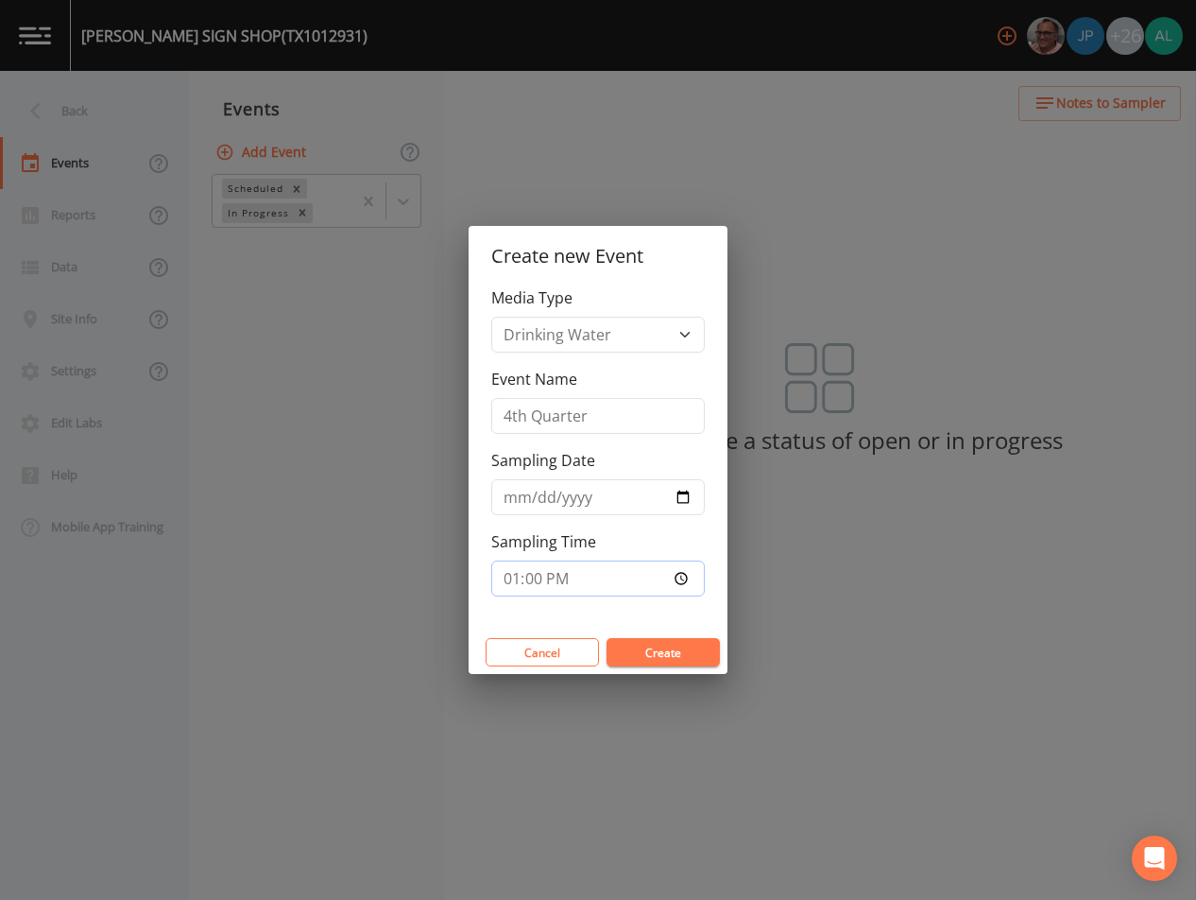
click at [607, 638] on button "Create" at bounding box center [663, 652] width 113 height 28
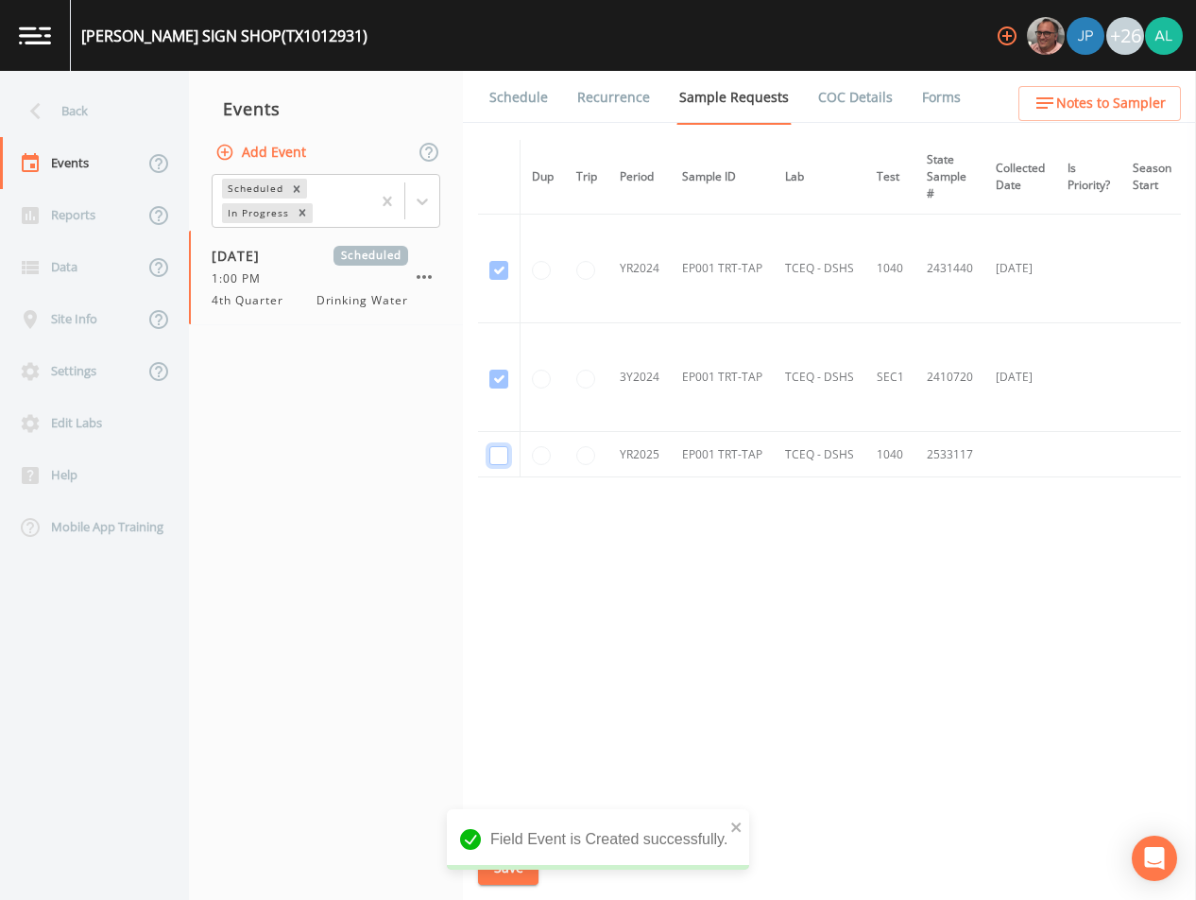
click at [501, 461] on input "checkbox" at bounding box center [498, 455] width 19 height 19
checkbox input "true"
click at [735, 827] on icon "close" at bounding box center [735, 826] width 9 height 9
click at [512, 884] on div "Field Event is Created successfully." at bounding box center [598, 884] width 302 height 0
click at [511, 867] on button "Save" at bounding box center [508, 867] width 60 height 35
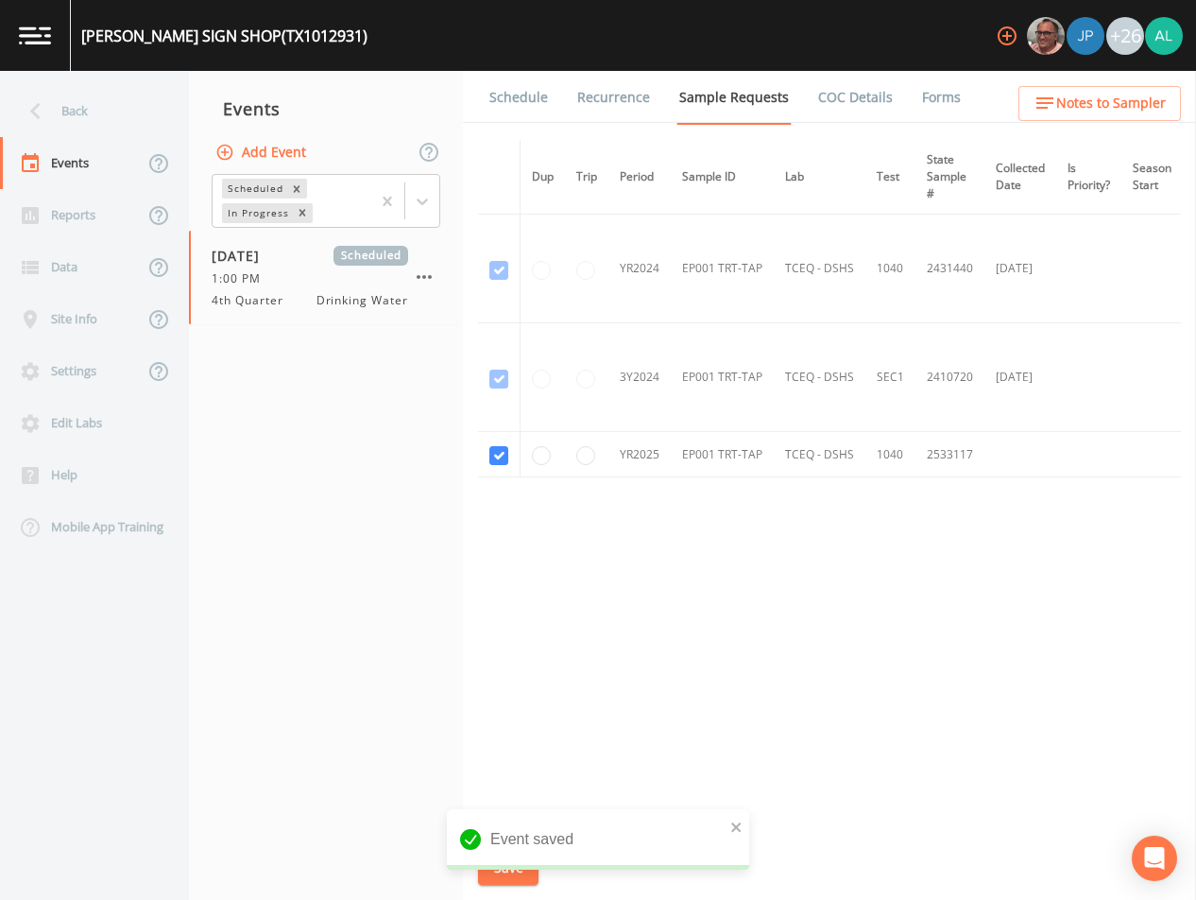
click at [1049, 109] on icon "button" at bounding box center [1045, 103] width 23 height 23
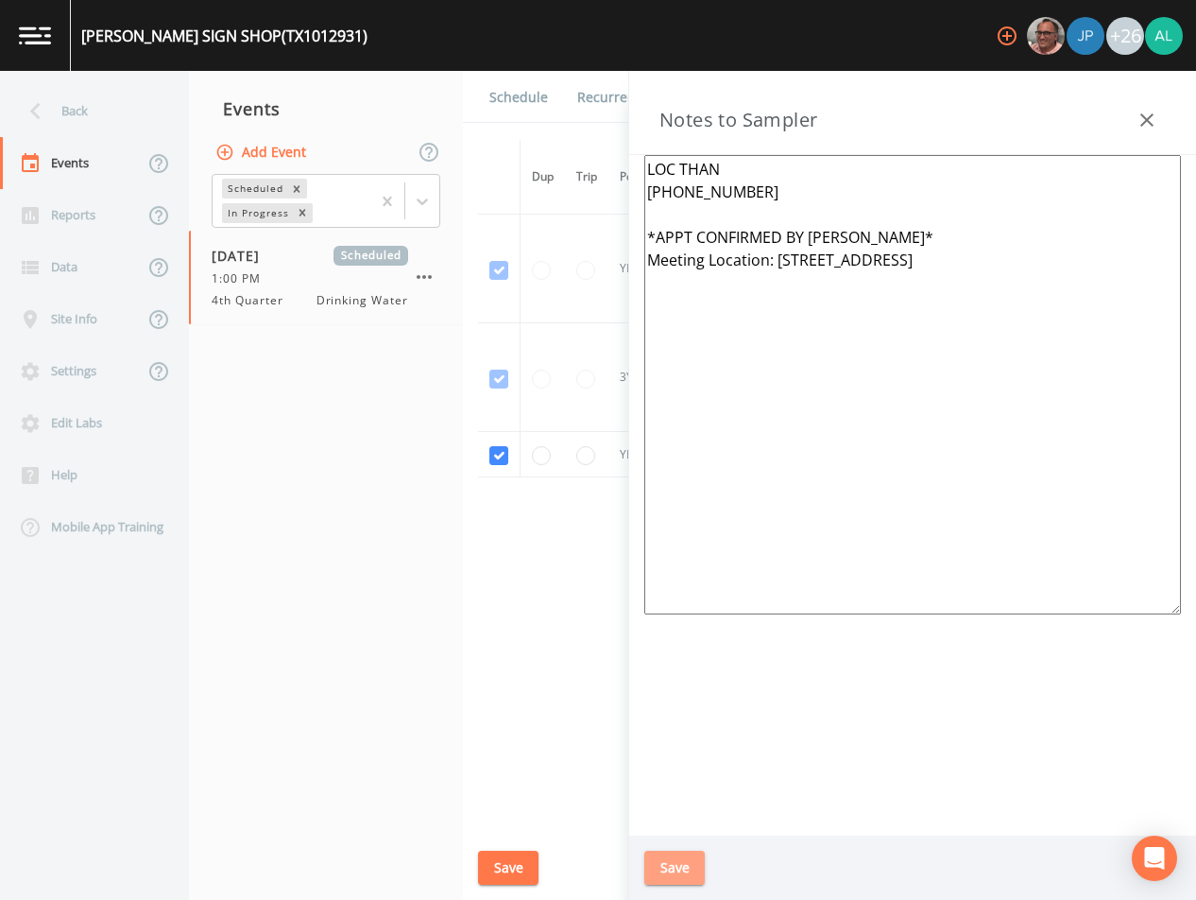
click at [661, 856] on button "Save" at bounding box center [674, 867] width 60 height 35
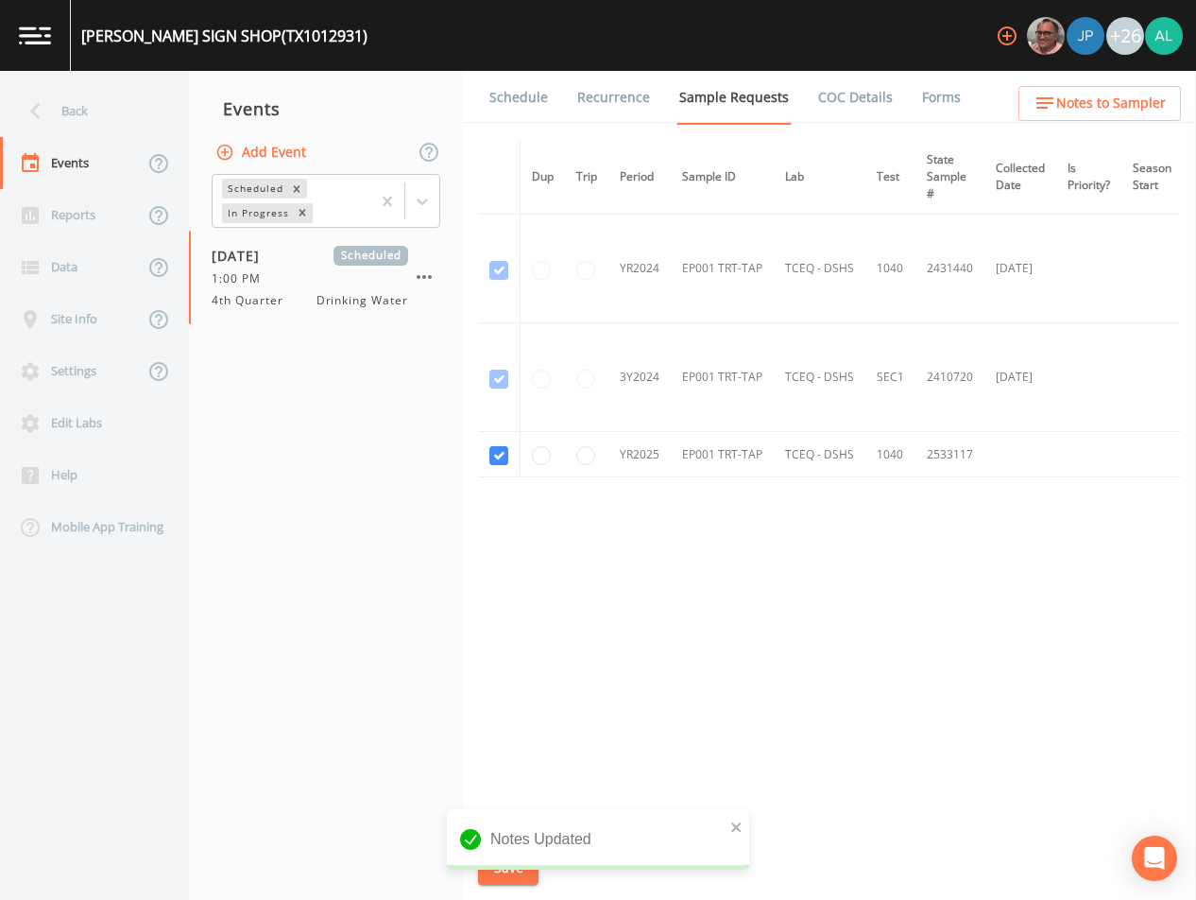
click at [510, 101] on link "Schedule" at bounding box center [519, 97] width 64 height 53
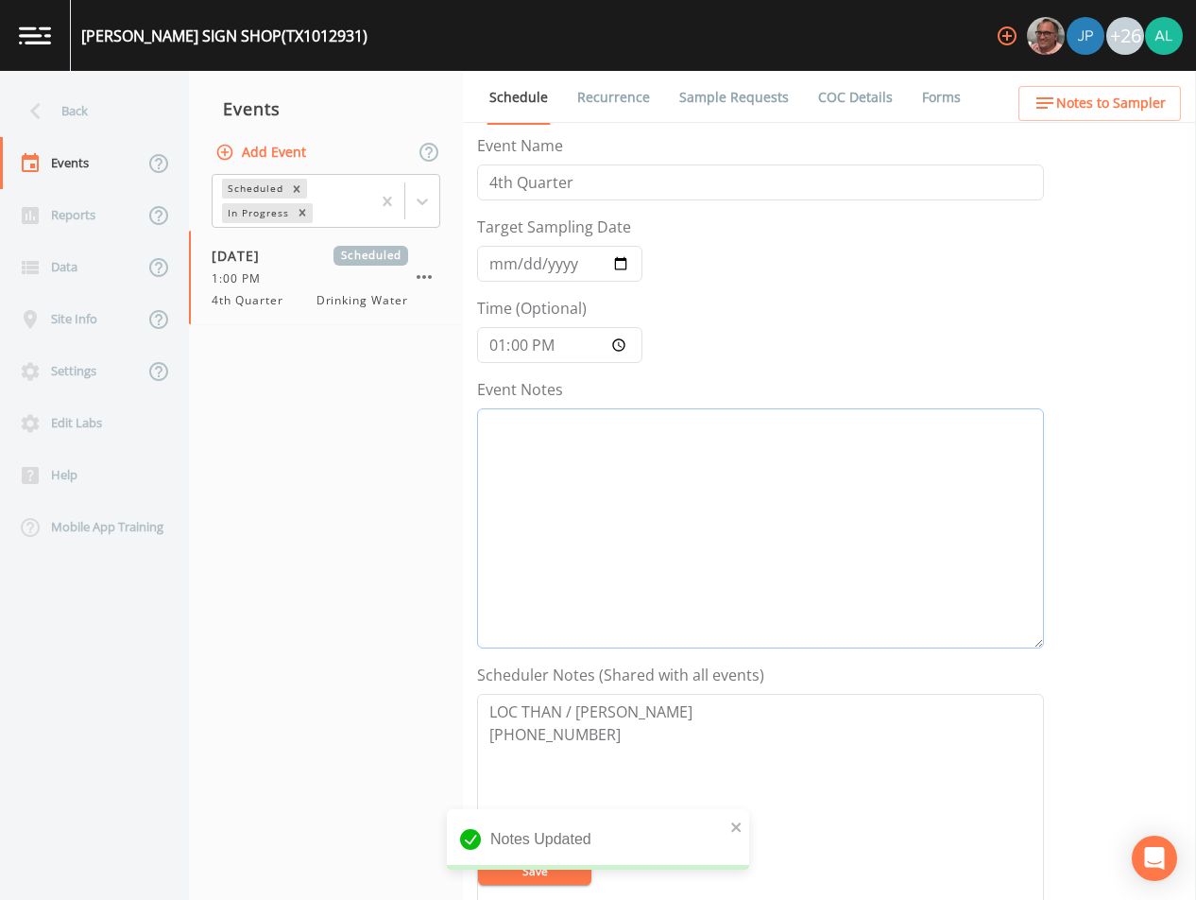
drag, startPoint x: 649, startPoint y: 500, endPoint x: 678, endPoint y: 495, distance: 28.7
click at [661, 498] on textarea "Event Notes" at bounding box center [760, 528] width 567 height 240
type textarea "[DATE] 3:52pm LVM"
click at [528, 868] on button "Save" at bounding box center [534, 870] width 113 height 28
click at [565, 857] on button "Save" at bounding box center [534, 870] width 113 height 28
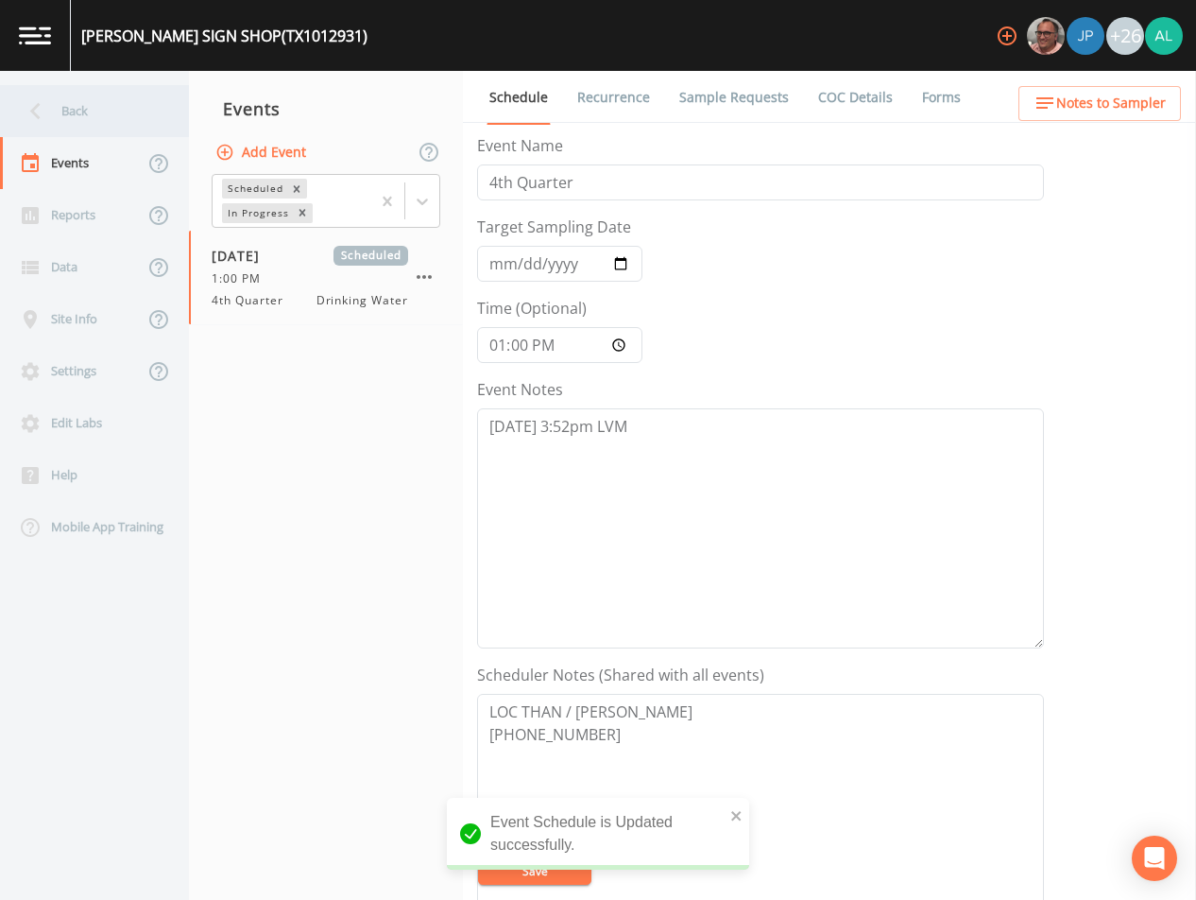
click at [102, 101] on div "Back" at bounding box center [85, 111] width 170 height 52
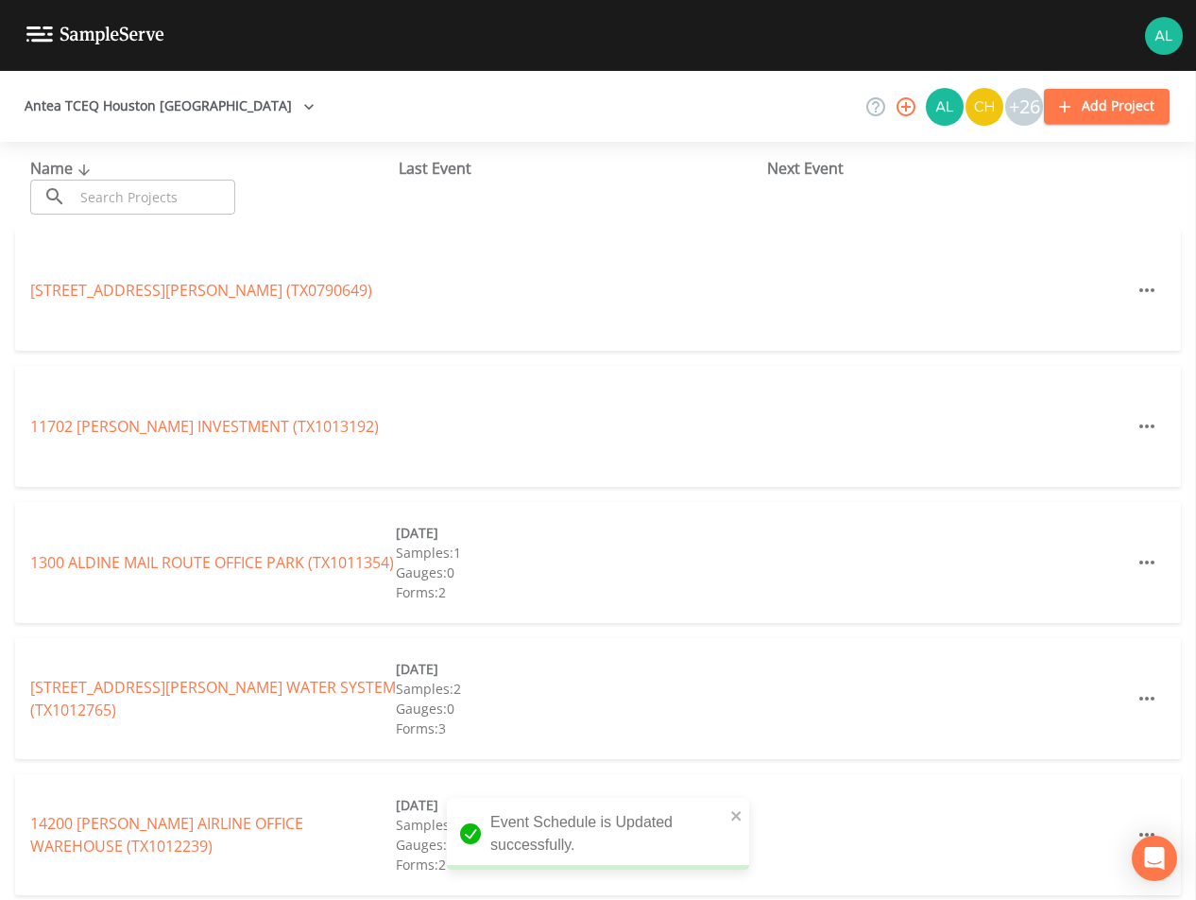
drag, startPoint x: 120, startPoint y: 240, endPoint x: 145, endPoint y: 198, distance: 48.3
click at [122, 238] on div "[STREET_ADDRESS][PERSON_NAME] (TX0790649)" at bounding box center [598, 290] width 1166 height 121
click at [146, 194] on input "text" at bounding box center [155, 197] width 162 height 35
click at [69, 188] on div "​ ​" at bounding box center [132, 197] width 205 height 35
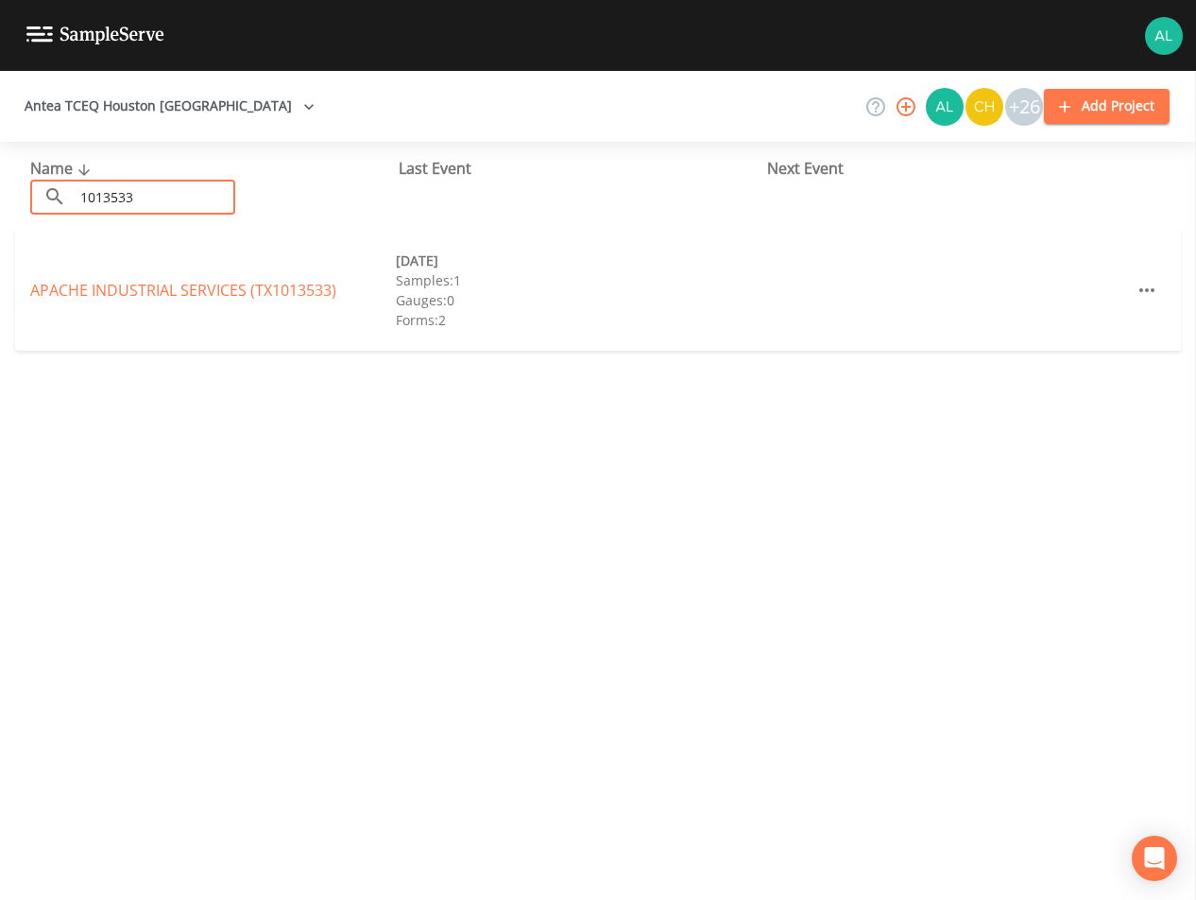
type input "1013533"
click at [243, 404] on div "Name ​ 1013533 ​ Last Event Next Event APACHE INDUSTRIAL SERVICES (TX1013533) […" at bounding box center [598, 521] width 1196 height 758
click at [296, 284] on link "APACHE INDUSTRIAL SERVICES (TX1013533)" at bounding box center [183, 290] width 306 height 21
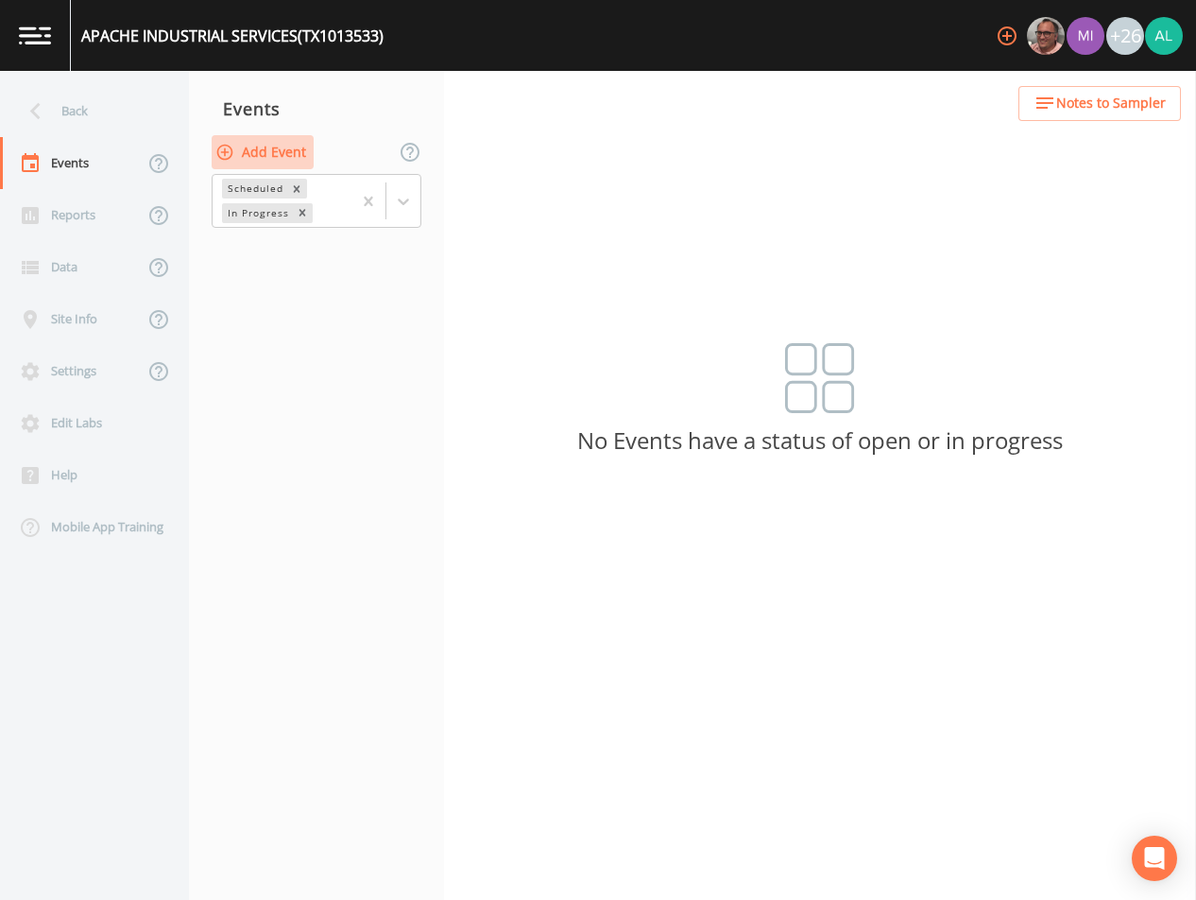
click at [252, 163] on button "Add Event" at bounding box center [263, 152] width 102 height 35
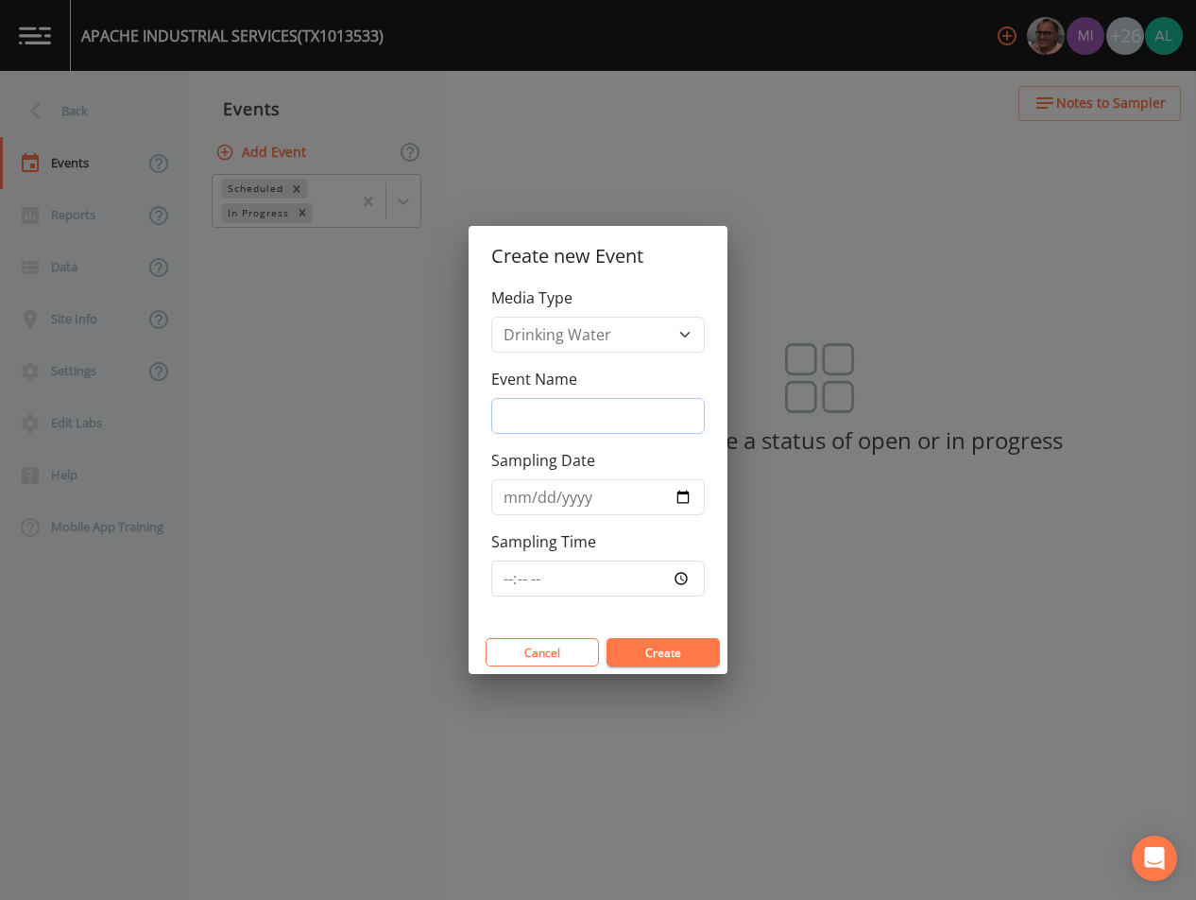
click at [586, 425] on input "Event Name" at bounding box center [598, 416] width 214 height 36
type input "4th Quarter"
type input "[DATE]"
click at [496, 583] on input "Sampling Time" at bounding box center [598, 578] width 214 height 36
type input "08:00"
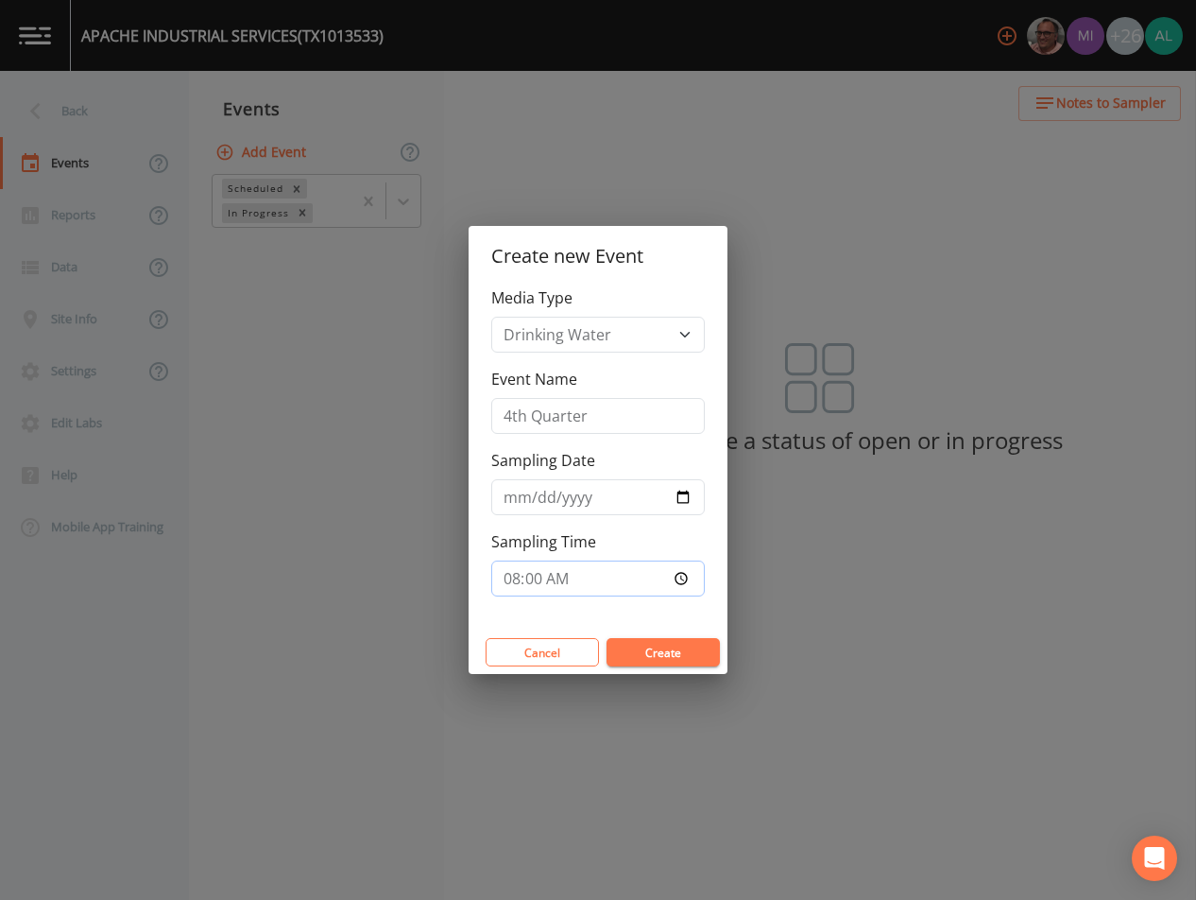
click at [607, 638] on button "Create" at bounding box center [663, 652] width 113 height 28
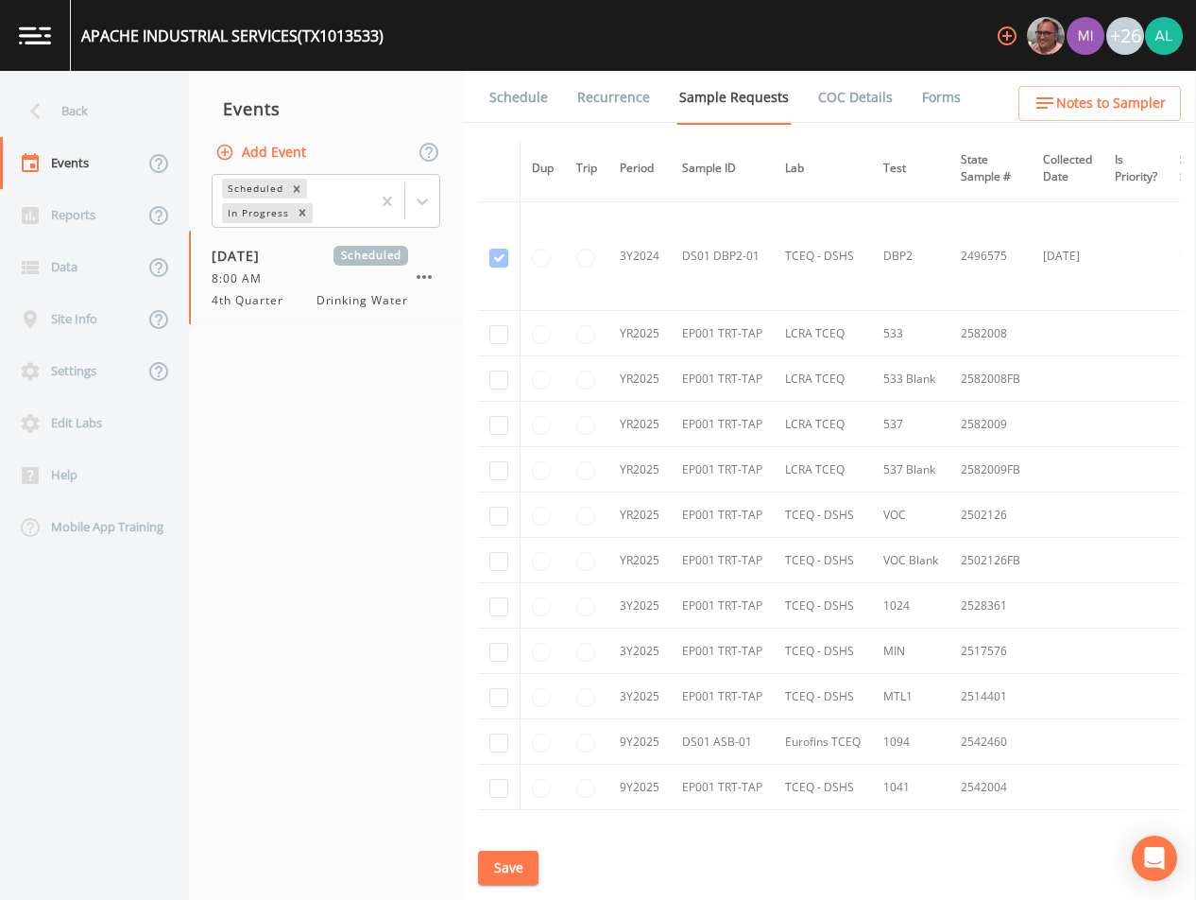
scroll to position [898, 0]
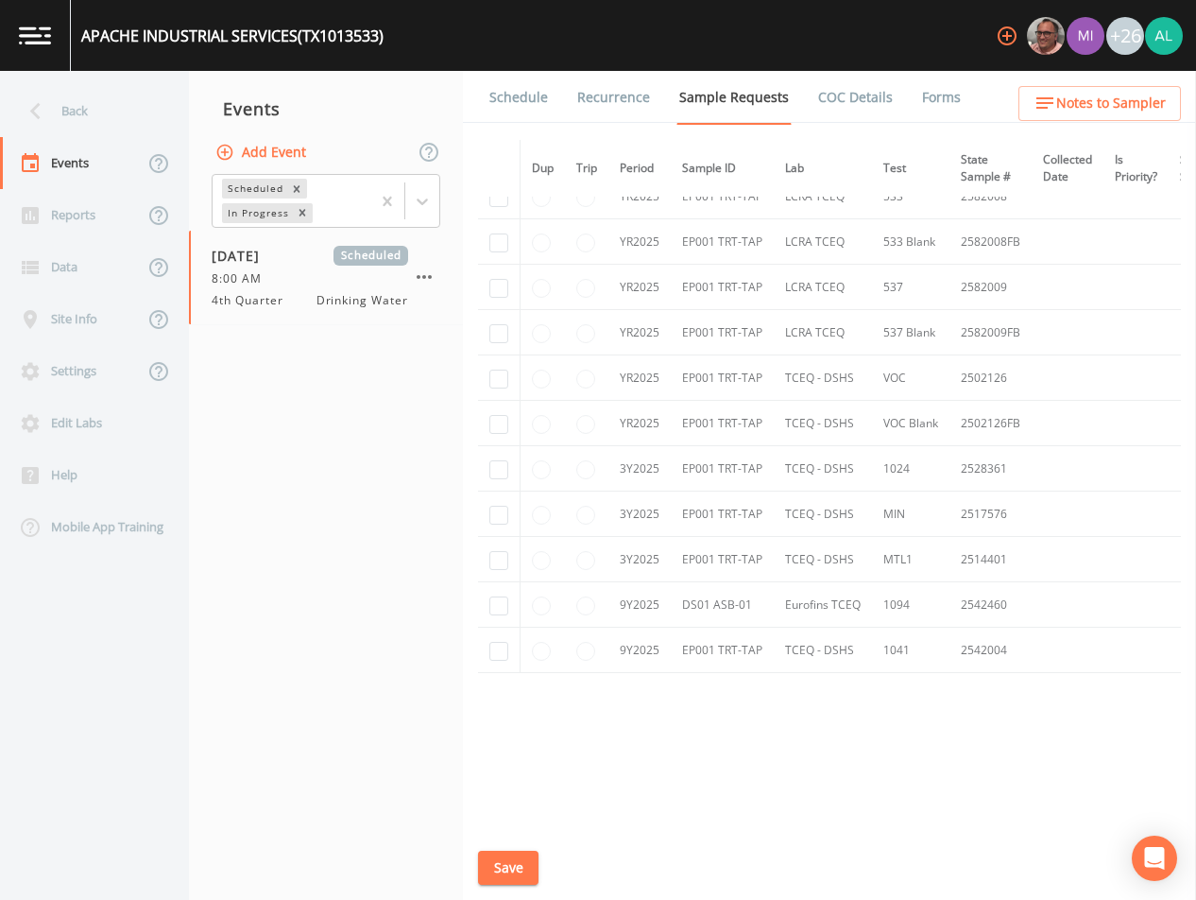
click at [487, 509] on td at bounding box center [499, 513] width 43 height 45
click at [502, 509] on input "checkbox" at bounding box center [498, 515] width 19 height 19
checkbox input "true"
click at [500, 555] on input "checkbox" at bounding box center [498, 560] width 19 height 19
checkbox input "true"
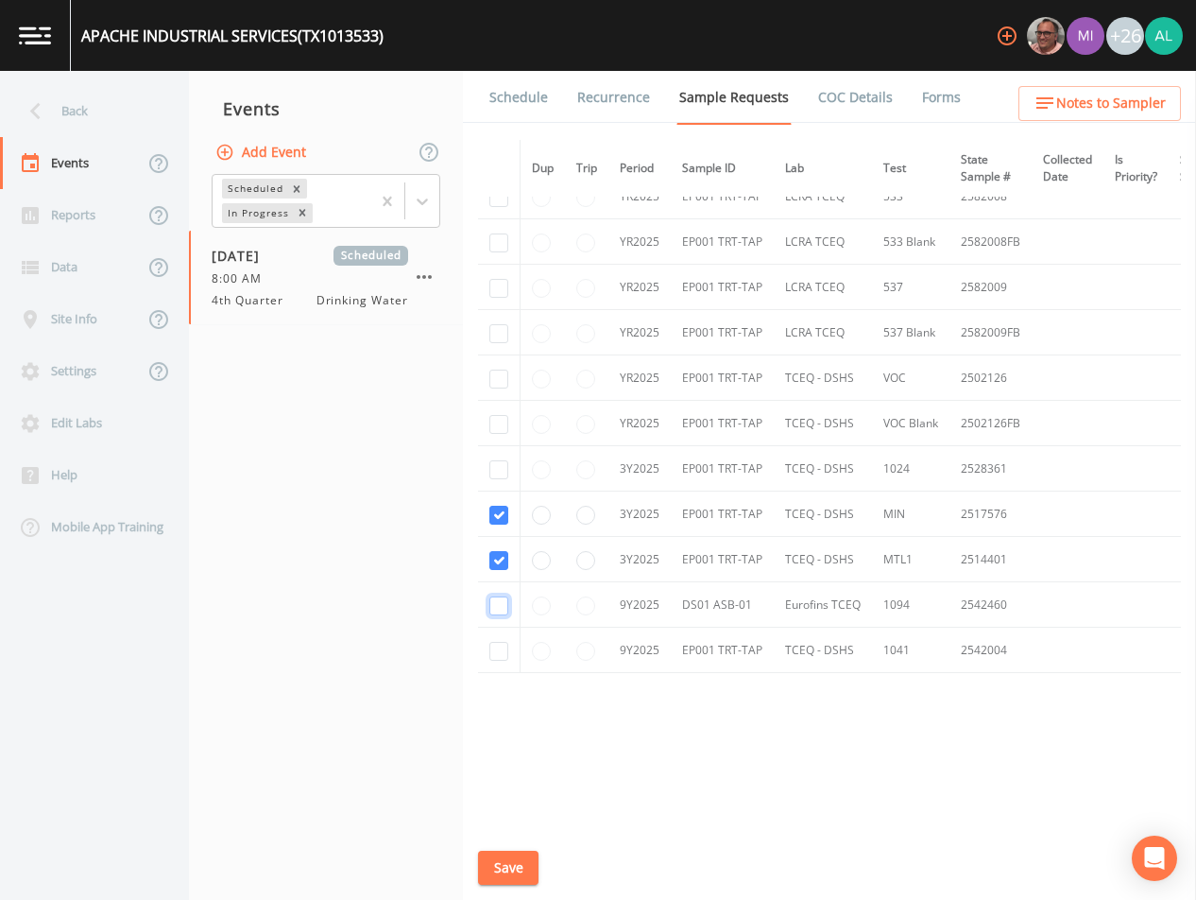
click at [499, 604] on input "checkbox" at bounding box center [498, 605] width 19 height 19
checkbox input "true"
click at [502, 462] on input "checkbox" at bounding box center [498, 469] width 19 height 19
checkbox input "true"
click at [497, 430] on td at bounding box center [499, 423] width 43 height 45
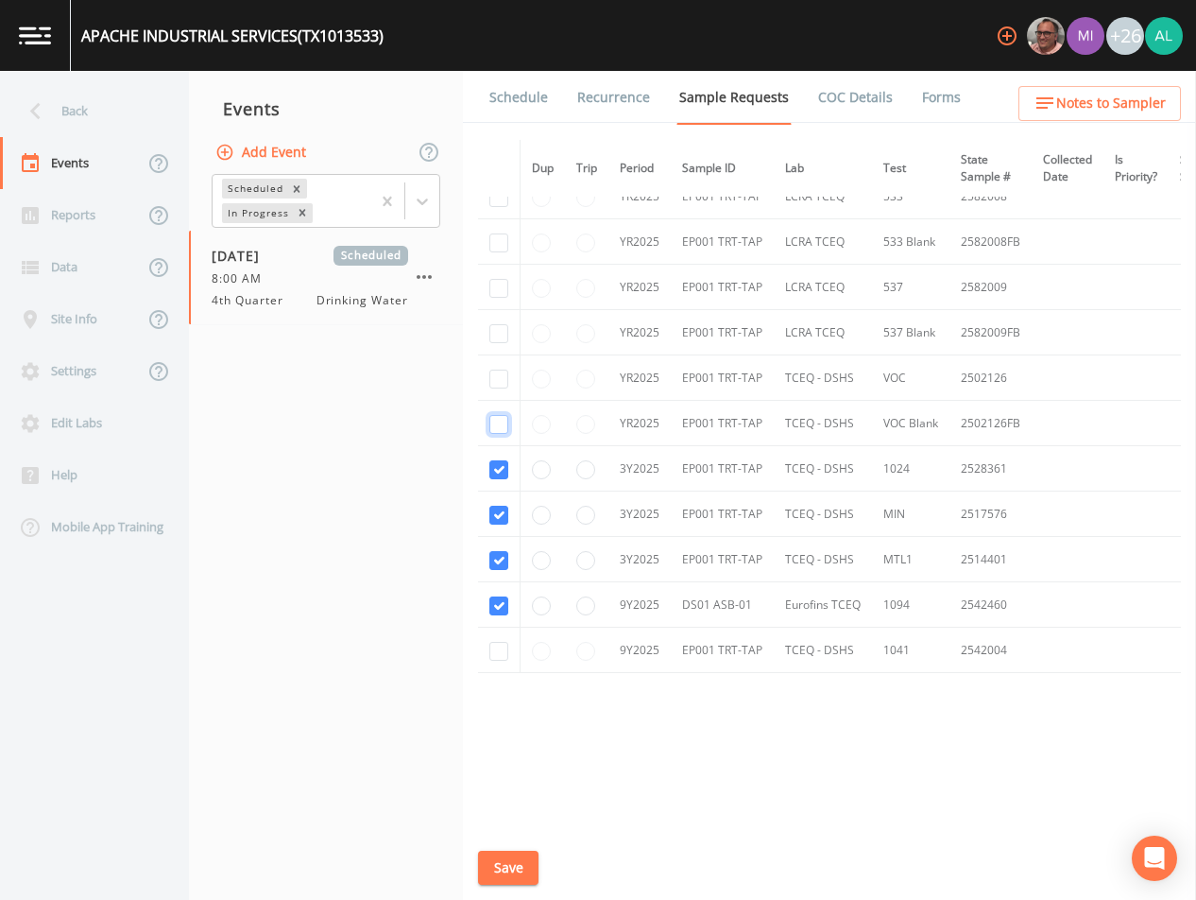
click at [497, 415] on input "checkbox" at bounding box center [498, 424] width 19 height 19
checkbox input "true"
click at [502, 378] on input "checkbox" at bounding box center [498, 378] width 19 height 19
checkbox input "true"
click at [520, 863] on button "Save" at bounding box center [508, 867] width 60 height 35
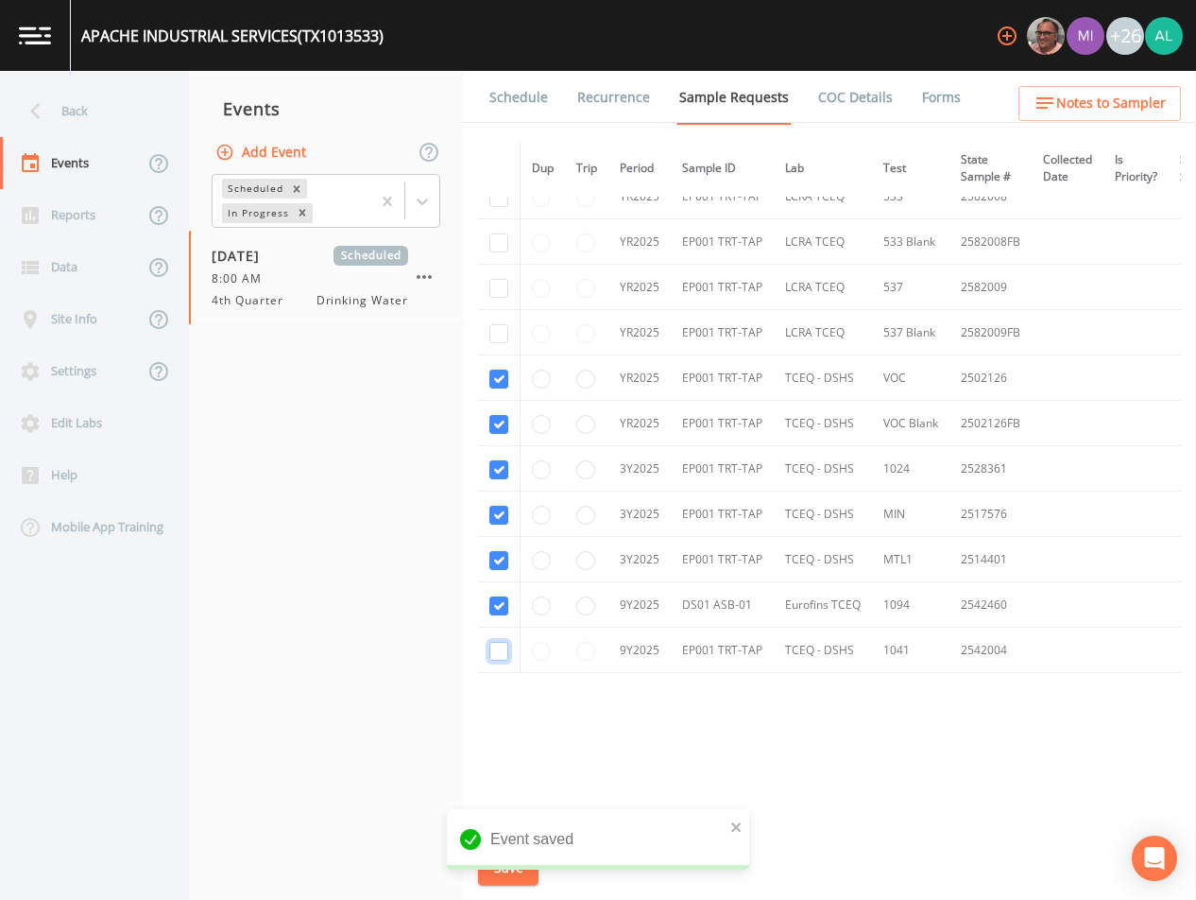
click at [504, 651] on input "checkbox" at bounding box center [498, 651] width 19 height 19
click at [505, 660] on td at bounding box center [499, 649] width 43 height 45
click at [501, 654] on td at bounding box center [499, 649] width 43 height 45
click at [501, 646] on input "checkbox" at bounding box center [498, 651] width 19 height 19
checkbox input "false"
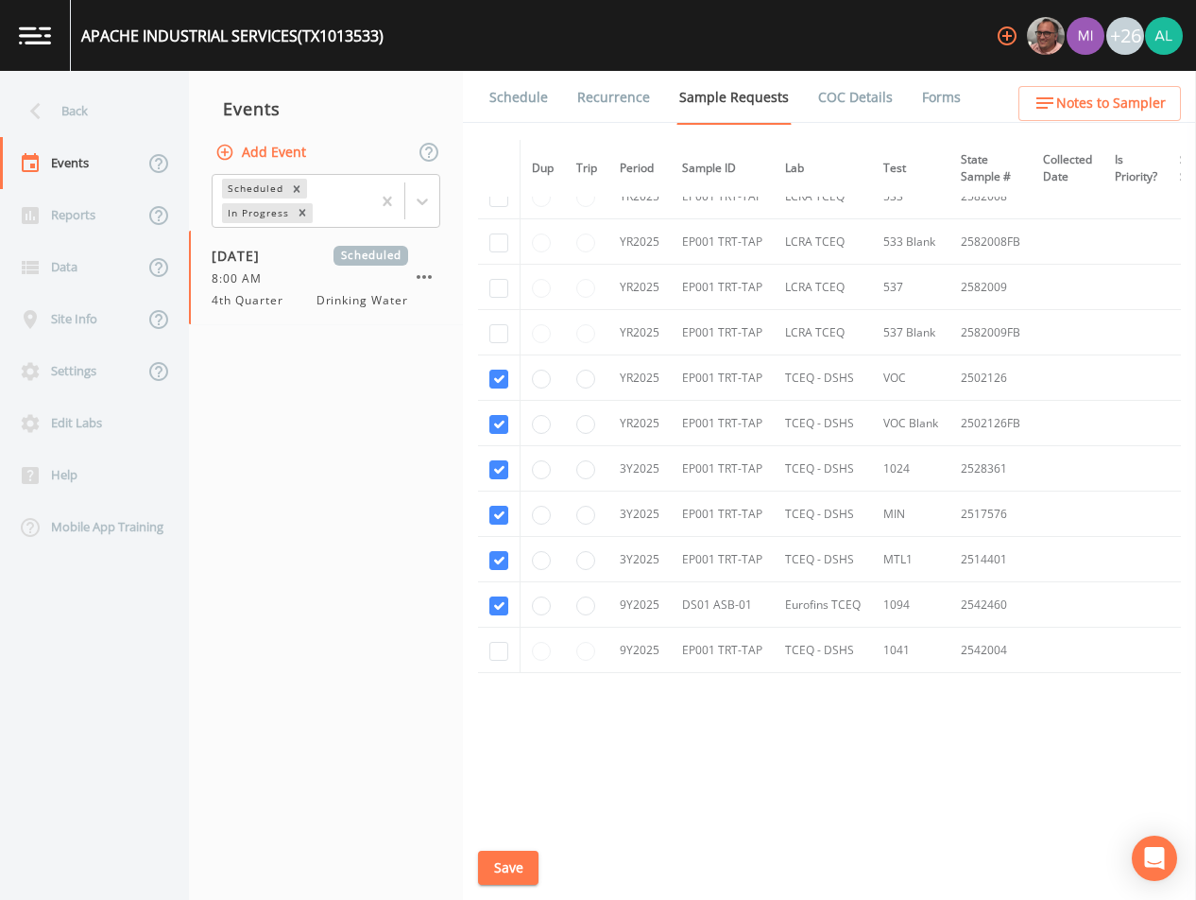
click at [532, 876] on button "Save" at bounding box center [508, 867] width 60 height 35
click at [519, 868] on button "Save" at bounding box center [508, 867] width 60 height 35
click at [524, 100] on link "Schedule" at bounding box center [519, 97] width 64 height 53
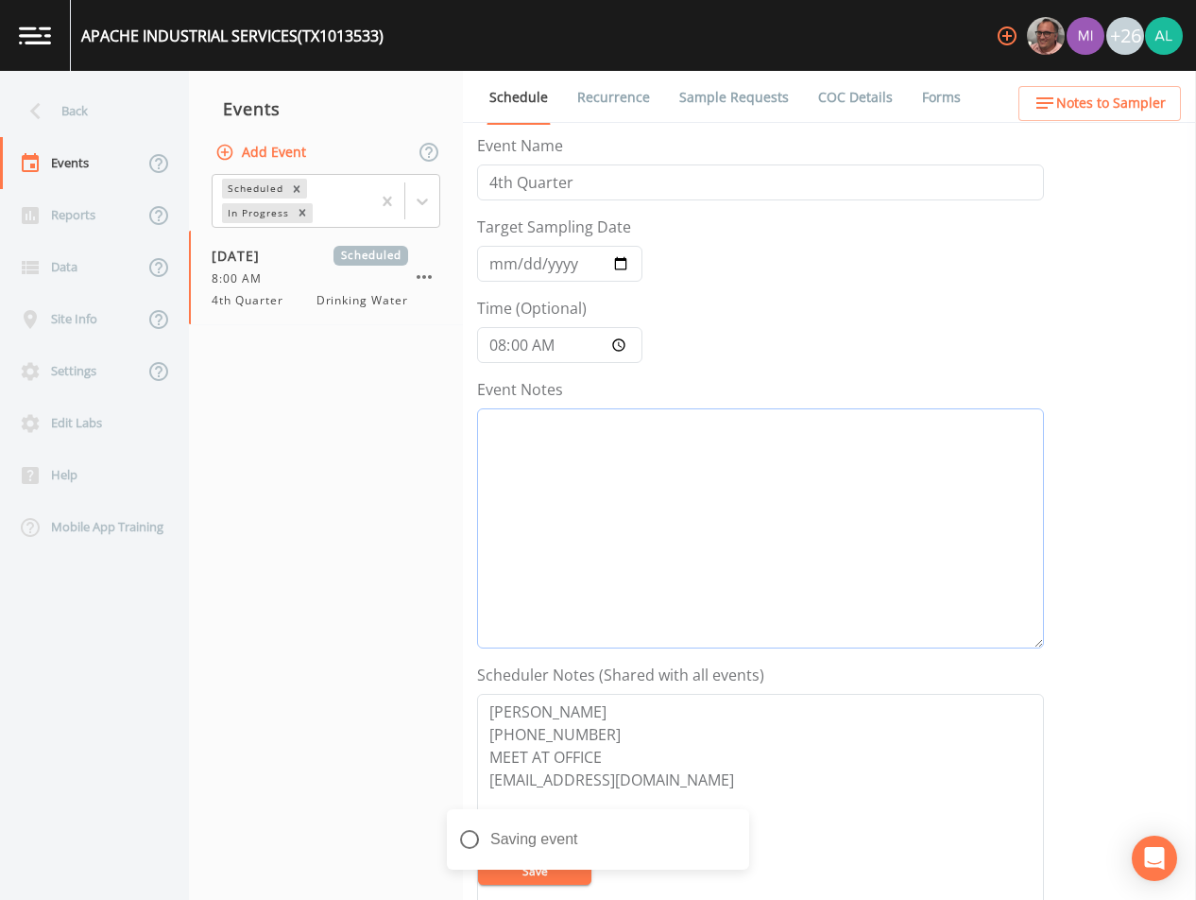
click at [670, 482] on textarea "Event Notes" at bounding box center [760, 528] width 567 height 240
click at [1068, 88] on button "Notes to Sampler" at bounding box center [1100, 103] width 163 height 35
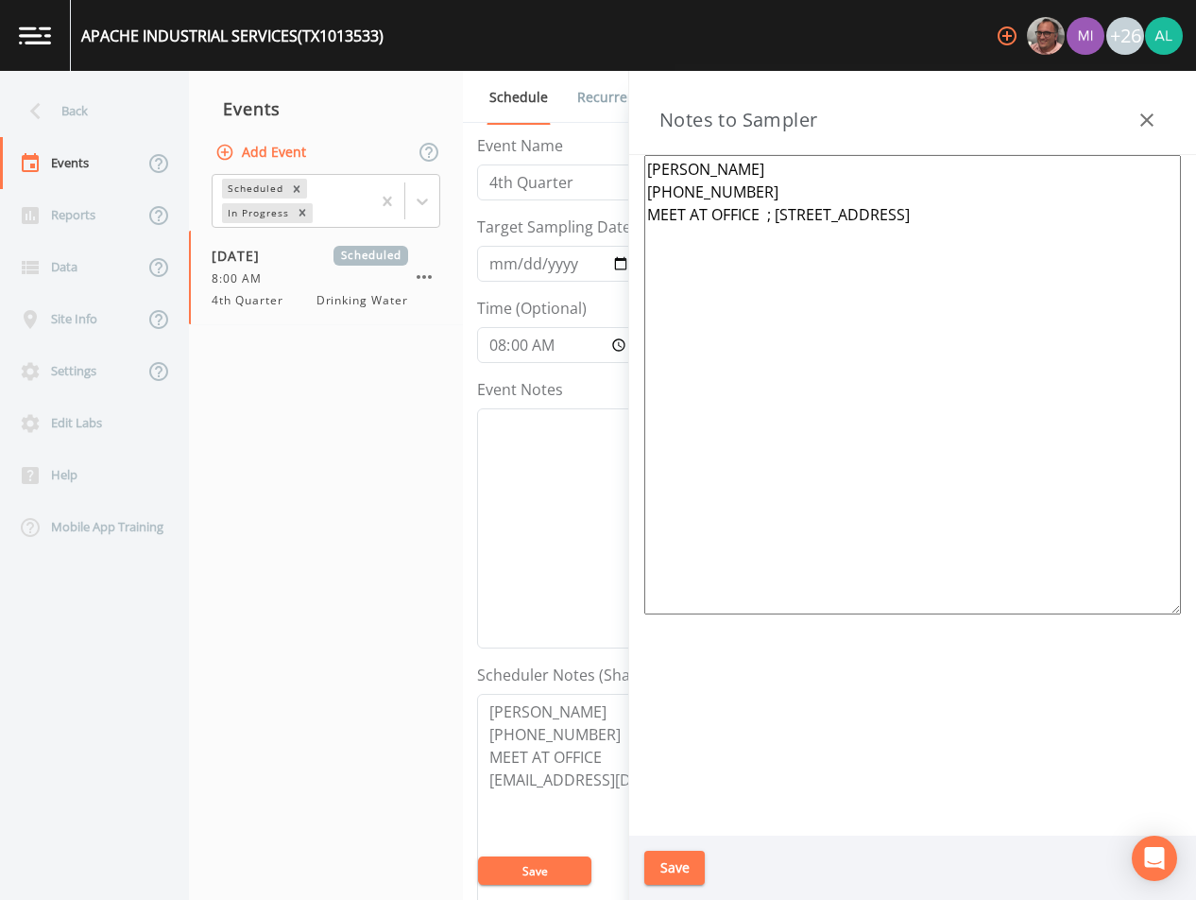
click at [1068, 102] on div "Notes to Sampler" at bounding box center [912, 113] width 567 height 84
drag, startPoint x: 1142, startPoint y: 205, endPoint x: 775, endPoint y: 232, distance: 368.6
click at [775, 232] on textarea "[PERSON_NAME] [PHONE_NUMBER] MEET AT OFFICE ; [STREET_ADDRESS]" at bounding box center [912, 384] width 537 height 459
click at [499, 440] on textarea "Event Notes" at bounding box center [760, 528] width 567 height 240
click at [1150, 113] on icon "button" at bounding box center [1147, 120] width 23 height 23
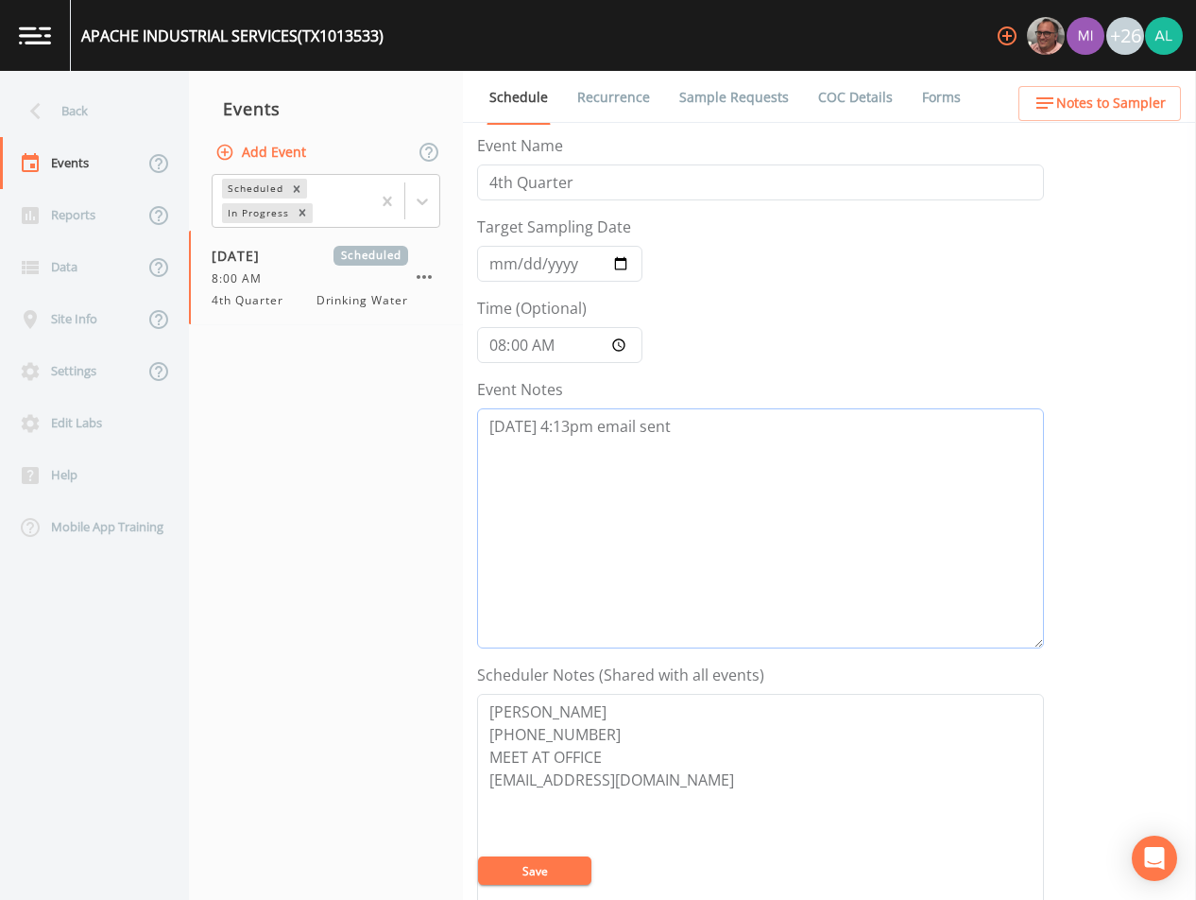
click at [727, 446] on textarea "[DATE] 4:13pm email sent" at bounding box center [760, 528] width 567 height 240
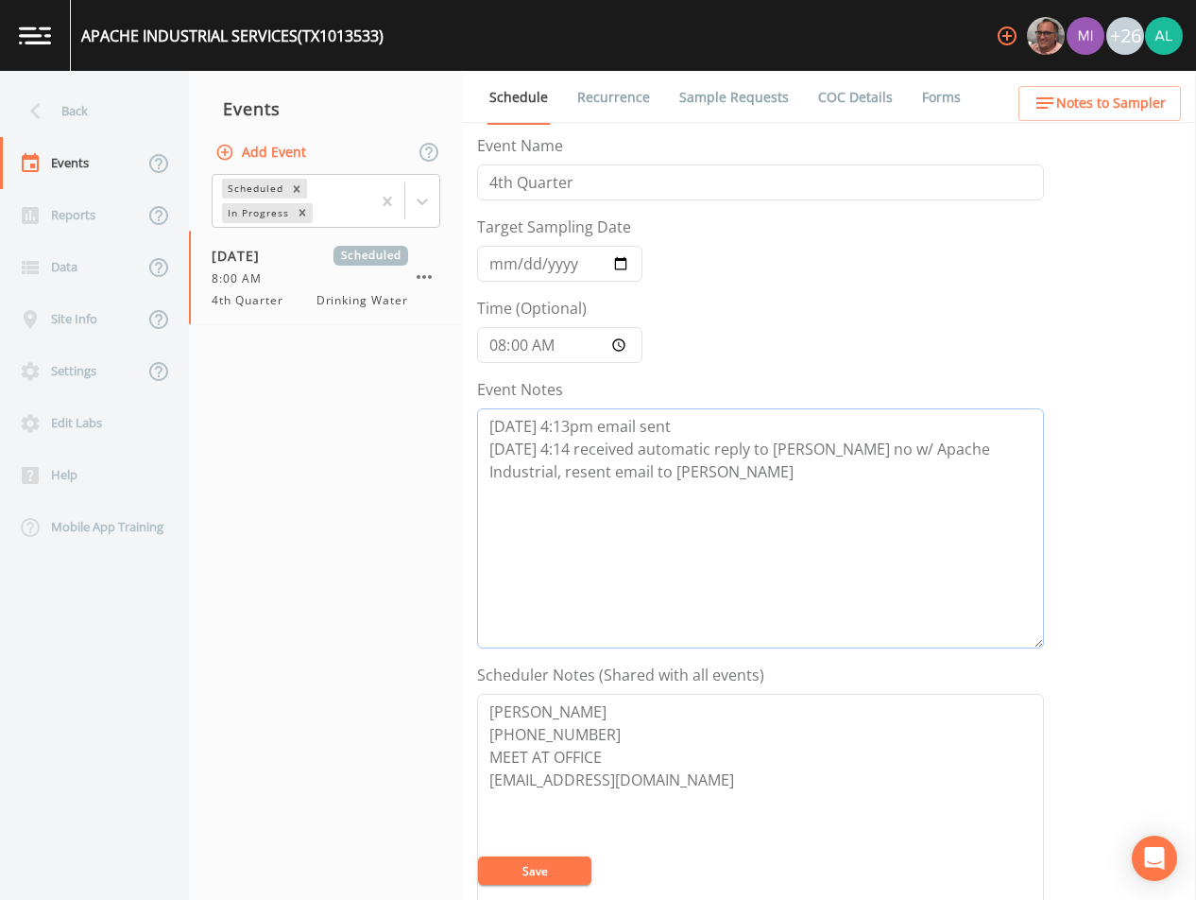
type textarea "[DATE] 4:13pm email sent [DATE] 4:14 received automatic reply to [PERSON_NAME] …"
click at [571, 884] on textarea "[PERSON_NAME] [PHONE_NUMBER] MEET AT OFFICE [EMAIL_ADDRESS][DOMAIN_NAME]" at bounding box center [760, 814] width 567 height 240
click at [577, 859] on button "Save" at bounding box center [534, 870] width 113 height 28
click at [535, 881] on button "Save" at bounding box center [534, 870] width 113 height 28
click at [381, 510] on nav "Events Add Event Scheduled In Progress [DATE] Scheduled 8:00 AM 4th Quarter Dri…" at bounding box center [326, 485] width 274 height 829
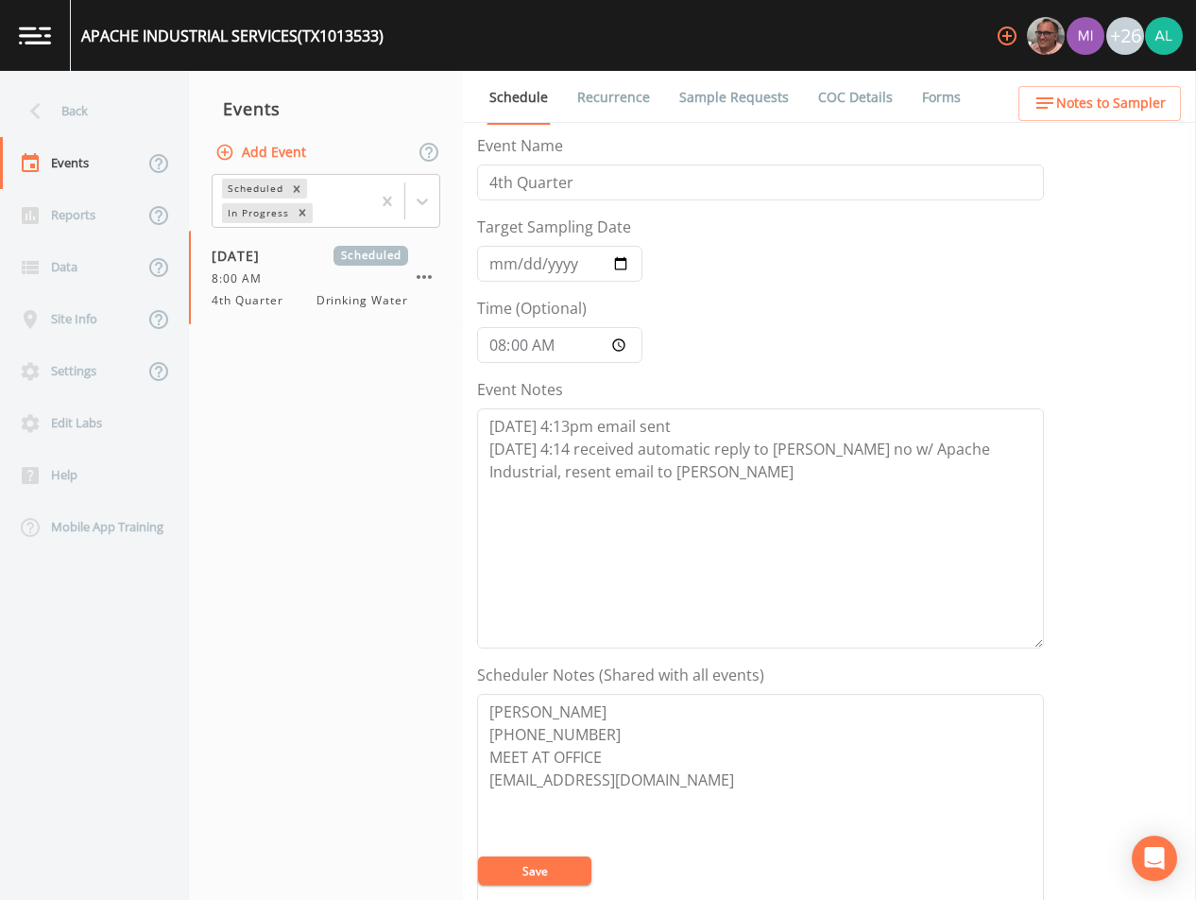
click at [584, 856] on button "Save" at bounding box center [534, 870] width 113 height 28
click at [543, 875] on button "Save" at bounding box center [534, 870] width 113 height 28
click at [562, 876] on button "Save" at bounding box center [534, 870] width 113 height 28
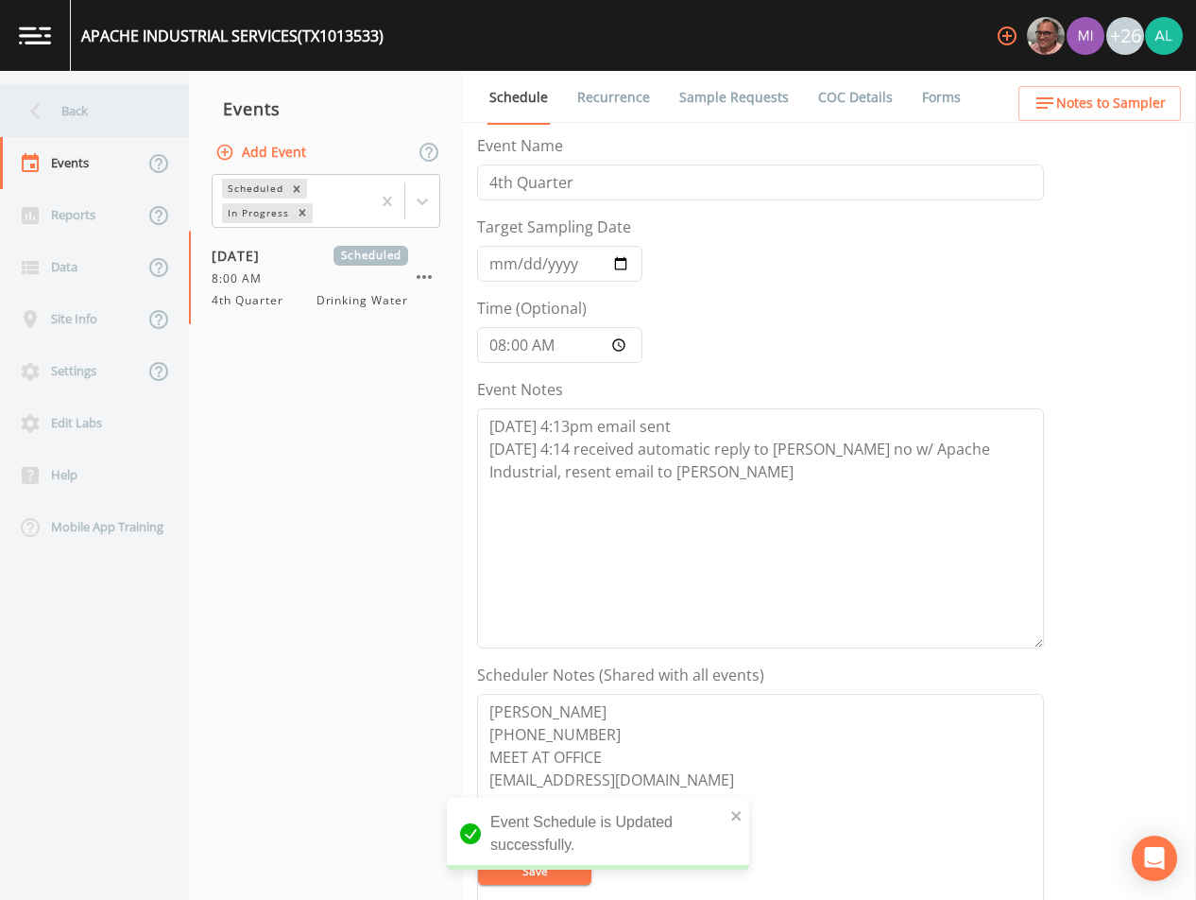
click at [81, 99] on div "Back" at bounding box center [85, 111] width 170 height 52
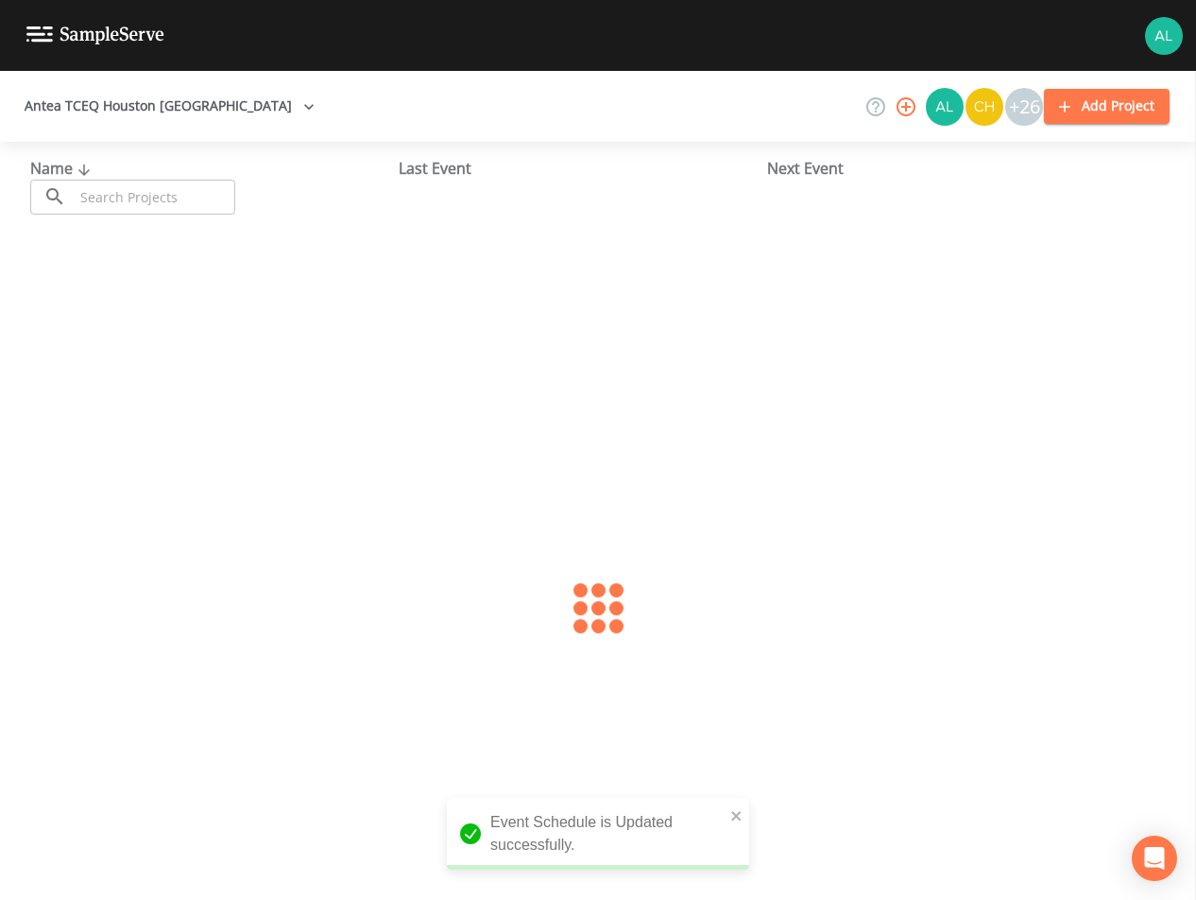
click at [180, 185] on input "text" at bounding box center [155, 197] width 162 height 35
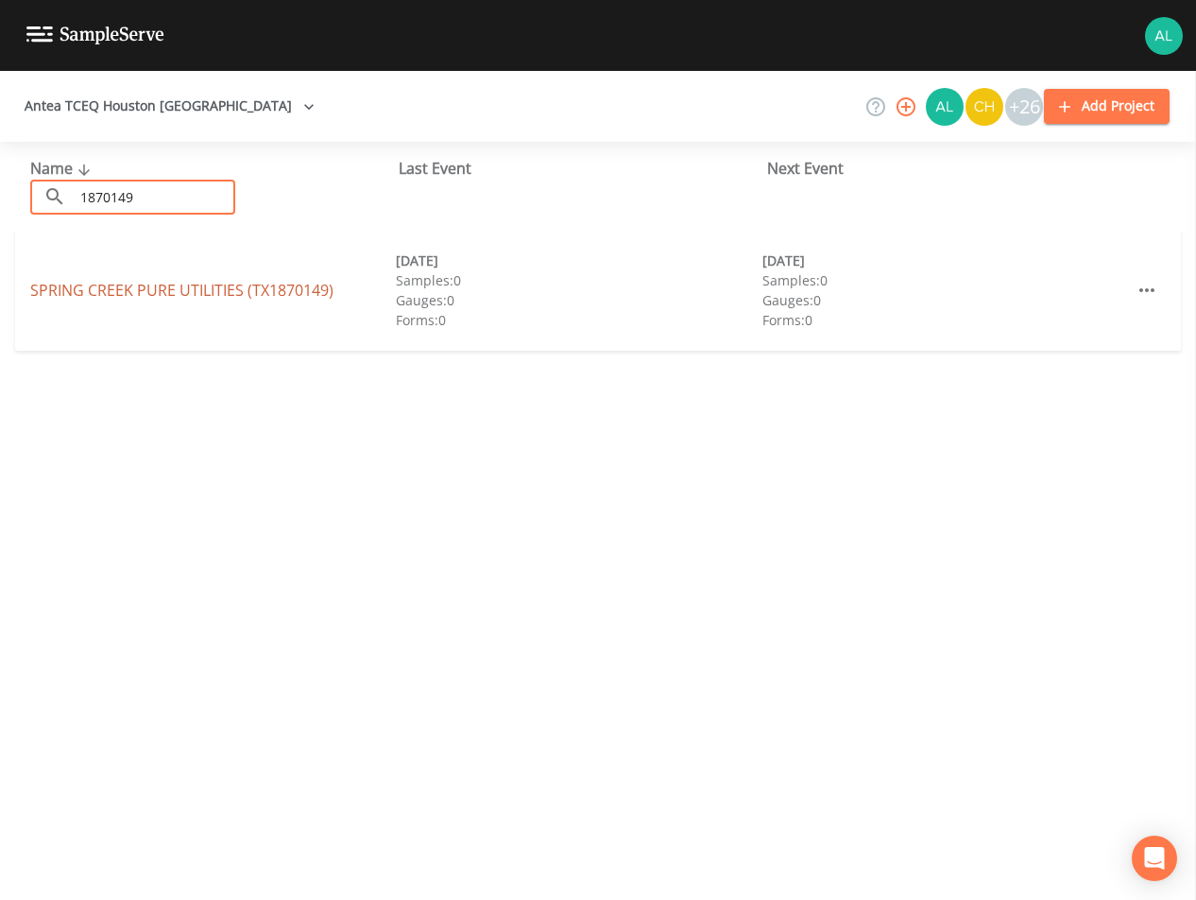
type input "1870149"
click at [169, 284] on link "SPRING CREEK PURE UTILITIES (TX1870149)" at bounding box center [181, 290] width 303 height 21
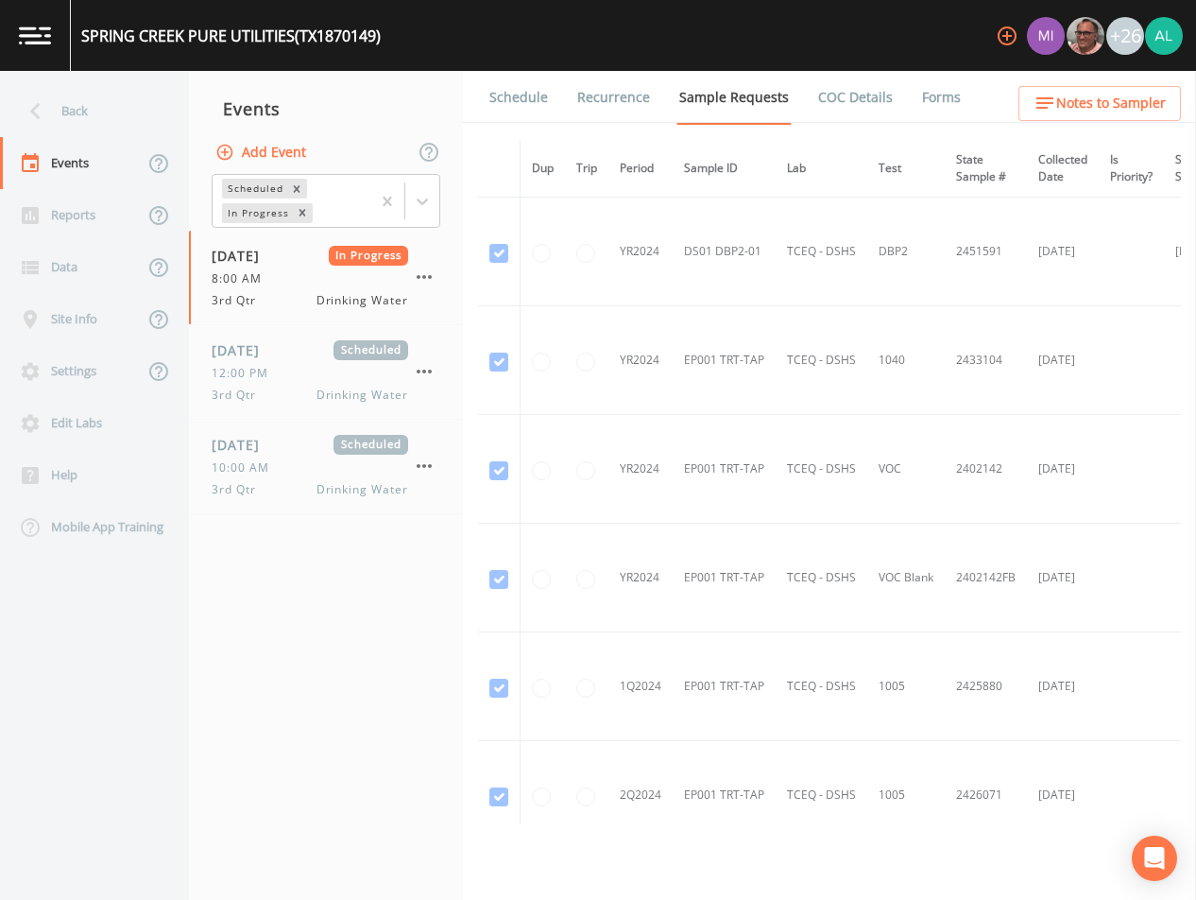
click at [924, 112] on link "Forms" at bounding box center [941, 97] width 44 height 53
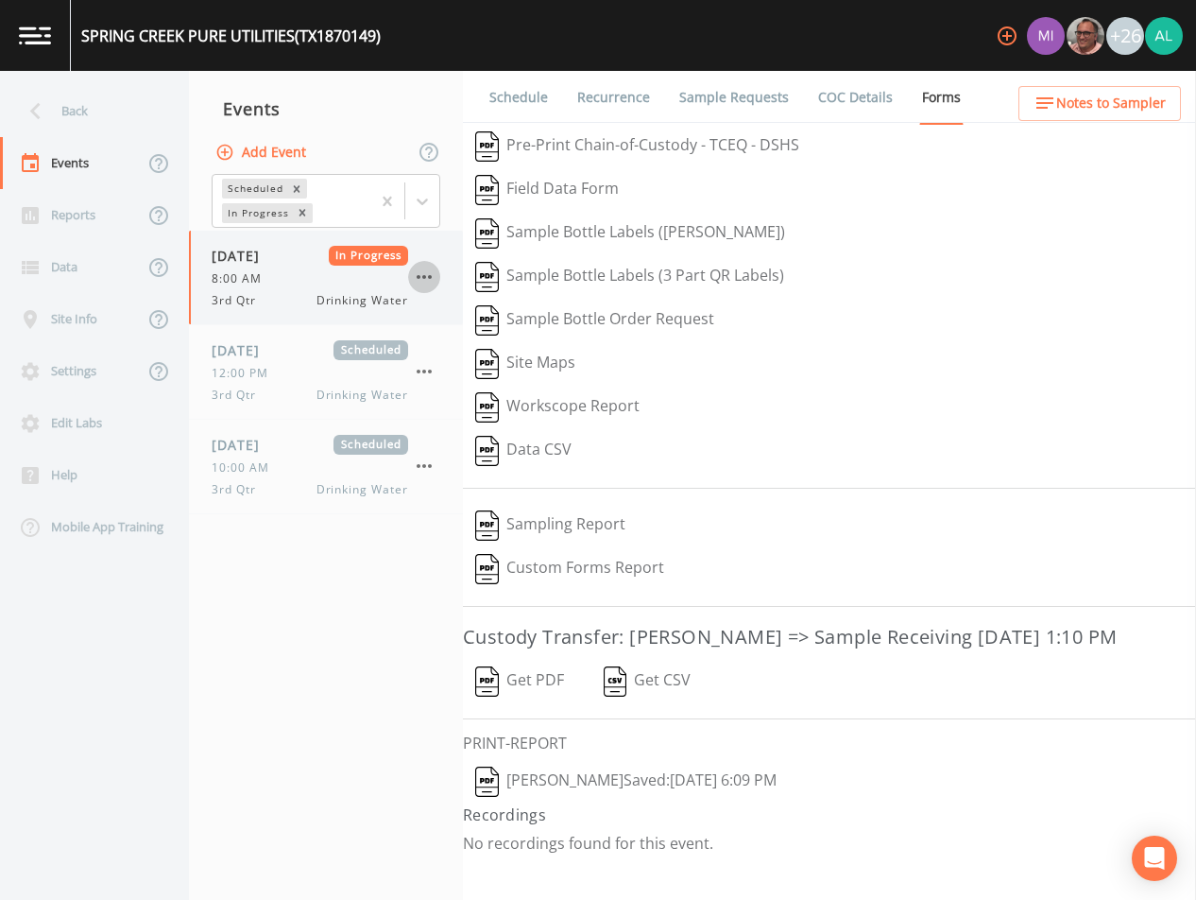
click at [426, 271] on icon "button" at bounding box center [424, 277] width 23 height 23
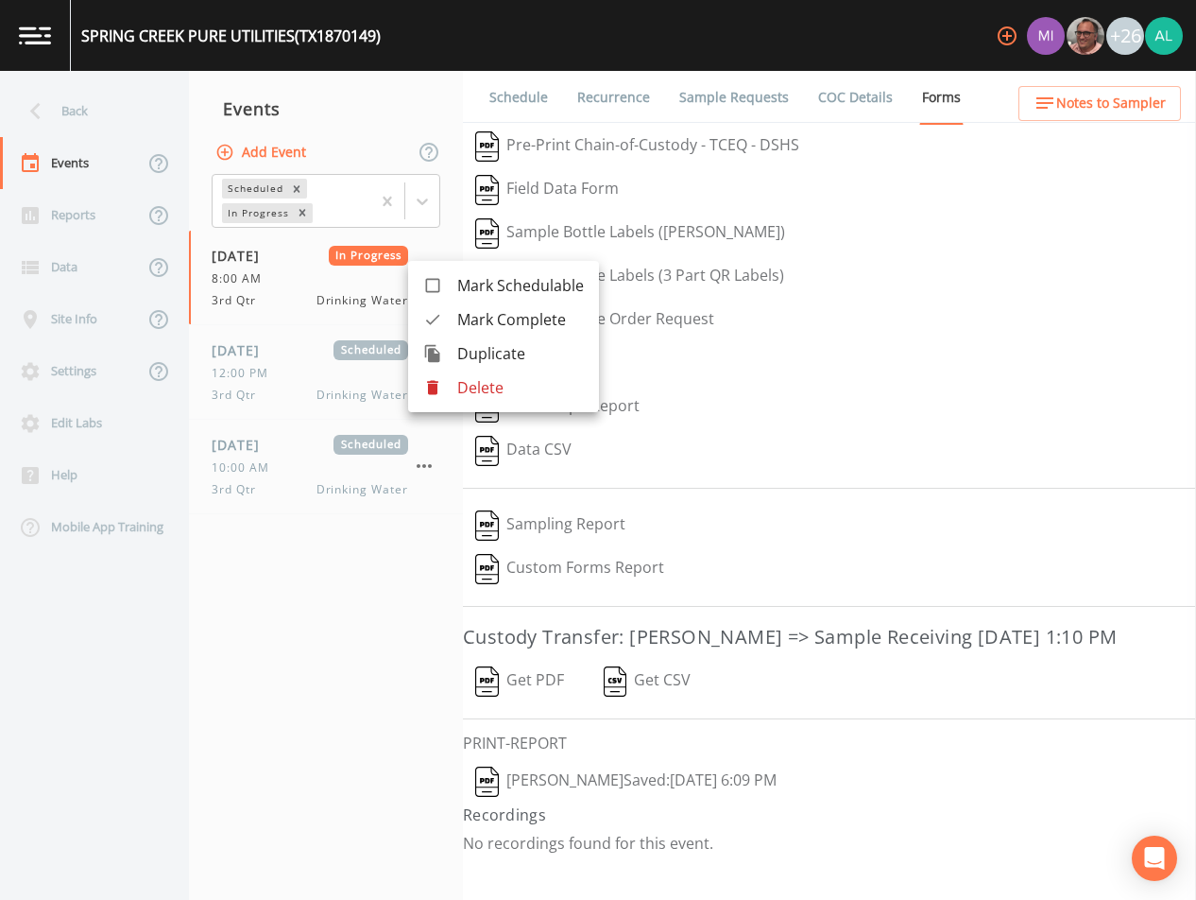
click at [519, 318] on span "Mark Complete" at bounding box center [520, 319] width 127 height 23
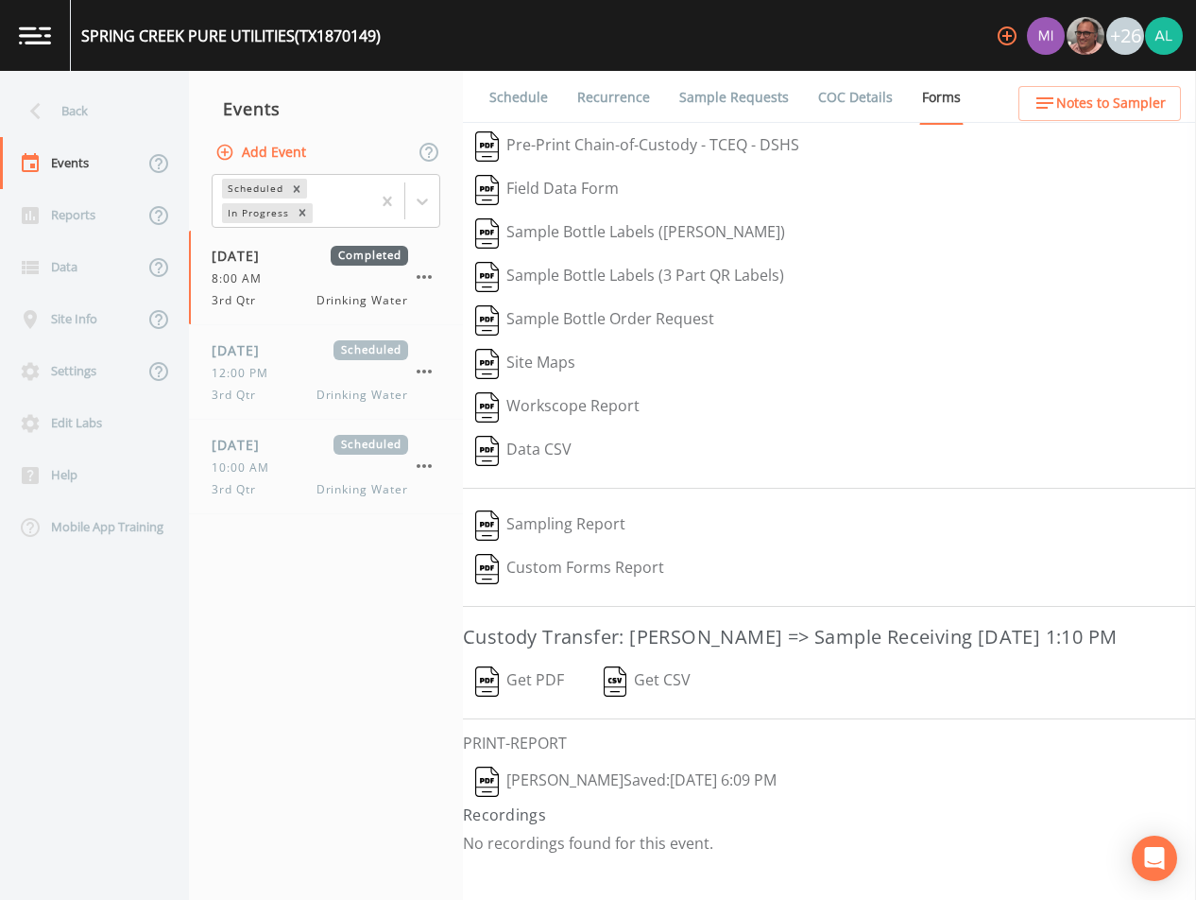
drag, startPoint x: 246, startPoint y: 456, endPoint x: 220, endPoint y: 458, distance: 25.6
click at [246, 455] on div "[DATE] Scheduled 10:00 AM 3rd Qtr Drinking Water" at bounding box center [310, 466] width 197 height 63
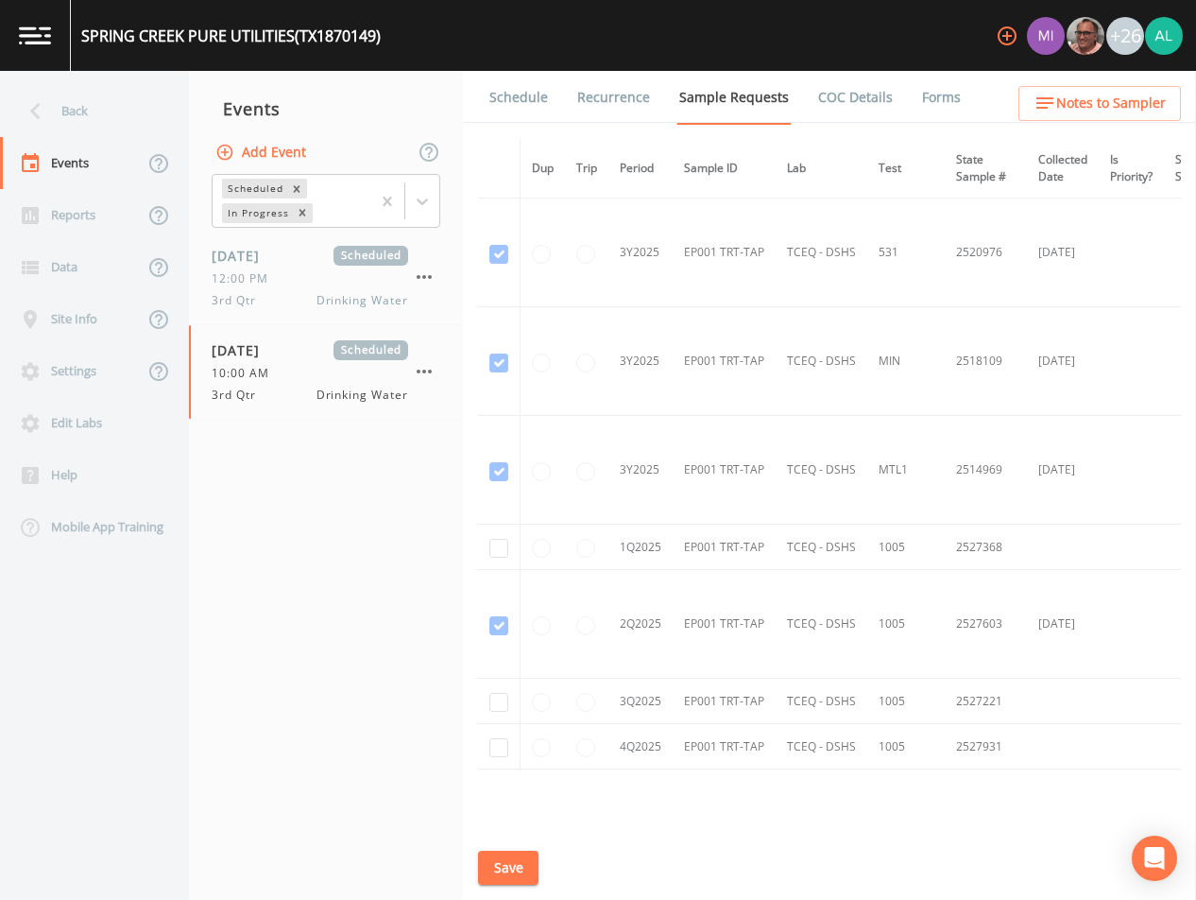
scroll to position [1764, 0]
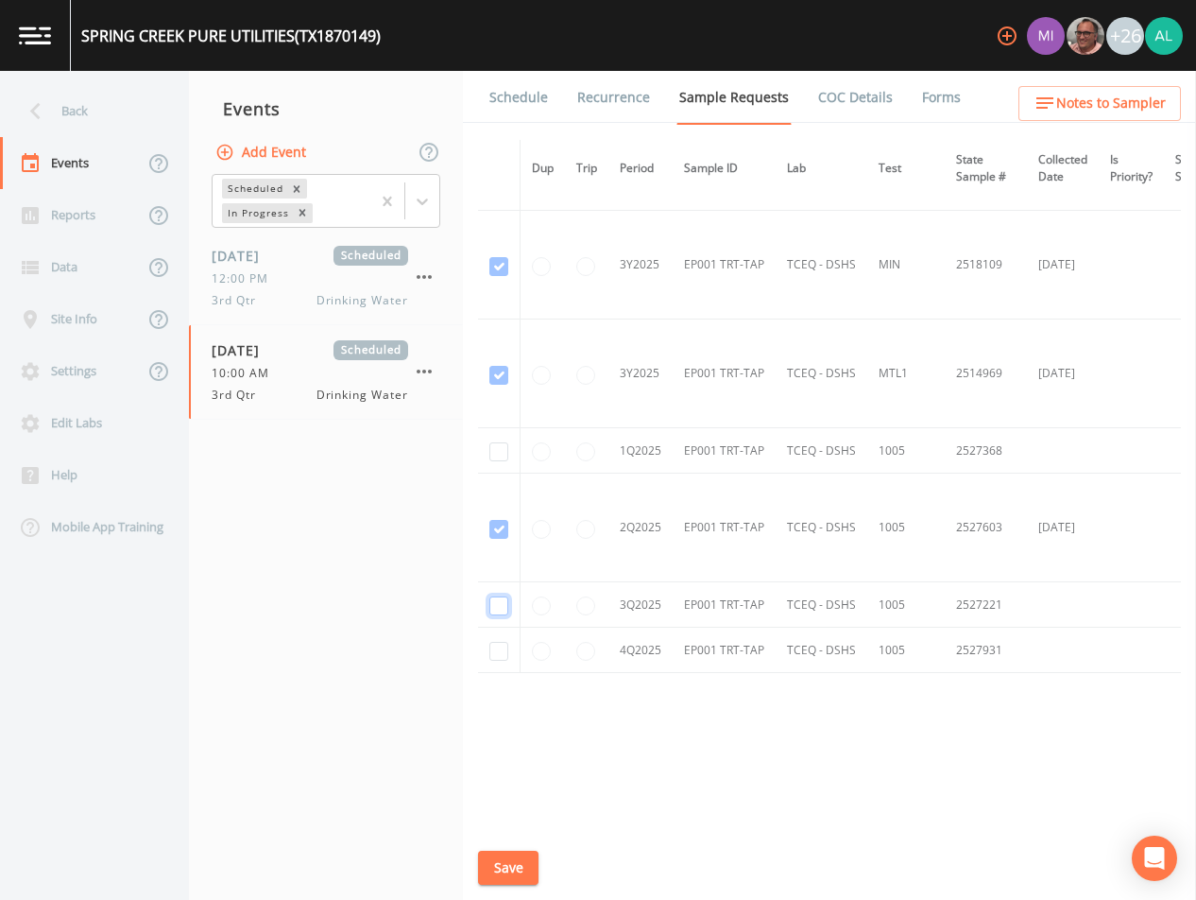
click at [490, 598] on input "checkbox" at bounding box center [498, 605] width 19 height 19
checkbox input "true"
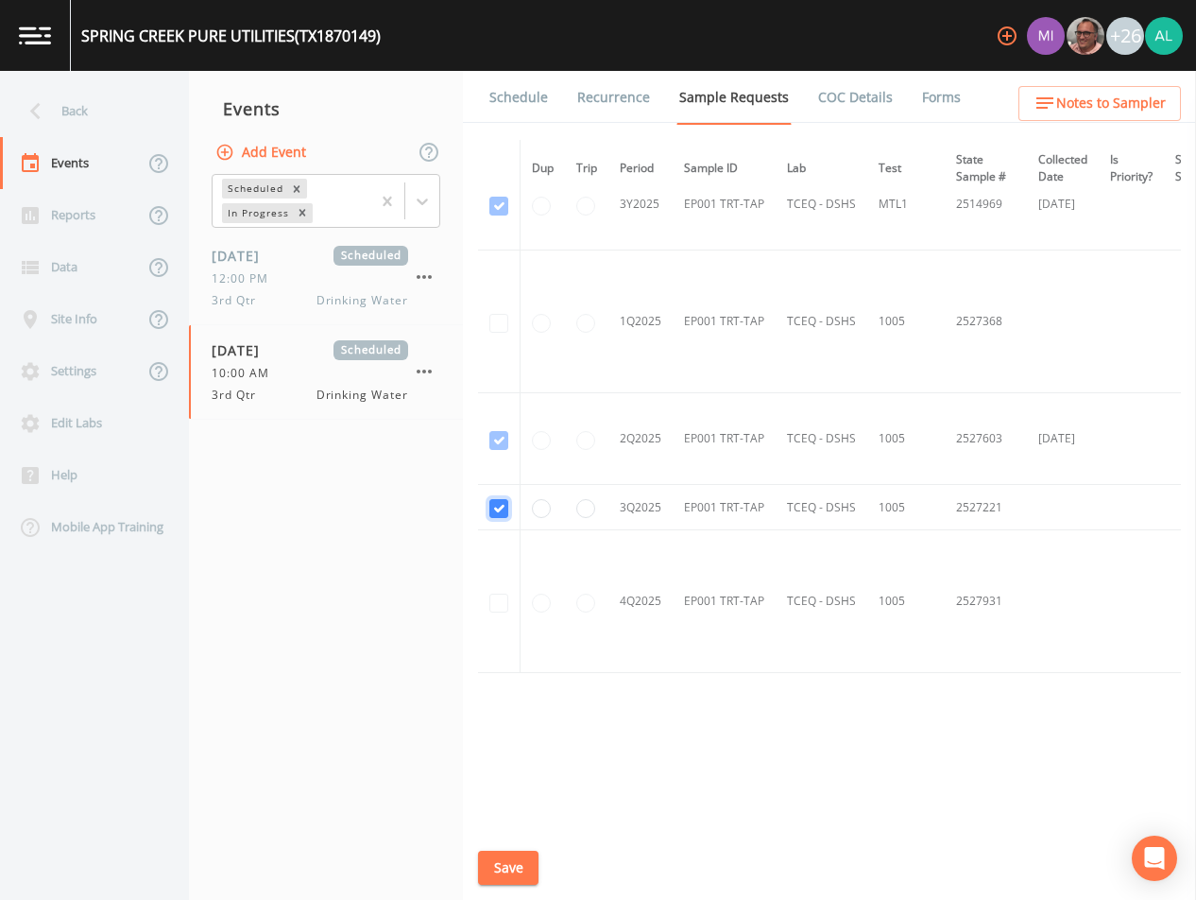
scroll to position [1501, 0]
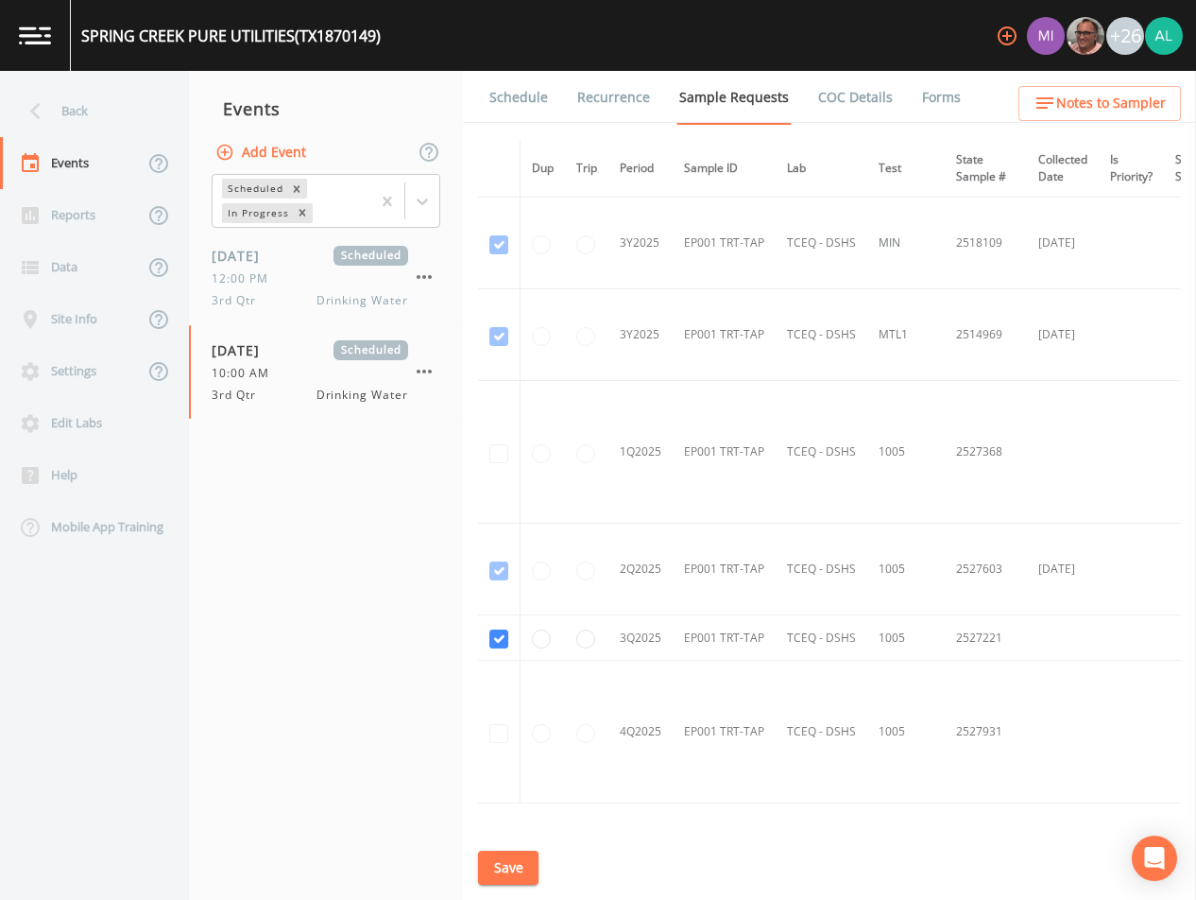
click at [491, 867] on button "Save" at bounding box center [508, 867] width 60 height 35
click at [733, 825] on div "Event saved" at bounding box center [598, 847] width 302 height 76
click at [515, 878] on button "Save" at bounding box center [508, 867] width 60 height 35
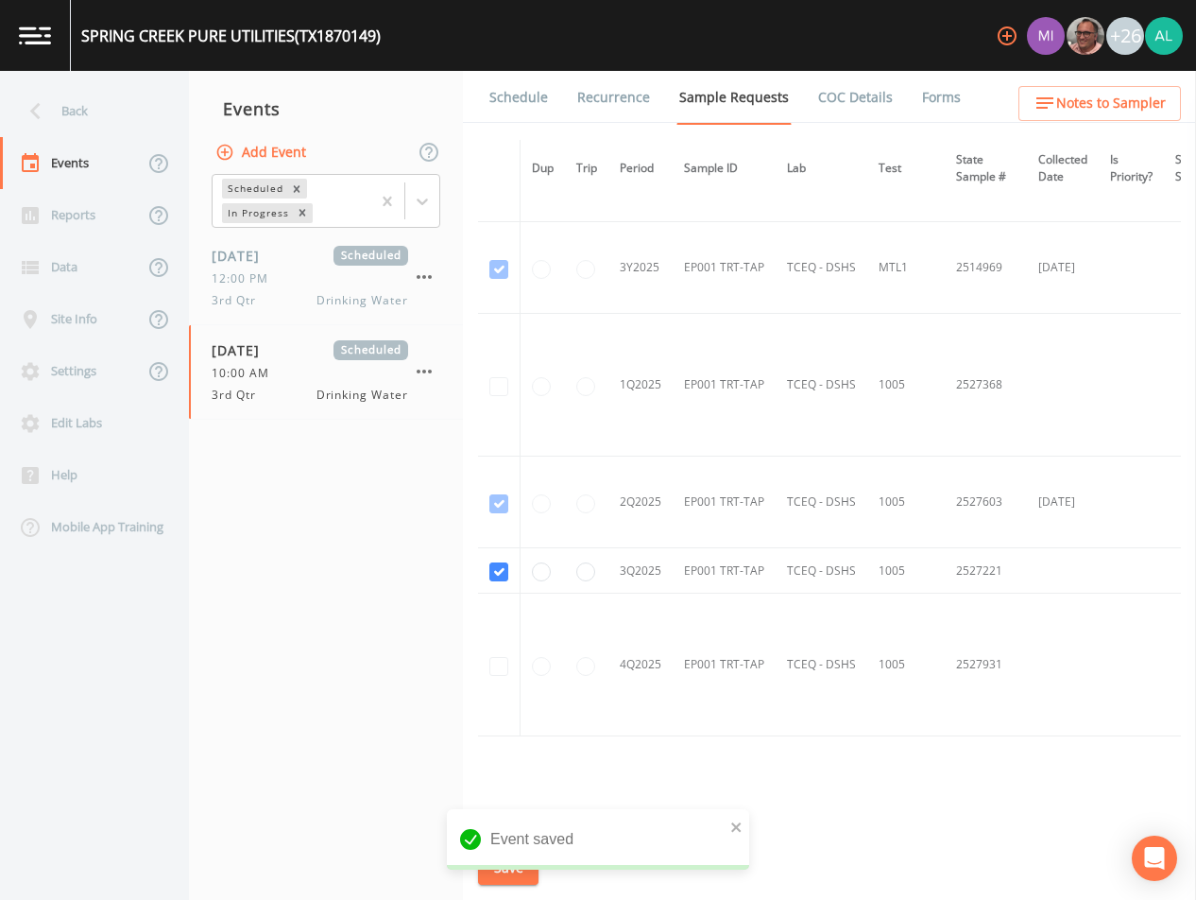
scroll to position [1636, 0]
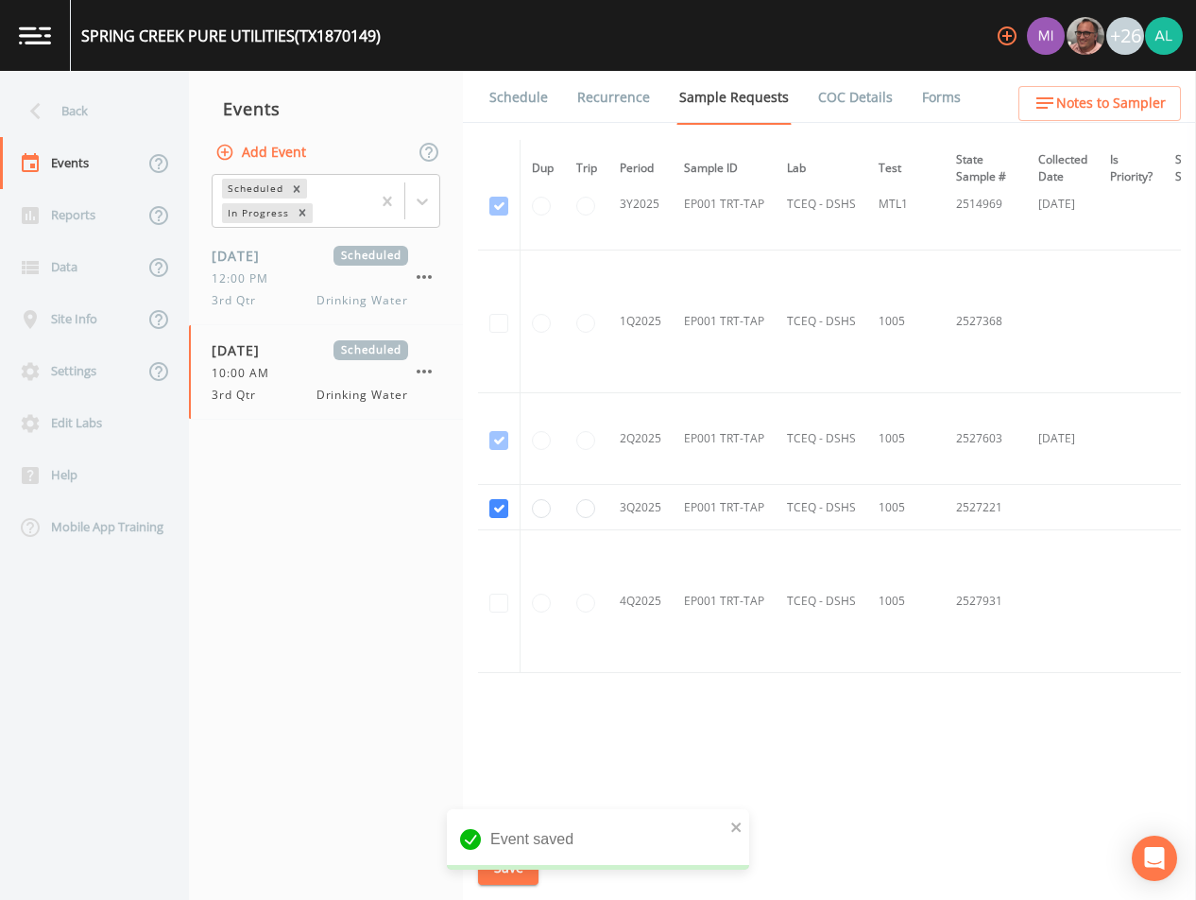
click at [507, 94] on link "Schedule" at bounding box center [519, 97] width 64 height 53
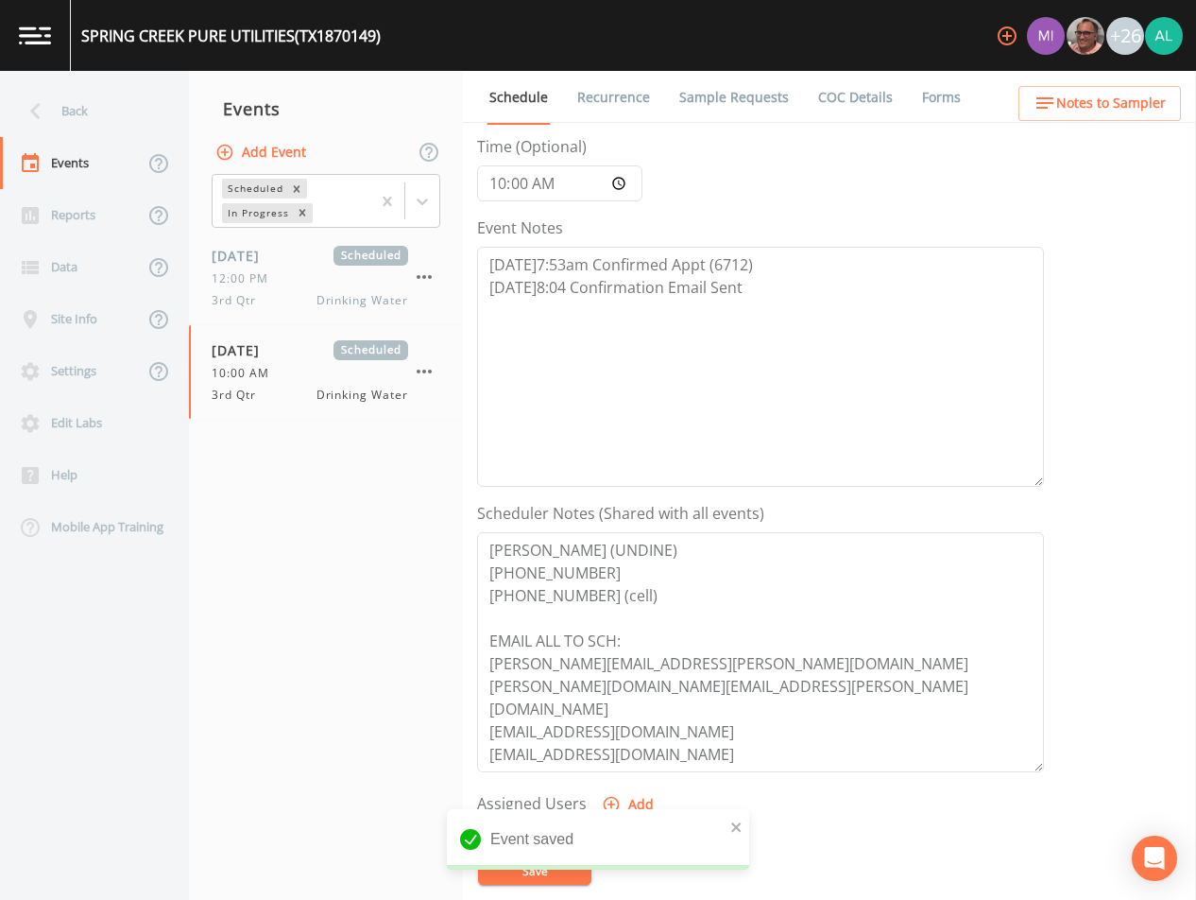
scroll to position [378, 0]
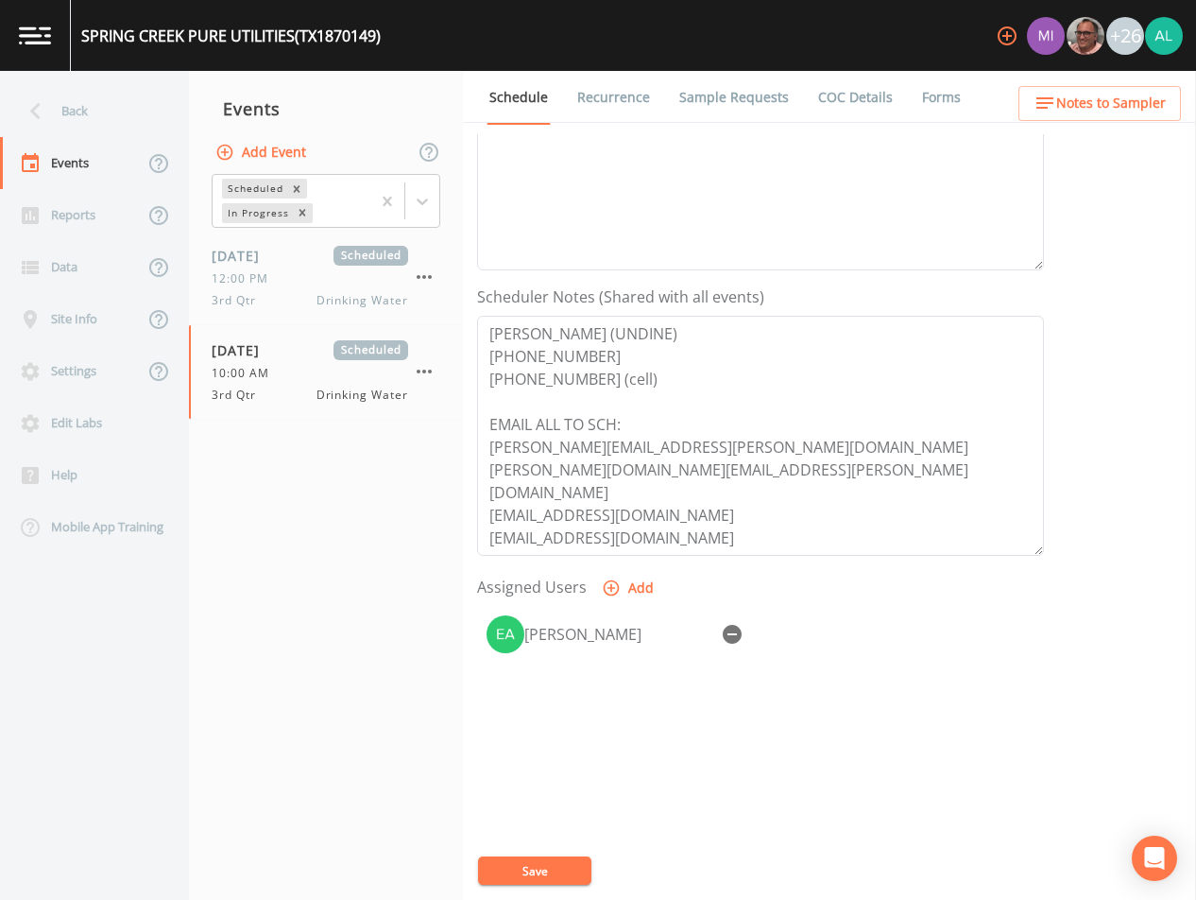
click at [545, 878] on button "Save" at bounding box center [534, 870] width 113 height 28
click at [734, 115] on link "Sample Requests" at bounding box center [734, 97] width 115 height 53
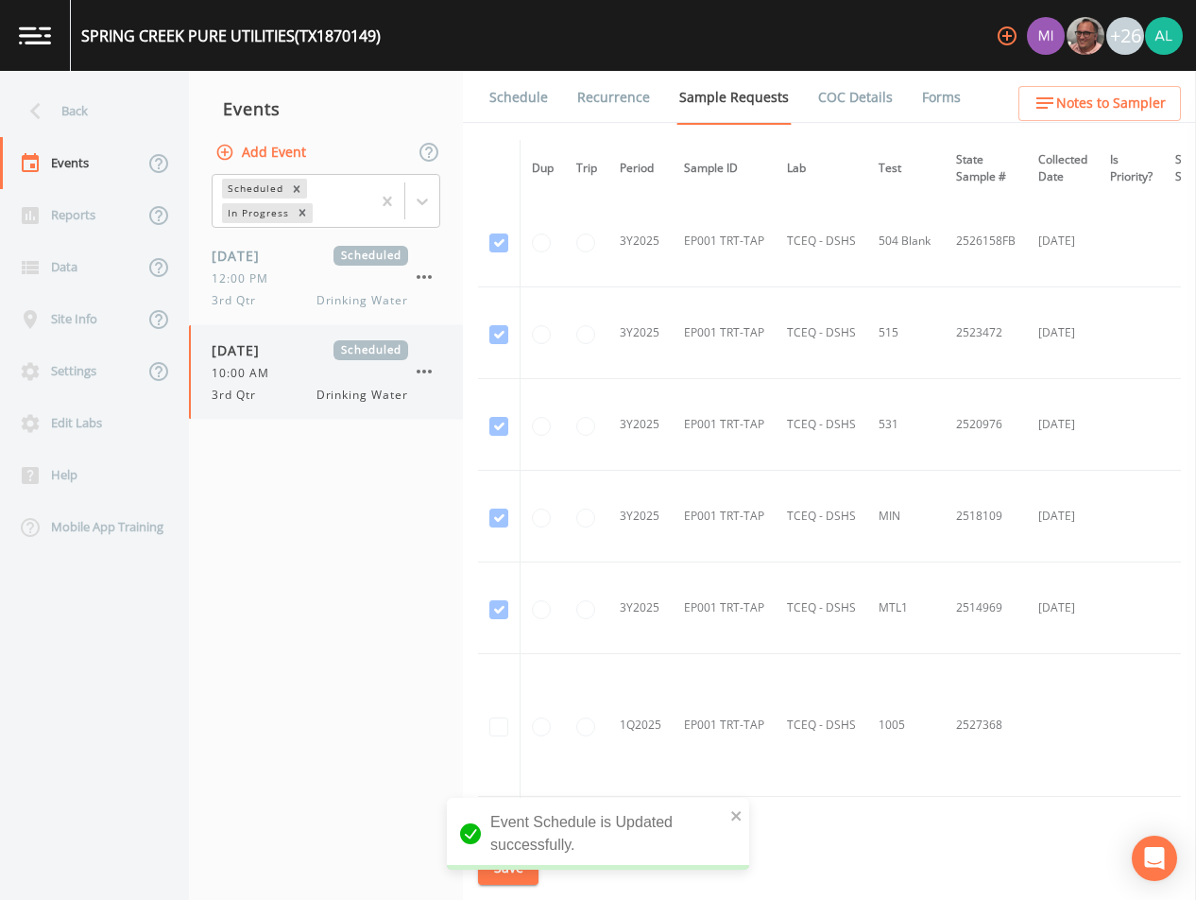
scroll to position [1228, 0]
click at [340, 252] on span "Scheduled" at bounding box center [371, 256] width 75 height 20
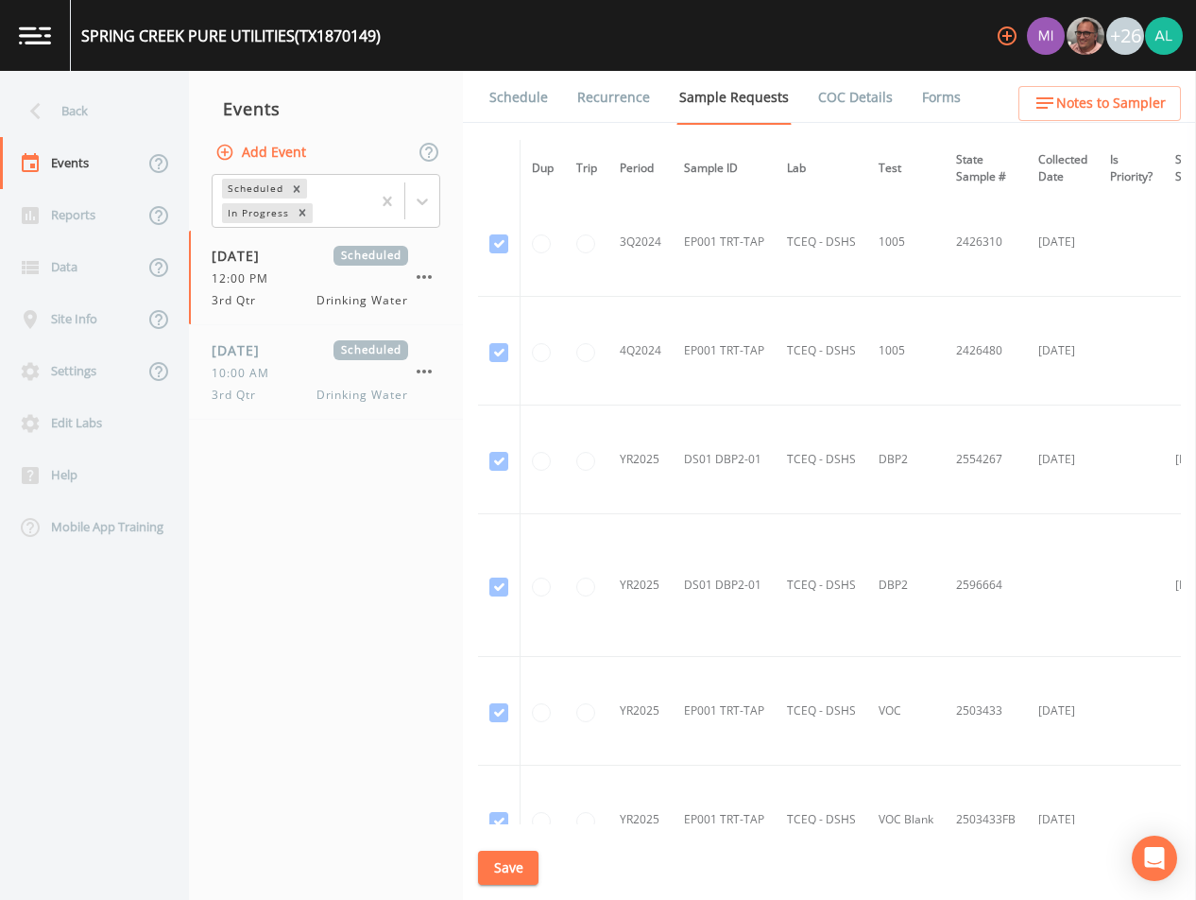
scroll to position [1134, 0]
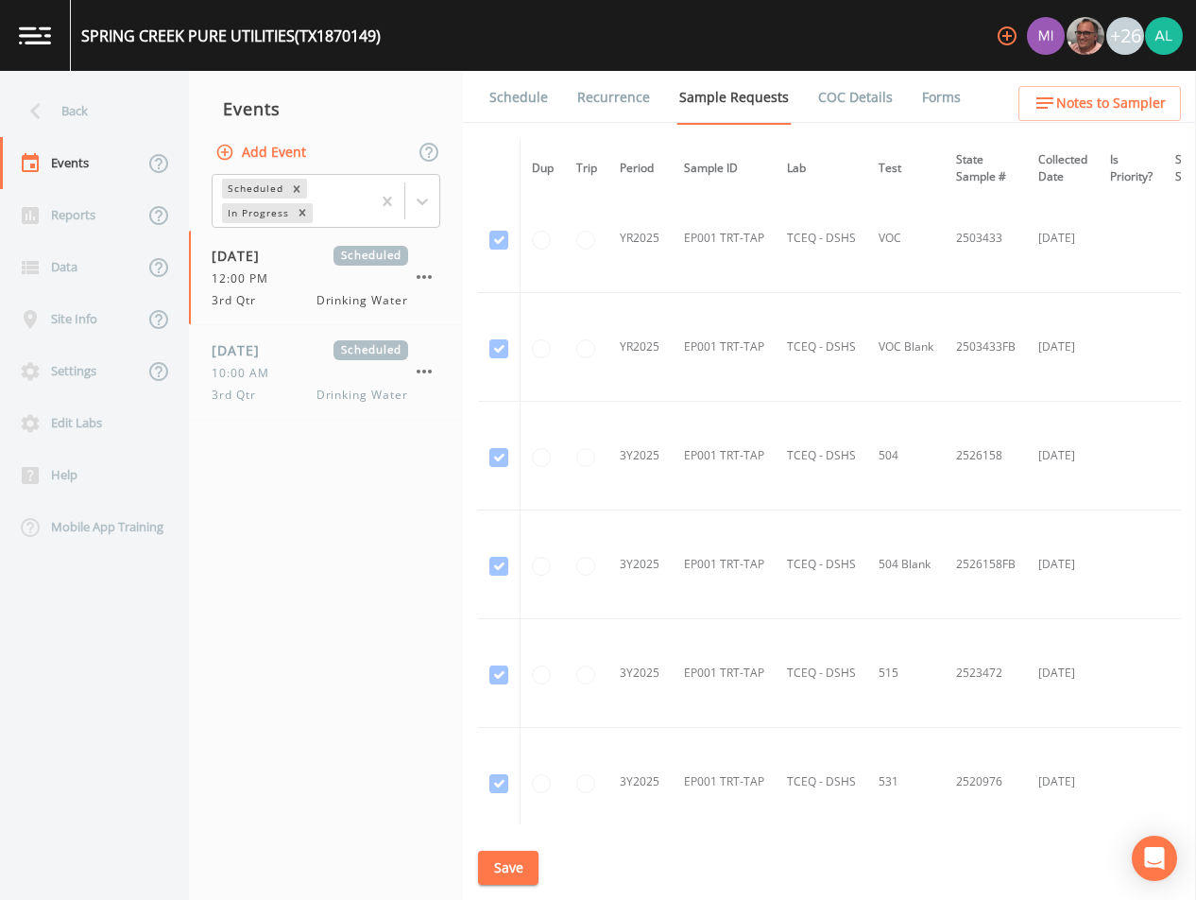
click at [537, 88] on link "Schedule" at bounding box center [519, 97] width 64 height 53
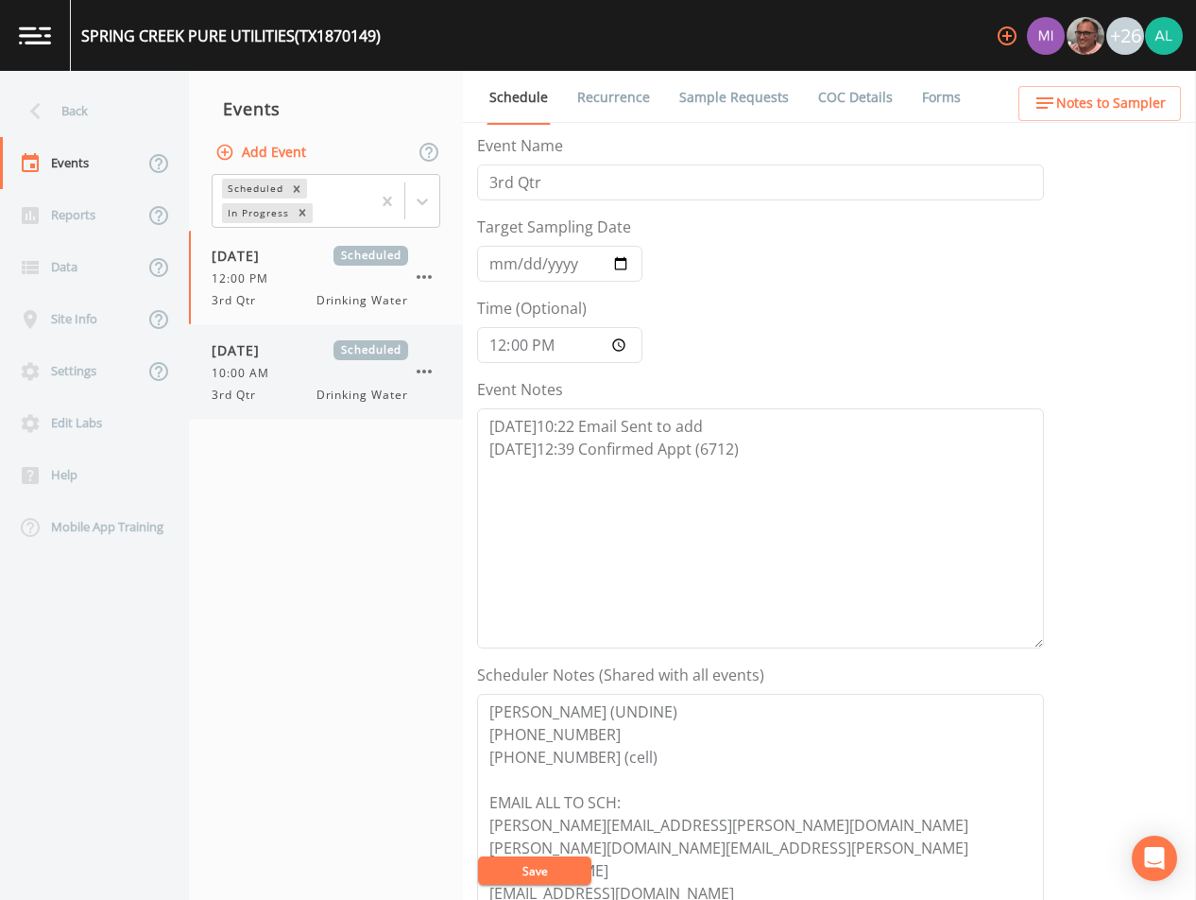
click at [269, 386] on div "3rd Qtr Drinking Water" at bounding box center [310, 394] width 197 height 17
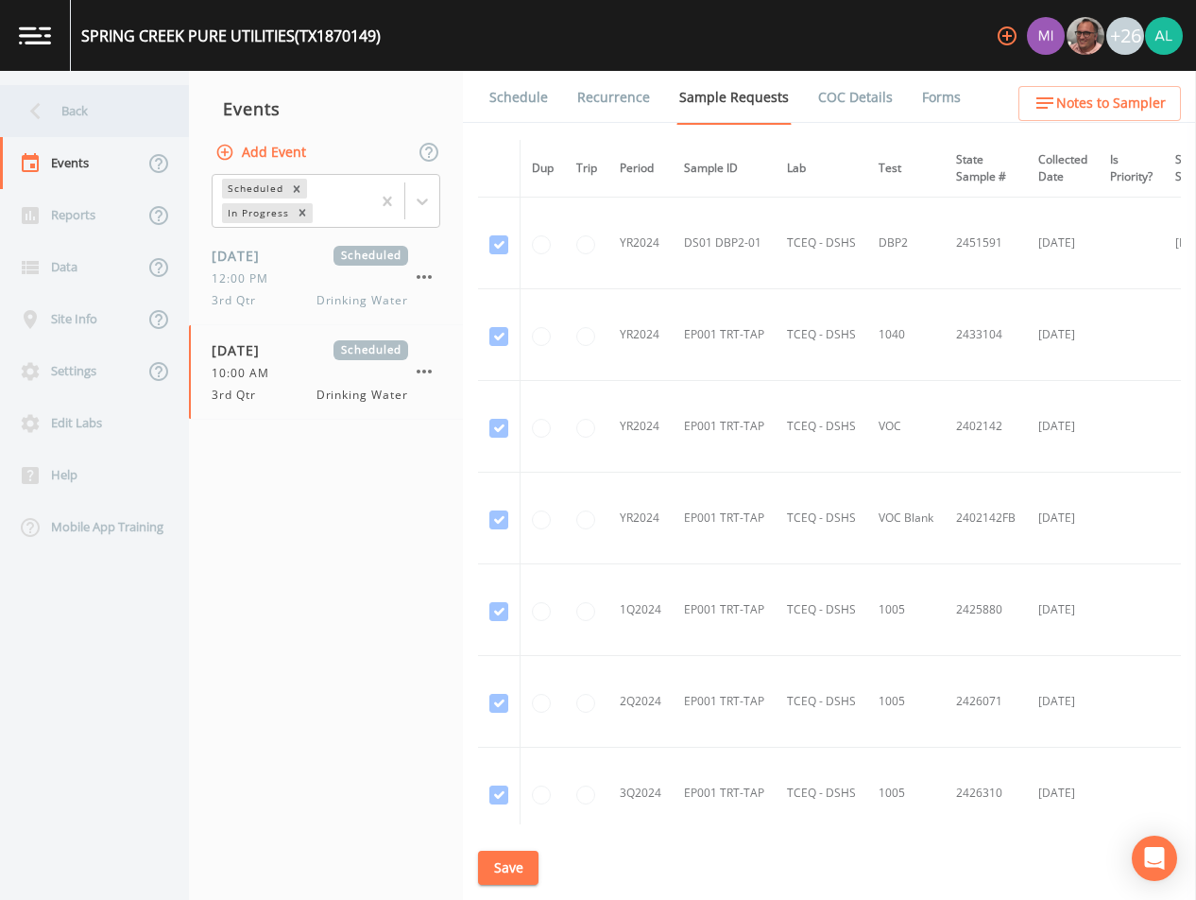
click at [77, 123] on div "Back" at bounding box center [85, 111] width 170 height 52
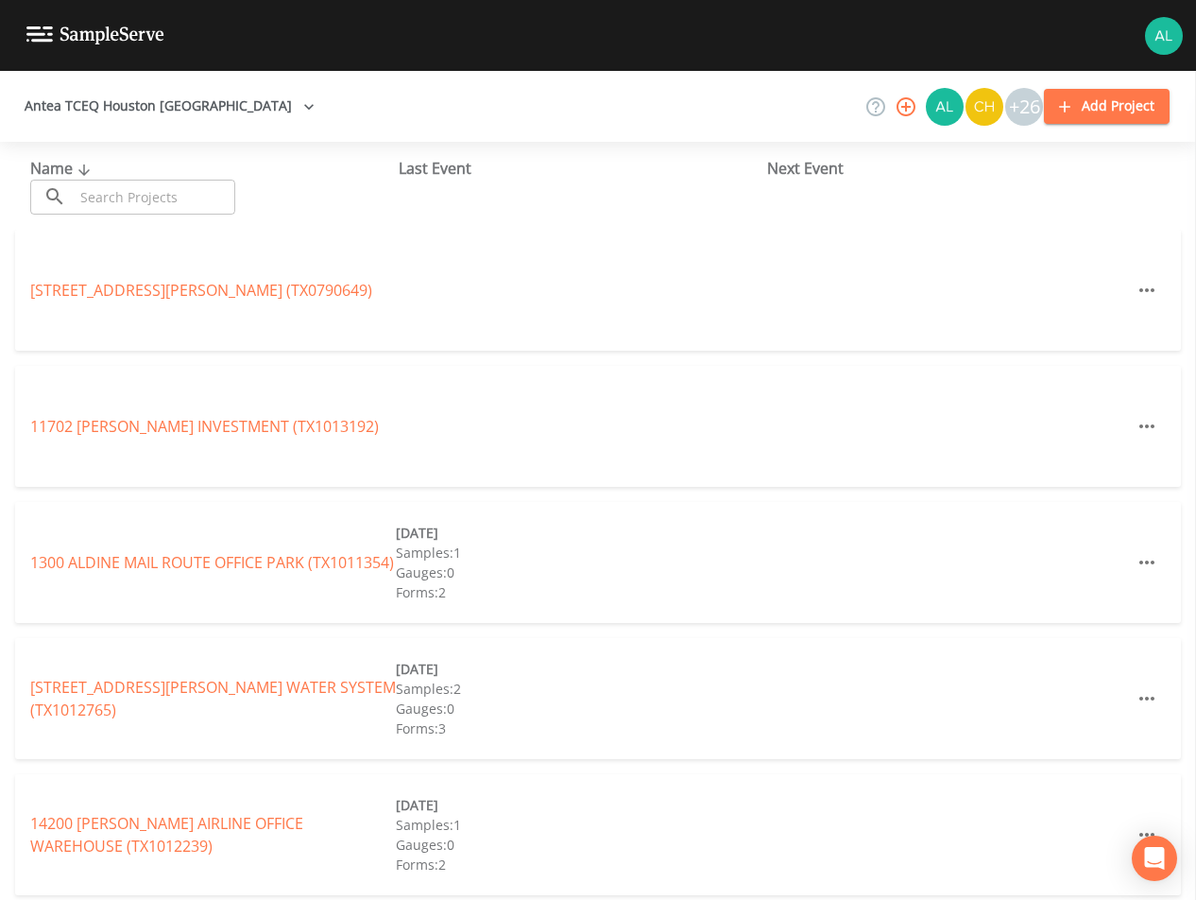
click at [122, 184] on input "text" at bounding box center [155, 197] width 162 height 35
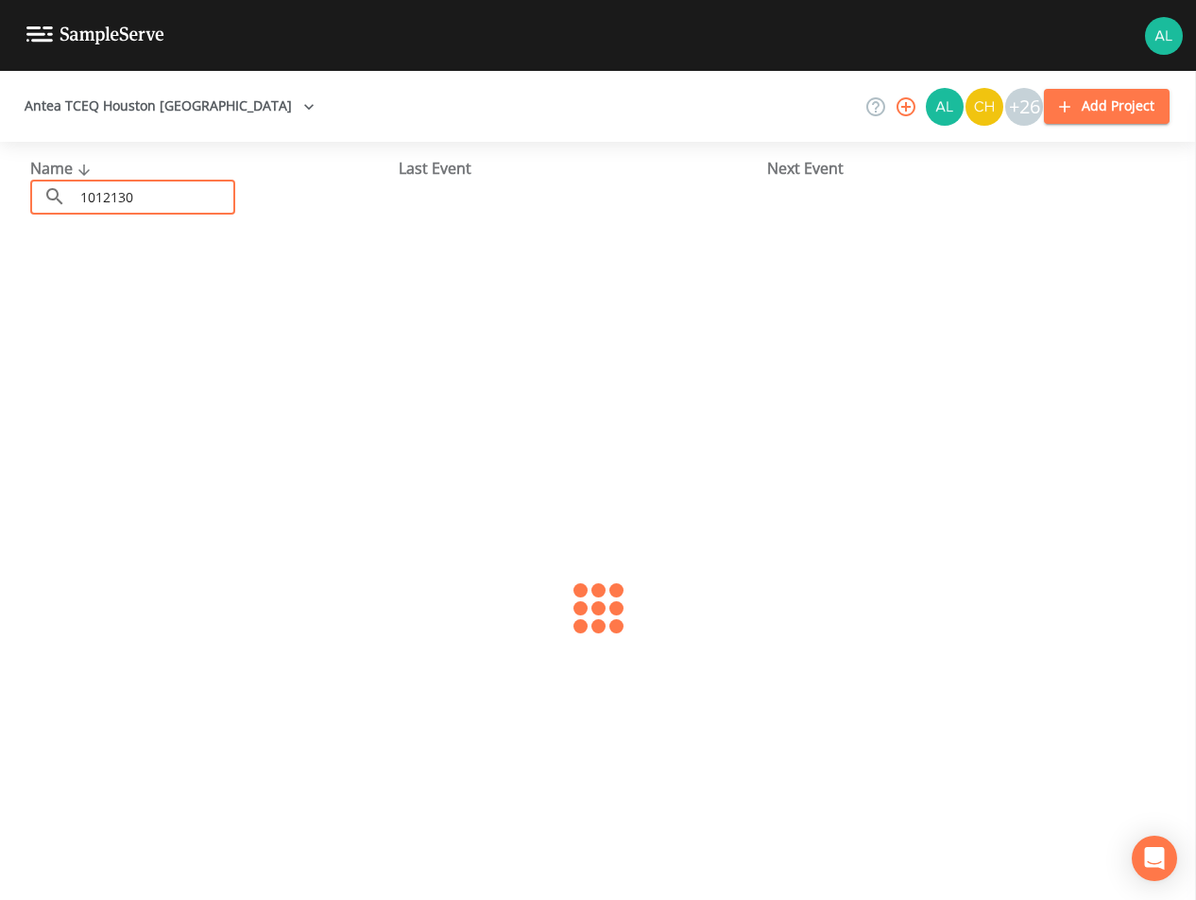
type input "1012130"
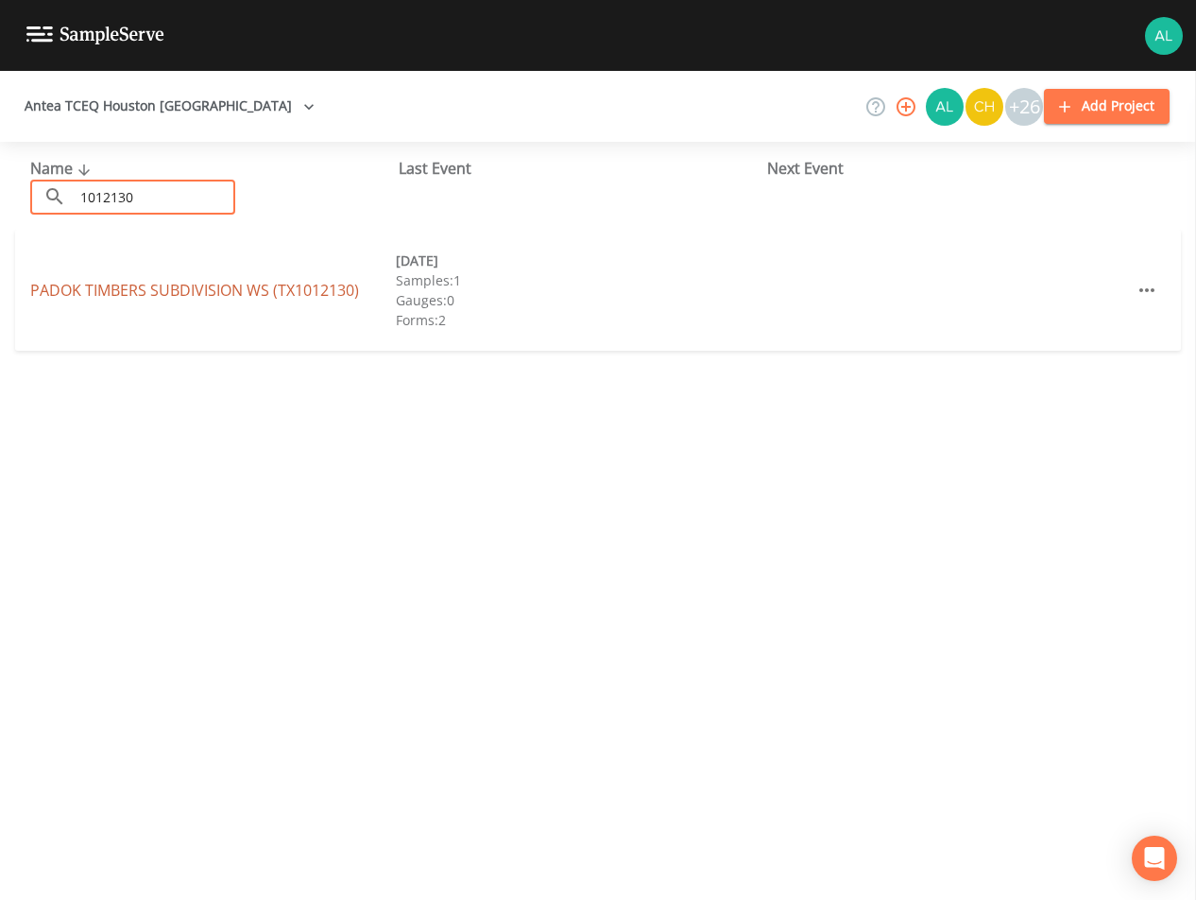
click at [301, 287] on link "PADOK TIMBERS SUBDIVISION WS (TX1012130)" at bounding box center [194, 290] width 329 height 21
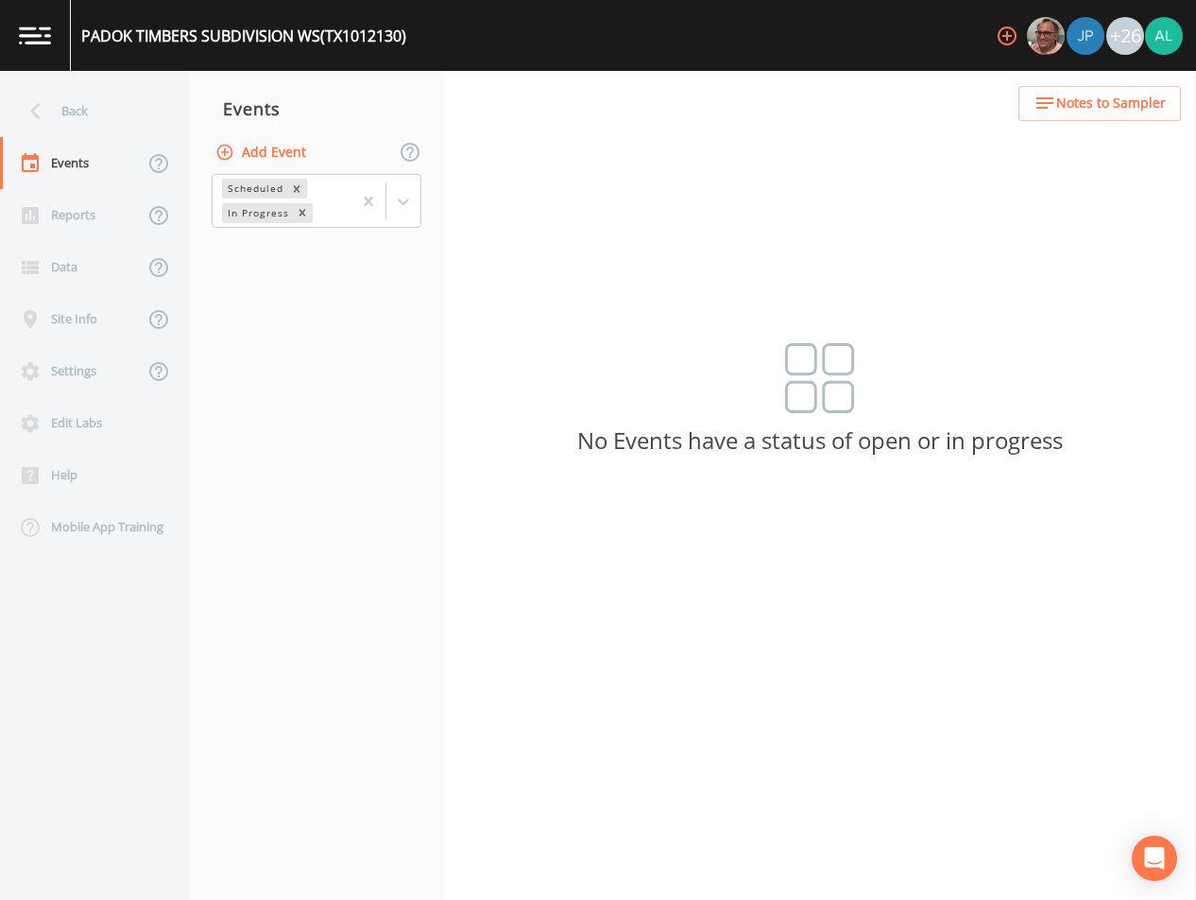
click at [302, 149] on button "Add Event" at bounding box center [263, 152] width 102 height 35
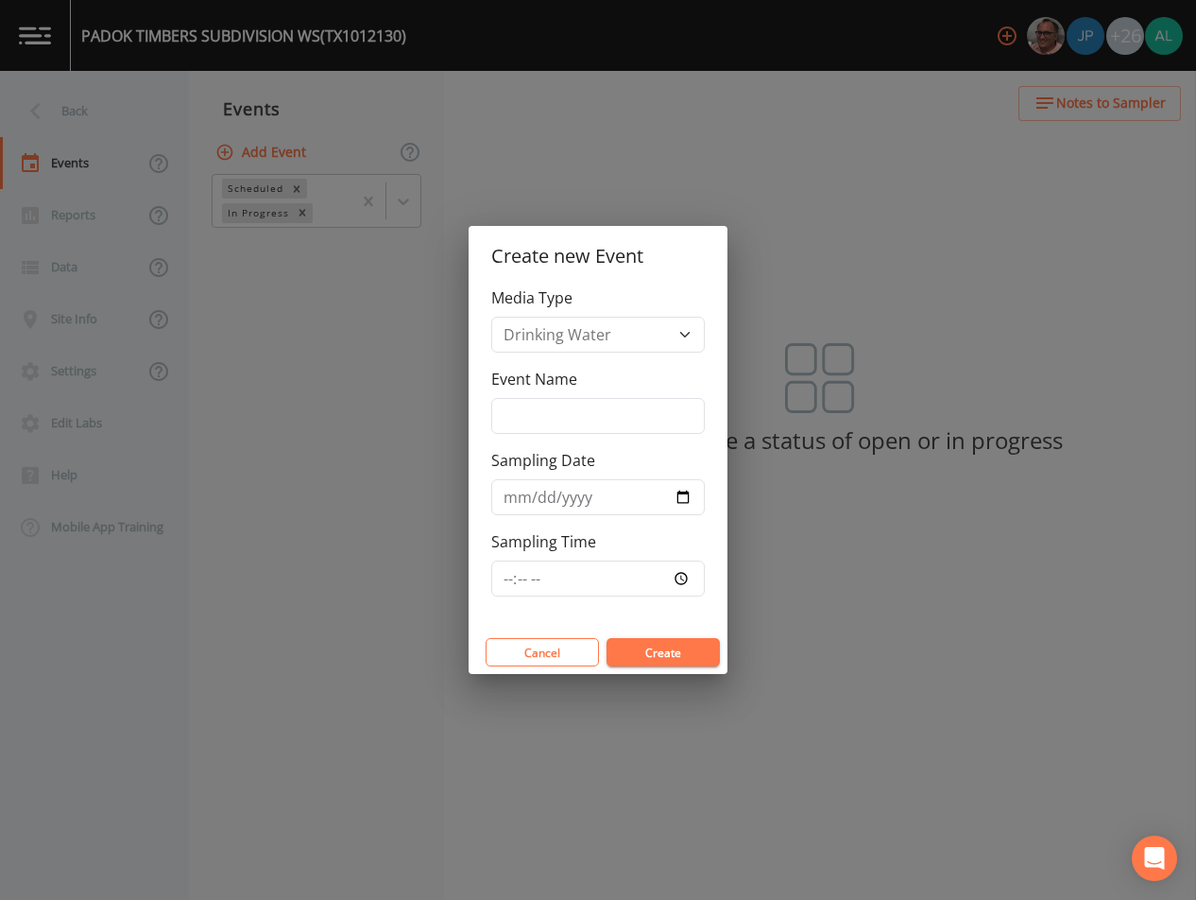
click at [592, 394] on div "Event Name" at bounding box center [598, 401] width 214 height 66
click at [579, 432] on input "Event Name" at bounding box center [598, 416] width 214 height 36
type input "4th Quarter"
type input "[DATE]"
click at [487, 592] on div "Media Type Drinking Water Event Name 4th Quarter Sampling Date [DATE] Sampling …" at bounding box center [598, 458] width 259 height 344
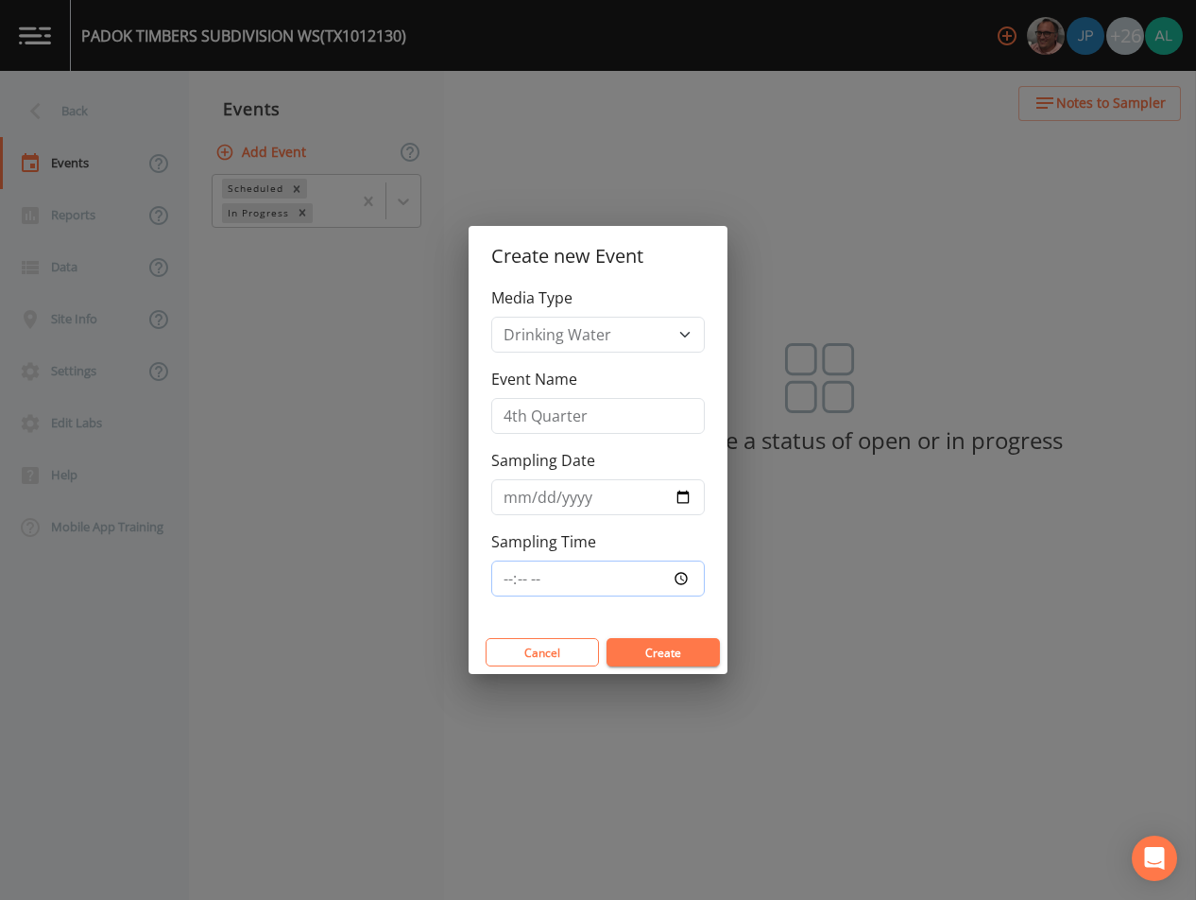
click at [512, 584] on input "Sampling Time" at bounding box center [598, 578] width 214 height 36
type input "09:00"
click at [607, 638] on button "Create" at bounding box center [663, 652] width 113 height 28
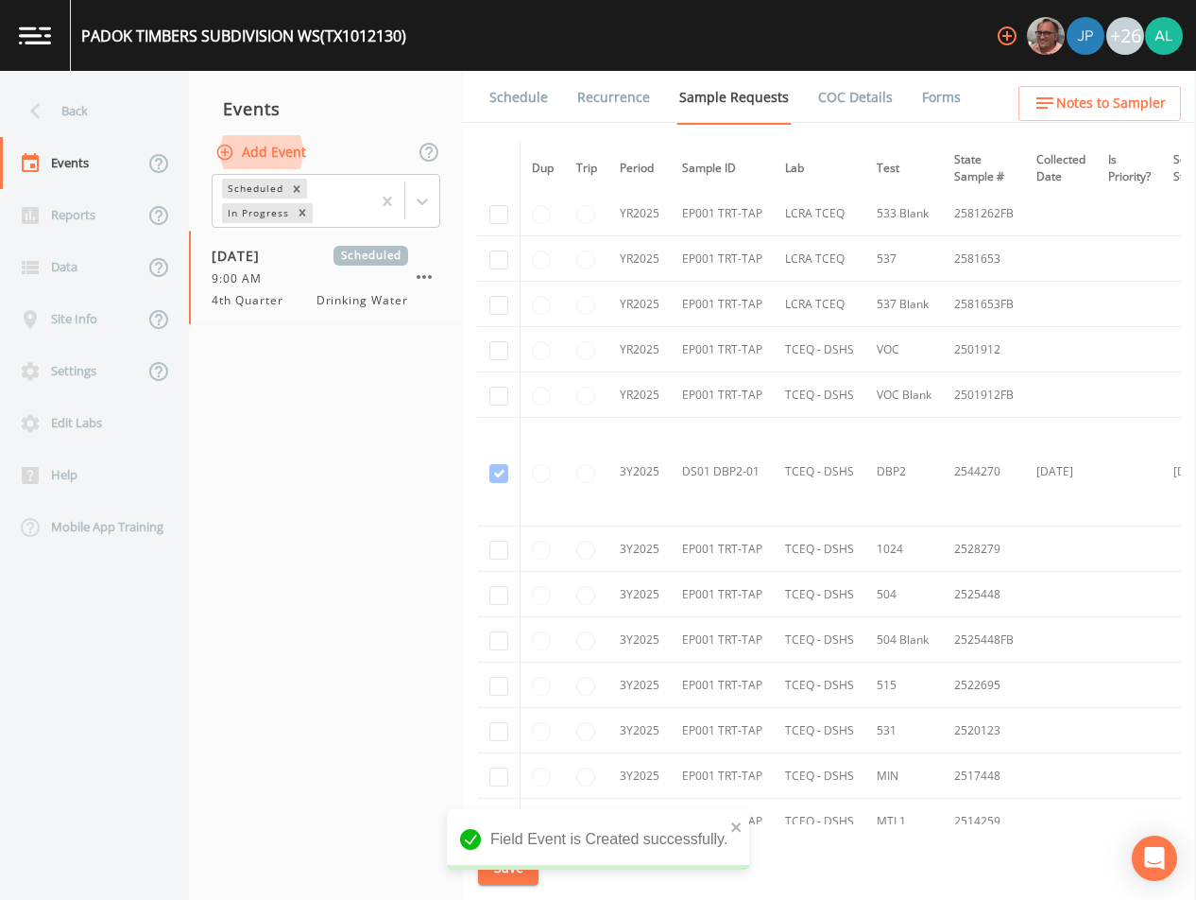
scroll to position [410, 0]
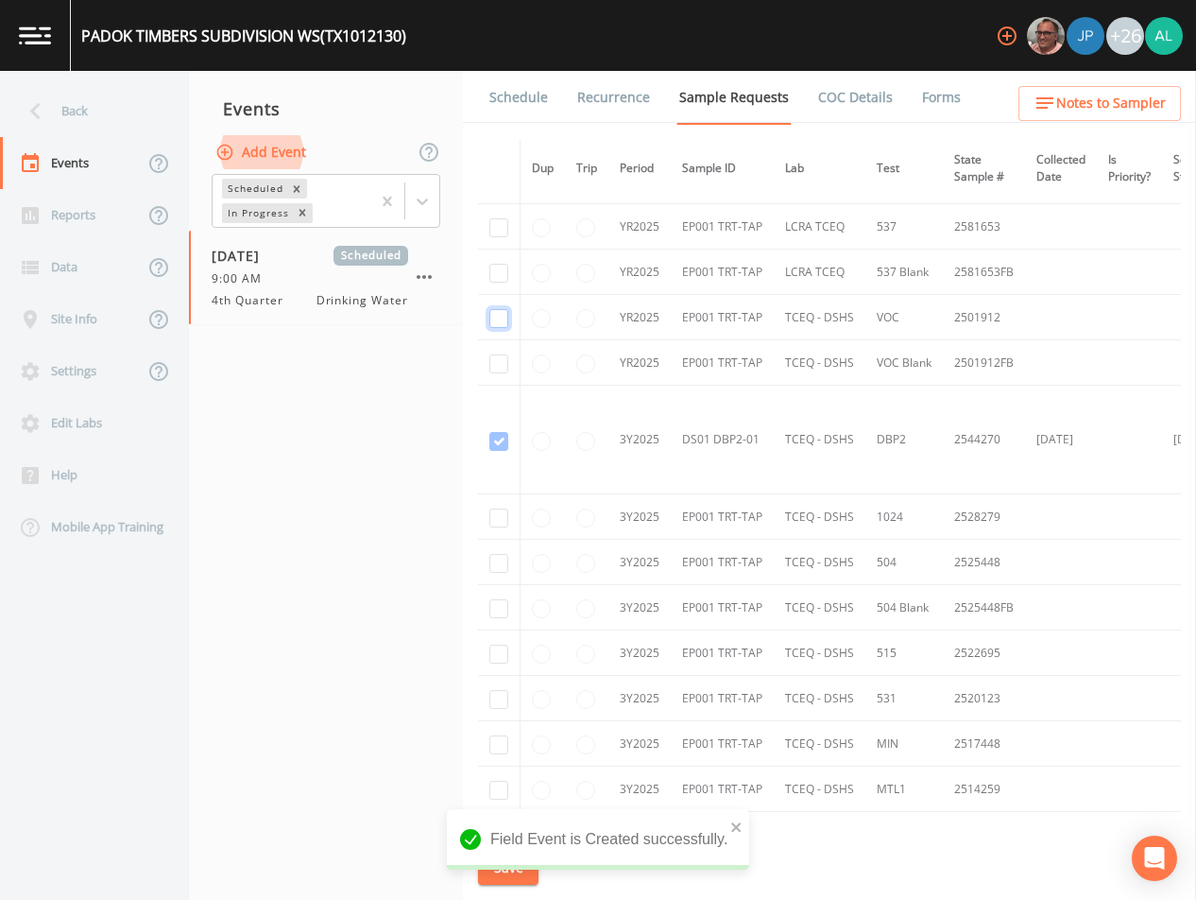
click at [506, 315] on input "checkbox" at bounding box center [498, 318] width 19 height 19
checkbox input "true"
click at [507, 363] on input "checkbox" at bounding box center [498, 363] width 19 height 19
checkbox input "true"
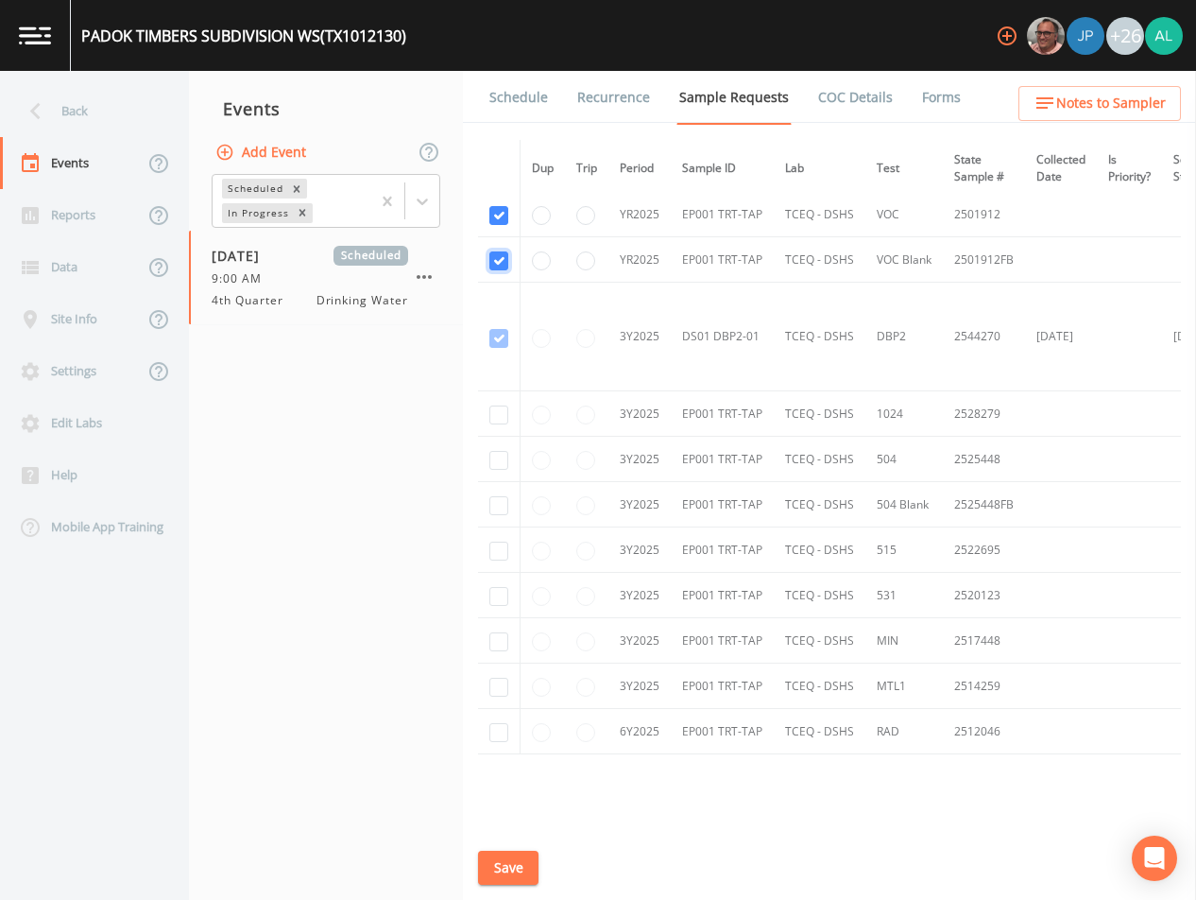
scroll to position [599, 0]
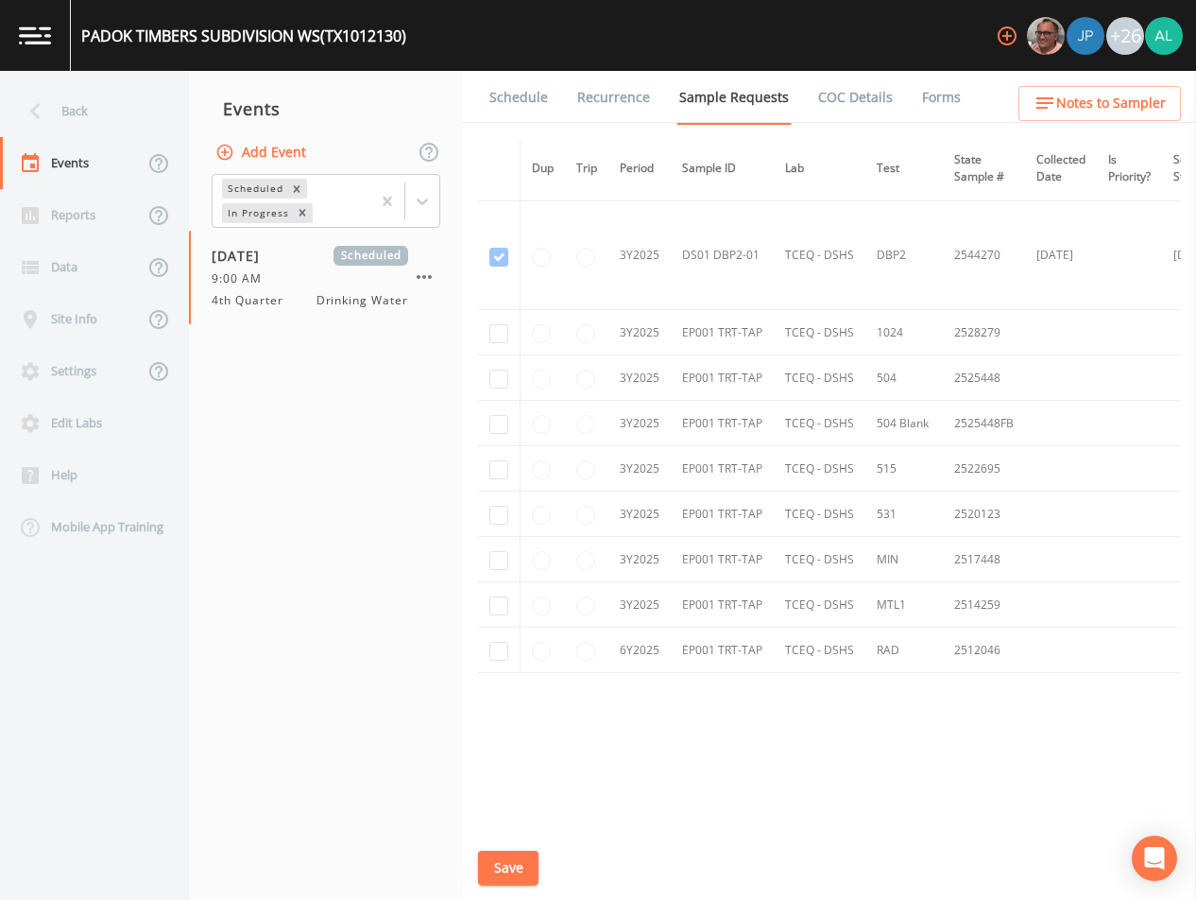
click at [495, 657] on td at bounding box center [499, 649] width 43 height 45
click at [510, 644] on td at bounding box center [499, 649] width 43 height 45
click at [502, 644] on input "checkbox" at bounding box center [498, 651] width 19 height 19
checkbox input "true"
click at [498, 591] on td at bounding box center [499, 604] width 43 height 45
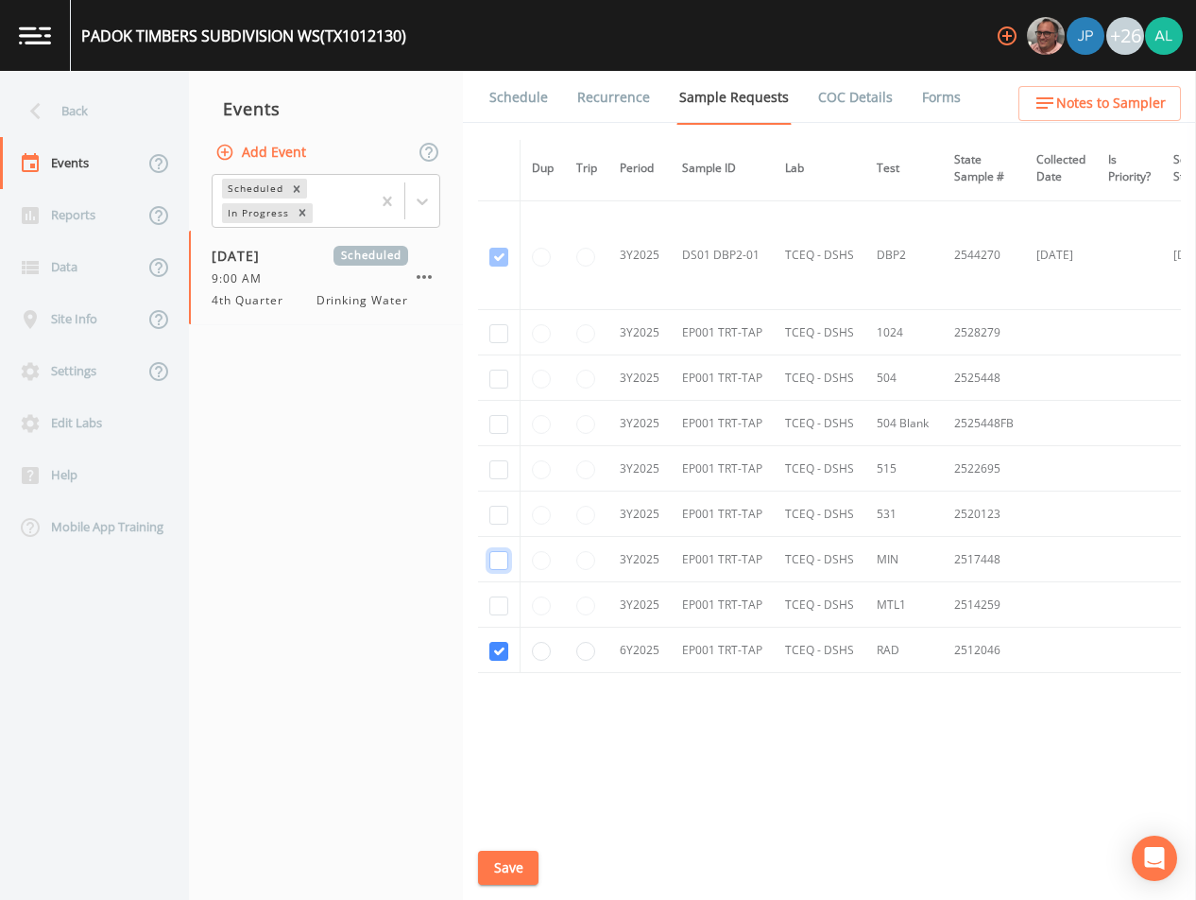
click at [498, 551] on input "checkbox" at bounding box center [498, 560] width 19 height 19
checkbox input "true"
click at [504, 596] on input "checkbox" at bounding box center [498, 605] width 19 height 19
checkbox input "true"
drag, startPoint x: 505, startPoint y: 507, endPoint x: 493, endPoint y: 465, distance: 43.1
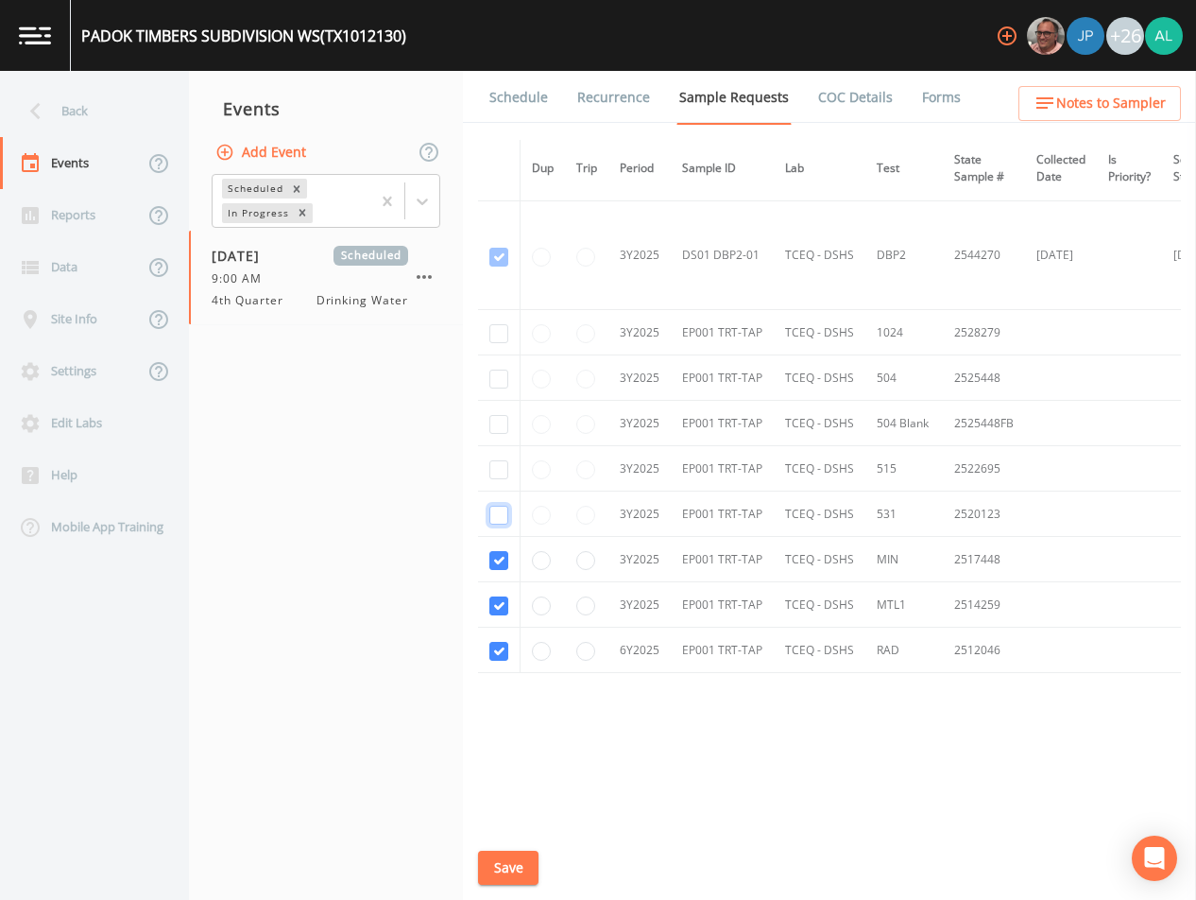
click at [505, 506] on input "checkbox" at bounding box center [498, 515] width 19 height 19
checkbox input "true"
click at [493, 460] on input "checkbox" at bounding box center [498, 469] width 19 height 19
checkbox input "true"
click at [501, 389] on td at bounding box center [499, 377] width 43 height 45
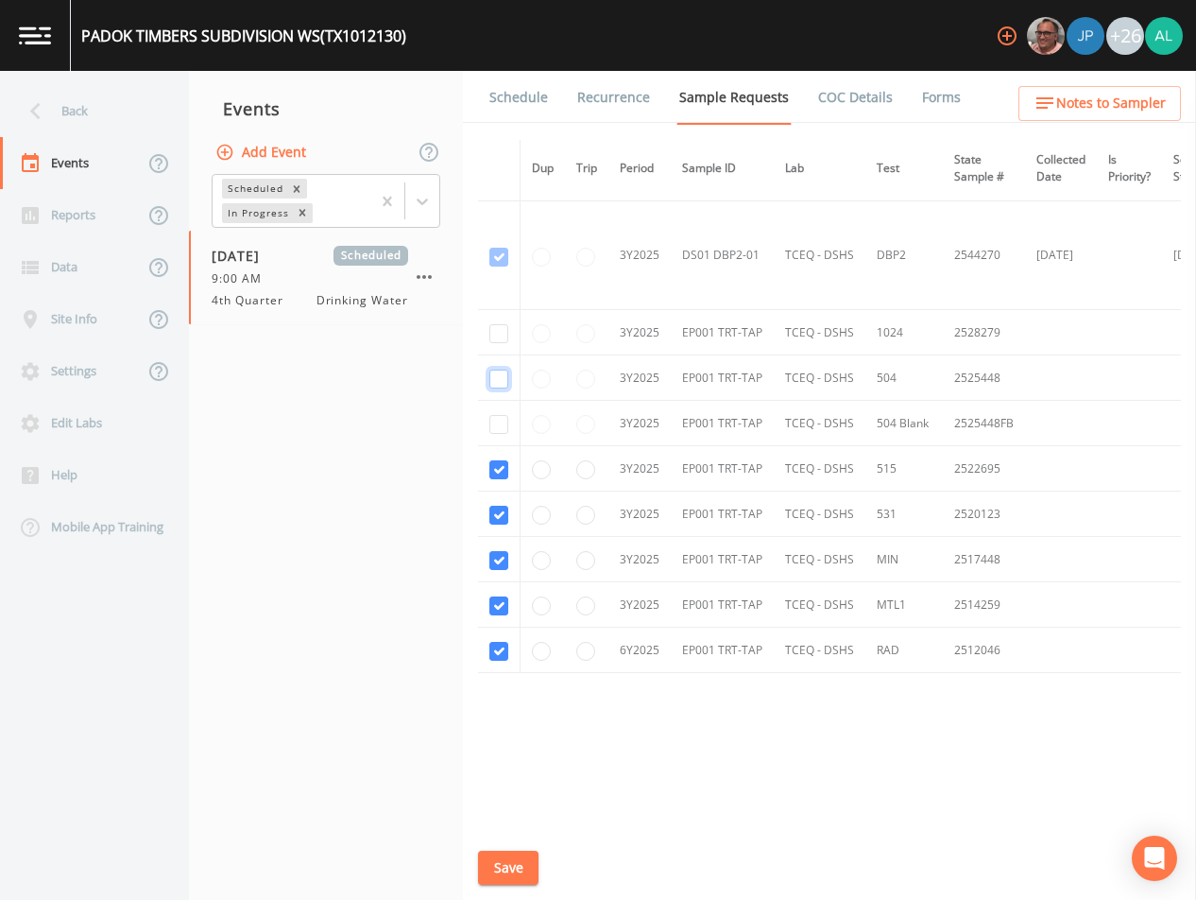
click at [499, 371] on input "checkbox" at bounding box center [498, 378] width 19 height 19
checkbox input "true"
click at [500, 316] on td at bounding box center [499, 332] width 43 height 45
click at [493, 341] on td at bounding box center [499, 332] width 43 height 45
click at [496, 335] on input "checkbox" at bounding box center [498, 333] width 19 height 19
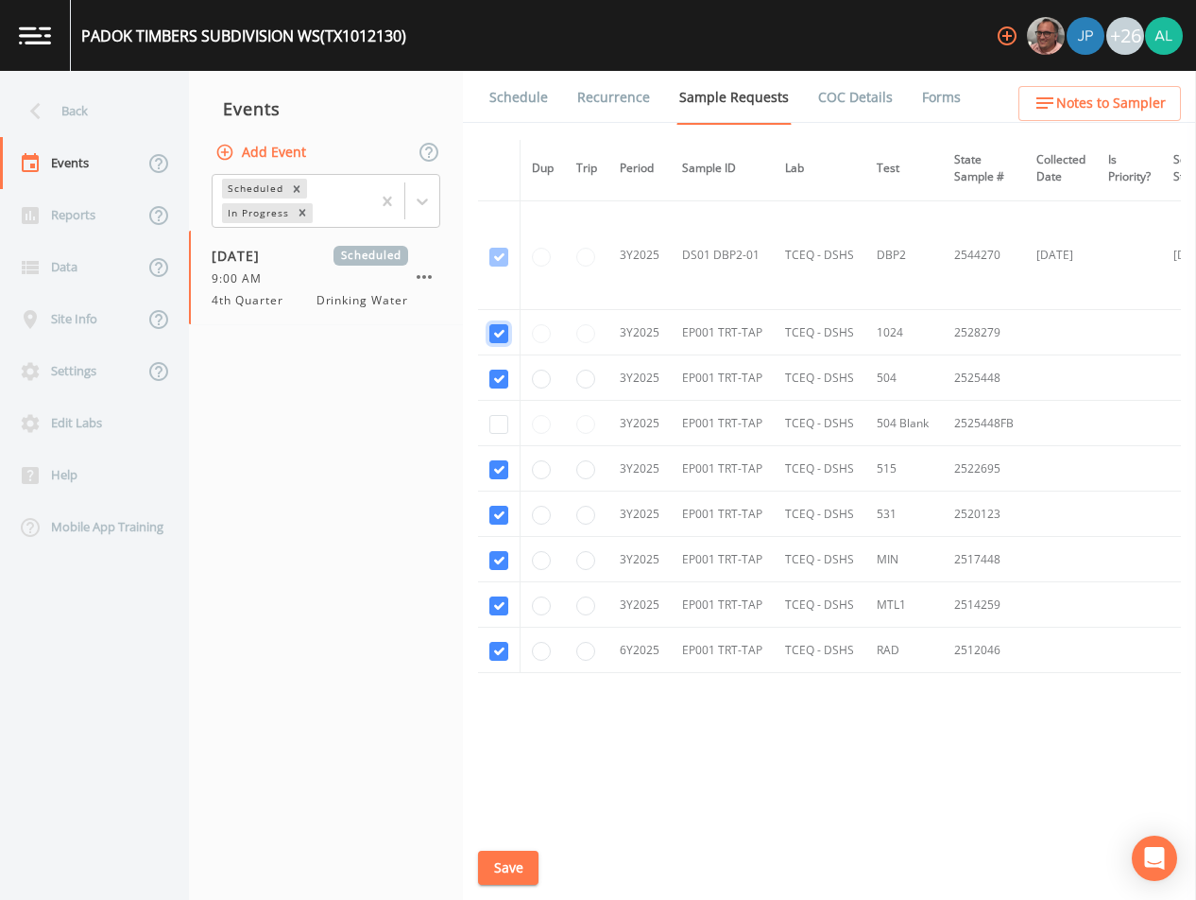
checkbox input "true"
drag, startPoint x: 505, startPoint y: 421, endPoint x: 510, endPoint y: 404, distance: 17.0
click at [506, 416] on input "checkbox" at bounding box center [498, 424] width 19 height 19
checkbox input "true"
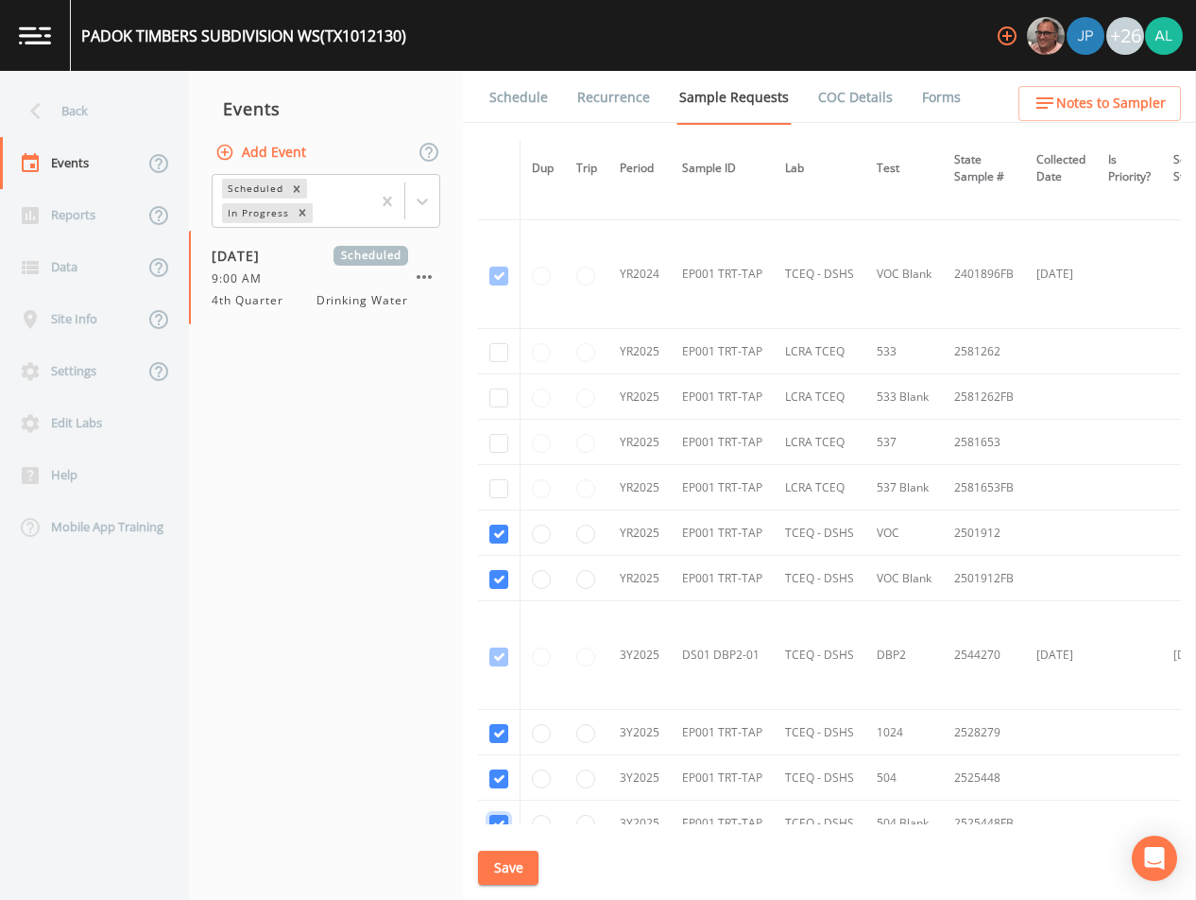
scroll to position [410, 0]
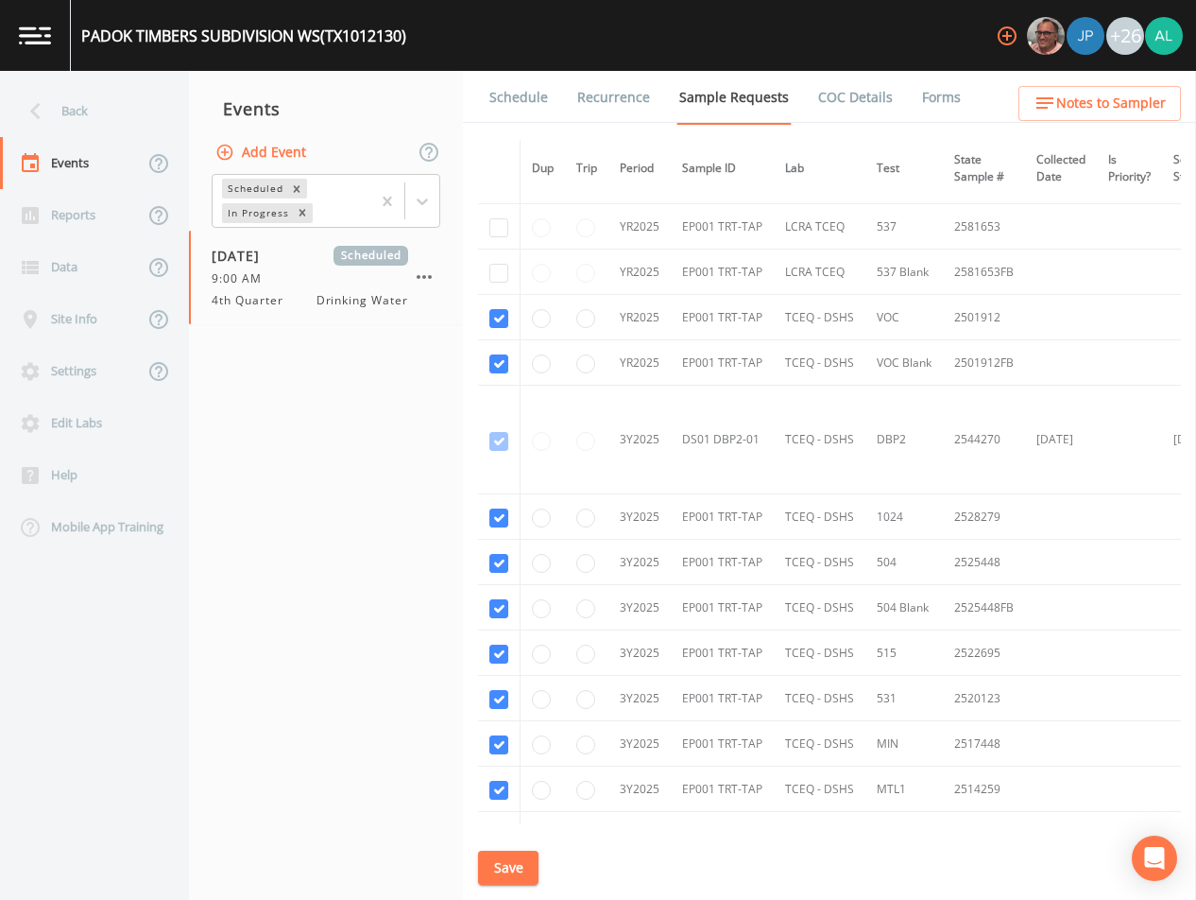
click at [493, 854] on button "Save" at bounding box center [508, 867] width 60 height 35
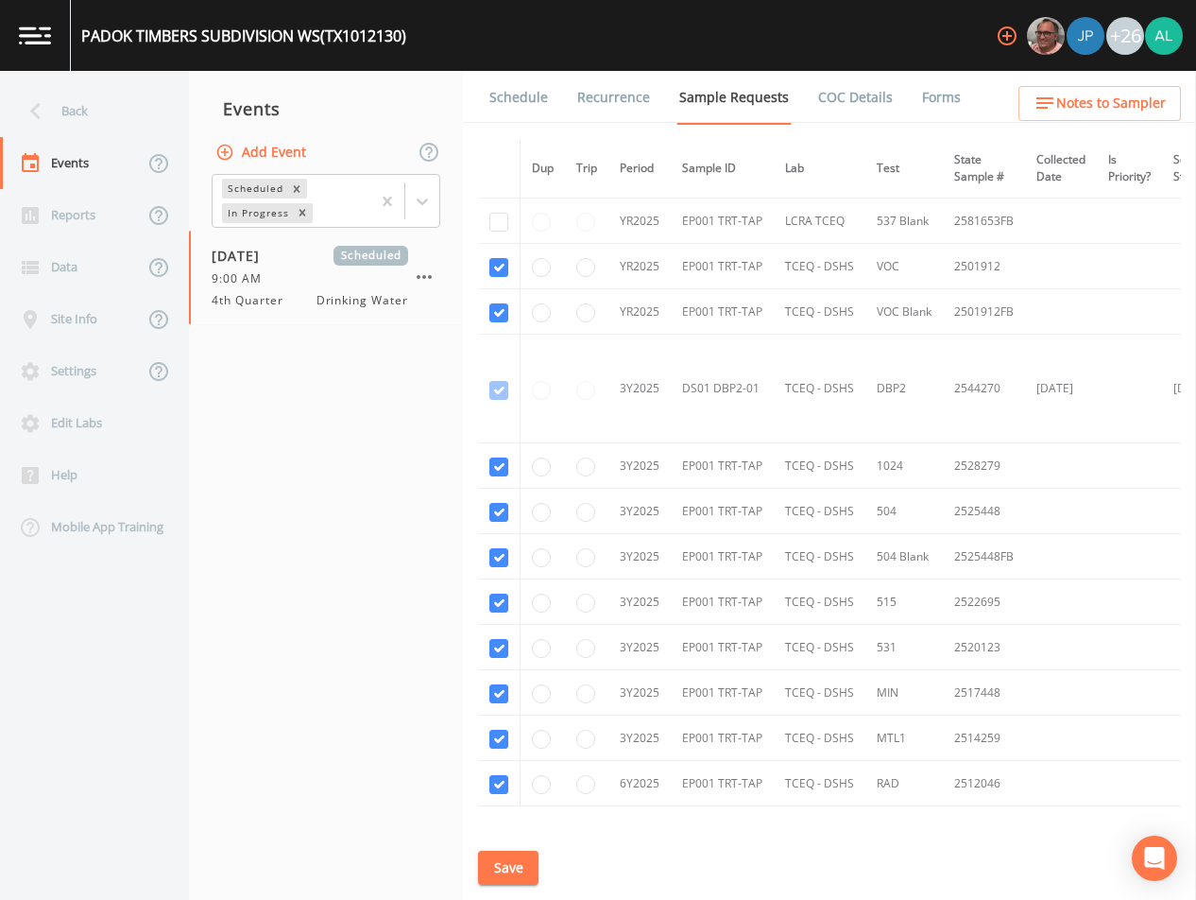
scroll to position [599, 0]
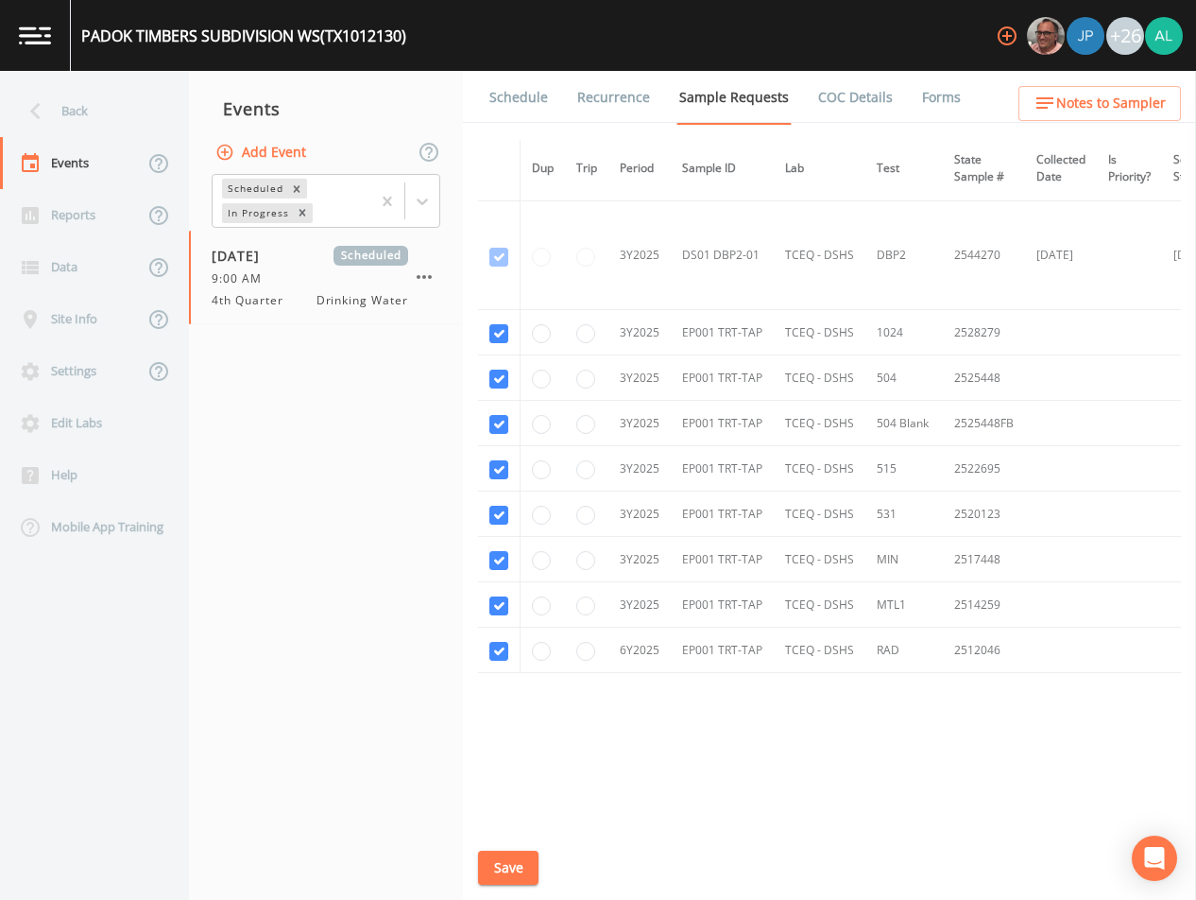
click at [518, 856] on button "Save" at bounding box center [508, 867] width 60 height 35
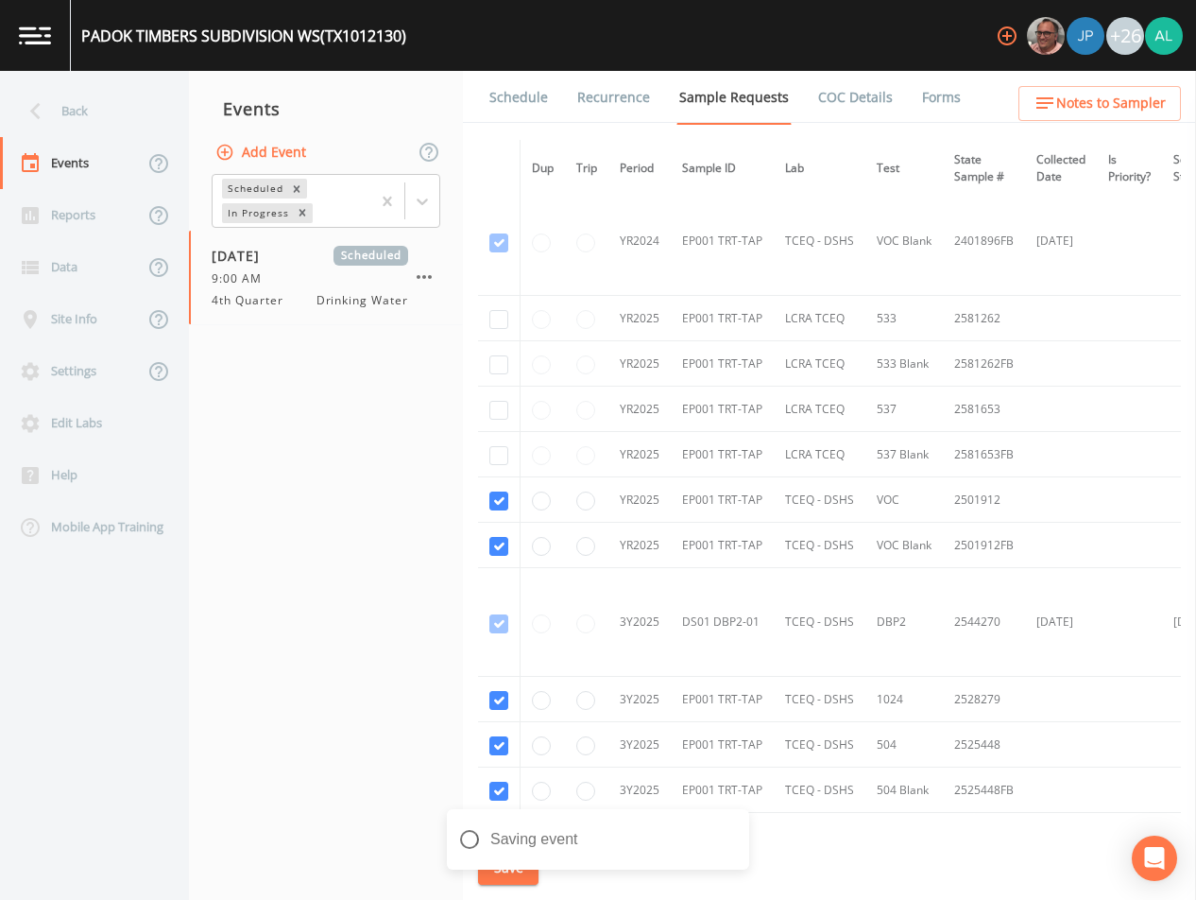
scroll to position [221, 0]
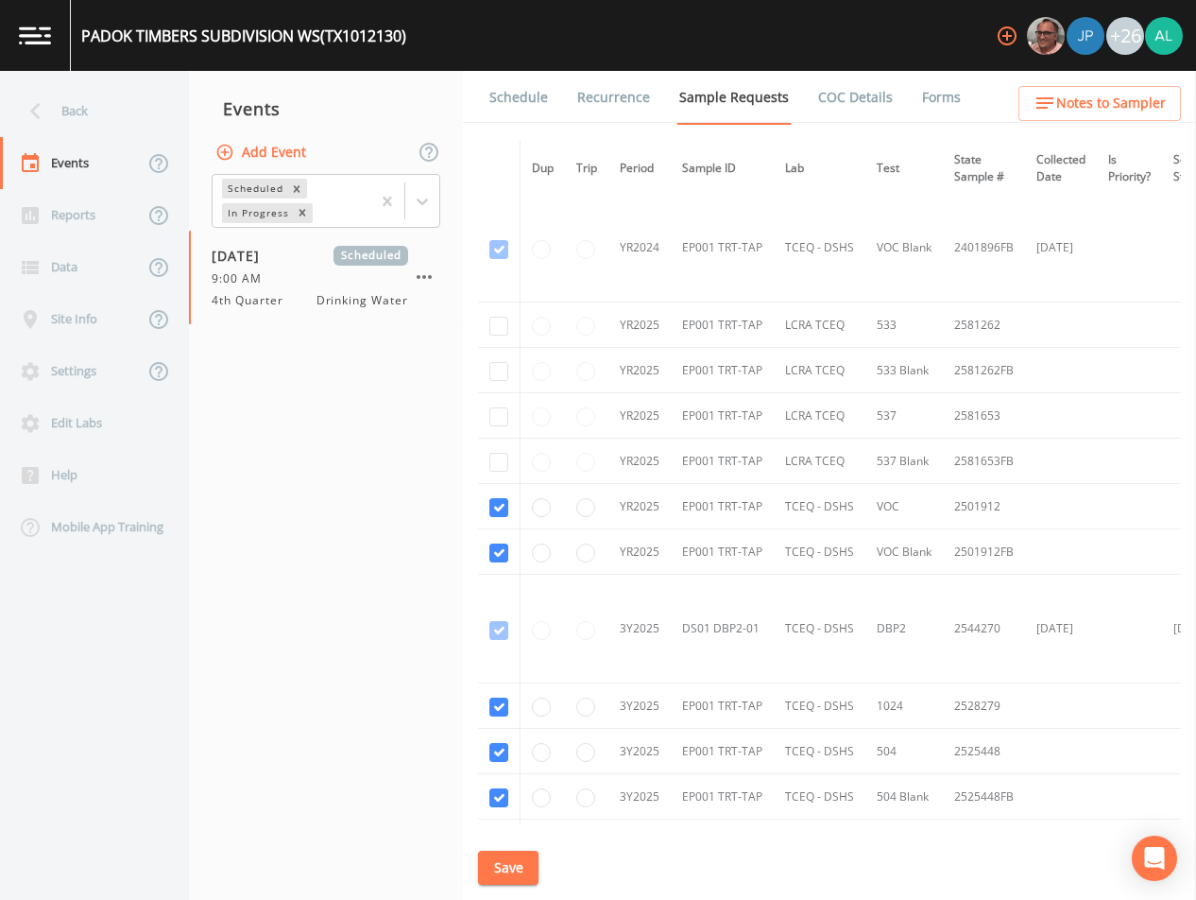
click at [510, 850] on button "Save" at bounding box center [508, 867] width 60 height 35
click at [499, 85] on link "Schedule" at bounding box center [519, 97] width 64 height 53
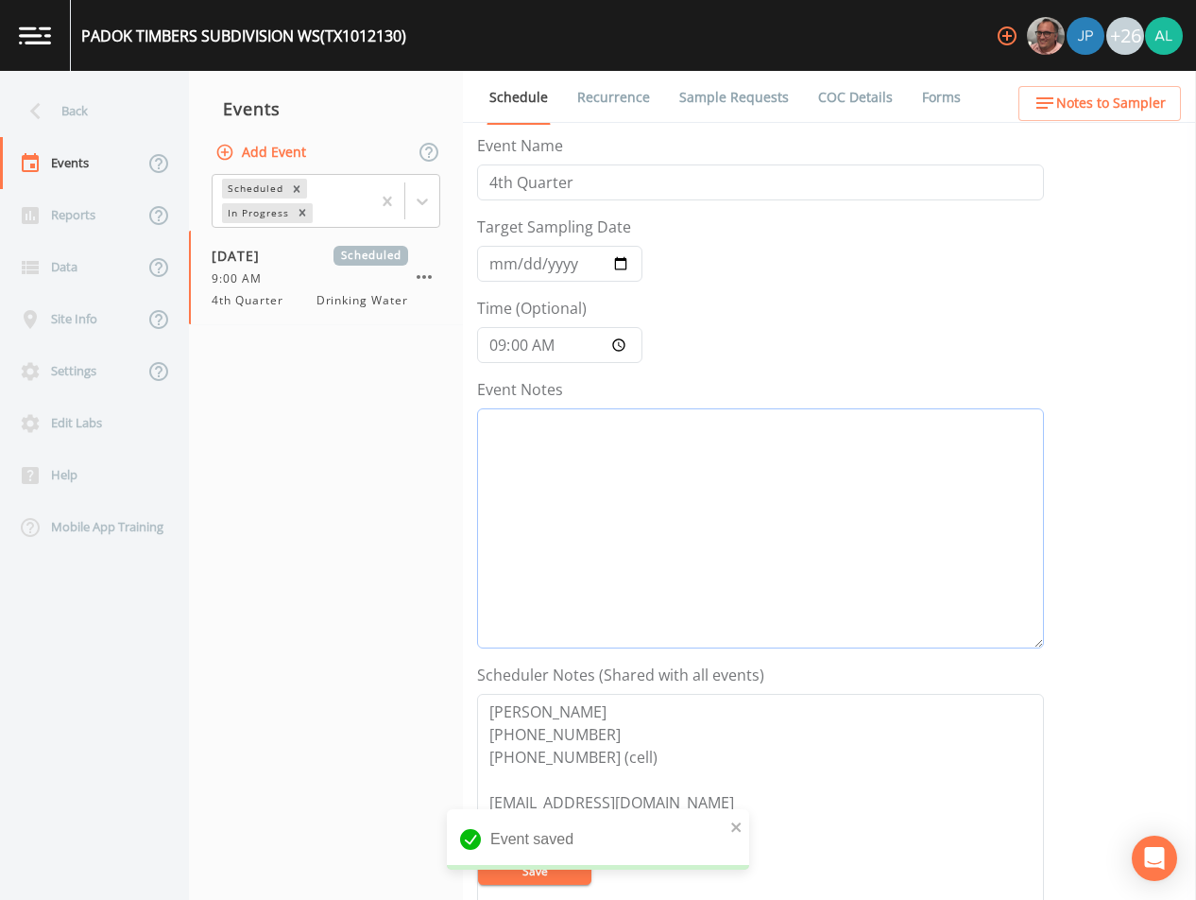
click at [608, 445] on textarea "Event Notes" at bounding box center [760, 528] width 567 height 240
click at [1079, 117] on button "Notes to Sampler" at bounding box center [1100, 103] width 163 height 35
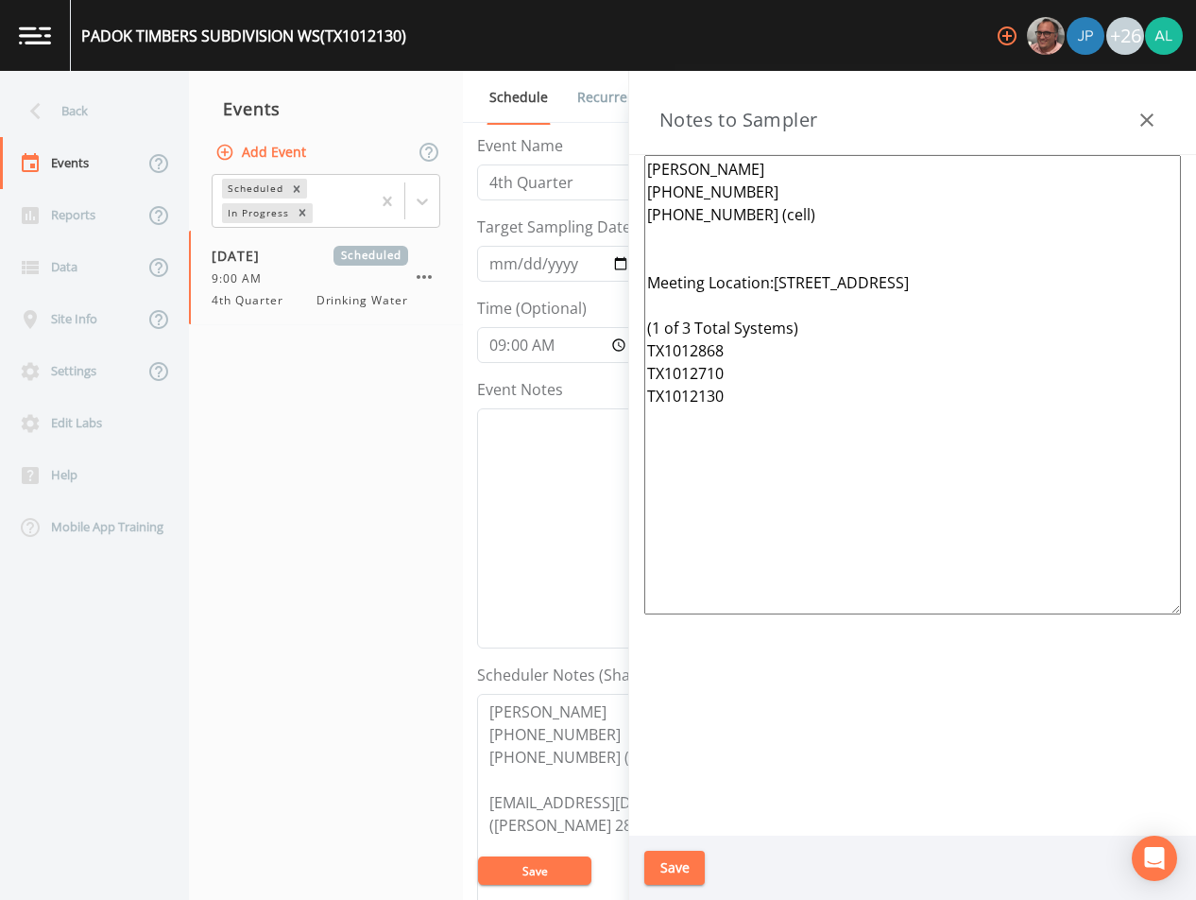
drag, startPoint x: 1056, startPoint y: 284, endPoint x: 776, endPoint y: 281, distance: 279.7
click at [776, 281] on textarea "[PERSON_NAME] [PHONE_NUMBER] [PHONE_NUMBER] (cell) Meeting Location:[STREET_ADD…" at bounding box center [912, 384] width 537 height 459
paste textarea "[STREET_ADDRESS]"
click at [777, 281] on textarea "[PERSON_NAME] [PHONE_NUMBER] [PHONE_NUMBER] (cell) Meeting Location:[STREET_ADD…" at bounding box center [912, 384] width 537 height 459
drag, startPoint x: 735, startPoint y: 392, endPoint x: 635, endPoint y: 398, distance: 100.3
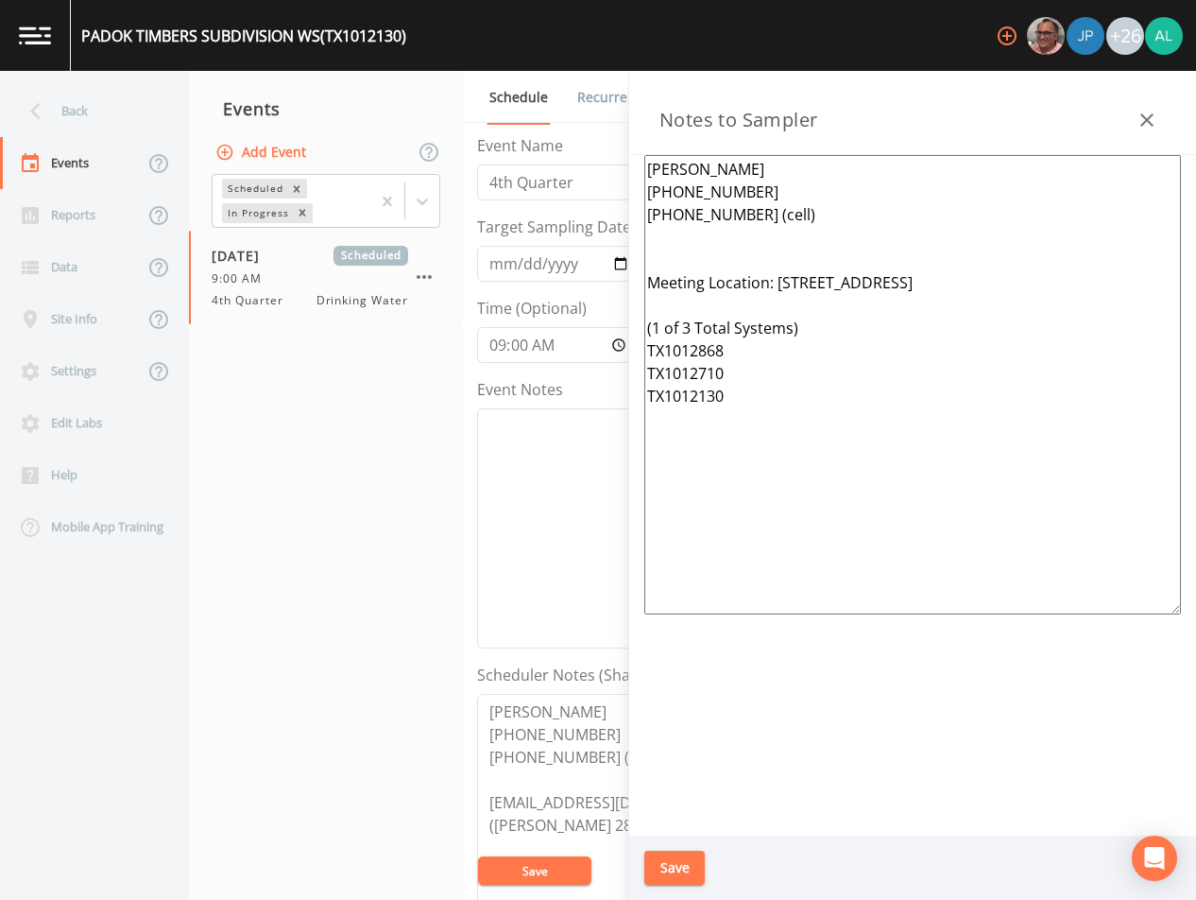
click at [635, 398] on div "[PERSON_NAME] [PHONE_NUMBER] [PHONE_NUMBER] (cell) Meeting Location: [STREET_AD…" at bounding box center [912, 495] width 567 height 680
drag, startPoint x: 725, startPoint y: 380, endPoint x: 703, endPoint y: 372, distance: 23.0
click at [703, 372] on textarea "[PERSON_NAME] [PHONE_NUMBER] [PHONE_NUMBER] (cell) Meeting Location: [STREET_AD…" at bounding box center [912, 384] width 537 height 459
drag, startPoint x: 742, startPoint y: 404, endPoint x: 690, endPoint y: 403, distance: 52.0
click at [690, 403] on textarea "[PERSON_NAME] [PHONE_NUMBER] [PHONE_NUMBER] (cell) Meeting Location: [STREET_AD…" at bounding box center [912, 384] width 537 height 459
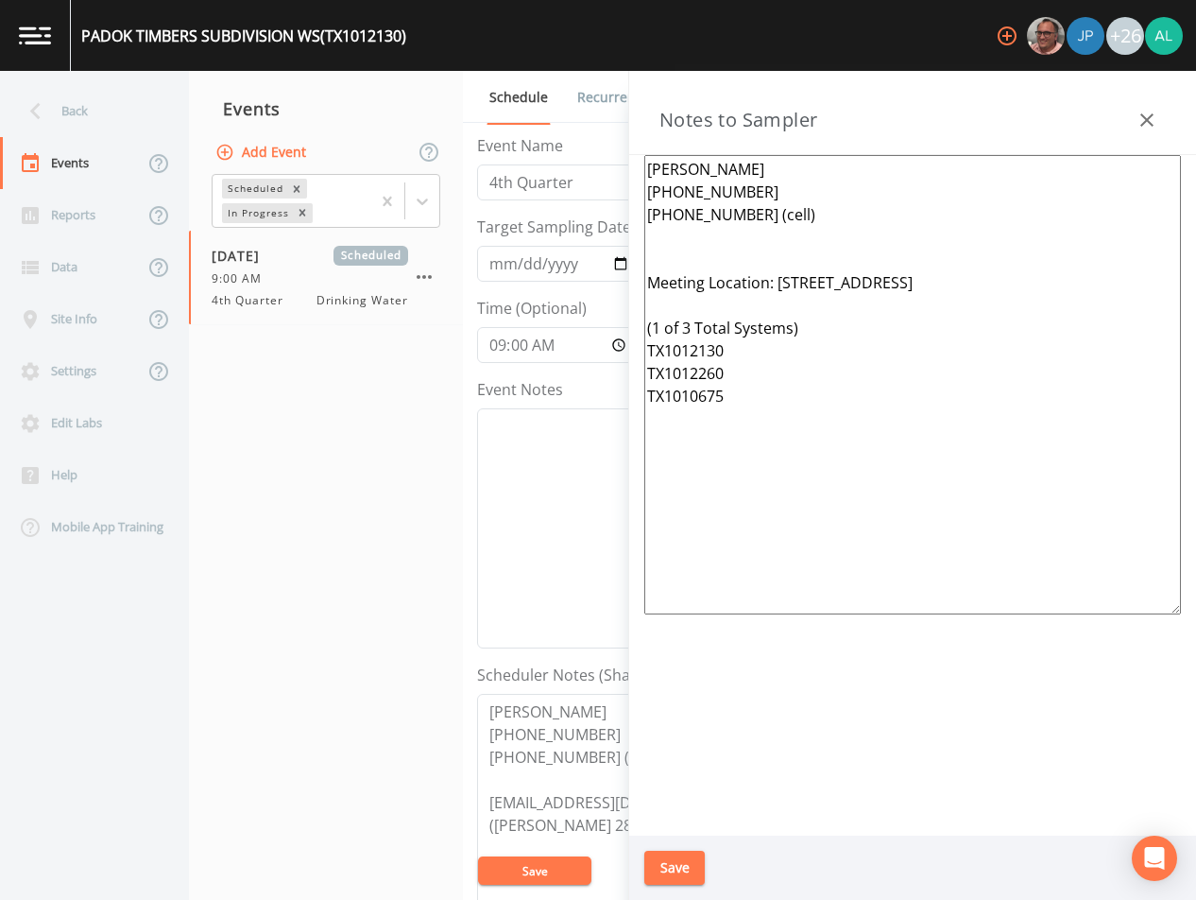
drag, startPoint x: 770, startPoint y: 425, endPoint x: 643, endPoint y: 141, distance: 311.7
click at [643, 141] on div "Notes to Sampler [PERSON_NAME] [PHONE_NUMBER] [PHONE_NUMBER] (cell) Meeting Loc…" at bounding box center [912, 485] width 567 height 829
type textarea "[PERSON_NAME] [PHONE_NUMBER] [PHONE_NUMBER] (cell) Meeting Location: [STREET_AD…"
click at [692, 856] on button "Save" at bounding box center [674, 867] width 60 height 35
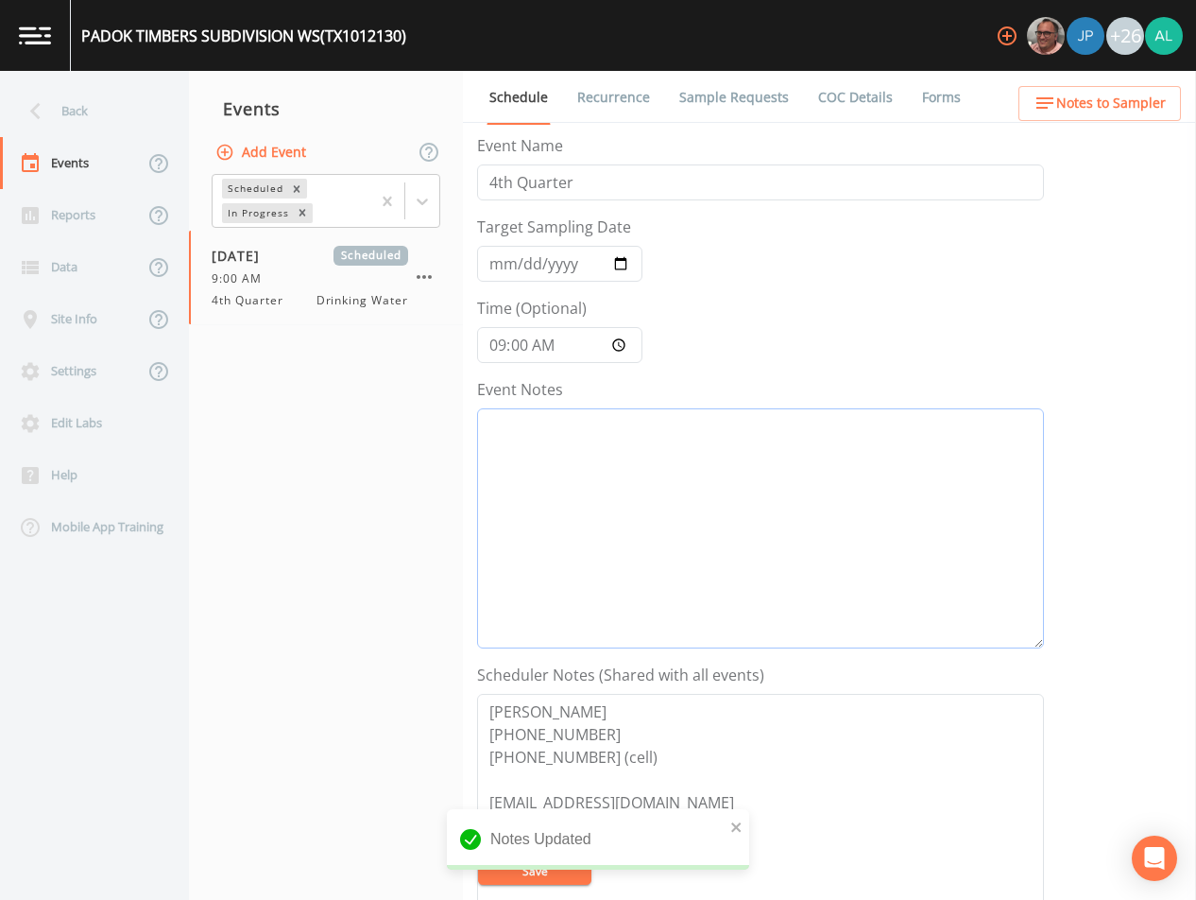
click at [655, 468] on textarea "Event Notes" at bounding box center [760, 528] width 567 height 240
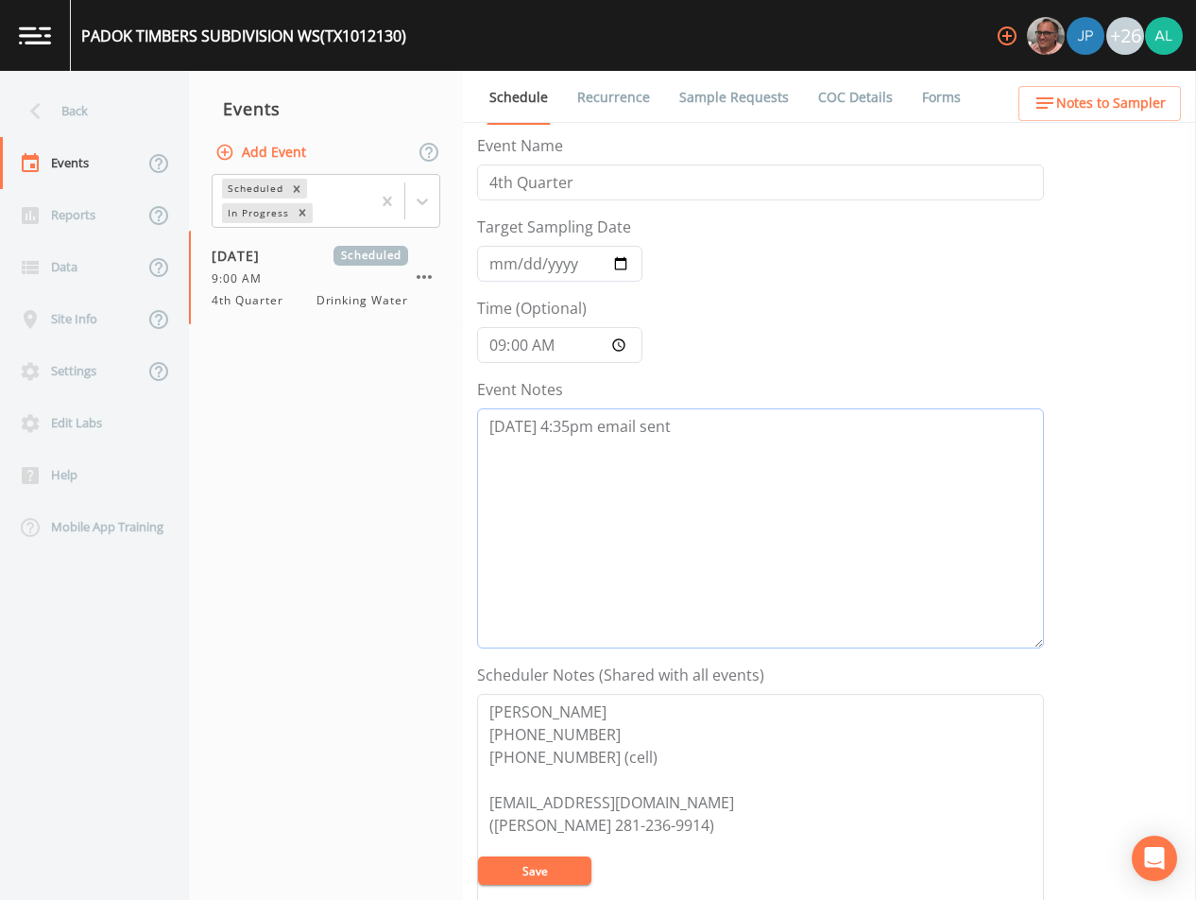
type textarea "[DATE] 4:35pm email sent"
click at [539, 860] on button "Save" at bounding box center [534, 870] width 113 height 28
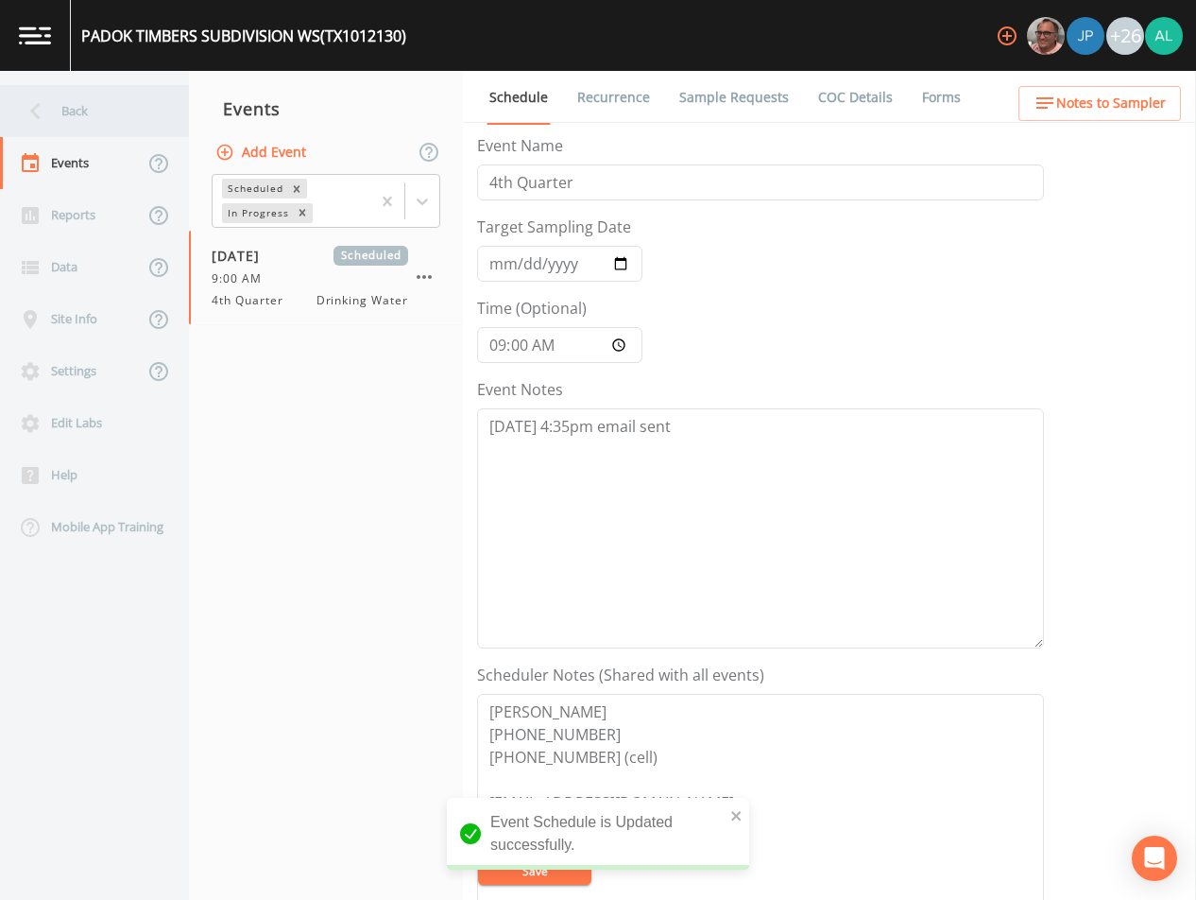
click at [107, 94] on div "Back" at bounding box center [85, 111] width 170 height 52
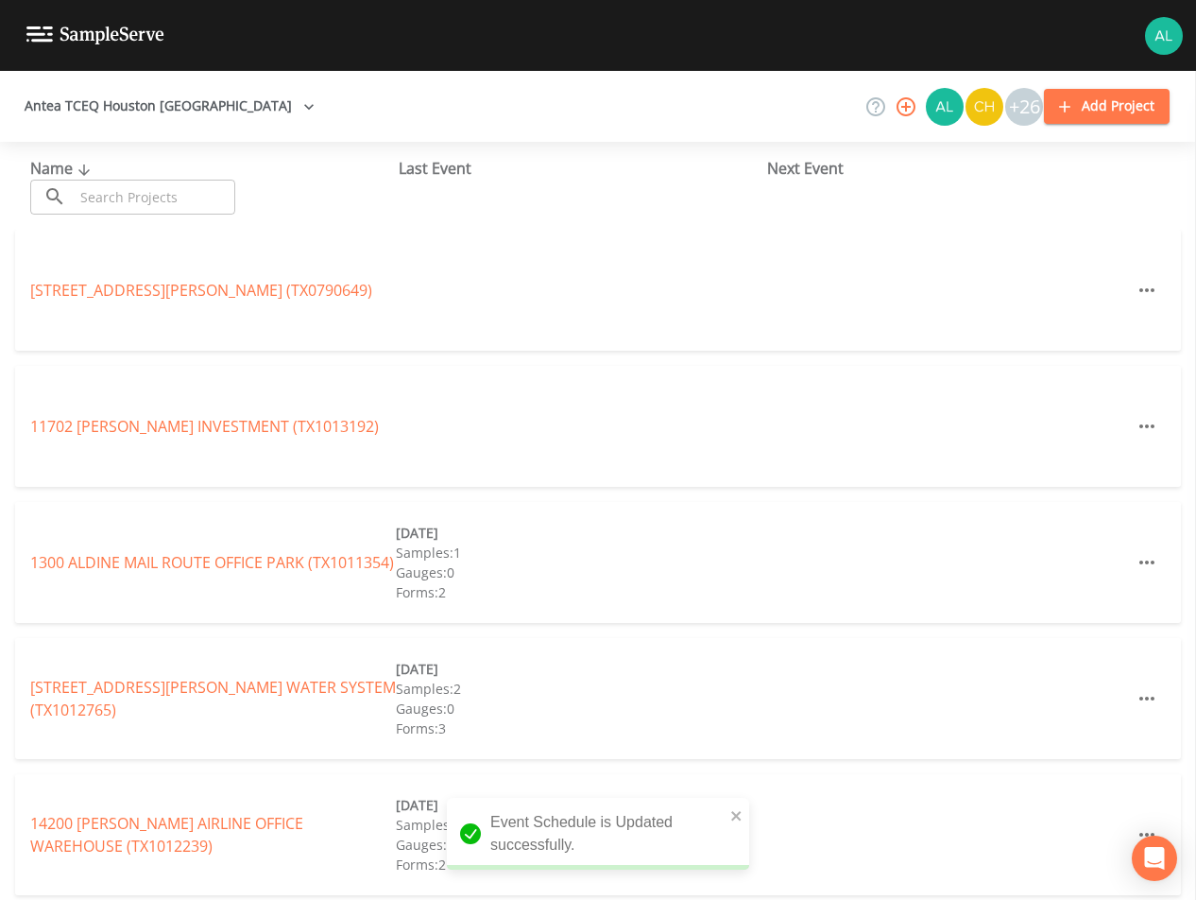
drag, startPoint x: 162, startPoint y: 202, endPoint x: 168, endPoint y: 184, distance: 19.1
click at [168, 185] on input "text" at bounding box center [155, 197] width 162 height 35
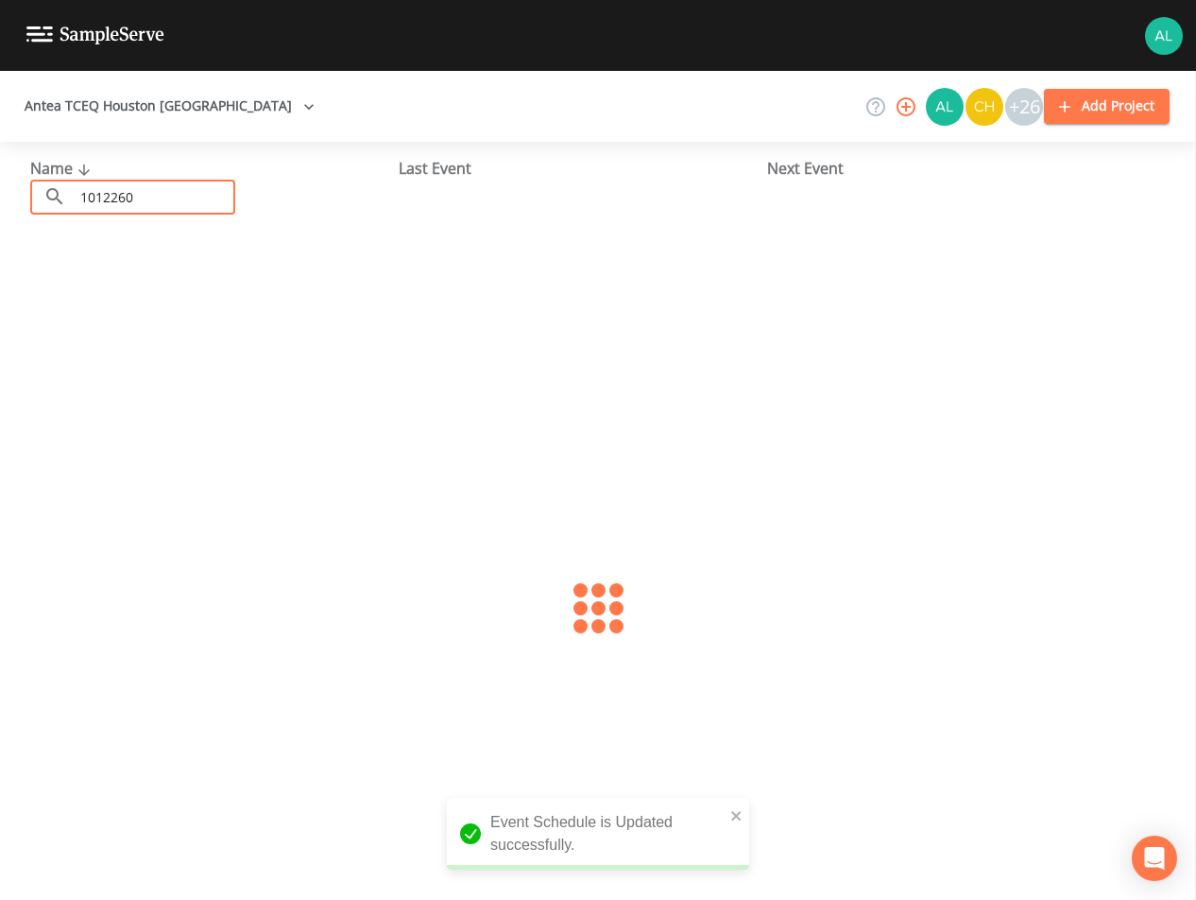
type input "1012260"
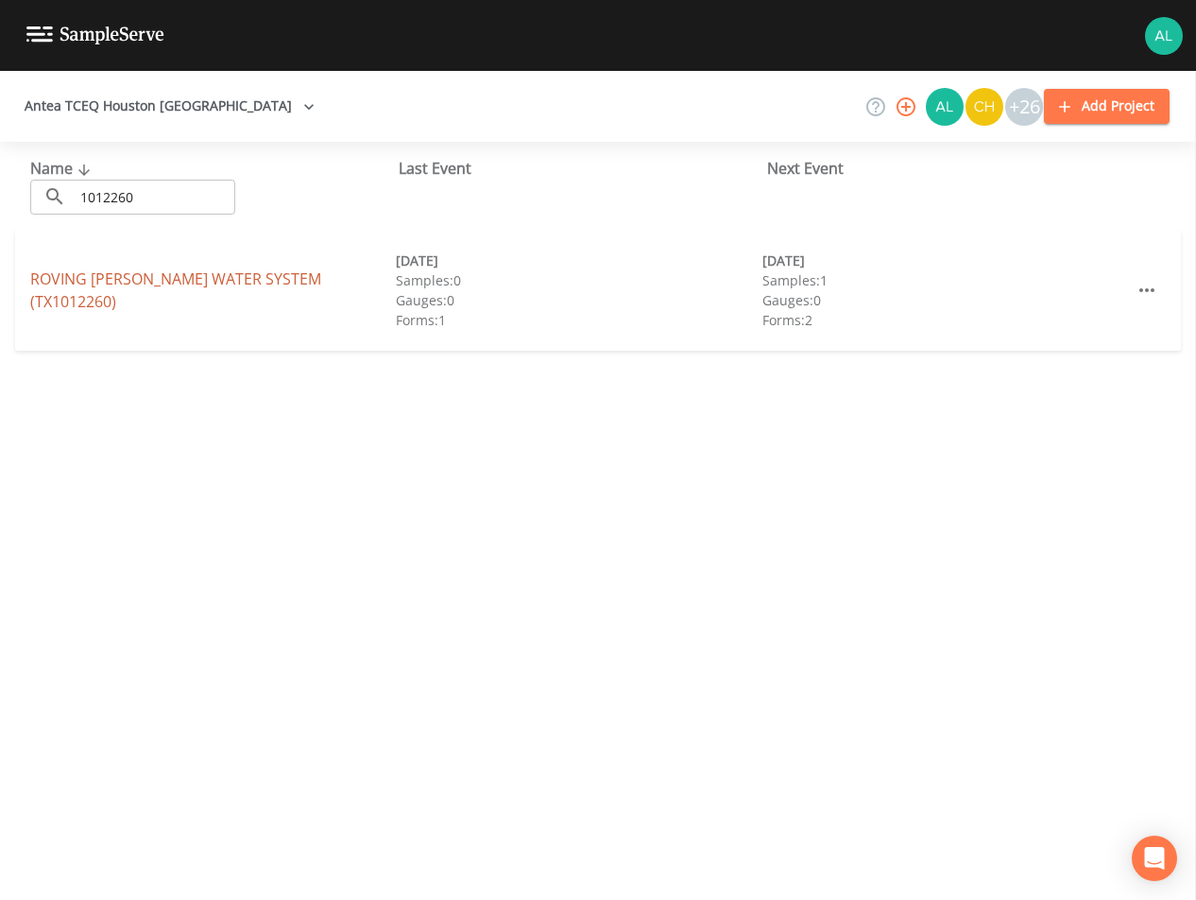
click at [165, 292] on link "ROVING [PERSON_NAME] WATER SYSTEM (TX1012260)" at bounding box center [175, 289] width 291 height 43
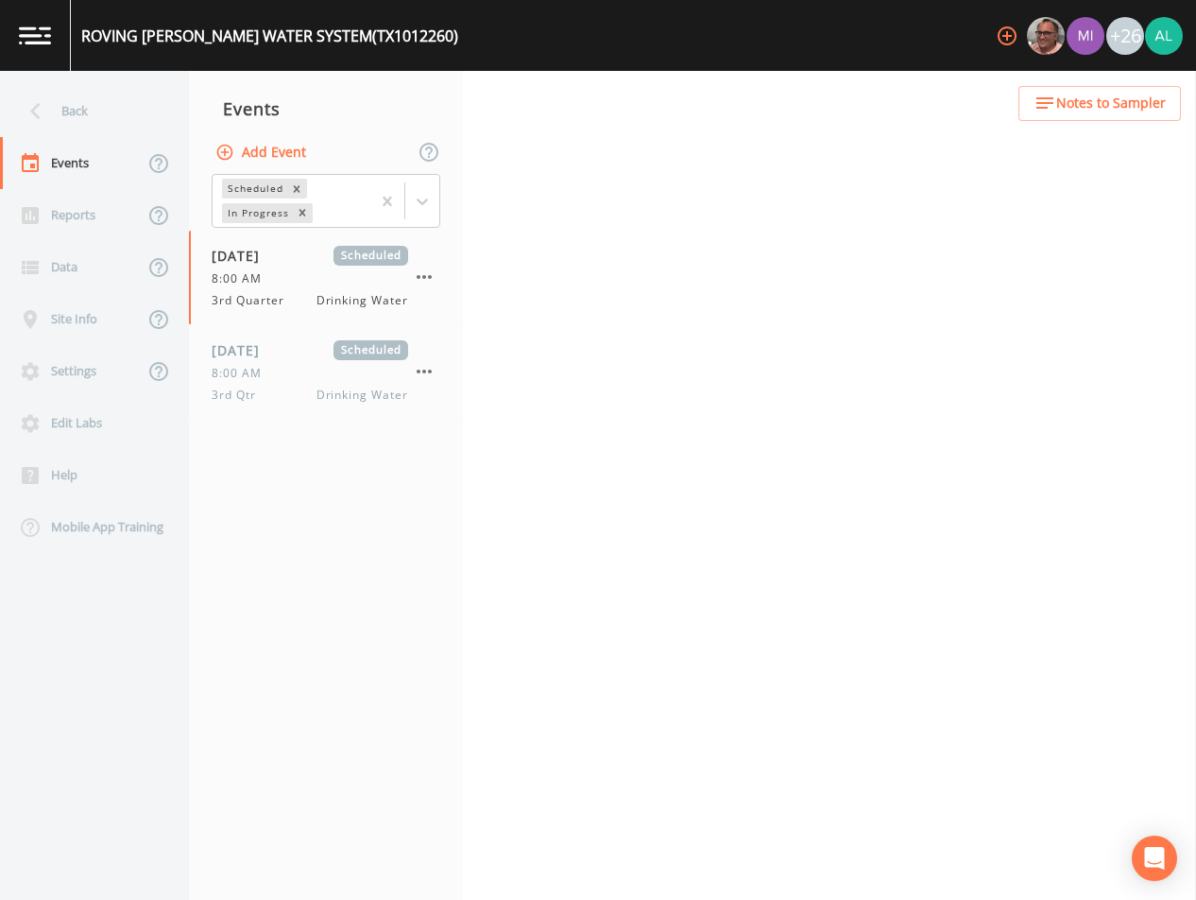
click at [1080, 110] on span "Notes to Sampler" at bounding box center [1111, 104] width 110 height 24
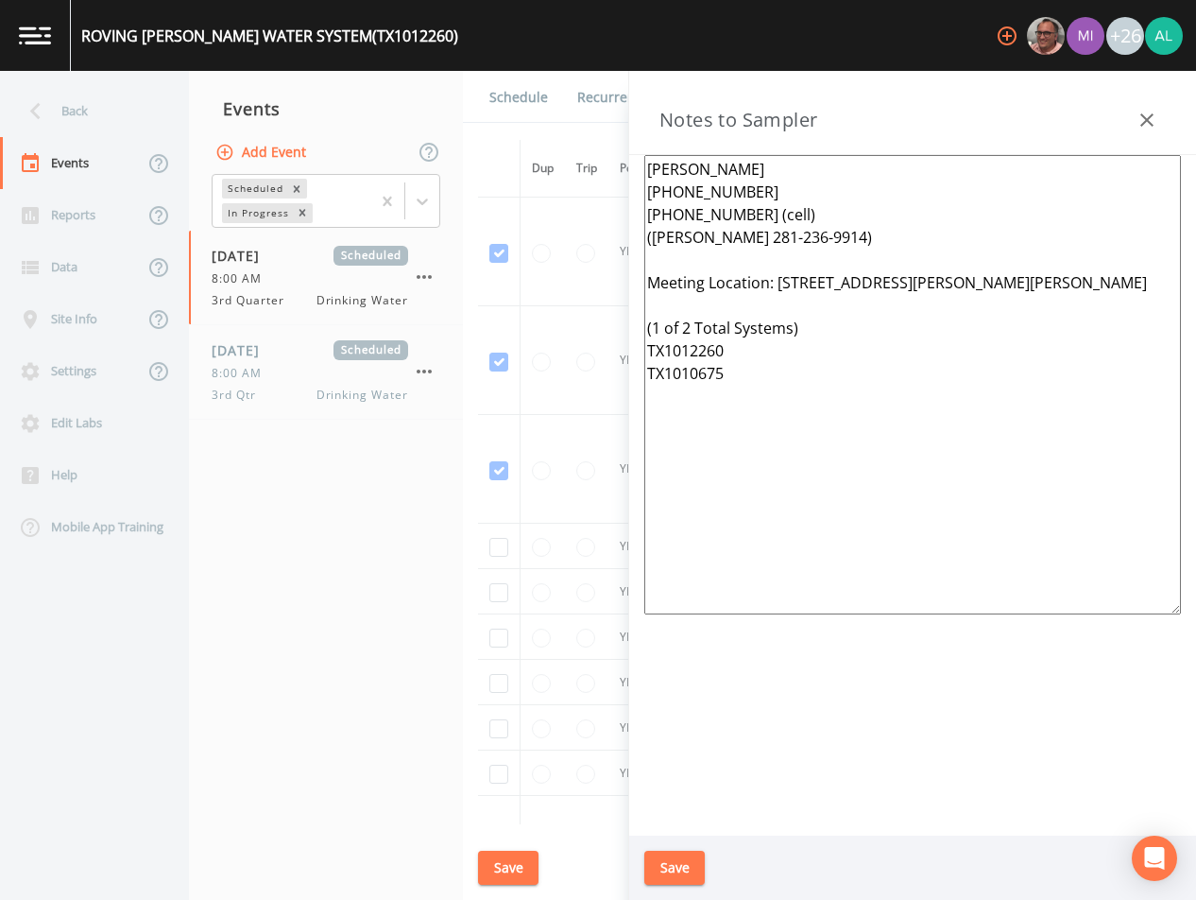
drag, startPoint x: 799, startPoint y: 401, endPoint x: 552, endPoint y: 89, distance: 398.2
click at [552, 89] on div "Back Events Reports Data Site Info Settings Edit Labs Help Mobile App Training …" at bounding box center [598, 485] width 1196 height 829
paste textarea "Meeting Location: [STREET_ADDRESS] (1 of 3 Total Systems) TX1012130 TX1012260 T…"
type textarea "[PERSON_NAME] [PHONE_NUMBER] [PHONE_NUMBER] (cell) Meeting Location: [STREET_AD…"
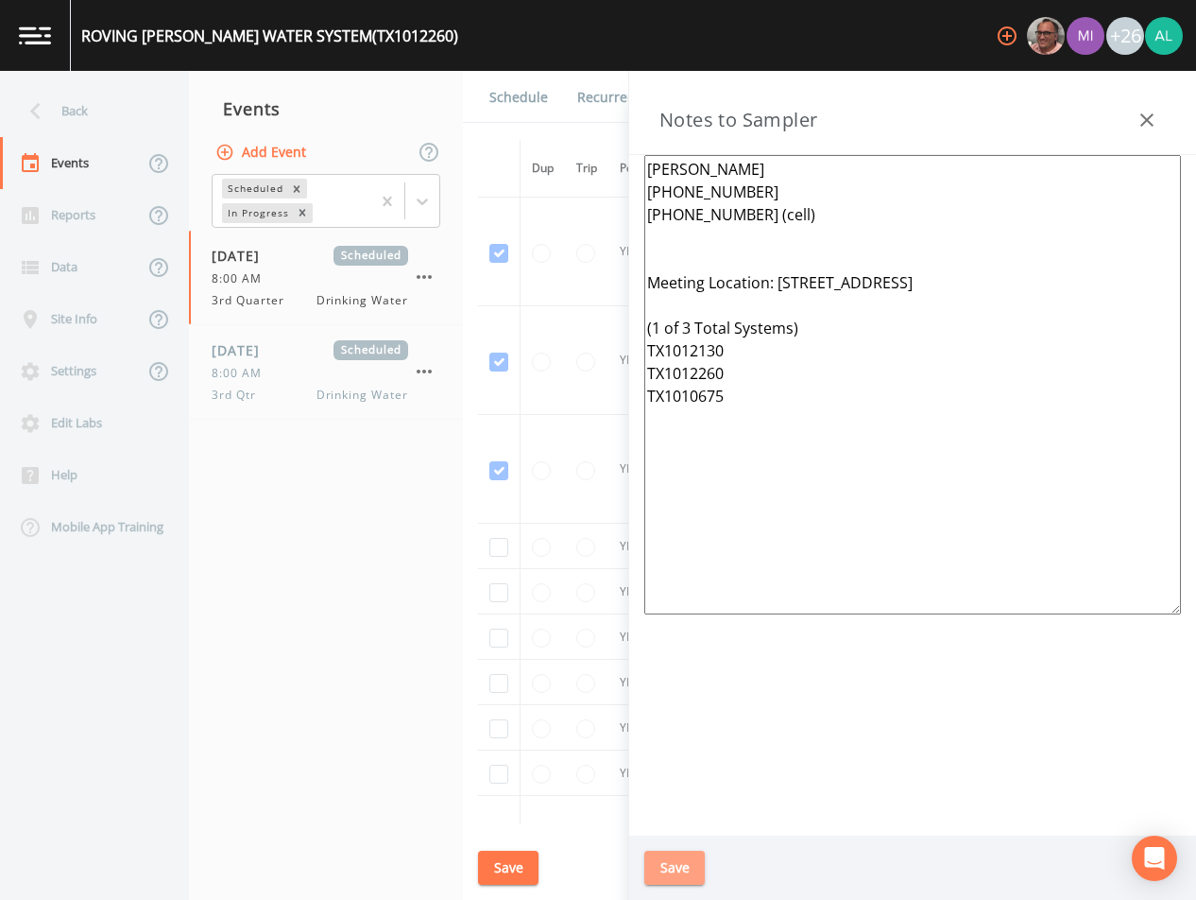
click at [661, 870] on button "Save" at bounding box center [674, 867] width 60 height 35
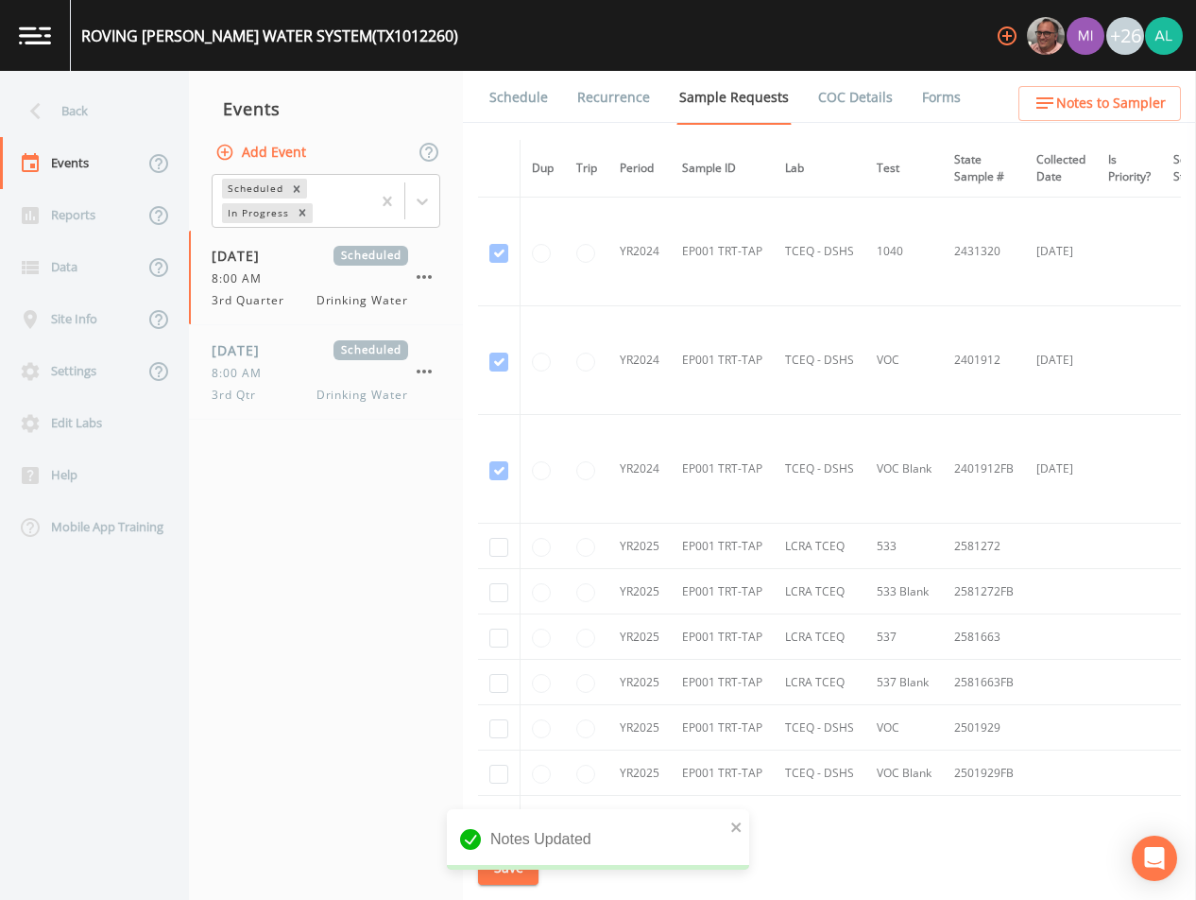
click at [287, 157] on button "Add Event" at bounding box center [263, 152] width 102 height 35
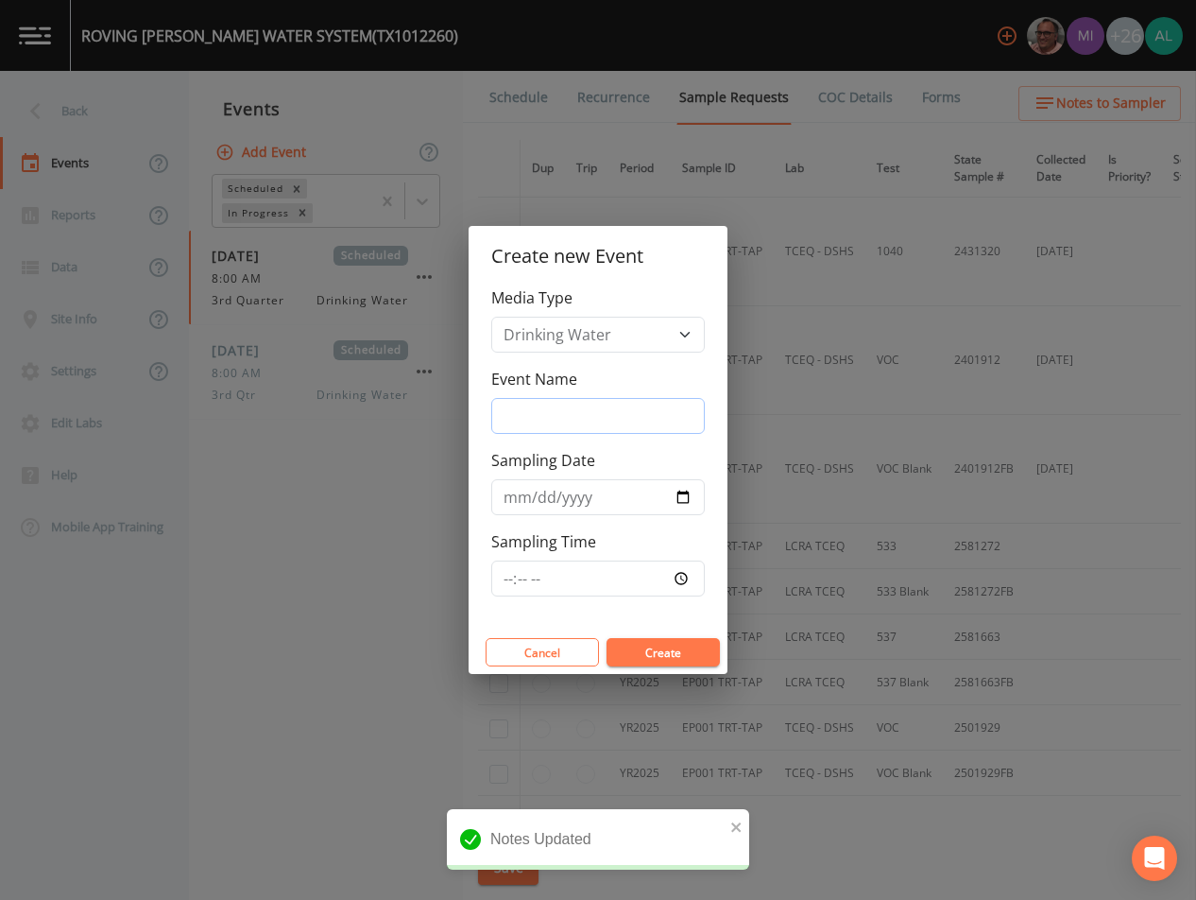
click at [586, 431] on input "Event Name" at bounding box center [598, 416] width 214 height 36
type input "4th Quarter"
type input "[DATE]"
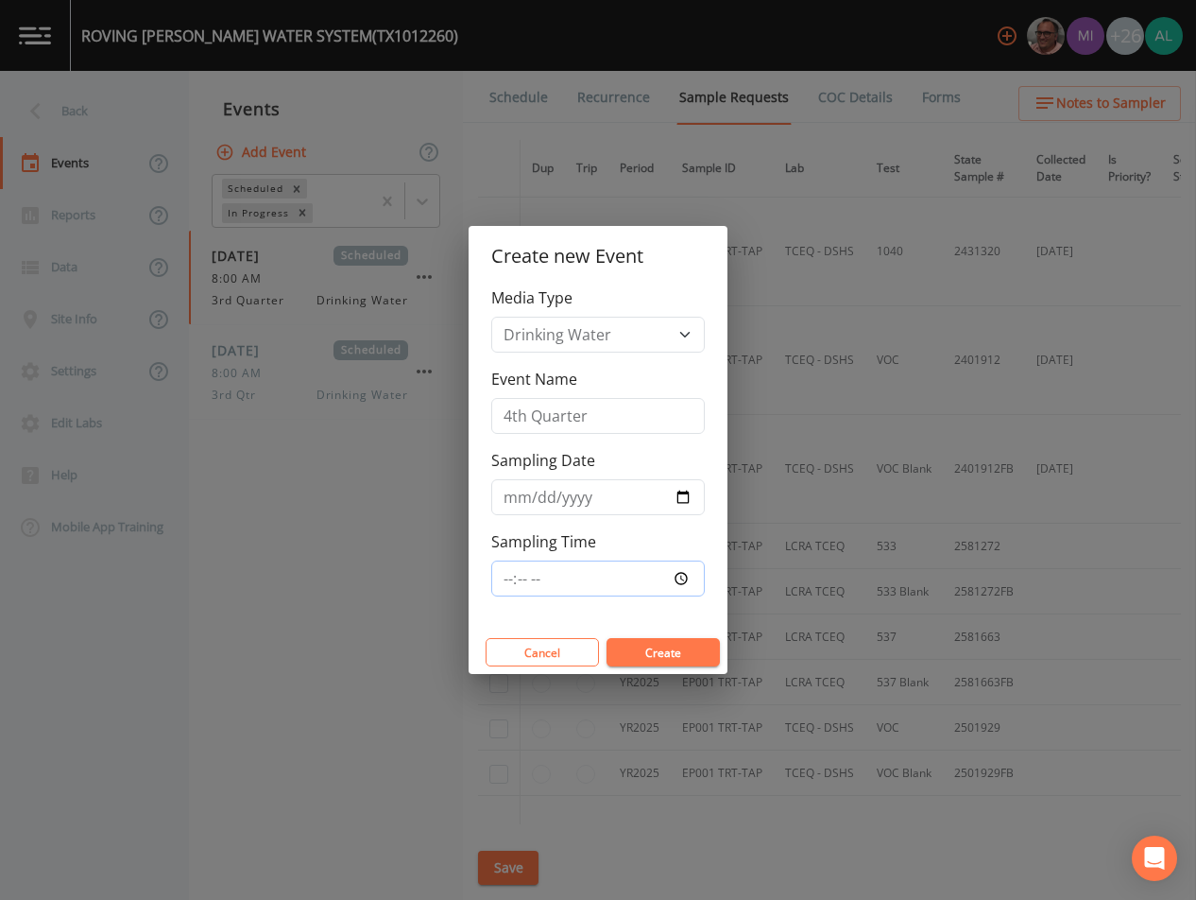
click at [507, 591] on input "Sampling Time" at bounding box center [598, 578] width 214 height 36
type input "09:00"
click at [607, 638] on button "Create" at bounding box center [663, 652] width 113 height 28
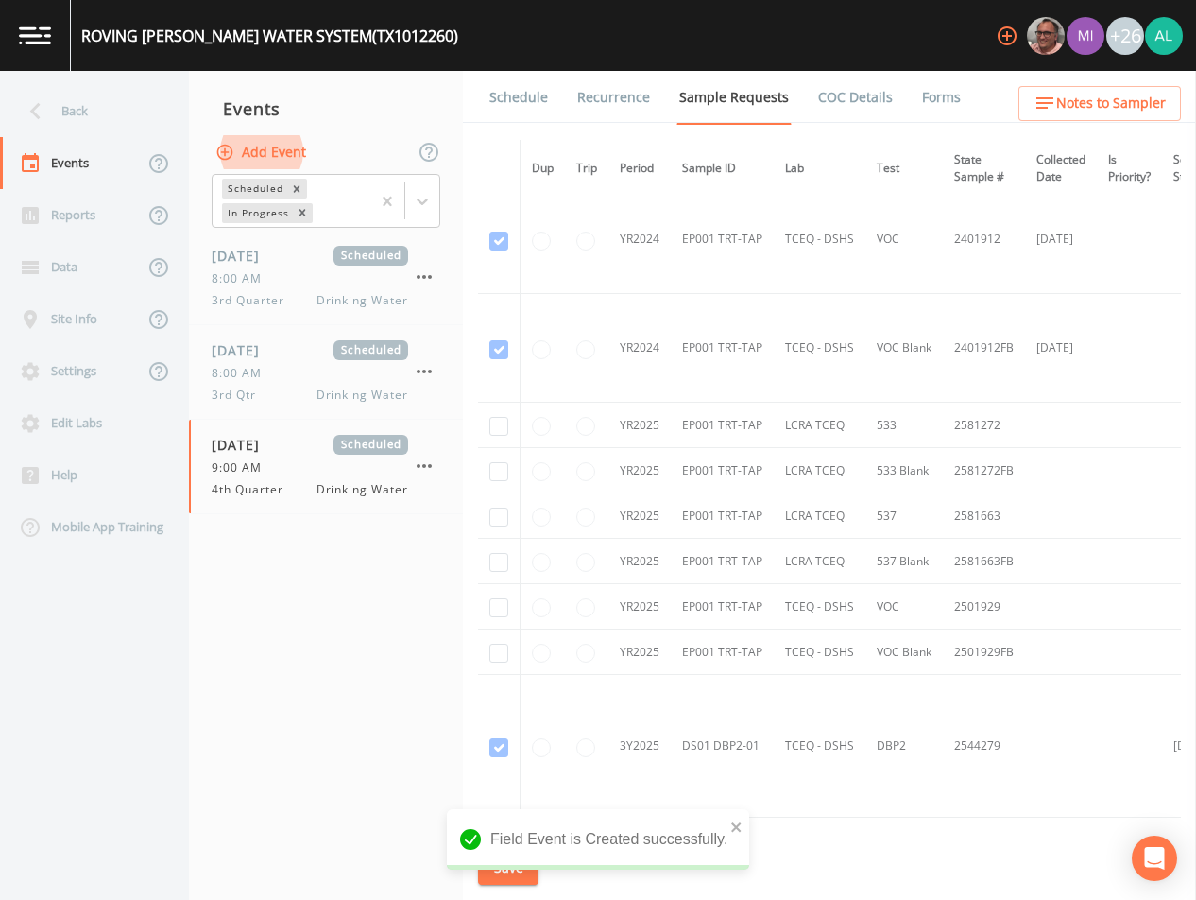
scroll to position [189, 0]
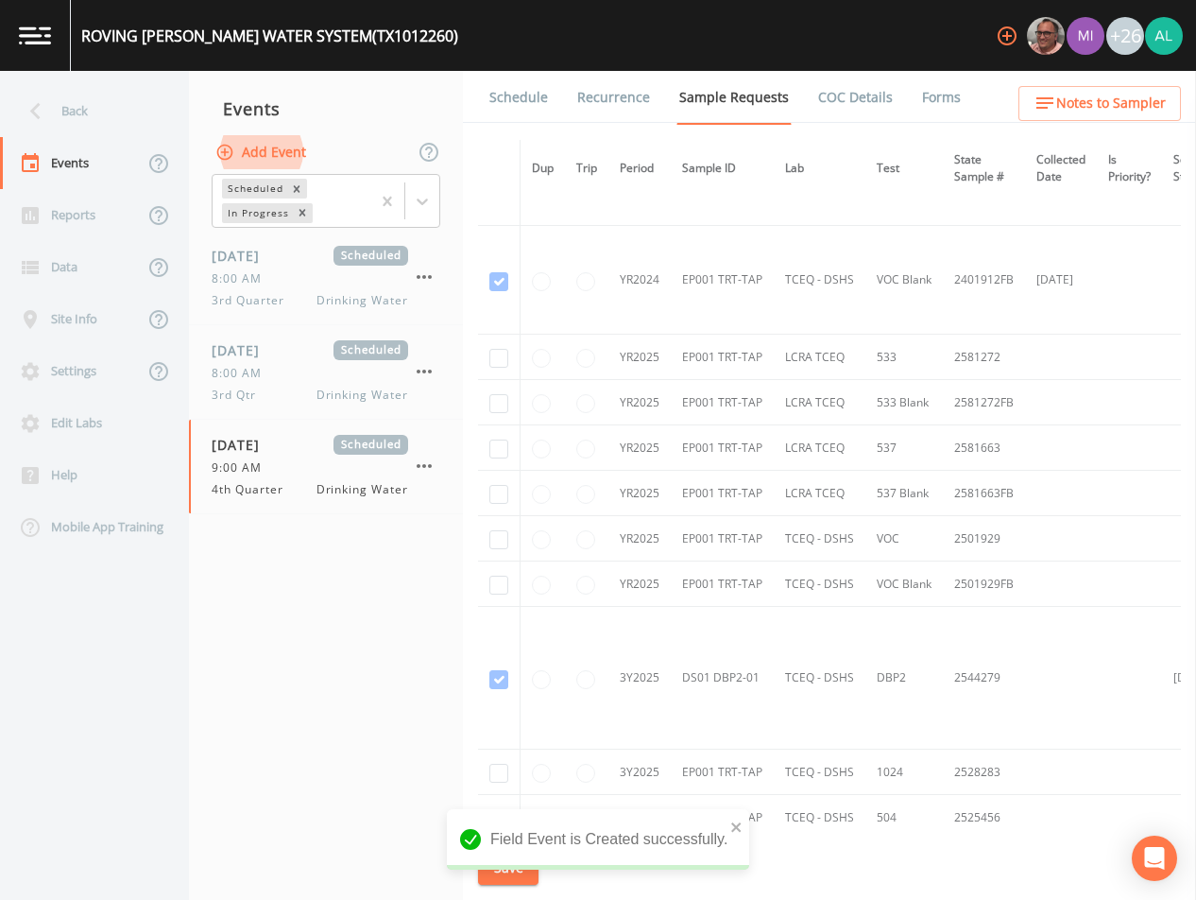
click at [501, 107] on link "Schedule" at bounding box center [519, 97] width 64 height 53
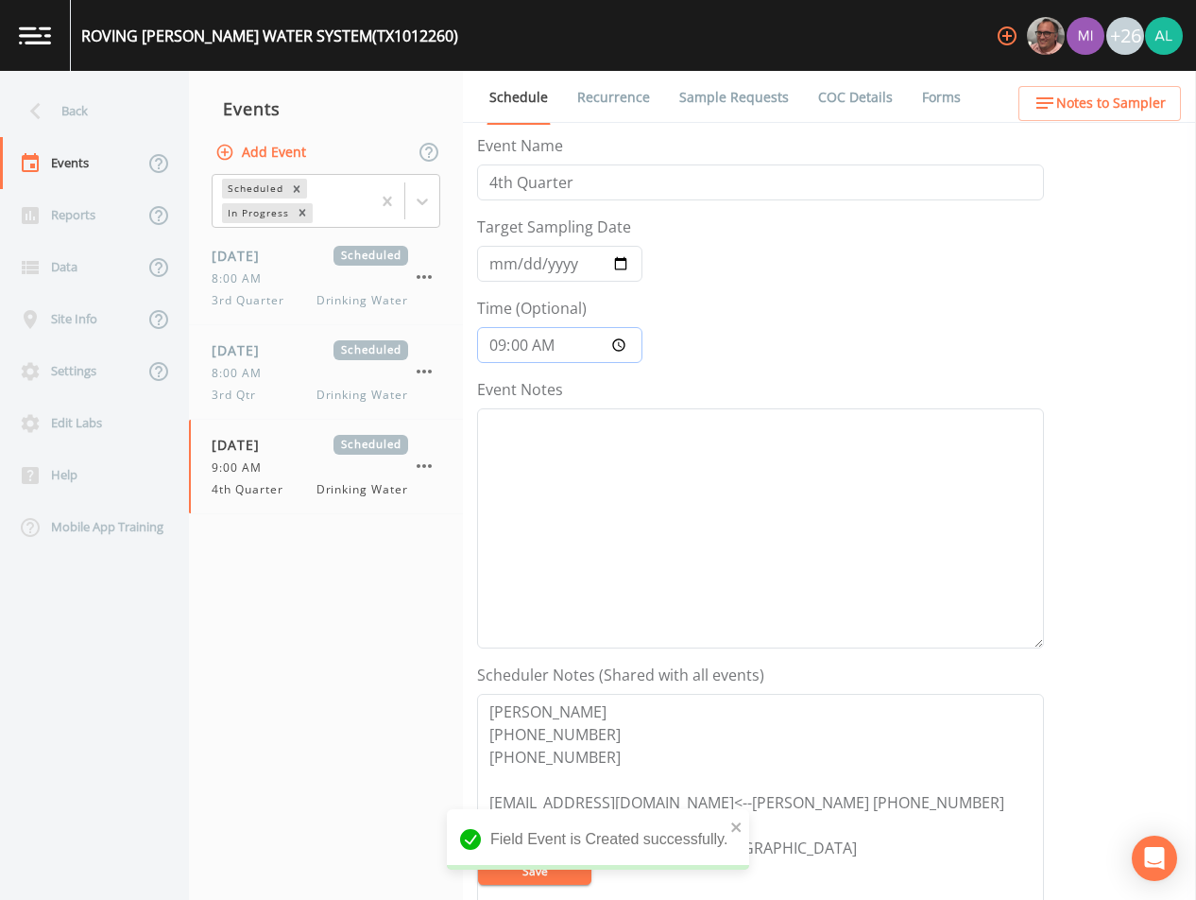
click at [529, 347] on input "09:00:00" at bounding box center [559, 345] width 165 height 36
type input "09:02"
click at [478, 856] on button "Save" at bounding box center [534, 870] width 113 height 28
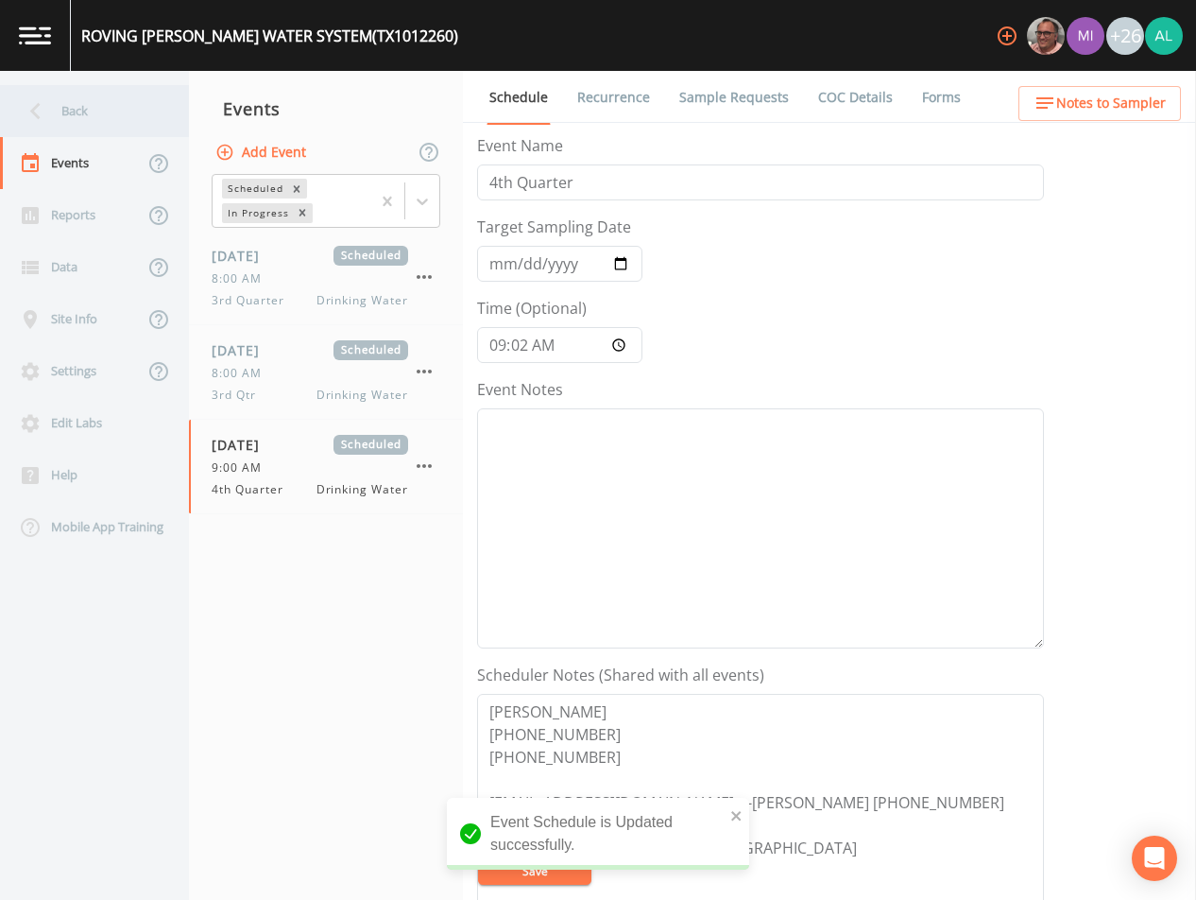
click at [69, 114] on div "Back" at bounding box center [85, 111] width 170 height 52
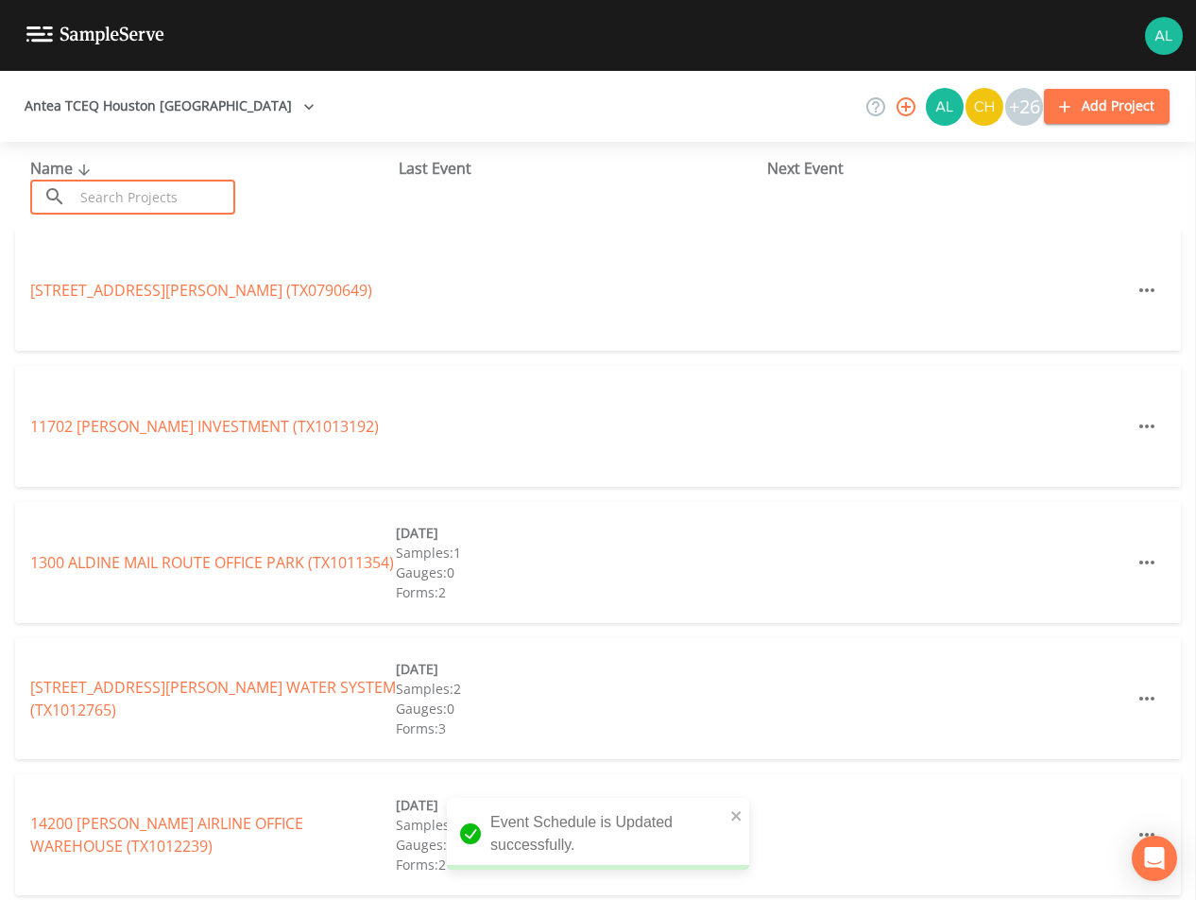
click at [103, 187] on input "text" at bounding box center [155, 197] width 162 height 35
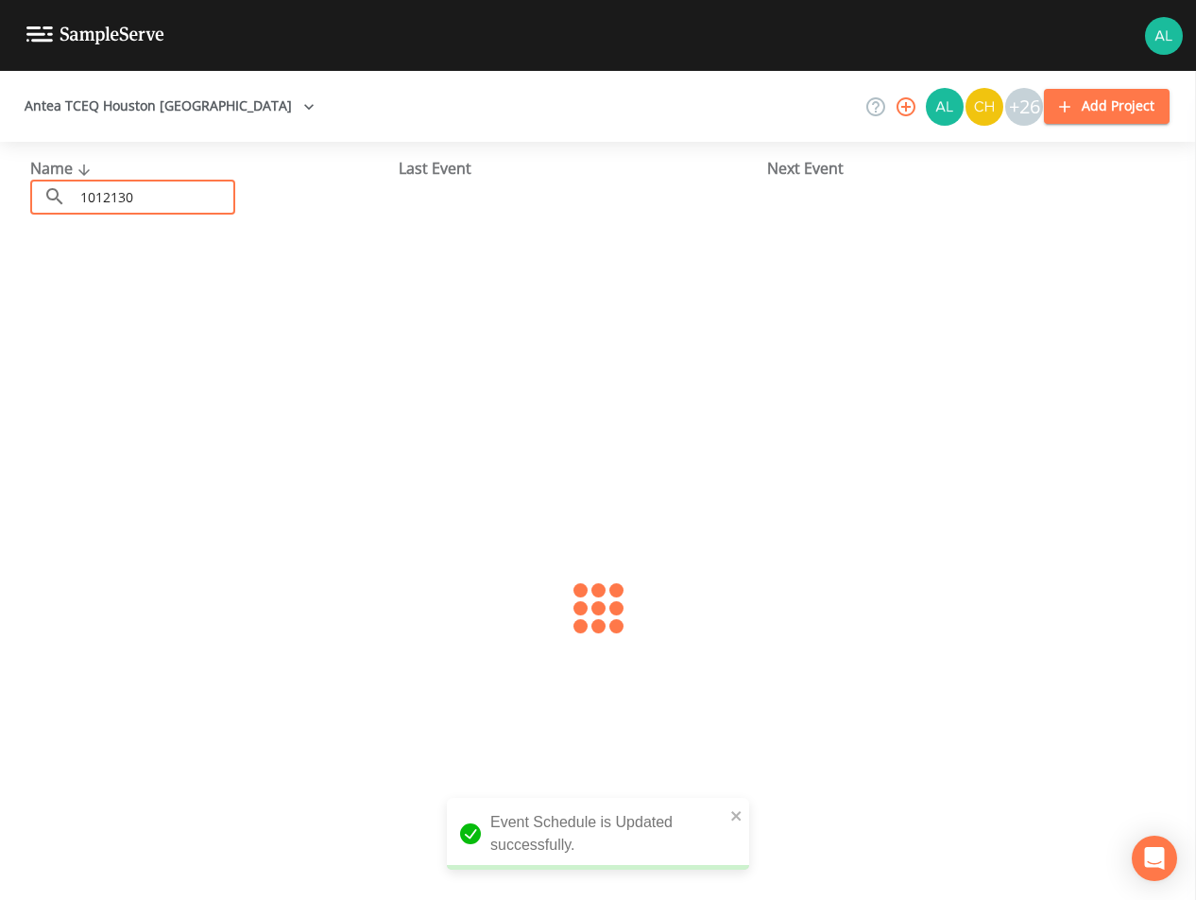
type input "1012130"
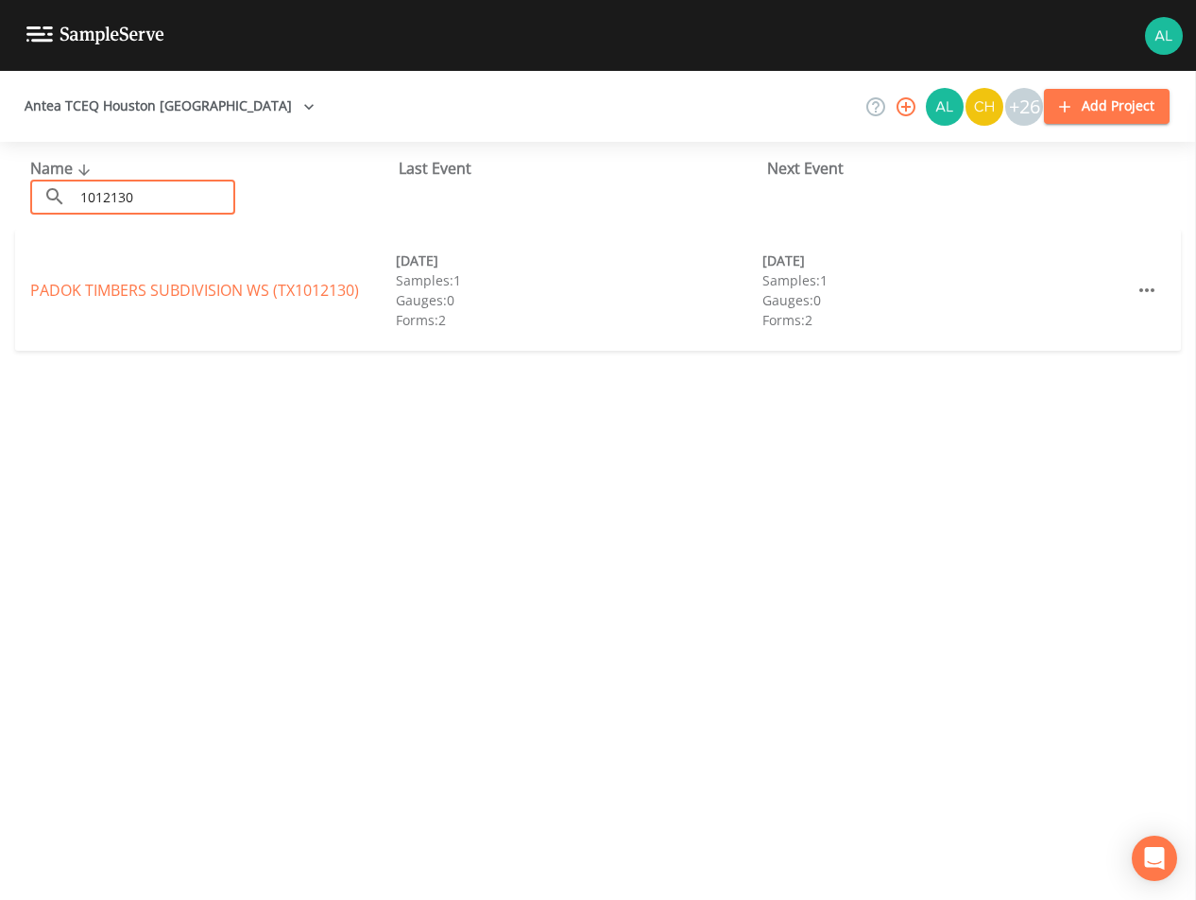
click at [144, 302] on div "PADOK TIMBERS SUBDIVISION WS (TX1012130) [DATE] Samples: 1 Gauges: 0 Forms: 2 […" at bounding box center [598, 290] width 1166 height 121
click at [152, 283] on link "PADOK TIMBERS SUBDIVISION WS (TX1012130)" at bounding box center [194, 290] width 329 height 21
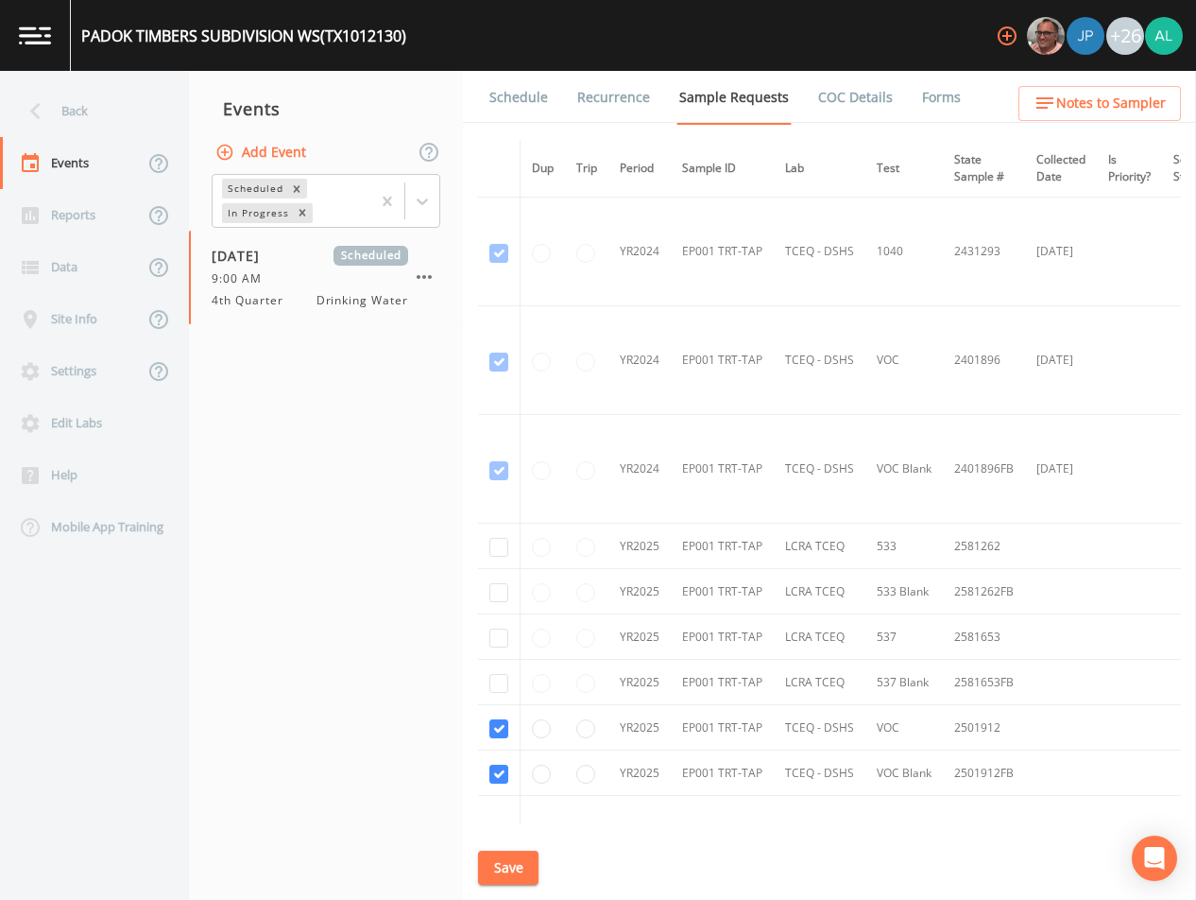
click at [512, 112] on link "Schedule" at bounding box center [519, 97] width 64 height 53
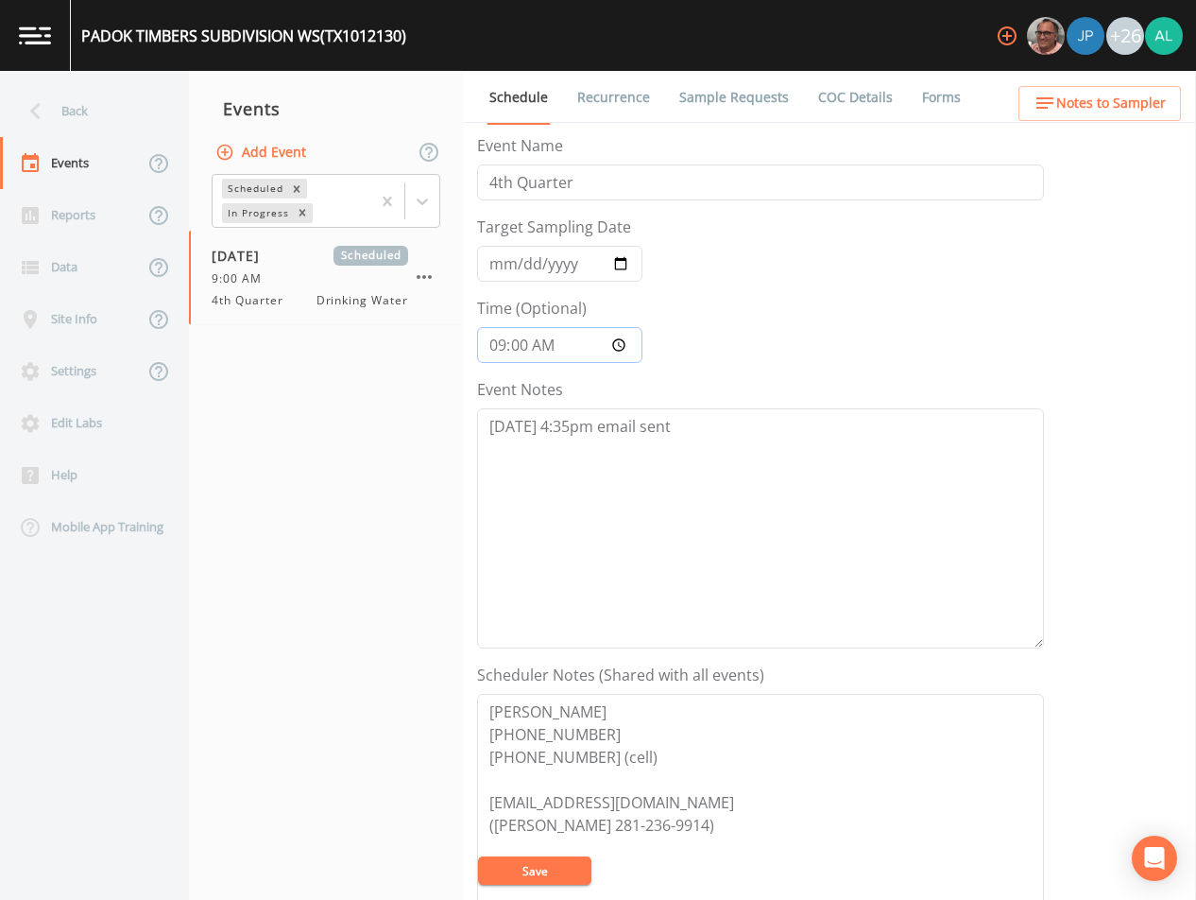
click at [524, 349] on input "09:00:00" at bounding box center [559, 345] width 165 height 36
type input "09:01"
click at [478, 856] on button "Save" at bounding box center [534, 870] width 113 height 28
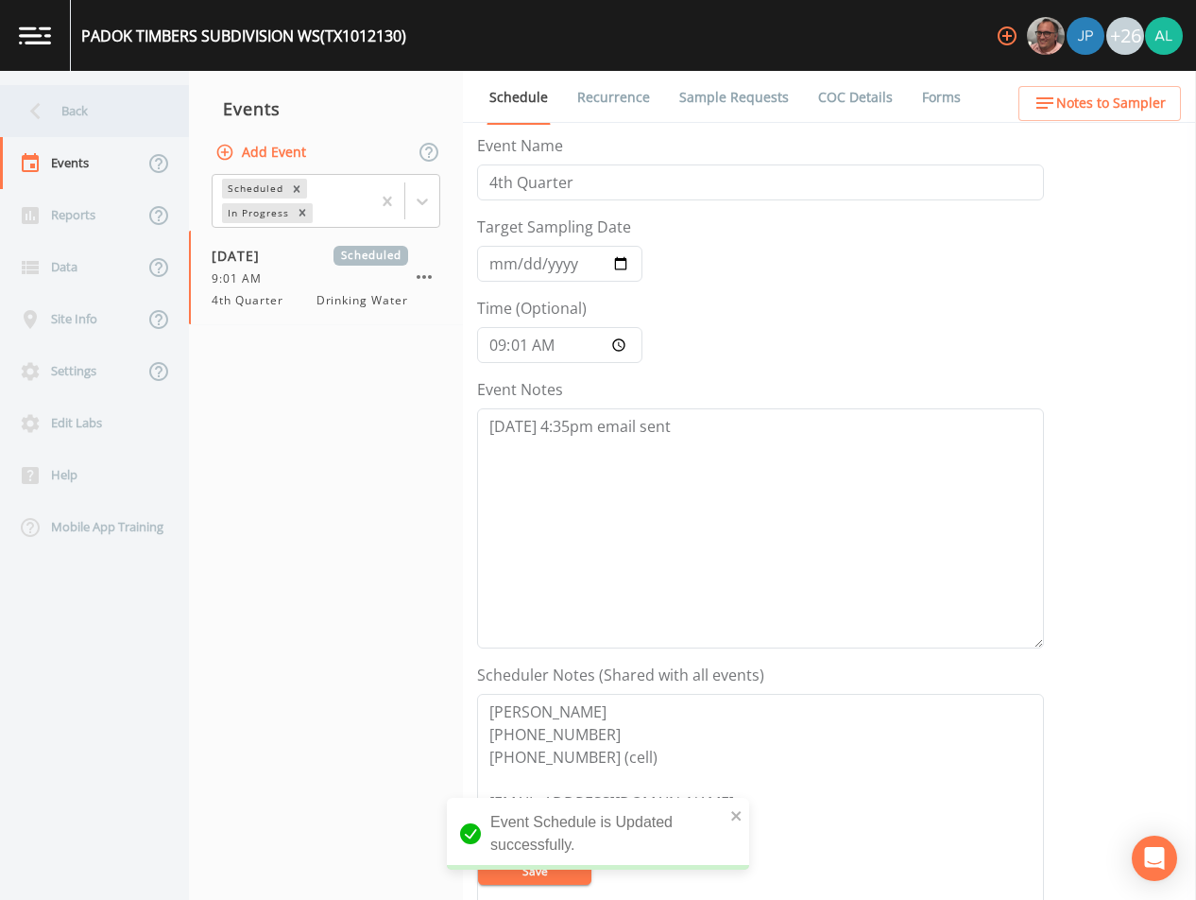
click at [106, 109] on div "Back" at bounding box center [85, 111] width 170 height 52
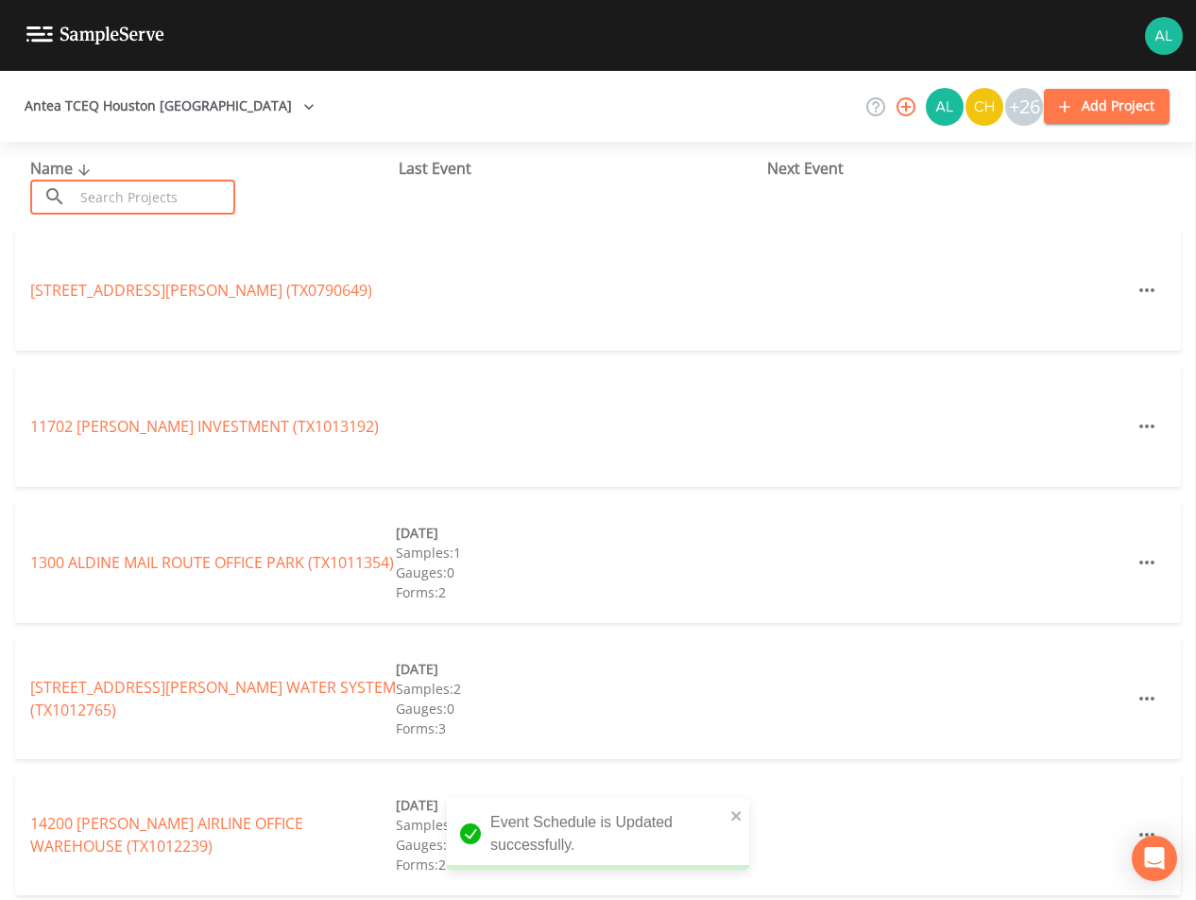
click at [123, 182] on input "text" at bounding box center [155, 197] width 162 height 35
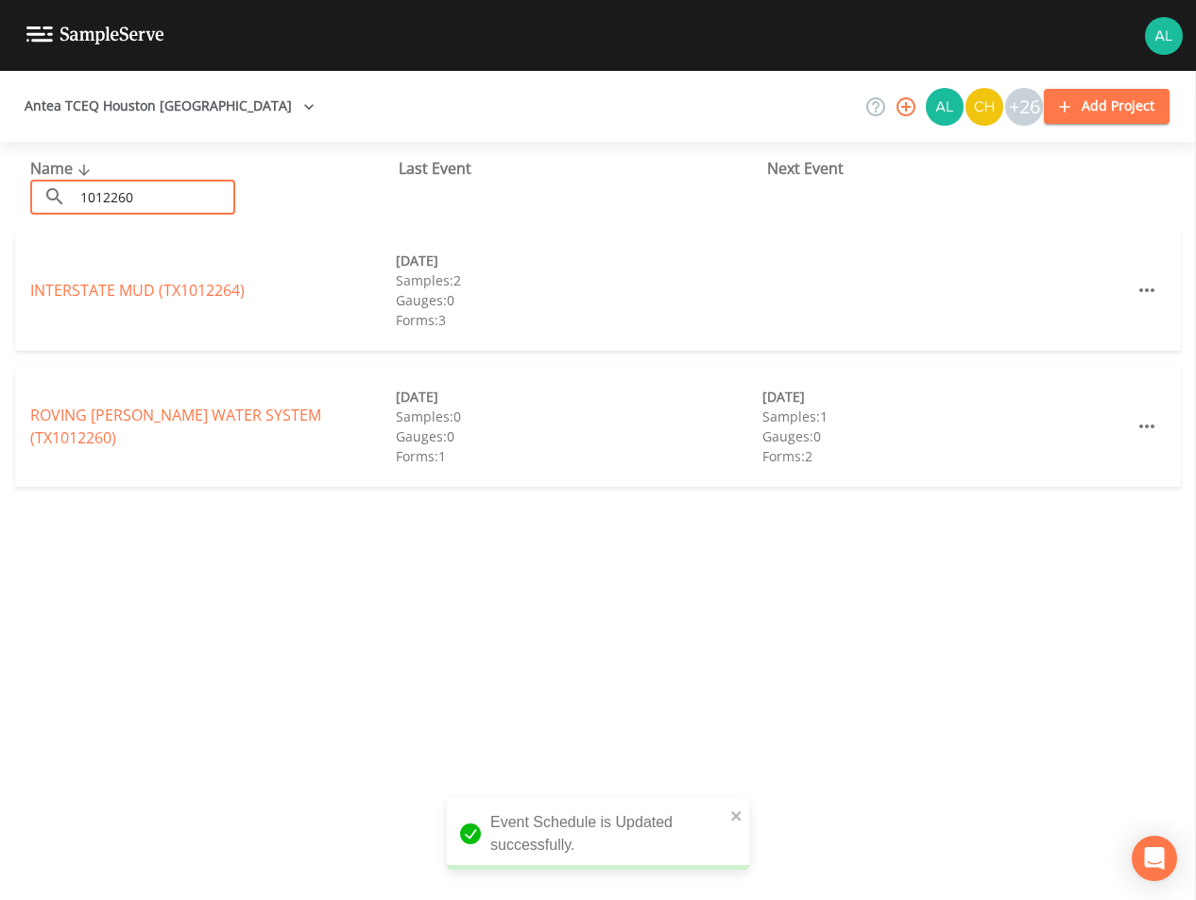
type input "1012260"
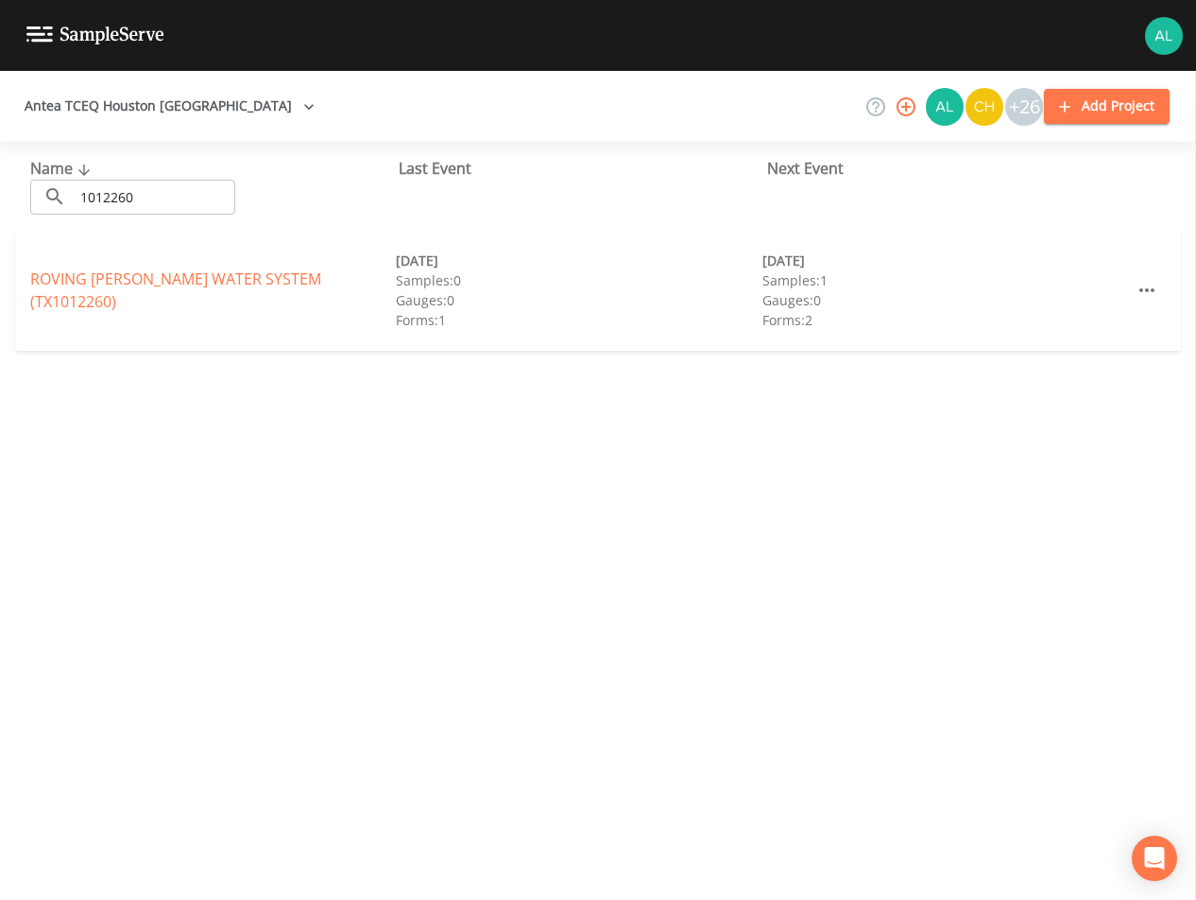
click at [84, 277] on div "ROVING [PERSON_NAME] WATER SYSTEM (TX1012260) [DATE] Samples: 0 Gauges: 0 Forms…" at bounding box center [598, 290] width 1166 height 121
click at [85, 285] on link "ROVING [PERSON_NAME] WATER SYSTEM (TX1012260)" at bounding box center [175, 289] width 291 height 43
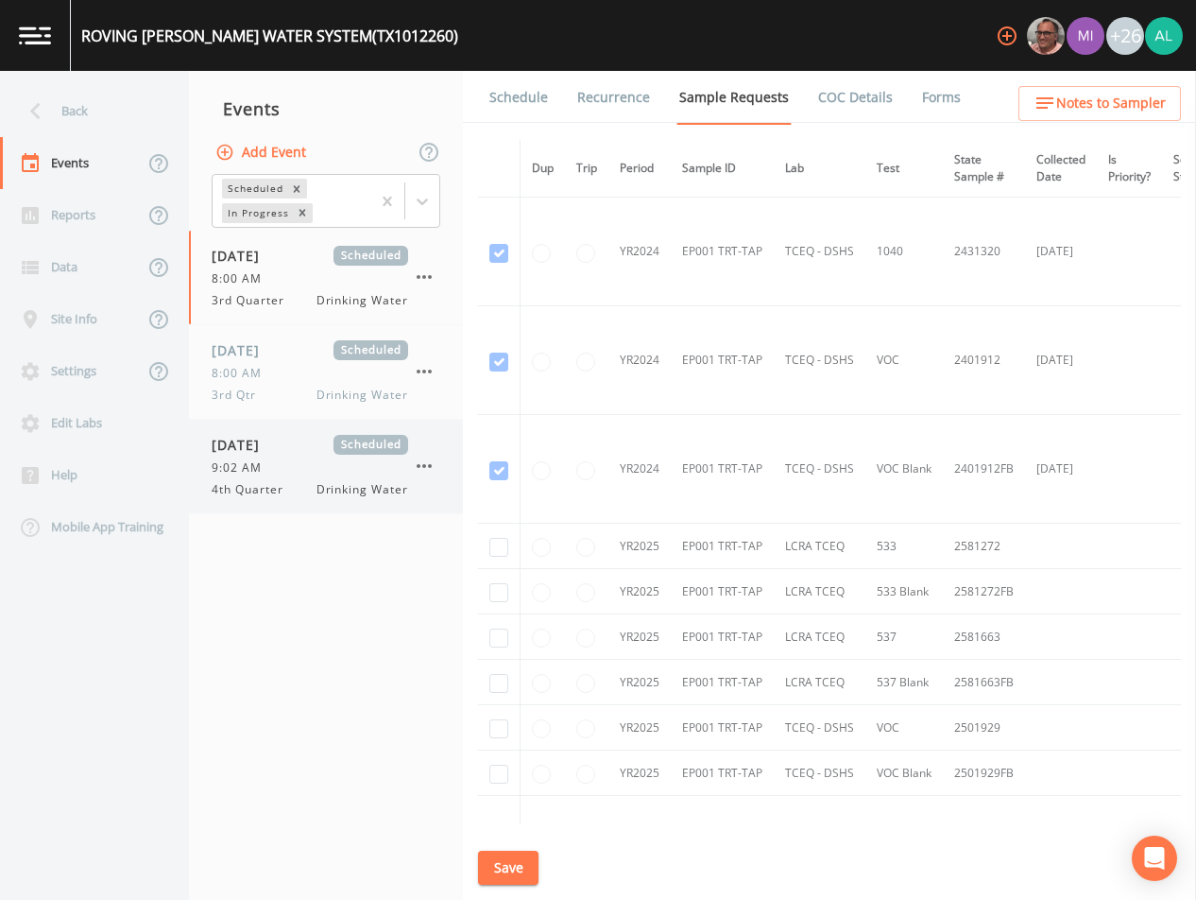
drag, startPoint x: 307, startPoint y: 489, endPoint x: 325, endPoint y: 496, distance: 19.1
click at [310, 490] on div "4th Quarter Drinking Water" at bounding box center [310, 489] width 197 height 17
click at [1063, 93] on span "Notes to Sampler" at bounding box center [1111, 104] width 110 height 24
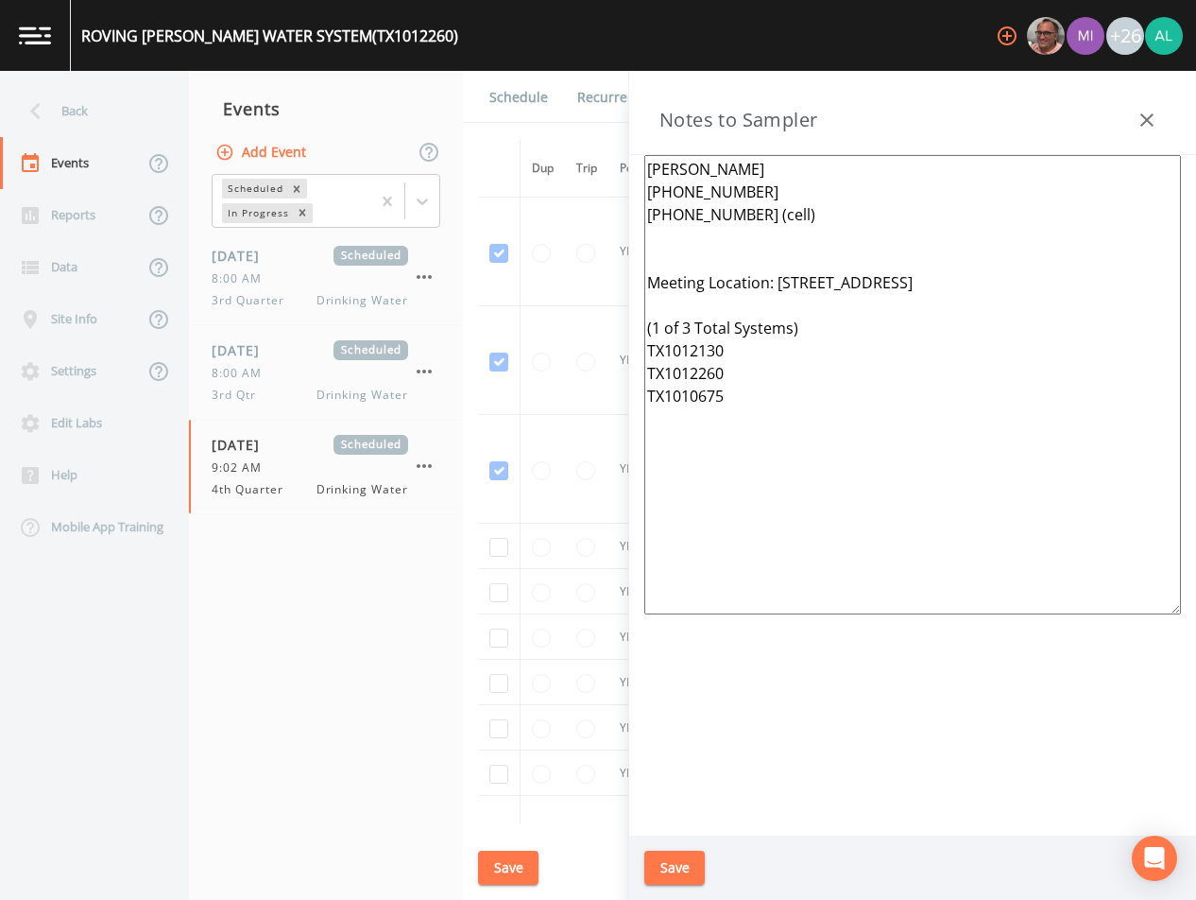
drag, startPoint x: 817, startPoint y: 455, endPoint x: 596, endPoint y: 142, distance: 383.1
click at [596, 142] on div "Back Events Reports Data Site Info Settings Edit Labs Help Mobile App Training …" at bounding box center [598, 485] width 1196 height 829
click at [668, 886] on div "Save" at bounding box center [912, 867] width 567 height 65
click at [667, 867] on button "Save" at bounding box center [674, 867] width 60 height 35
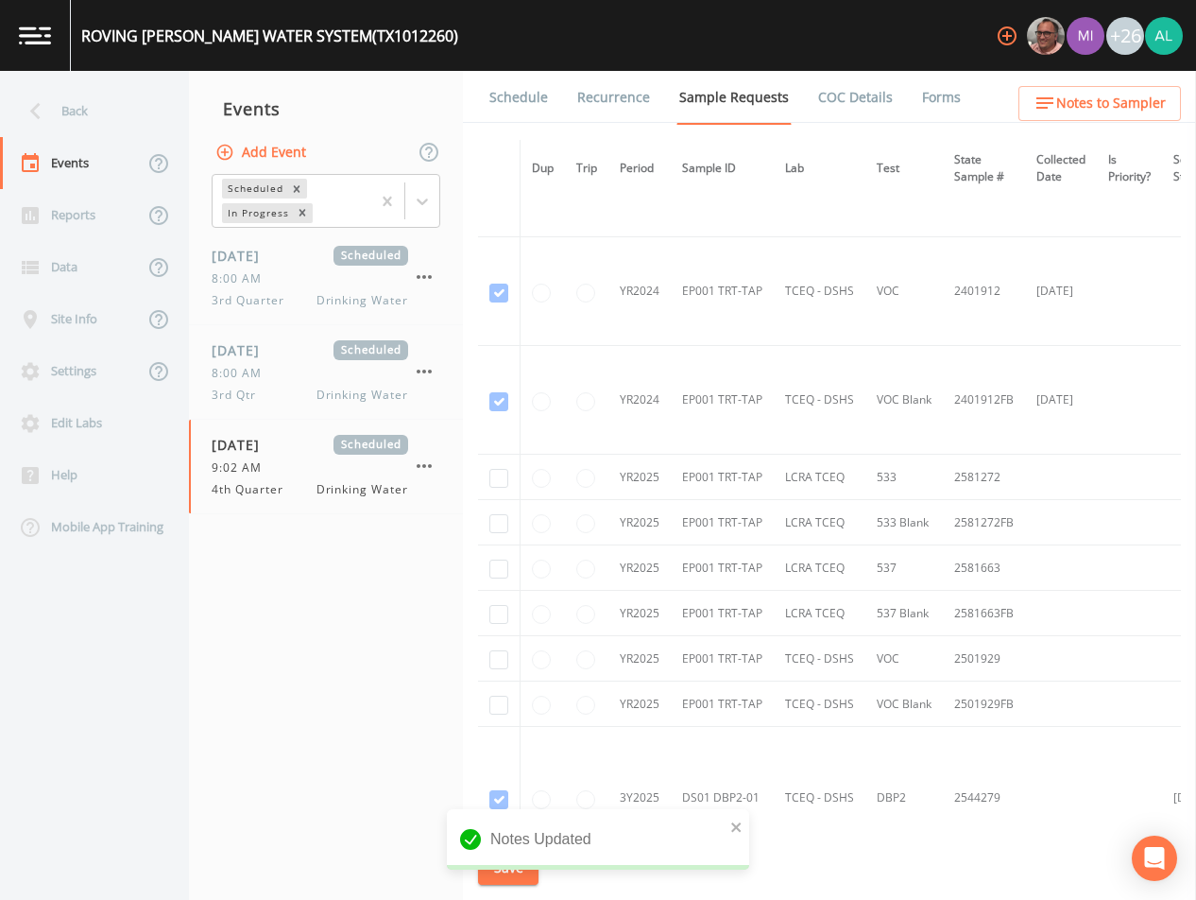
scroll to position [283, 0]
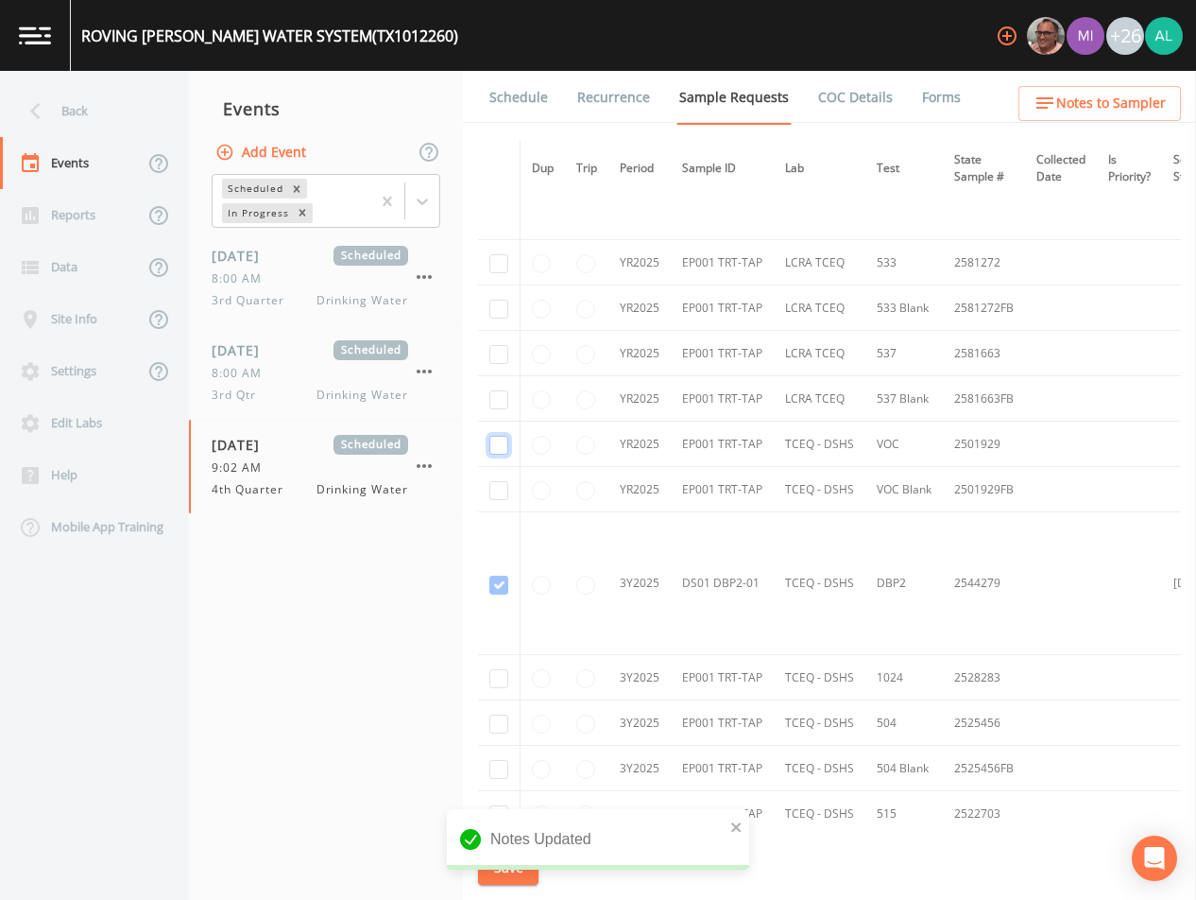
click at [497, 448] on input "checkbox" at bounding box center [498, 445] width 19 height 19
checkbox input "true"
click at [497, 481] on input "checkbox" at bounding box center [498, 490] width 19 height 19
checkbox input "true"
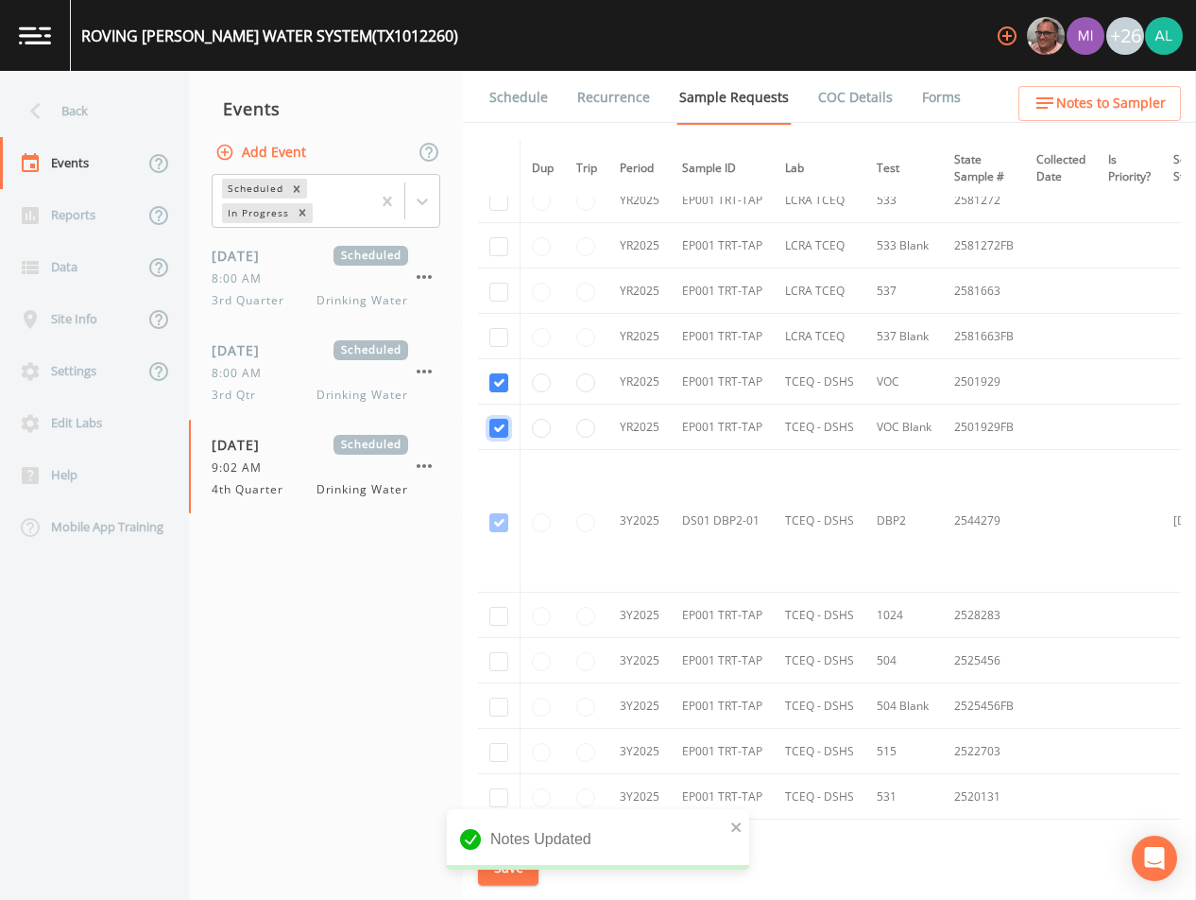
scroll to position [378, 0]
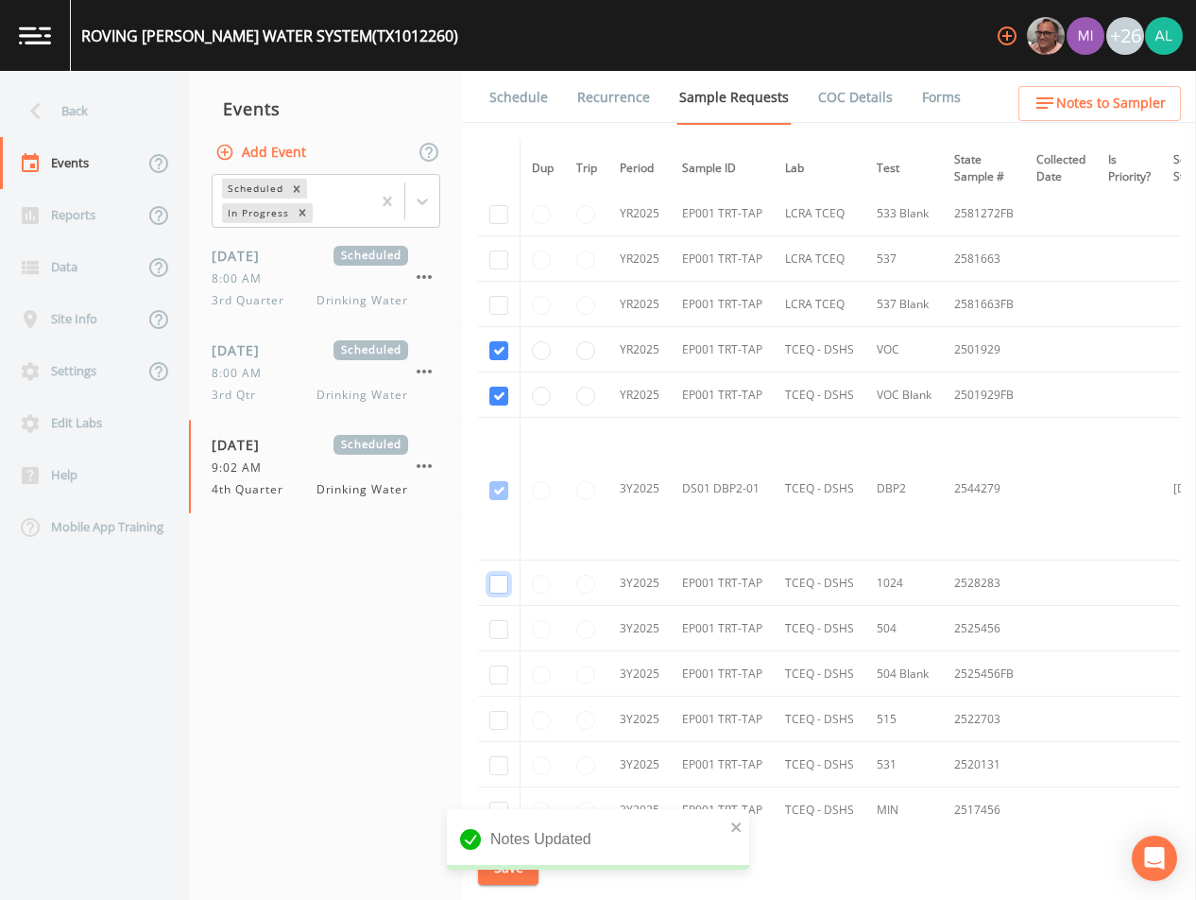
click at [494, 583] on input "checkbox" at bounding box center [498, 584] width 19 height 19
checkbox input "true"
click at [503, 627] on input "checkbox" at bounding box center [498, 629] width 19 height 19
checkbox input "true"
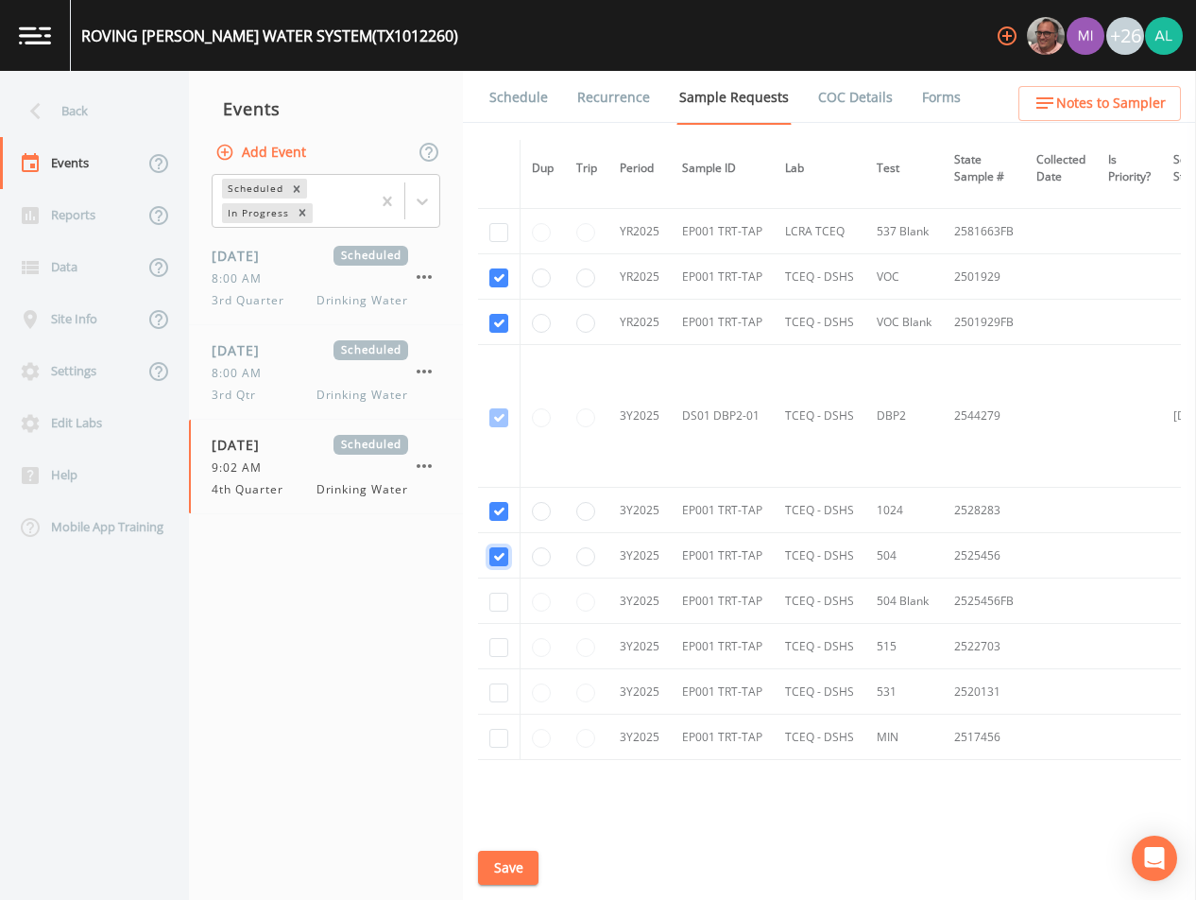
scroll to position [542, 0]
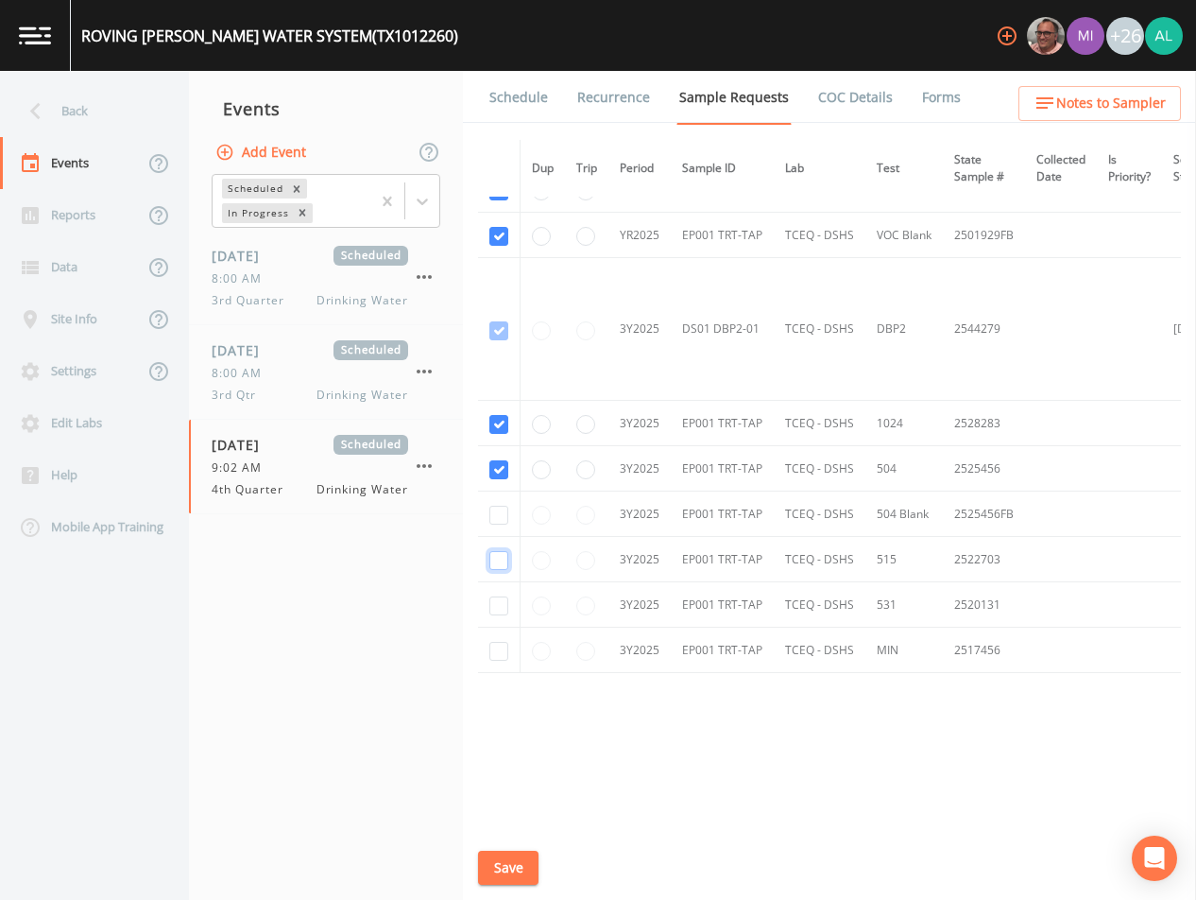
click at [498, 554] on input "checkbox" at bounding box center [498, 560] width 19 height 19
checkbox input "true"
click at [496, 596] on input "checkbox" at bounding box center [498, 605] width 19 height 19
checkbox input "true"
drag, startPoint x: 495, startPoint y: 651, endPoint x: 493, endPoint y: 576, distance: 74.7
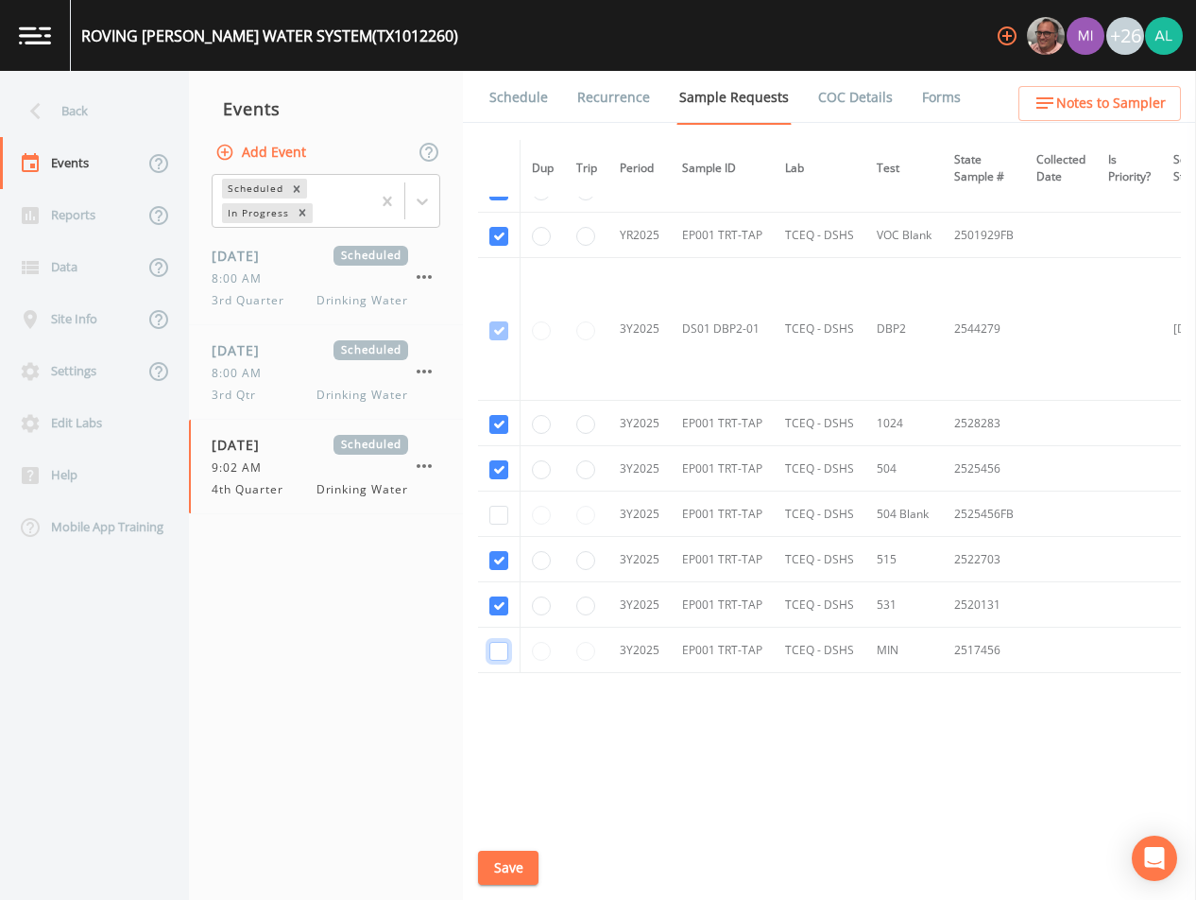
click at [495, 650] on input "checkbox" at bounding box center [498, 651] width 19 height 19
checkbox input "true"
click at [501, 497] on td at bounding box center [499, 513] width 43 height 45
click at [508, 508] on td at bounding box center [499, 513] width 43 height 45
click at [500, 524] on td at bounding box center [499, 513] width 43 height 45
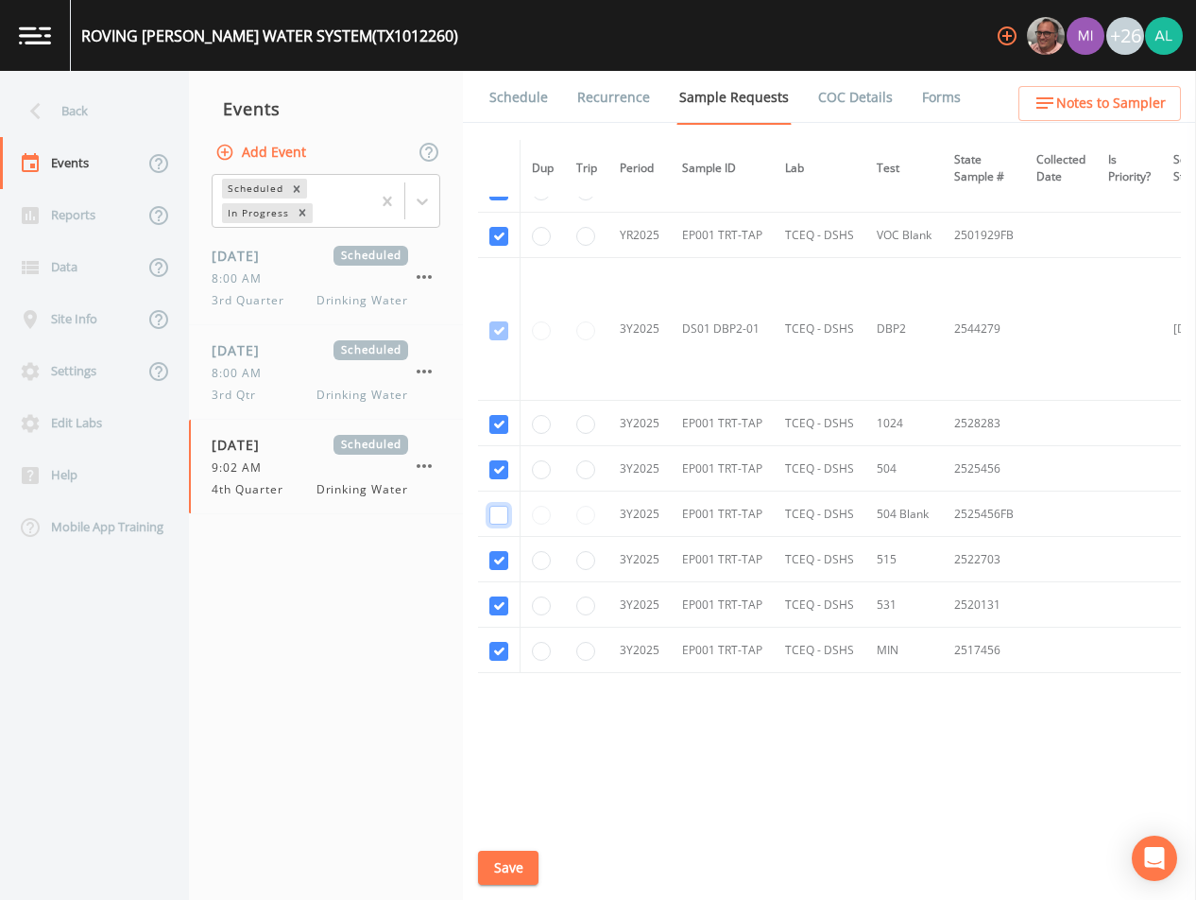
click at [501, 517] on input "checkbox" at bounding box center [498, 515] width 19 height 19
checkbox input "true"
click at [524, 852] on button "Save" at bounding box center [508, 867] width 60 height 35
click at [520, 859] on button "Save" at bounding box center [508, 867] width 60 height 35
click at [512, 89] on link "Schedule" at bounding box center [519, 97] width 64 height 53
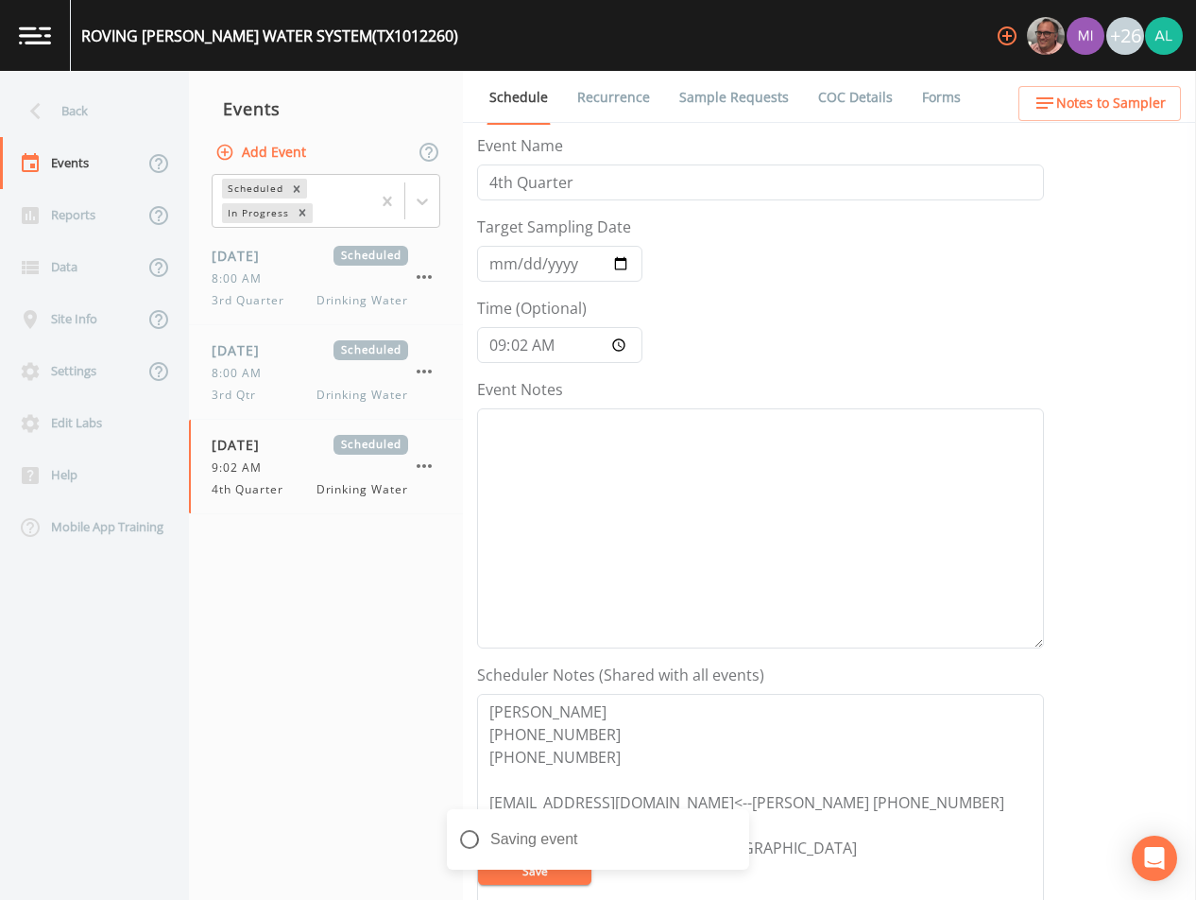
drag, startPoint x: 636, startPoint y: 398, endPoint x: 619, endPoint y: 426, distance: 33.1
click at [636, 400] on div "Event Notes" at bounding box center [760, 513] width 567 height 270
click at [619, 426] on textarea "Event Notes" at bounding box center [760, 528] width 567 height 240
click at [539, 424] on textarea "9/29 @ email sent" at bounding box center [760, 528] width 567 height 240
type textarea "[DATE] 4:35pm email sent"
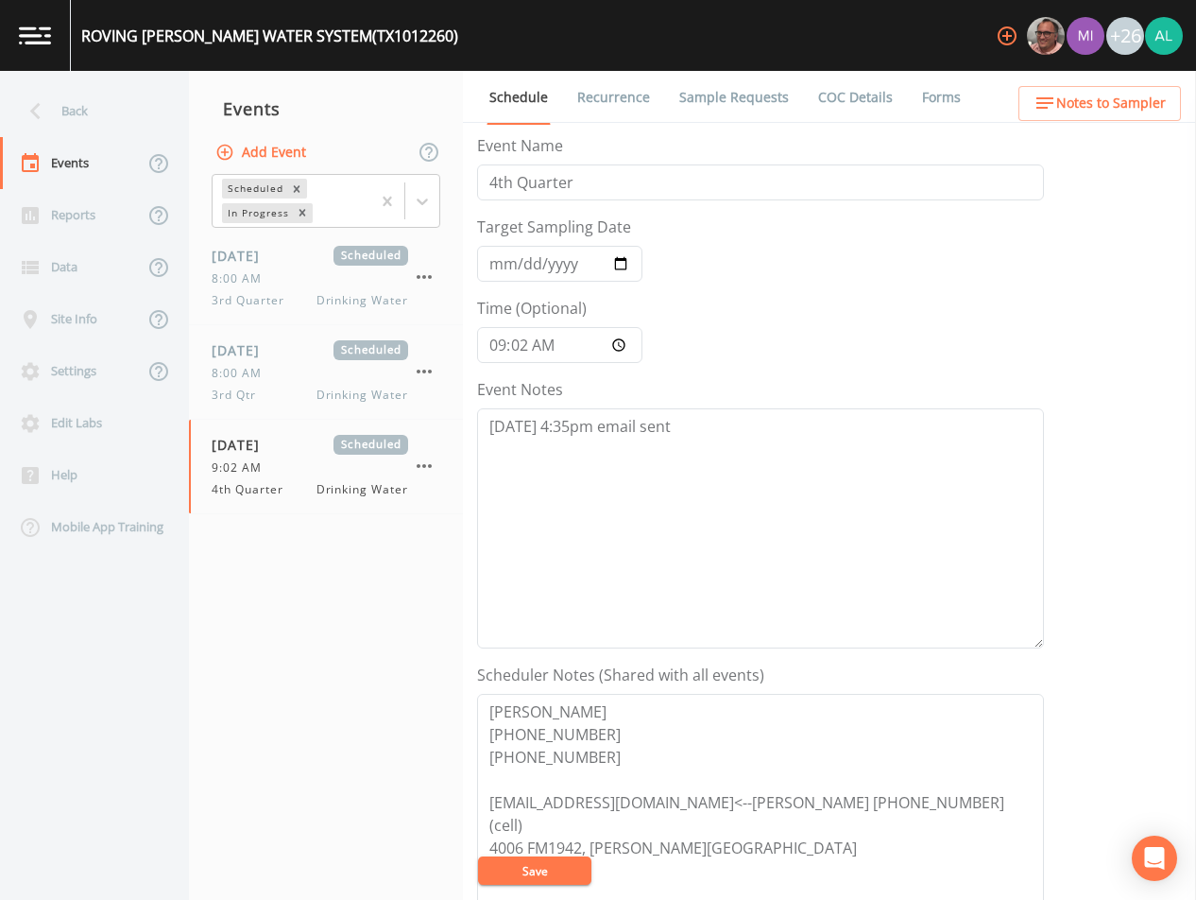
click at [546, 859] on button "Save" at bounding box center [534, 870] width 113 height 28
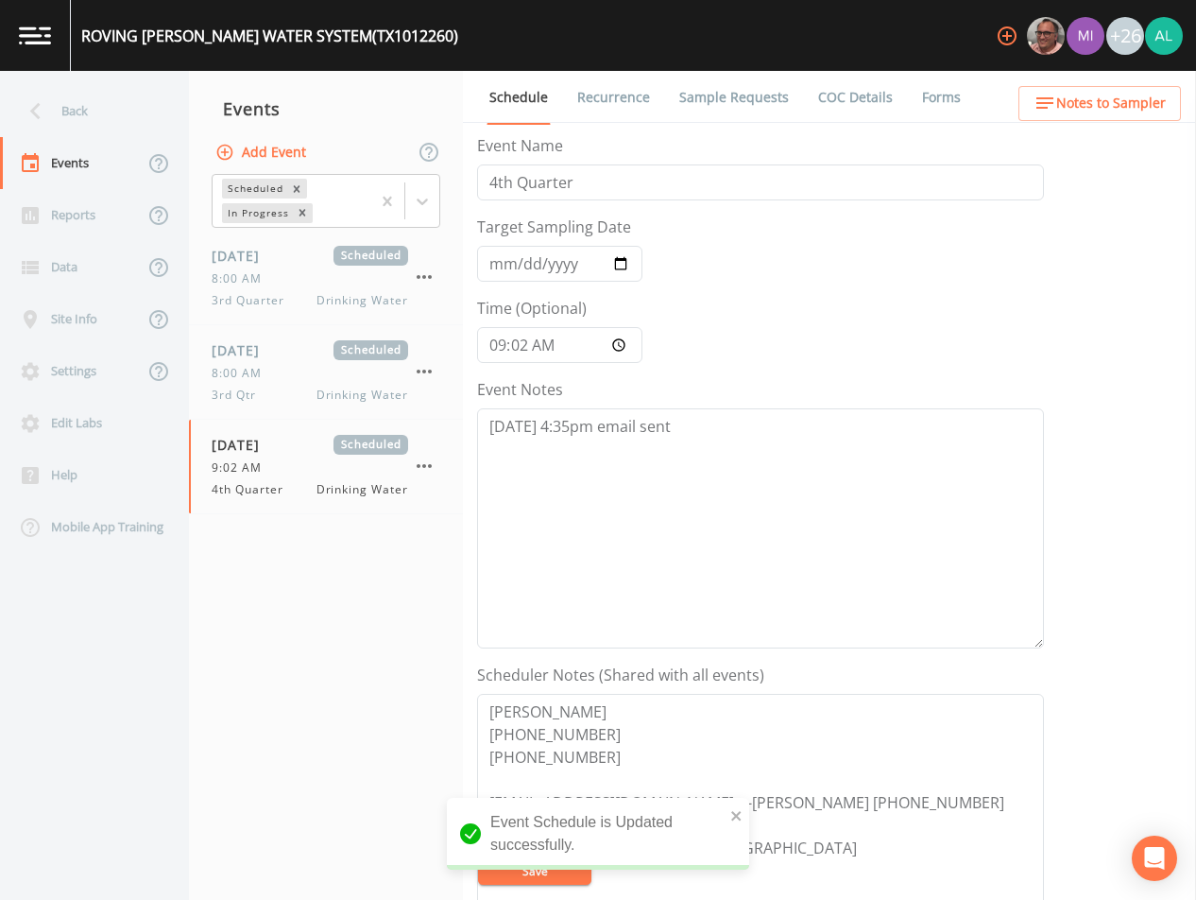
scroll to position [189, 0]
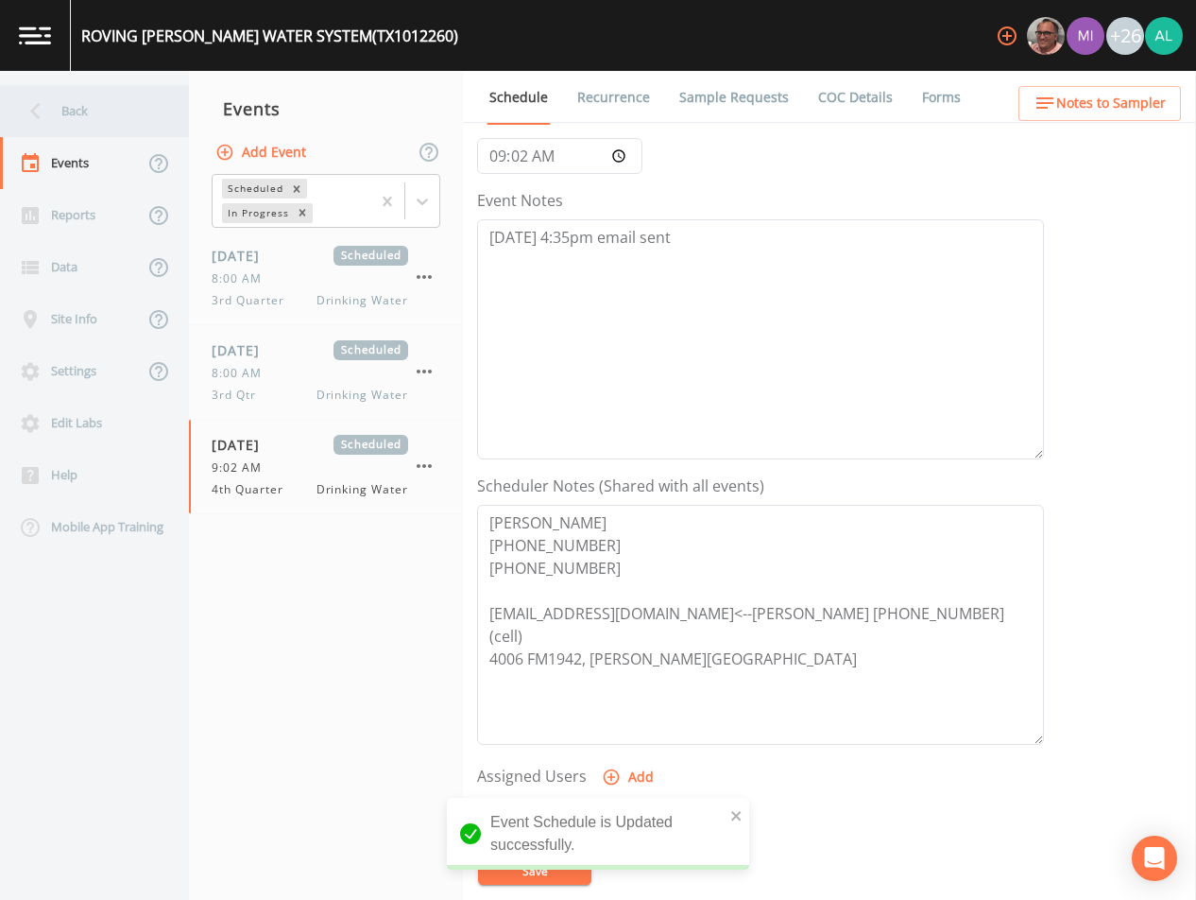
click at [59, 84] on nav "Back Events Reports Data Site Info Settings Edit Labs Help Mobile App Training" at bounding box center [94, 485] width 189 height 829
click at [78, 107] on div "Back" at bounding box center [85, 111] width 170 height 52
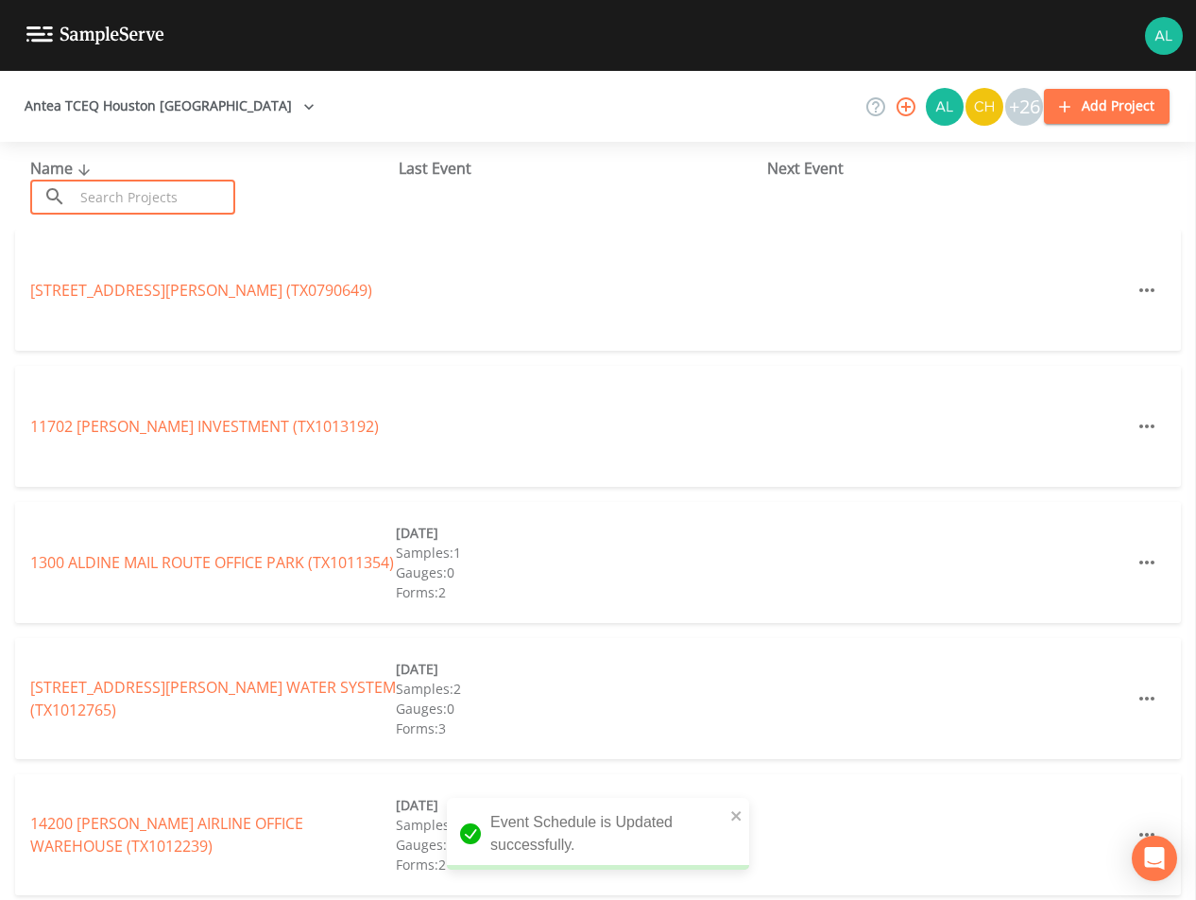
drag, startPoint x: 117, startPoint y: 194, endPoint x: 128, endPoint y: 204, distance: 14.7
click at [117, 194] on input "text" at bounding box center [155, 197] width 162 height 35
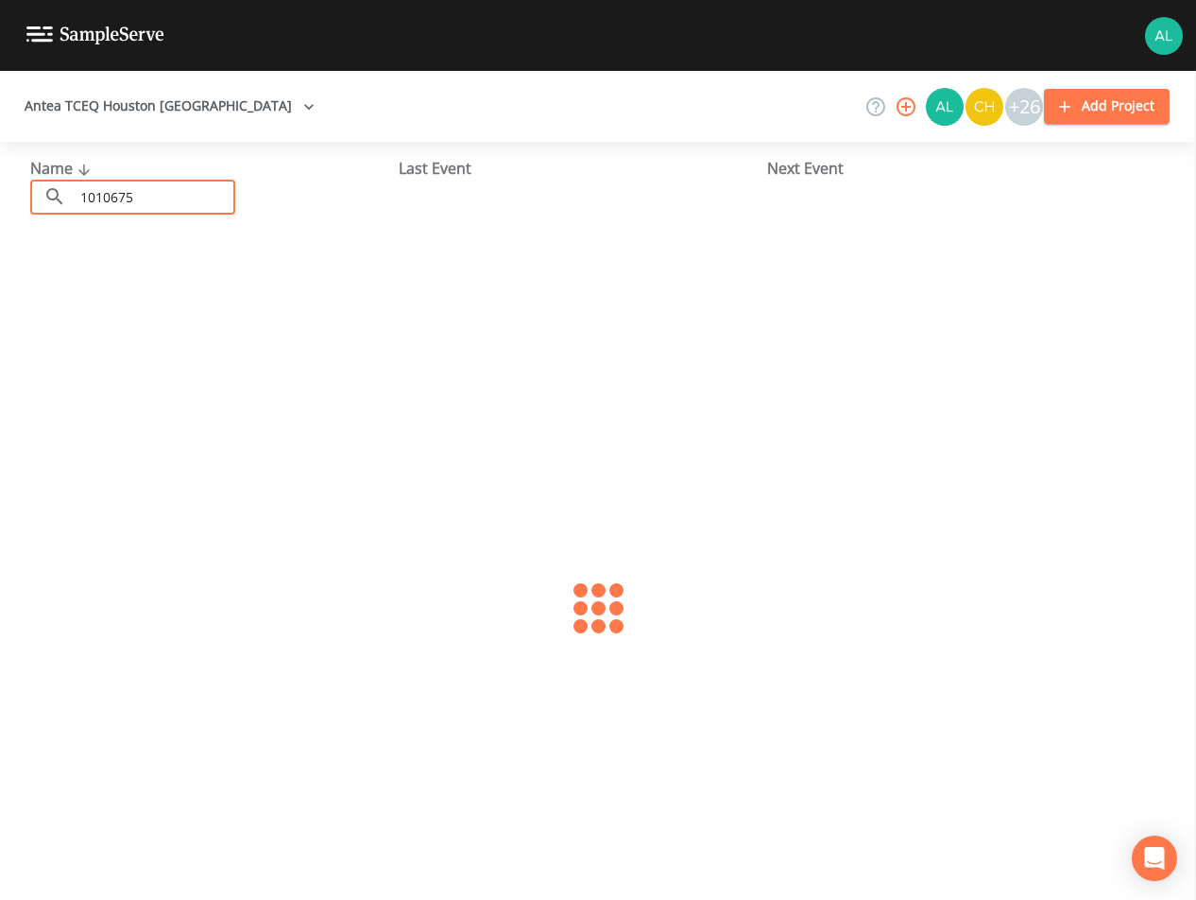
type input "1010675"
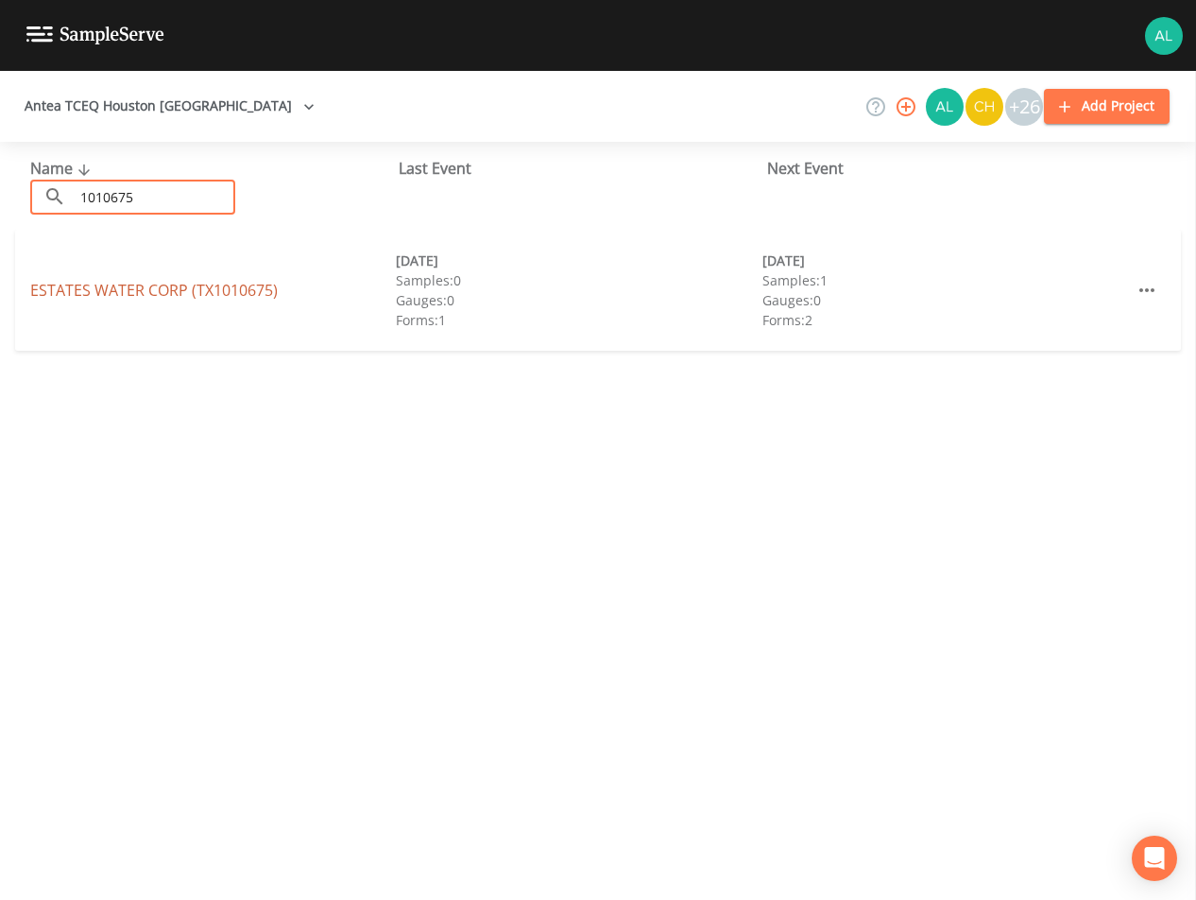
click at [166, 282] on link "ESTATES WATER CORP (TX1010675)" at bounding box center [154, 290] width 248 height 21
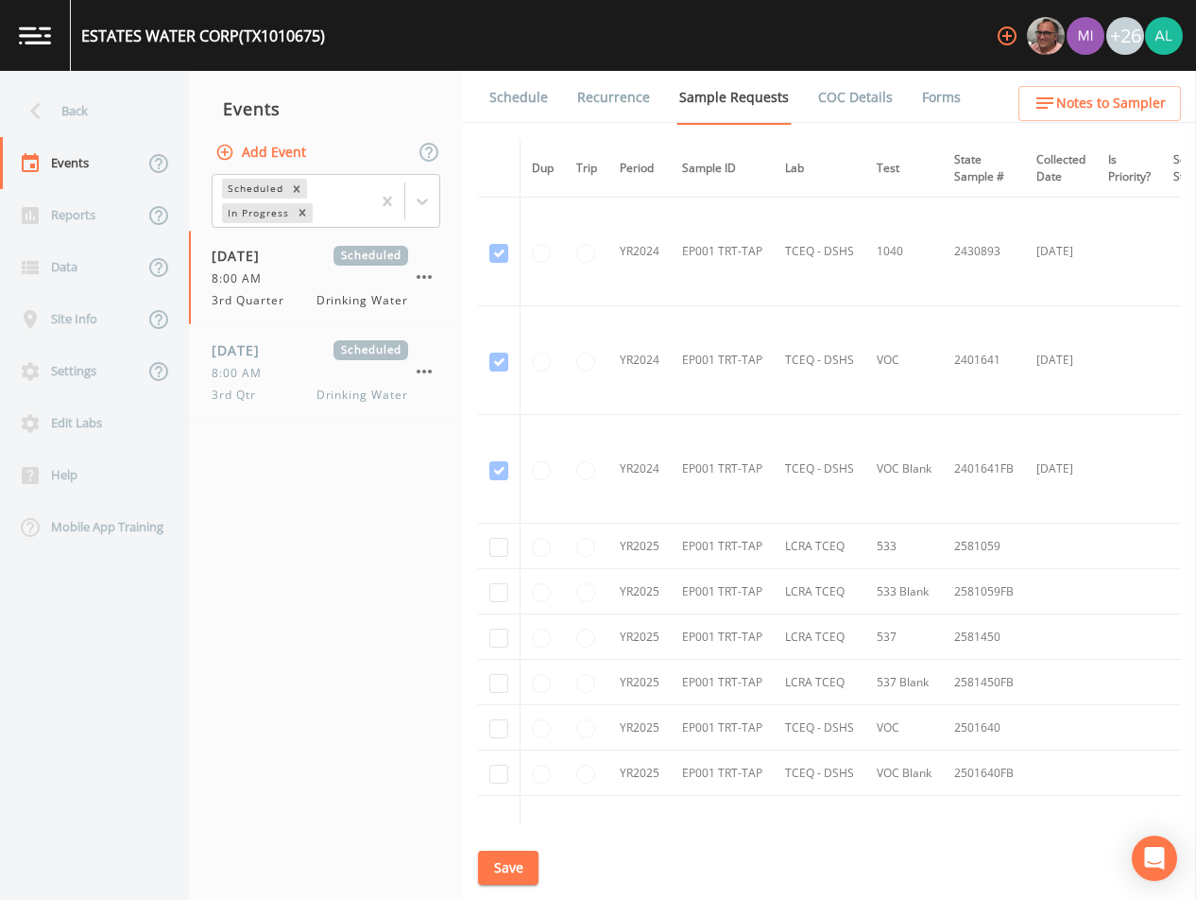
click at [260, 146] on button "Add Event" at bounding box center [263, 152] width 102 height 35
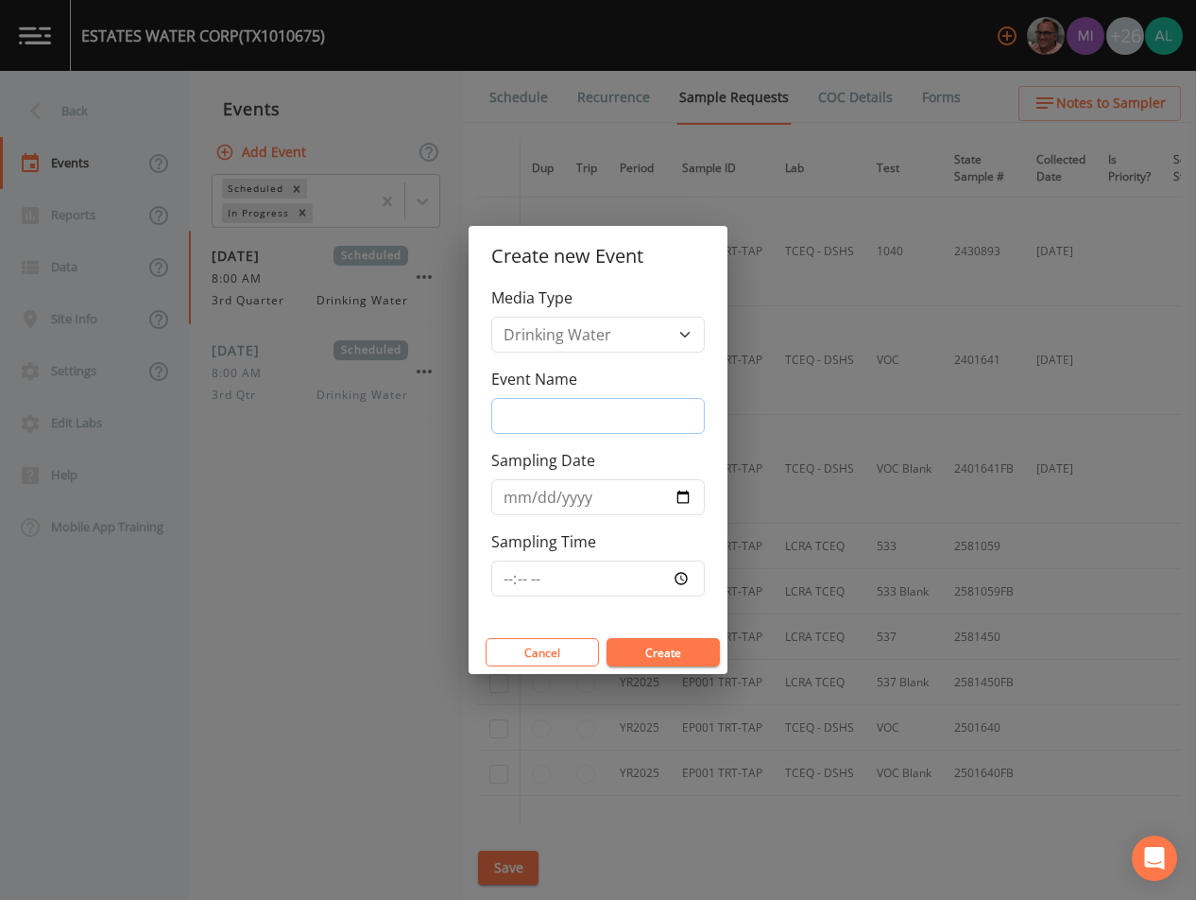
click at [600, 399] on input "Event Name" at bounding box center [598, 416] width 214 height 36
type input "4th Quarter"
type input "[DATE]"
click at [507, 577] on input "Sampling Time" at bounding box center [598, 578] width 214 height 36
type input "09:00"
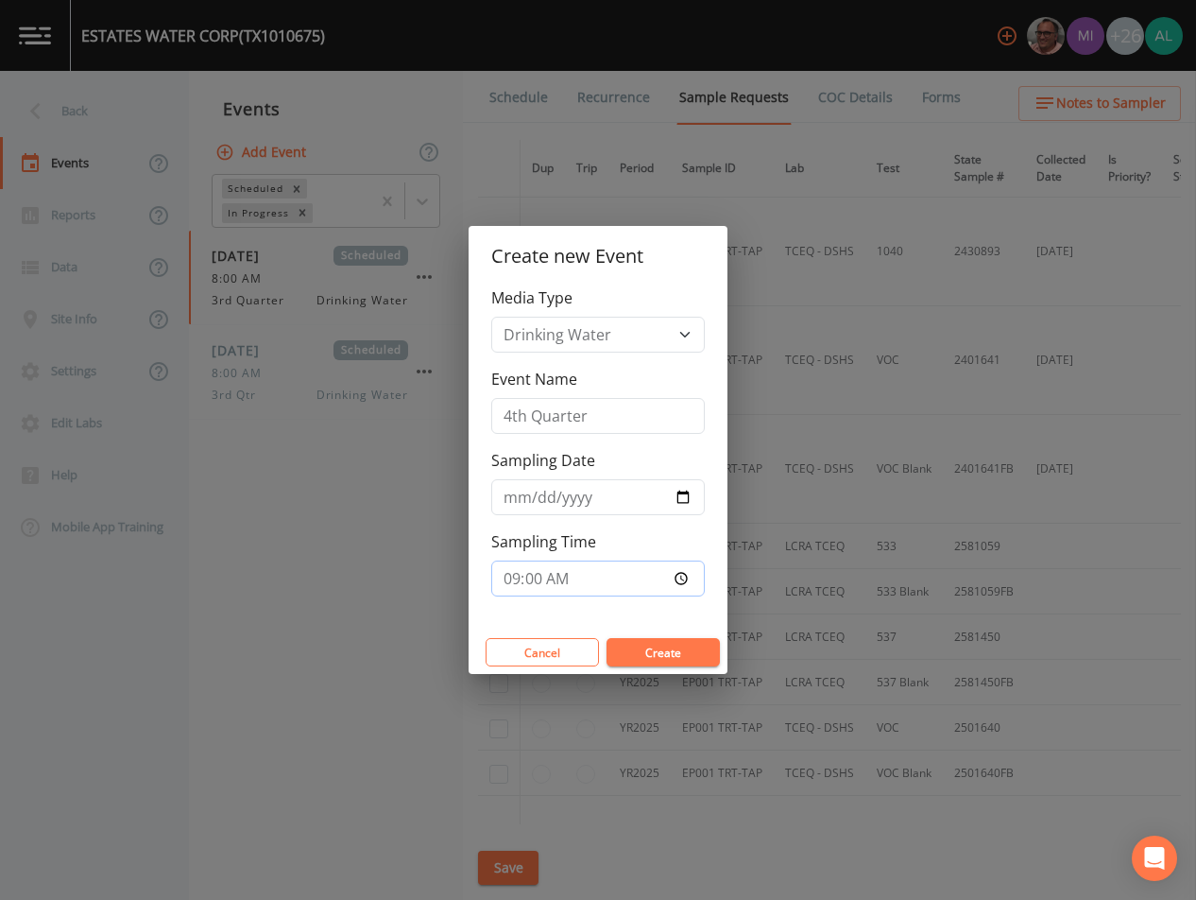
click at [607, 638] on button "Create" at bounding box center [663, 652] width 113 height 28
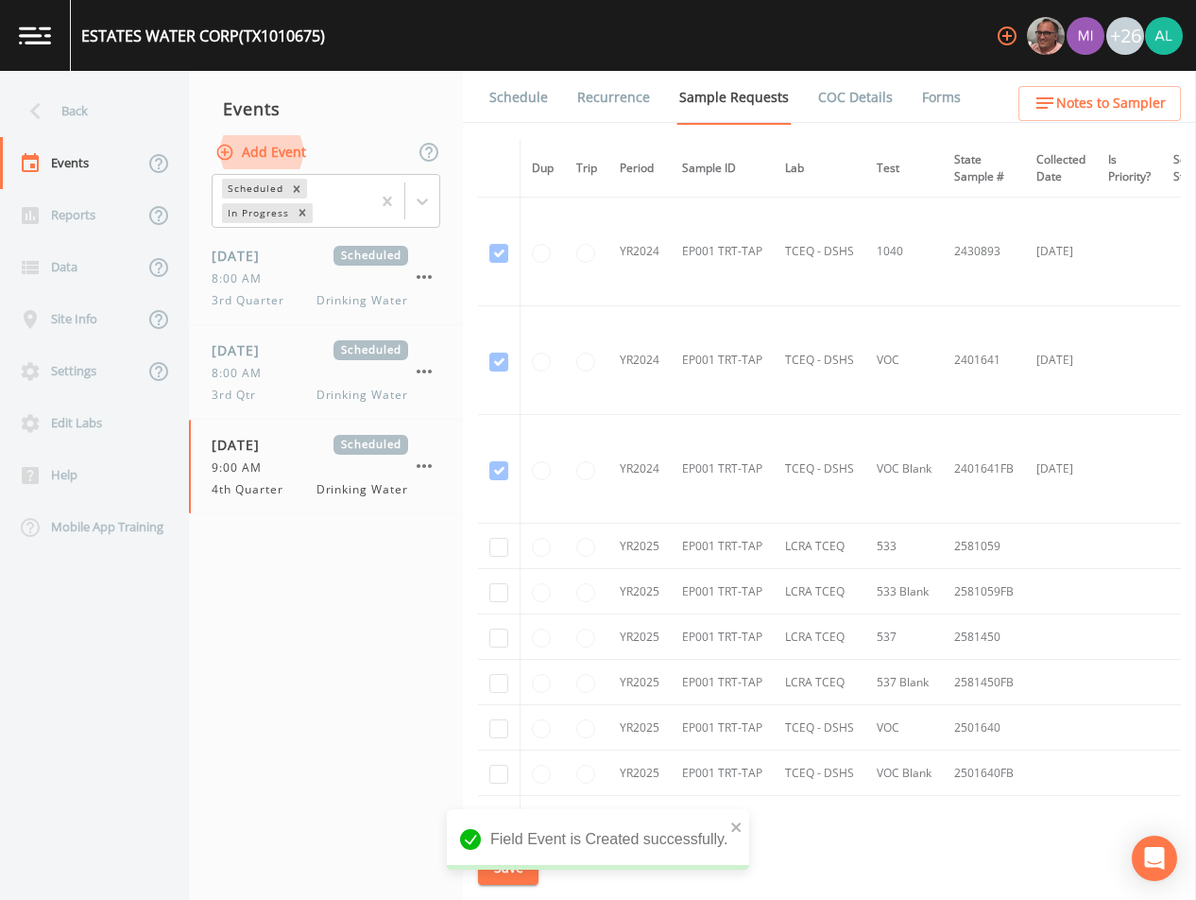
click at [542, 98] on link "Schedule" at bounding box center [519, 97] width 64 height 53
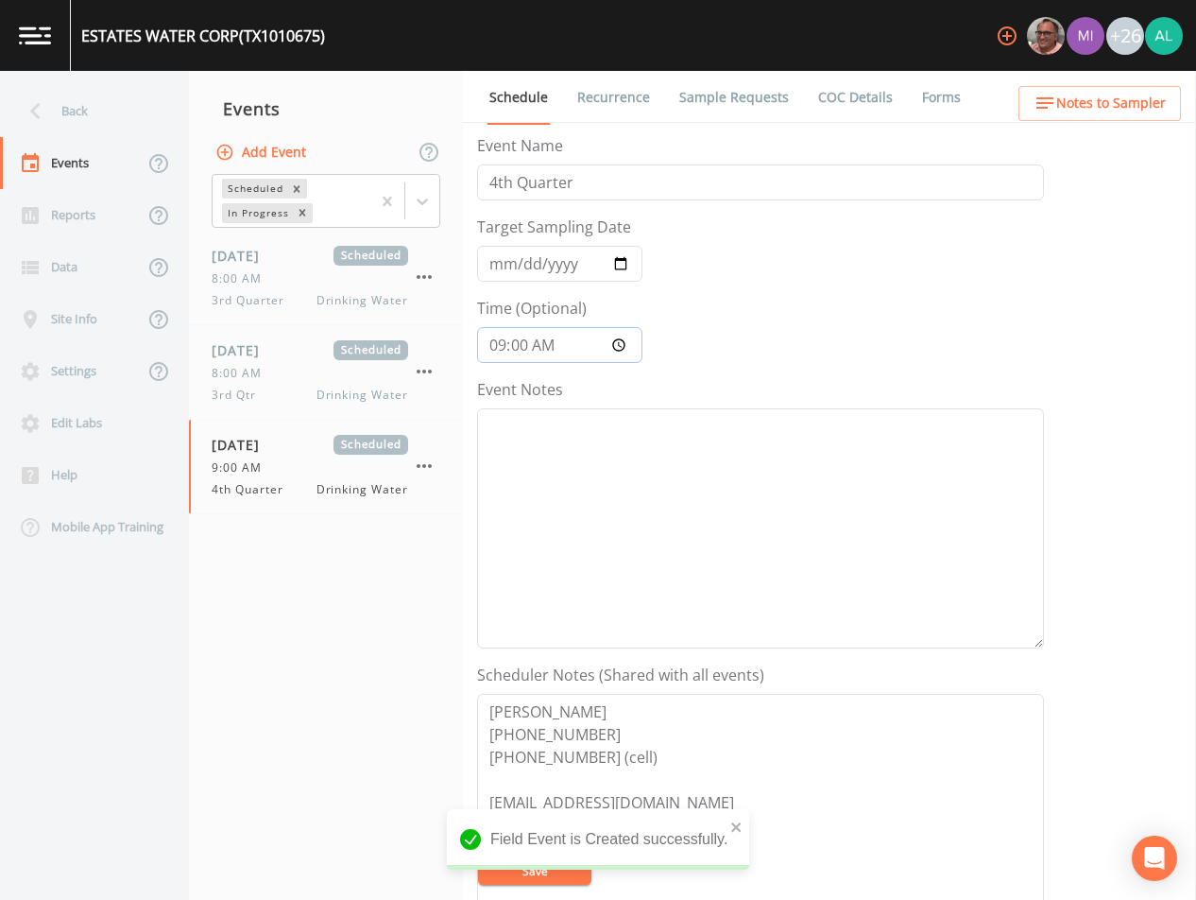
click at [524, 346] on input "09:00:00" at bounding box center [559, 345] width 165 height 36
type input "09:03"
click at [478, 856] on button "Save" at bounding box center [534, 870] width 113 height 28
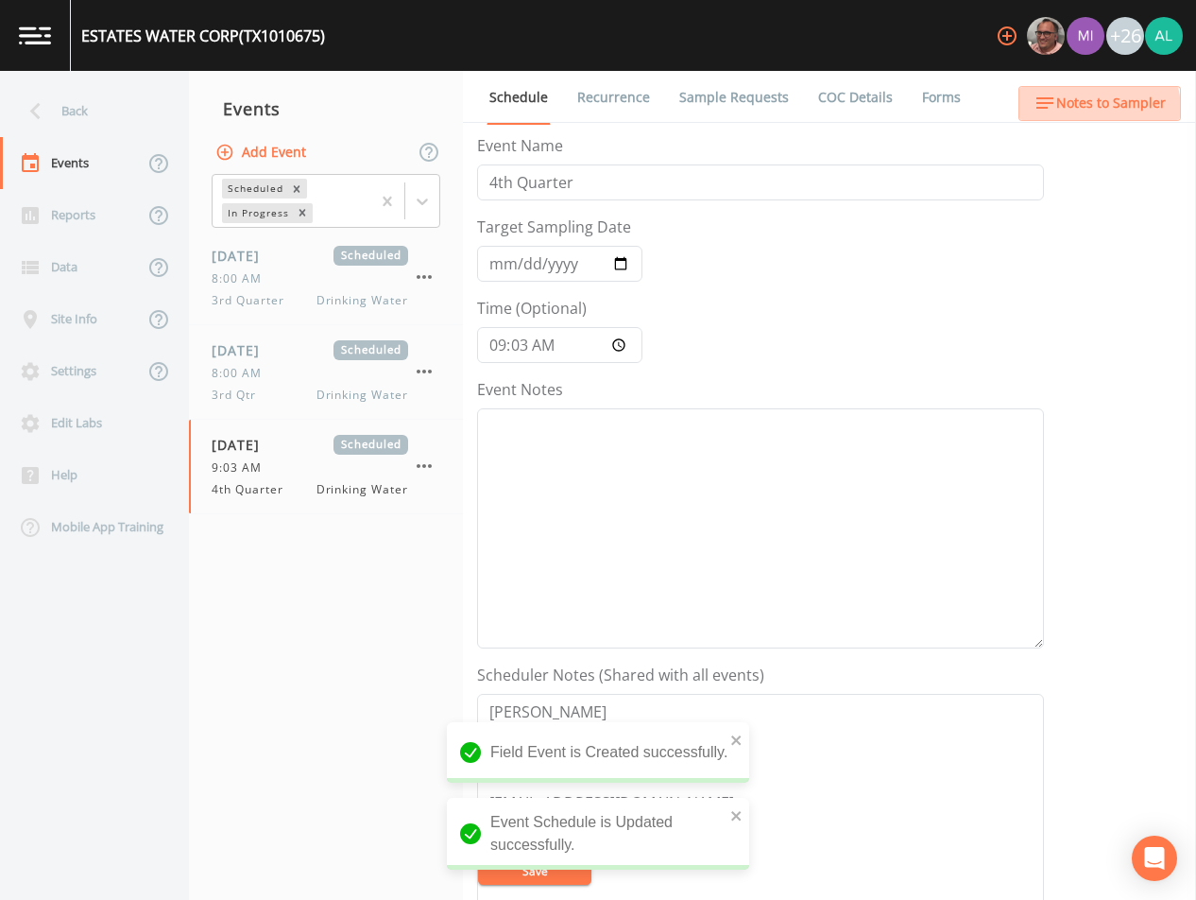
click at [1093, 110] on span "Notes to Sampler" at bounding box center [1111, 104] width 110 height 24
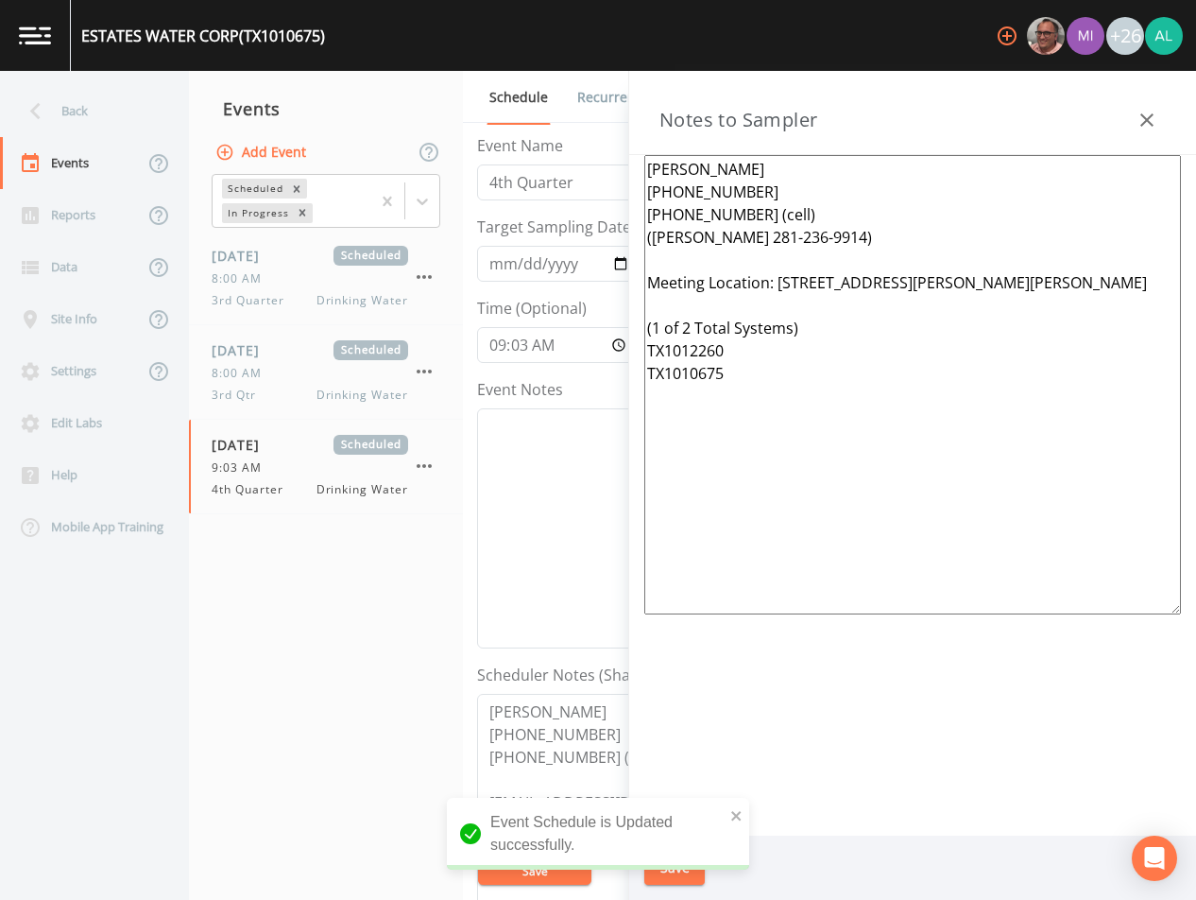
drag, startPoint x: 714, startPoint y: 423, endPoint x: 571, endPoint y: 131, distance: 325.4
click at [571, 131] on div "Back Events Reports Data Site Info Settings Edit Labs Help Mobile App Training …" at bounding box center [598, 485] width 1196 height 829
paste textarea "Meeting Location: [STREET_ADDRESS] (1 of 3 Total Systems) TX1012130"
type textarea "[PERSON_NAME] [PHONE_NUMBER] [PHONE_NUMBER] (cell) Meeting Location: [STREET_AD…"
click at [734, 818] on icon "close" at bounding box center [736, 815] width 13 height 15
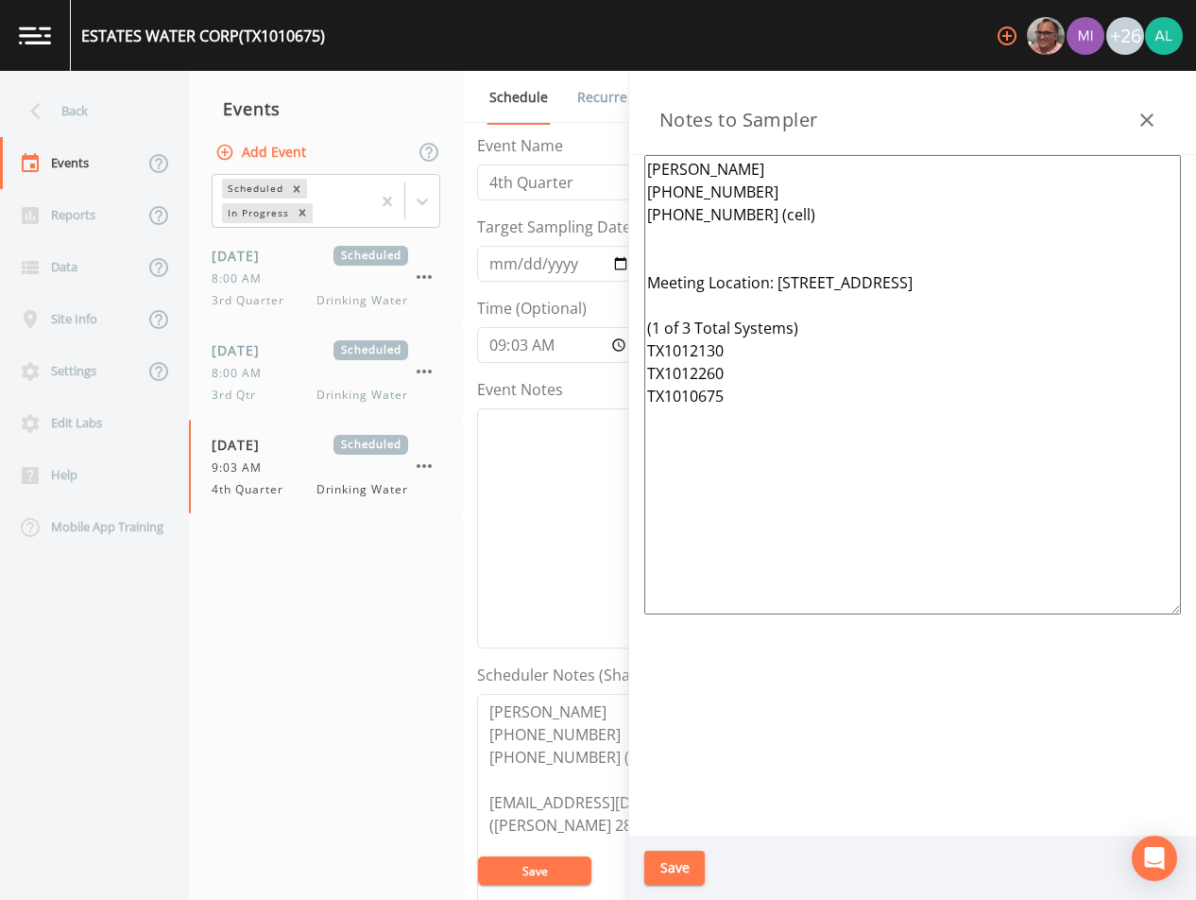
click at [678, 875] on div "Event Schedule is Updated successfully." at bounding box center [598, 841] width 302 height 87
click at [676, 884] on div "Event Schedule is Updated successfully." at bounding box center [598, 884] width 302 height 0
click at [676, 869] on button "Save" at bounding box center [674, 867] width 60 height 35
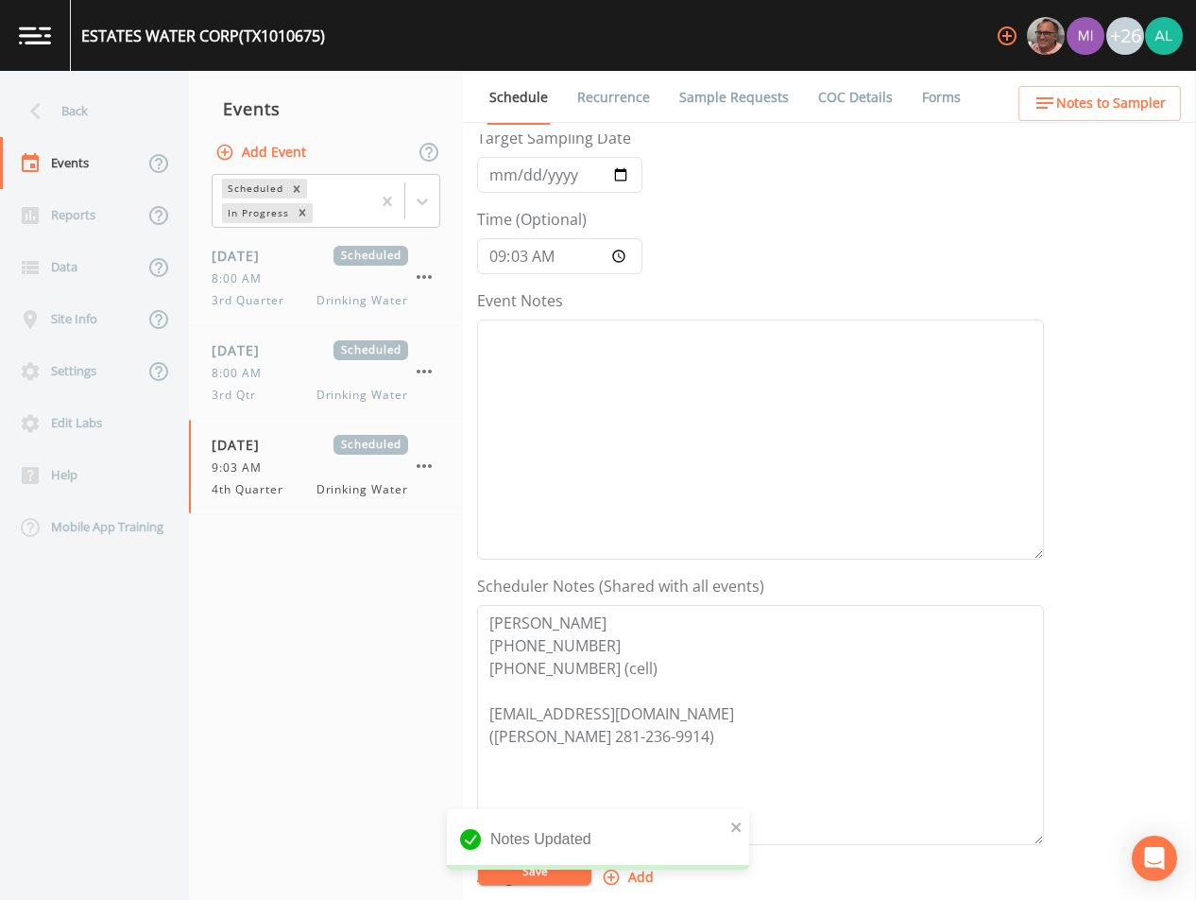
scroll to position [56, 0]
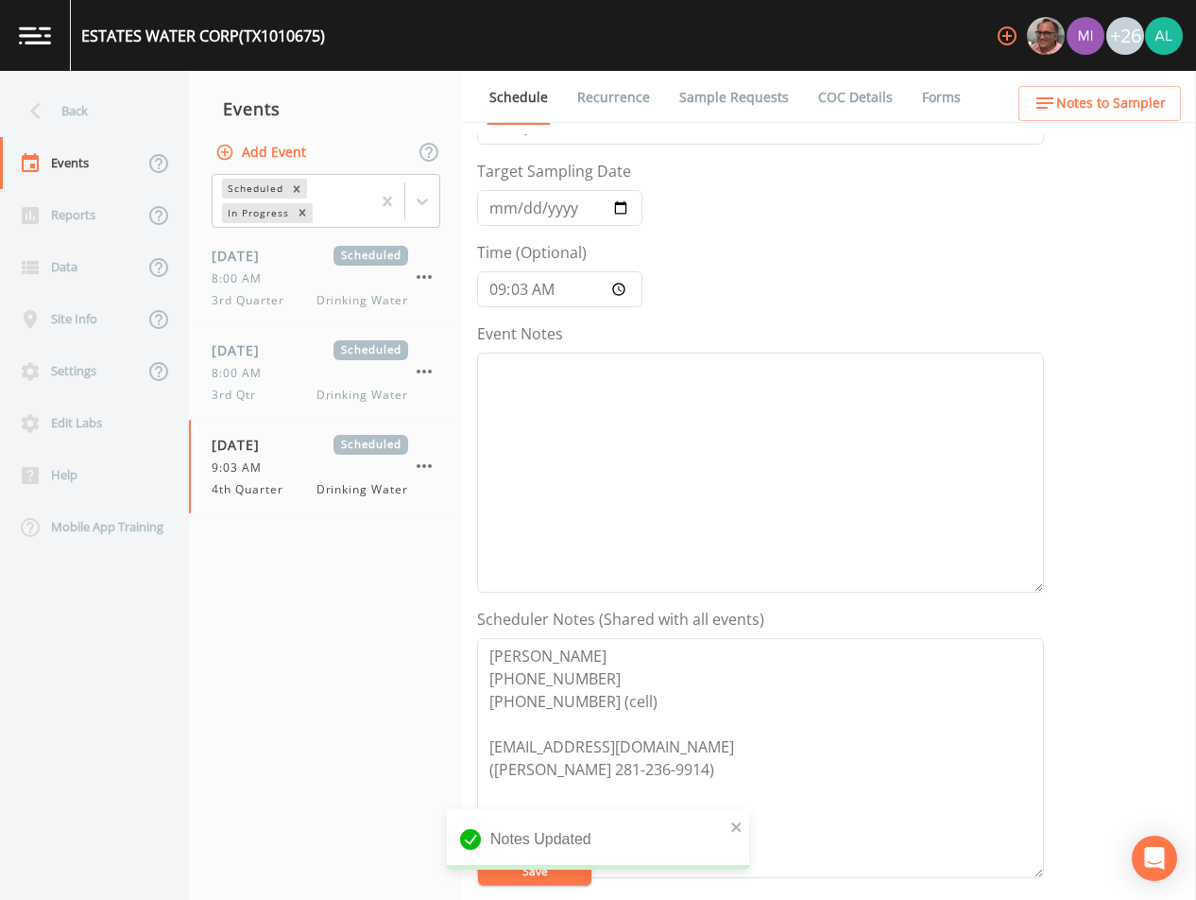
click at [754, 116] on link "Sample Requests" at bounding box center [734, 97] width 115 height 53
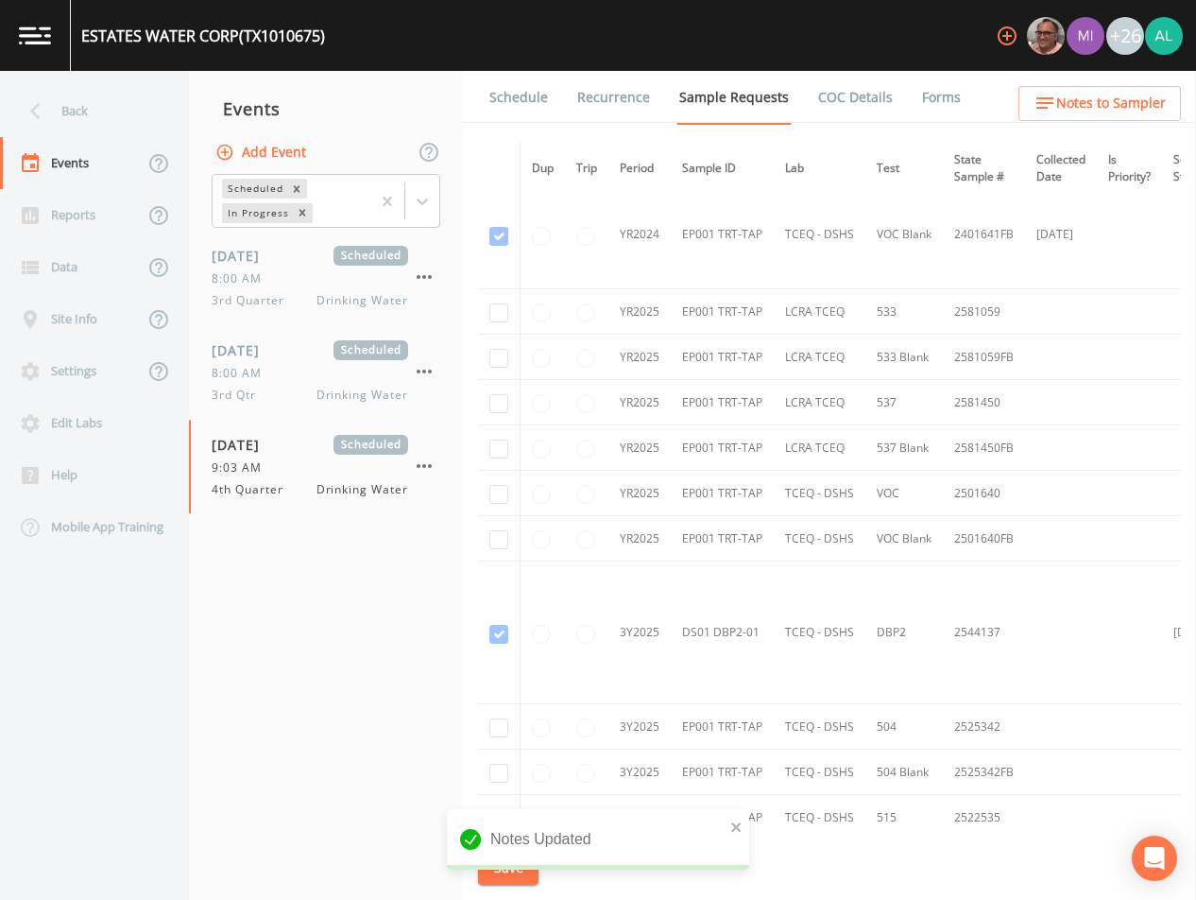
scroll to position [189, 0]
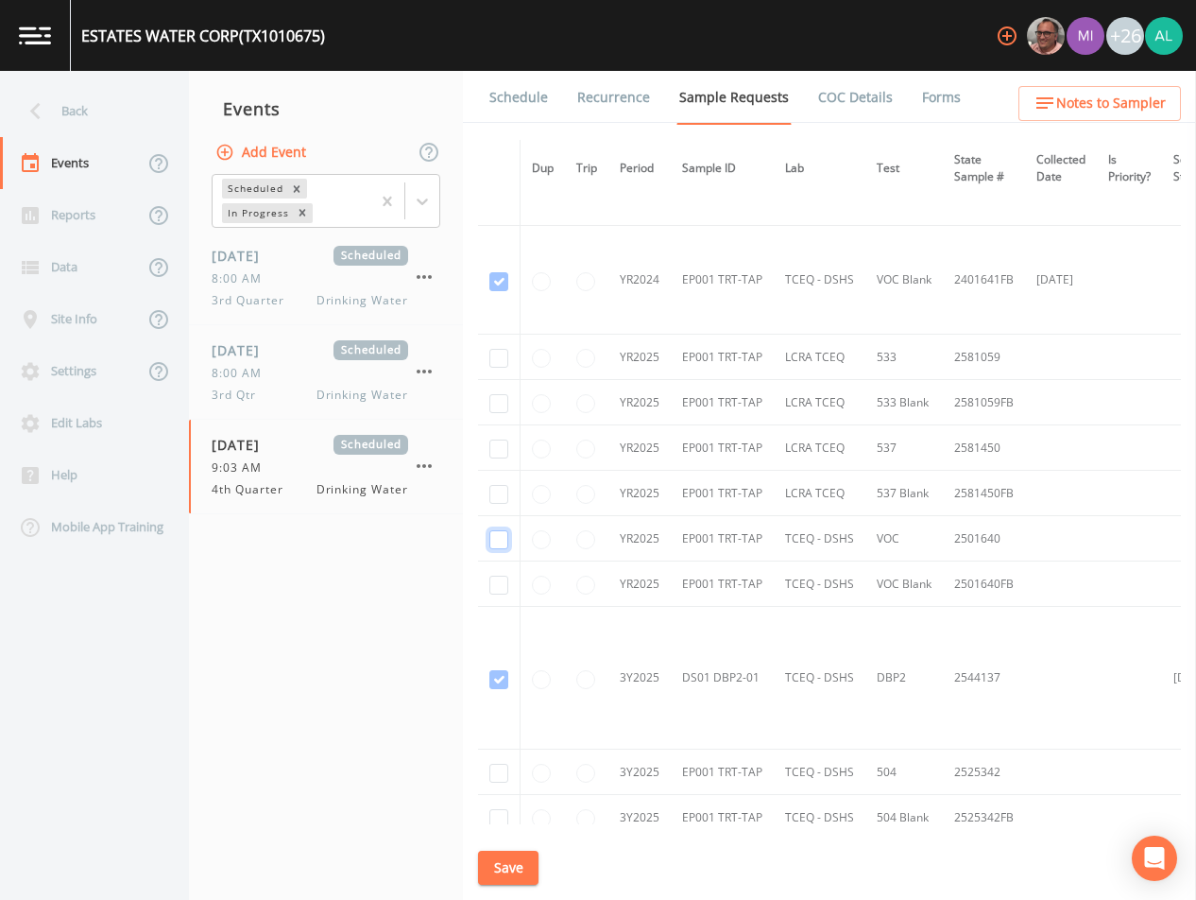
click at [495, 539] on input "checkbox" at bounding box center [498, 539] width 19 height 19
checkbox input "true"
click at [497, 584] on input "checkbox" at bounding box center [498, 584] width 19 height 19
checkbox input "true"
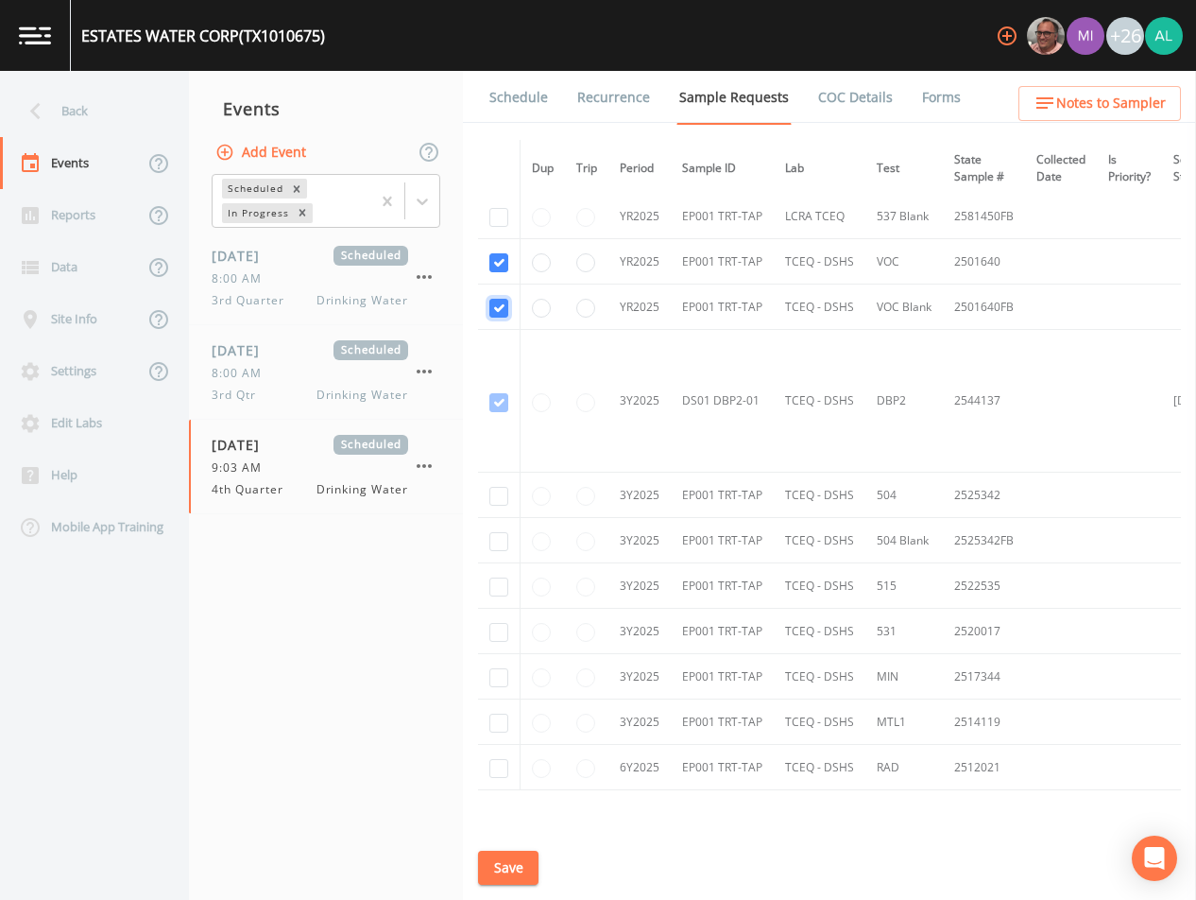
scroll to position [472, 0]
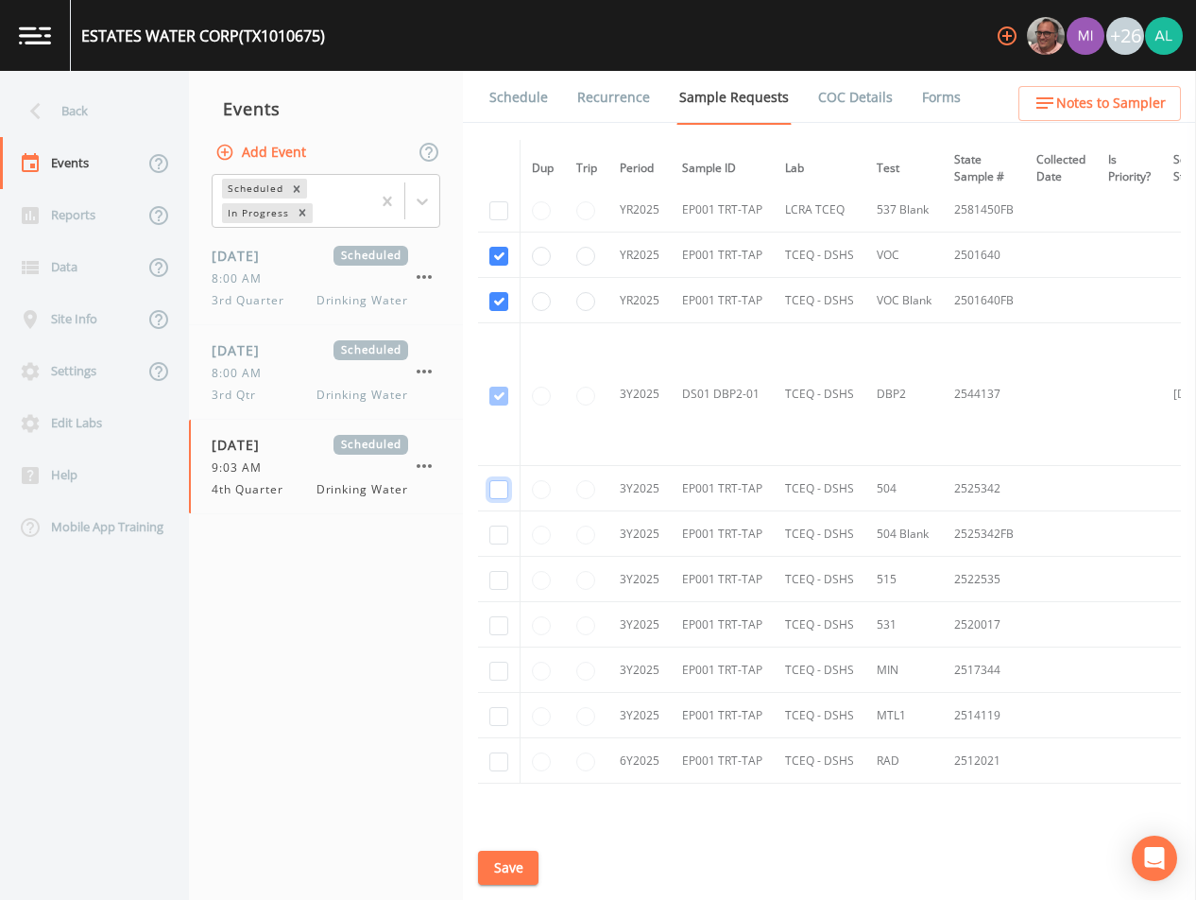
click at [494, 488] on input "checkbox" at bounding box center [498, 489] width 19 height 19
checkbox input "true"
click at [490, 523] on td at bounding box center [499, 533] width 43 height 45
click at [490, 532] on input "checkbox" at bounding box center [498, 534] width 19 height 19
checkbox input "true"
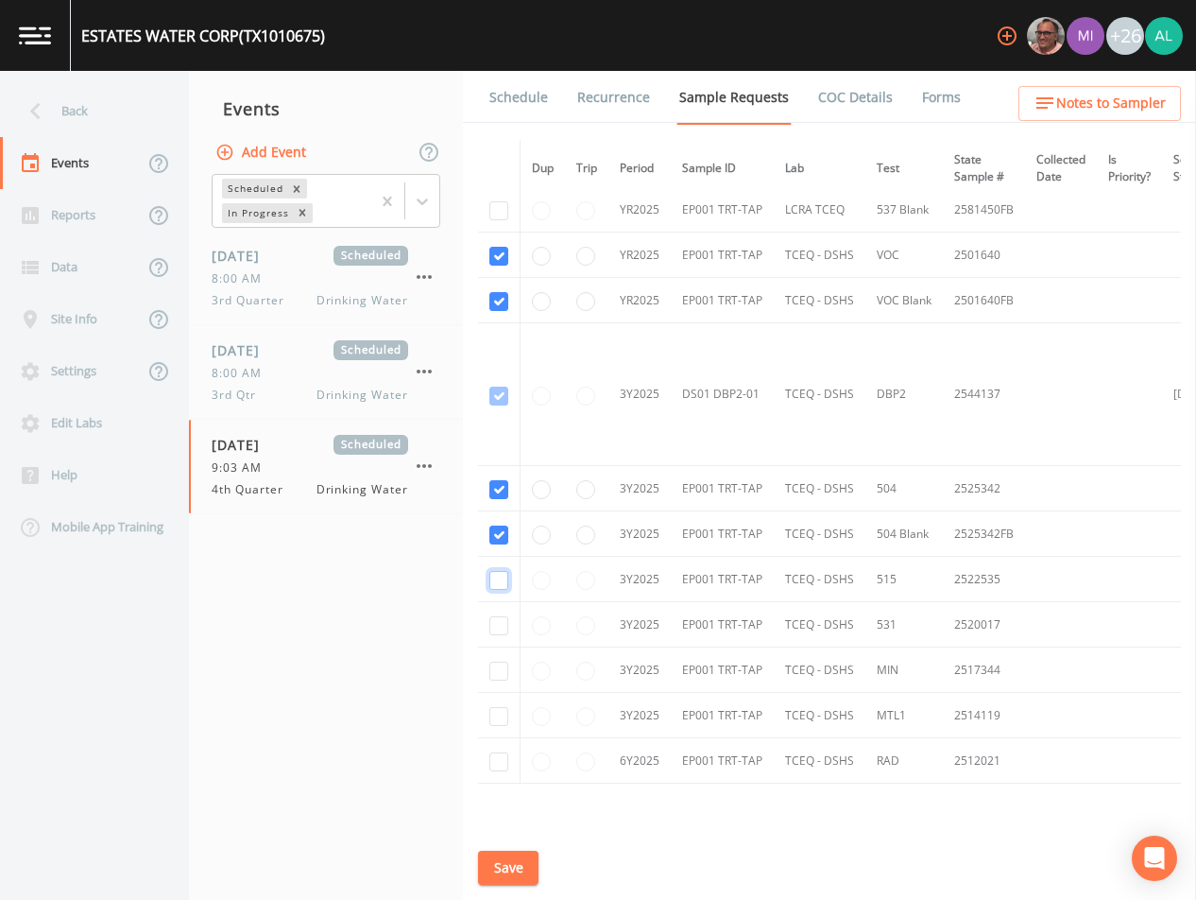
click at [505, 584] on input "checkbox" at bounding box center [498, 580] width 19 height 19
checkbox input "true"
click at [505, 622] on input "checkbox" at bounding box center [498, 625] width 19 height 19
checkbox input "true"
click at [503, 668] on input "checkbox" at bounding box center [498, 670] width 19 height 19
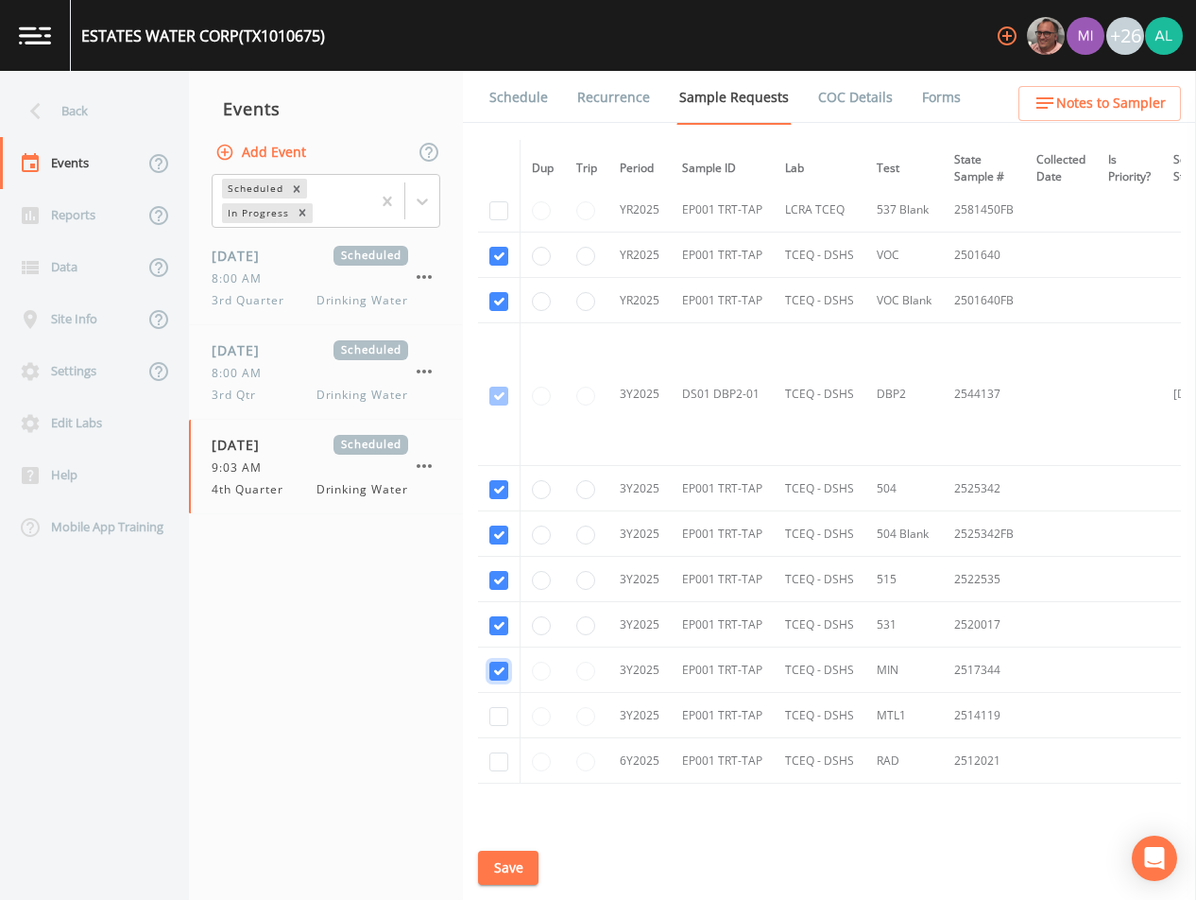
checkbox input "true"
click at [498, 717] on input "checkbox" at bounding box center [498, 716] width 19 height 19
checkbox input "true"
click at [498, 768] on input "checkbox" at bounding box center [498, 761] width 19 height 19
checkbox input "true"
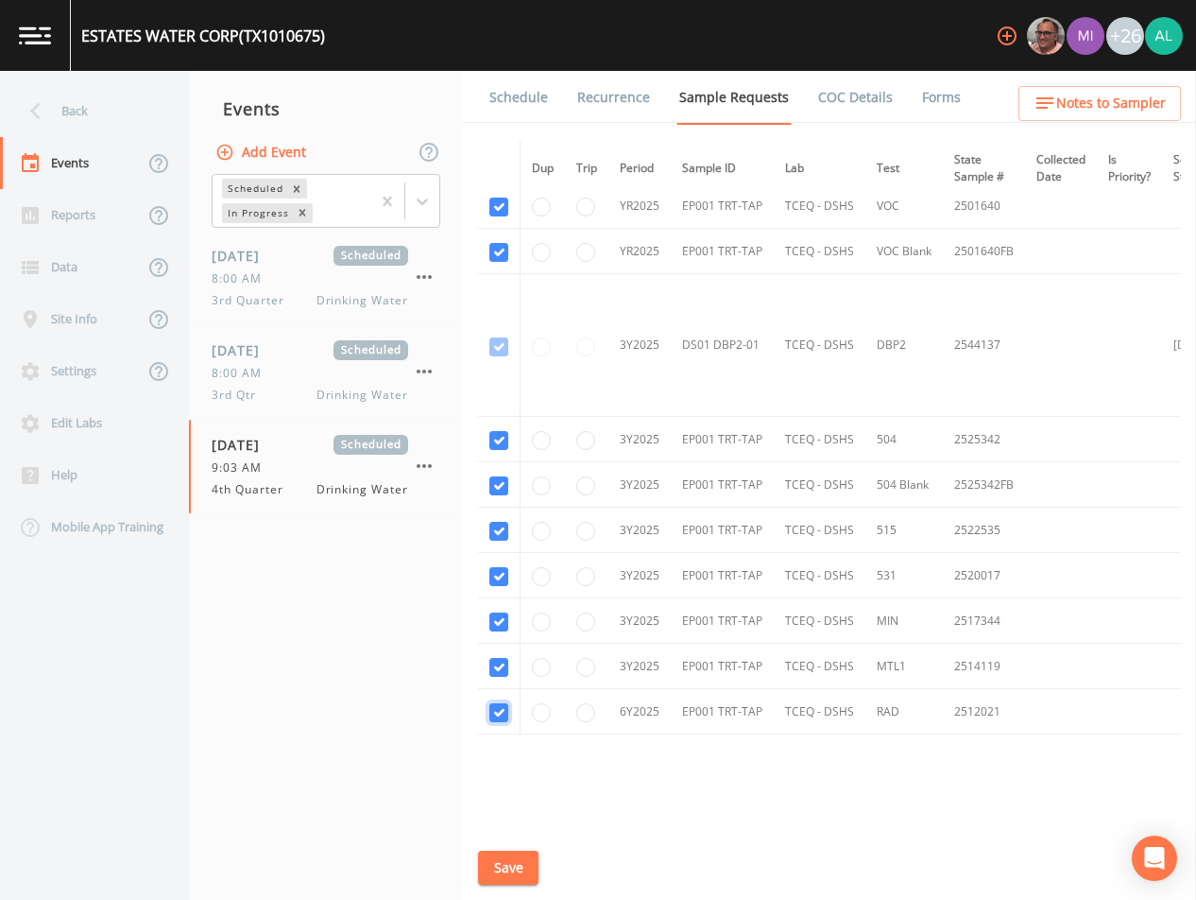
scroll to position [493, 0]
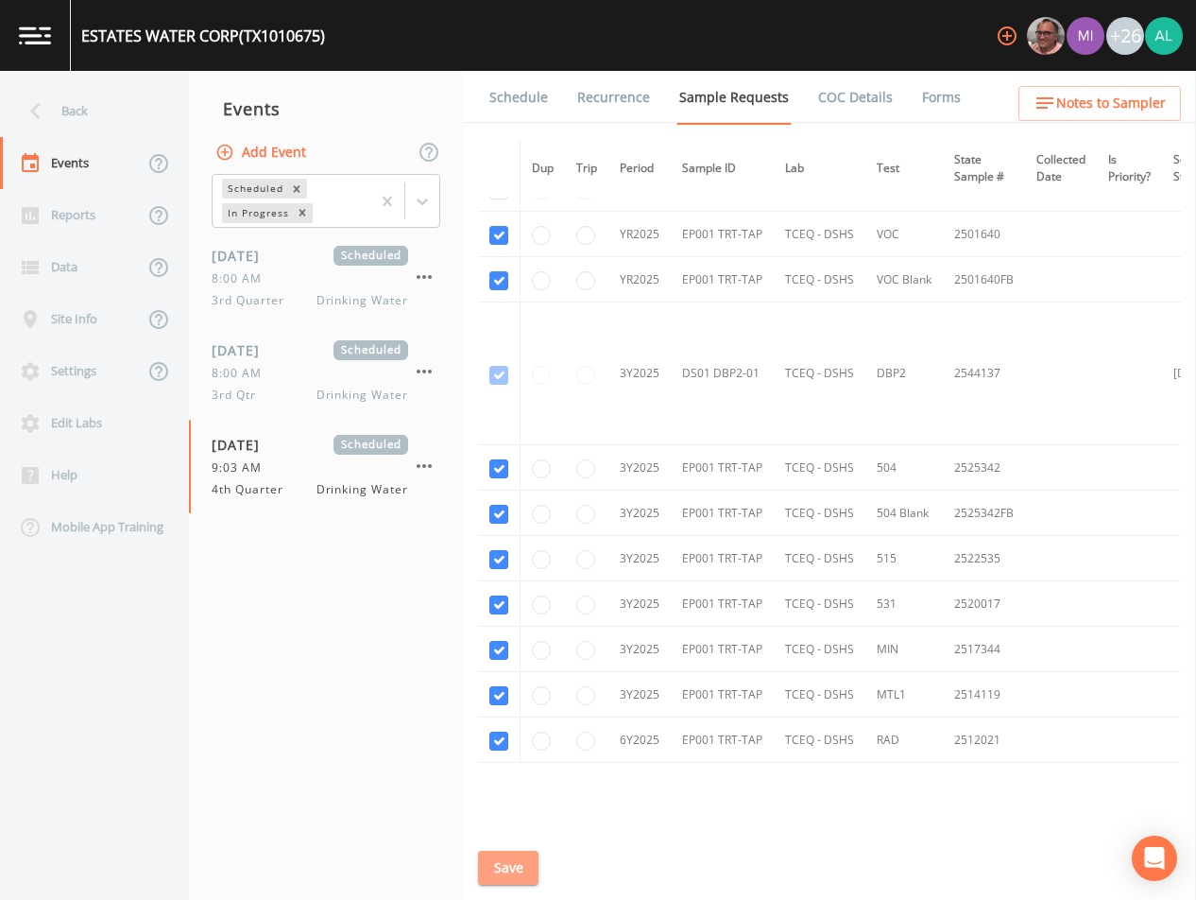
click at [532, 867] on button "Save" at bounding box center [508, 867] width 60 height 35
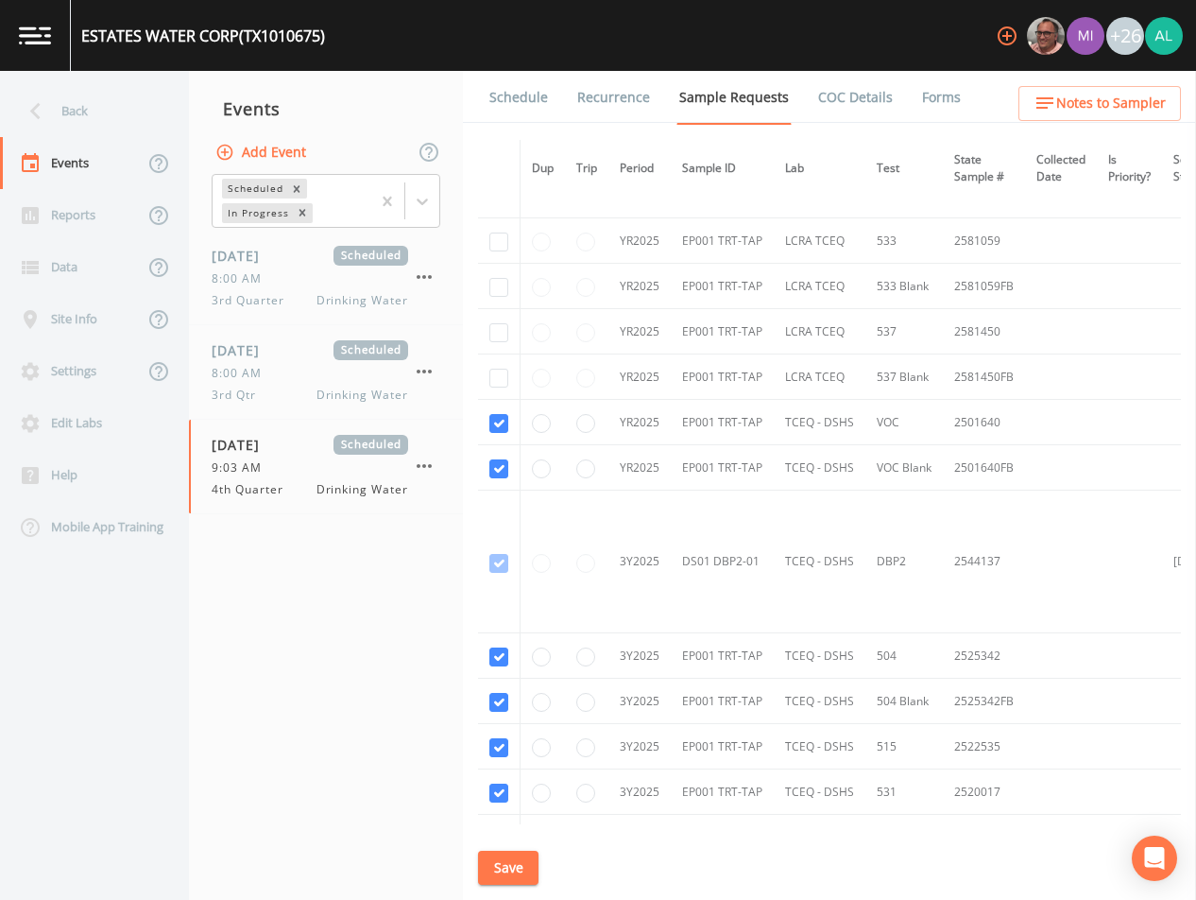
scroll to position [304, 0]
click at [526, 870] on button "Save" at bounding box center [508, 867] width 60 height 35
click at [547, 94] on link "Schedule" at bounding box center [519, 97] width 64 height 53
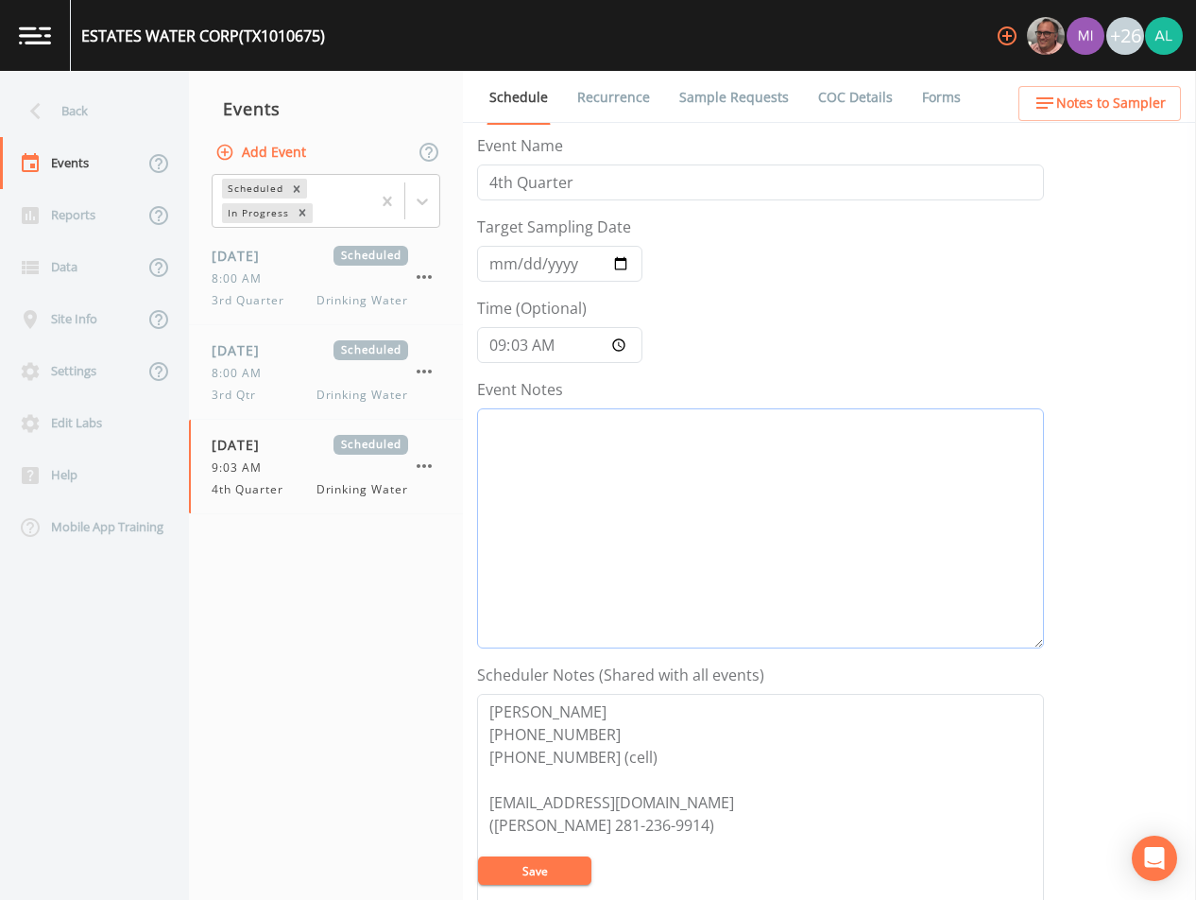
click at [706, 548] on textarea "Event Notes" at bounding box center [760, 528] width 567 height 240
type textarea "[DATE] 4:35pm email sent"
click at [526, 868] on button "Save" at bounding box center [534, 870] width 113 height 28
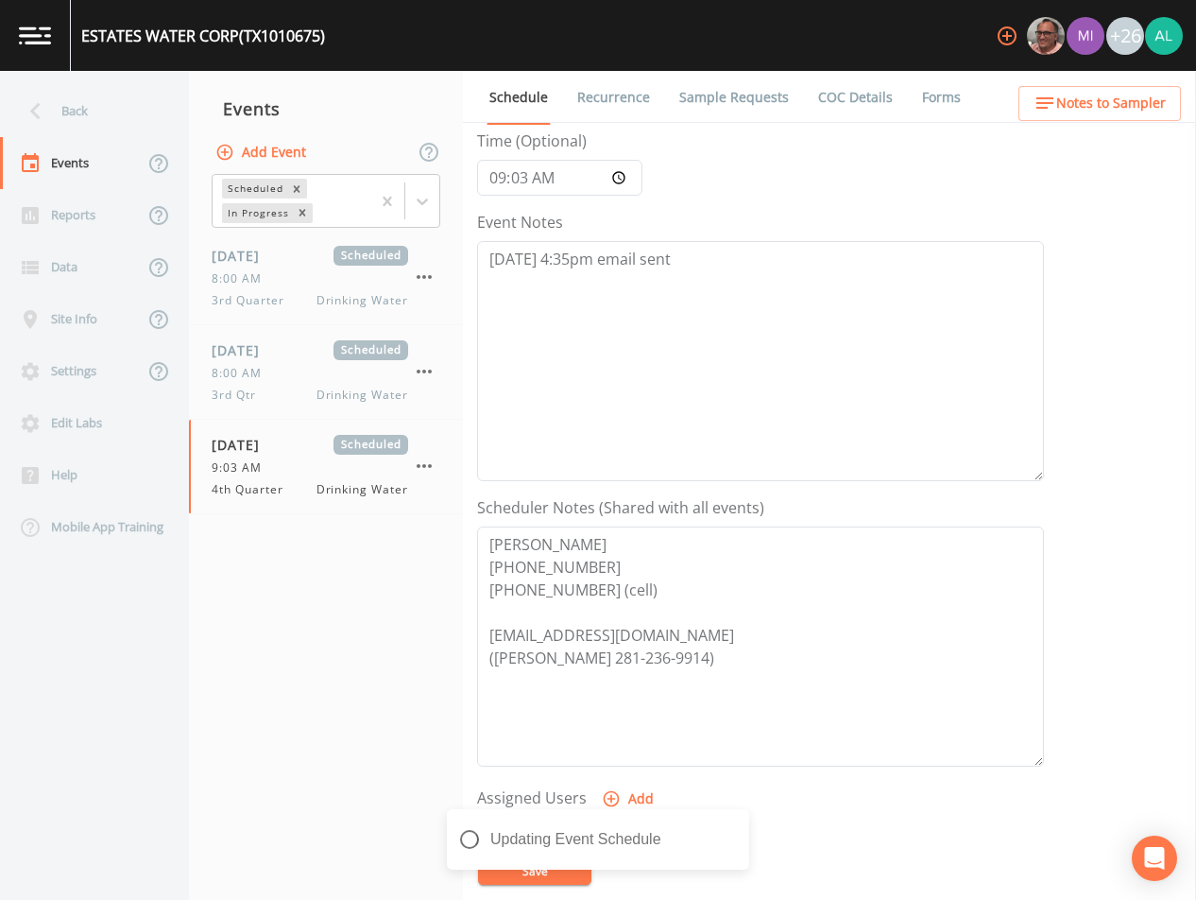
scroll to position [378, 0]
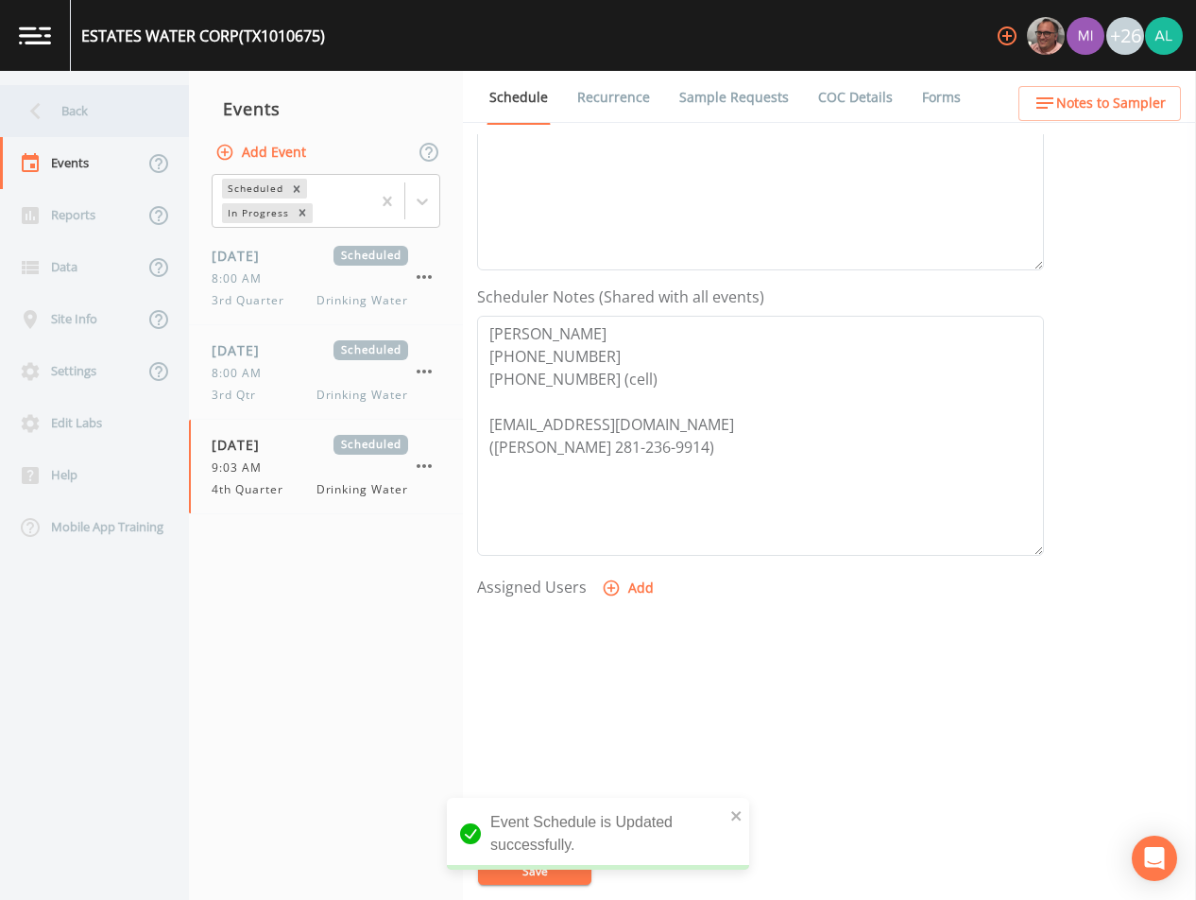
click at [94, 108] on div "Back" at bounding box center [85, 111] width 170 height 52
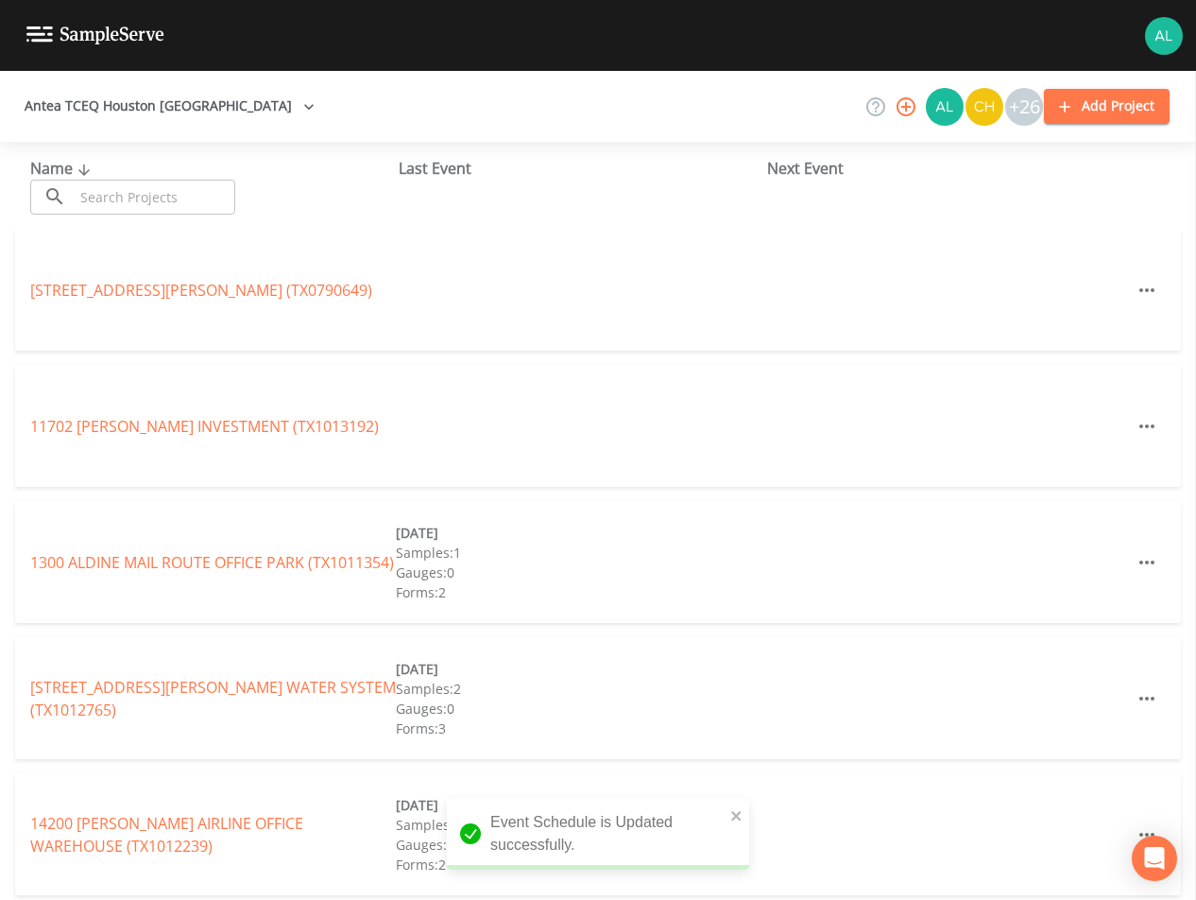
click at [71, 197] on div "​ ​" at bounding box center [132, 197] width 205 height 35
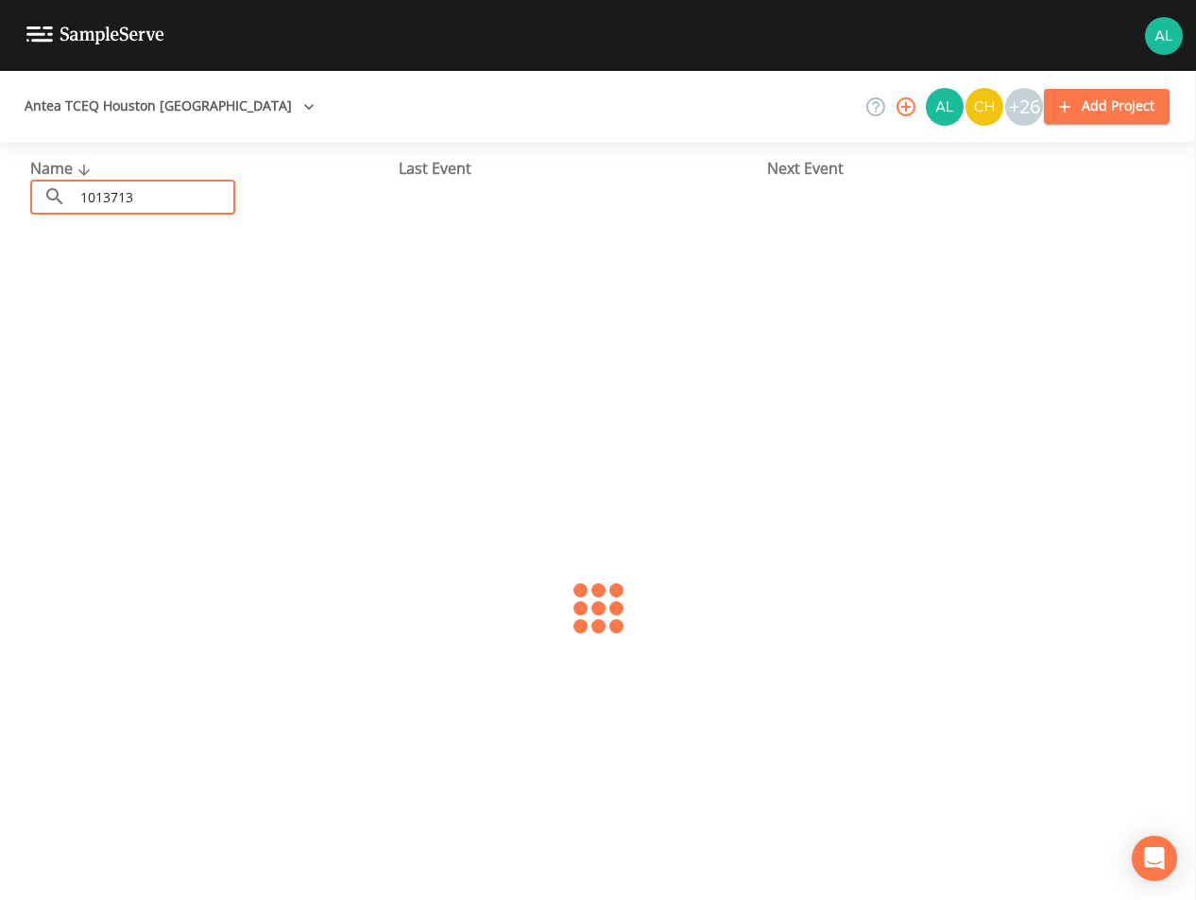
type input "1013713"
